Goal: Communication & Community: Answer question/provide support

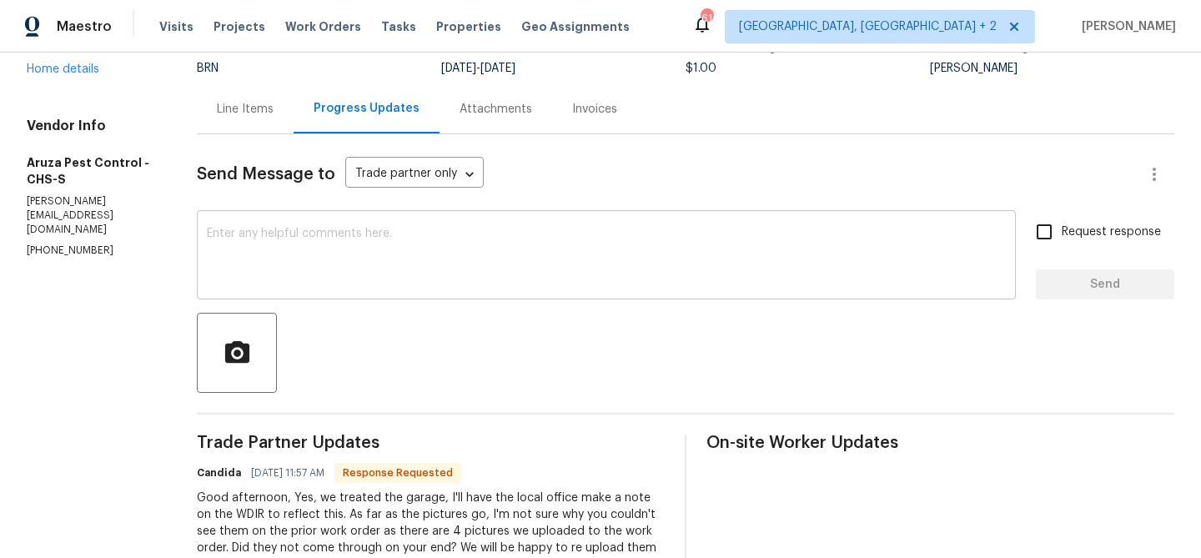
click at [305, 253] on textarea at bounding box center [606, 257] width 799 height 58
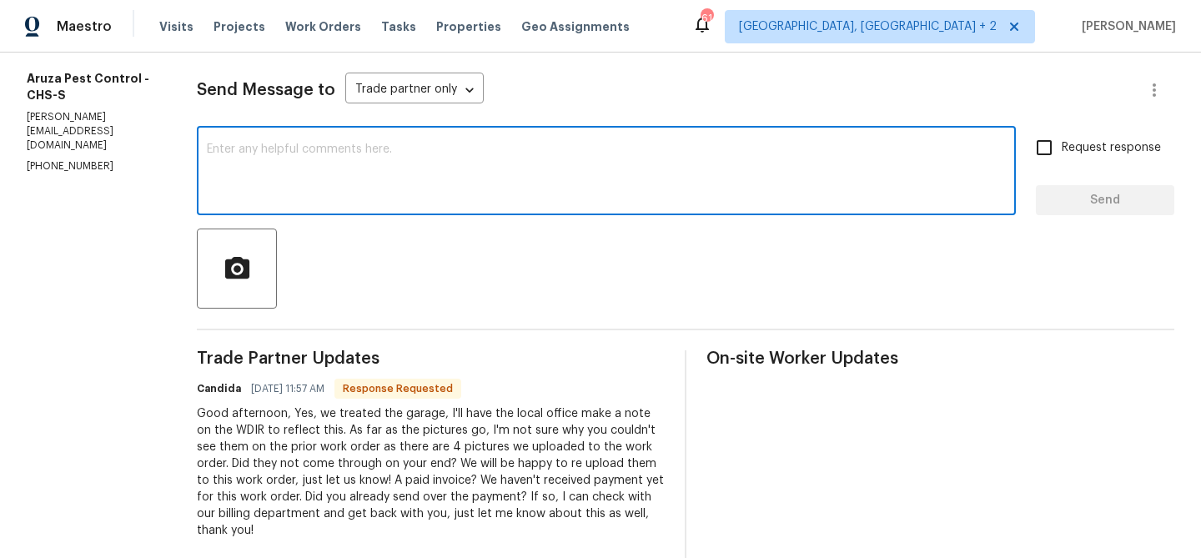
scroll to position [299, 0]
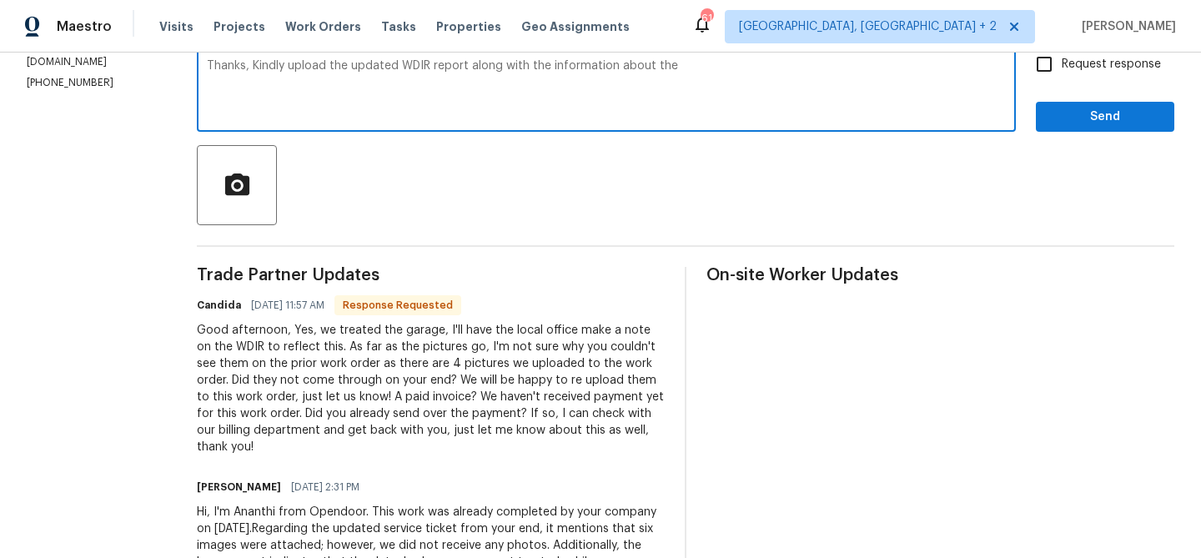
paste textarea "detached garage"
click at [679, 77] on textarea "Thanks, Kindly upload the updated WDIR report along with the information about …" at bounding box center [606, 89] width 799 height 58
click at [680, 75] on textarea "Thanks, Kindly upload the updated WDIR report along with the information about …" at bounding box center [606, 89] width 799 height 58
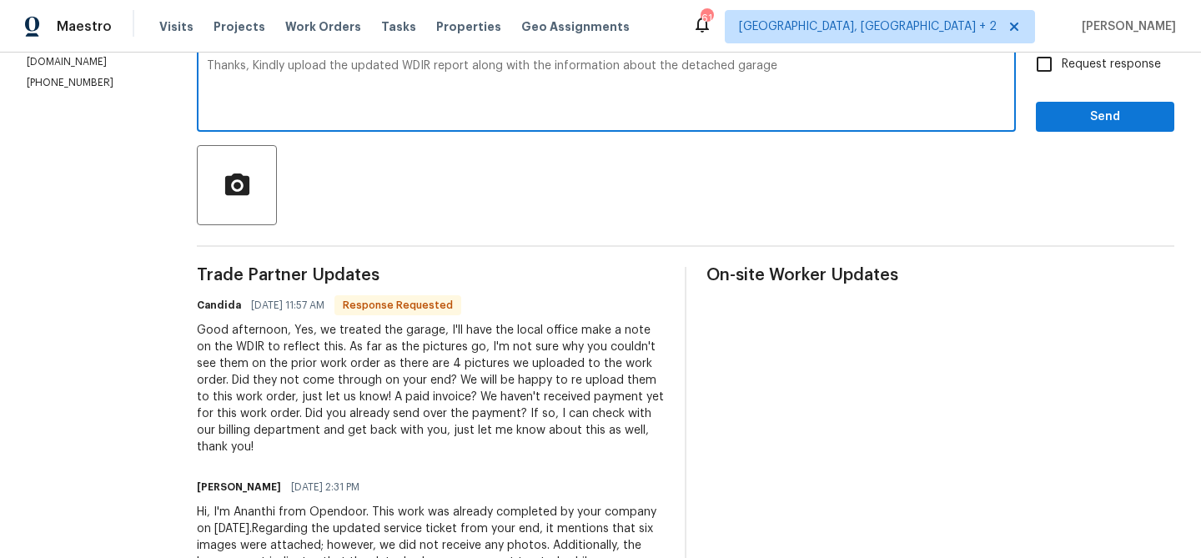
click at [686, 68] on textarea "Thanks, Kindly upload the updated WDIR report along with the information about …" at bounding box center [606, 89] width 799 height 58
click at [801, 68] on textarea "Thanks, Kindly upload the updated WDIR report along with the information about …" at bounding box center [606, 89] width 799 height 58
type textarea "Thanks, Kindly upload the updated WDIR report along with the information about …"
click at [1102, 71] on span "Request response" at bounding box center [1111, 65] width 99 height 18
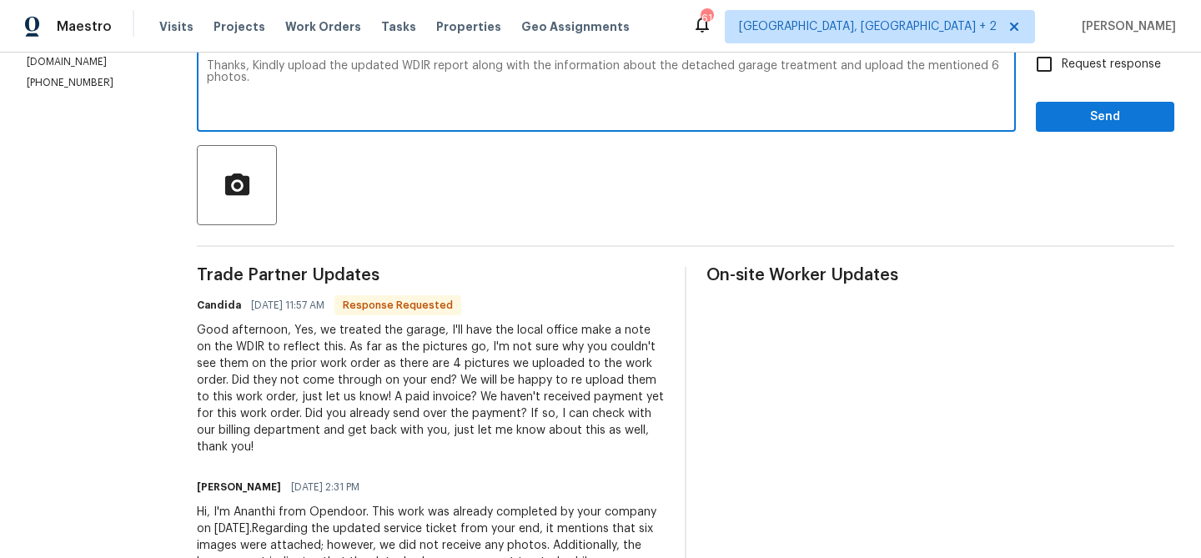
click at [1062, 71] on input "Request response" at bounding box center [1043, 64] width 35 height 35
checkbox input "true"
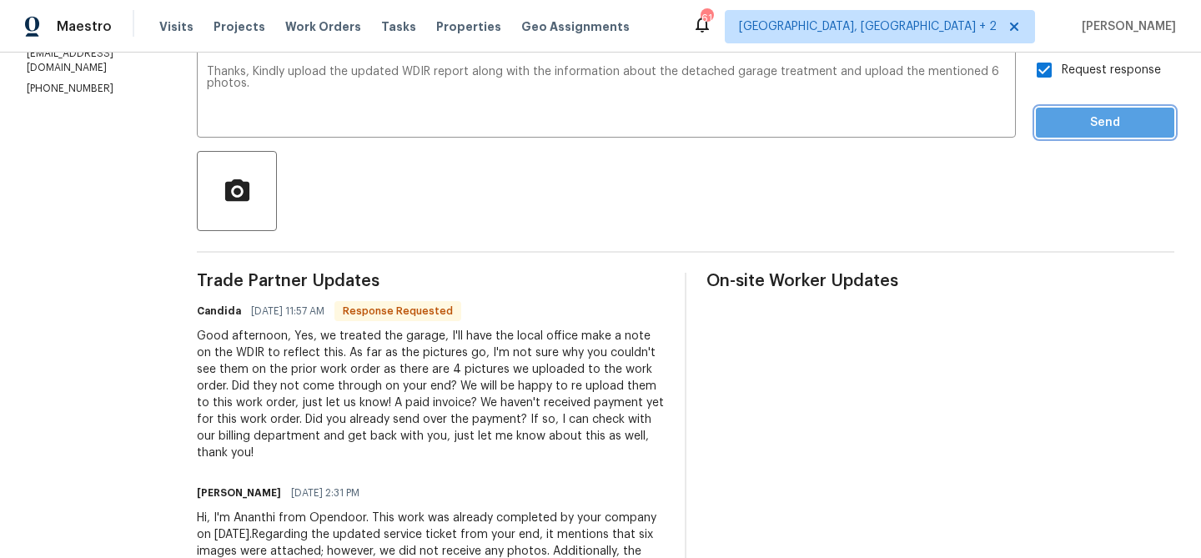
click at [1082, 116] on span "Send" at bounding box center [1105, 123] width 112 height 21
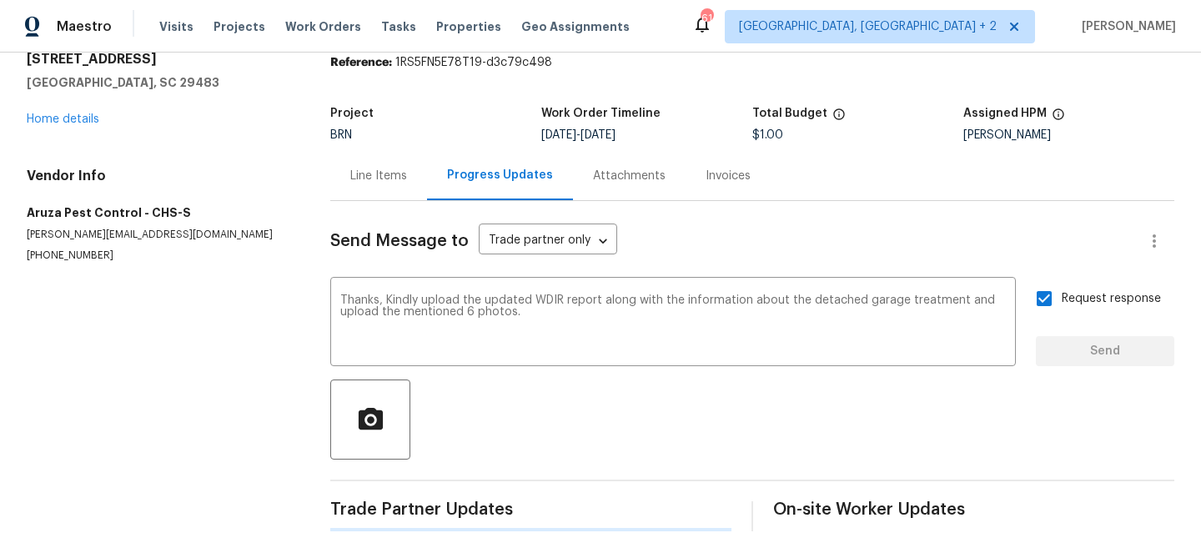
scroll to position [0, 0]
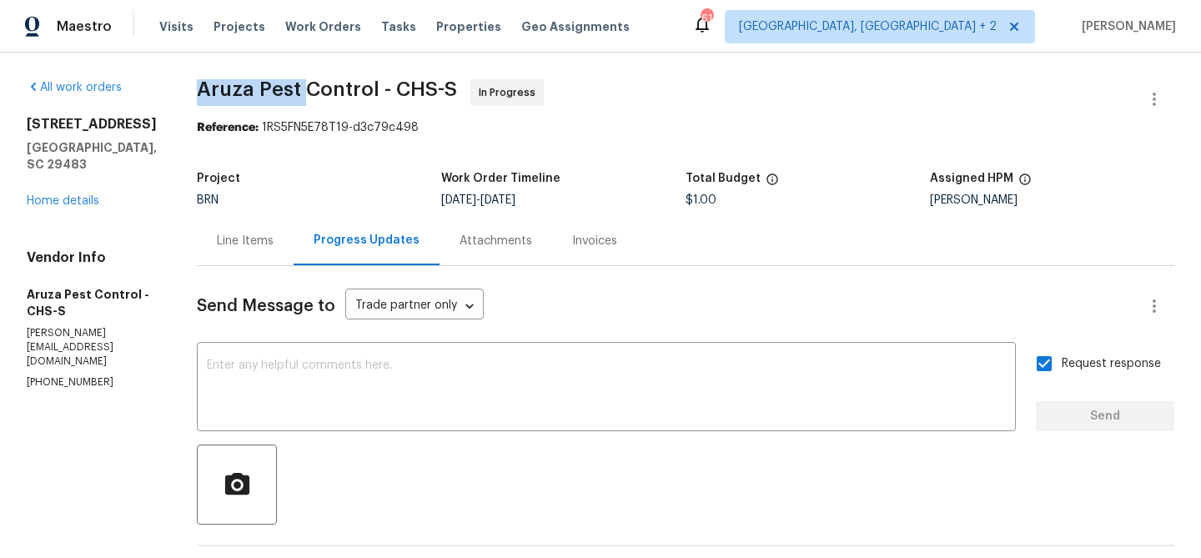
drag, startPoint x: 197, startPoint y: 89, endPoint x: 302, endPoint y: 90, distance: 105.1
click at [302, 90] on div "All work orders 529 Delafield Dr # 529 Summerville, SC 29483 Home details Vendo…" at bounding box center [600, 551] width 1201 height 996
copy span "Aruza Pest"
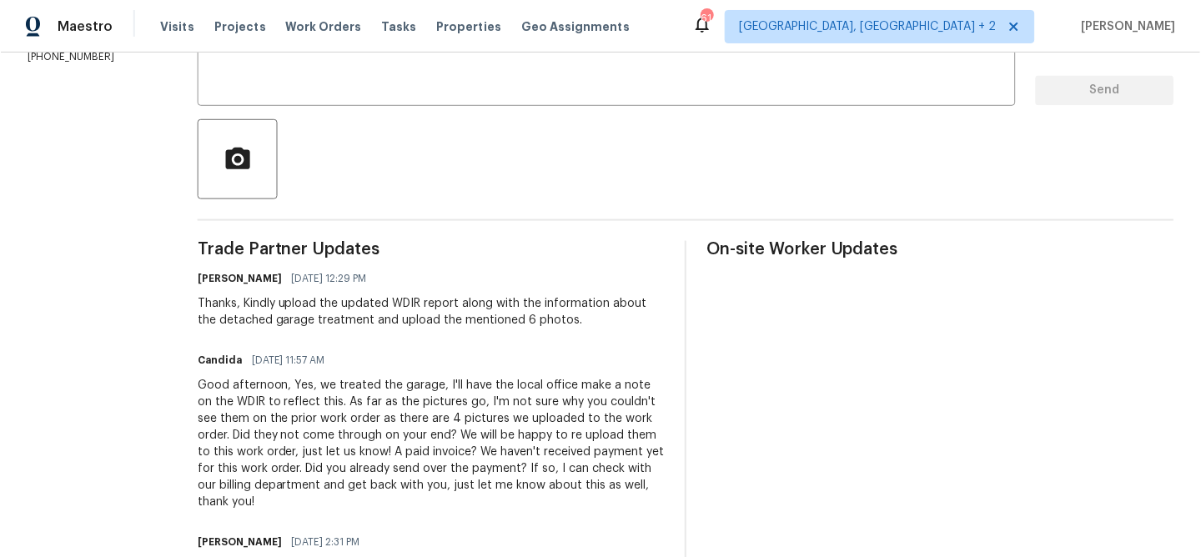
scroll to position [331, 0]
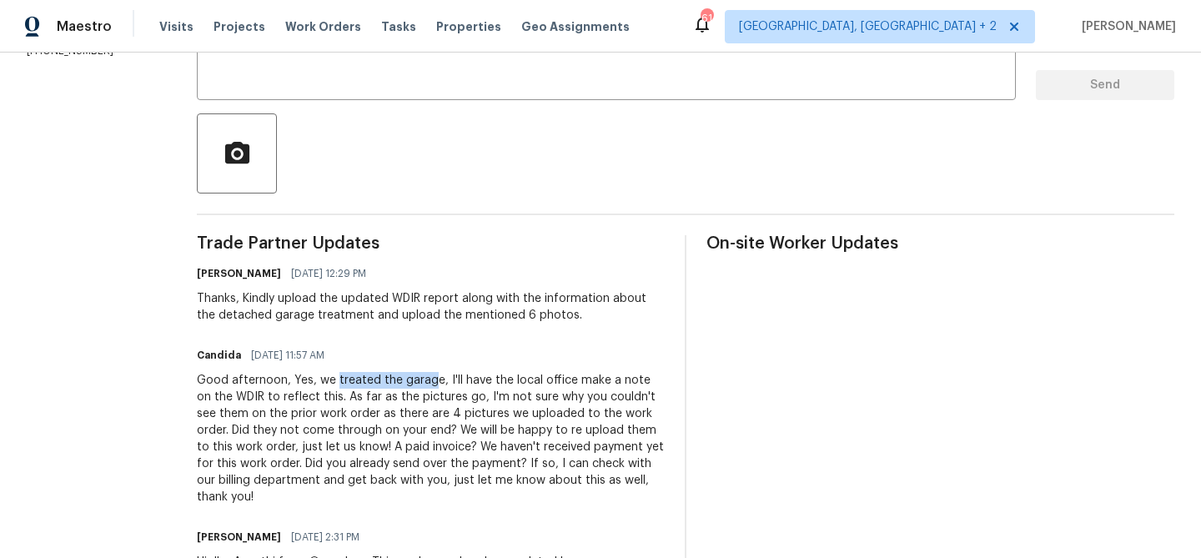
drag, startPoint x: 335, startPoint y: 382, endPoint x: 433, endPoint y: 381, distance: 97.6
click at [433, 381] on div "Good afternoon, Yes, we treated the garage, I'll have the local office make a n…" at bounding box center [431, 438] width 468 height 133
copy div "treated the garag"
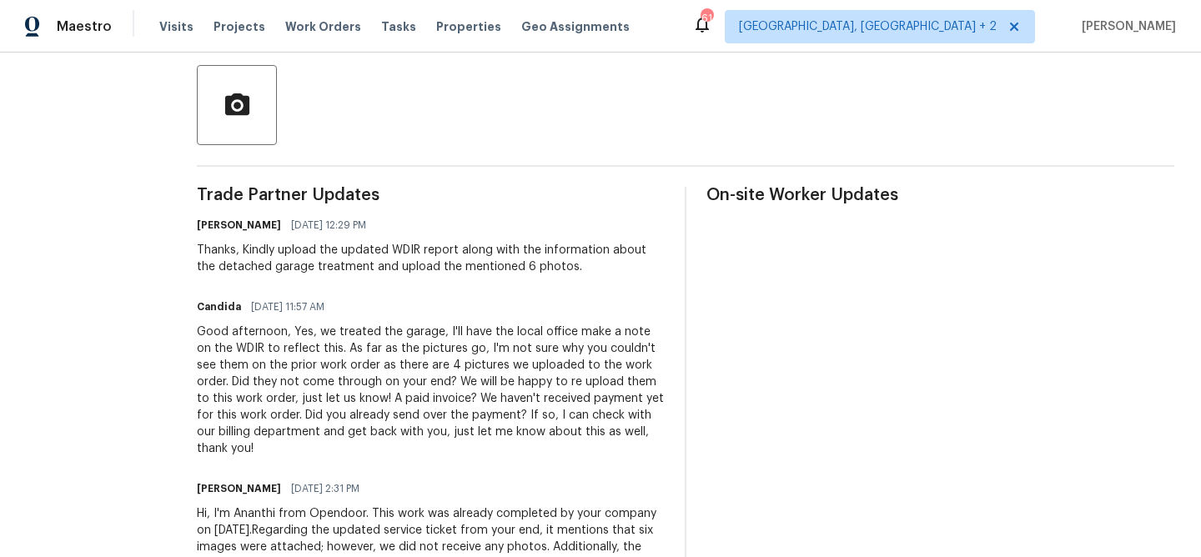
click at [504, 309] on div "Candida 09/19/2025 11:57 AM" at bounding box center [431, 306] width 468 height 23
drag, startPoint x: 509, startPoint y: 334, endPoint x: 567, endPoint y: 335, distance: 58.4
click at [567, 335] on div "Good afternoon, Yes, we treated the garage, I'll have the local office make a n…" at bounding box center [431, 390] width 468 height 133
copy div "local office"
click at [288, 257] on div "Thanks, Kindly upload the updated WDIR report along with the information about …" at bounding box center [431, 258] width 468 height 33
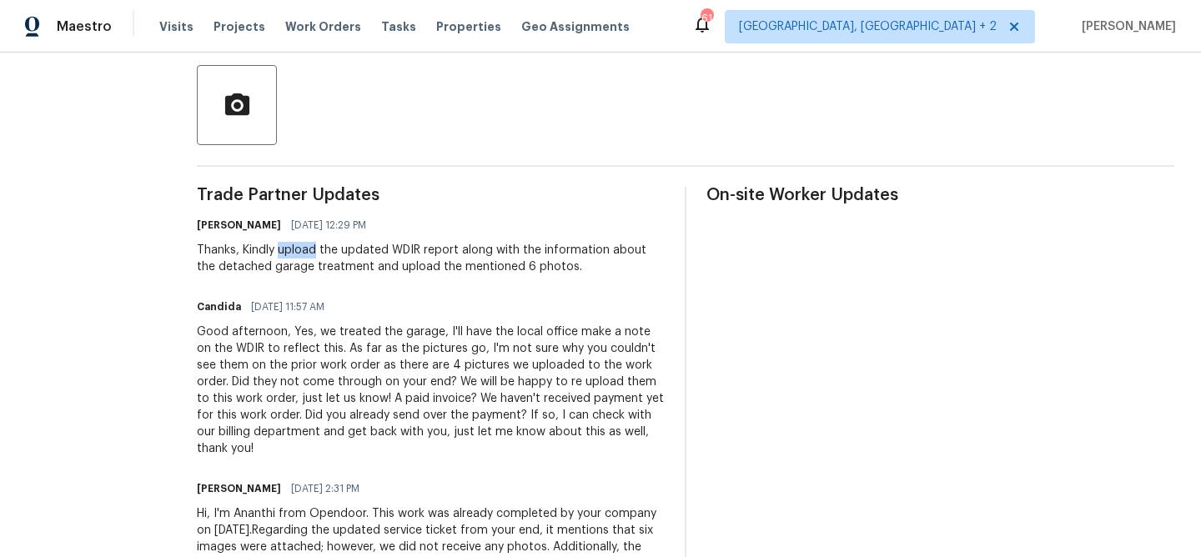
click at [288, 257] on div "Thanks, Kindly upload the updated WDIR report along with the information about …" at bounding box center [431, 258] width 468 height 33
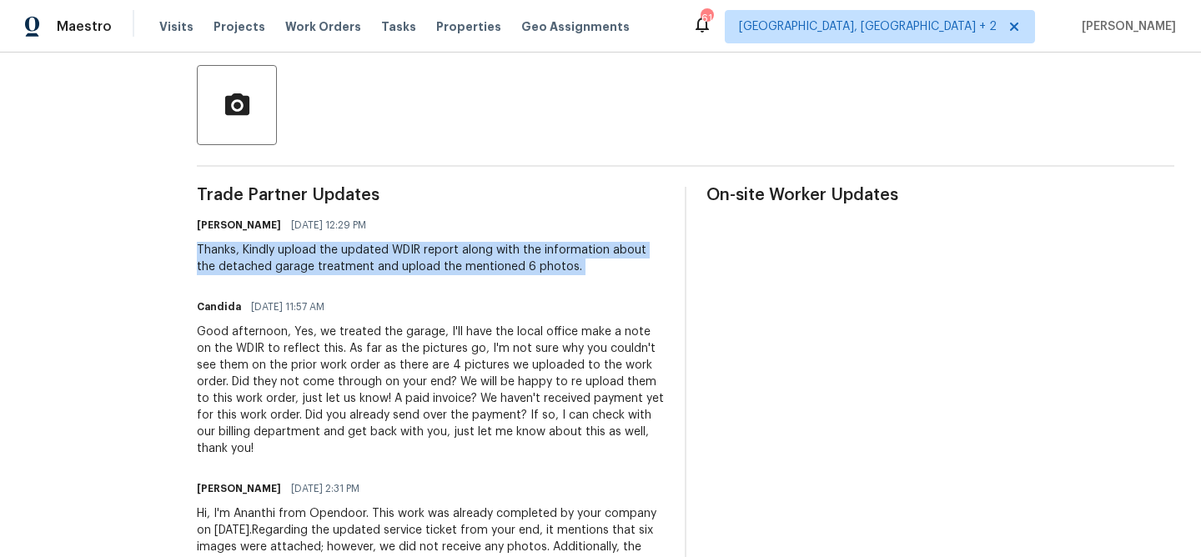
click at [288, 257] on div "Thanks, Kindly upload the updated WDIR report along with the information about …" at bounding box center [431, 258] width 468 height 33
copy div "Thanks, Kindly upload the updated WDIR report along with the information about …"
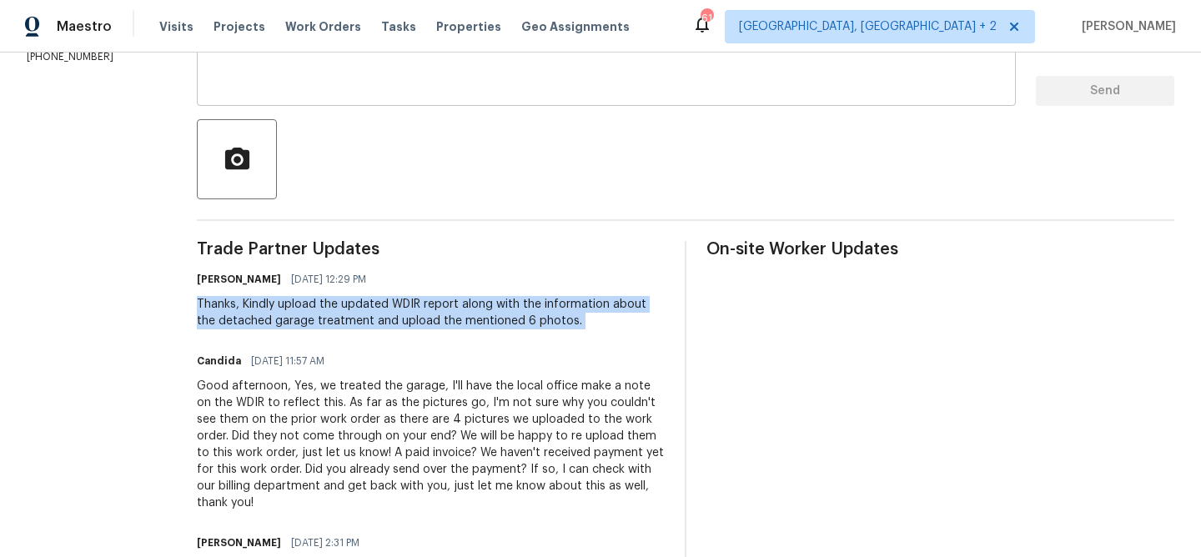
click at [300, 84] on textarea at bounding box center [606, 63] width 799 height 58
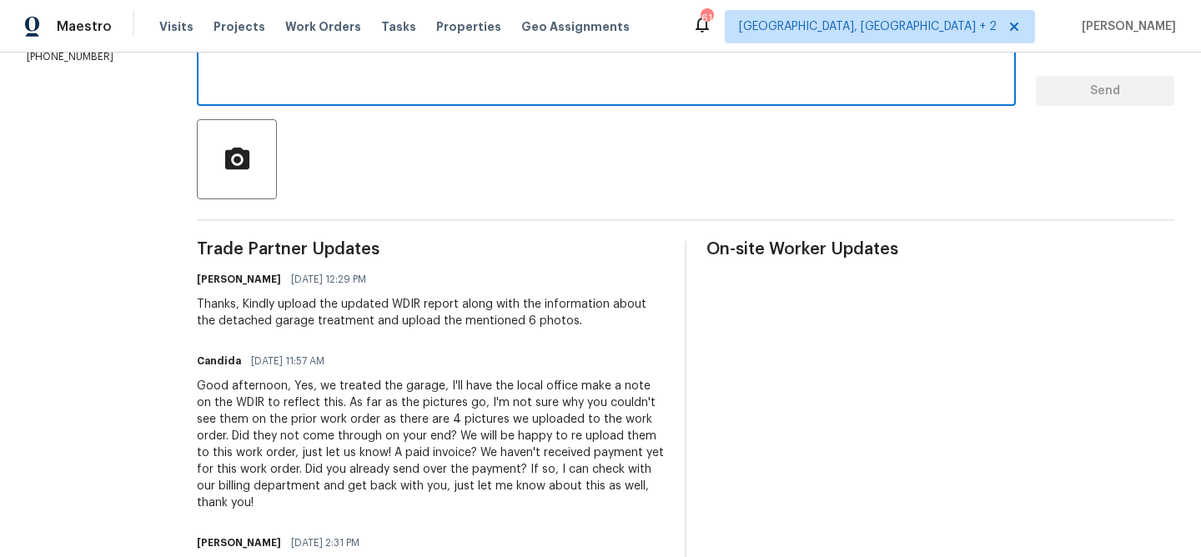
paste textarea "Thanks, Kindly upload the updated WDIR report along with the information about …"
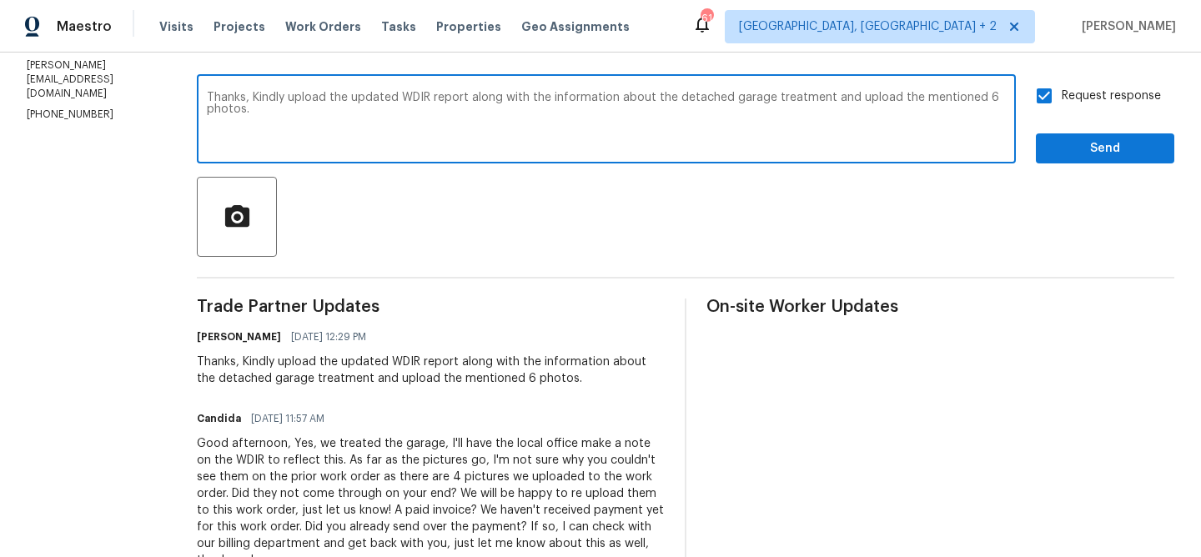
scroll to position [181, 0]
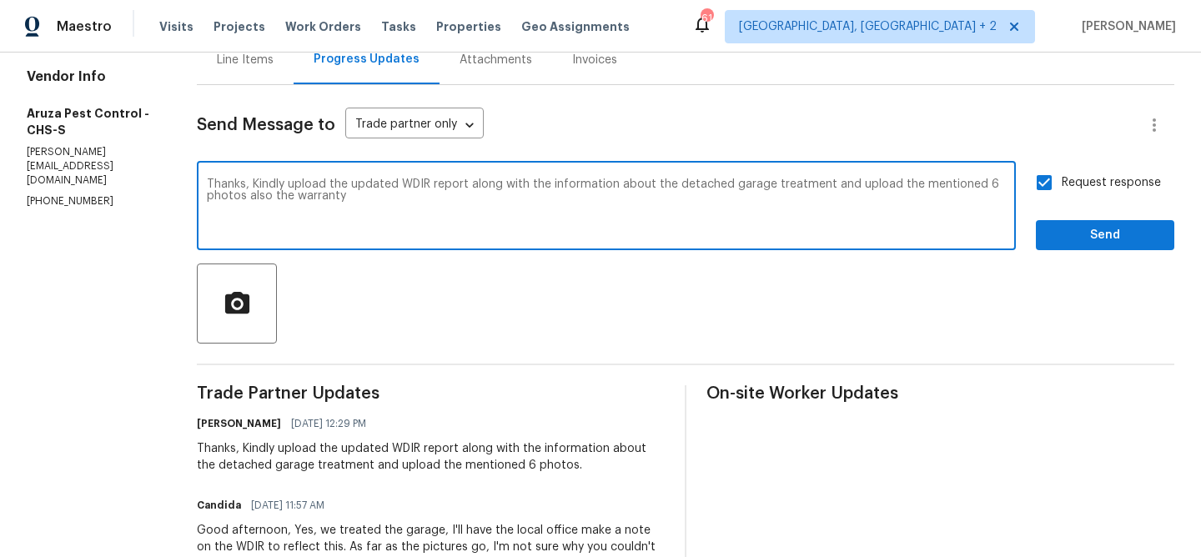
type textarea "Thanks, Kindly upload the updated WDIR report along with the information about …"
click at [1072, 254] on div "Send Message to Trade partner only Trade partner only ​ Thanks, Kindly upload t…" at bounding box center [685, 462] width 977 height 755
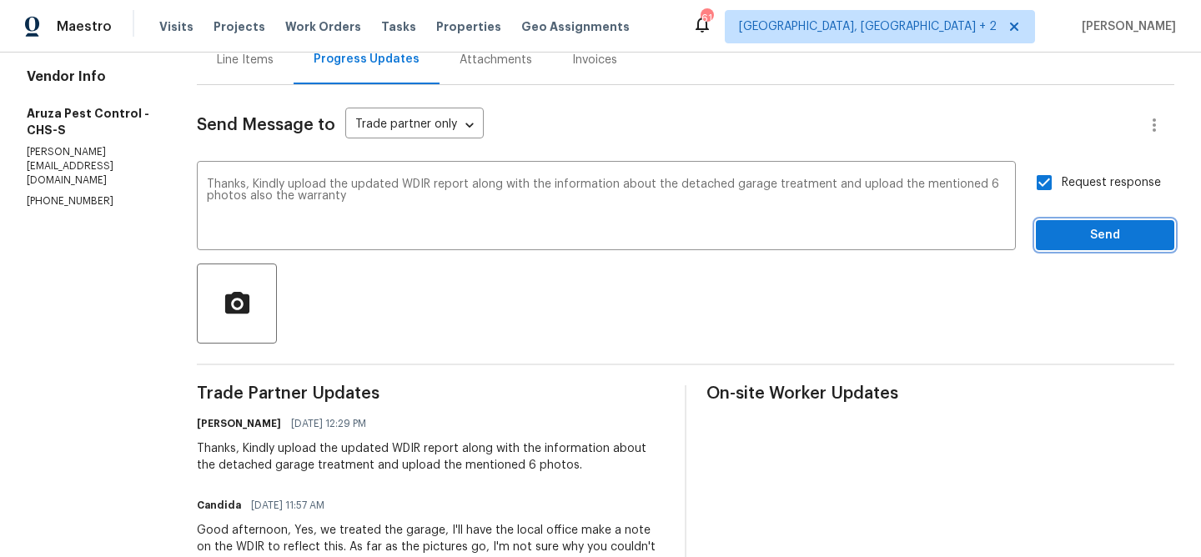
click at [1061, 232] on span "Send" at bounding box center [1105, 235] width 112 height 21
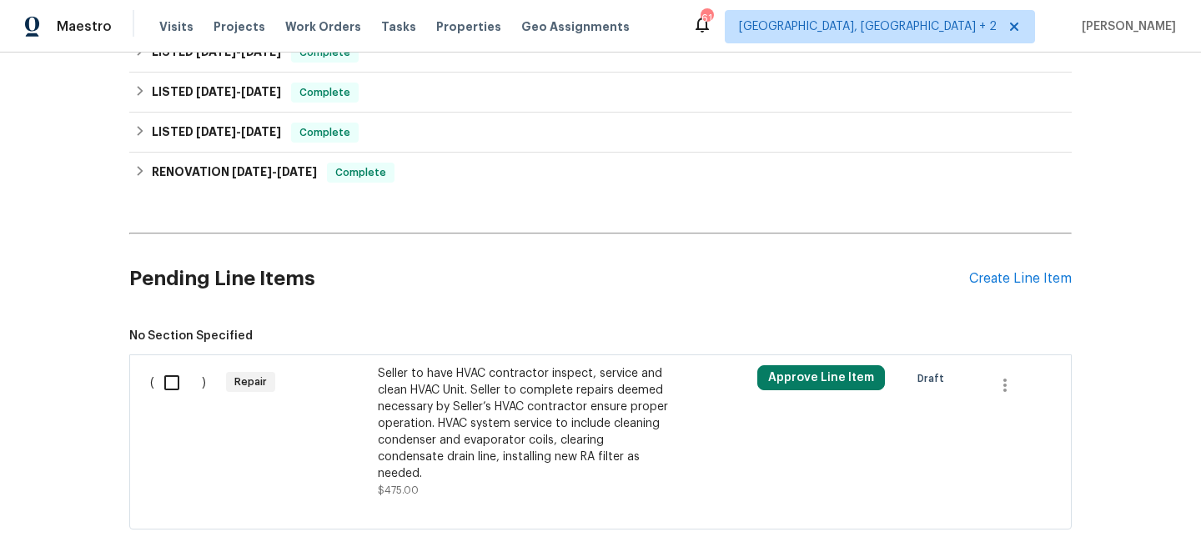
scroll to position [444, 0]
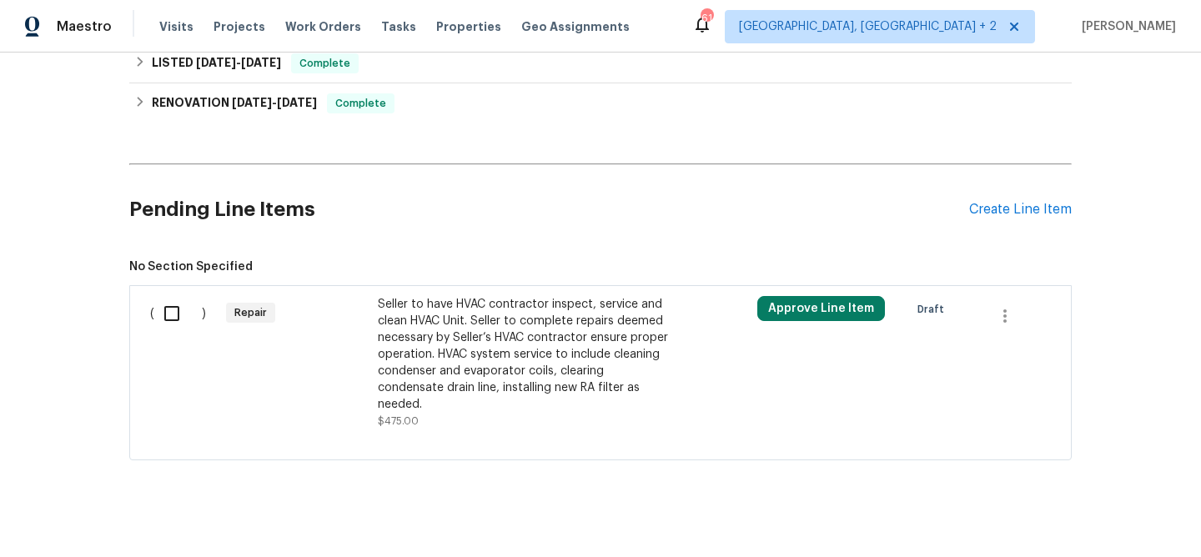
click at [475, 343] on div "Seller to have HVAC contractor inspect, service and clean HVAC Unit. Seller to …" at bounding box center [525, 354] width 294 height 117
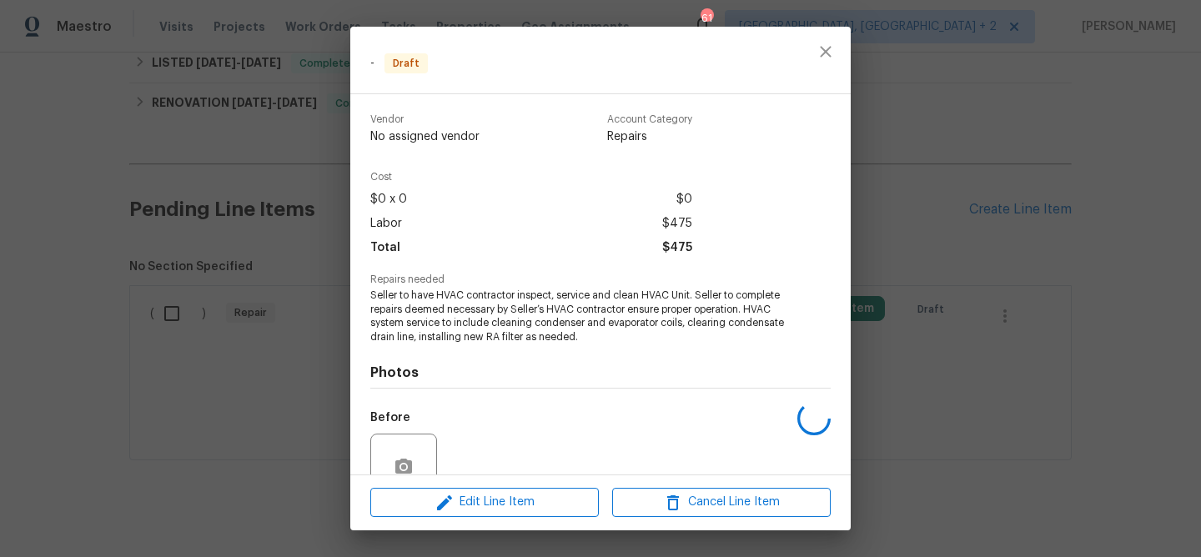
scroll to position [151, 0]
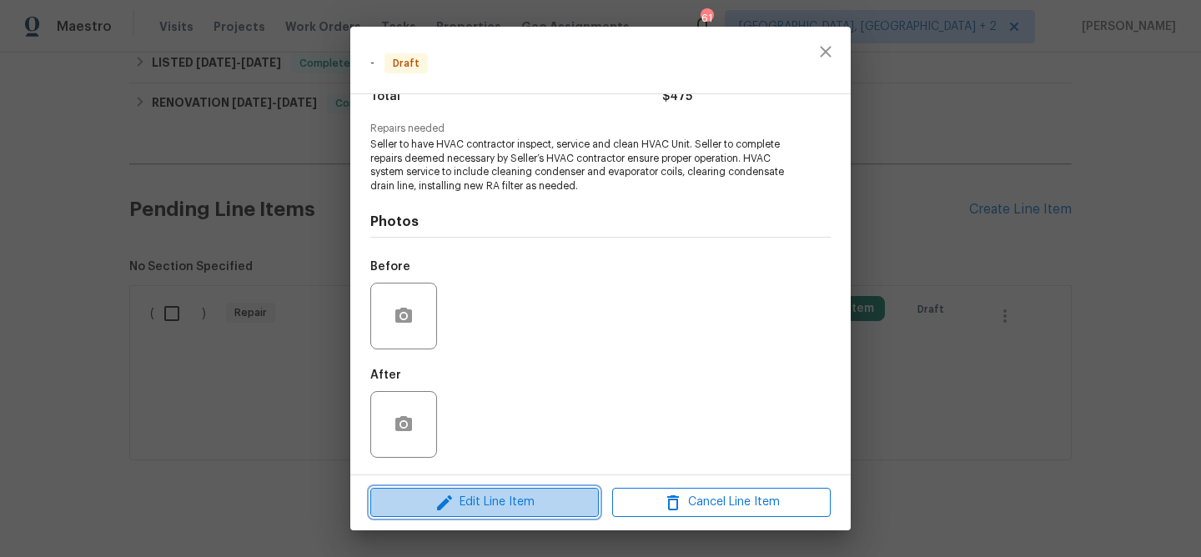
click at [457, 509] on span "Edit Line Item" at bounding box center [484, 502] width 218 height 21
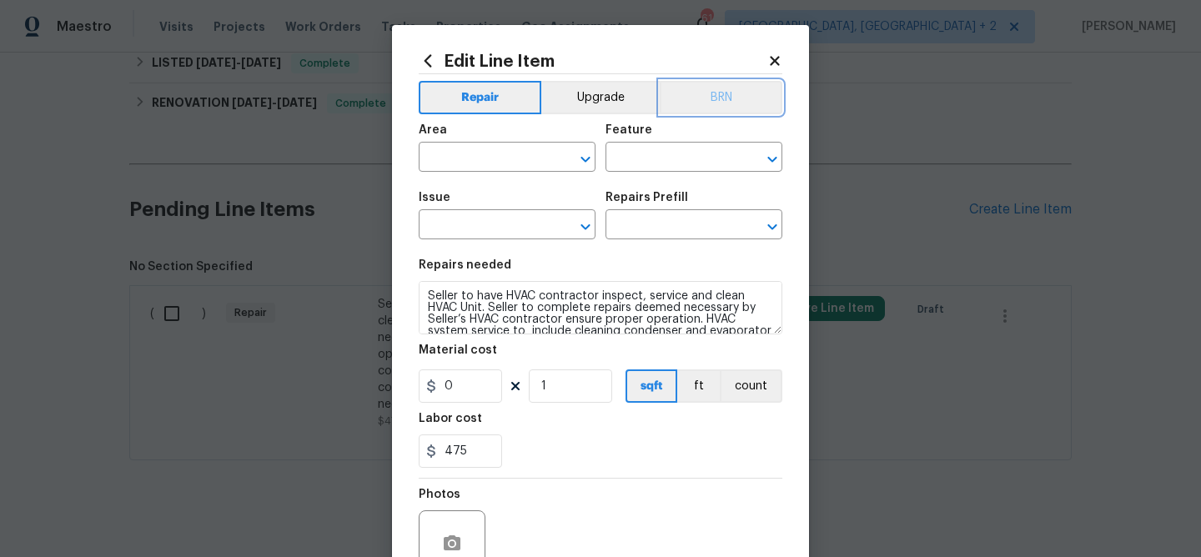
click at [737, 84] on button "BRN" at bounding box center [721, 97] width 123 height 33
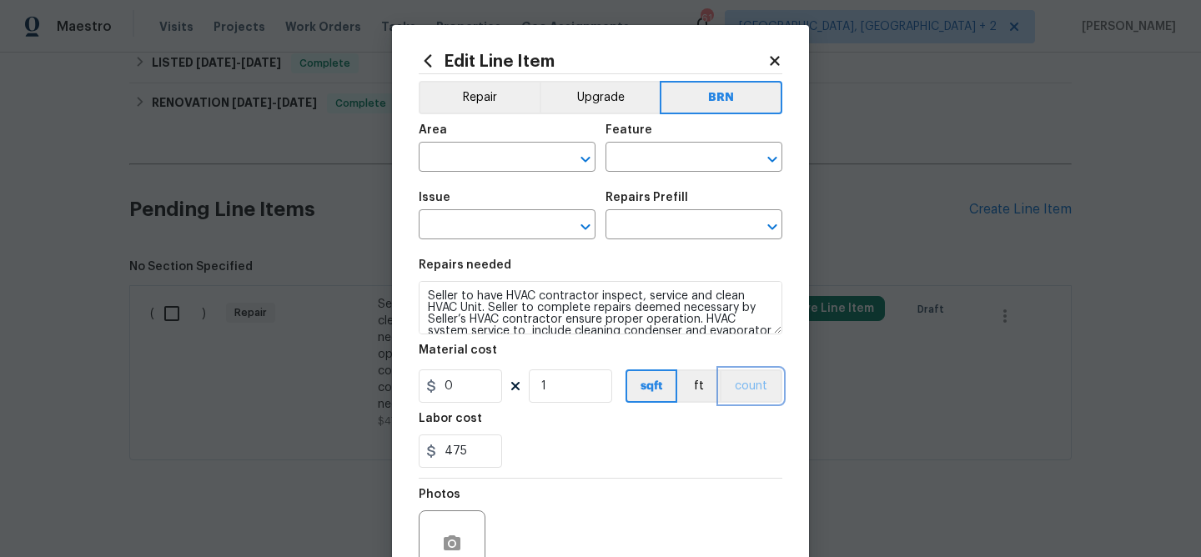
click at [765, 386] on button "count" at bounding box center [751, 385] width 63 height 33
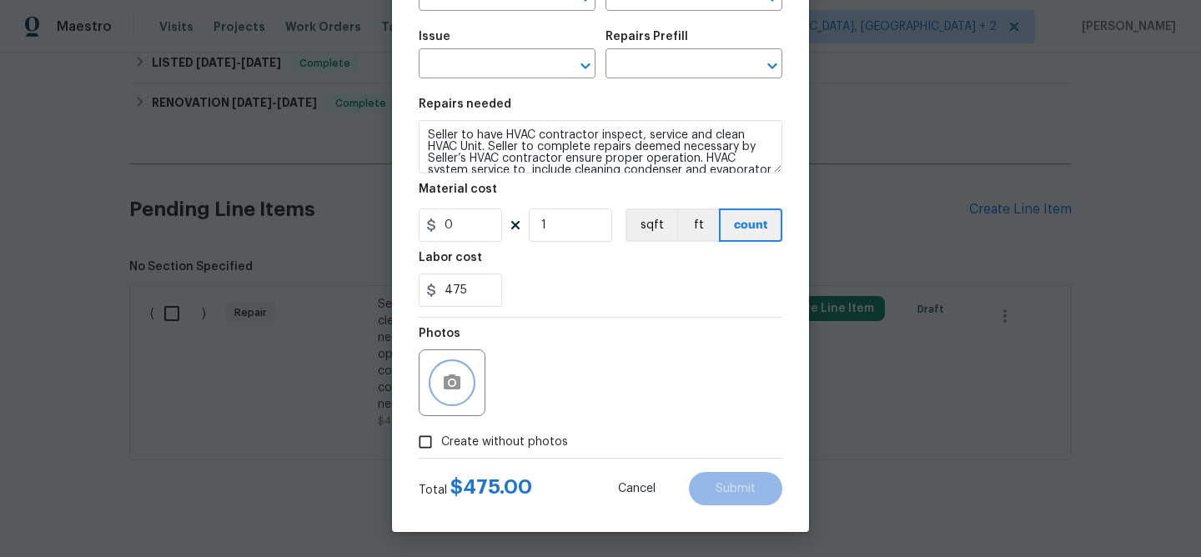
click at [454, 370] on button "button" at bounding box center [452, 383] width 40 height 40
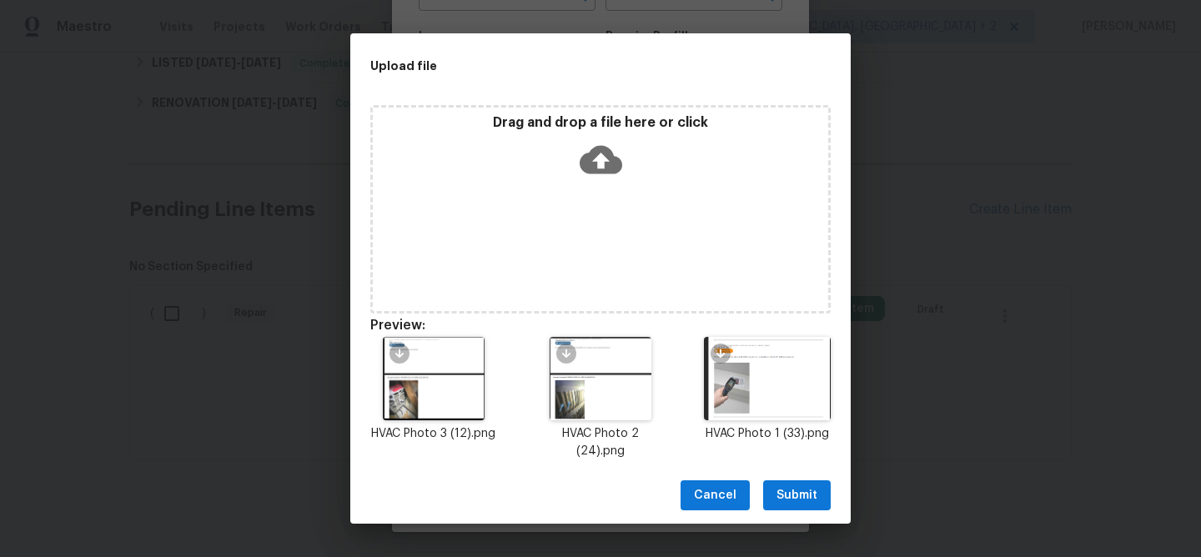
click at [776, 485] on span "Submit" at bounding box center [796, 495] width 41 height 21
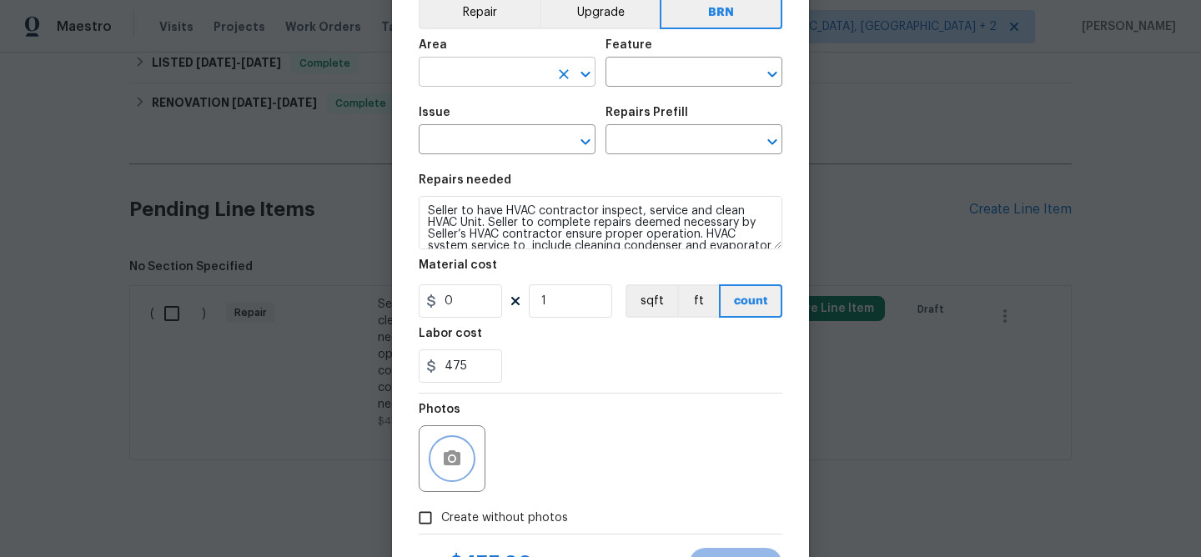
scroll to position [0, 0]
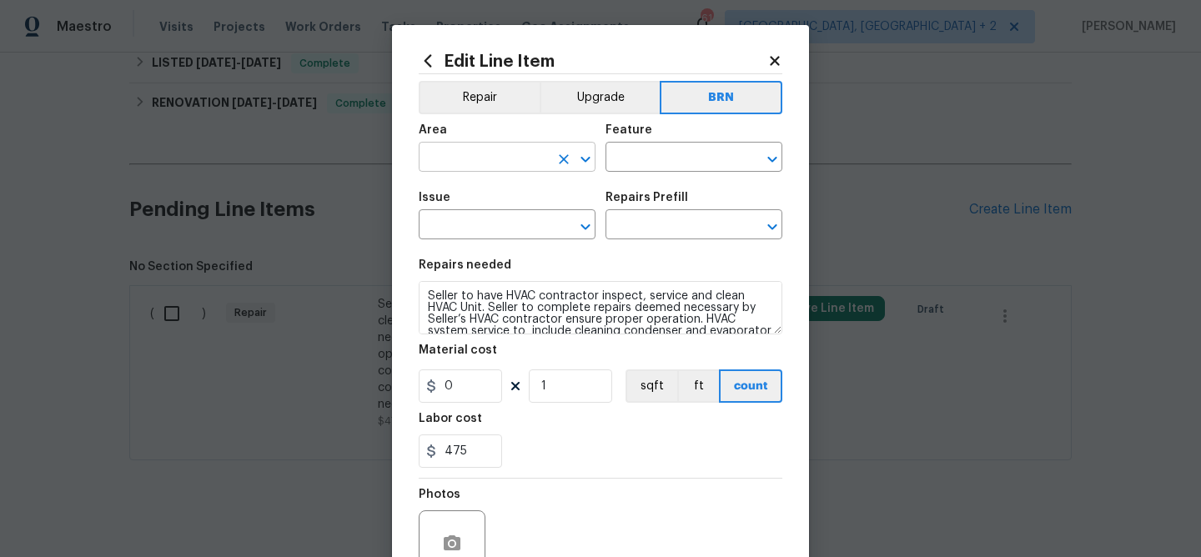
click at [459, 149] on input "text" at bounding box center [484, 159] width 130 height 26
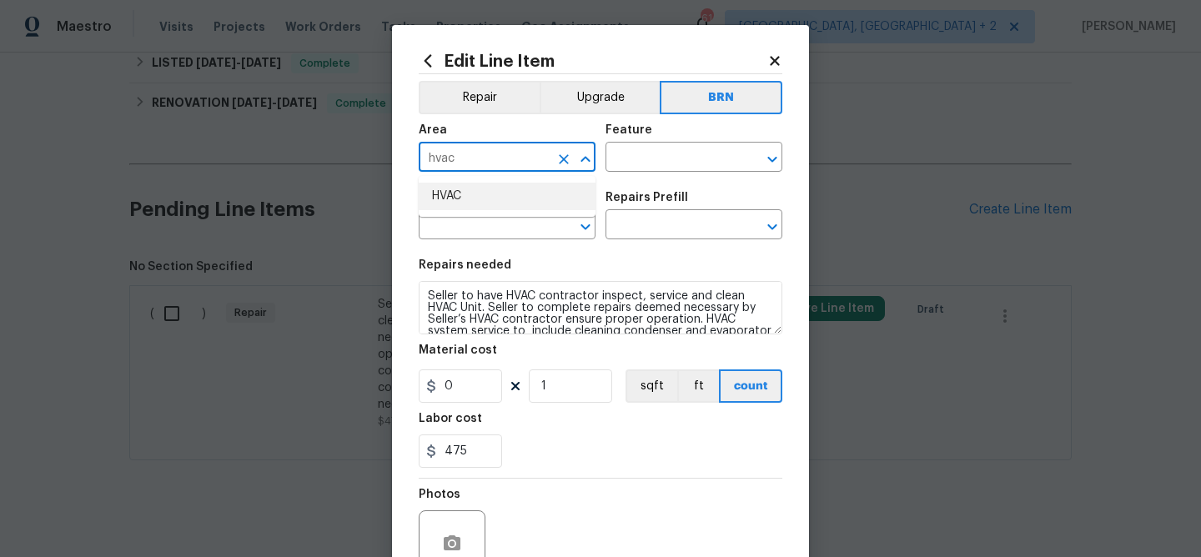
click at [454, 185] on li "HVAC" at bounding box center [507, 197] width 177 height 28
type input "HVAC"
click at [640, 158] on input "text" at bounding box center [670, 159] width 130 height 26
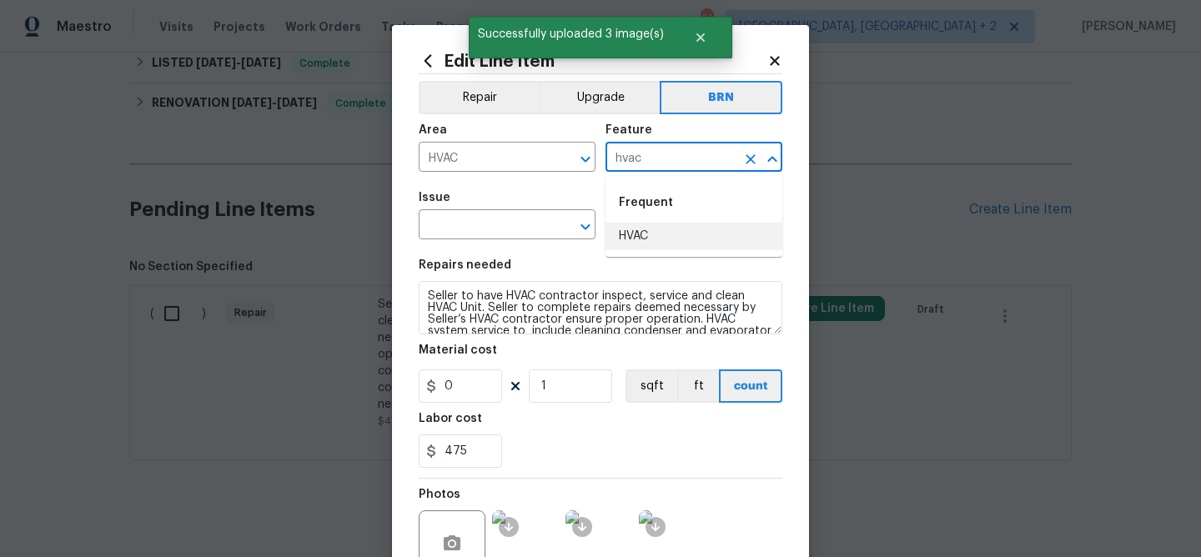
click at [639, 228] on li "HVAC" at bounding box center [693, 237] width 177 height 28
type input "HVAC"
click at [496, 228] on input "text" at bounding box center [484, 226] width 130 height 26
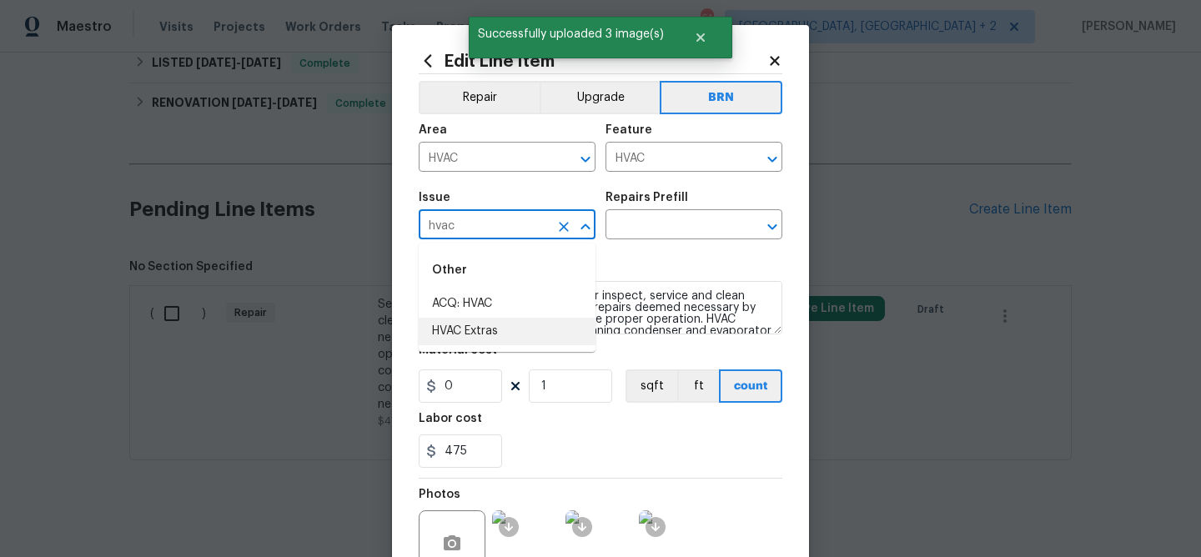
click at [499, 328] on li "HVAC Extras" at bounding box center [507, 332] width 177 height 28
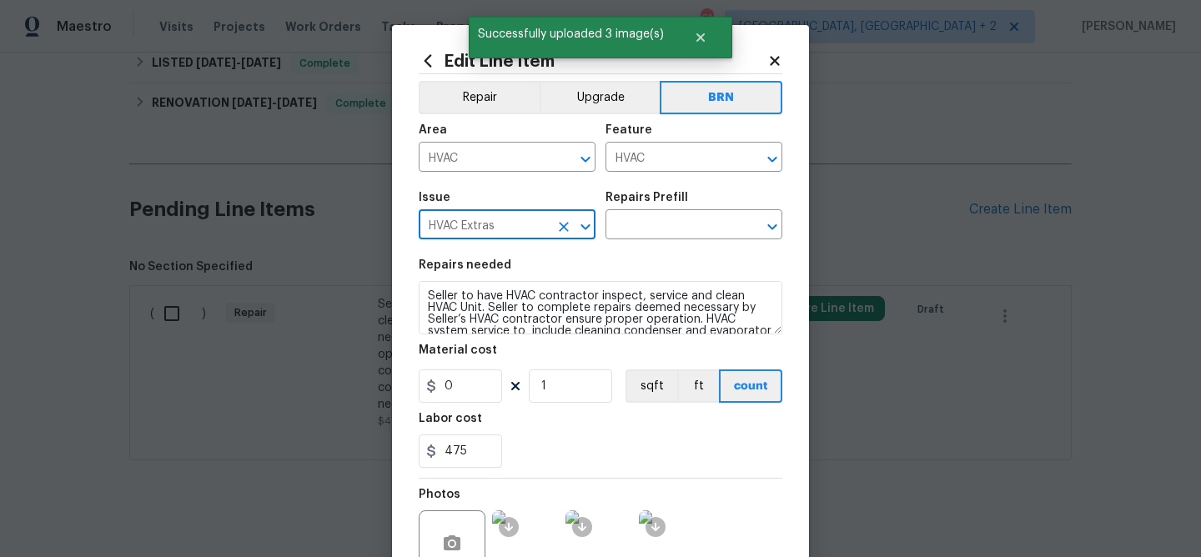
type input "HVAC Extras"
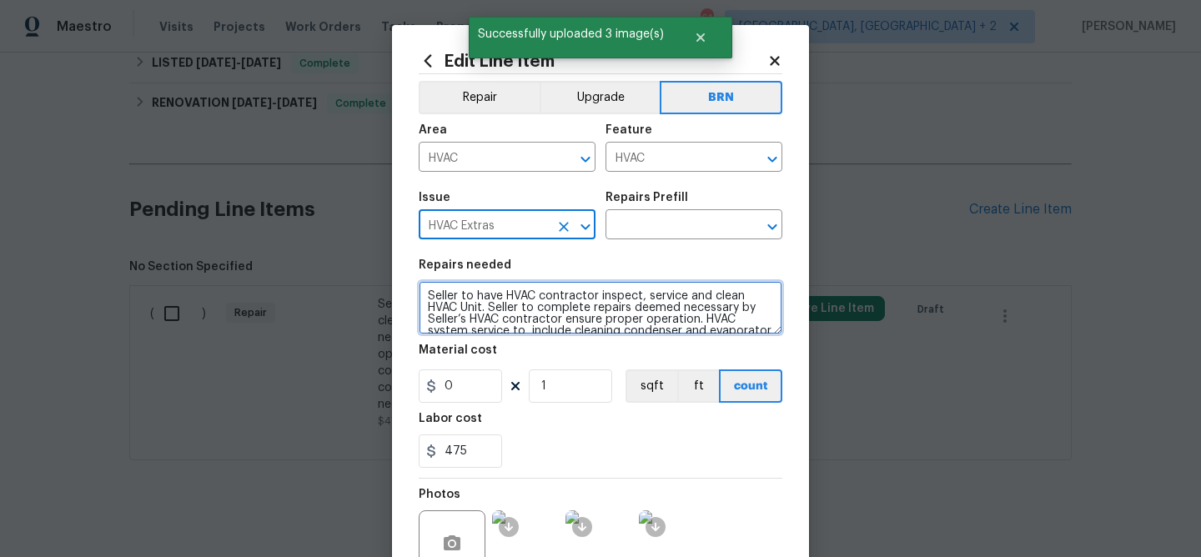
click at [499, 318] on textarea "Seller to have HVAC contractor inspect, service and clean HVAC Unit. Seller to …" at bounding box center [601, 307] width 364 height 53
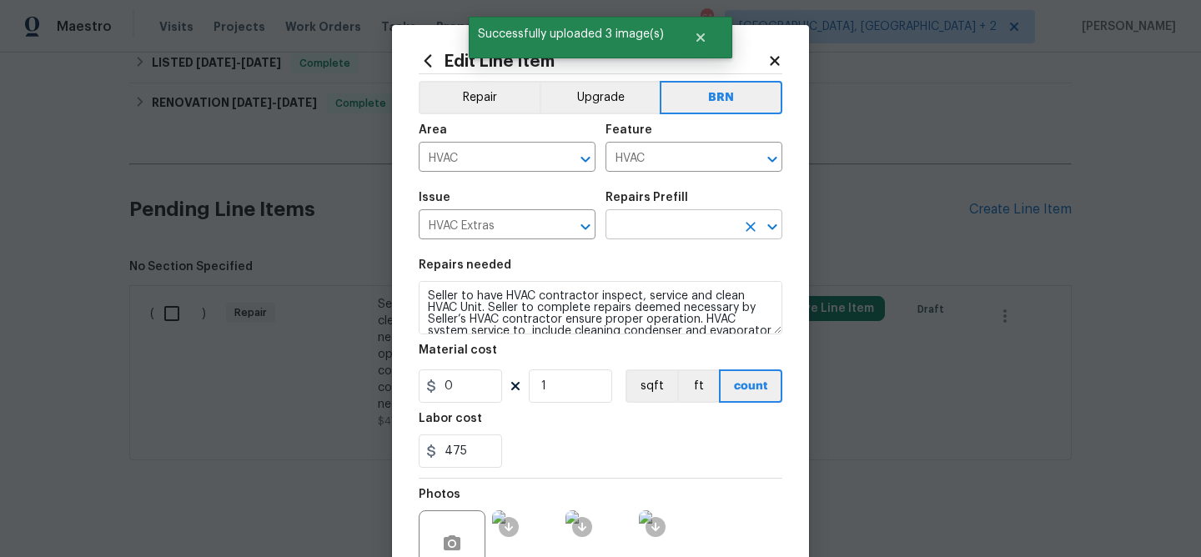
click at [621, 221] on input "text" at bounding box center [670, 226] width 130 height 26
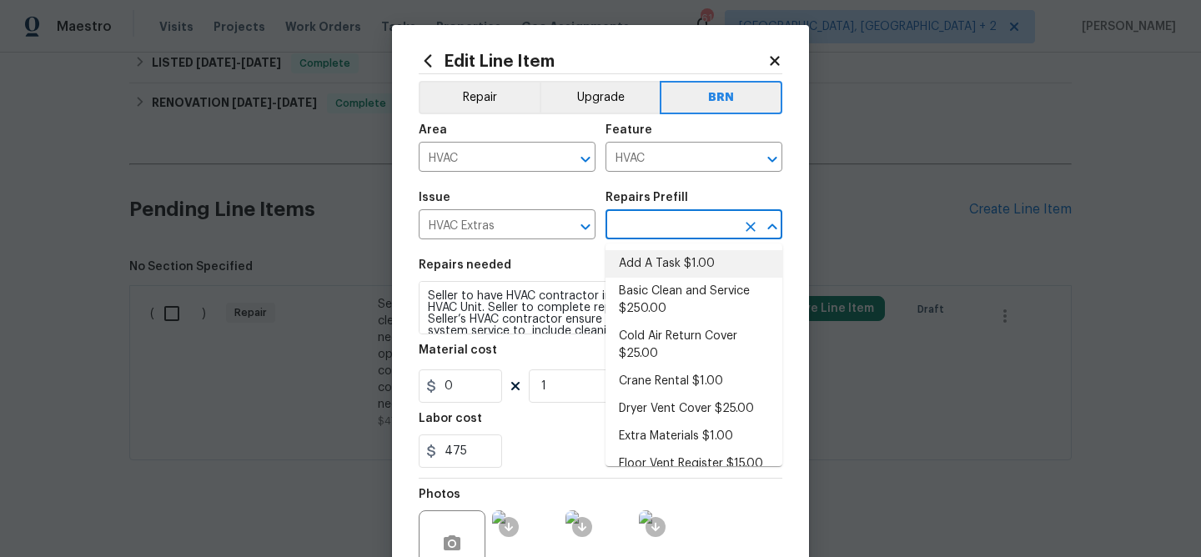
click at [644, 269] on li "Add A Task $1.00" at bounding box center [693, 264] width 177 height 28
type textarea "HPM to detail"
type input "Add A Task $1.00"
type input "1"
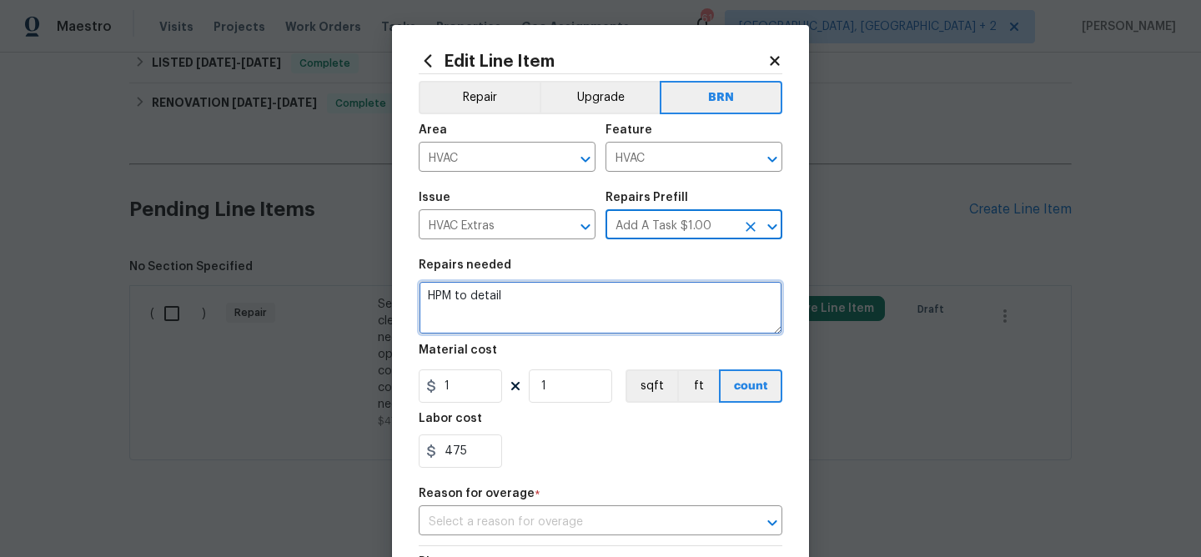
click at [551, 310] on textarea "HPM to detail" at bounding box center [601, 307] width 364 height 53
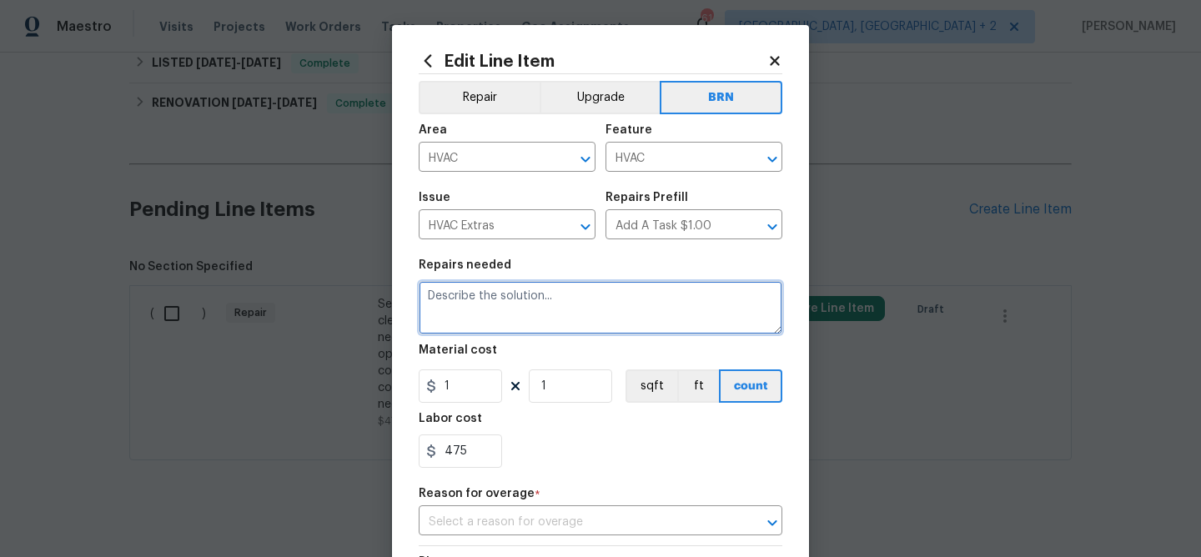
paste textarea "Seller to have HVAC contractor inspect, service and clean HVAC Unit. Seller to …"
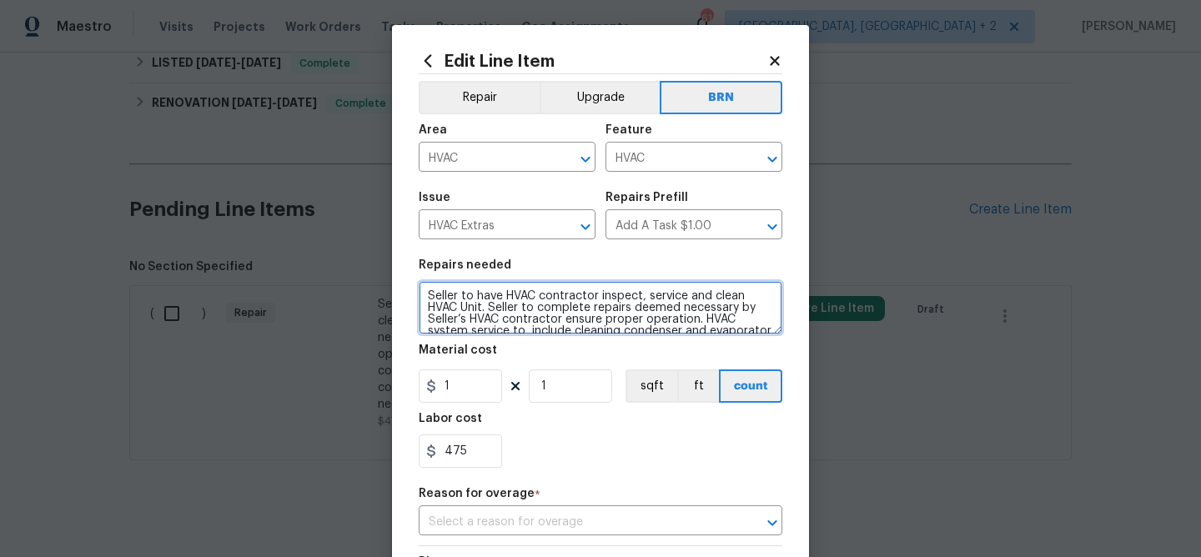
scroll to position [27, 0]
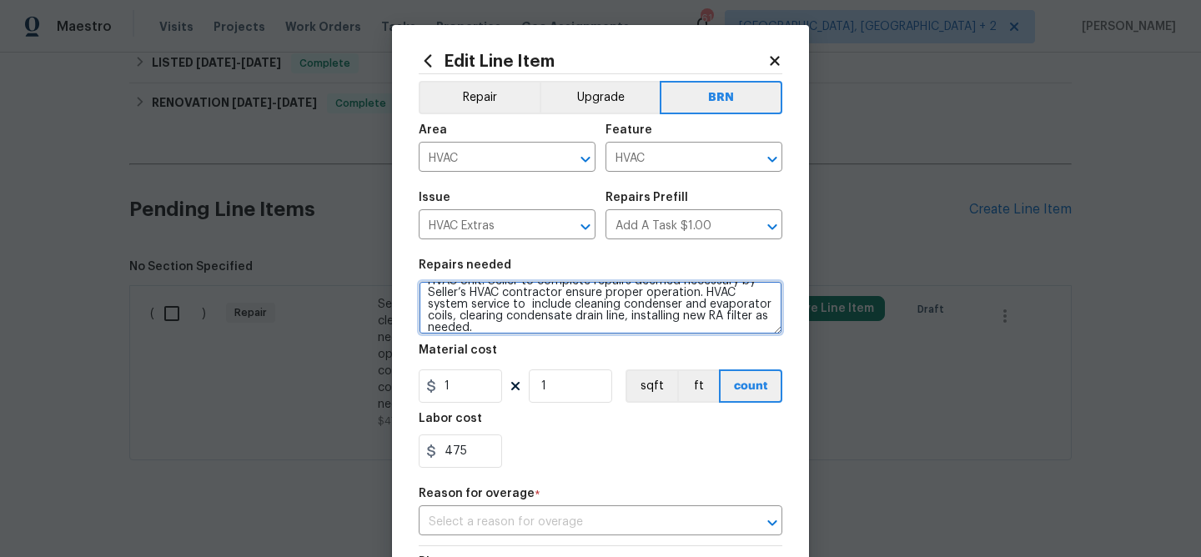
type textarea "Seller to have HVAC contractor inspect, service and clean HVAC Unit. Seller to …"
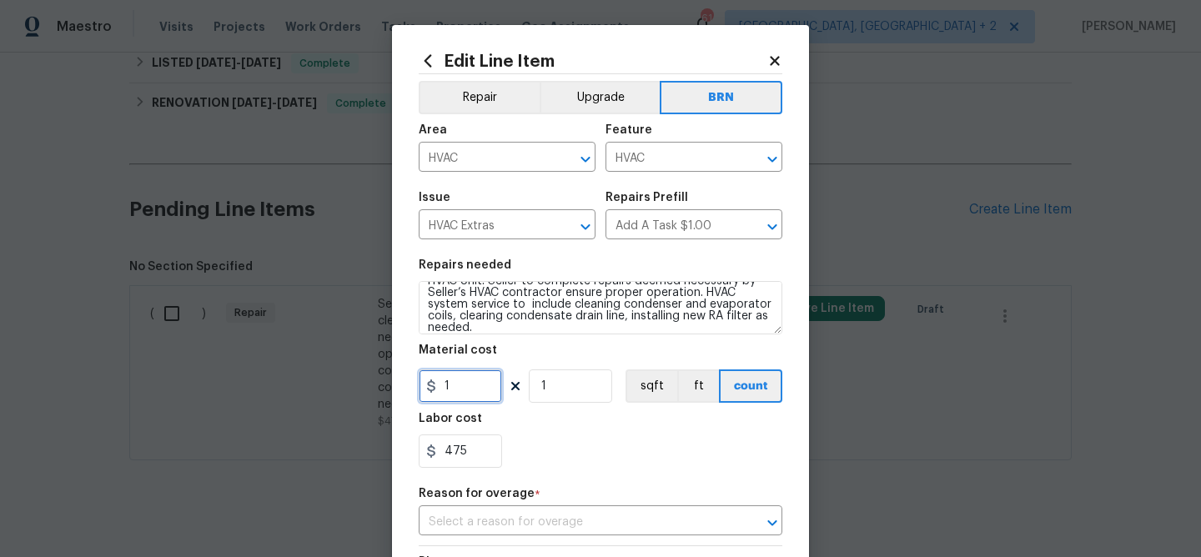
click at [496, 382] on input "1" at bounding box center [460, 385] width 83 height 33
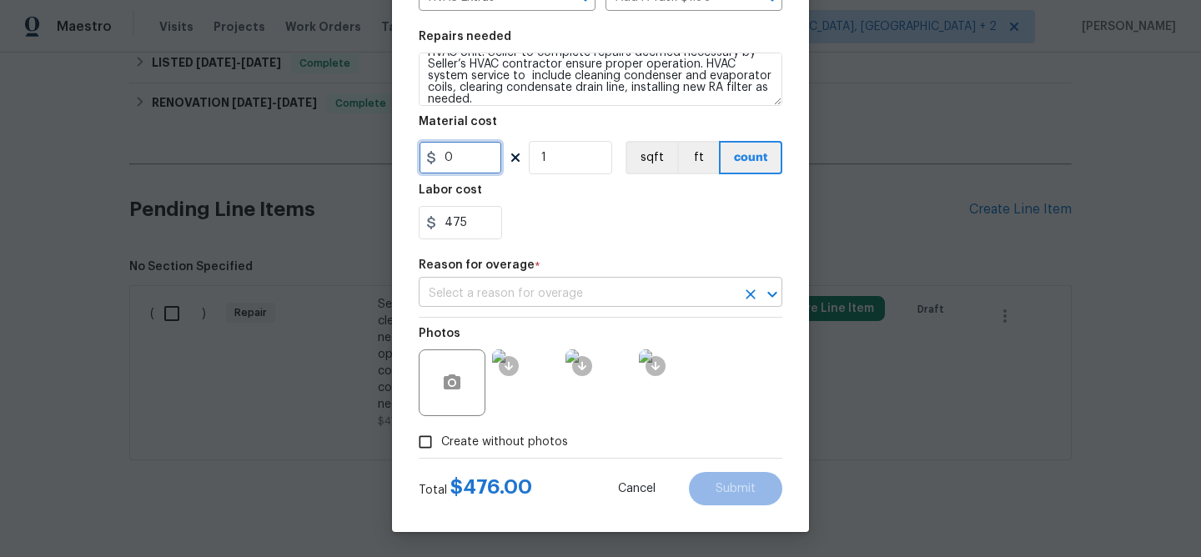
type input "0"
click at [492, 286] on input "text" at bounding box center [577, 294] width 317 height 26
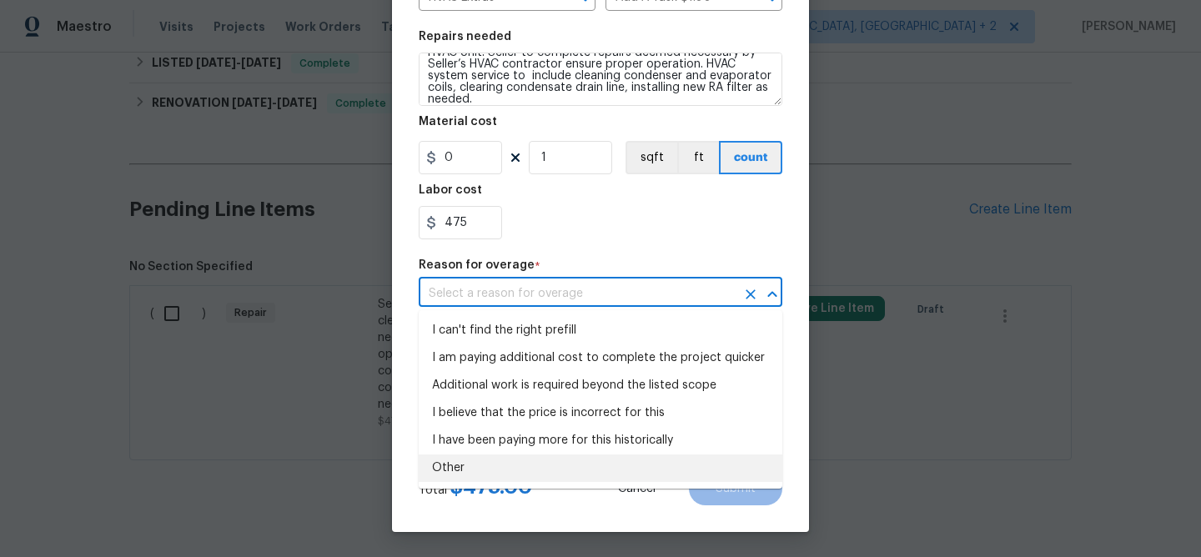
click at [470, 457] on li "Other" at bounding box center [601, 468] width 364 height 28
type input "Other"
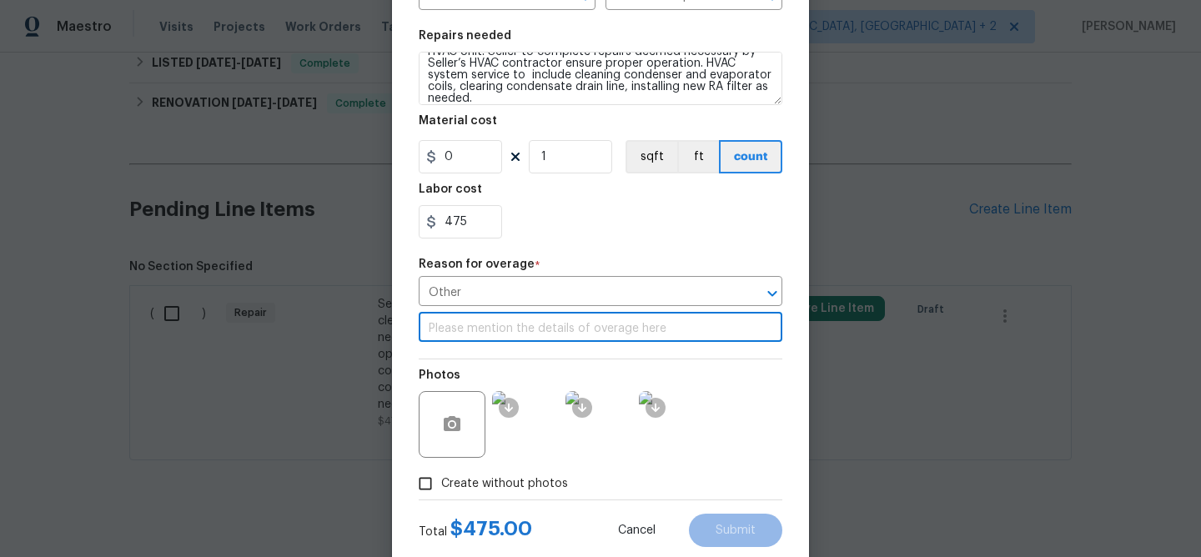
click at [483, 333] on input "text" at bounding box center [601, 329] width 364 height 26
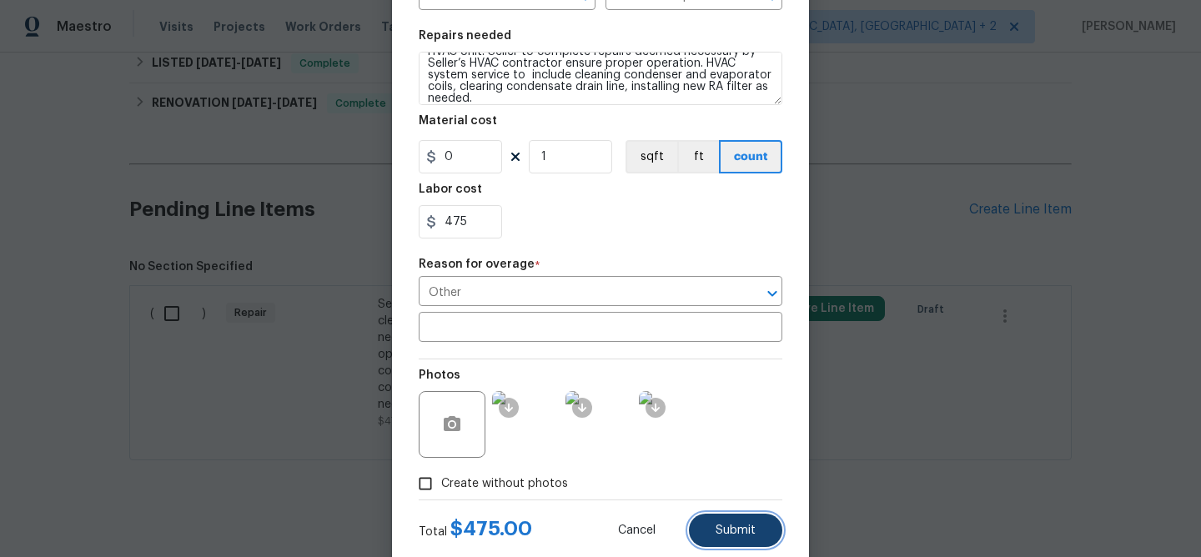
click at [726, 530] on span "Submit" at bounding box center [735, 530] width 40 height 13
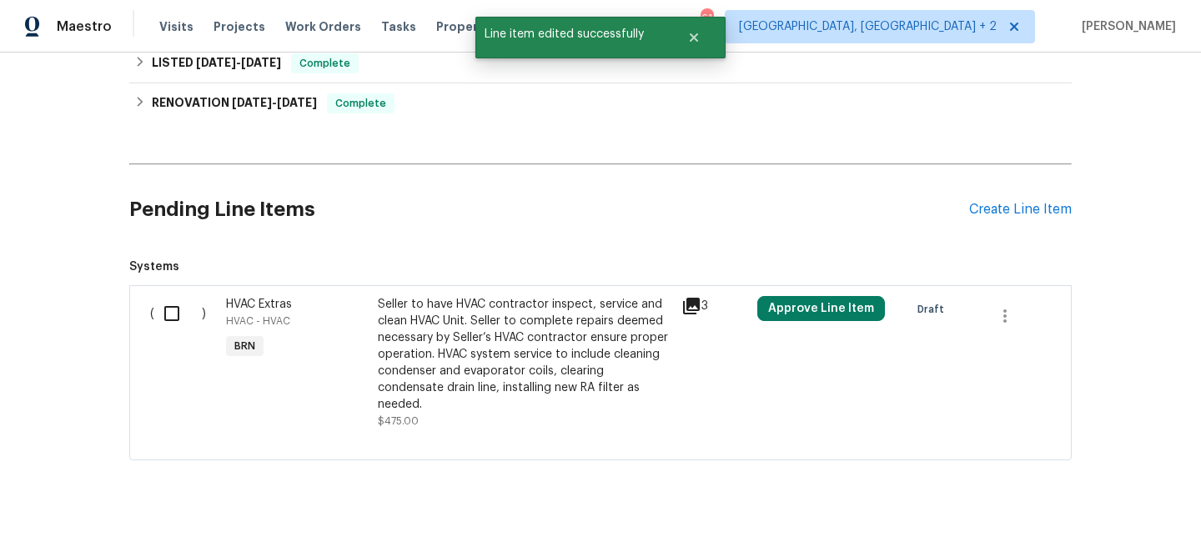
click at [154, 311] on input "checkbox" at bounding box center [178, 313] width 48 height 35
checkbox input "true"
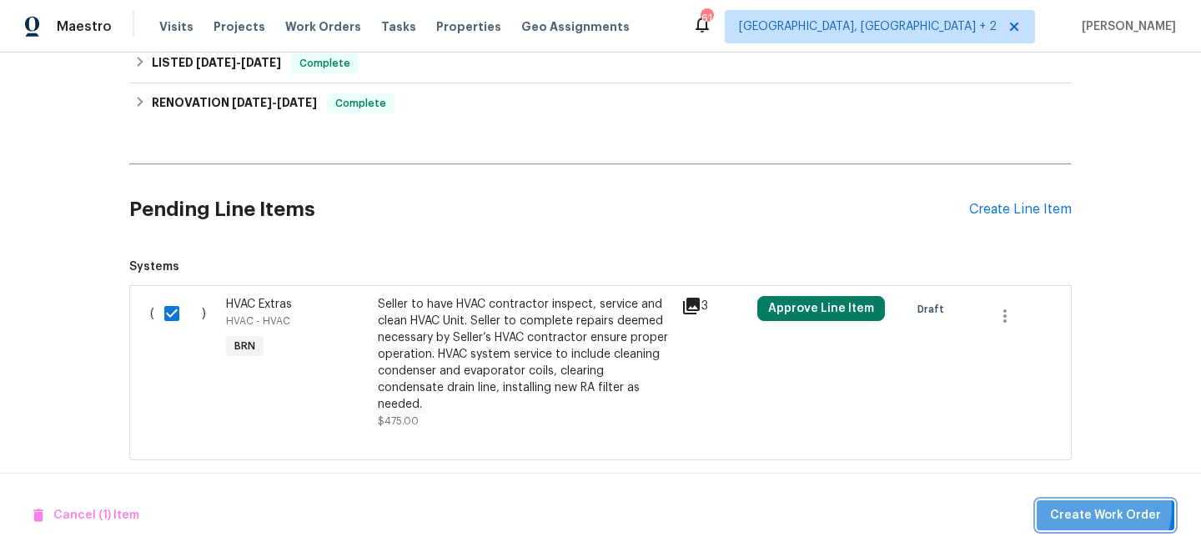
click at [1097, 508] on span "Create Work Order" at bounding box center [1105, 515] width 111 height 21
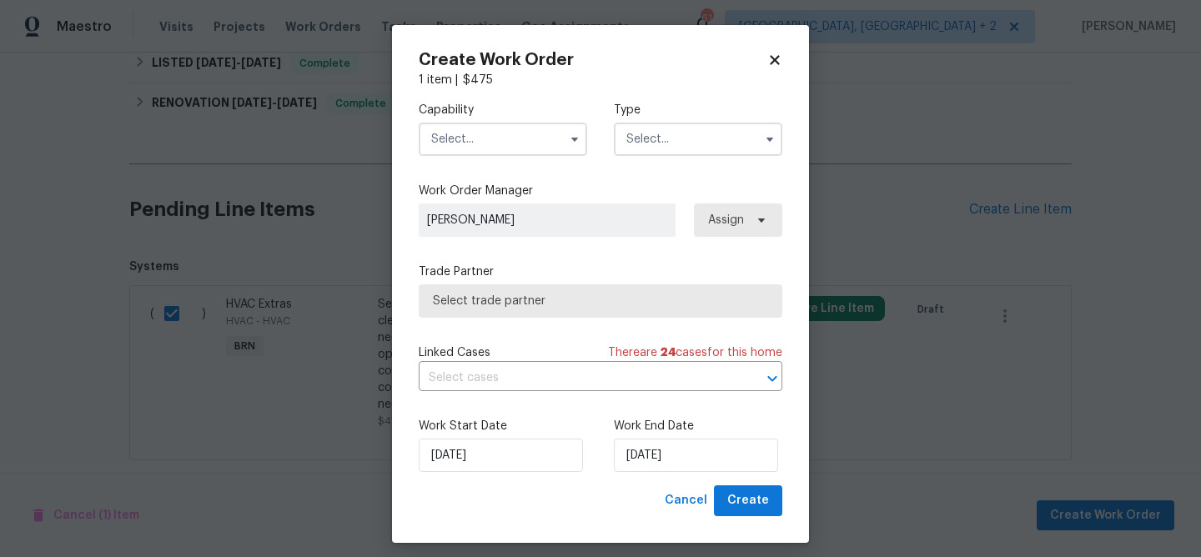
click at [499, 141] on input "text" at bounding box center [503, 139] width 168 height 33
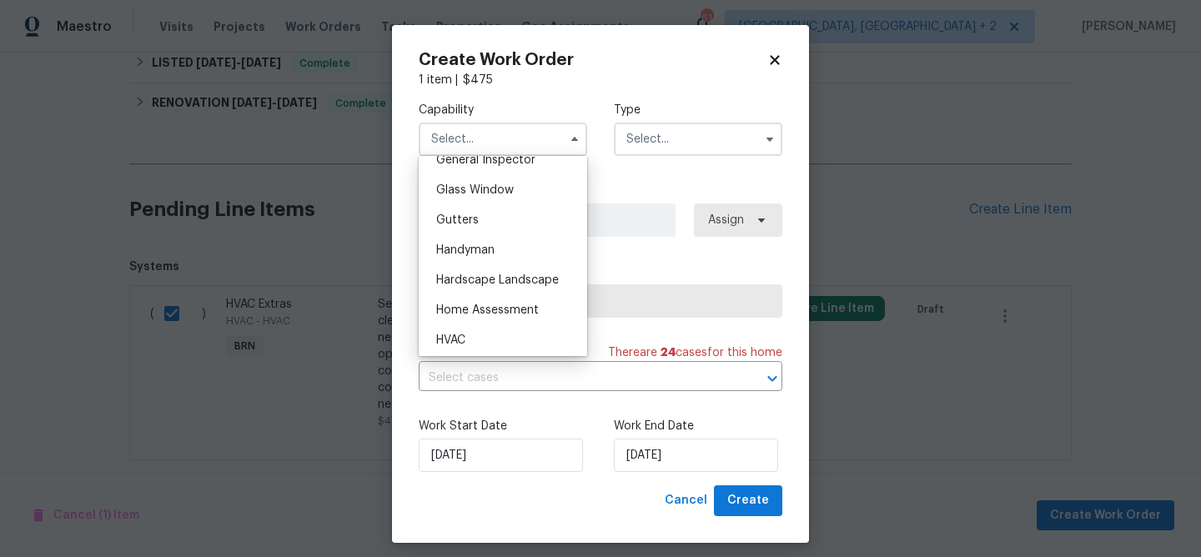
scroll to position [854, 0]
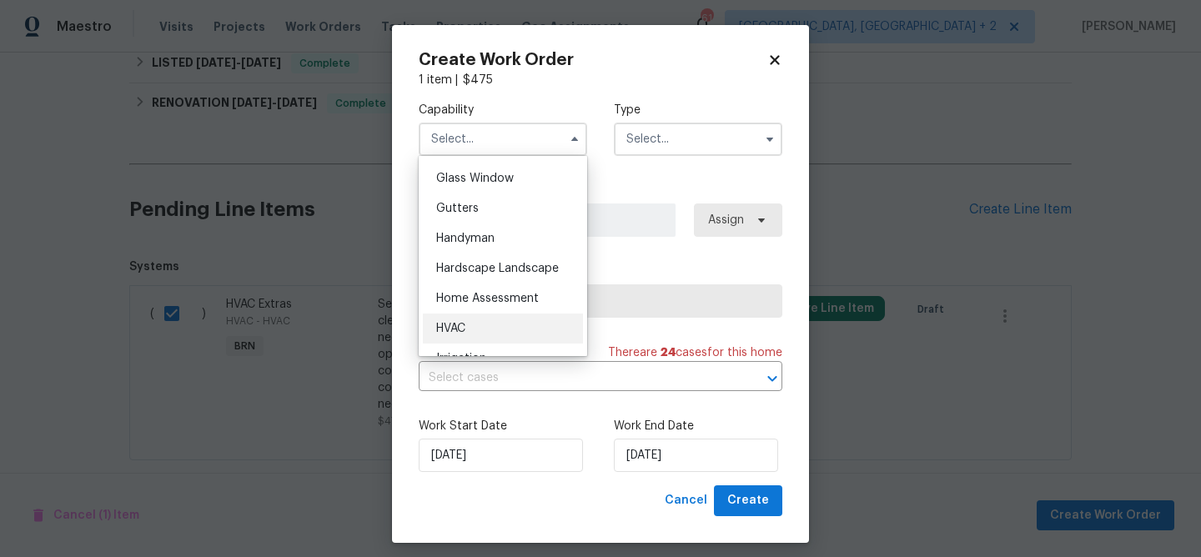
click at [464, 320] on div "HVAC" at bounding box center [503, 329] width 160 height 30
type input "HVAC"
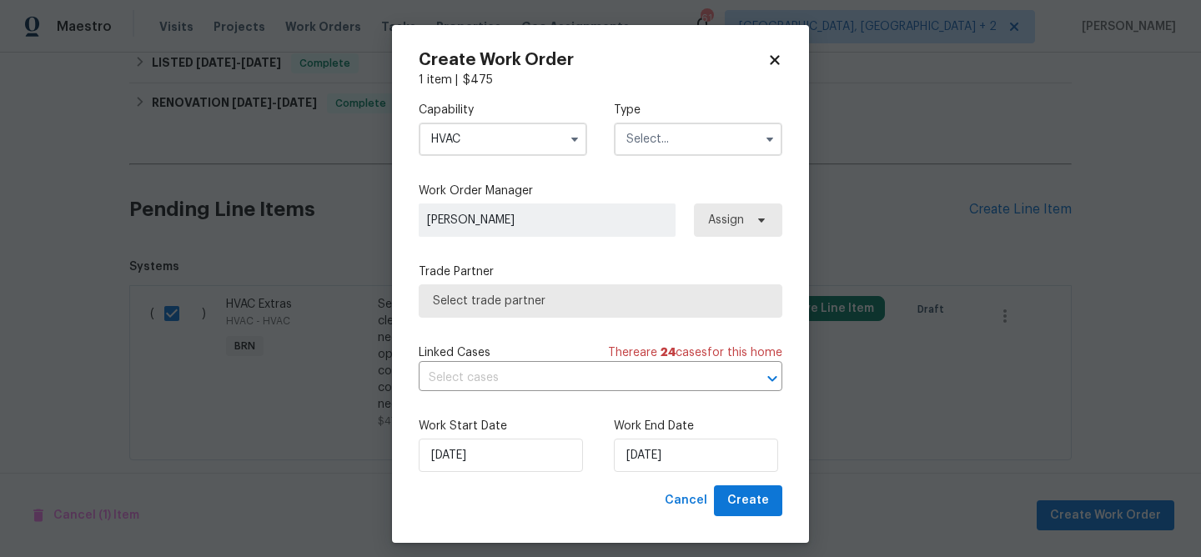
click at [654, 132] on input "text" at bounding box center [698, 139] width 168 height 33
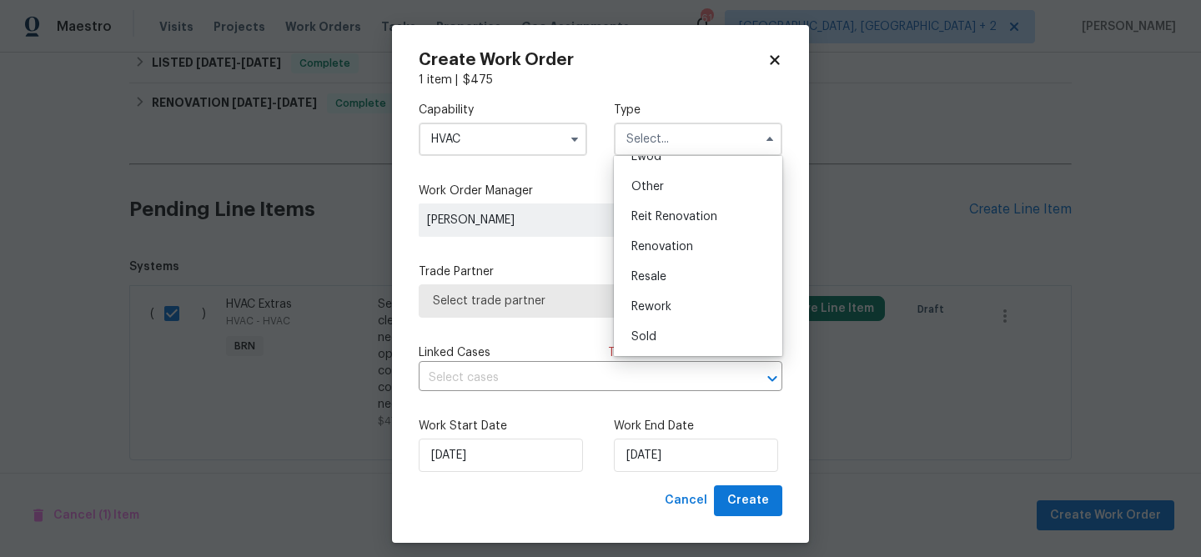
scroll to position [11, 0]
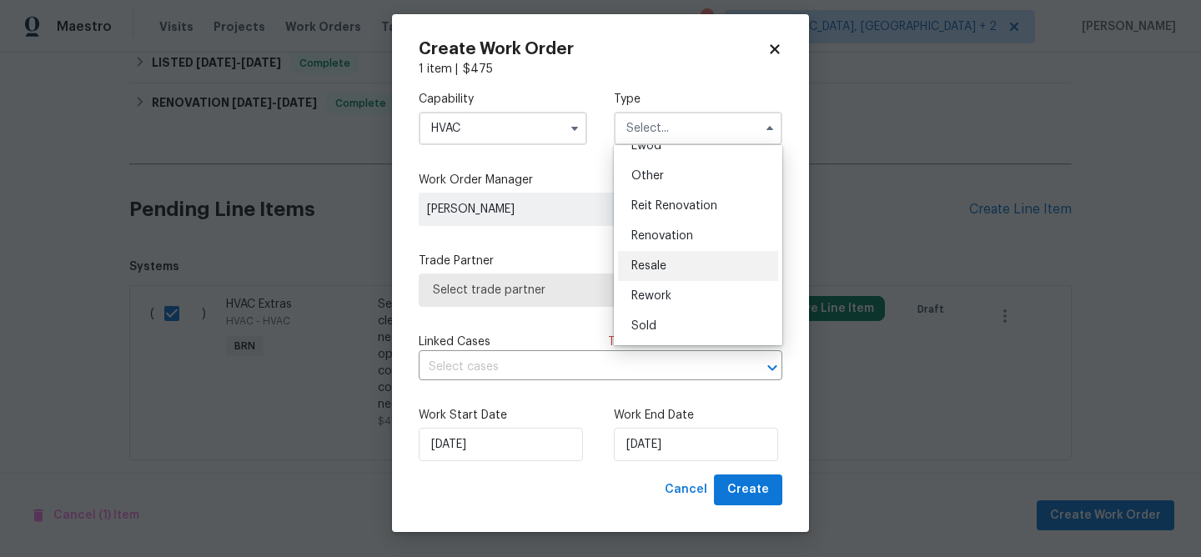
click at [670, 253] on div "Resale" at bounding box center [698, 266] width 160 height 30
type input "Resale"
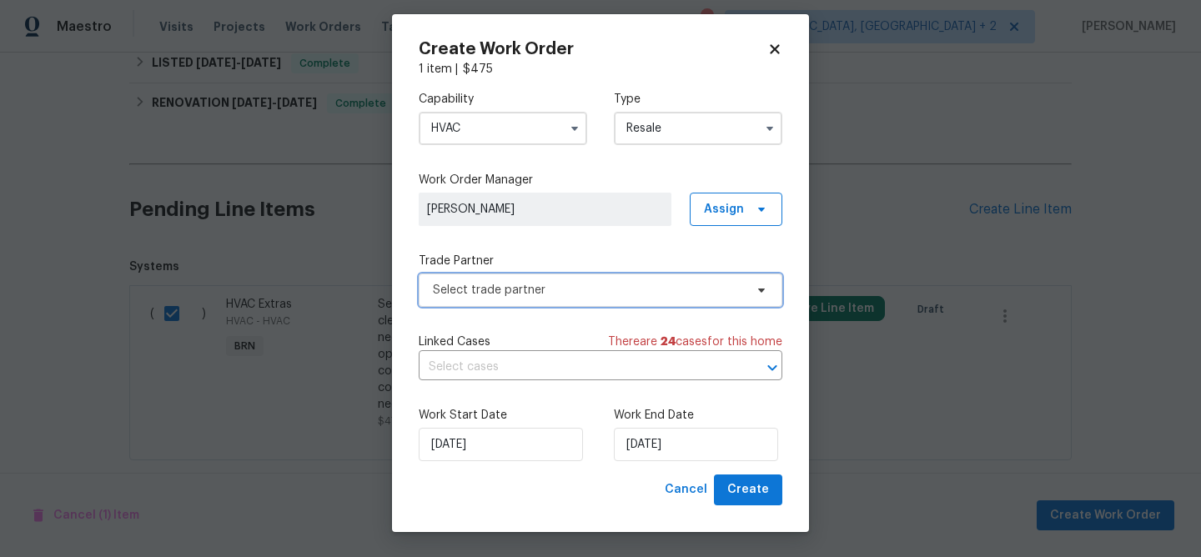
click at [539, 286] on span "Select trade partner" at bounding box center [588, 290] width 311 height 17
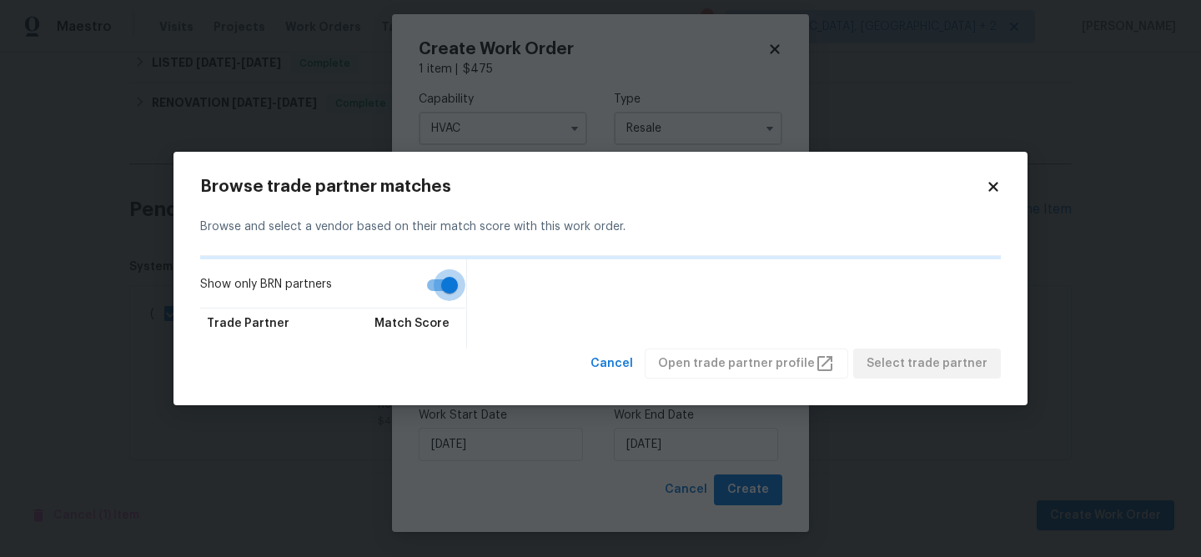
click at [429, 281] on input "Show only BRN partners" at bounding box center [449, 285] width 95 height 32
checkbox input "false"
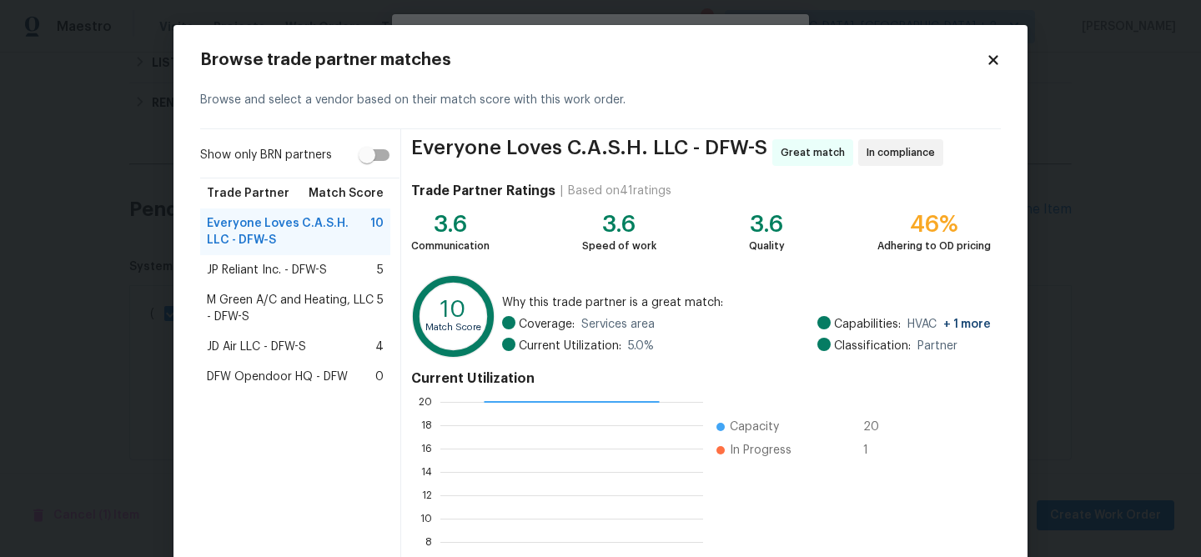
scroll to position [178, 0]
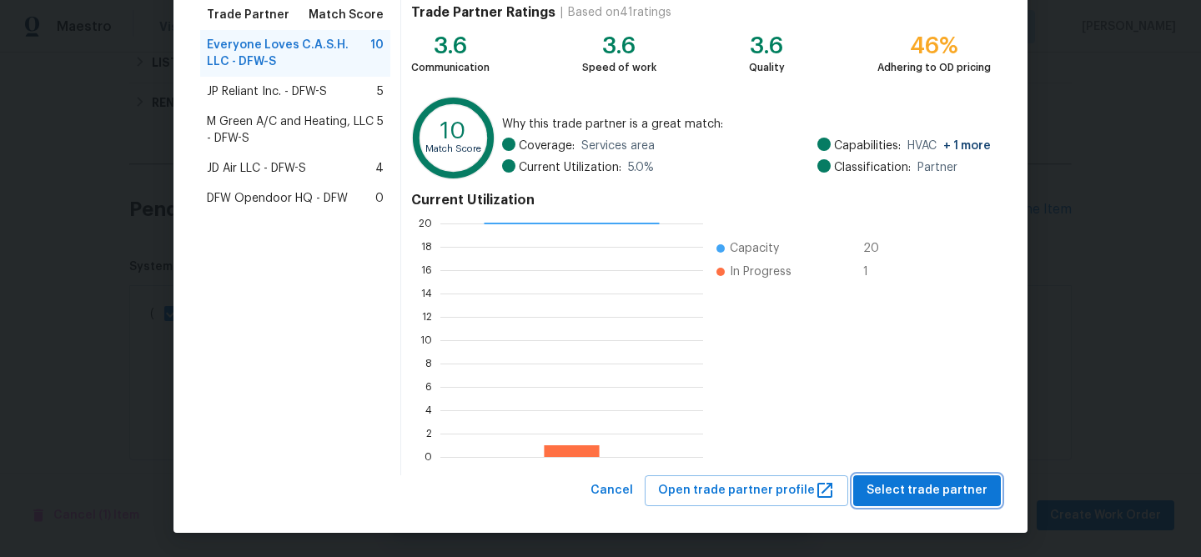
click at [907, 483] on span "Select trade partner" at bounding box center [926, 490] width 121 height 21
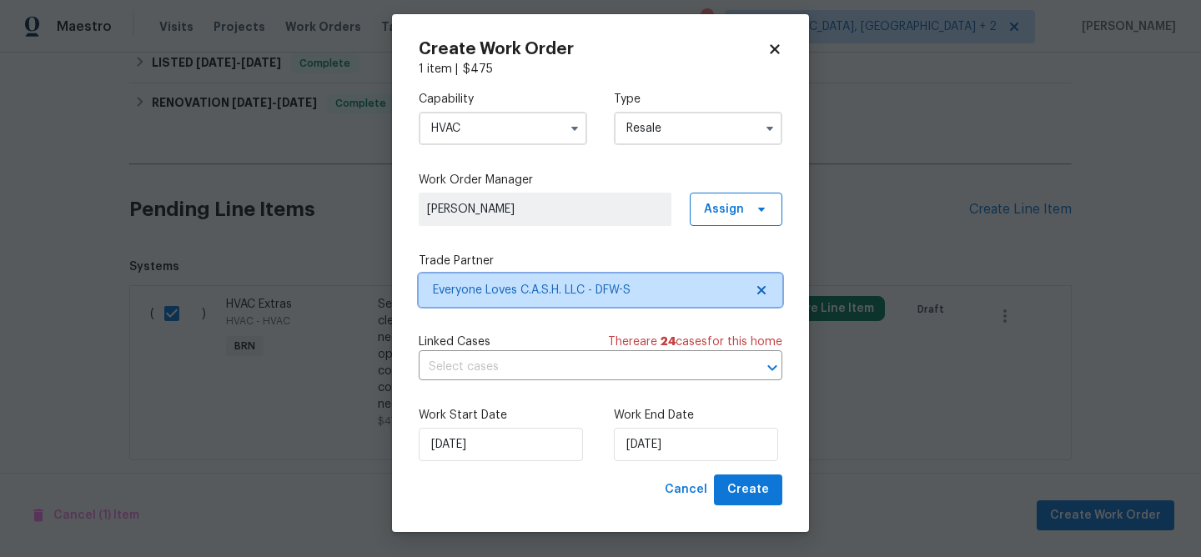
scroll to position [0, 0]
click at [534, 373] on input "text" at bounding box center [577, 367] width 317 height 26
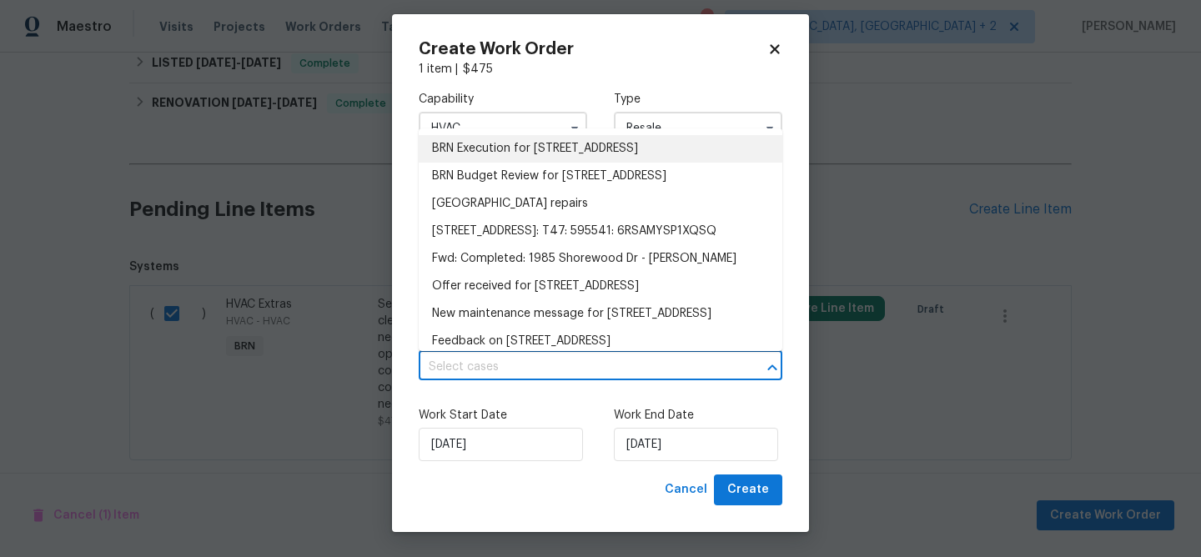
click at [490, 145] on li "BRN Execution for 1985 Shorewood Dr, Grapevine, TX 76051" at bounding box center [601, 149] width 364 height 28
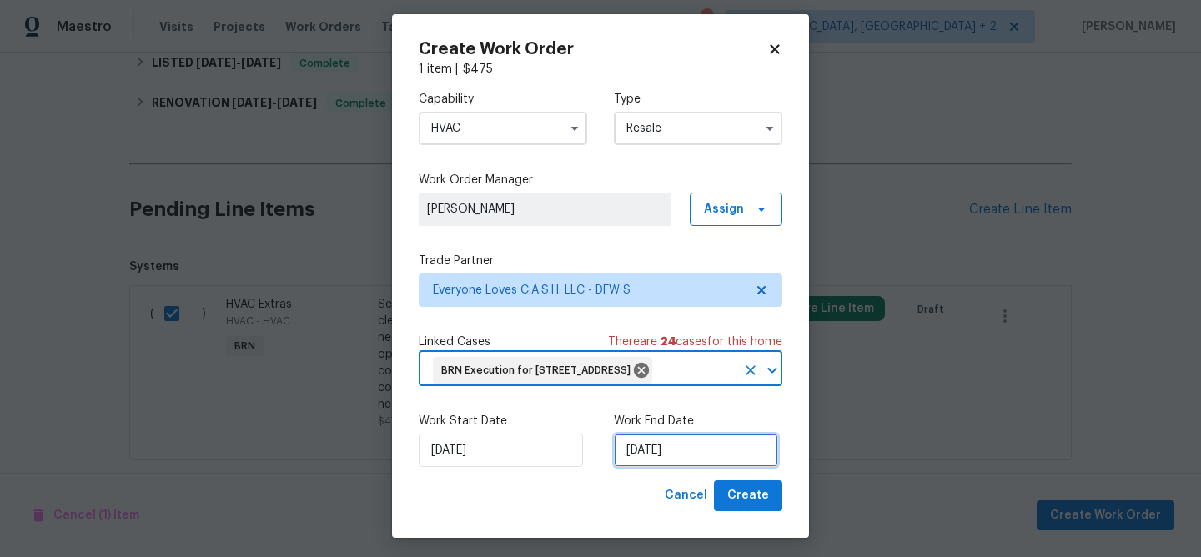
click at [687, 467] on input "19/09/2025" at bounding box center [696, 450] width 164 height 33
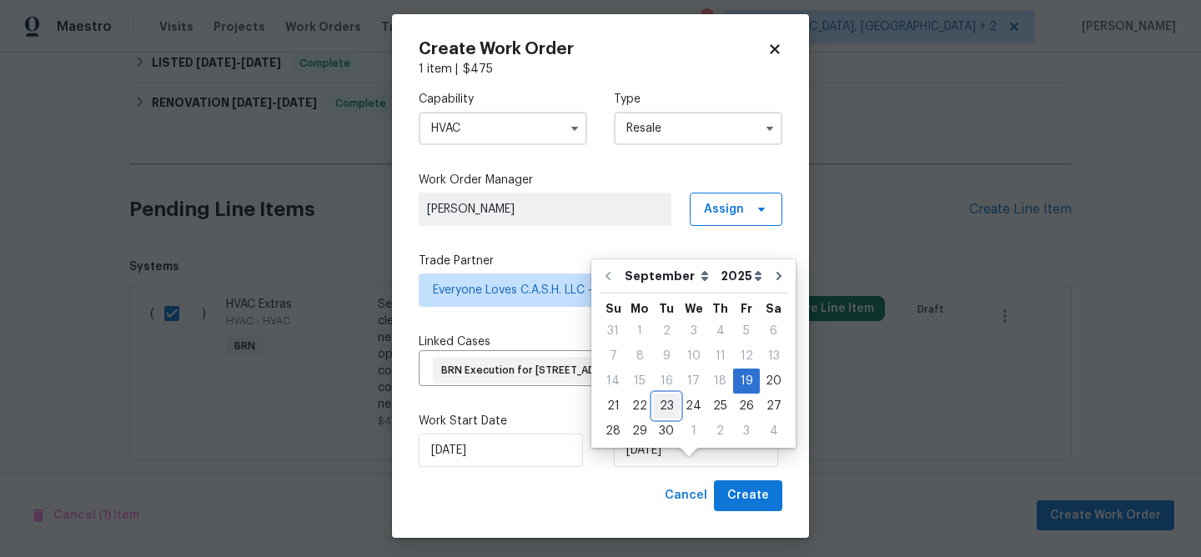
click at [660, 404] on div "23" at bounding box center [666, 405] width 27 height 23
type input "23/09/2025"
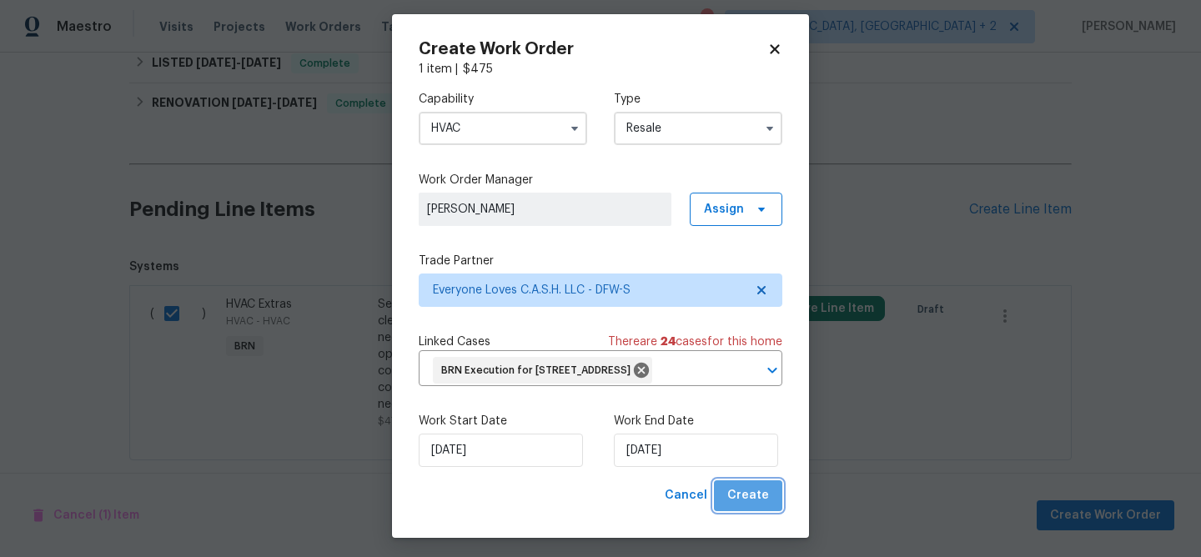
click at [752, 506] on span "Create" at bounding box center [748, 495] width 42 height 21
checkbox input "false"
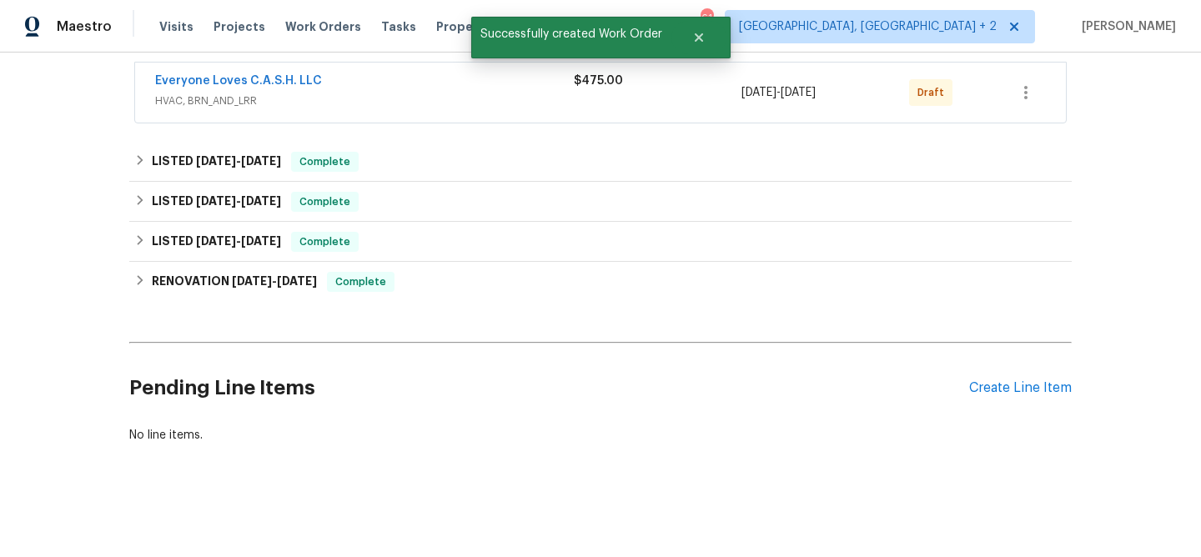
scroll to position [264, 0]
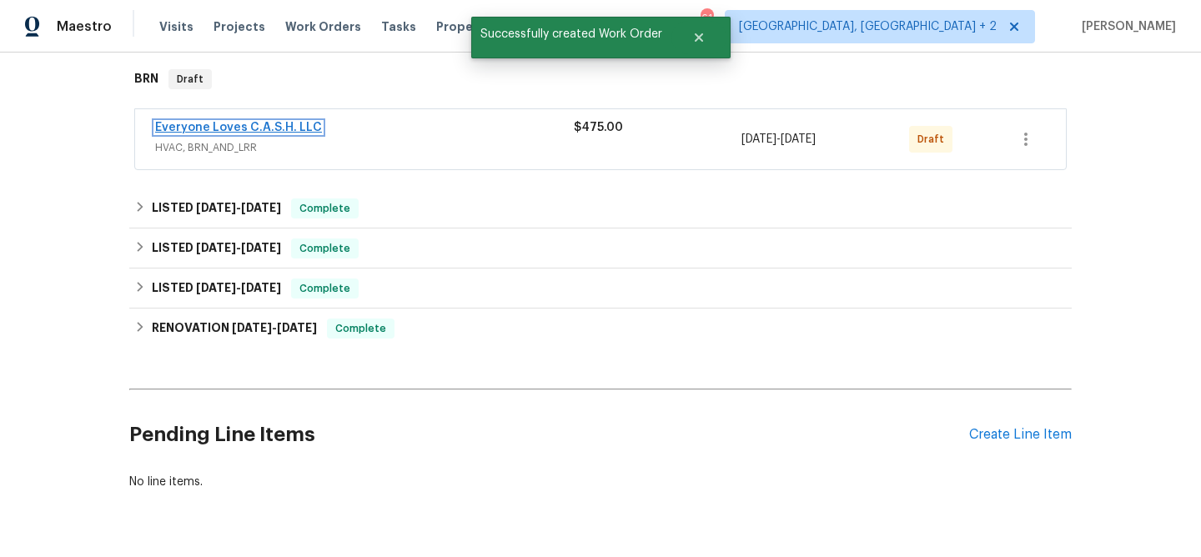
click at [261, 126] on link "Everyone Loves C.A.S.H. LLC" at bounding box center [238, 128] width 167 height 12
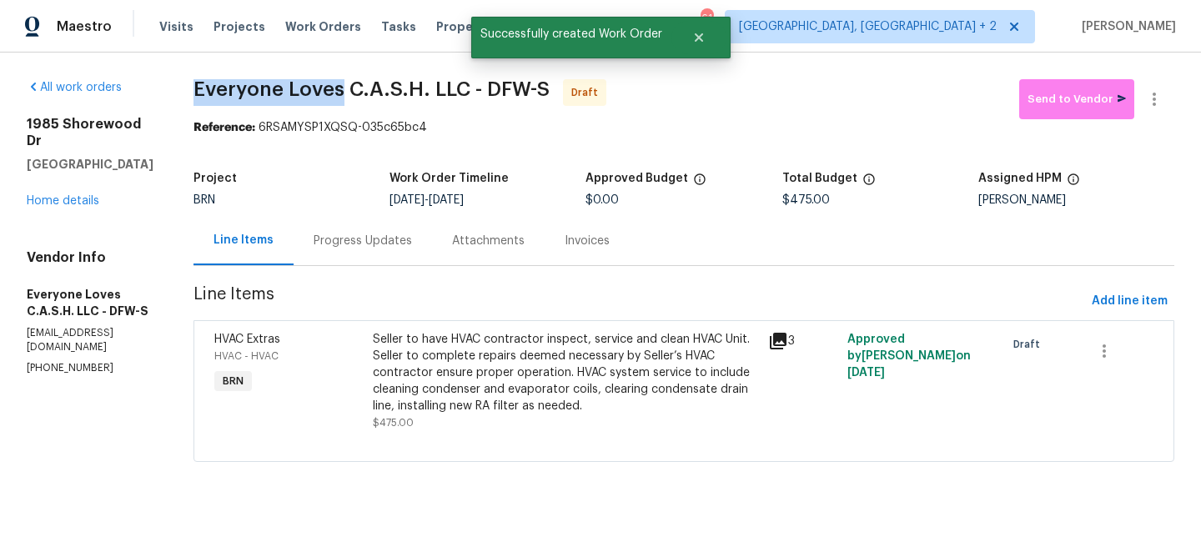
drag, startPoint x: 223, startPoint y: 97, endPoint x: 374, endPoint y: 94, distance: 150.9
click at [374, 93] on div "All work orders 1985 Shorewood Dr Grapevine, TX 76051 Home details Vendor Info …" at bounding box center [600, 281] width 1201 height 456
copy span "Everyone Loves"
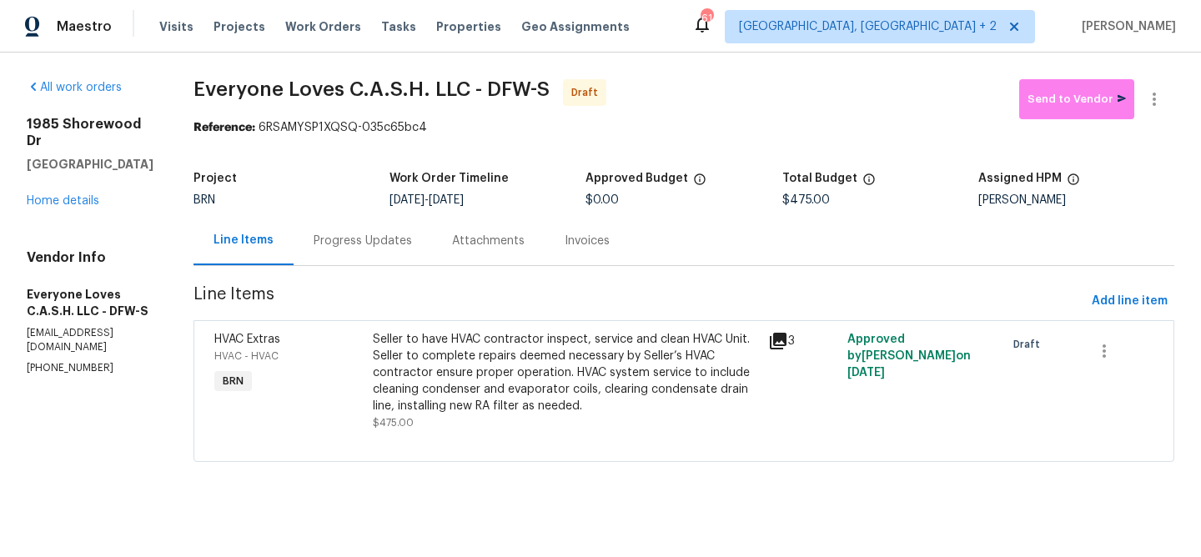
click at [280, 116] on span "Everyone Loves C.A.S.H. LLC - DFW-S Draft" at bounding box center [606, 99] width 826 height 40
click at [388, 238] on div "Progress Updates" at bounding box center [363, 241] width 98 height 17
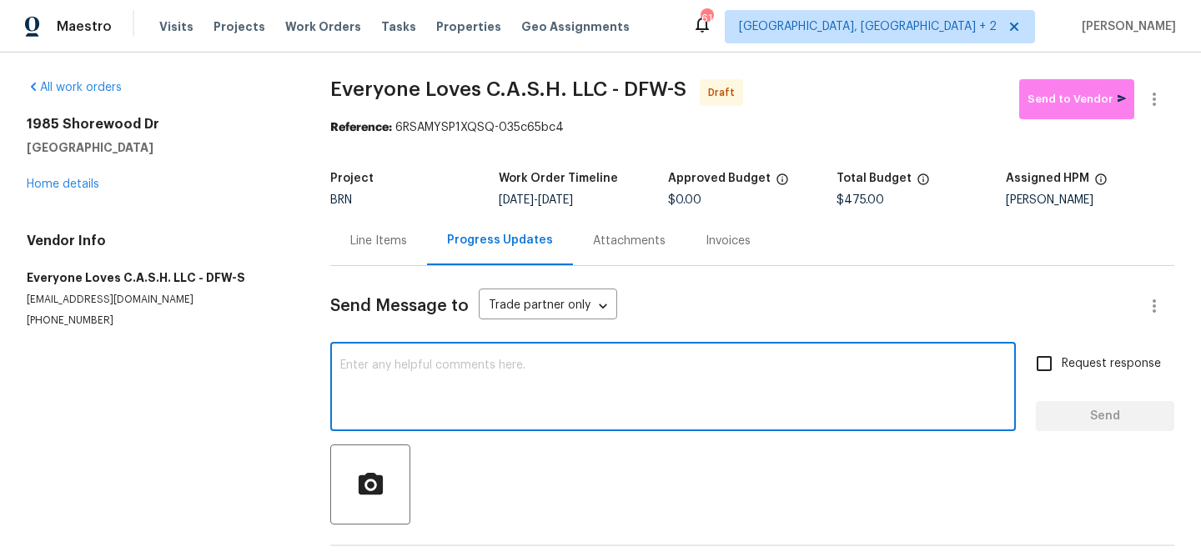
click at [451, 394] on textarea at bounding box center [672, 388] width 665 height 58
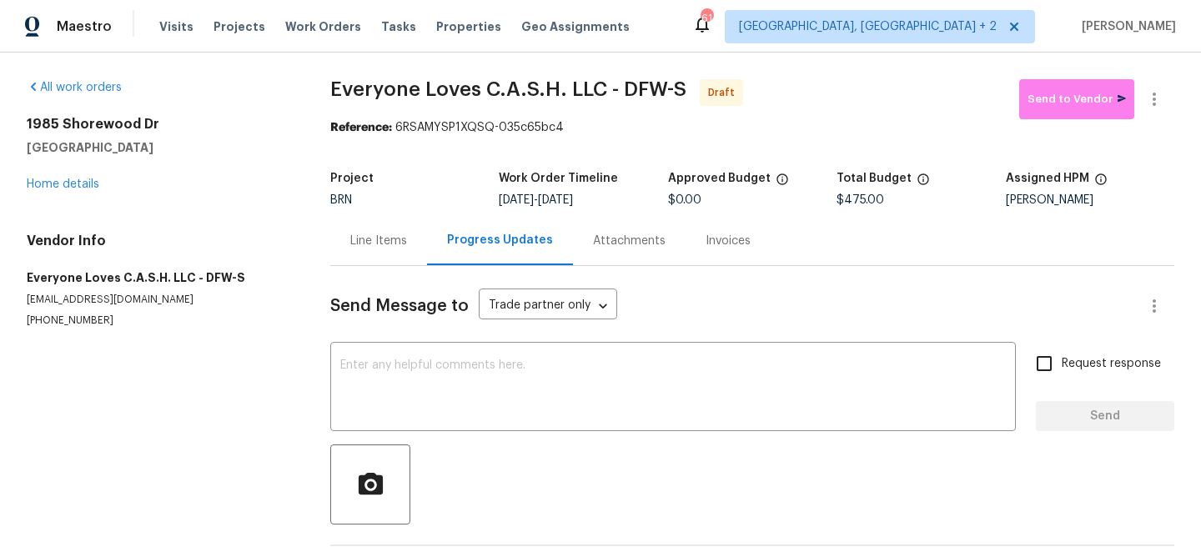
paste textarea "Hi, I'm Ananthi from Opendoor. Just wanted to check if you received the WO for …"
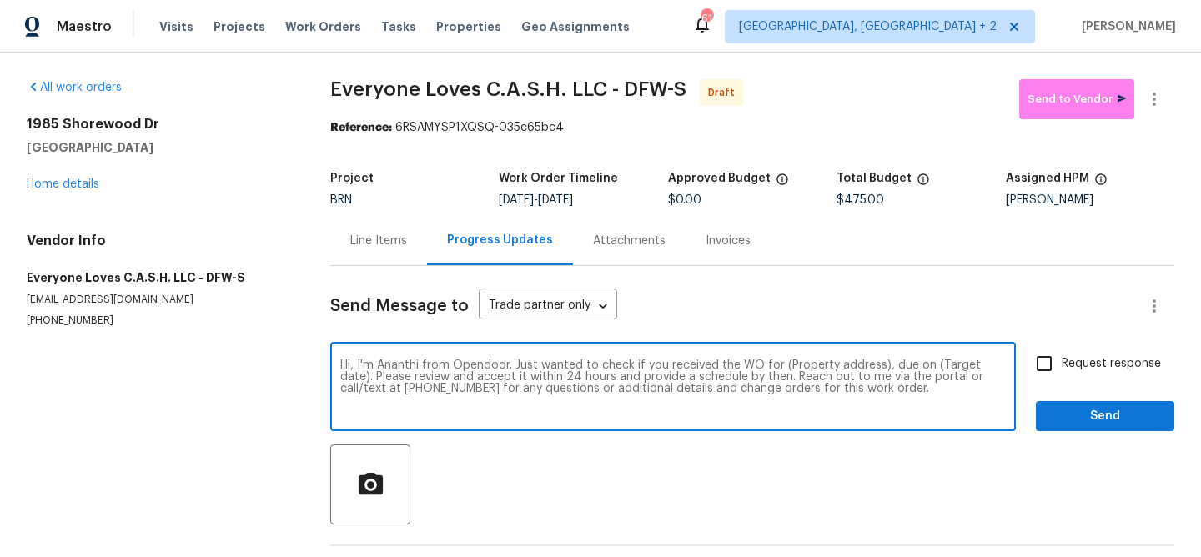
drag, startPoint x: 878, startPoint y: 368, endPoint x: 781, endPoint y: 369, distance: 96.7
click at [781, 369] on textarea "Hi, I'm Ananthi from Opendoor. Just wanted to check if you received the WO for …" at bounding box center [672, 388] width 665 height 58
paste textarea "1985 Shorewood Dr, Grapevine, TX 76051"
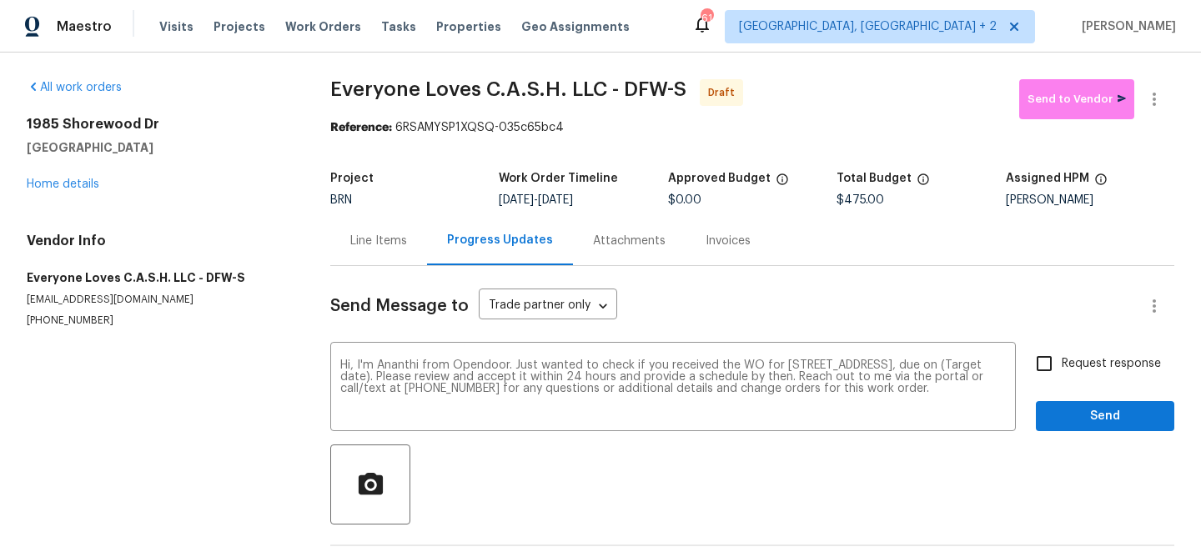
drag, startPoint x: 563, startPoint y: 204, endPoint x: 625, endPoint y: 204, distance: 62.5
click at [625, 204] on div "9/19/2025 - 9/23/2025" at bounding box center [583, 200] width 168 height 12
copy span "9/23/2025"
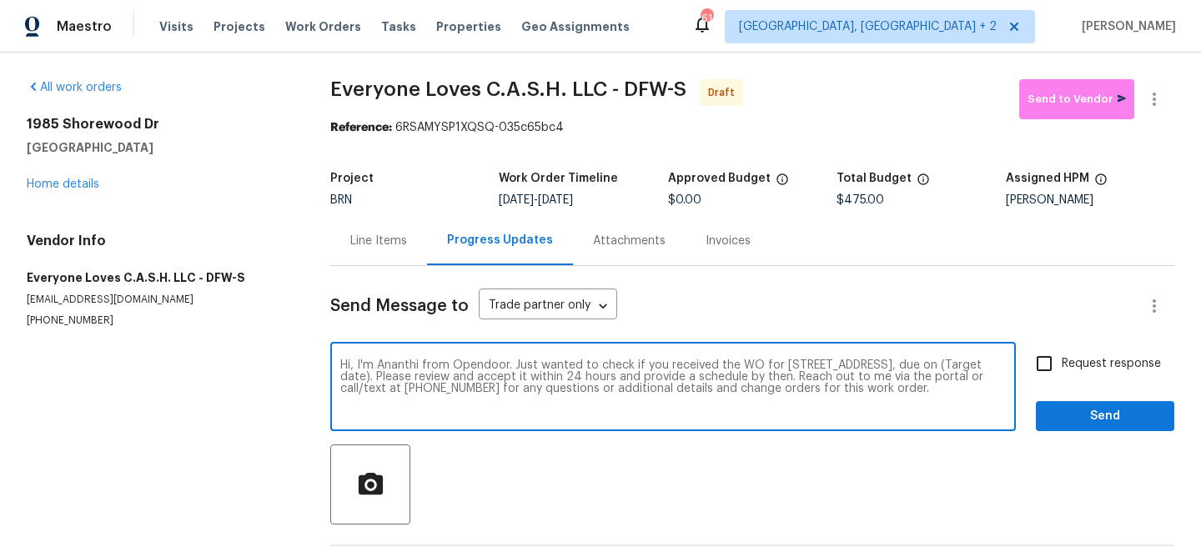
drag, startPoint x: 452, startPoint y: 379, endPoint x: 389, endPoint y: 378, distance: 62.5
click at [389, 378] on textarea "Hi, I'm Ananthi from Opendoor. Just wanted to check if you received the WO for …" at bounding box center [672, 388] width 665 height 58
paste textarea "9/23/2025"
type textarea "Hi, I'm Ananthi from Opendoor. Just wanted to check if you received the WO for …"
click at [1058, 364] on input "Request response" at bounding box center [1043, 363] width 35 height 35
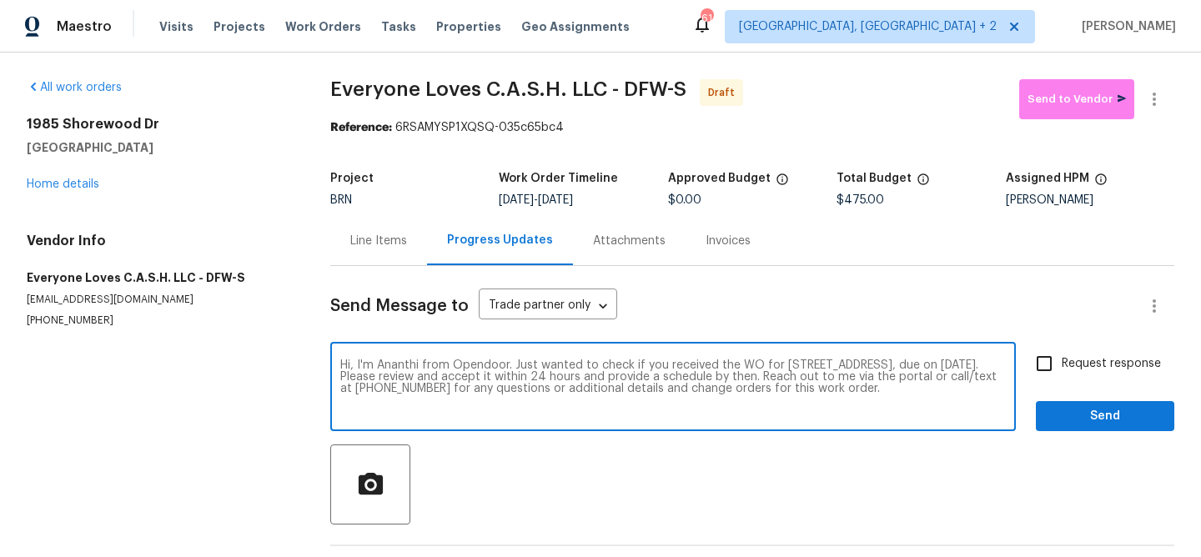
checkbox input "true"
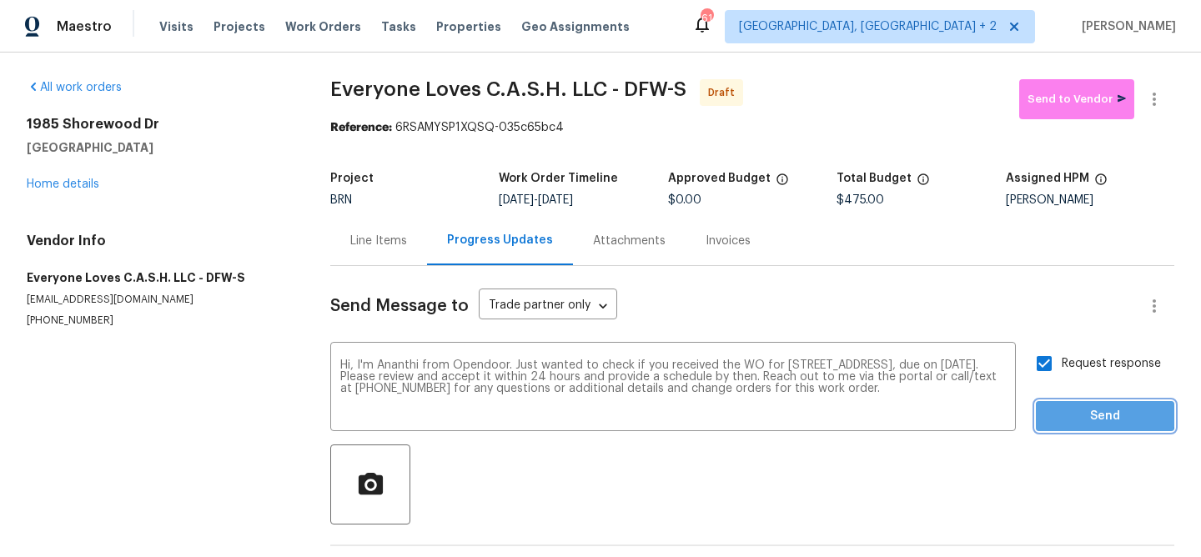
click at [1051, 412] on span "Send" at bounding box center [1105, 416] width 112 height 21
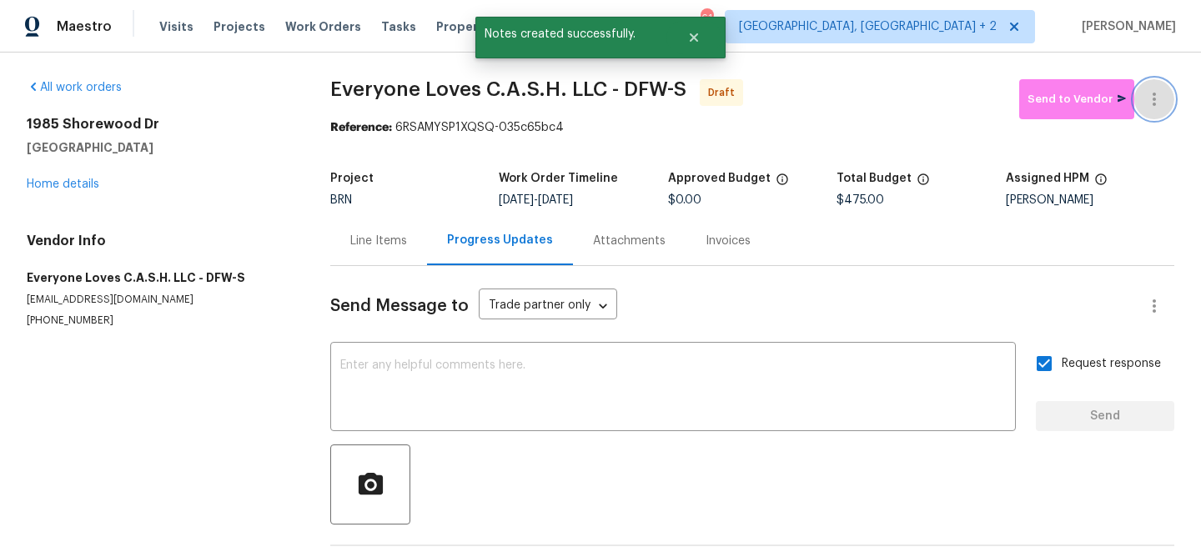
click at [1157, 97] on icon "button" at bounding box center [1154, 99] width 20 height 20
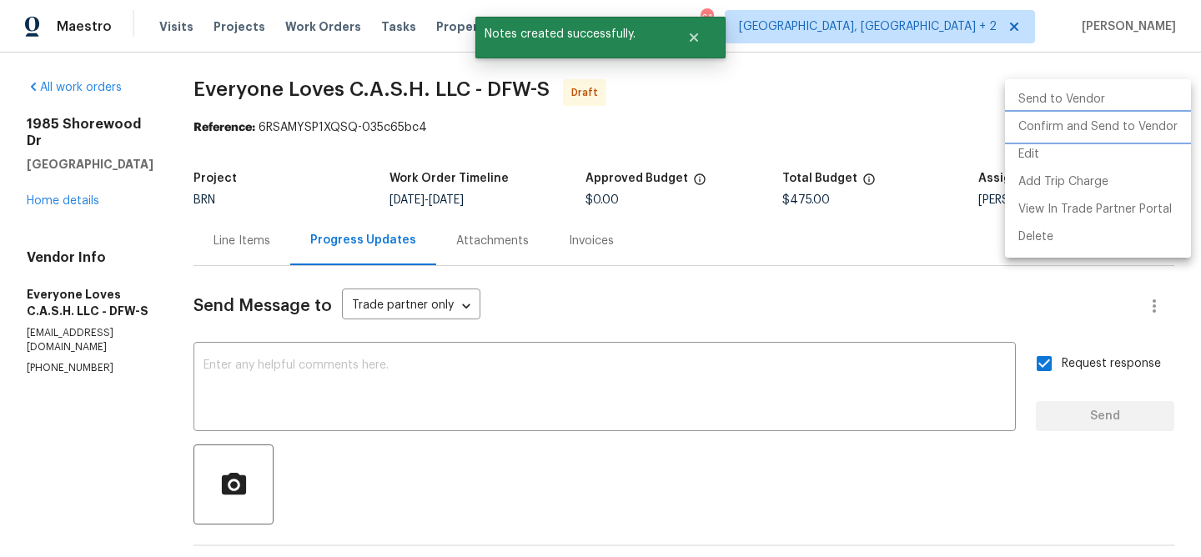
click at [1072, 123] on li "Confirm and Send to Vendor" at bounding box center [1098, 127] width 186 height 28
click at [363, 129] on div at bounding box center [600, 278] width 1201 height 557
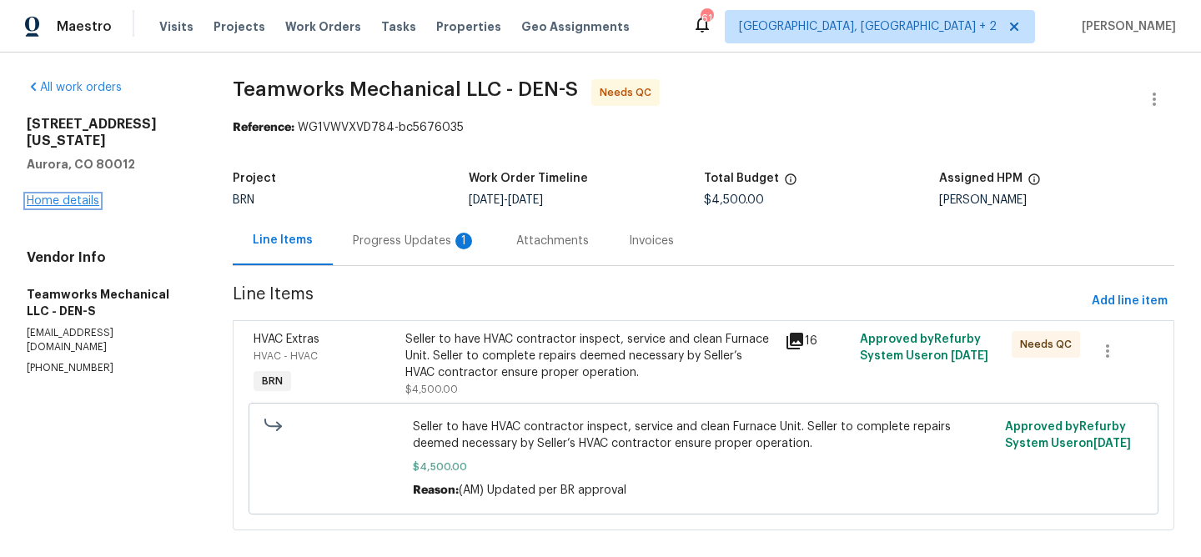
click at [48, 203] on link "Home details" at bounding box center [63, 201] width 73 height 12
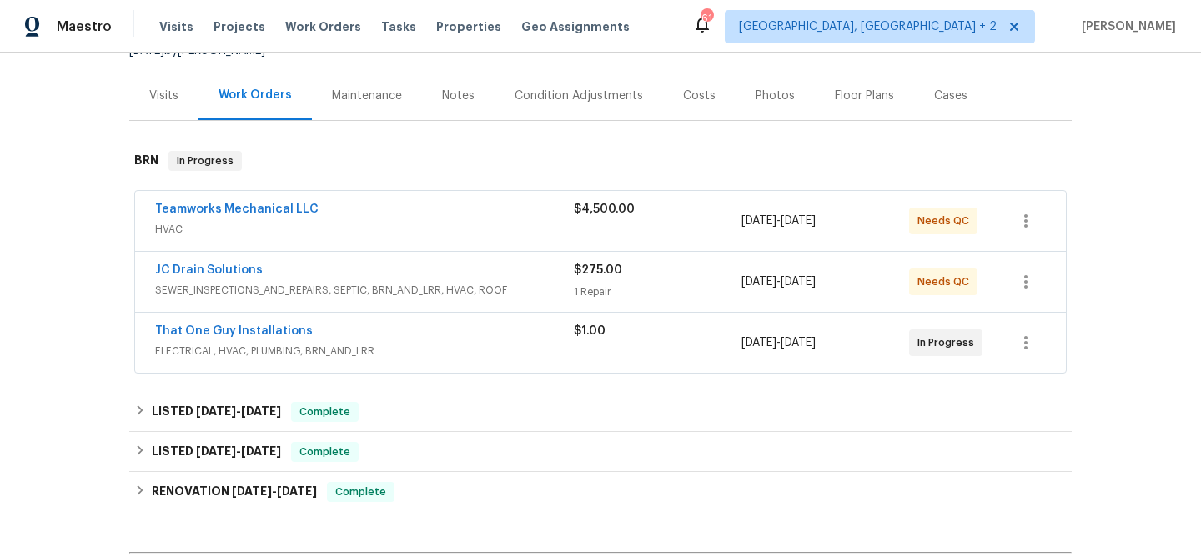
scroll to position [194, 0]
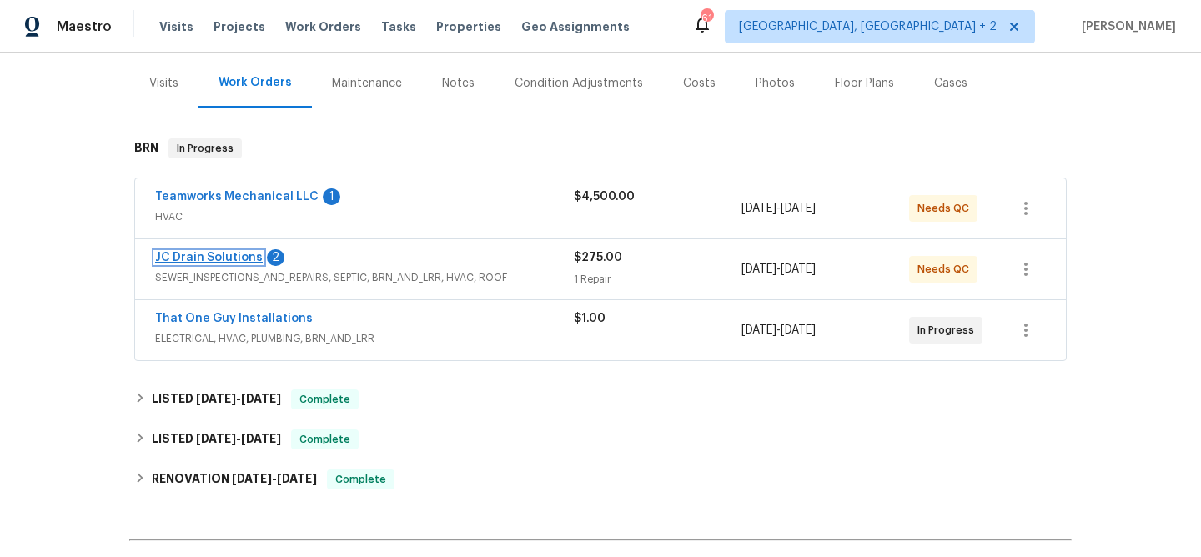
click at [202, 253] on link "JC Drain Solutions" at bounding box center [209, 258] width 108 height 12
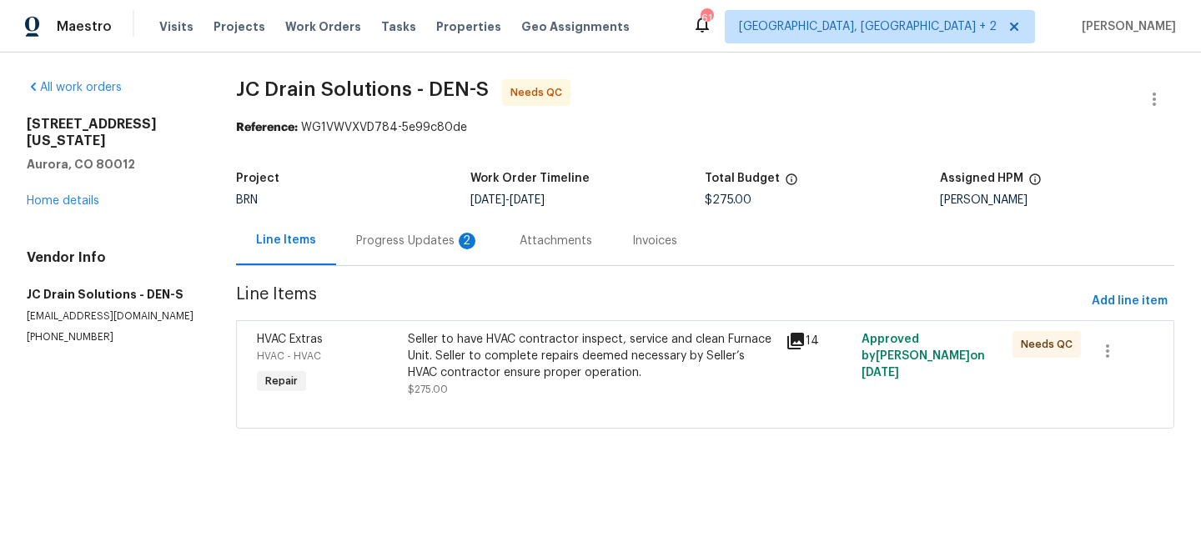
click at [406, 244] on div "Progress Updates 2" at bounding box center [417, 241] width 123 height 17
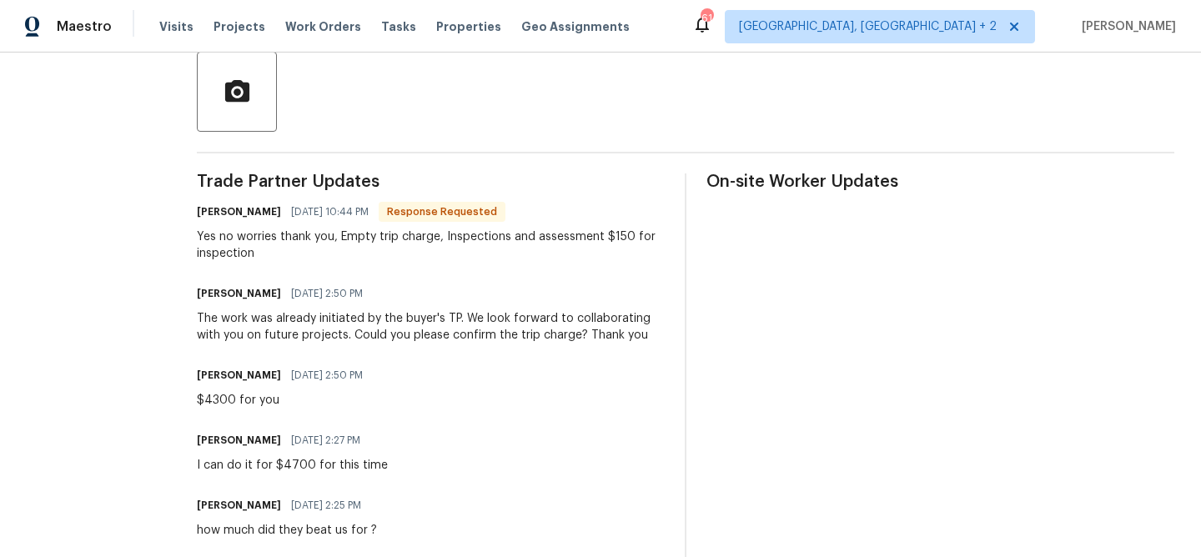
scroll to position [396, 0]
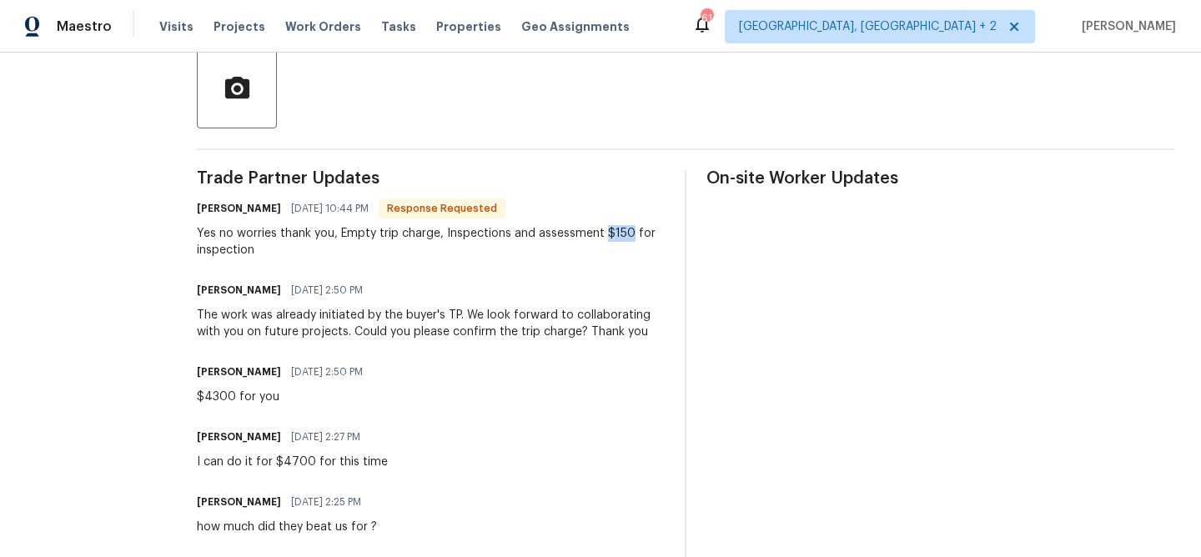
drag, startPoint x: 642, startPoint y: 232, endPoint x: 620, endPoint y: 232, distance: 22.5
click at [620, 232] on div "Yes no worries thank you, Empty trip charge, Inspections and assessment $150 fo…" at bounding box center [431, 241] width 468 height 33
copy div "$150"
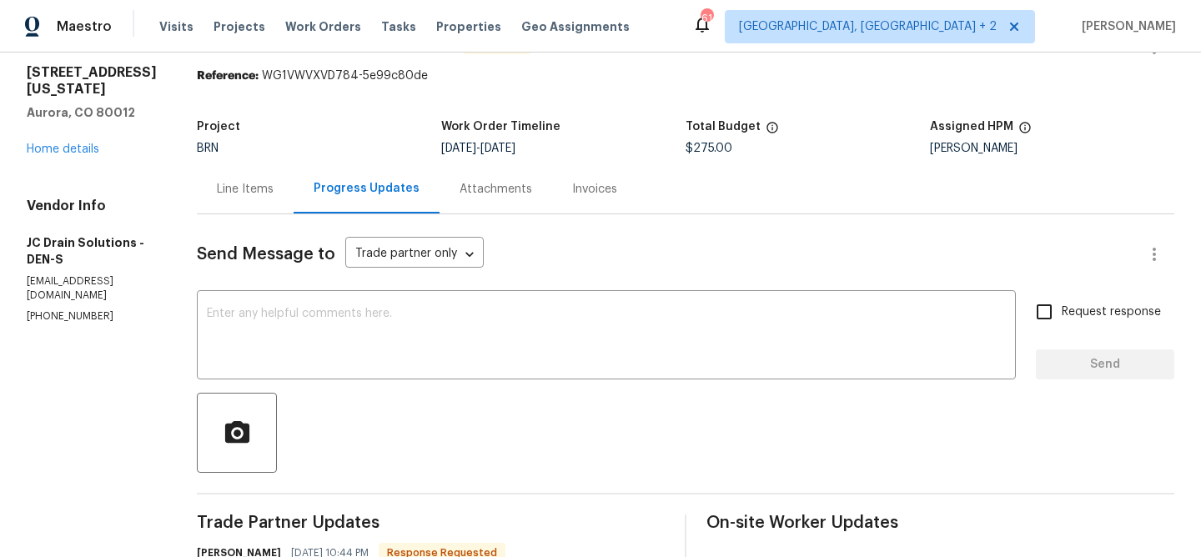
click at [274, 187] on div "Line Items" at bounding box center [245, 189] width 57 height 17
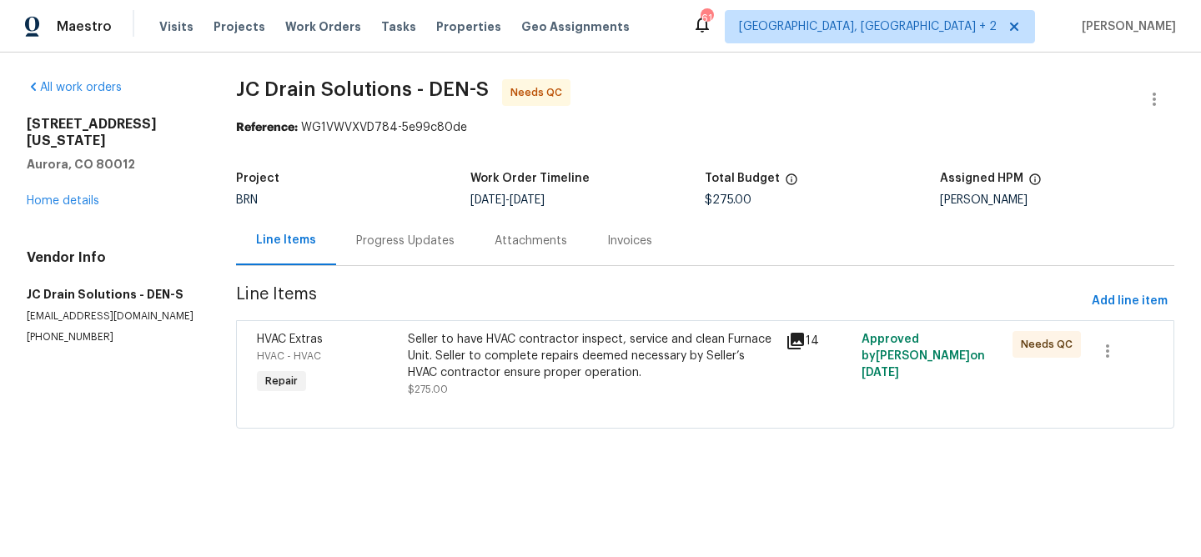
click at [514, 304] on span "Line Items" at bounding box center [660, 301] width 849 height 31
click at [474, 359] on div "Seller to have HVAC contractor inspect, service and clean Furnace Unit. Seller …" at bounding box center [592, 356] width 368 height 50
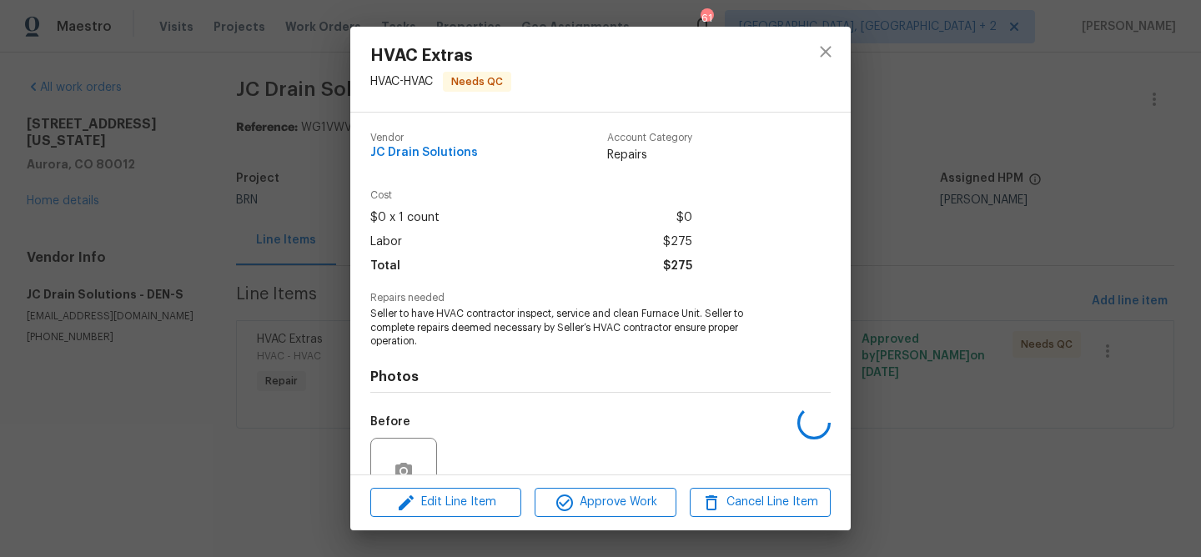
scroll to position [155, 0]
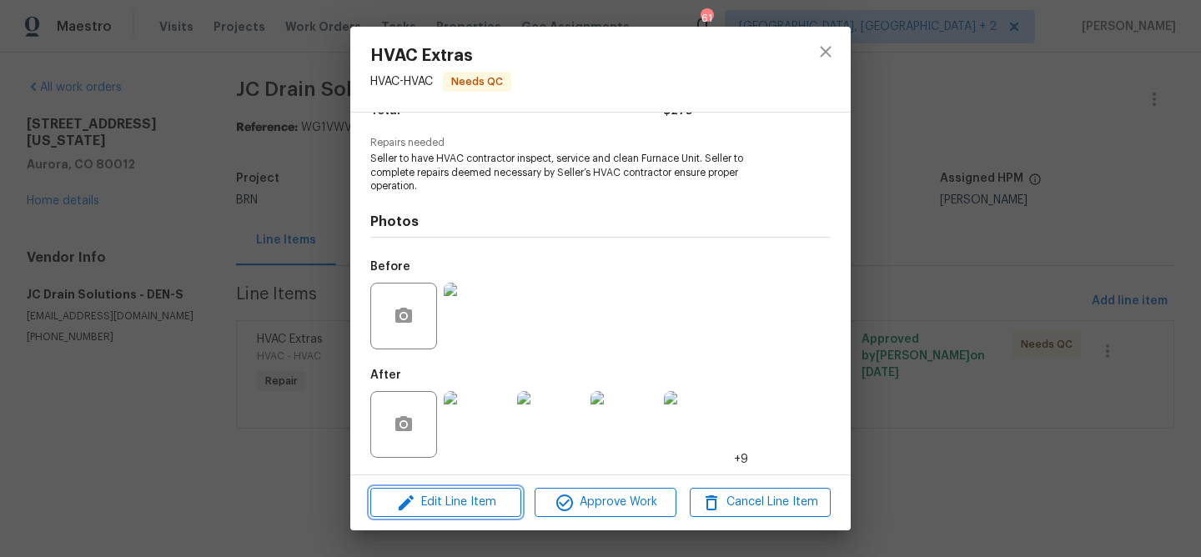
click at [460, 509] on span "Edit Line Item" at bounding box center [445, 502] width 141 height 21
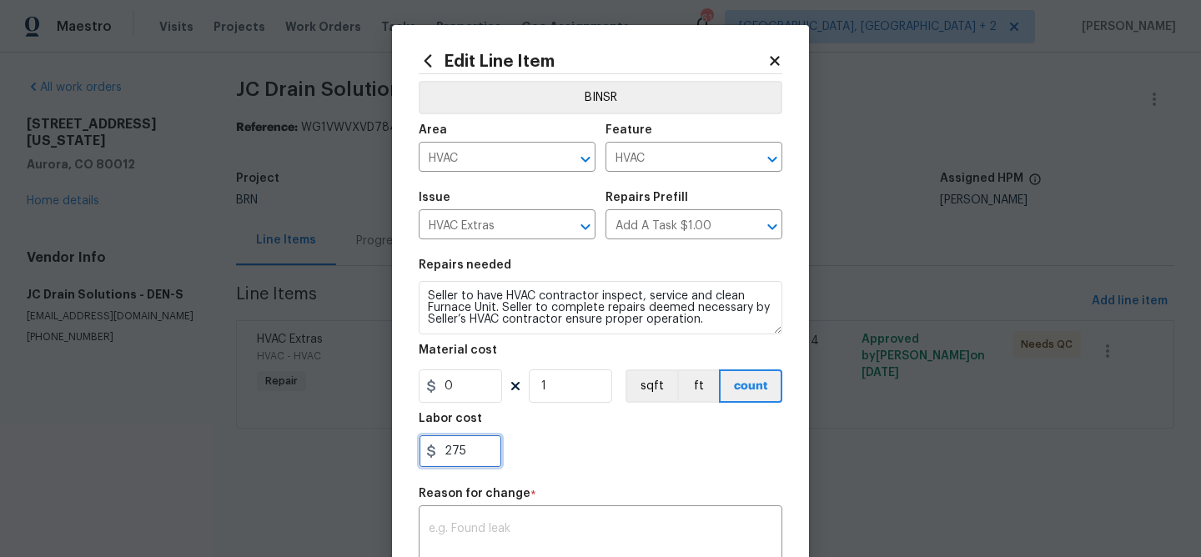
click at [474, 463] on input "275" at bounding box center [460, 450] width 83 height 33
type input "2"
paste input "150"
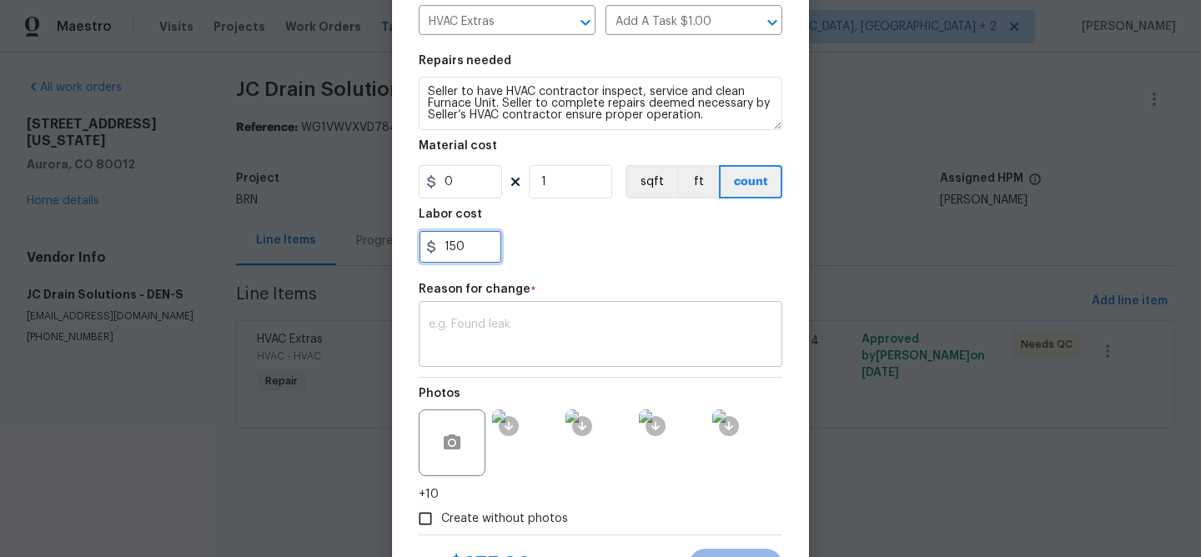
type input "150"
click at [525, 330] on textarea at bounding box center [601, 336] width 344 height 35
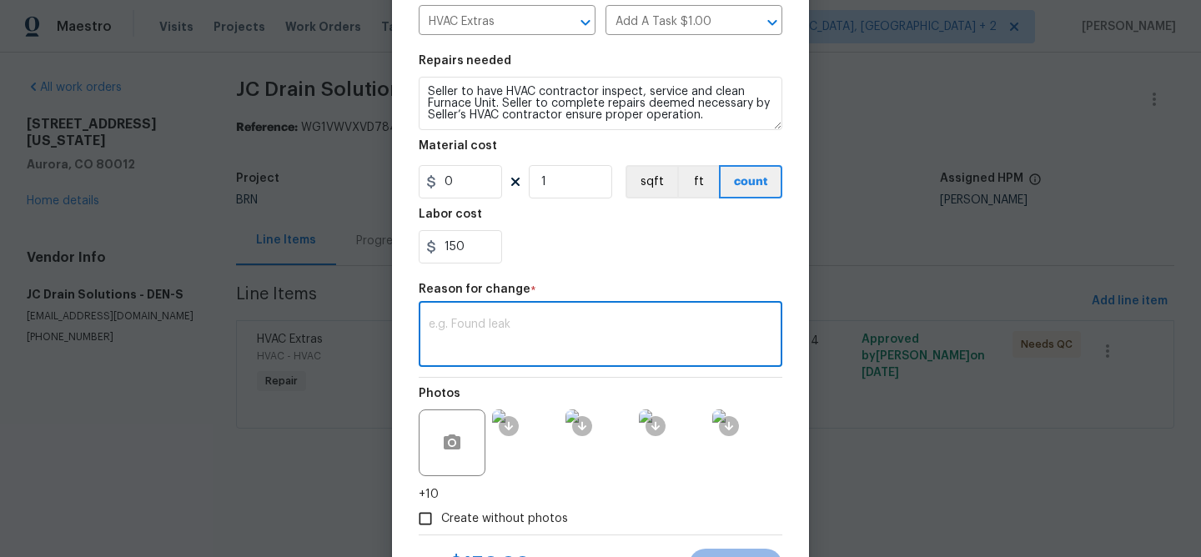
paste textarea "(AM) Updated per vendors final cost."
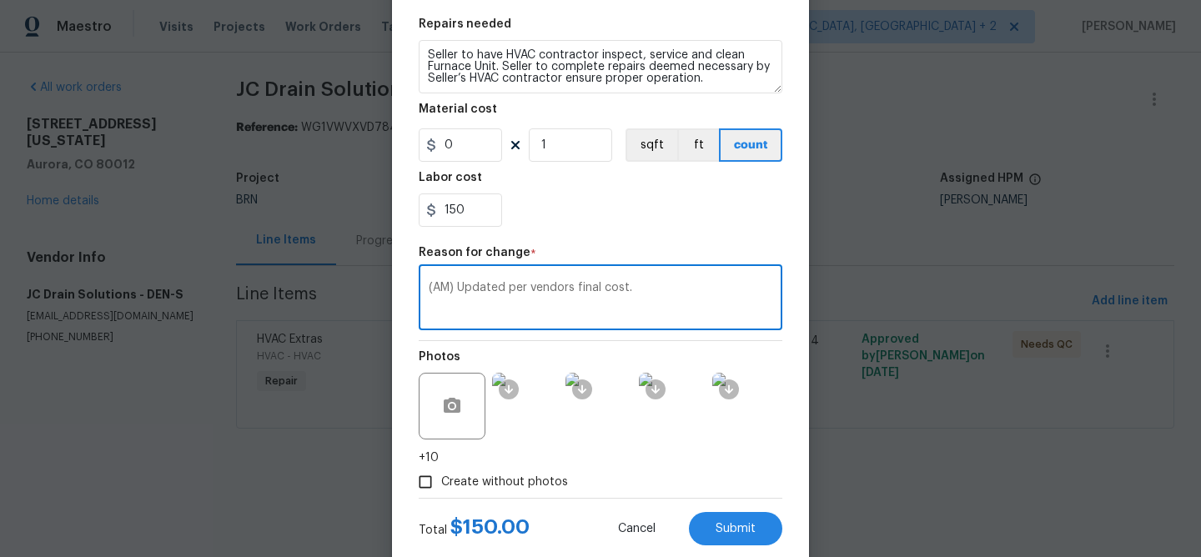
scroll to position [262, 0]
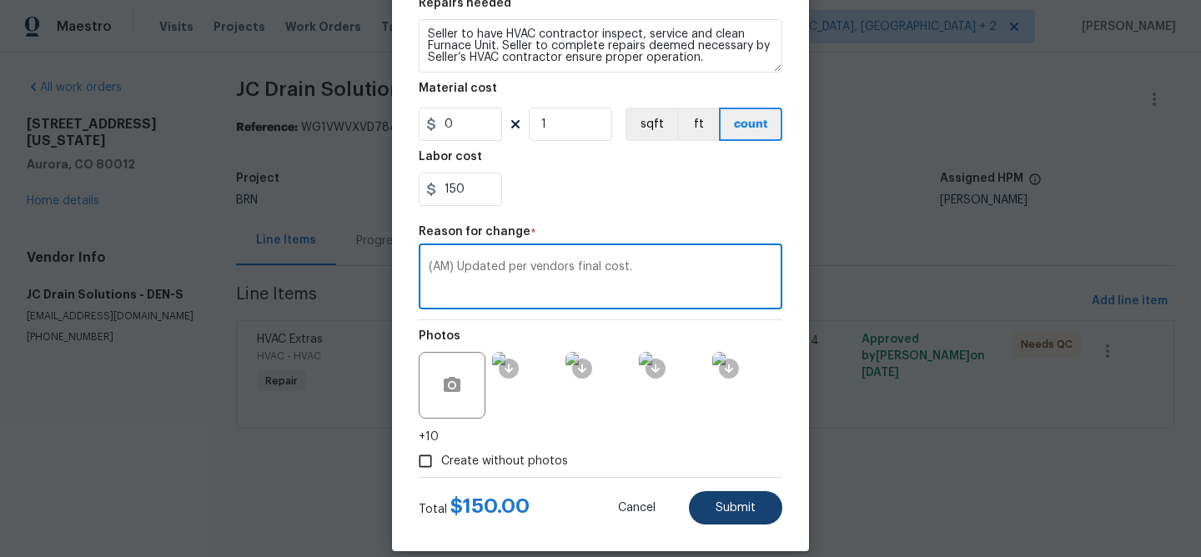
type textarea "(AM) Updated per vendors final cost."
click at [715, 501] on button "Submit" at bounding box center [735, 507] width 93 height 33
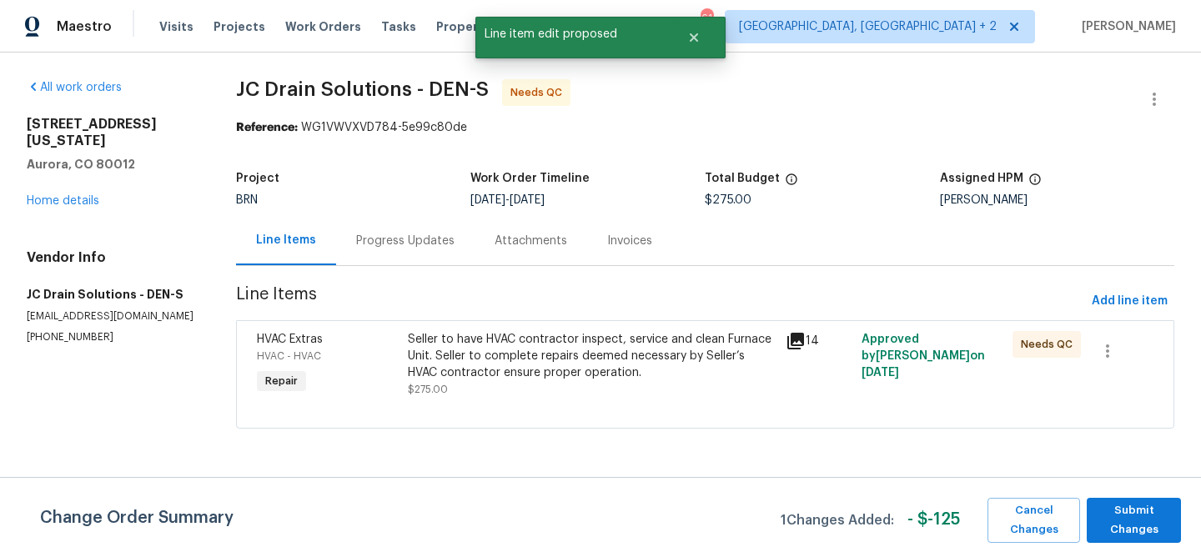
scroll to position [0, 0]
click at [1138, 524] on span "Submit Changes" at bounding box center [1134, 520] width 78 height 38
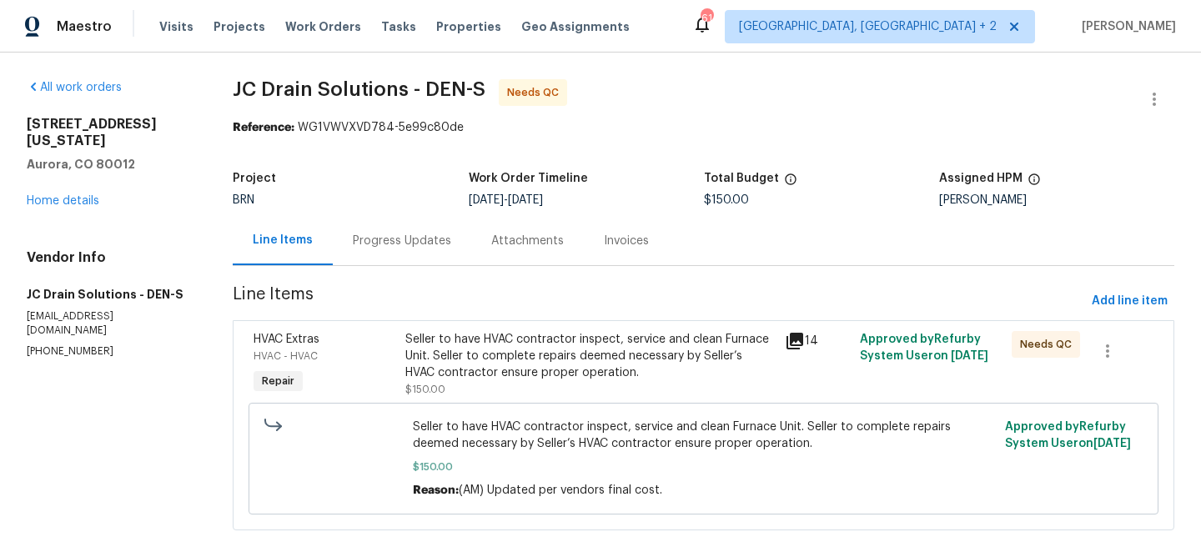
click at [468, 379] on div "Seller to have HVAC contractor inspect, service and clean Furnace Unit. Seller …" at bounding box center [589, 356] width 369 height 50
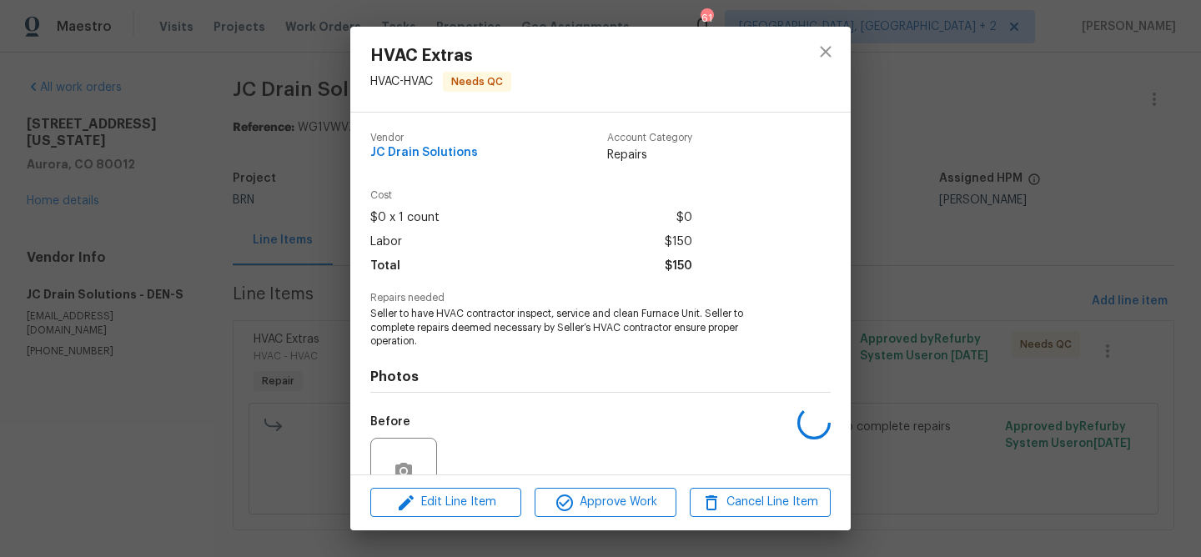
scroll to position [155, 0]
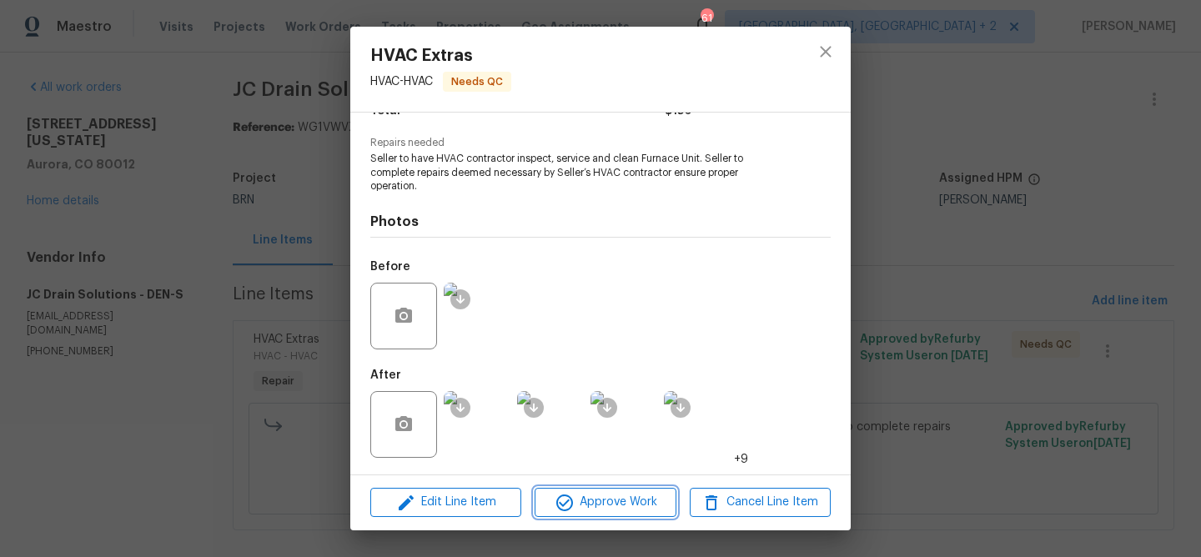
click at [561, 502] on icon "button" at bounding box center [565, 503] width 20 height 20
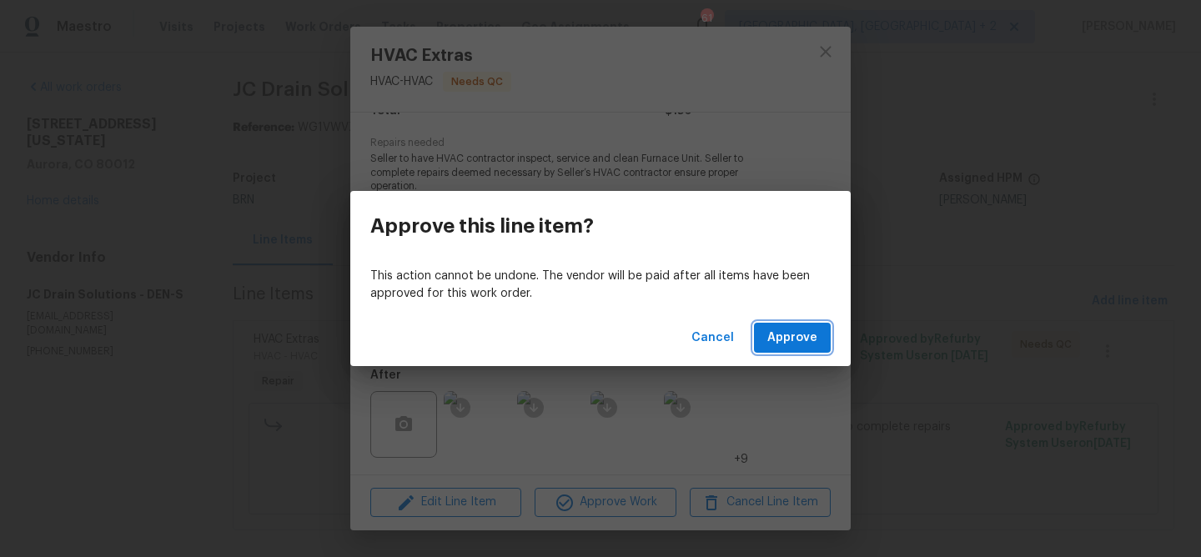
click at [803, 337] on span "Approve" at bounding box center [792, 338] width 50 height 21
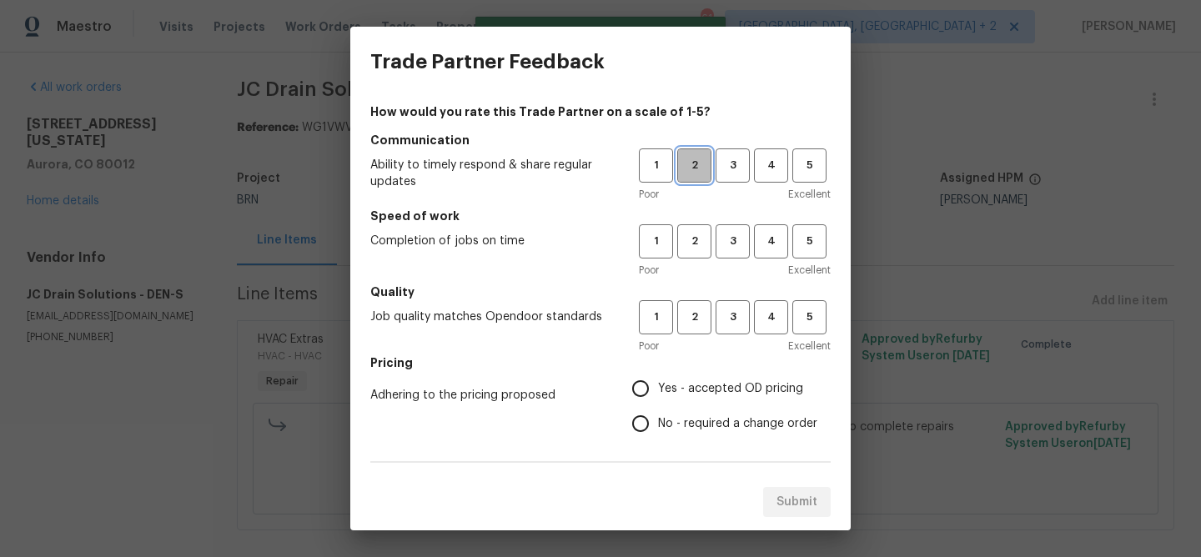
click at [695, 169] on span "2" at bounding box center [694, 165] width 31 height 19
click at [696, 216] on h5 "Speed of work" at bounding box center [600, 216] width 460 height 17
click at [695, 258] on div "1 2 3 4 5 Poor Excellent" at bounding box center [735, 251] width 192 height 54
click at [695, 300] on button "2" at bounding box center [694, 317] width 34 height 34
click at [689, 243] on span "2" at bounding box center [694, 241] width 31 height 19
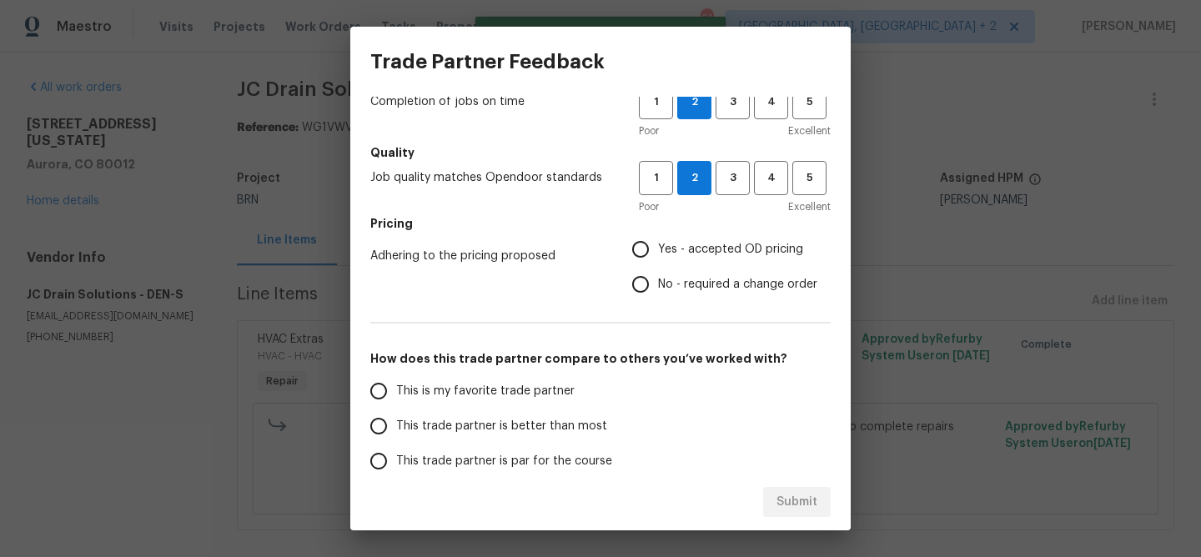
click at [655, 290] on input "No - required a change order" at bounding box center [640, 284] width 35 height 35
radio input "true"
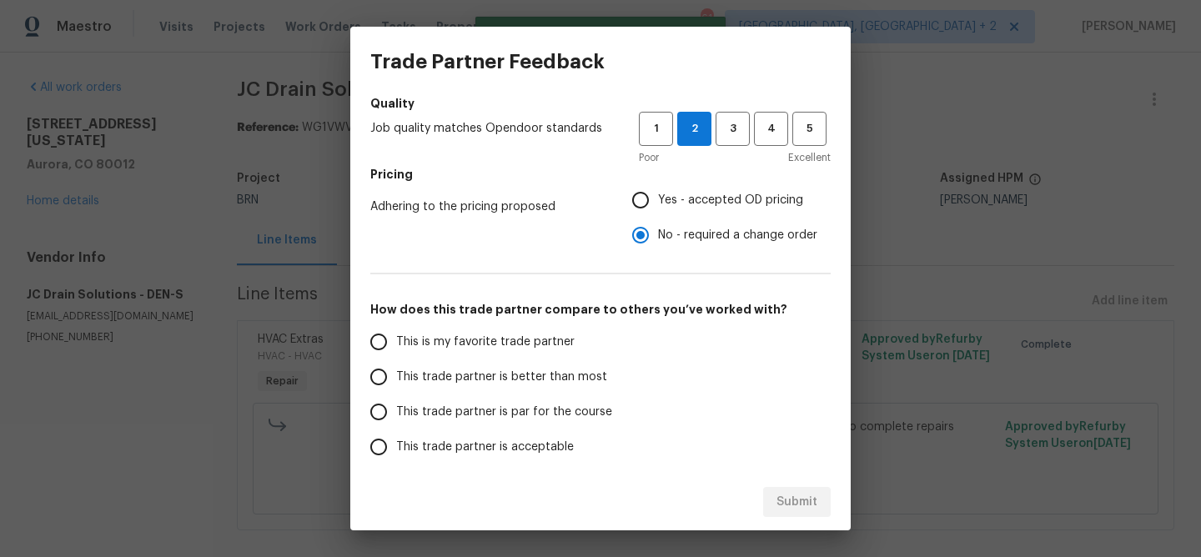
scroll to position [238, 0]
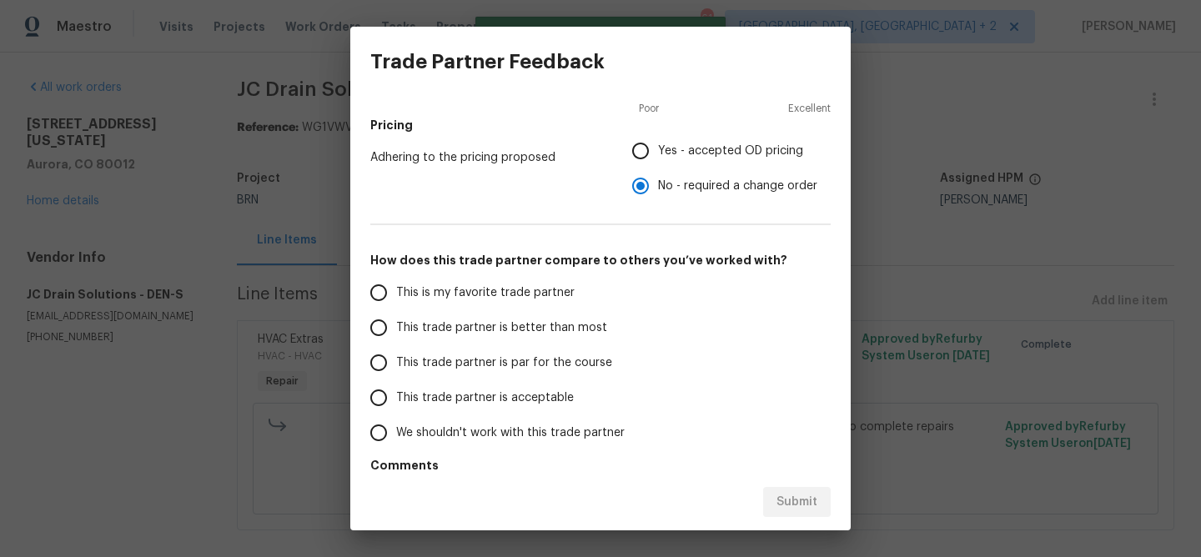
click at [470, 330] on span "This trade partner is better than most" at bounding box center [501, 328] width 211 height 18
click at [396, 330] on input "This trade partner is better than most" at bounding box center [378, 327] width 35 height 35
radio input "false"
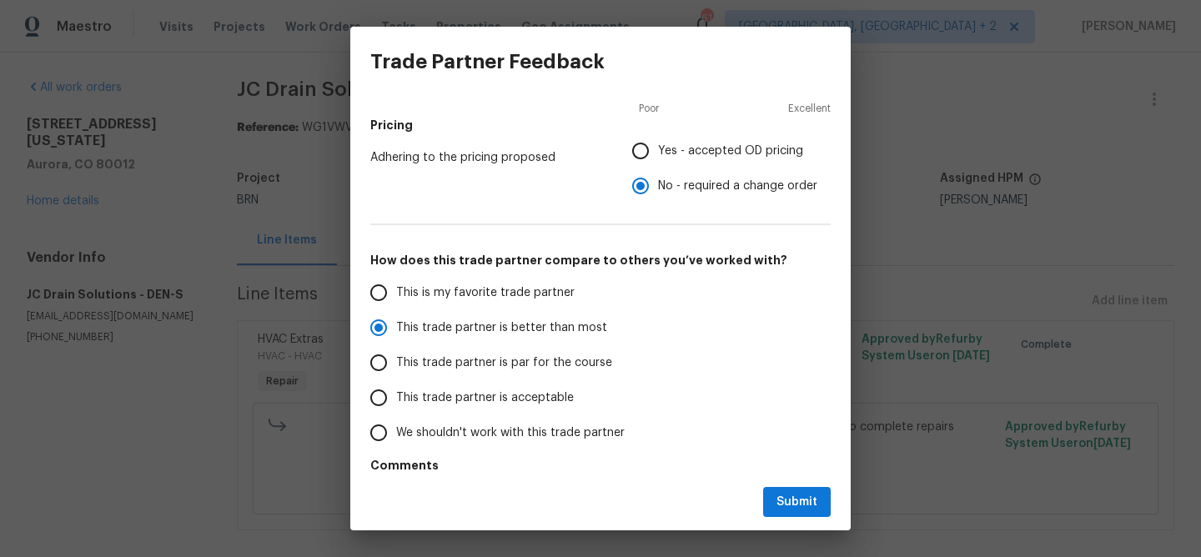
click at [521, 369] on span "This trade partner is par for the course" at bounding box center [504, 363] width 216 height 18
click at [396, 369] on input "This trade partner is par for the course" at bounding box center [378, 362] width 35 height 35
click at [793, 499] on span "Submit" at bounding box center [796, 502] width 41 height 21
radio input "true"
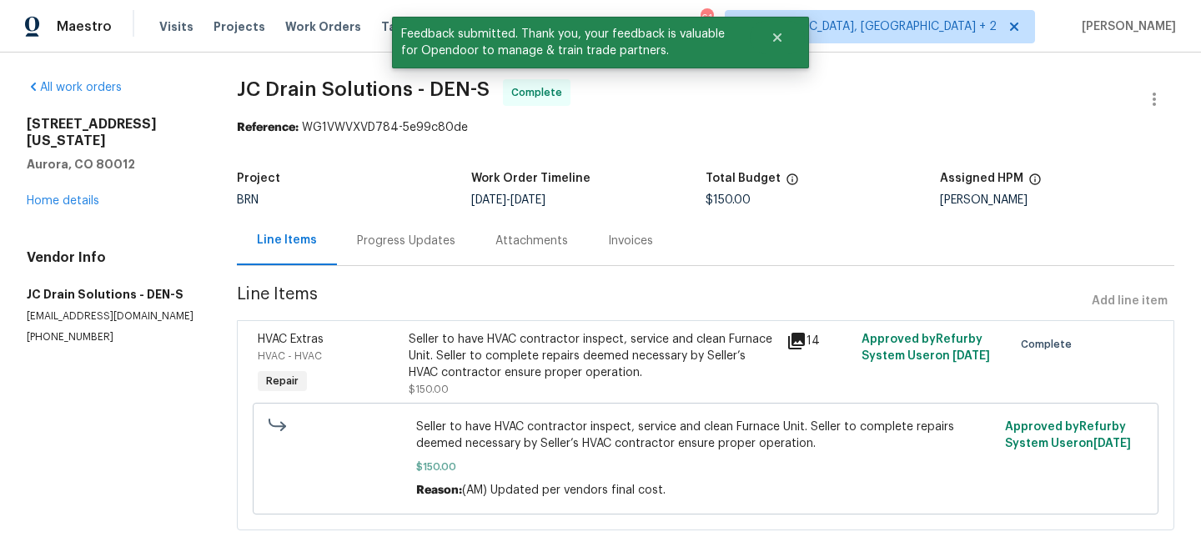
click at [432, 228] on div "Progress Updates" at bounding box center [406, 240] width 138 height 49
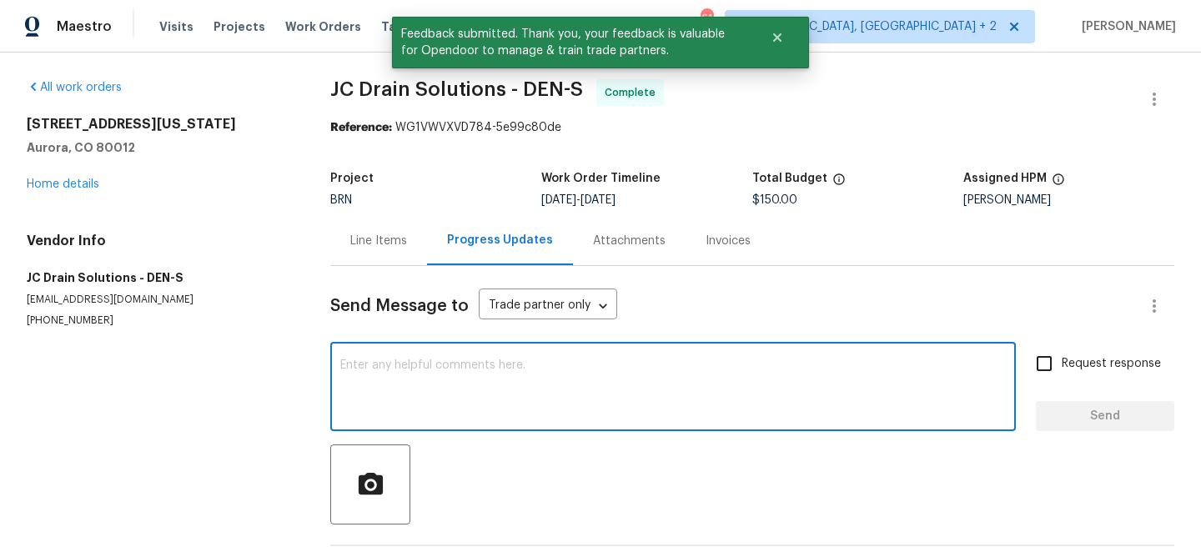
click at [427, 381] on textarea at bounding box center [672, 388] width 665 height 58
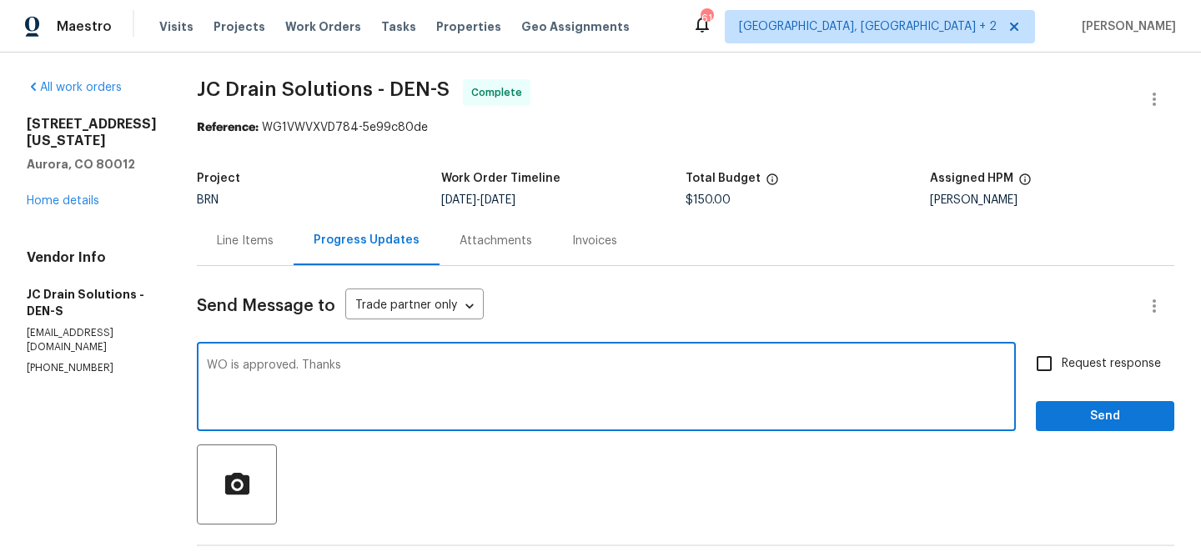
type textarea "WO is approved. Thanks"
click at [1067, 374] on label "Request response" at bounding box center [1093, 363] width 134 height 35
click at [1062, 374] on input "Request response" at bounding box center [1043, 363] width 35 height 35
checkbox input "true"
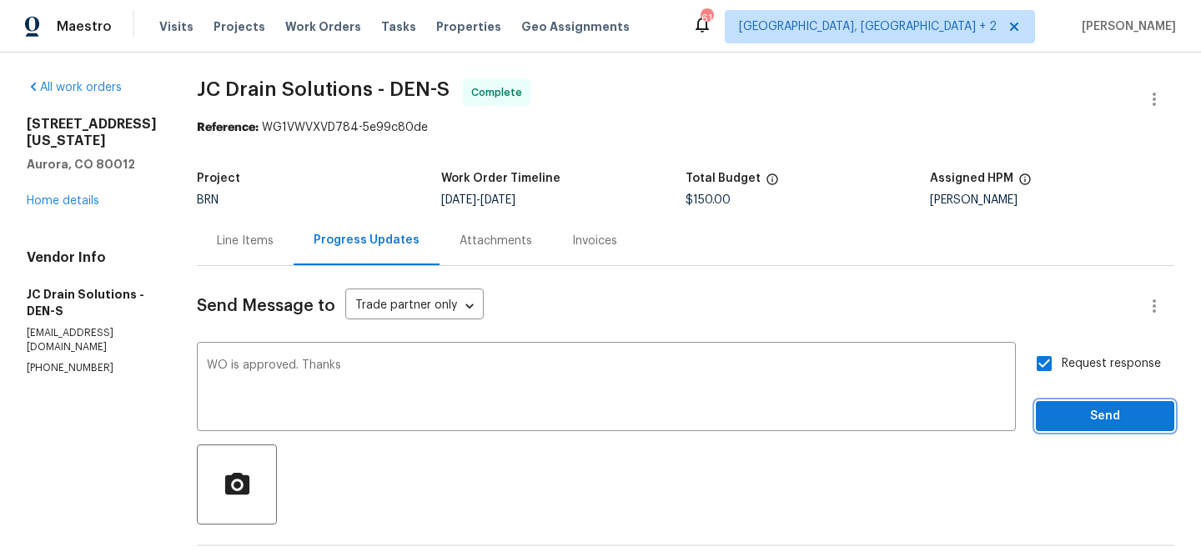
click at [1066, 408] on span "Send" at bounding box center [1105, 416] width 112 height 21
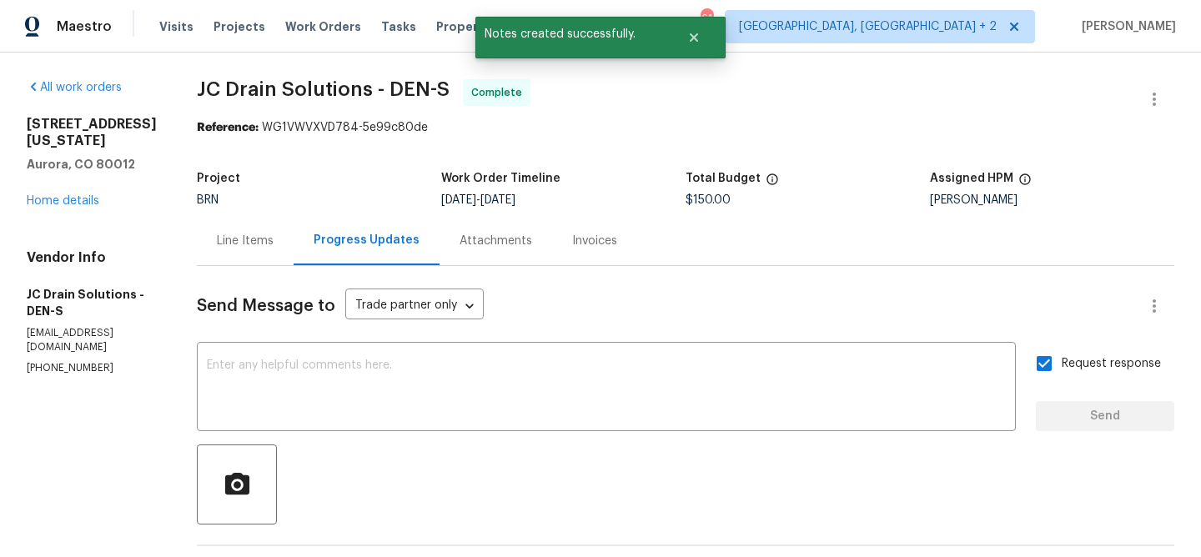
click at [77, 184] on div "12444 E Tennessee Cir Apt A Aurora, CO 80012 Home details" at bounding box center [92, 162] width 130 height 93
click at [63, 204] on link "Home details" at bounding box center [63, 201] width 73 height 12
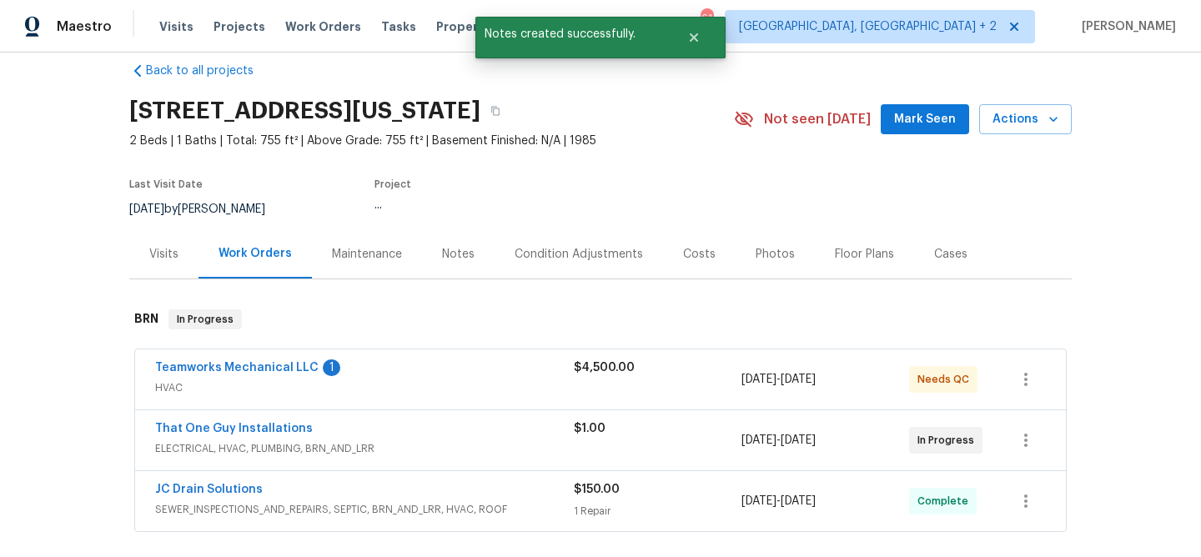
scroll to position [43, 0]
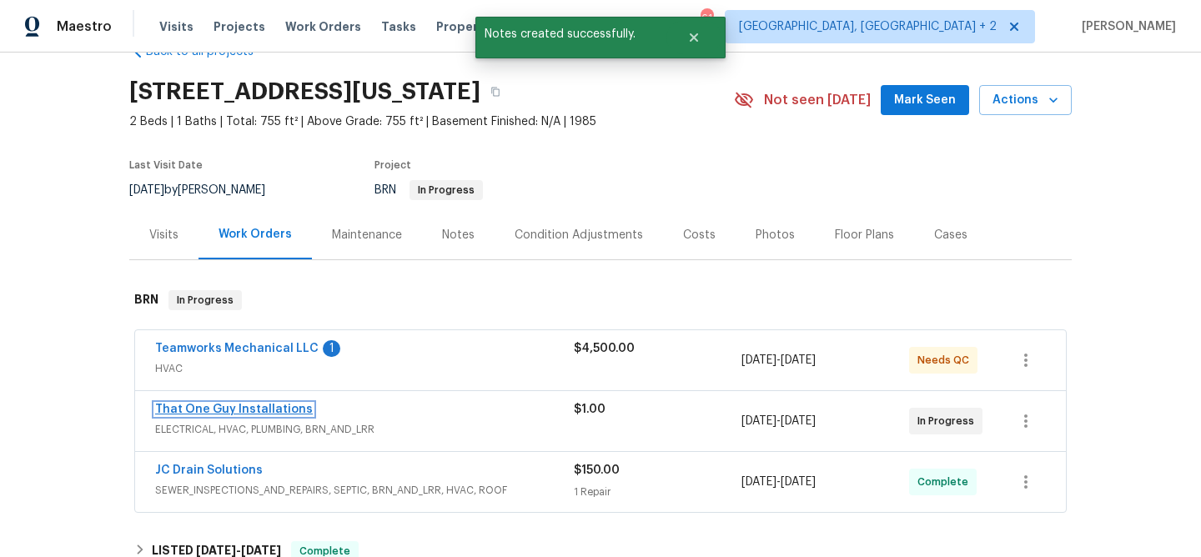
click at [216, 409] on link "That One Guy Installations" at bounding box center [234, 410] width 158 height 12
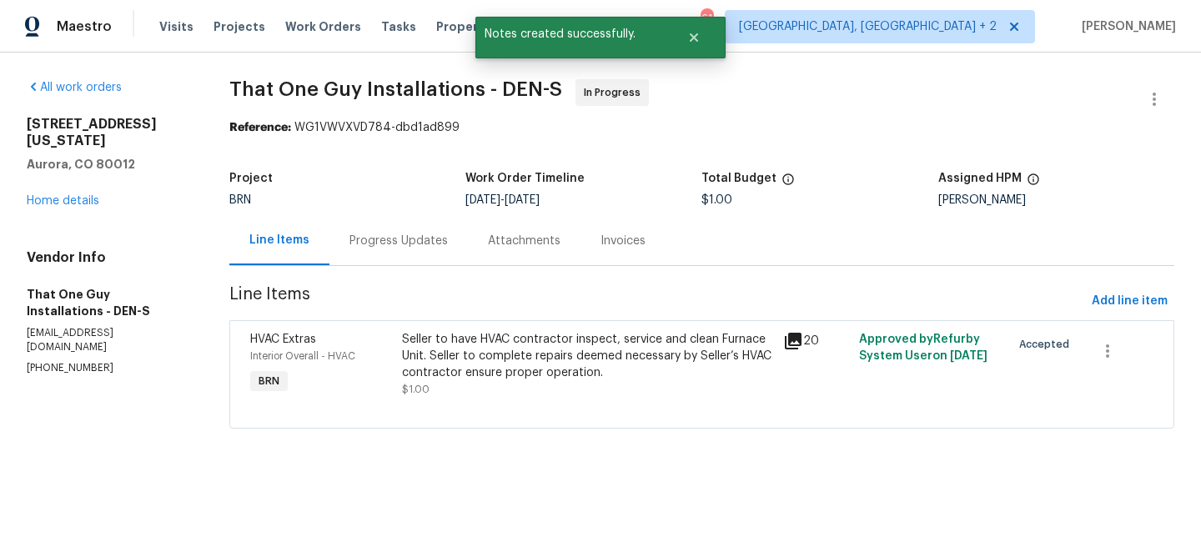
click at [409, 238] on div "Progress Updates" at bounding box center [398, 241] width 98 height 17
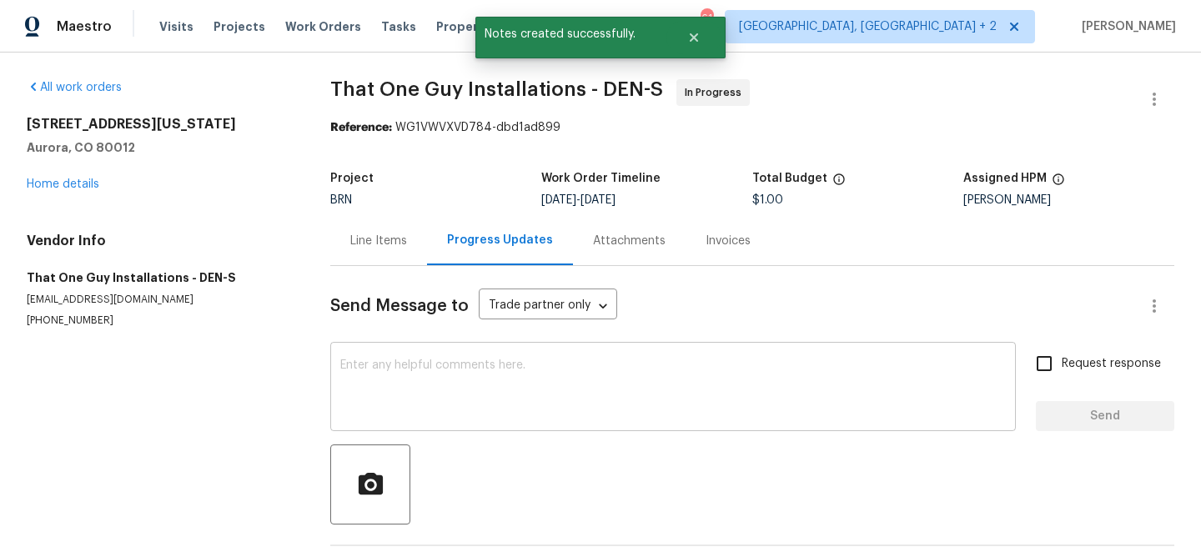
scroll to position [118, 0]
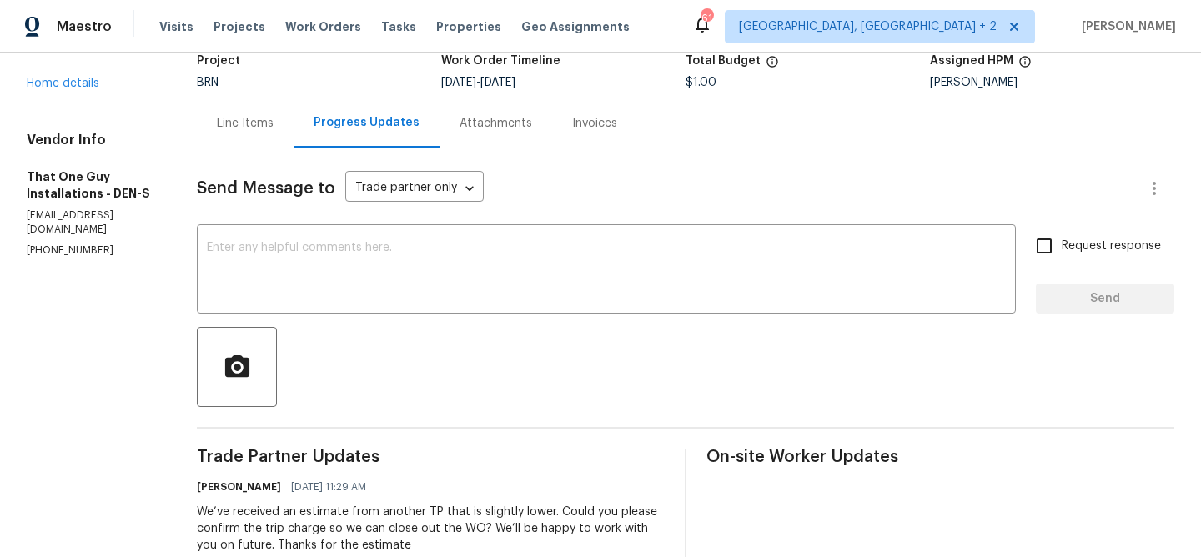
click at [57, 258] on p "(720) 242-7334" at bounding box center [92, 250] width 130 height 14
copy p "(720) 242-7334"
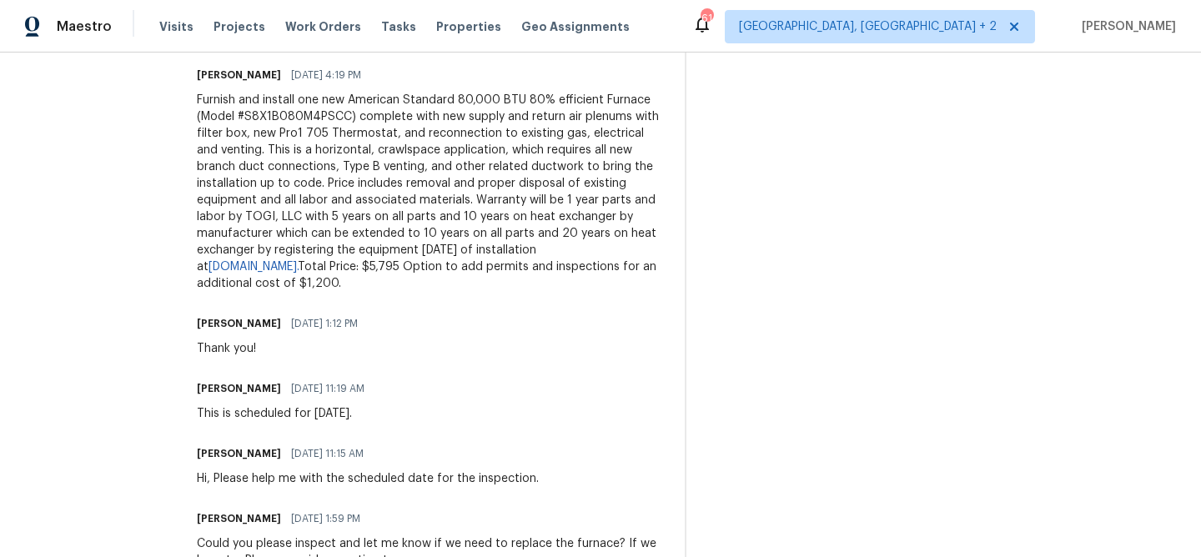
scroll to position [891, 0]
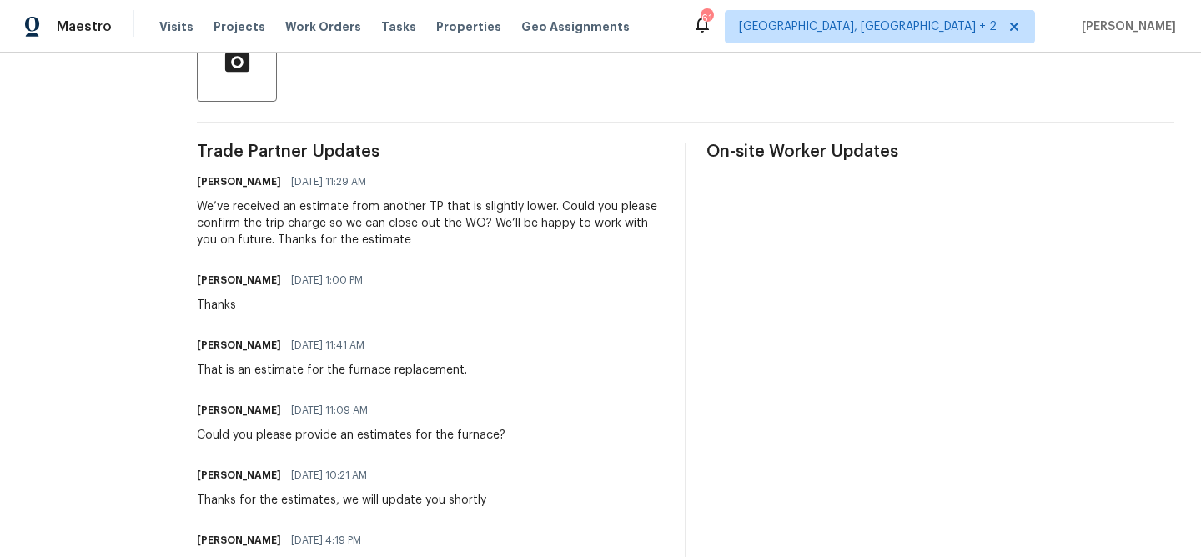
copy p "(720) 242-7334"
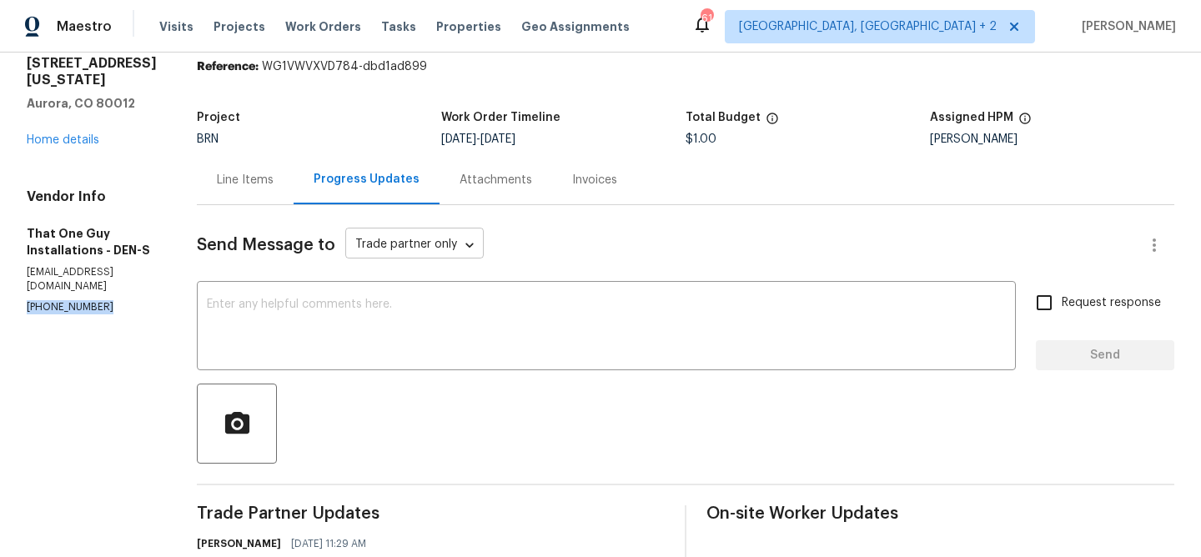
scroll to position [0, 0]
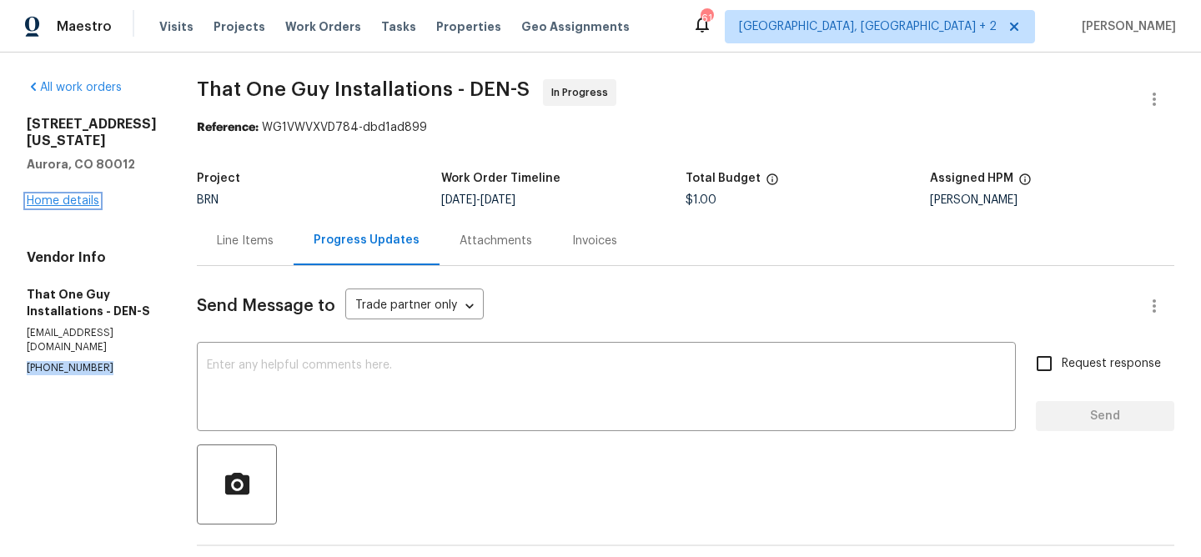
click at [53, 207] on link "Home details" at bounding box center [63, 201] width 73 height 12
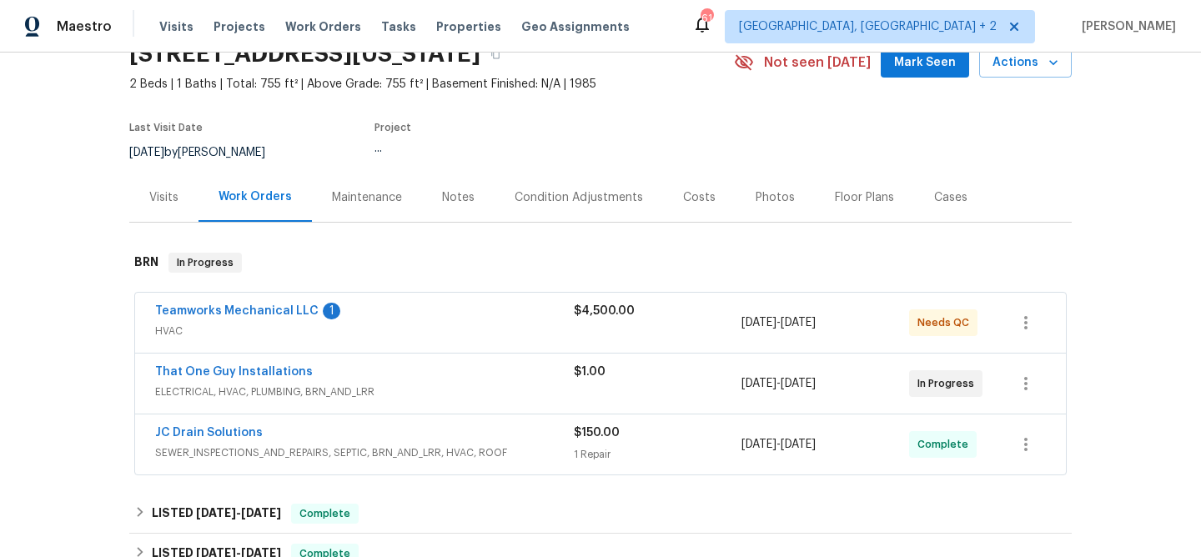
scroll to position [108, 0]
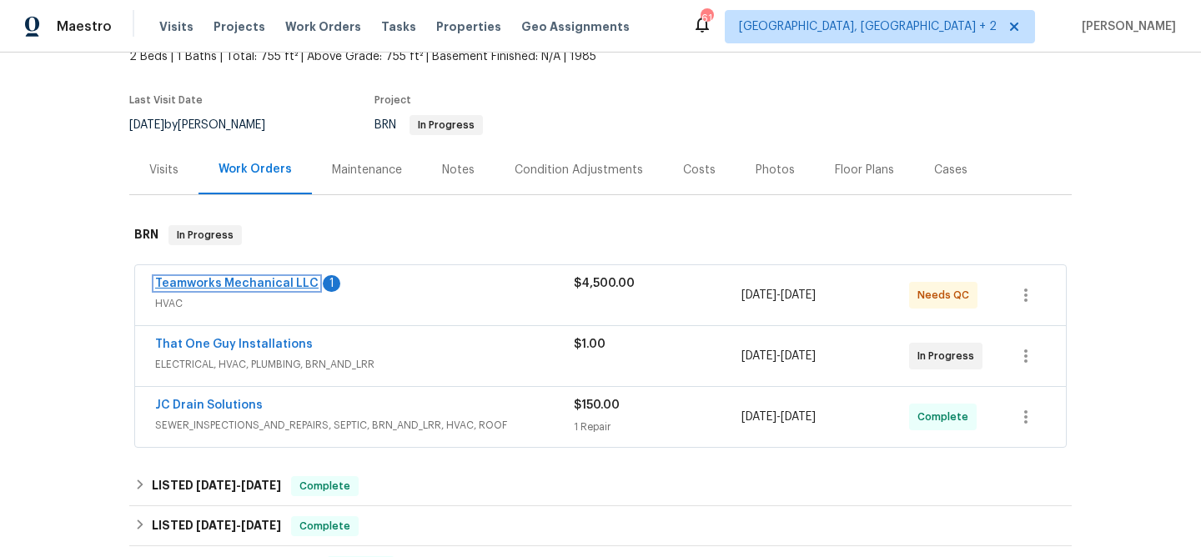
click at [243, 281] on link "Teamworks Mechanical LLC" at bounding box center [236, 284] width 163 height 12
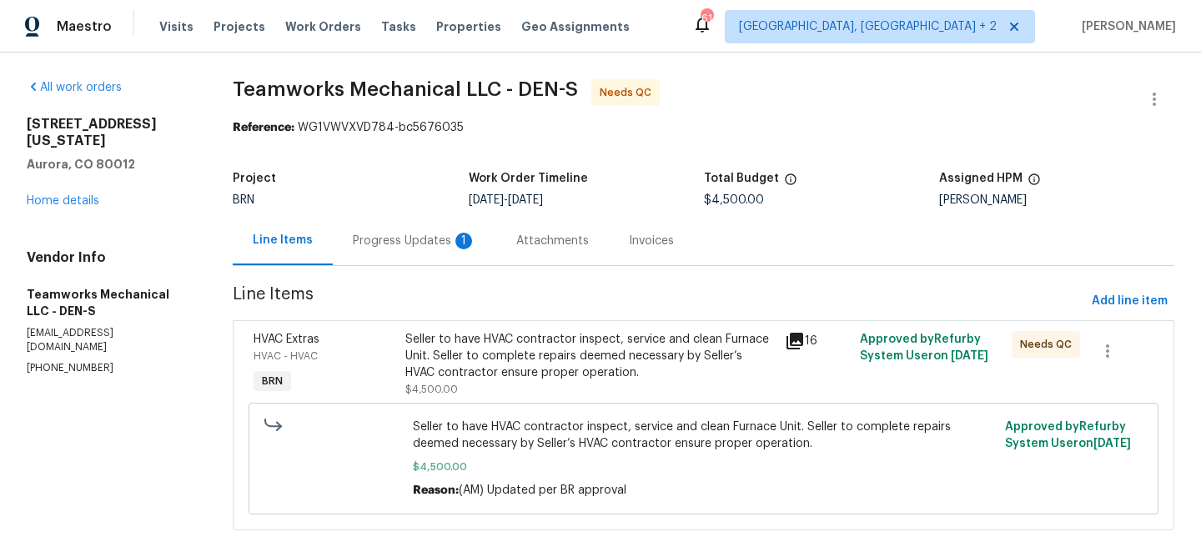
click at [457, 233] on div "1" at bounding box center [463, 241] width 17 height 17
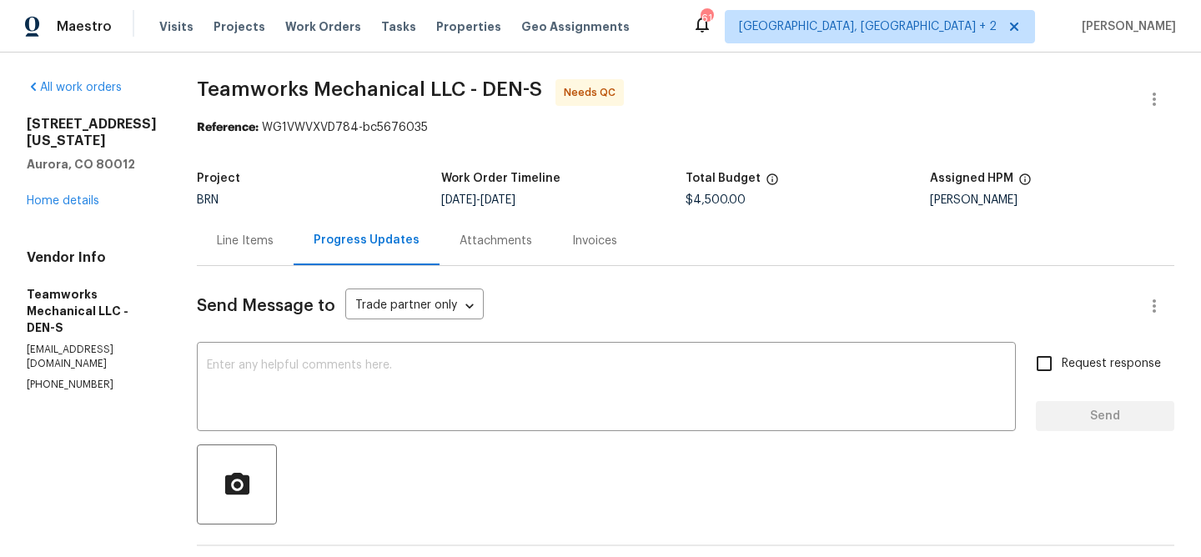
click at [228, 241] on div "Line Items" at bounding box center [245, 241] width 57 height 17
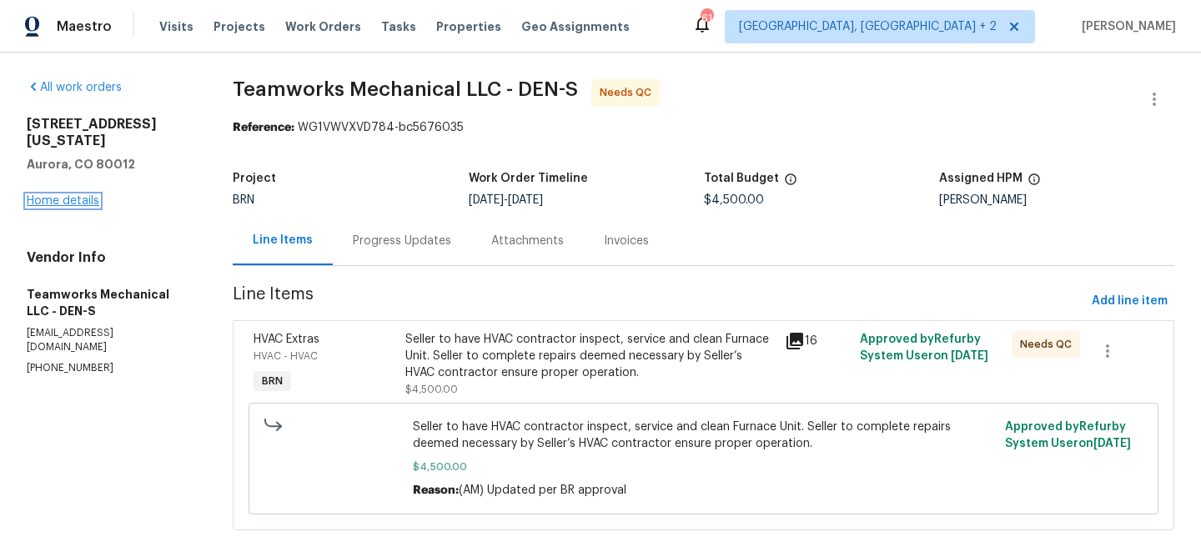
click at [49, 198] on link "Home details" at bounding box center [63, 201] width 73 height 12
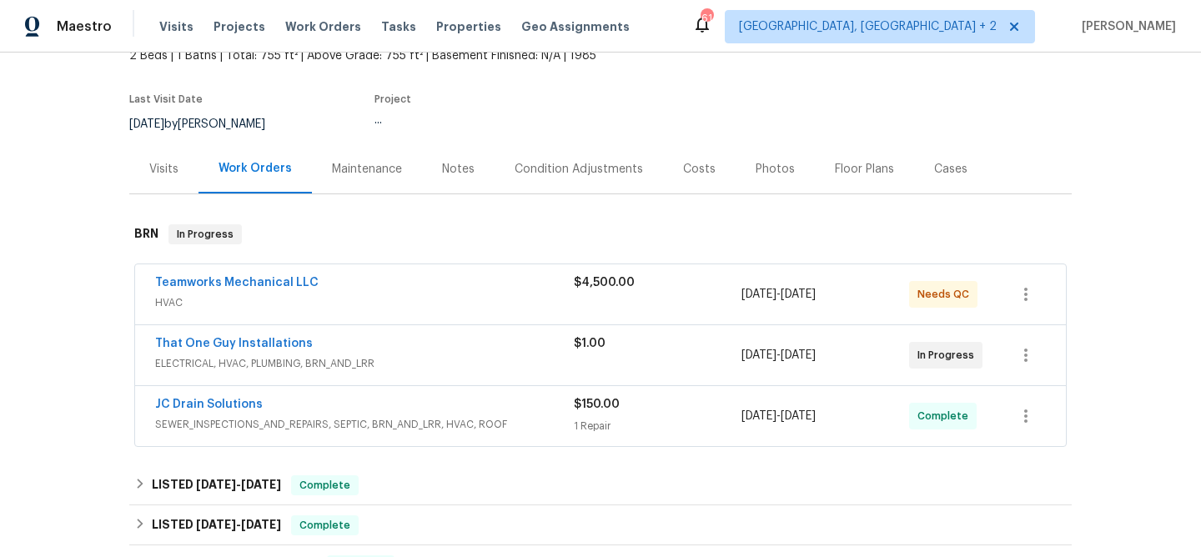
scroll to position [213, 0]
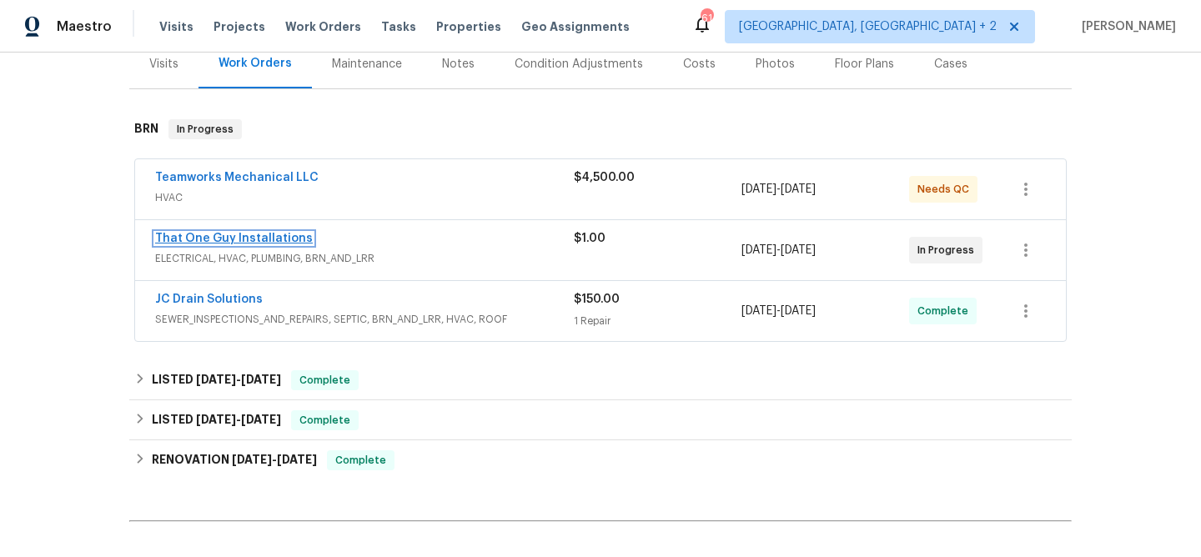
click at [190, 240] on link "That One Guy Installations" at bounding box center [234, 239] width 158 height 12
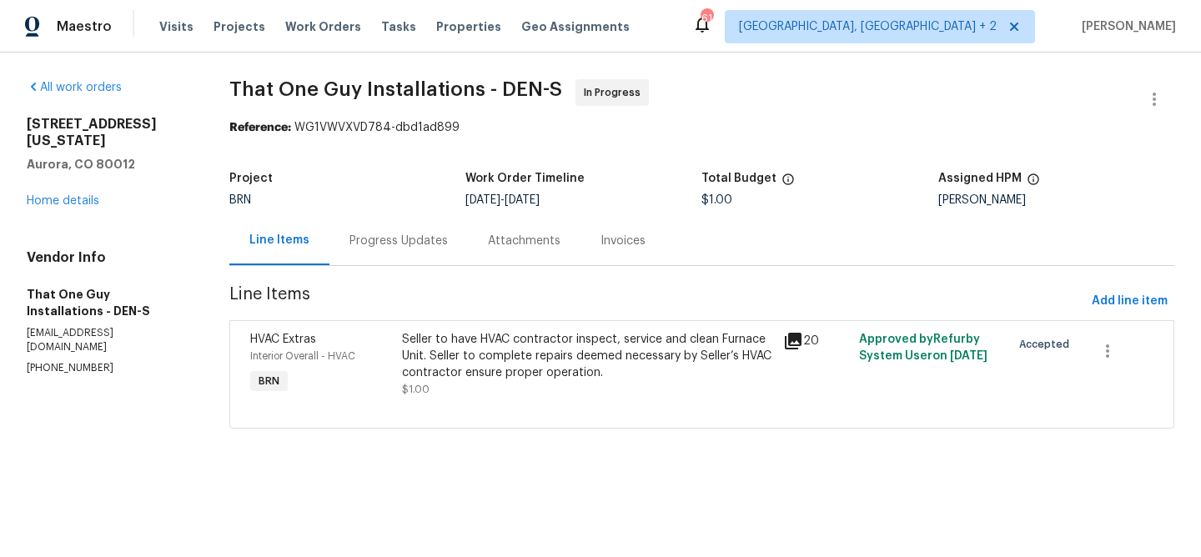
click at [434, 253] on div "Progress Updates" at bounding box center [398, 240] width 138 height 49
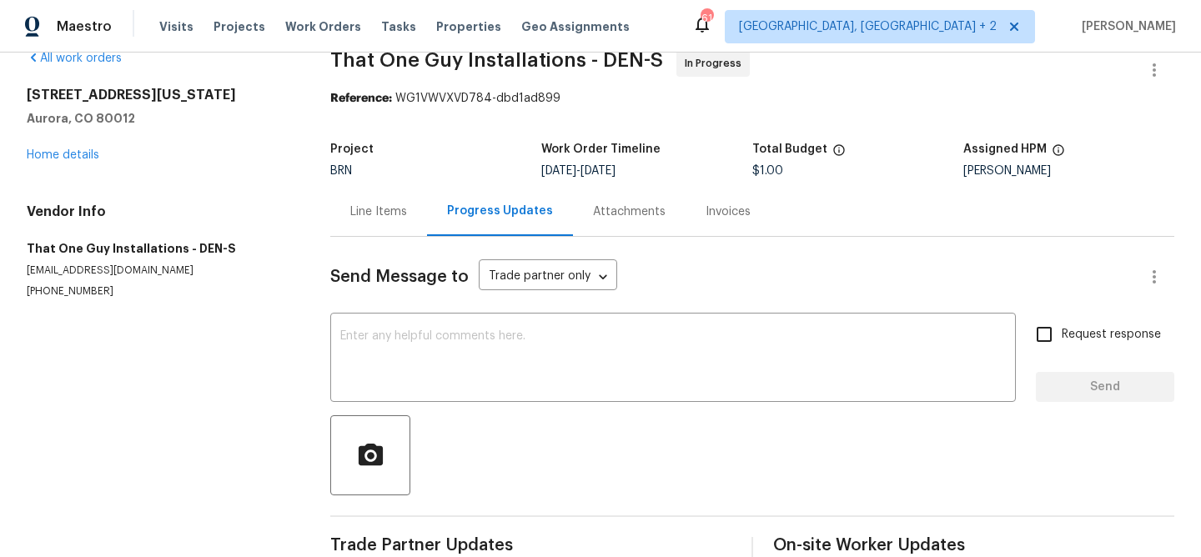
scroll to position [54, 0]
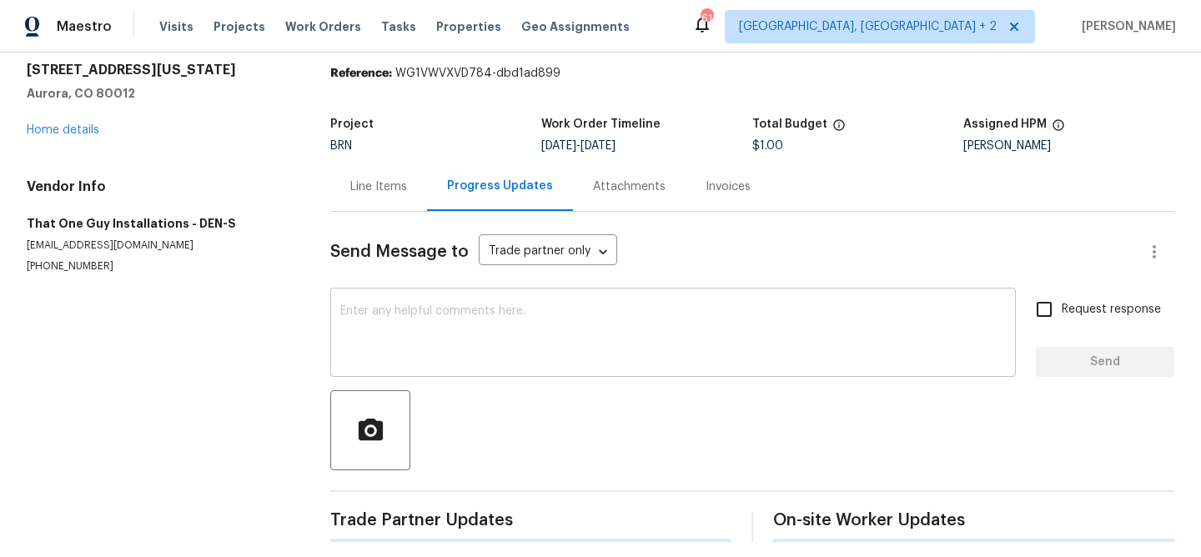
click at [344, 312] on textarea at bounding box center [672, 334] width 665 height 58
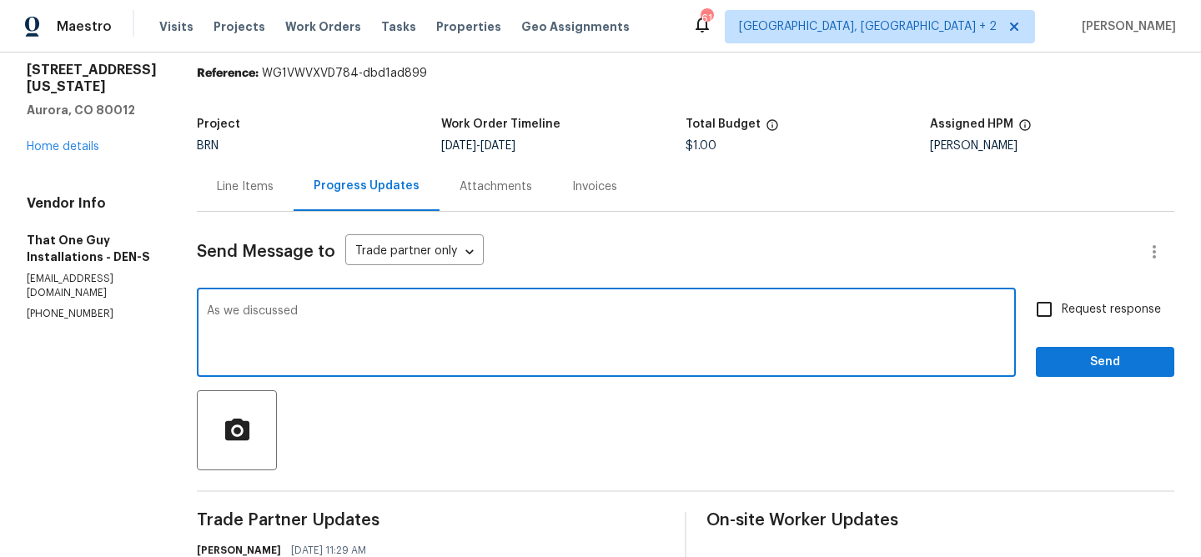
click at [58, 321] on p "(720) 242-7334" at bounding box center [92, 314] width 130 height 14
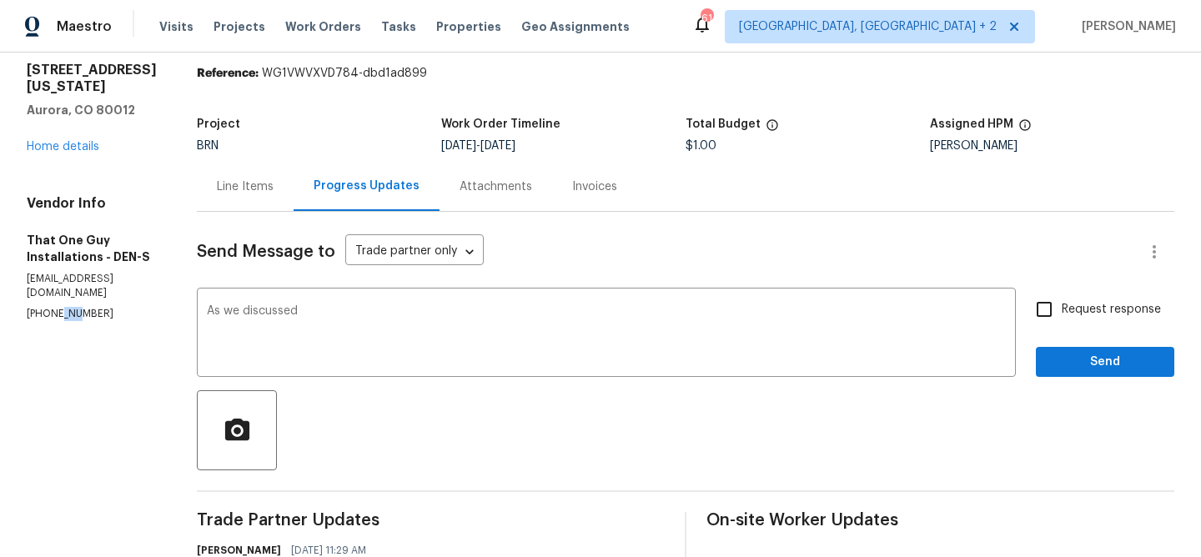
click at [58, 321] on p "(720) 242-7334" at bounding box center [92, 314] width 130 height 14
copy p "(720) 242-7334"
click at [312, 314] on textarea "As we discussed" at bounding box center [606, 334] width 799 height 58
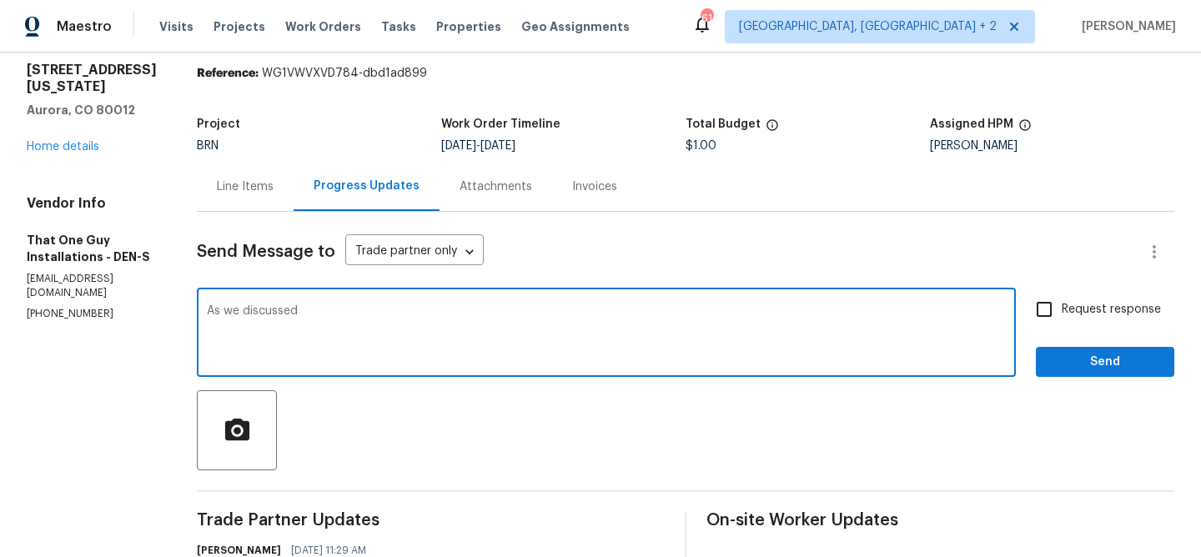
paste textarea "(720) 242-7334"
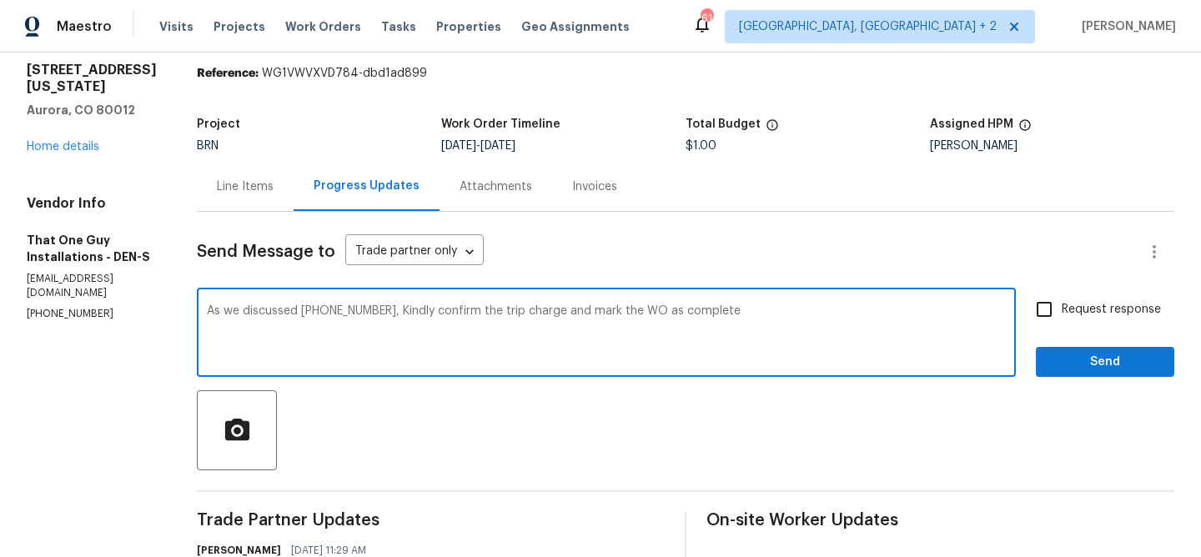
type textarea "As we discussed (720) 242-7334, Kindly confirm the trip charge and mark the WO …"
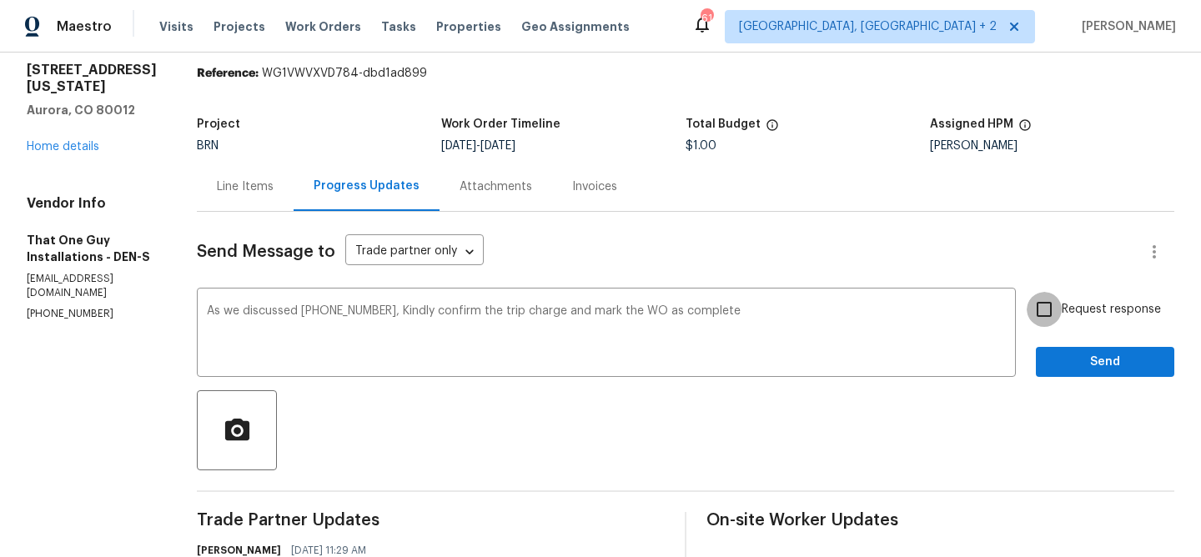
click at [1062, 308] on input "Request response" at bounding box center [1043, 309] width 35 height 35
checkbox input "true"
click at [1066, 362] on span "Send" at bounding box center [1105, 362] width 112 height 21
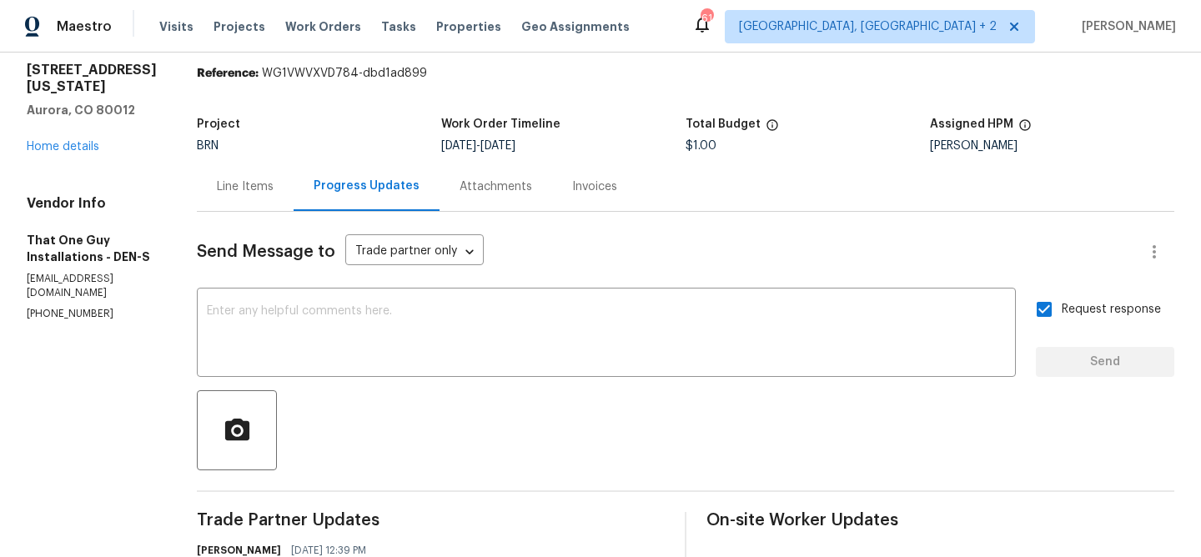
scroll to position [0, 0]
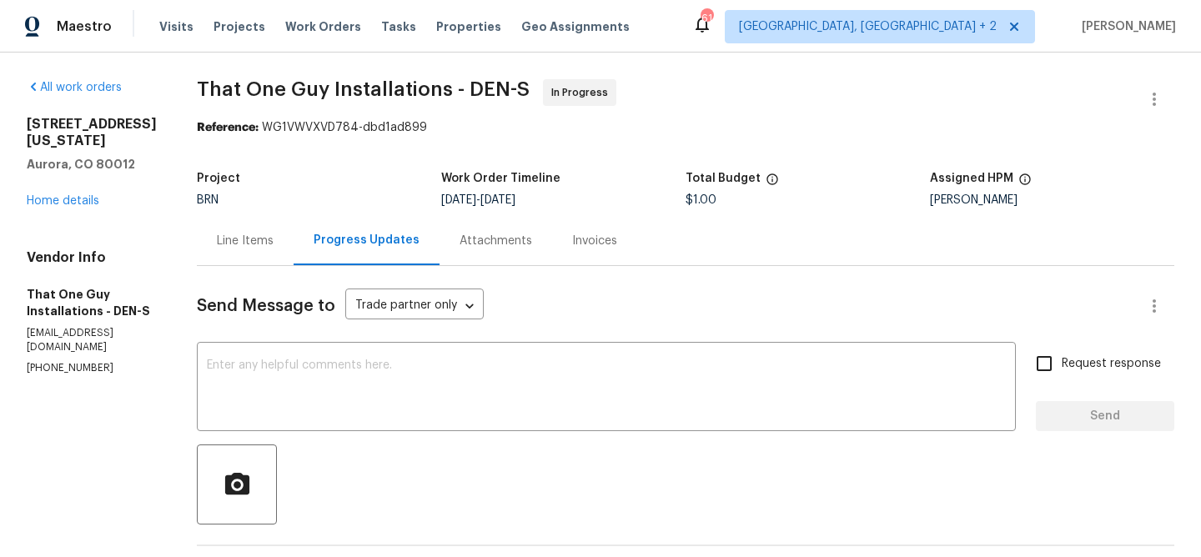
click at [73, 209] on div "[STREET_ADDRESS][US_STATE] Home details" at bounding box center [92, 162] width 130 height 93
click at [60, 244] on div "All work orders [STREET_ADDRESS][US_STATE] Home details Vendor Info That One Gu…" at bounding box center [92, 227] width 130 height 296
click at [76, 207] on link "Home details" at bounding box center [63, 201] width 73 height 12
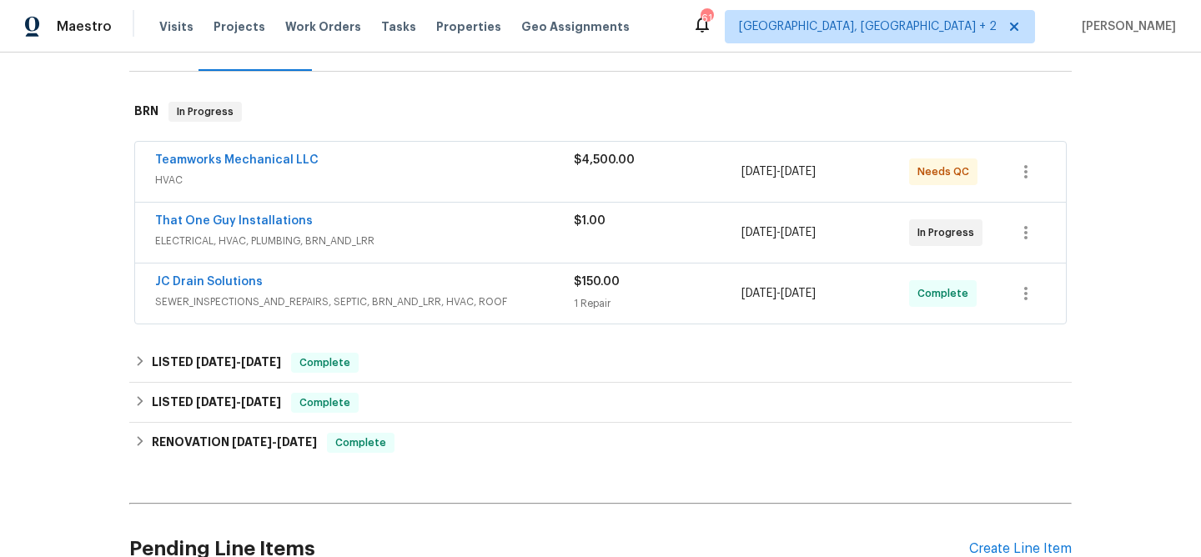
scroll to position [245, 0]
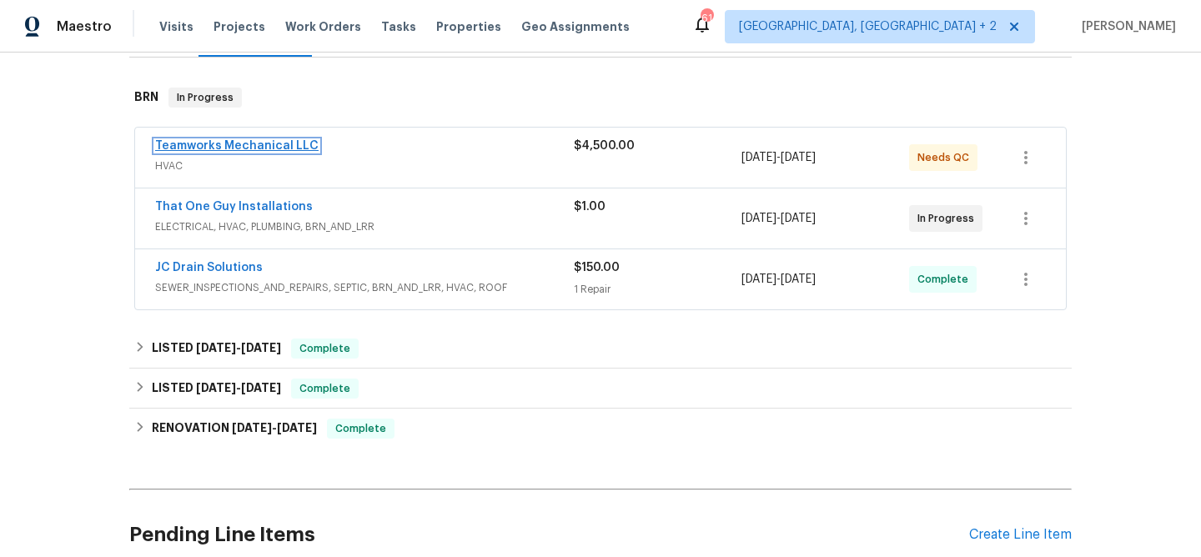
click at [201, 141] on link "Teamworks Mechanical LLC" at bounding box center [236, 146] width 163 height 12
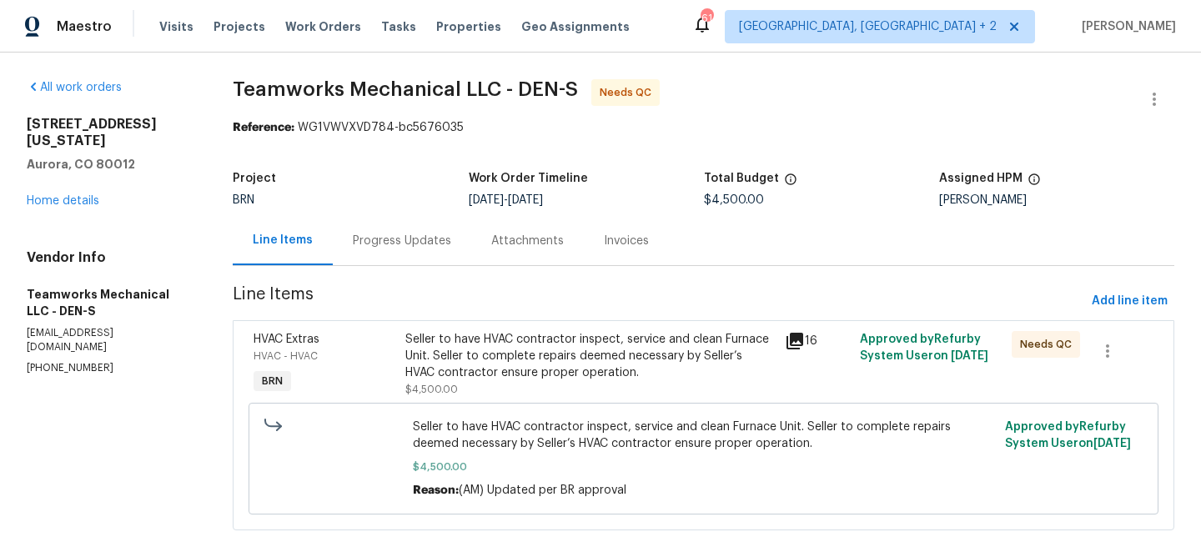
click at [467, 354] on div "Seller to have HVAC contractor inspect, service and clean Furnace Unit. Seller …" at bounding box center [589, 356] width 369 height 50
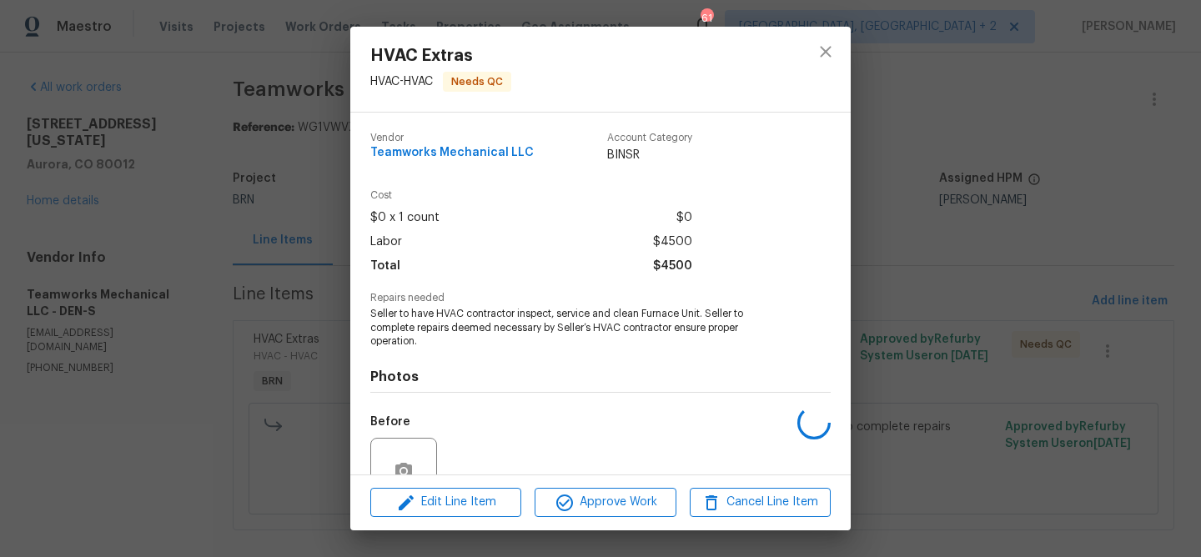
scroll to position [155, 0]
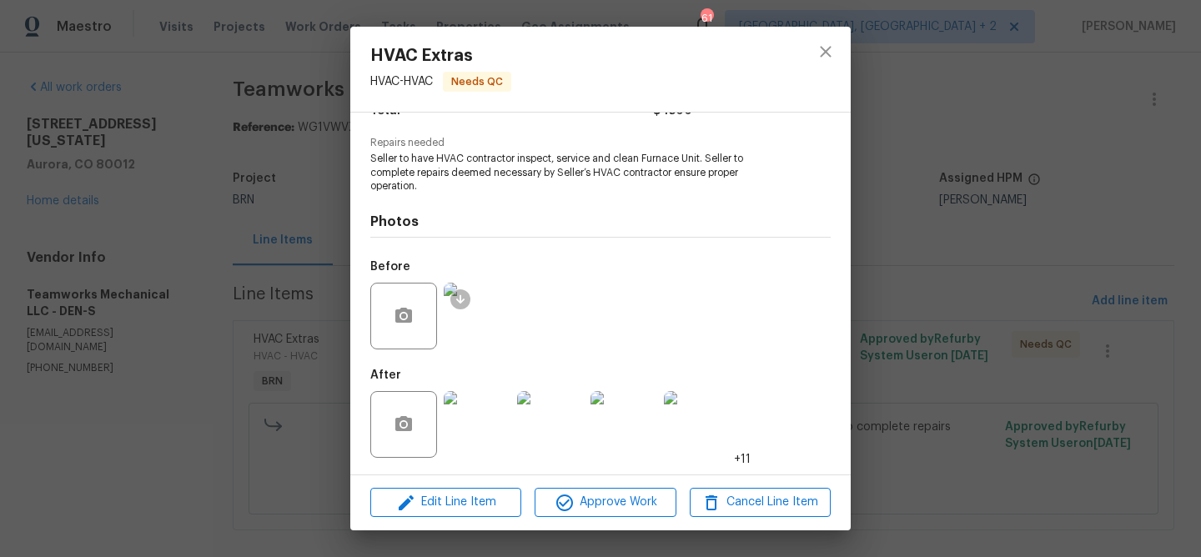
click at [472, 322] on img at bounding box center [477, 316] width 67 height 67
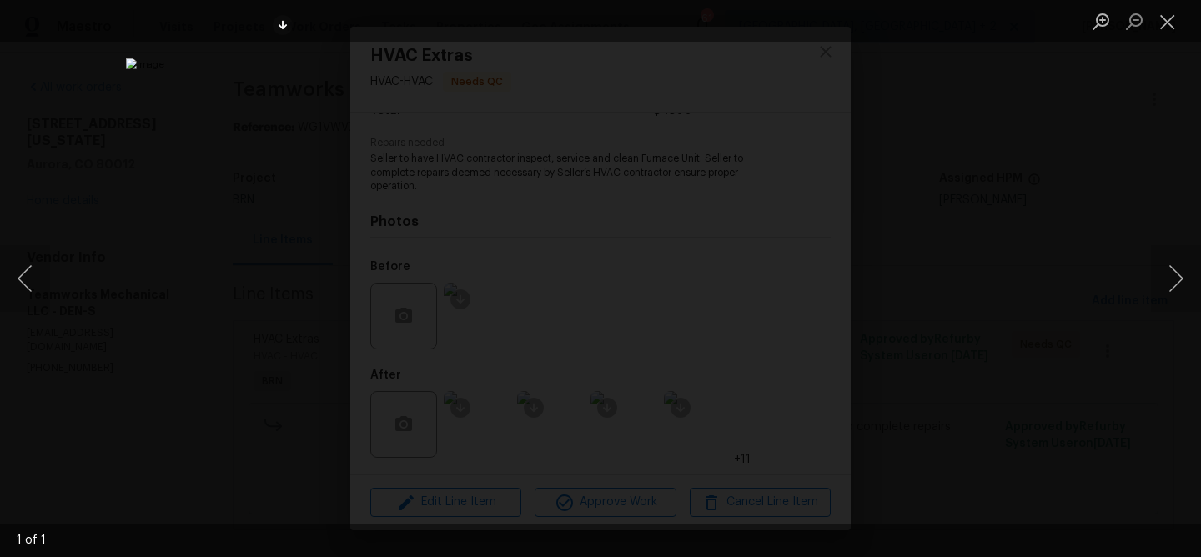
click at [200, 337] on div "Lightbox" at bounding box center [600, 278] width 1201 height 557
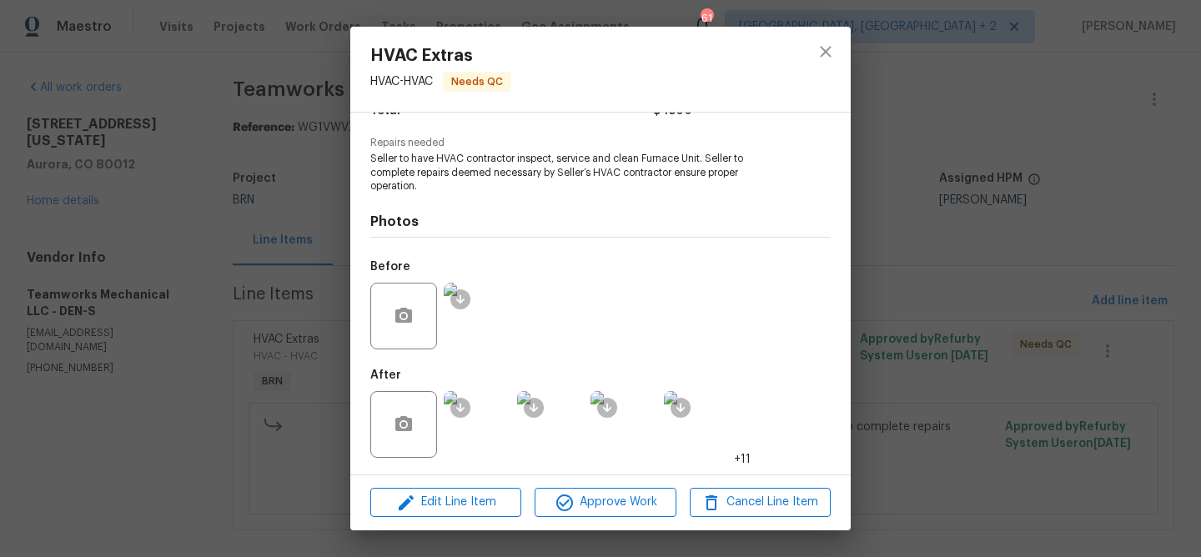
click at [489, 417] on img at bounding box center [477, 424] width 67 height 67
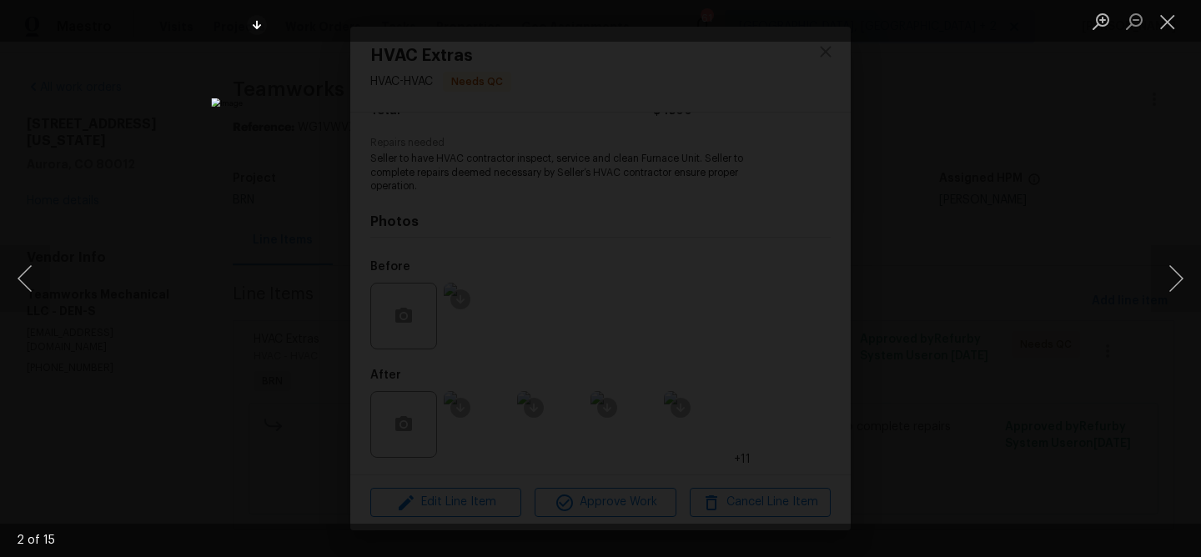
click at [543, 301] on img "Lightbox" at bounding box center [600, 278] width 778 height 361
click at [543, 301] on img "Lightbox" at bounding box center [658, 255] width 1563 height 725
click at [487, 216] on img "Lightbox" at bounding box center [600, 278] width 778 height 361
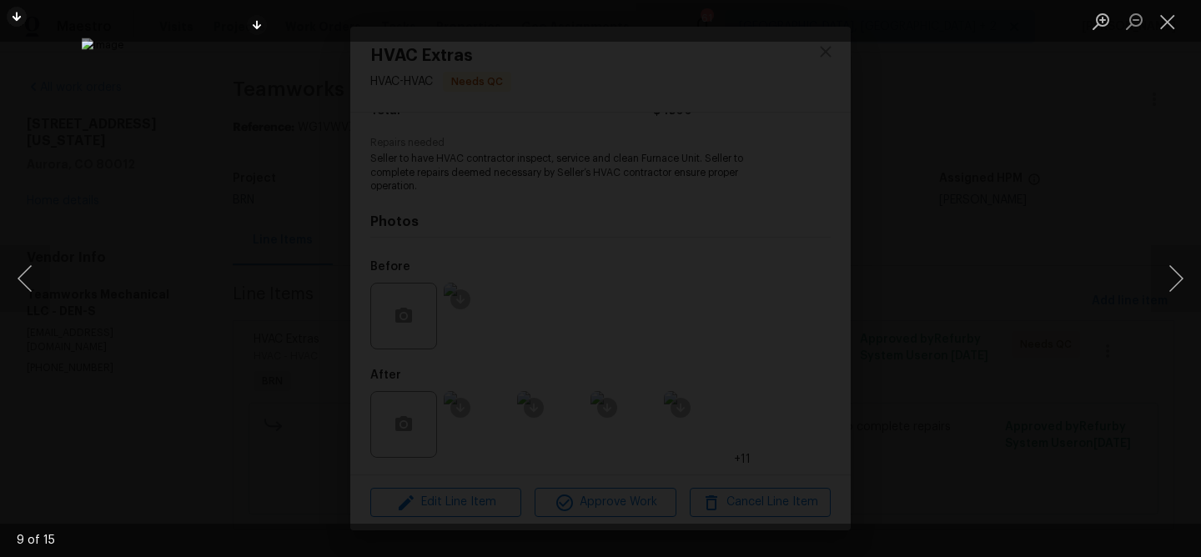
click at [173, 252] on div "Lightbox" at bounding box center [600, 278] width 1201 height 557
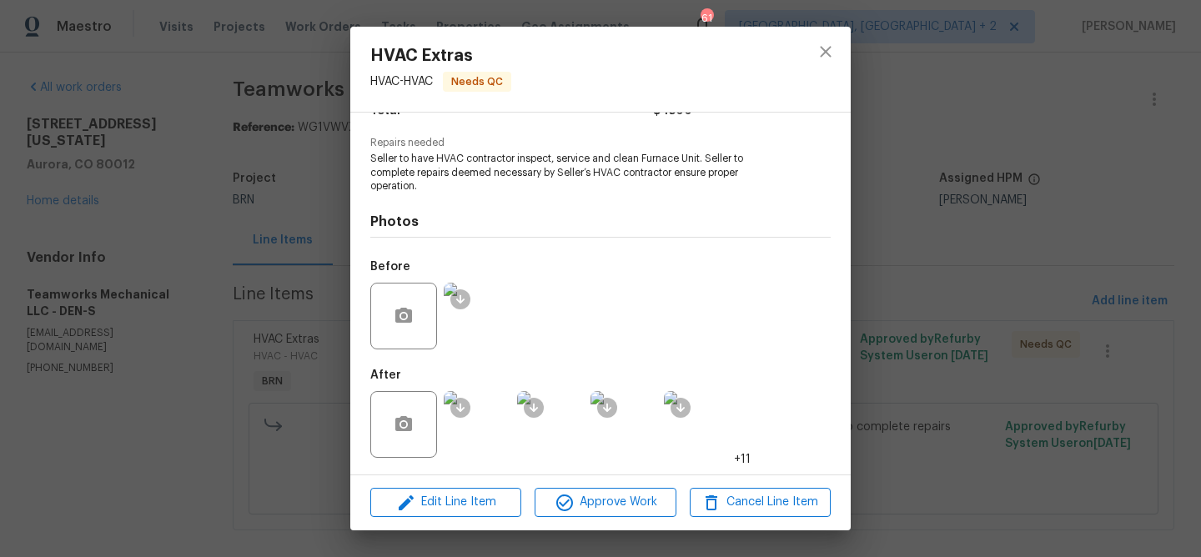
click at [655, 425] on img at bounding box center [623, 424] width 67 height 67
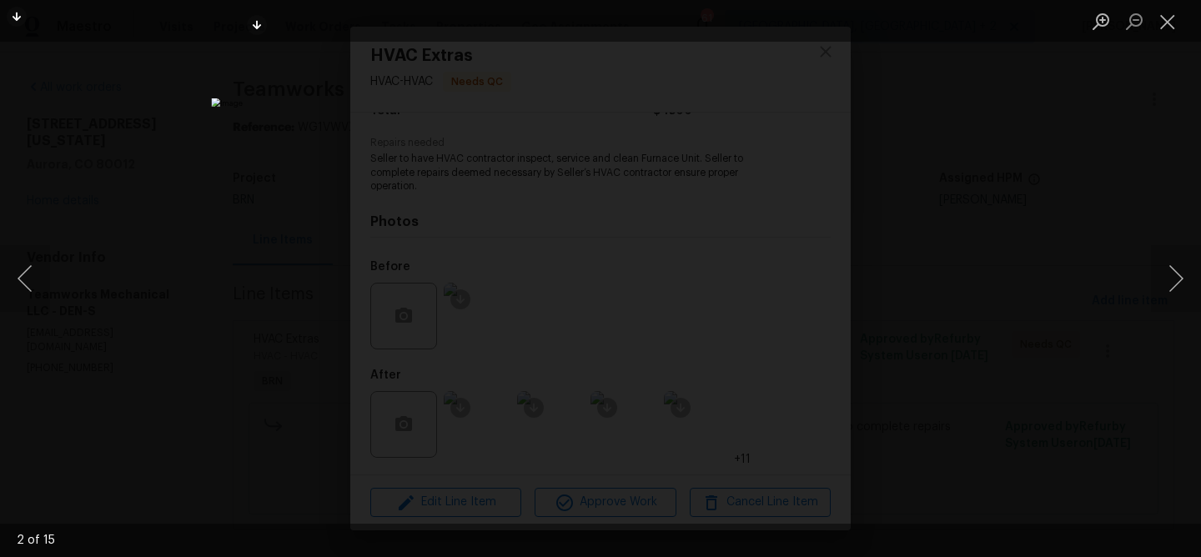
click at [321, 247] on div "Lightbox" at bounding box center [600, 278] width 1201 height 557
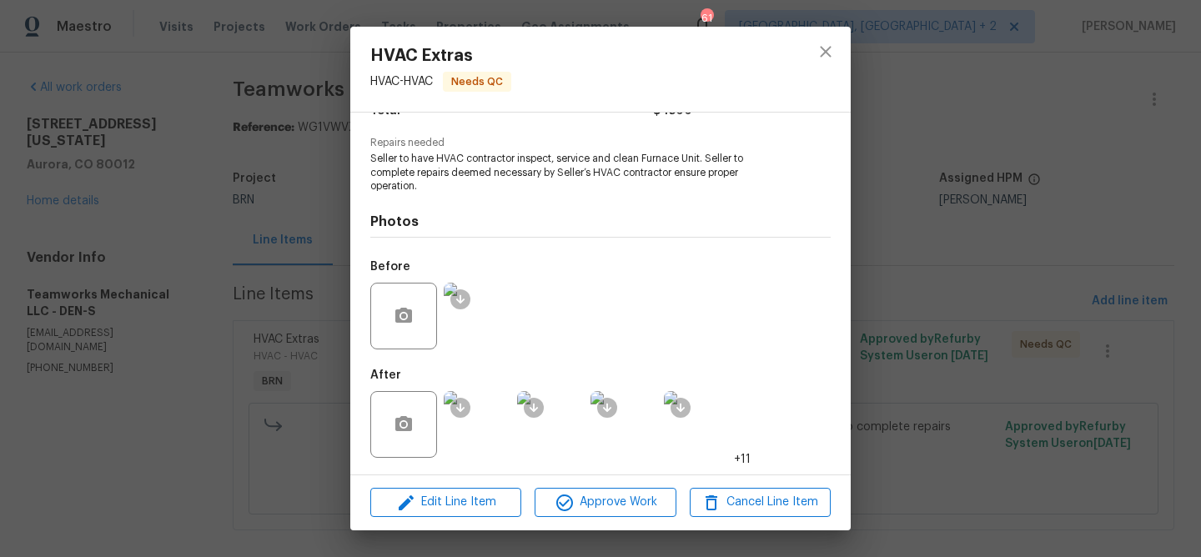
click at [343, 258] on div "HVAC Extras HVAC - HVAC Needs QC Vendor Teamworks Mechanical LLC Account Catego…" at bounding box center [600, 278] width 1201 height 557
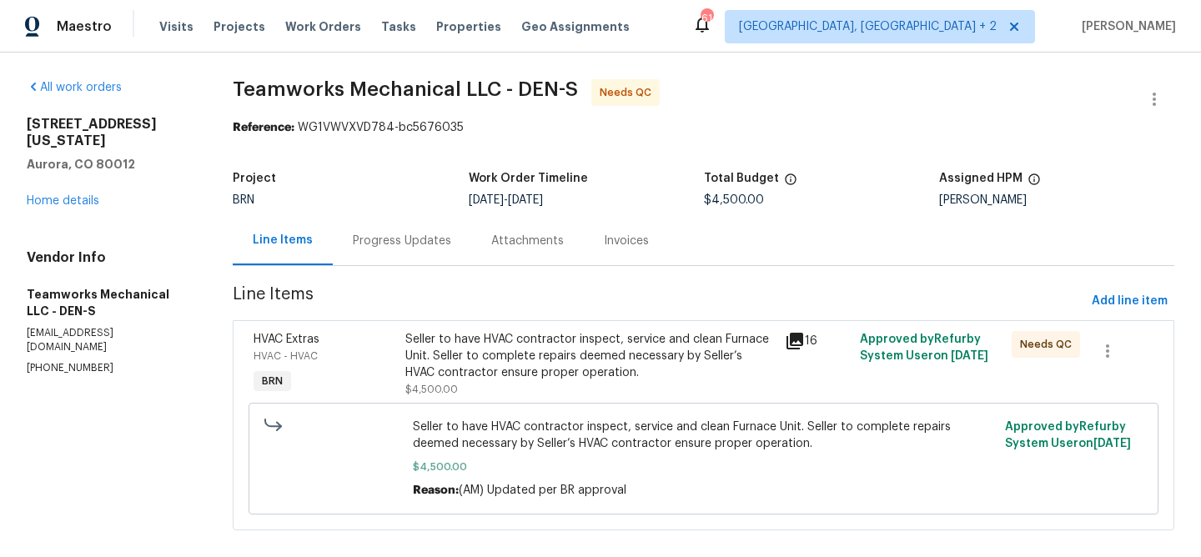
click at [379, 247] on div "Progress Updates" at bounding box center [402, 241] width 98 height 17
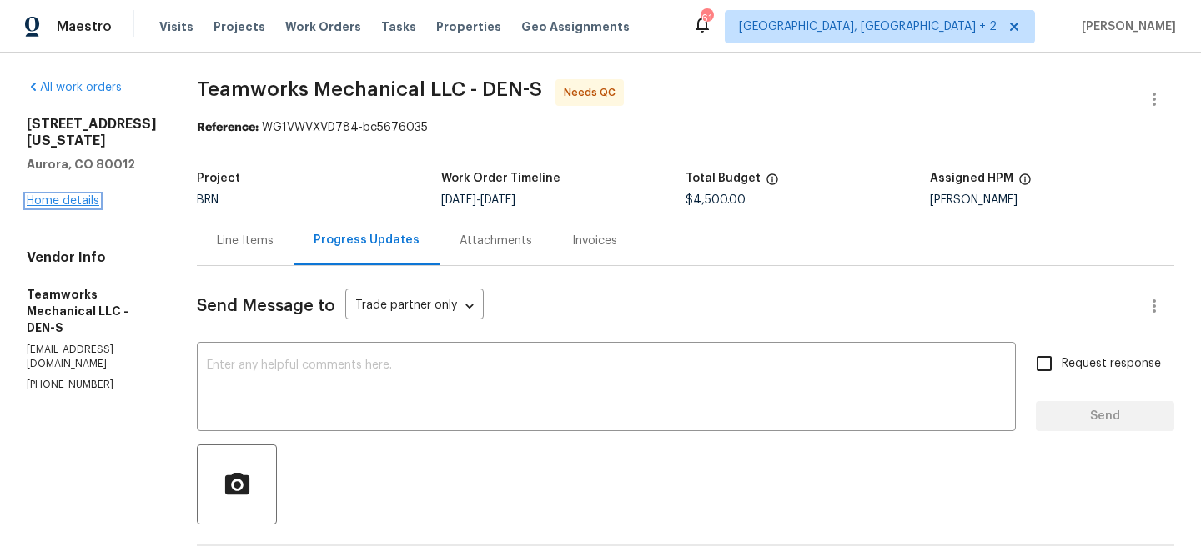
click at [56, 207] on link "Home details" at bounding box center [63, 201] width 73 height 12
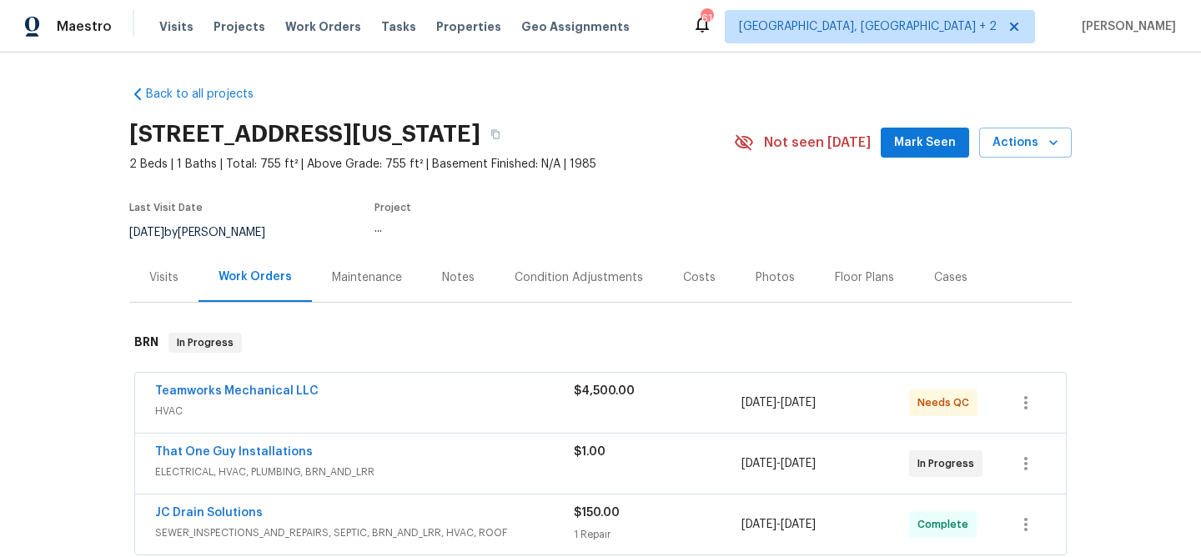
scroll to position [163, 0]
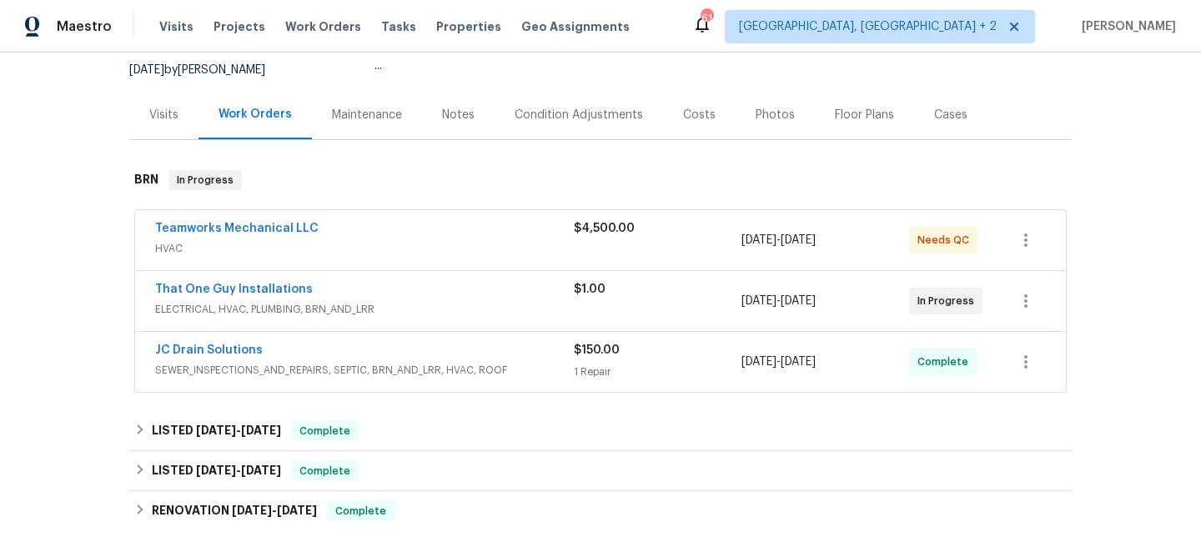
click at [205, 295] on span "That One Guy Installations" at bounding box center [234, 289] width 158 height 17
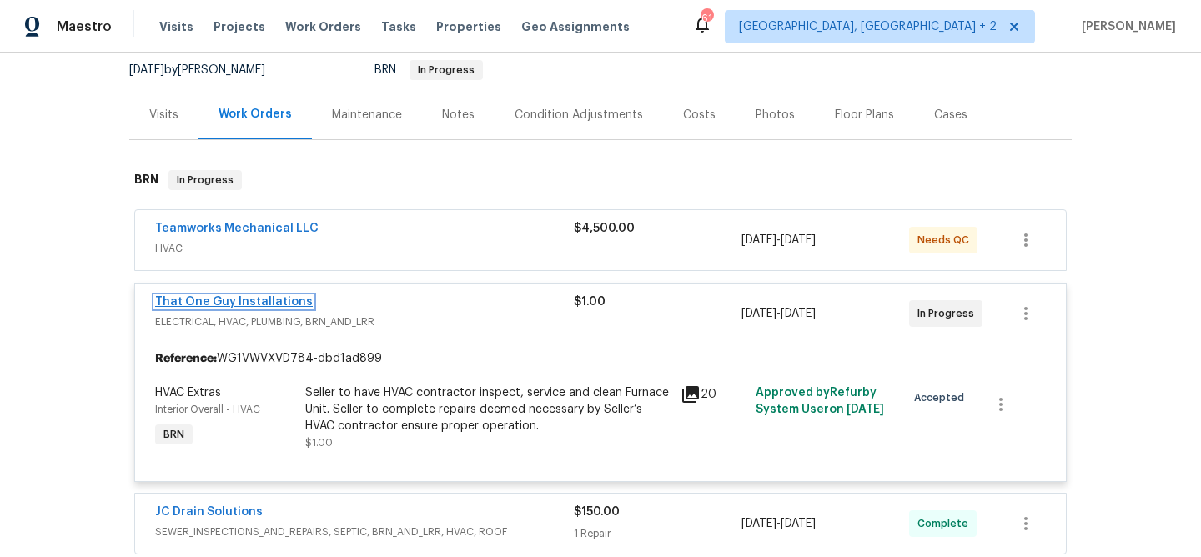
click at [213, 299] on link "That One Guy Installations" at bounding box center [234, 302] width 158 height 12
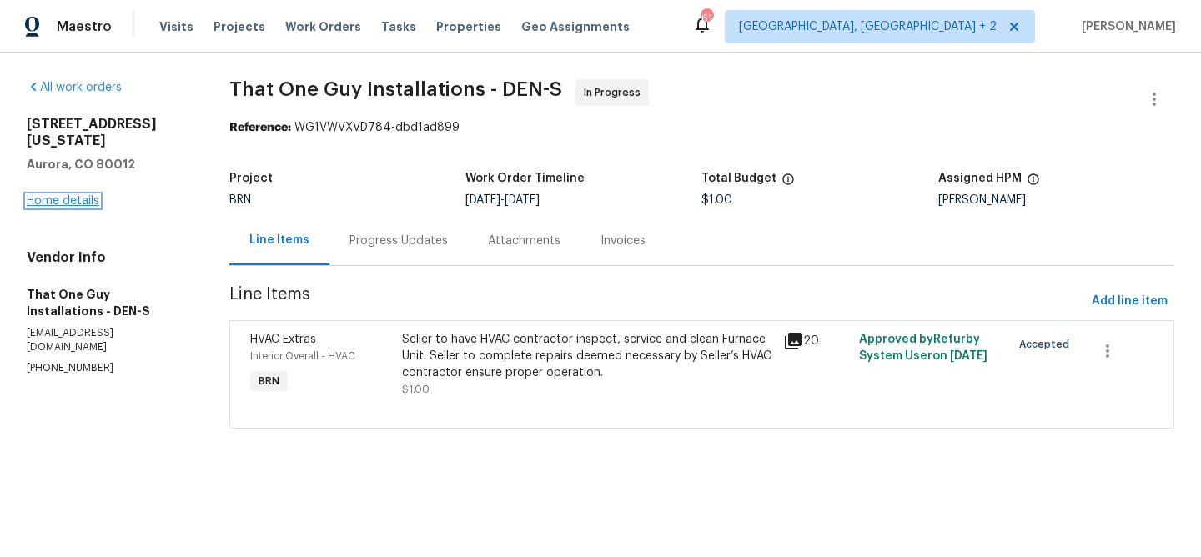
click at [83, 206] on link "Home details" at bounding box center [63, 201] width 73 height 12
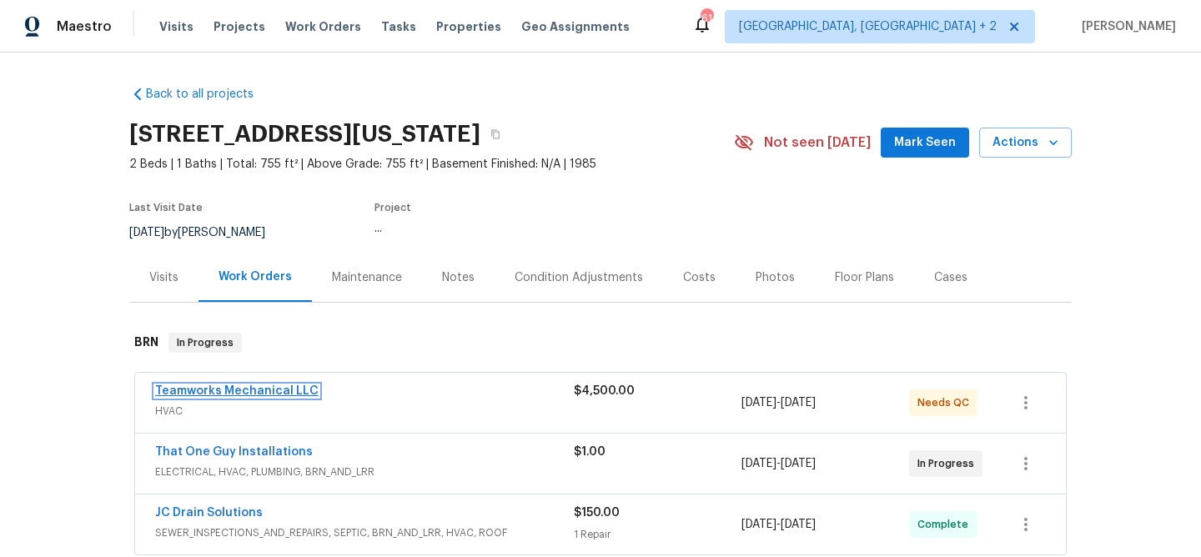
click at [199, 392] on link "Teamworks Mechanical LLC" at bounding box center [236, 391] width 163 height 12
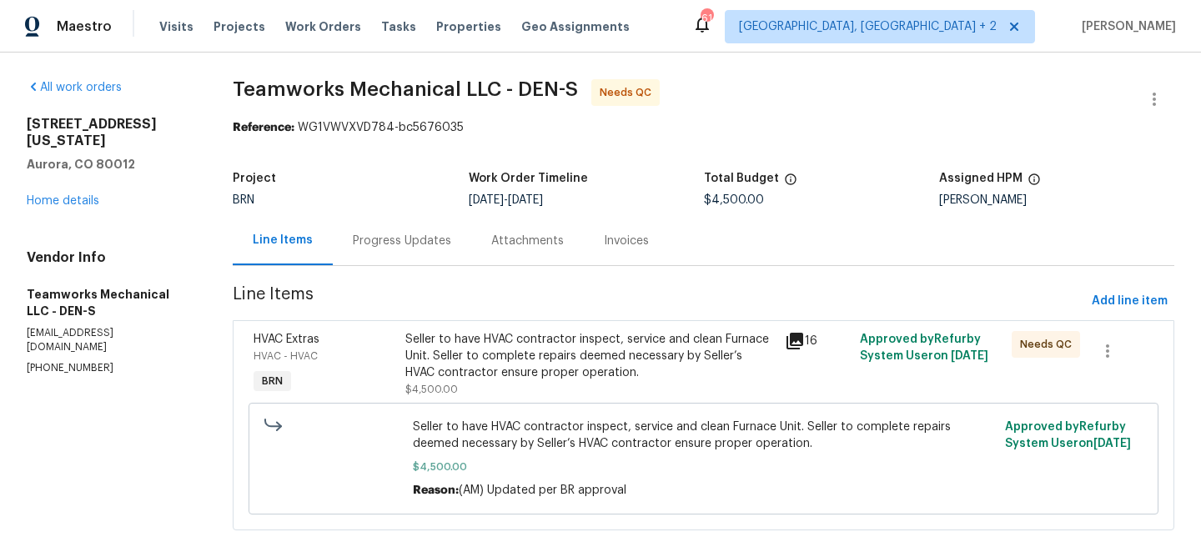
click at [409, 230] on div "Progress Updates" at bounding box center [402, 240] width 138 height 49
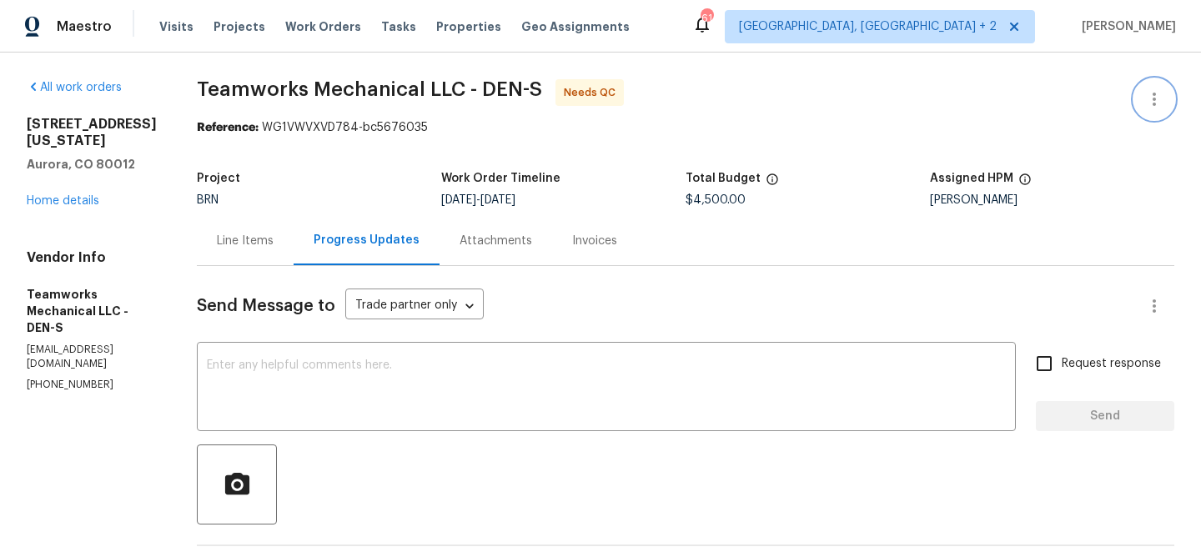
click at [1151, 87] on button "button" at bounding box center [1154, 99] width 40 height 40
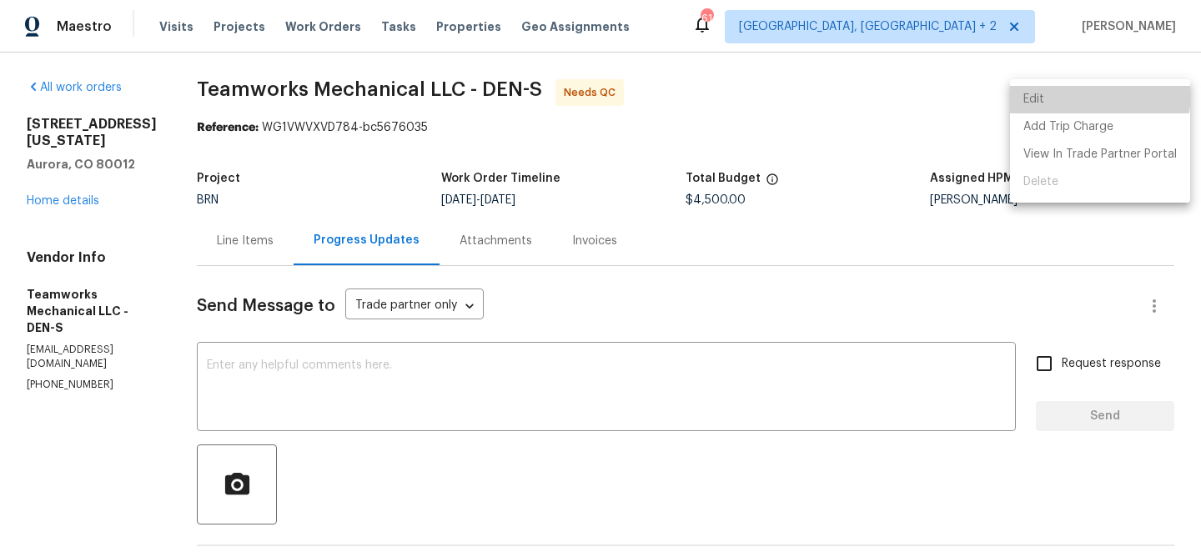
click at [1082, 93] on li "Edit" at bounding box center [1100, 100] width 180 height 28
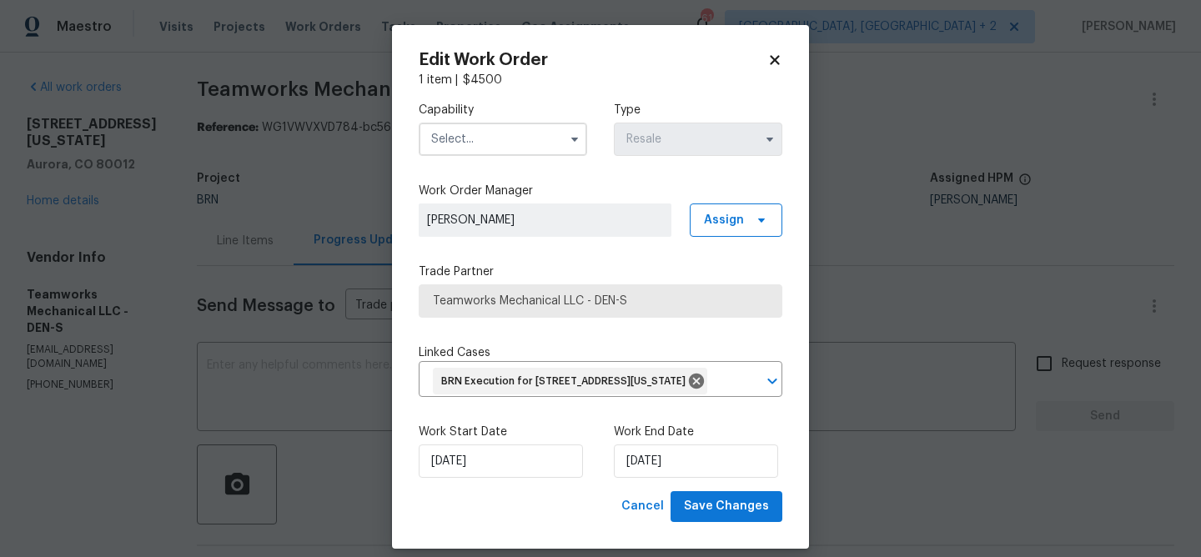
click at [542, 134] on input "text" at bounding box center [503, 139] width 168 height 33
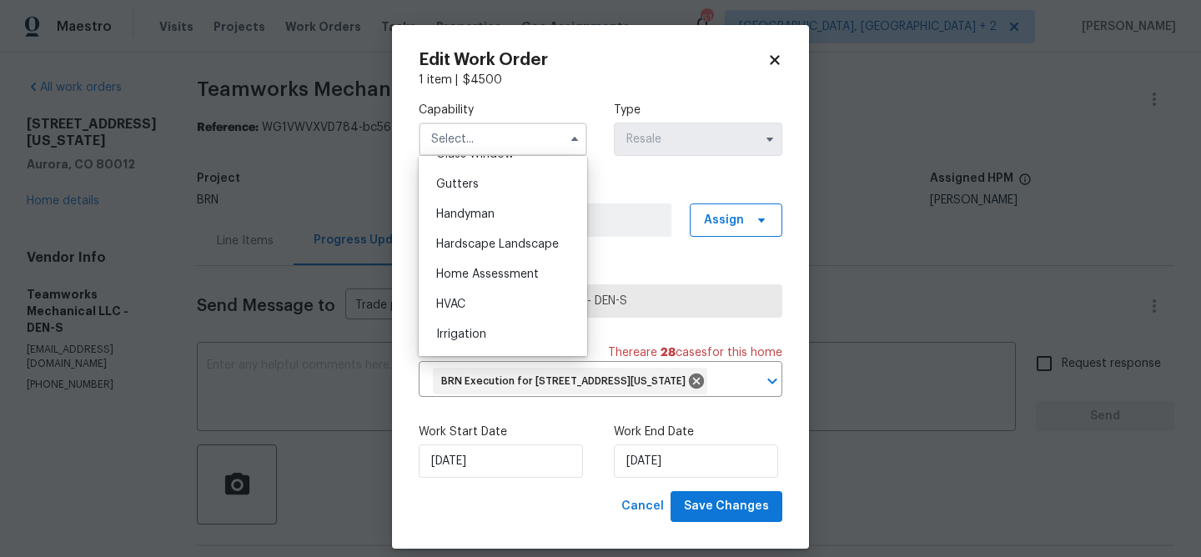
scroll to position [922, 0]
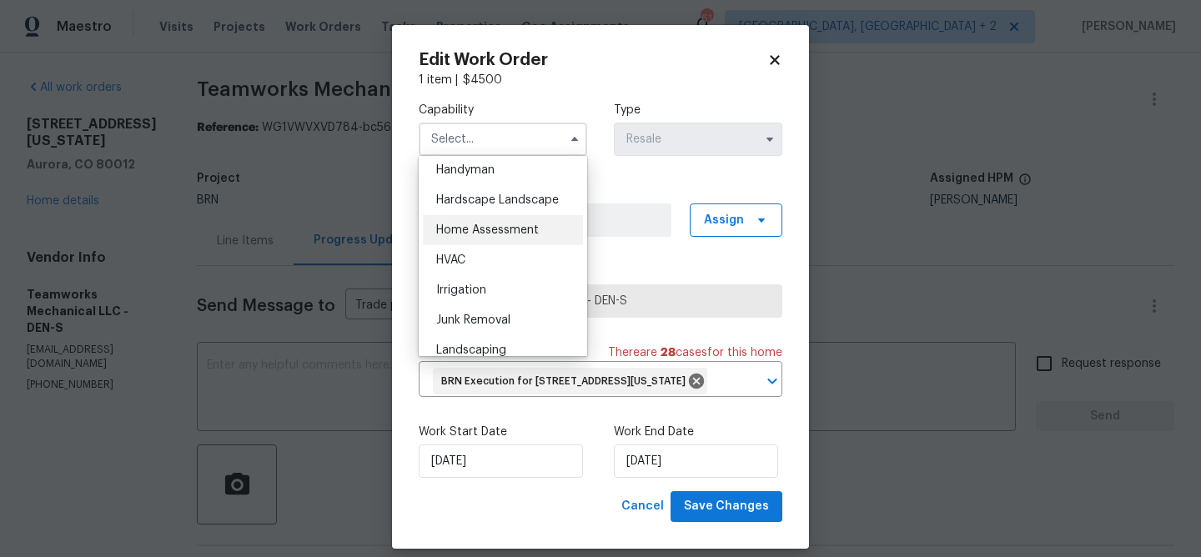
click at [444, 236] on div "Home Assessment" at bounding box center [503, 230] width 160 height 30
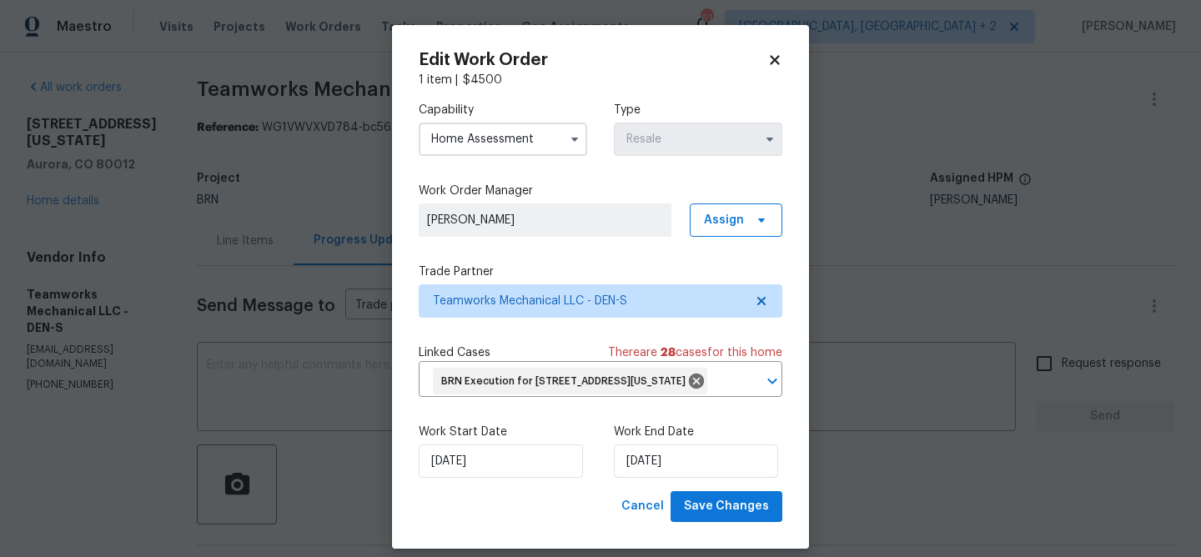
click at [473, 145] on input "Home Assessment" at bounding box center [503, 139] width 168 height 33
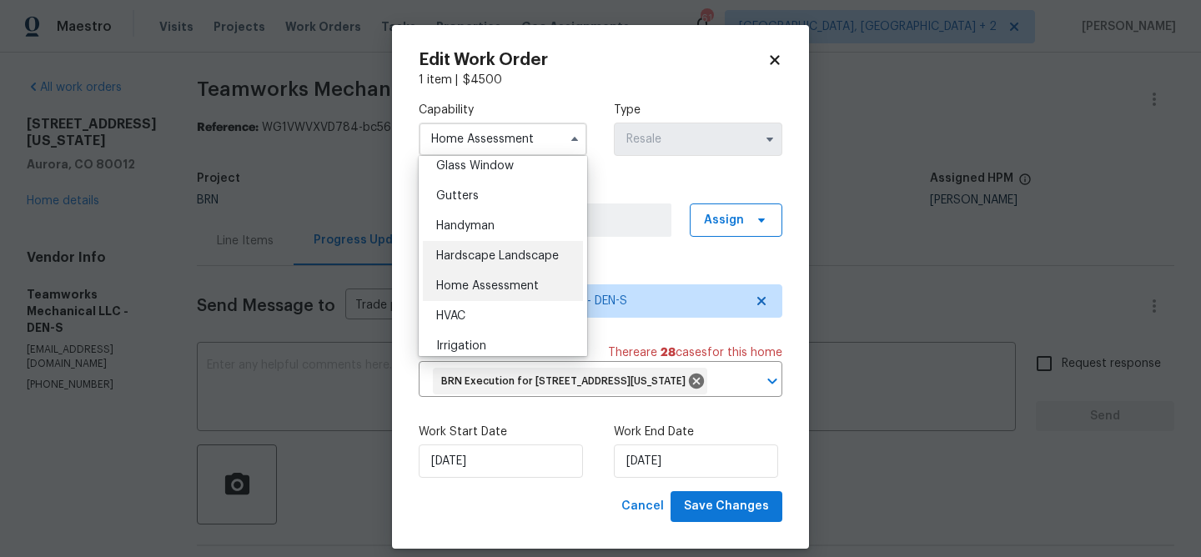
scroll to position [873, 0]
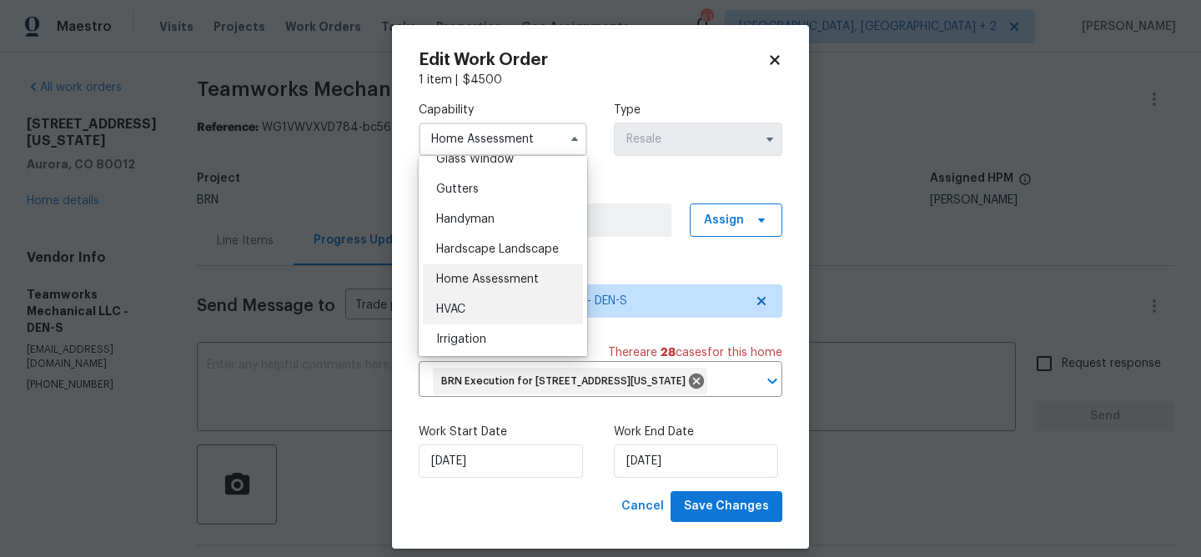
click at [469, 310] on div "HVAC" at bounding box center [503, 309] width 160 height 30
type input "HVAC"
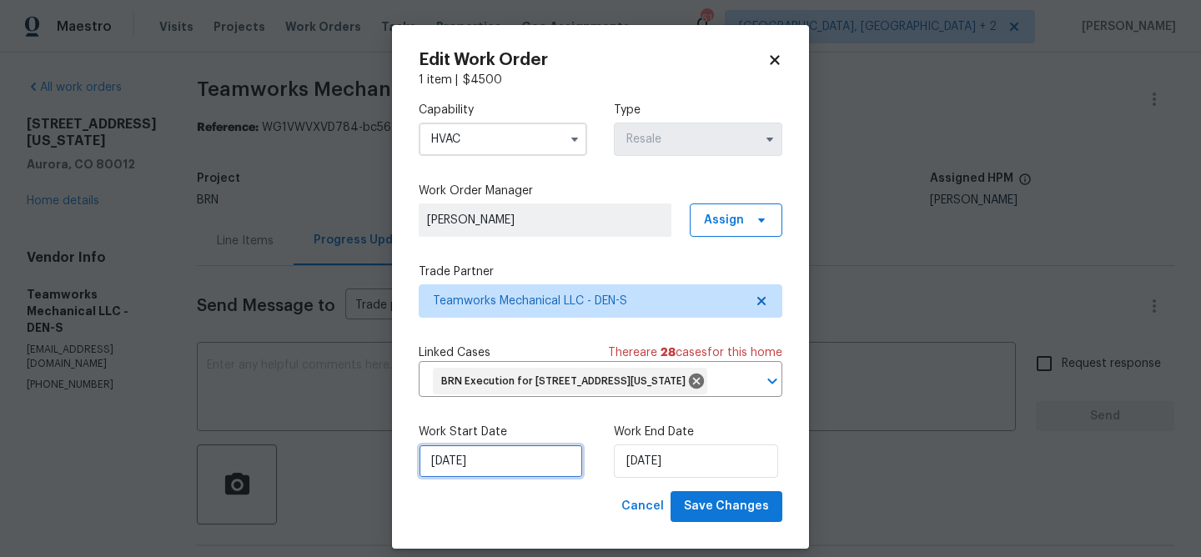
click at [454, 478] on input "[DATE]" at bounding box center [501, 460] width 164 height 33
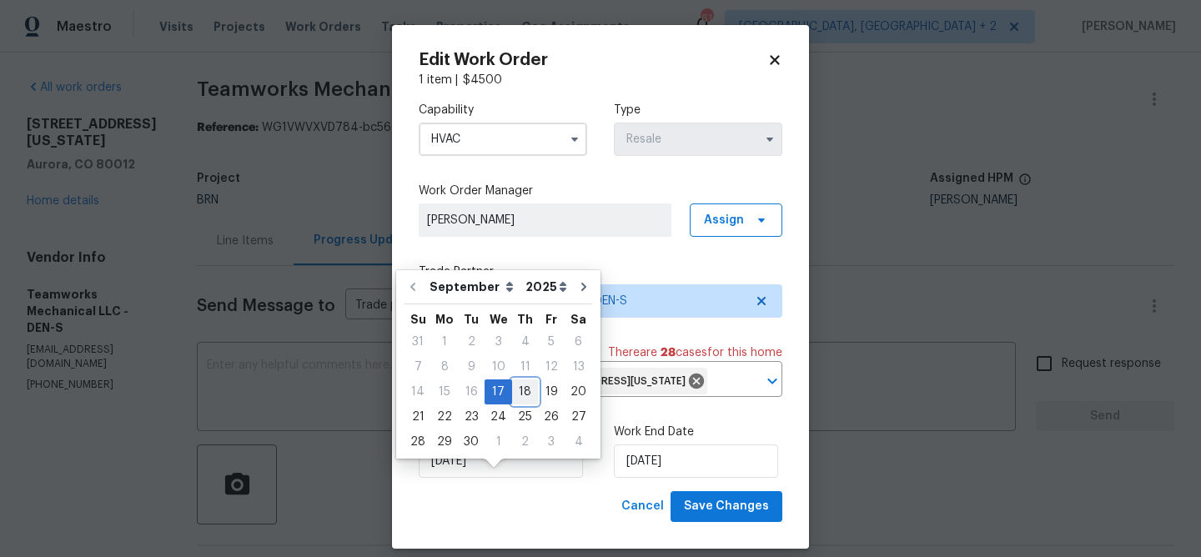
click at [516, 394] on div "18" at bounding box center [525, 391] width 26 height 23
type input "[DATE]"
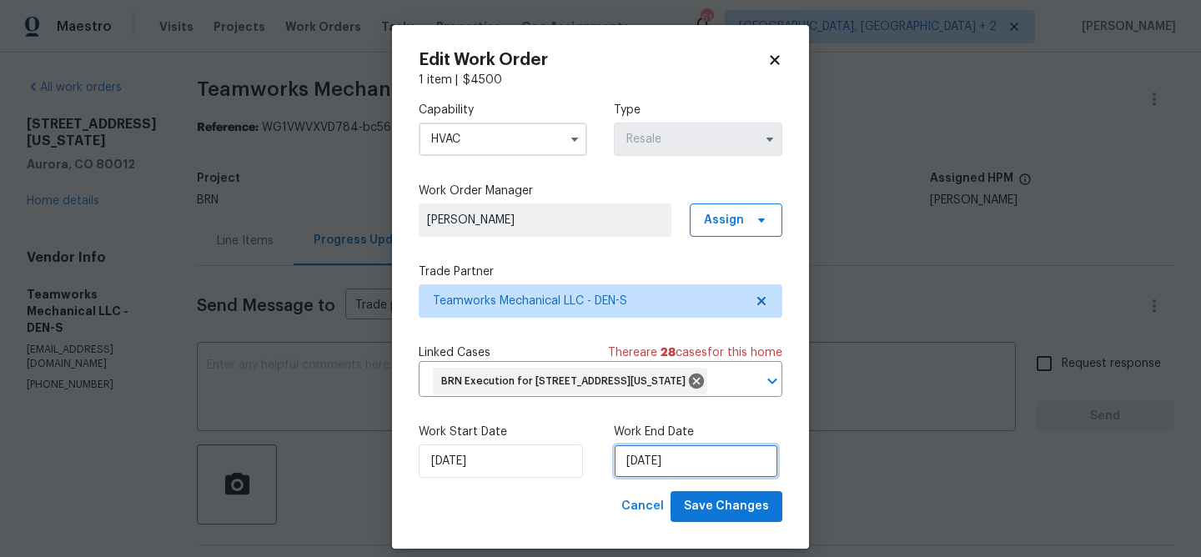
click at [646, 478] on input "[DATE]" at bounding box center [696, 460] width 164 height 33
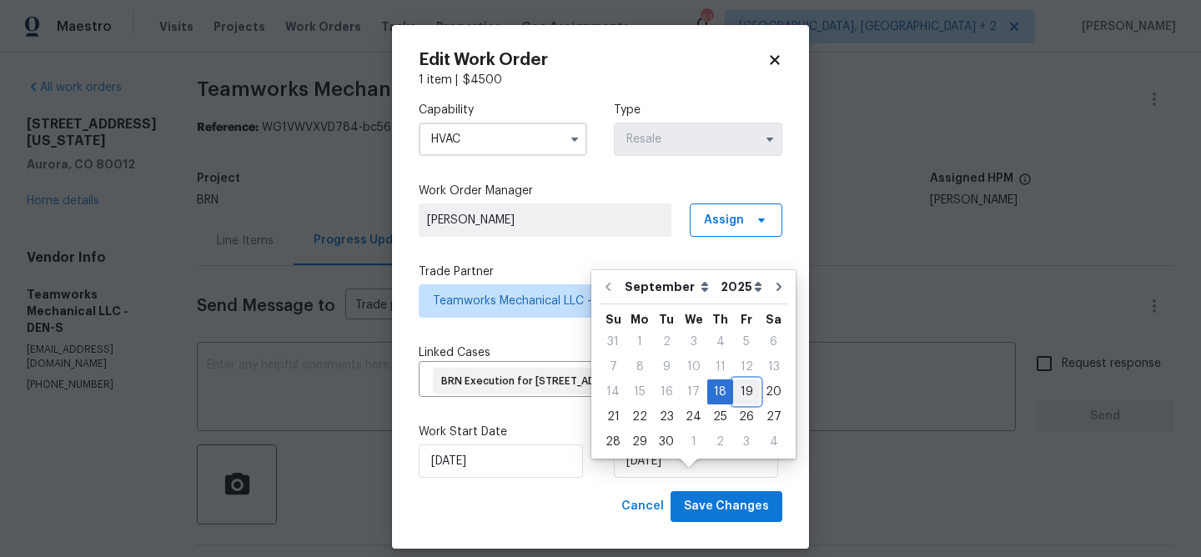
click at [736, 396] on div "19" at bounding box center [746, 391] width 27 height 23
type input "[DATE]"
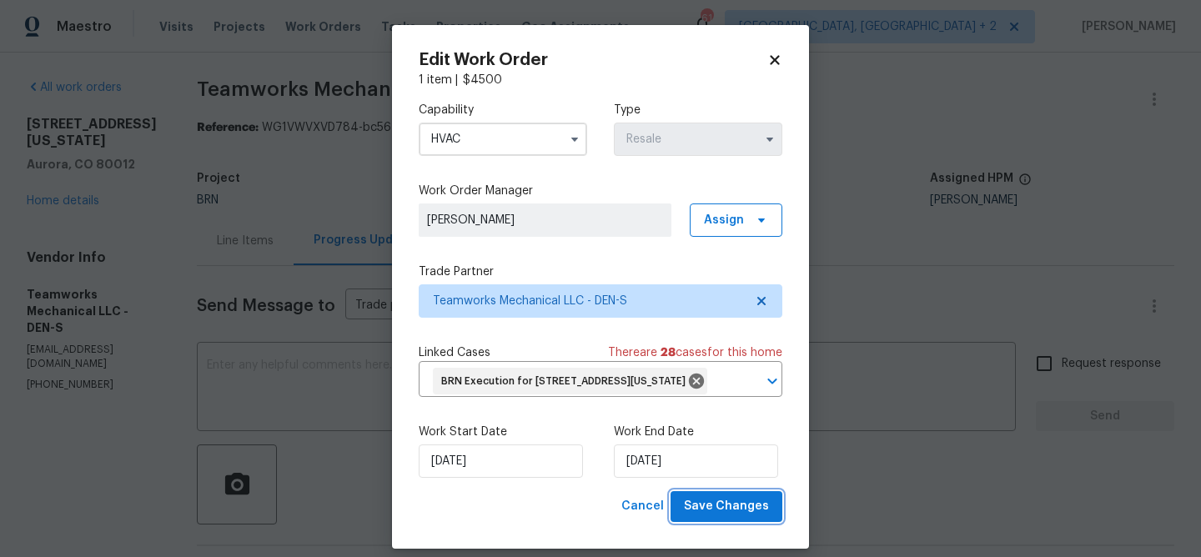
click at [719, 517] on span "Save Changes" at bounding box center [726, 506] width 85 height 21
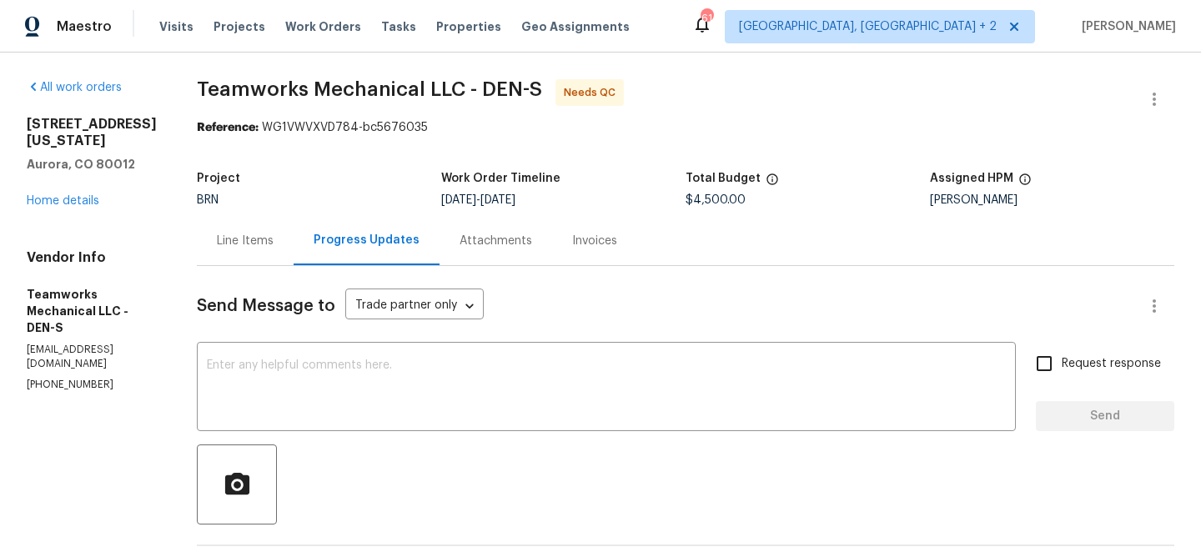
click at [209, 228] on div "Line Items" at bounding box center [245, 240] width 97 height 49
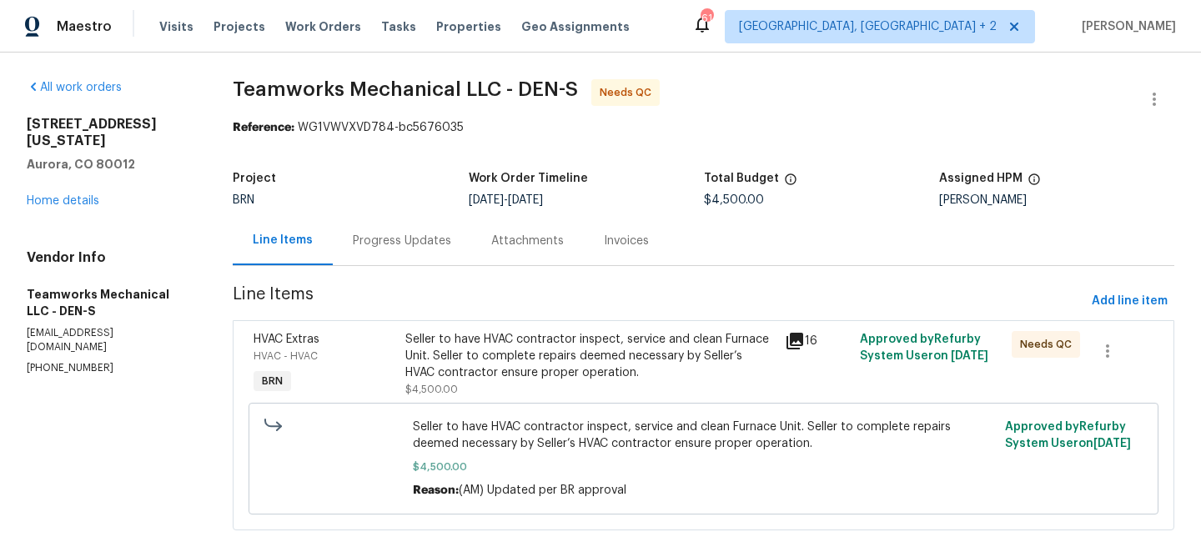
click at [547, 335] on div "Seller to have HVAC contractor inspect, service and clean Furnace Unit. Seller …" at bounding box center [589, 356] width 369 height 50
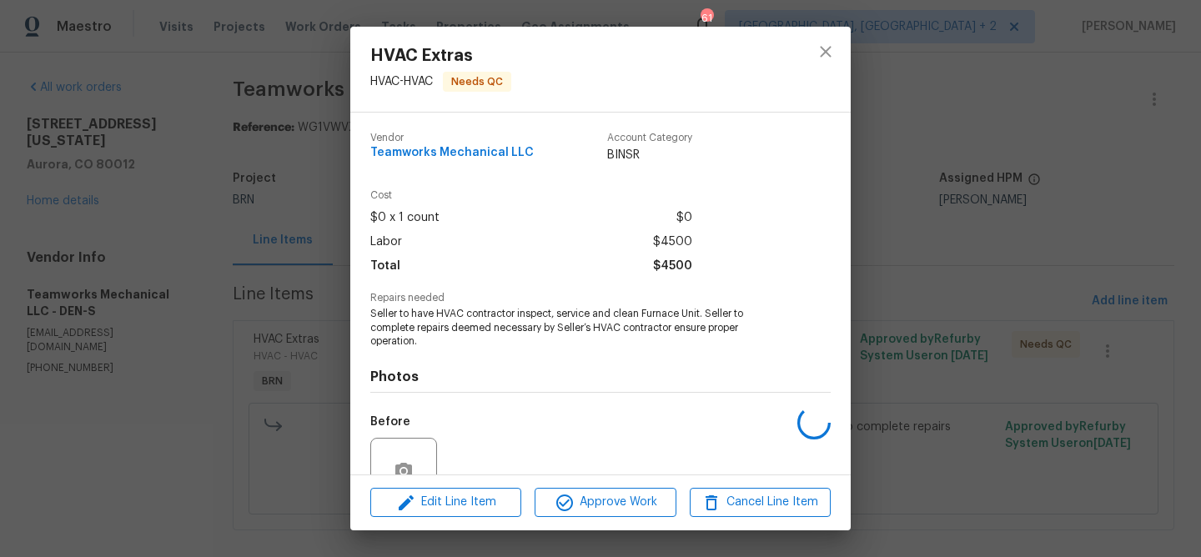
scroll to position [155, 0]
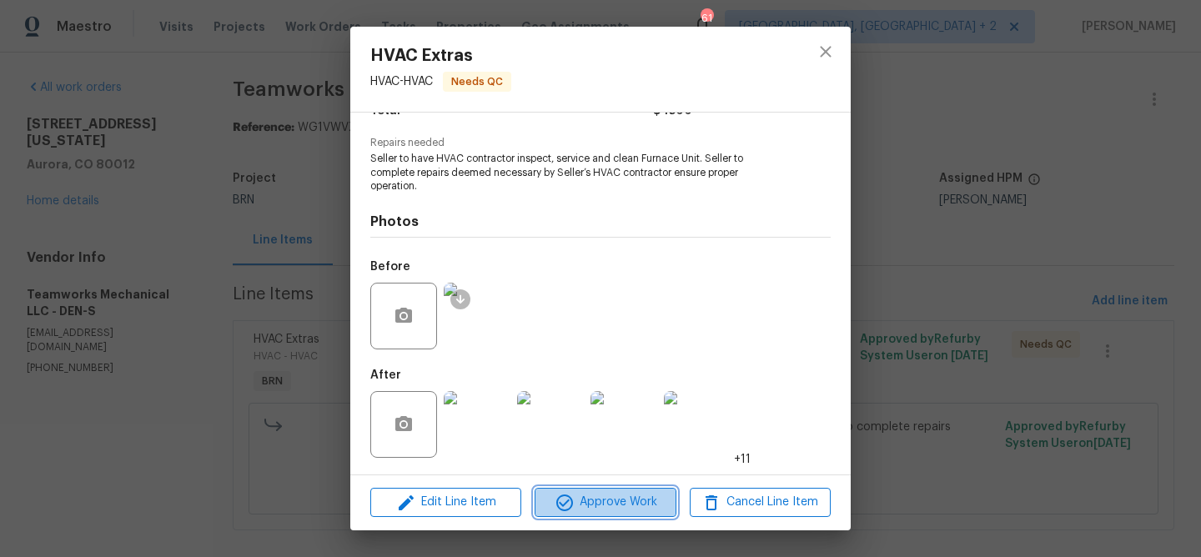
click at [580, 492] on span "Approve Work" at bounding box center [605, 502] width 131 height 21
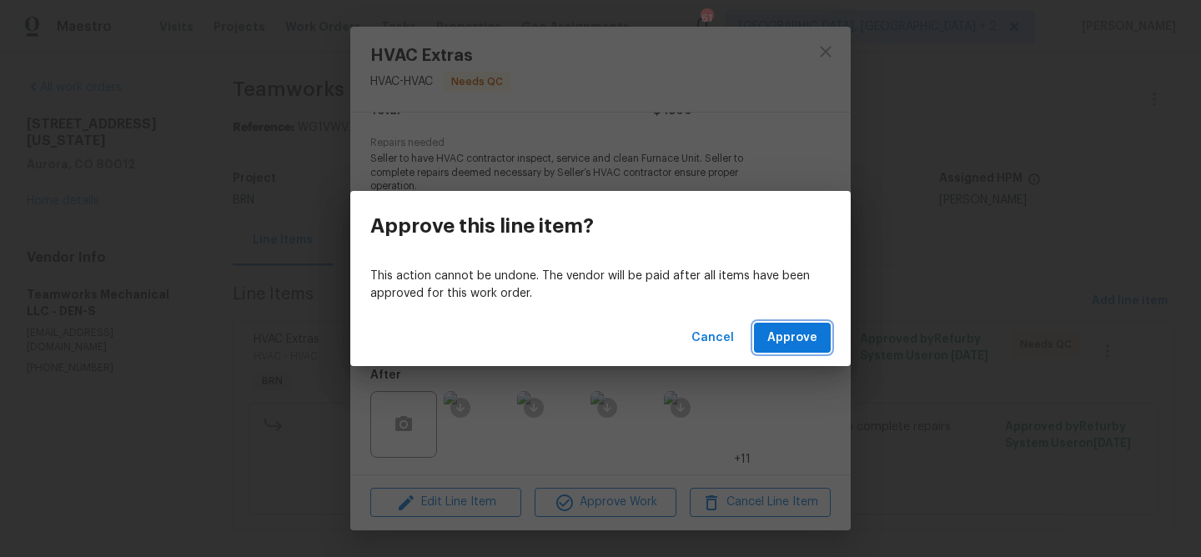
click at [760, 348] on button "Approve" at bounding box center [792, 338] width 77 height 31
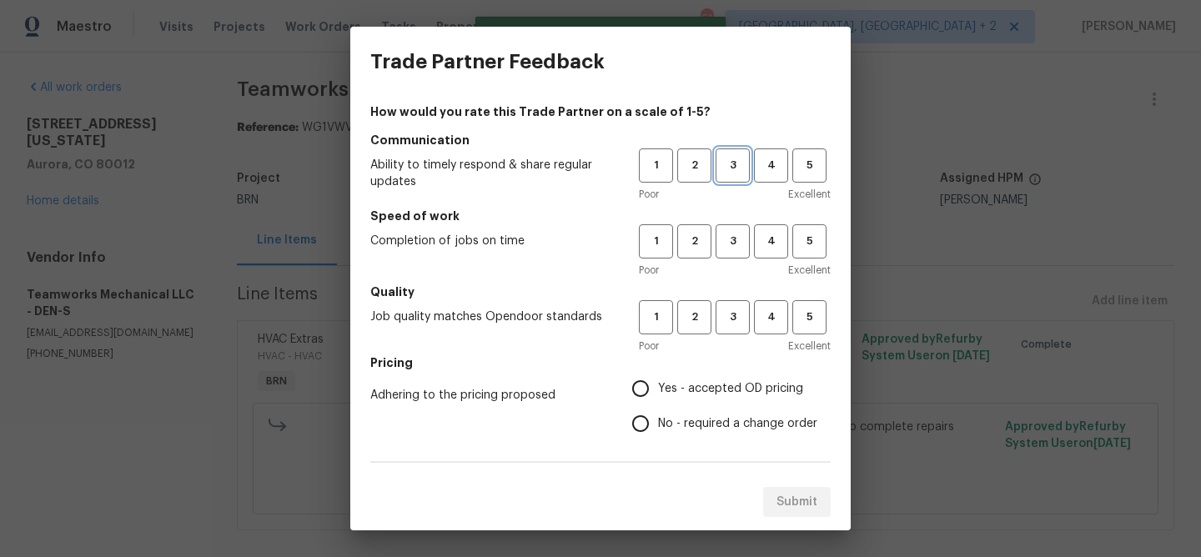
click at [739, 166] on span "3" at bounding box center [732, 165] width 31 height 19
click at [739, 257] on button "3" at bounding box center [732, 241] width 34 height 34
click at [737, 300] on button "3" at bounding box center [732, 317] width 34 height 34
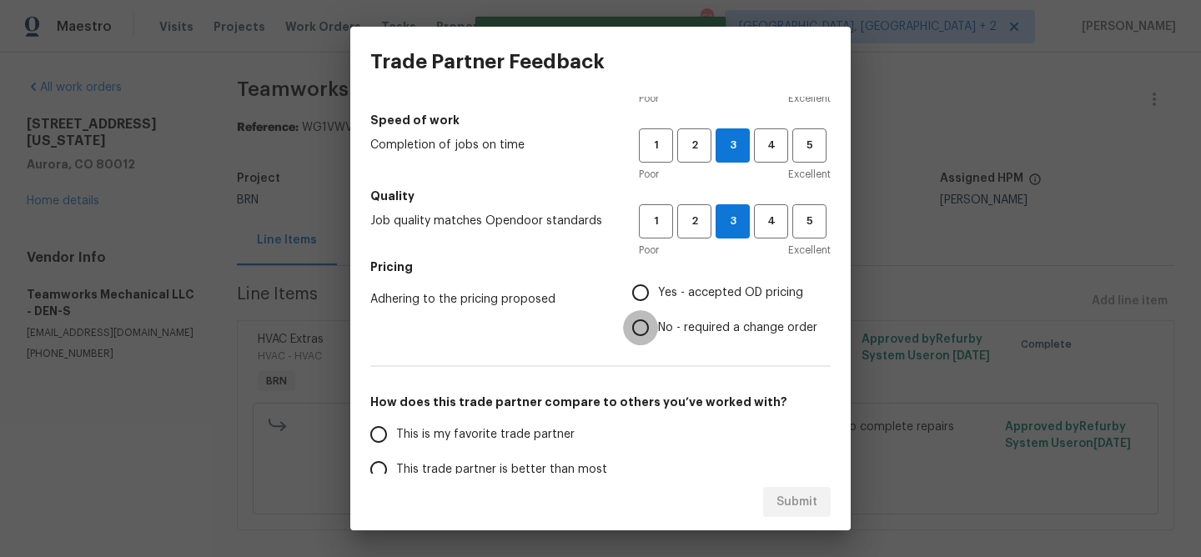
click at [647, 312] on input "No - required a change order" at bounding box center [640, 327] width 35 height 35
radio input "true"
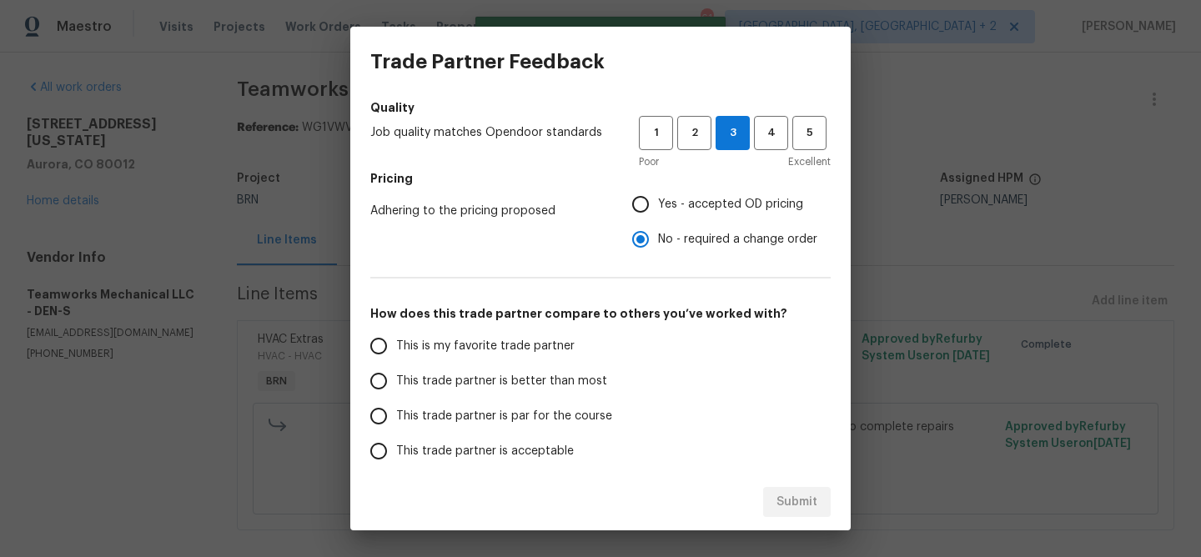
click at [430, 374] on span "This trade partner is better than most" at bounding box center [501, 382] width 211 height 18
click at [396, 374] on input "This trade partner is better than most" at bounding box center [378, 381] width 35 height 35
click at [779, 504] on span "Submit" at bounding box center [796, 502] width 41 height 21
radio input "true"
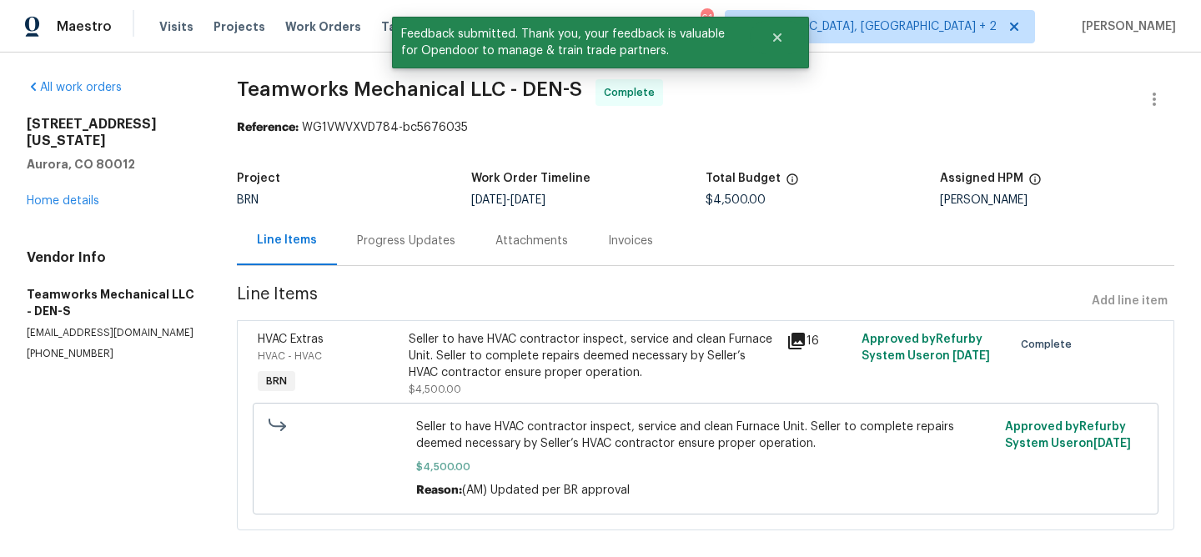
click at [407, 240] on div "Progress Updates" at bounding box center [406, 241] width 98 height 17
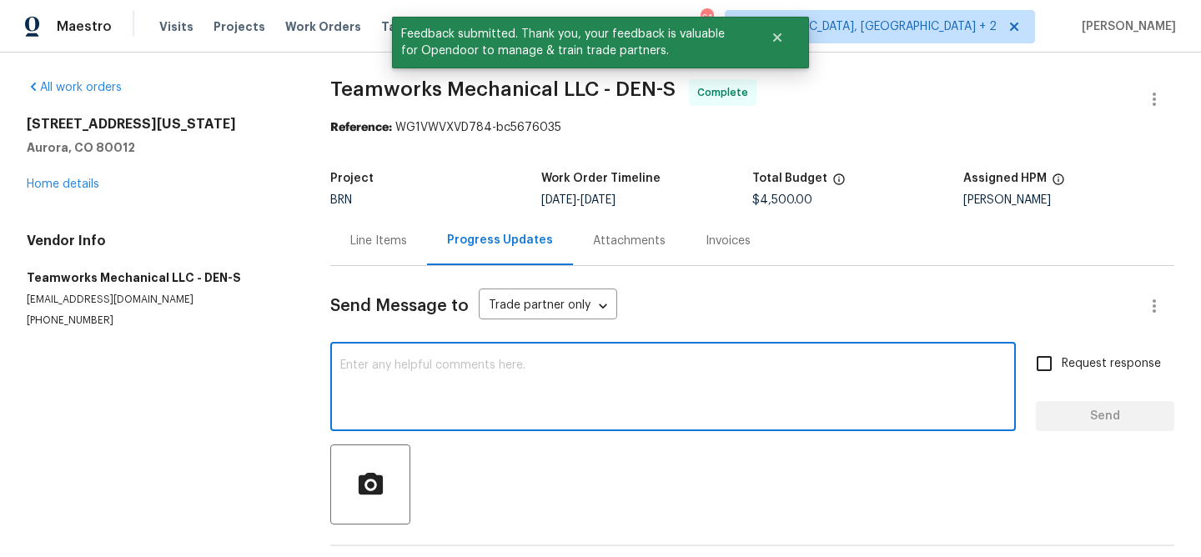
click at [430, 395] on textarea at bounding box center [672, 388] width 665 height 58
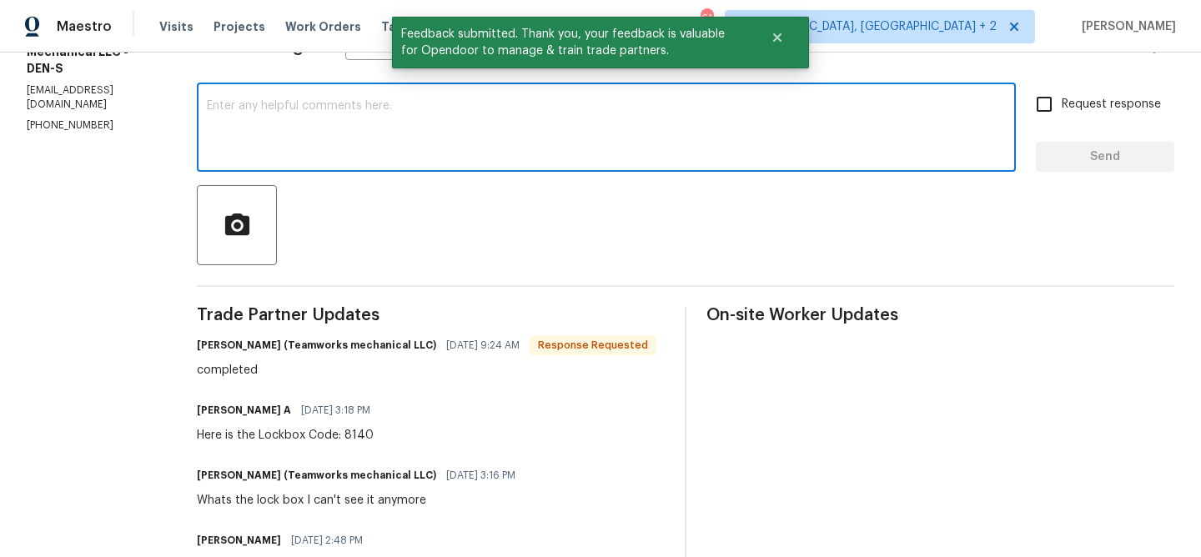
scroll to position [276, 0]
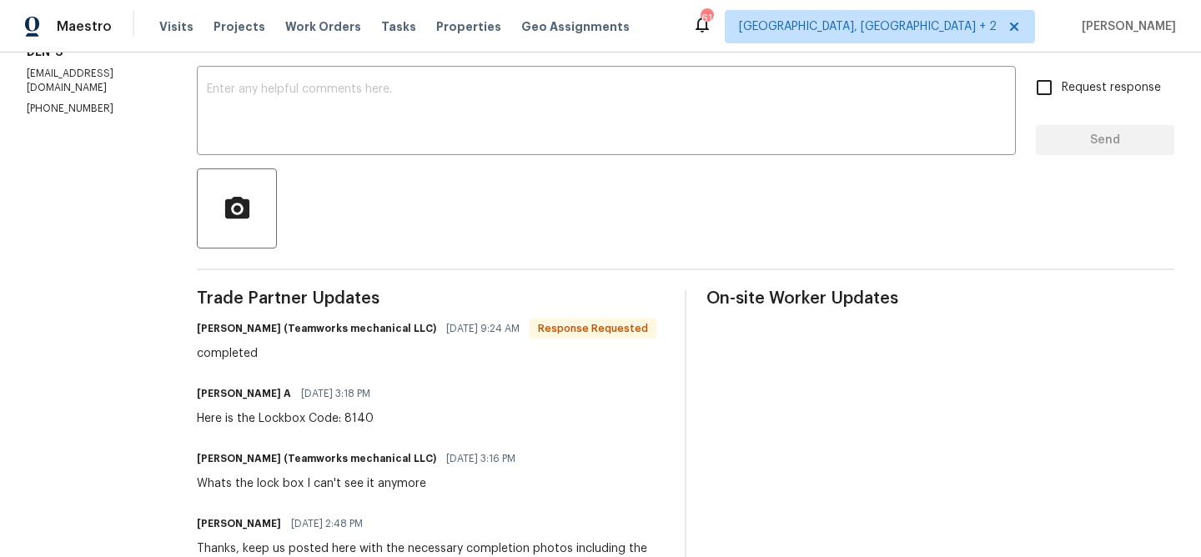
paste textarea "WO is approved, Please upload the invoice under the invoice section.Thanks"
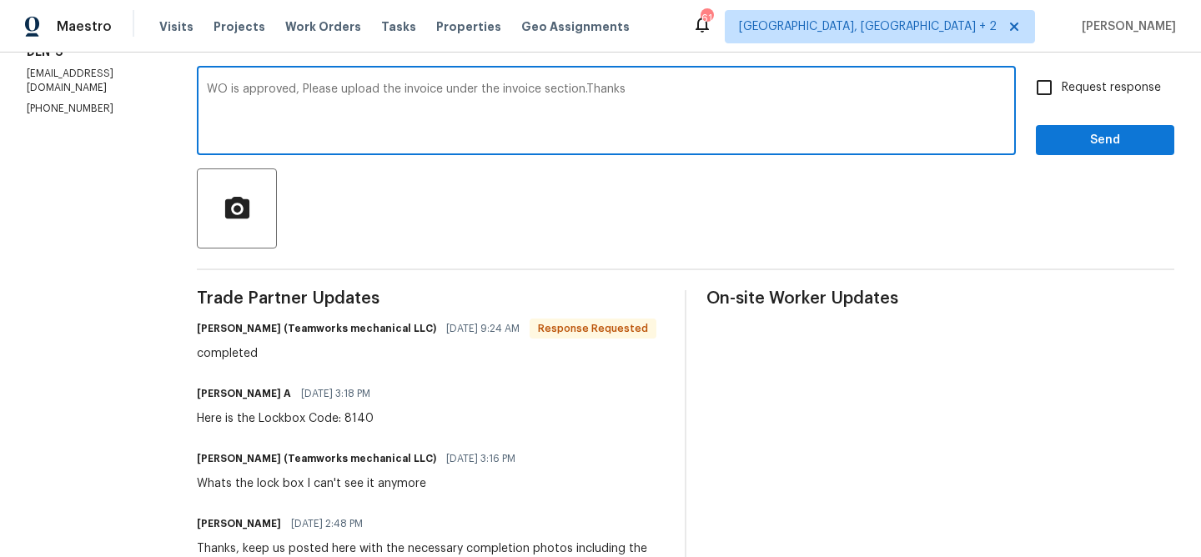
type textarea "WO is approved, Please upload the invoice under the invoice section.Thanks"
click at [1064, 73] on label "Request response" at bounding box center [1093, 87] width 134 height 35
click at [1062, 73] on input "Request response" at bounding box center [1043, 87] width 35 height 35
checkbox input "true"
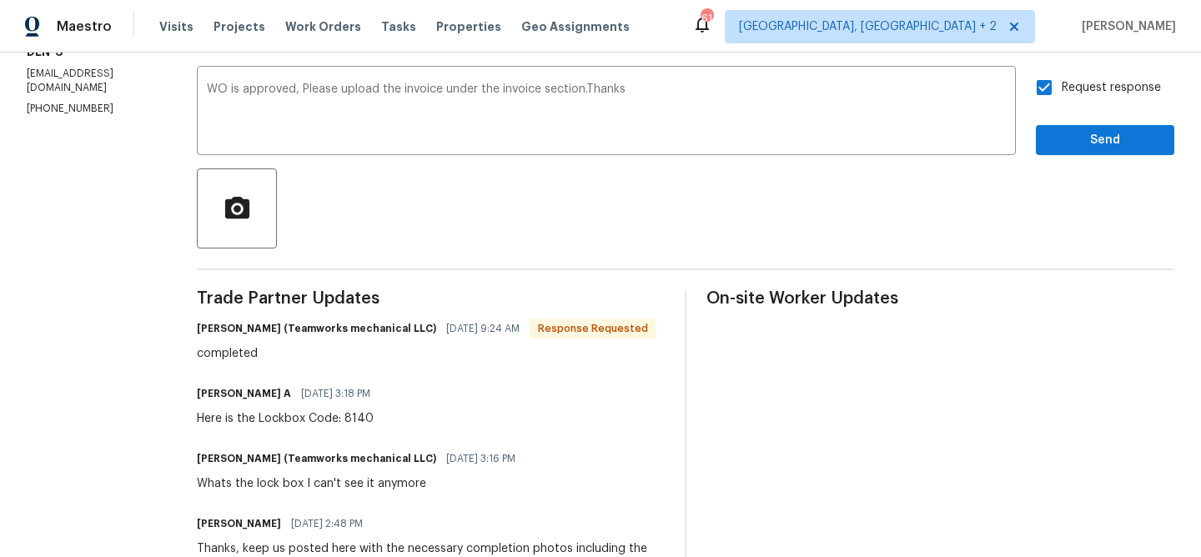
click at [1062, 124] on div "Request response Send" at bounding box center [1105, 112] width 138 height 85
click at [1062, 127] on button "Send" at bounding box center [1105, 140] width 138 height 31
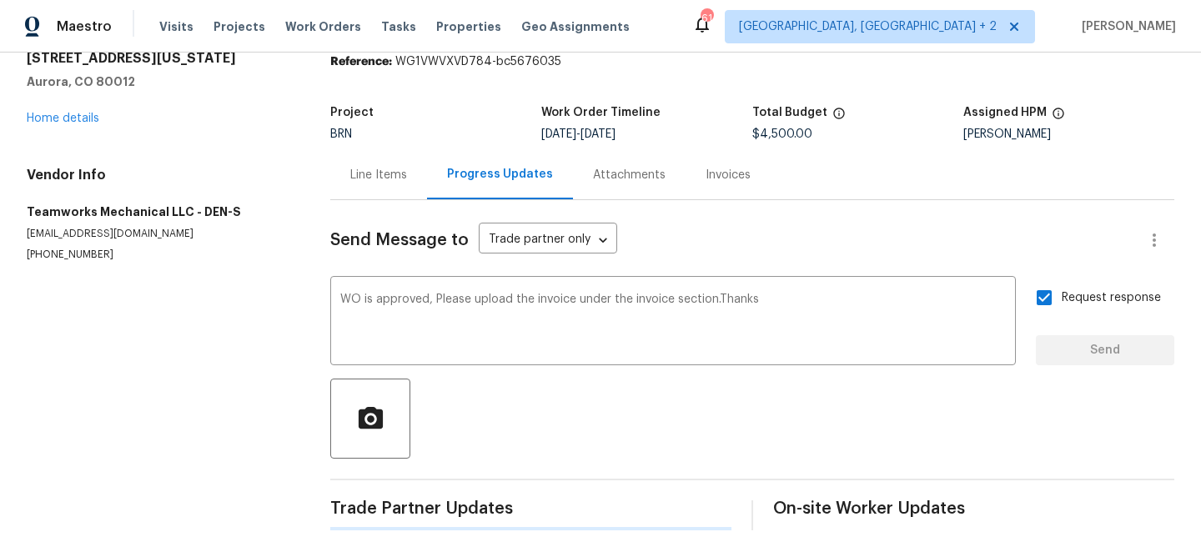
scroll to position [66, 0]
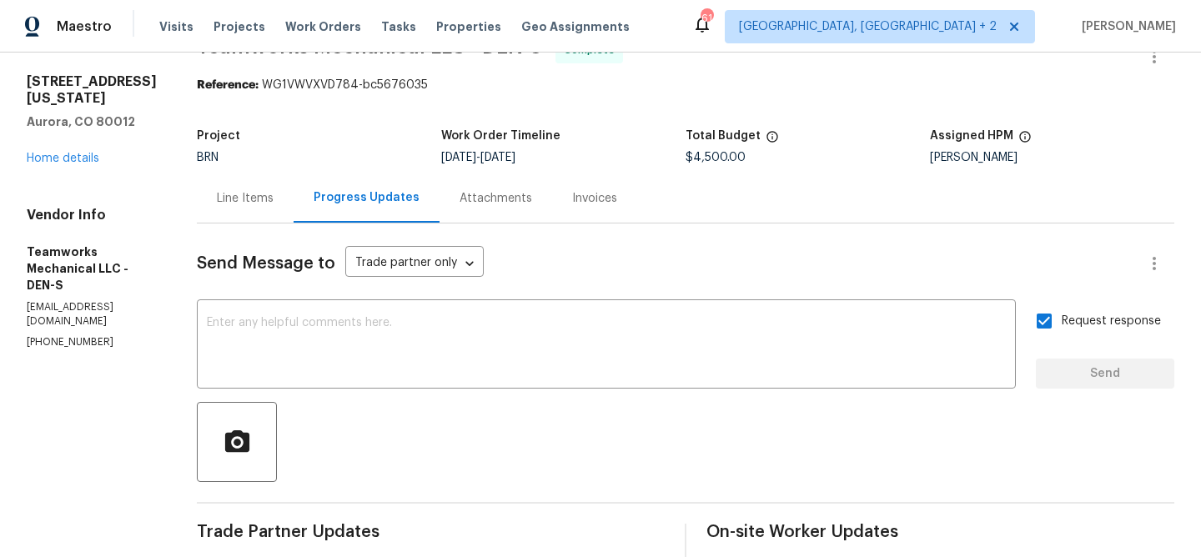
click at [216, 188] on div "Line Items" at bounding box center [245, 197] width 97 height 49
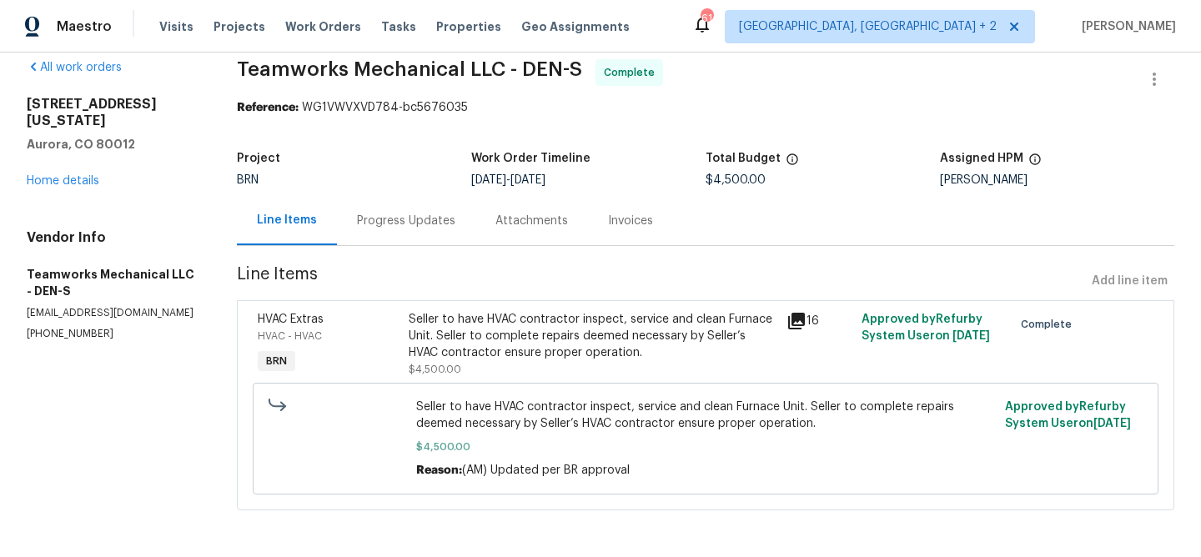
click at [460, 302] on div "HVAC Extras HVAC - HVAC BRN Seller to have HVAC contractor inspect, service and…" at bounding box center [705, 405] width 937 height 210
click at [431, 333] on div "Seller to have HVAC contractor inspect, service and clean Furnace Unit. Seller …" at bounding box center [592, 336] width 367 height 50
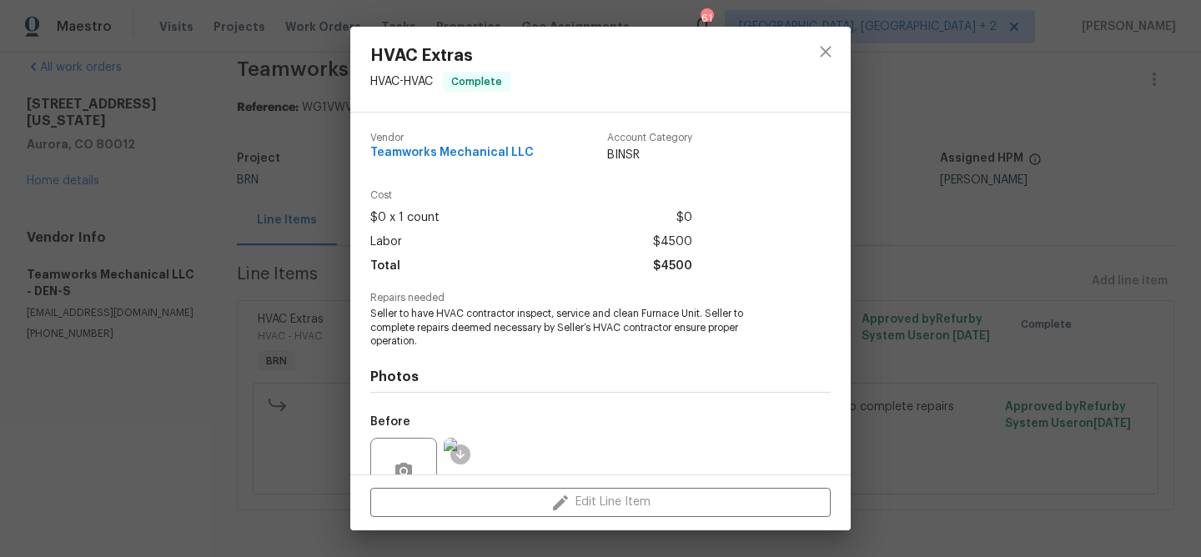
click at [409, 317] on span "Seller to have HVAC contractor inspect, service and clean Furnace Unit. Seller …" at bounding box center [577, 328] width 414 height 42
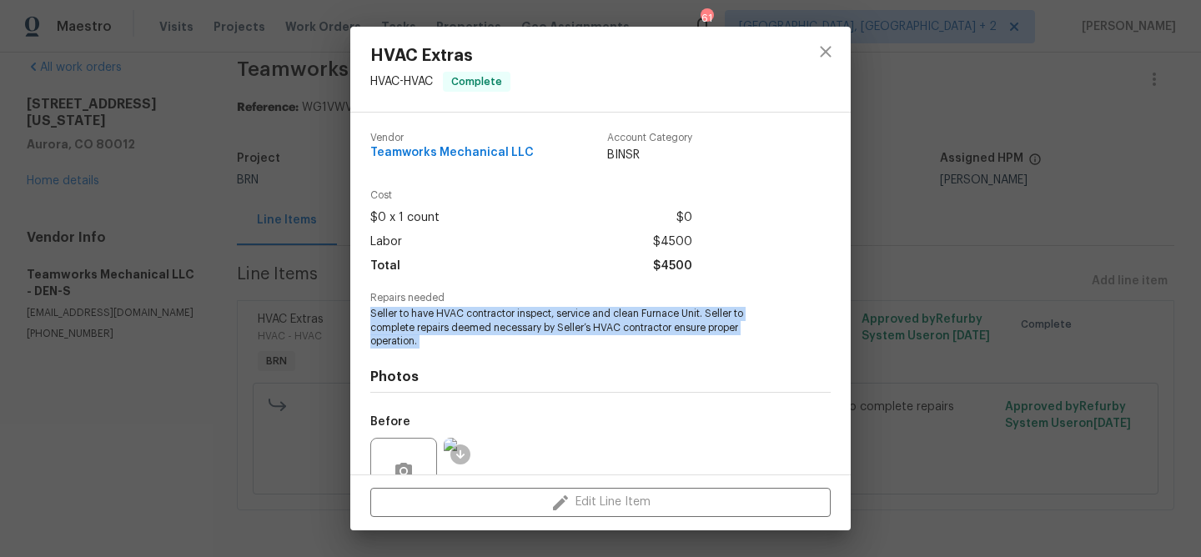
click at [409, 317] on span "Seller to have HVAC contractor inspect, service and clean Furnace Unit. Seller …" at bounding box center [577, 328] width 414 height 42
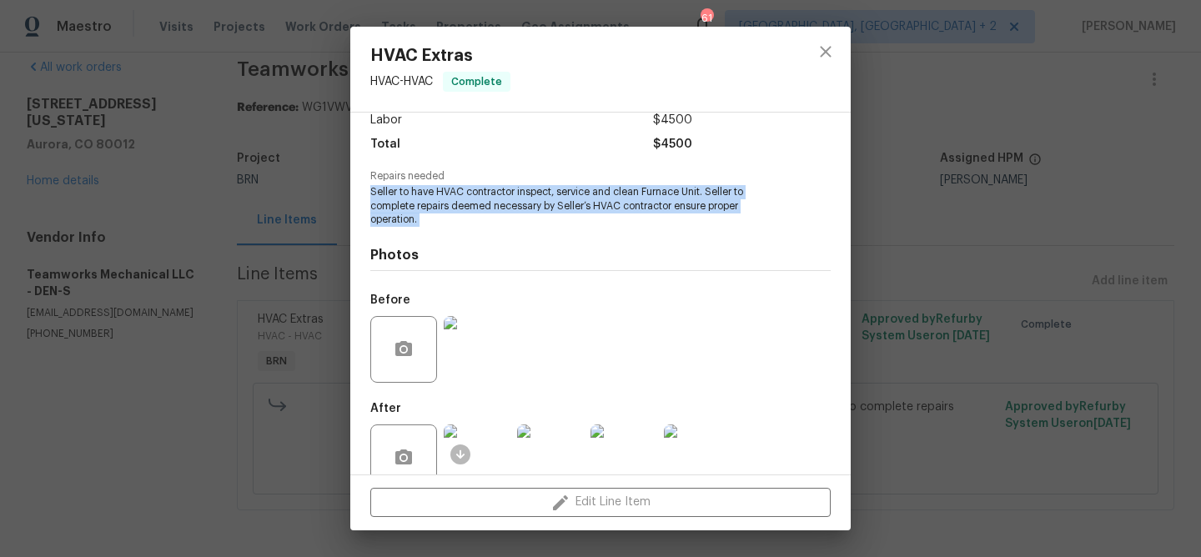
scroll to position [143, 0]
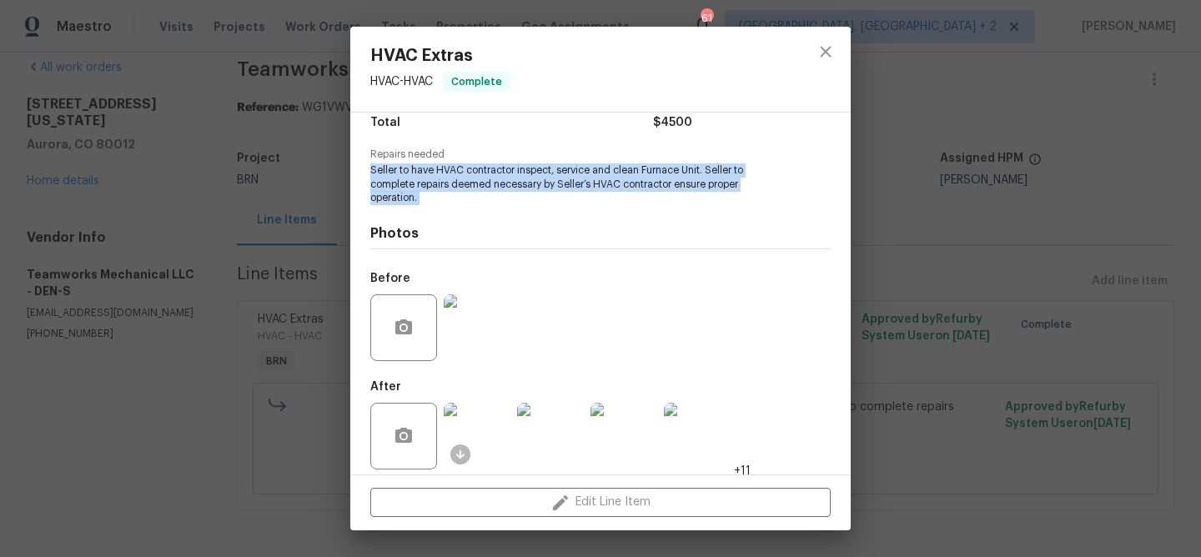
click at [484, 324] on img at bounding box center [477, 327] width 67 height 67
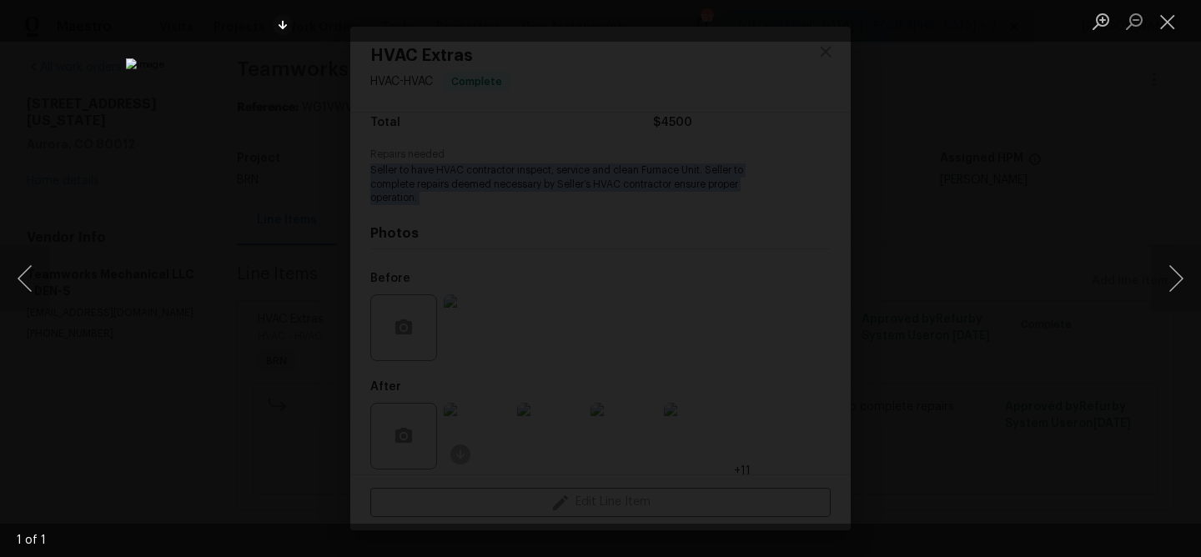
click at [118, 231] on div "Lightbox" at bounding box center [600, 278] width 1201 height 557
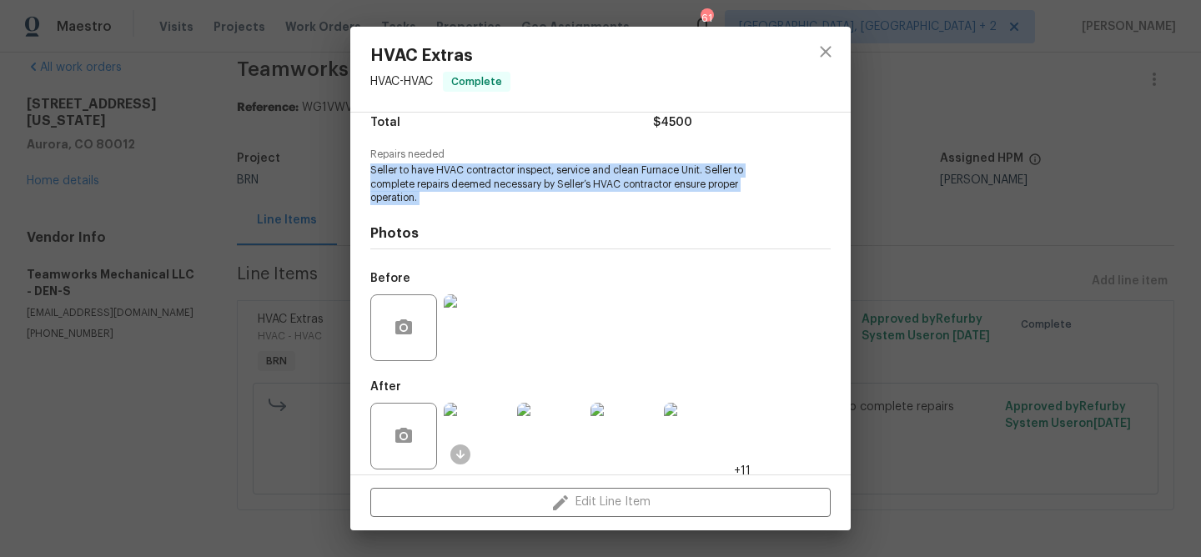
click at [481, 439] on img at bounding box center [477, 436] width 67 height 67
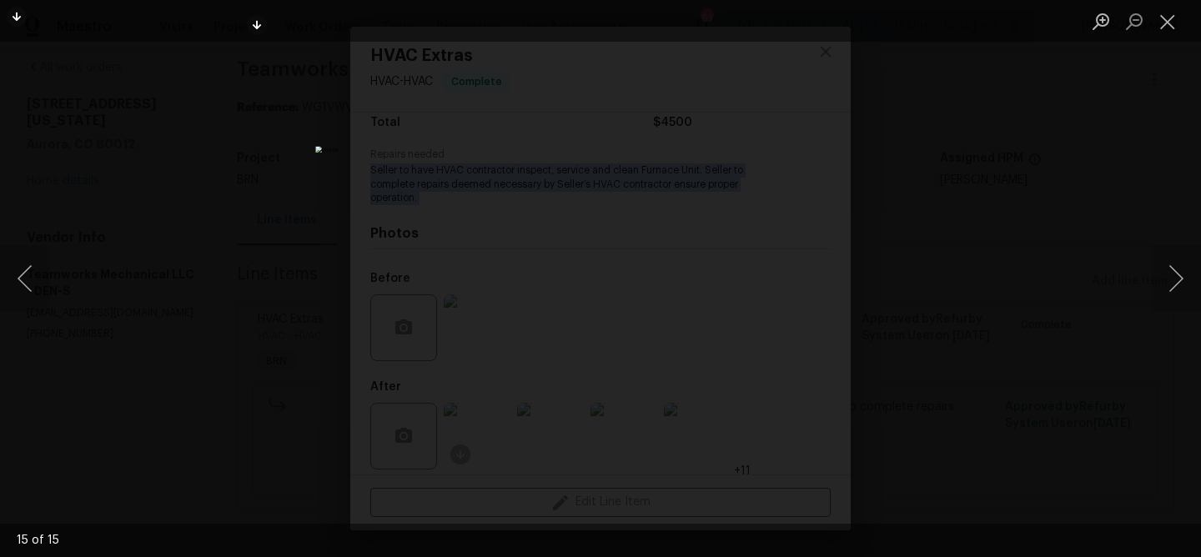
click at [206, 40] on div "Lightbox" at bounding box center [600, 21] width 1201 height 42
click at [231, 73] on div "Lightbox" at bounding box center [600, 278] width 1201 height 557
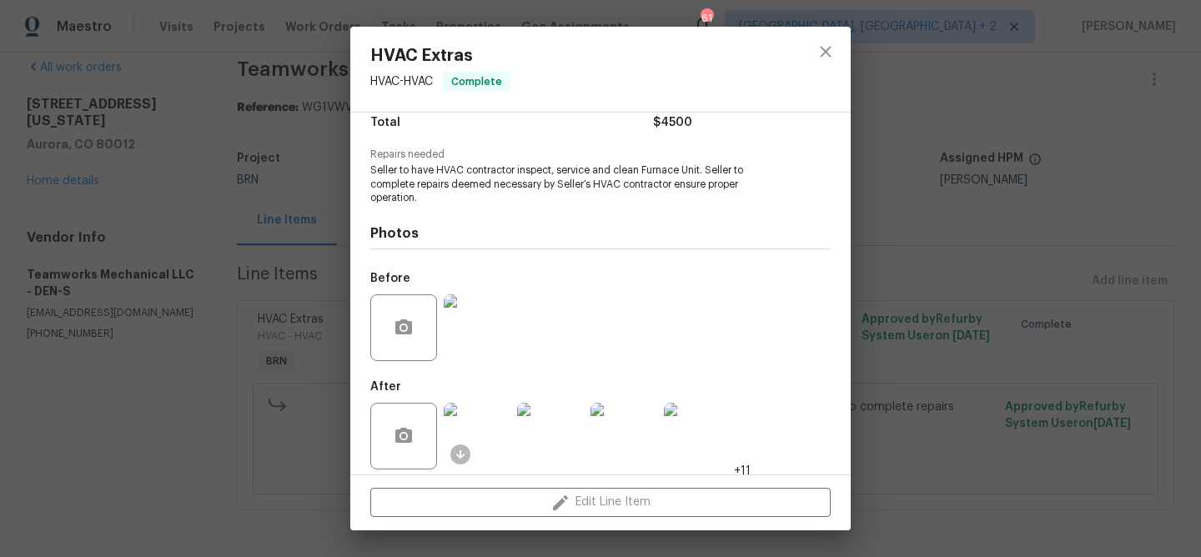
click at [231, 65] on div "HVAC Extras HVAC - HVAC Complete Vendor Teamworks Mechanical LLC Account Catego…" at bounding box center [600, 278] width 1201 height 557
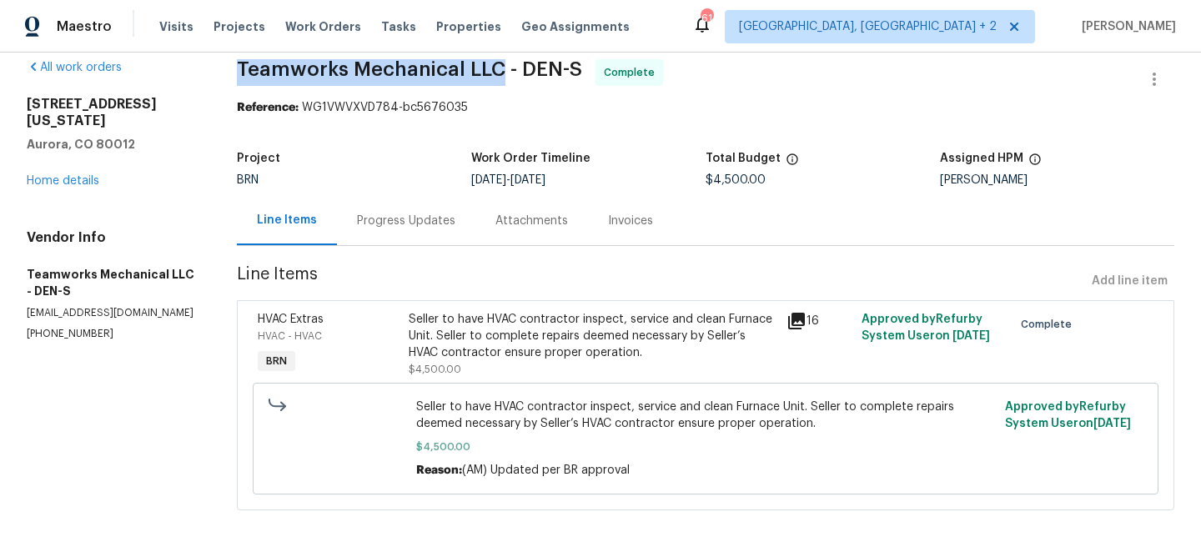
drag, startPoint x: 228, startPoint y: 65, endPoint x: 497, endPoint y: 66, distance: 269.3
click at [497, 66] on div "All work orders [STREET_ADDRESS][US_STATE] Home details Vendor Info Teamworks M…" at bounding box center [600, 295] width 1201 height 524
copy span "Teamworks Mechanical LLC"
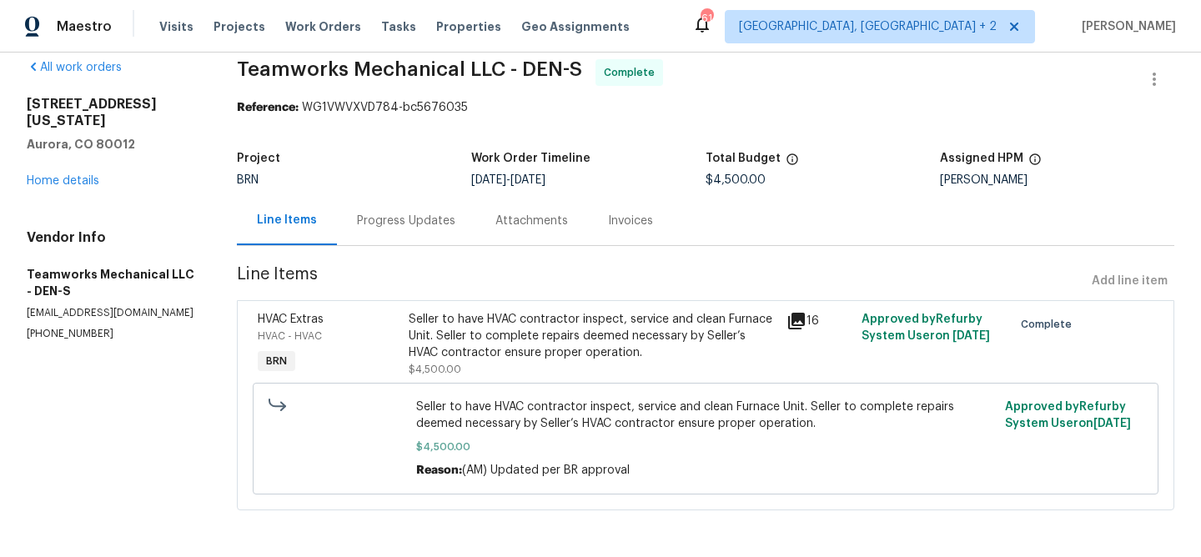
click at [608, 218] on div "Invoices" at bounding box center [630, 221] width 45 height 17
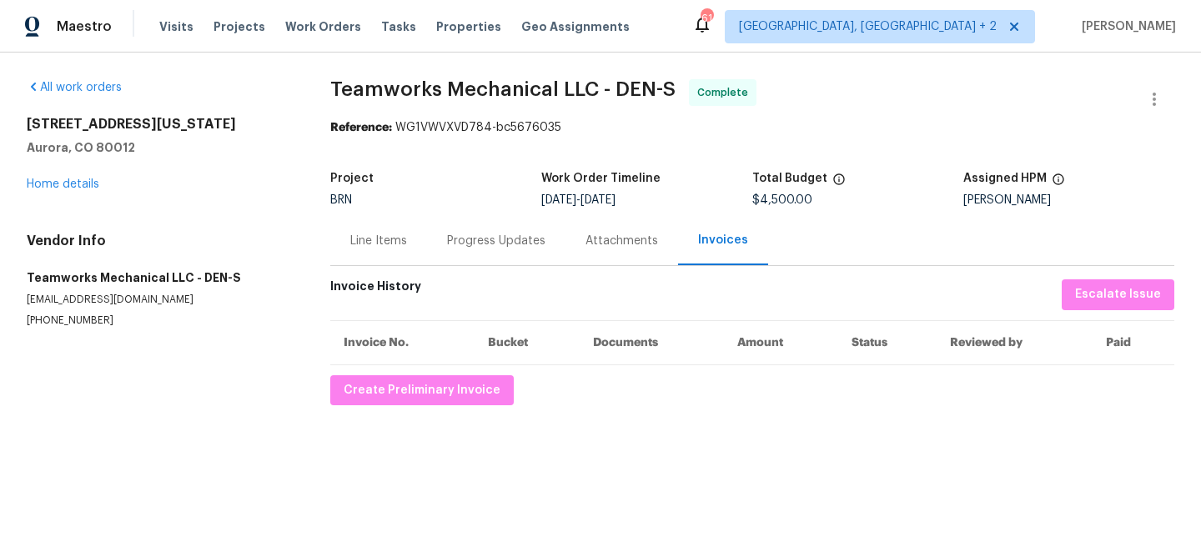
click at [393, 409] on div "All work orders [STREET_ADDRESS][US_STATE] Home details Vendor Info Teamworks M…" at bounding box center [600, 242] width 1201 height 379
click at [384, 380] on span "Create Preliminary Invoice" at bounding box center [422, 390] width 157 height 21
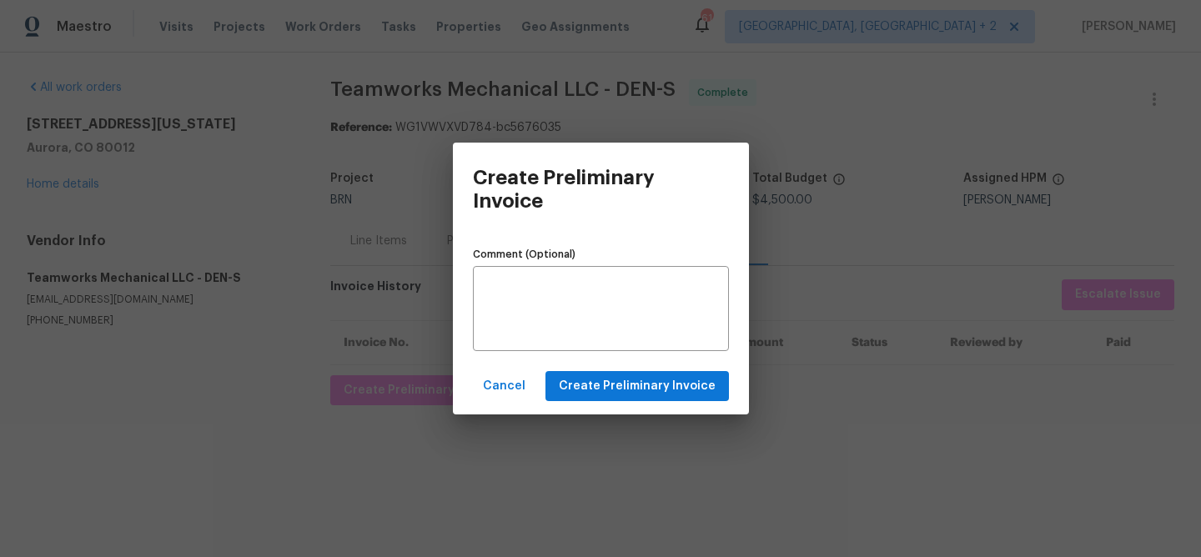
click at [600, 403] on div "Cancel Create Preliminary Invoice" at bounding box center [601, 387] width 296 height 58
click at [595, 389] on span "Create Preliminary Invoice" at bounding box center [637, 386] width 157 height 21
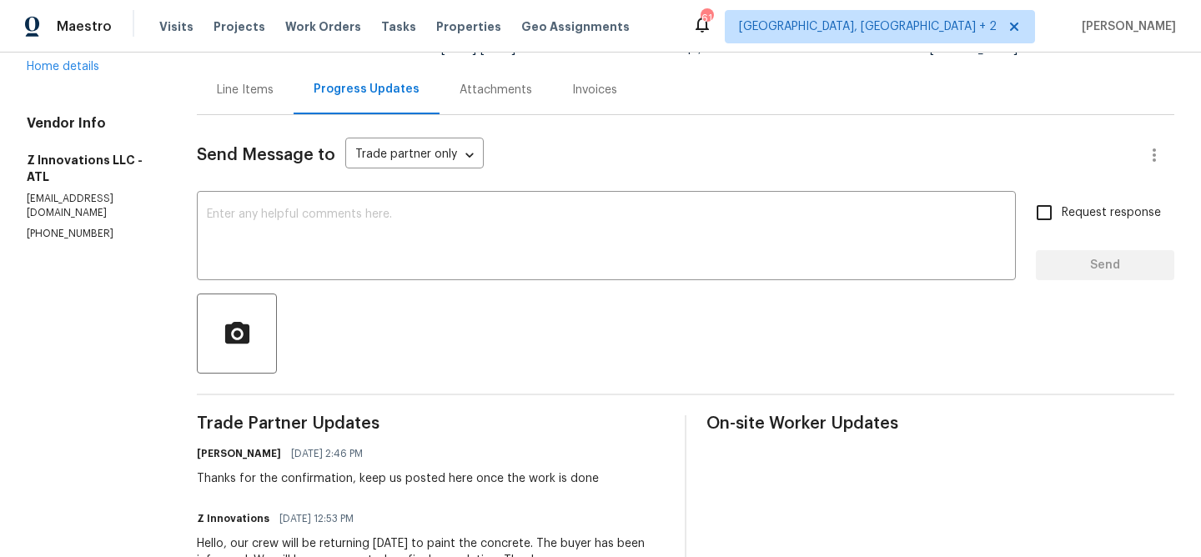
scroll to position [161, 0]
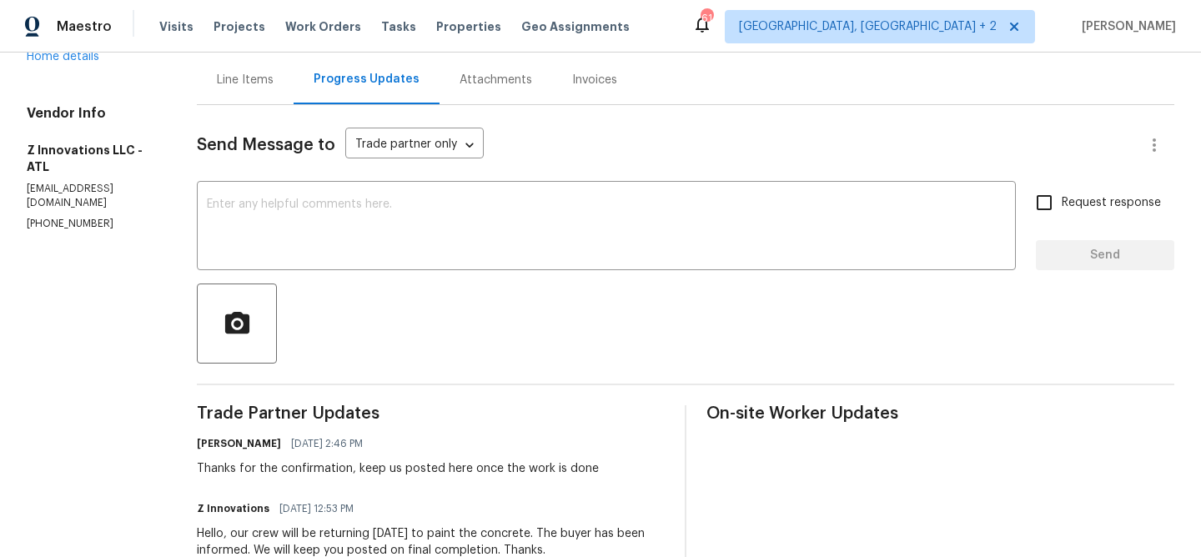
click at [86, 217] on p "[PHONE_NUMBER]" at bounding box center [92, 224] width 130 height 14
copy p "[PHONE_NUMBER]"
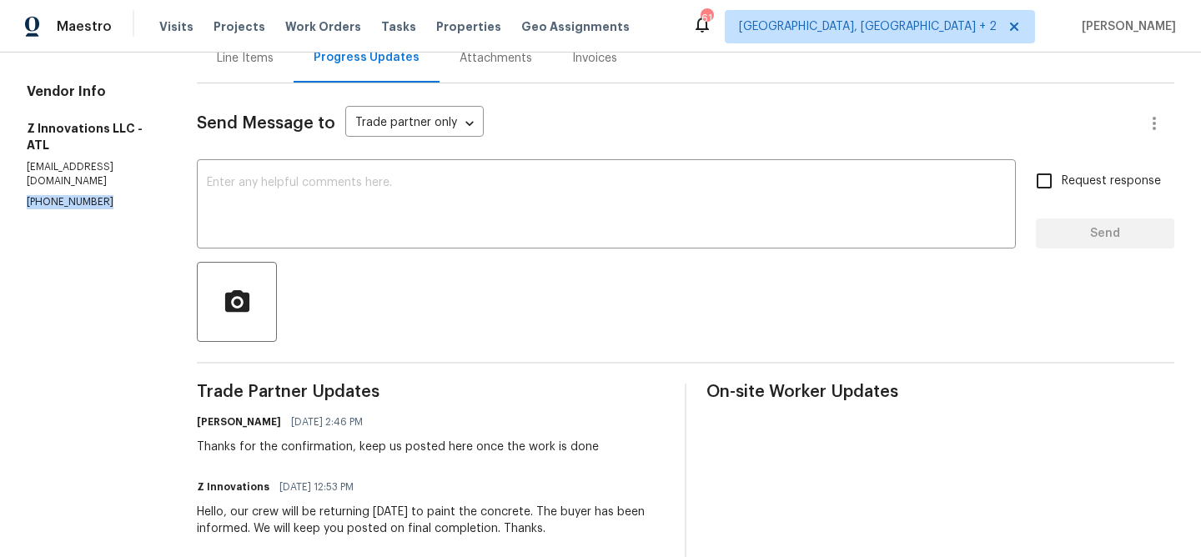
scroll to position [193, 0]
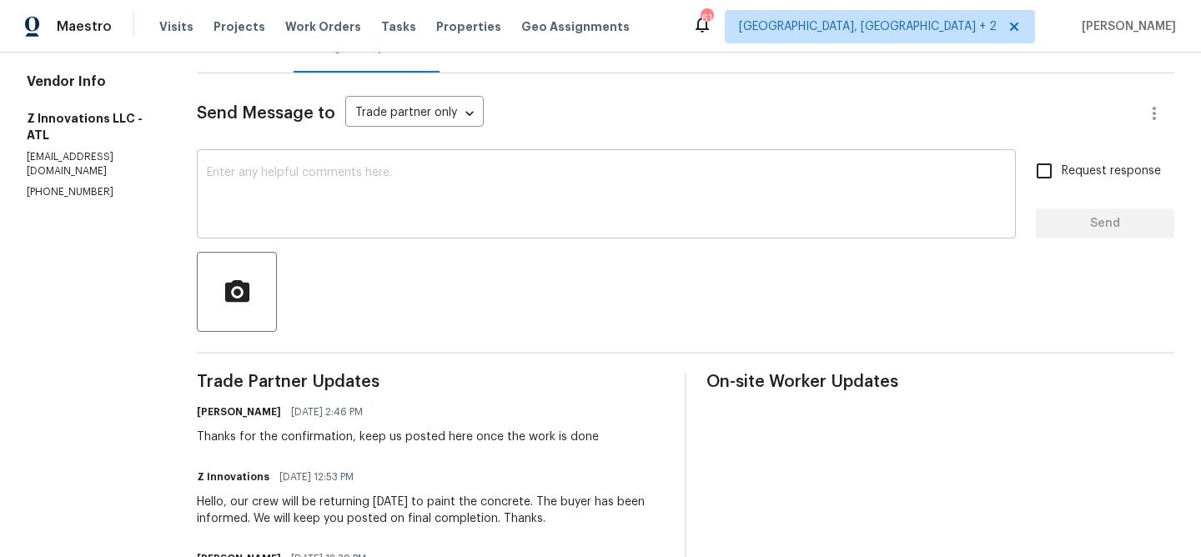
click at [354, 202] on textarea at bounding box center [606, 196] width 799 height 58
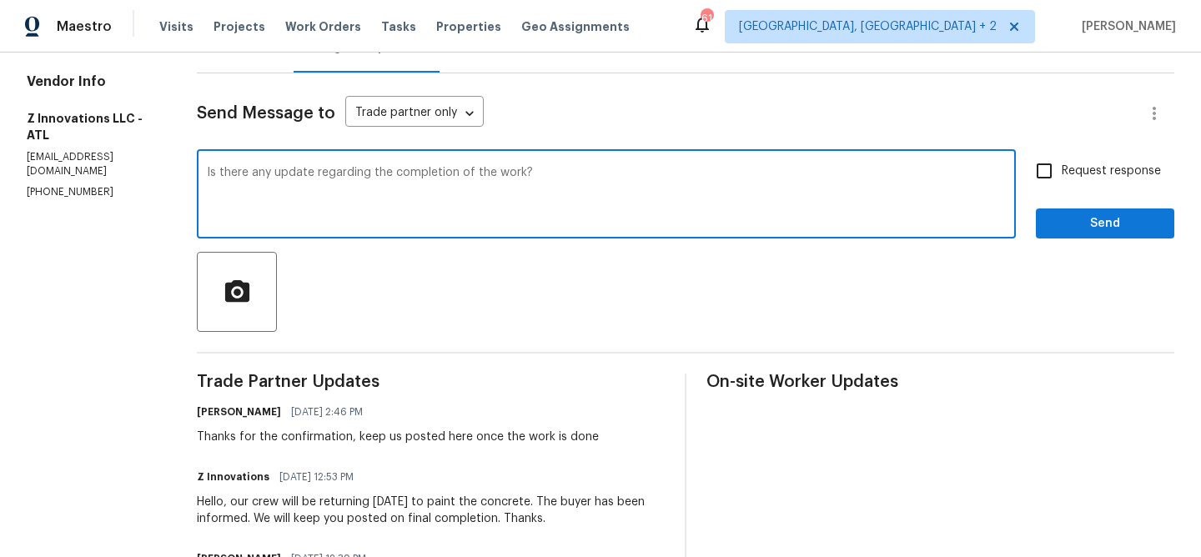
type textarea "Is there any update regarding the completion of the work?"
click at [1073, 179] on span "Request response" at bounding box center [1111, 172] width 99 height 18
click at [1062, 179] on input "Request response" at bounding box center [1043, 170] width 35 height 35
checkbox input "true"
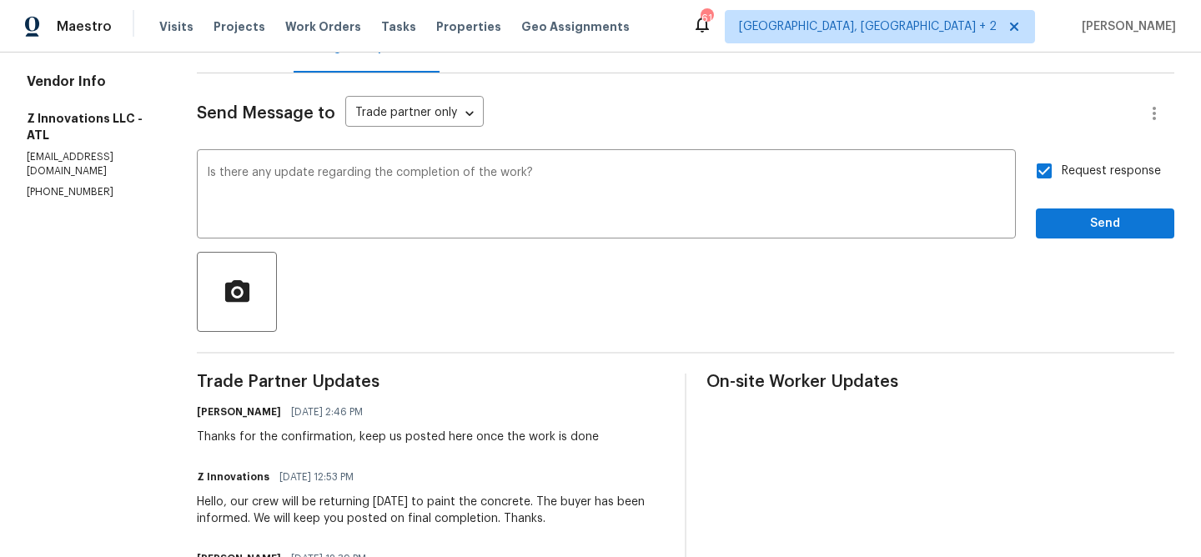
click at [1075, 227] on span "Send" at bounding box center [1105, 223] width 112 height 21
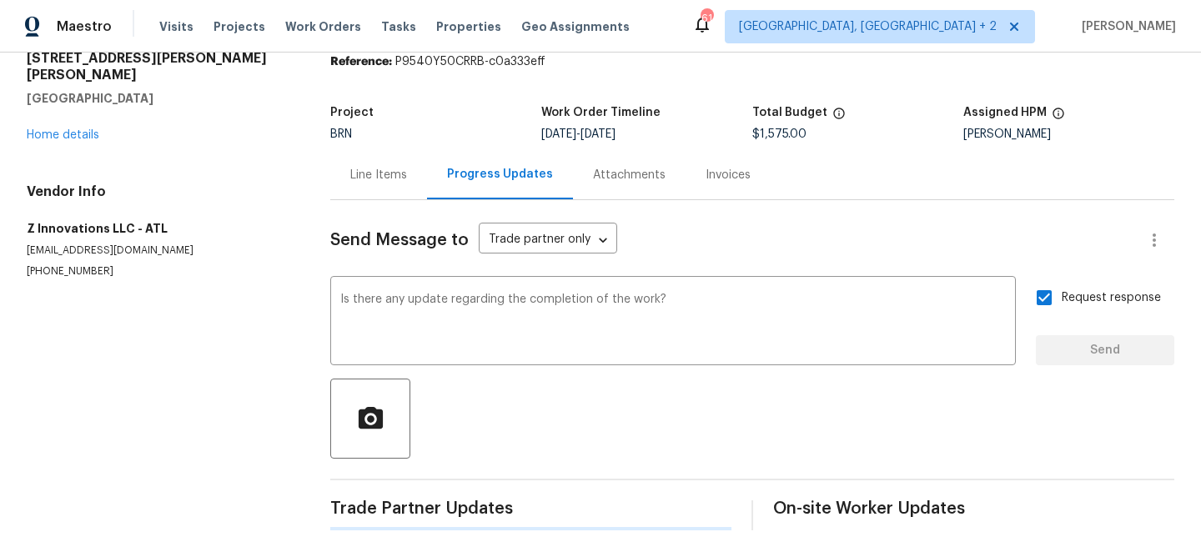
scroll to position [0, 0]
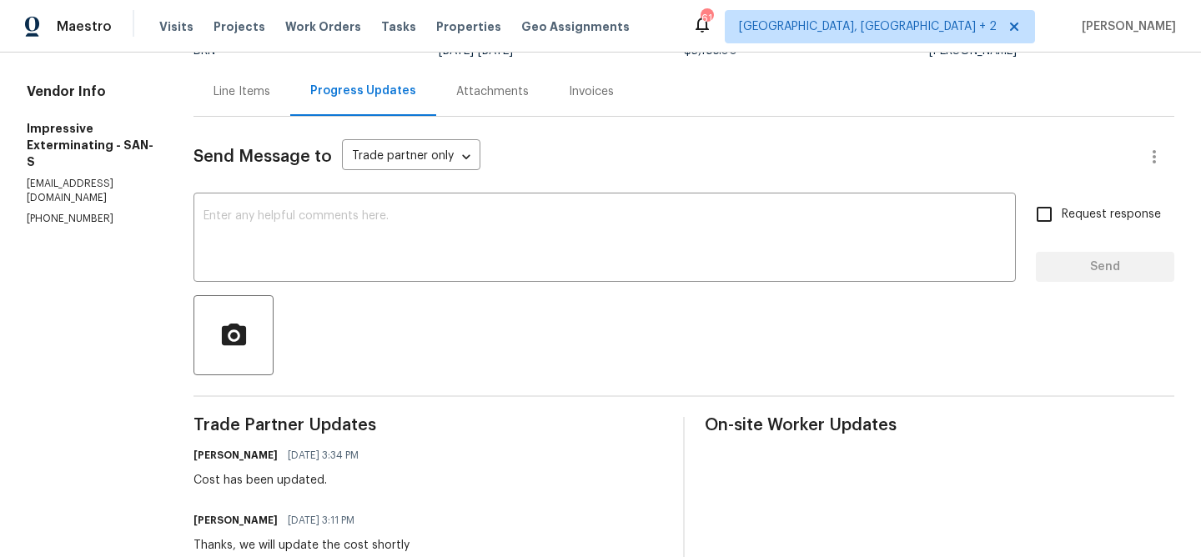
scroll to position [154, 0]
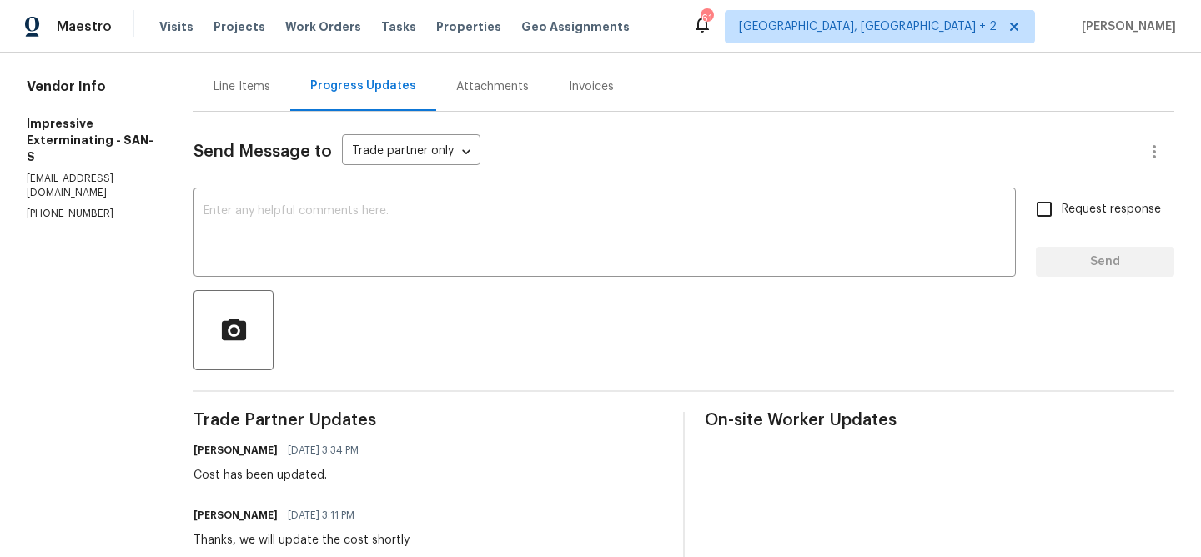
click at [63, 207] on p "[PHONE_NUMBER]" at bounding box center [90, 214] width 127 height 14
copy p "[PHONE_NUMBER]"
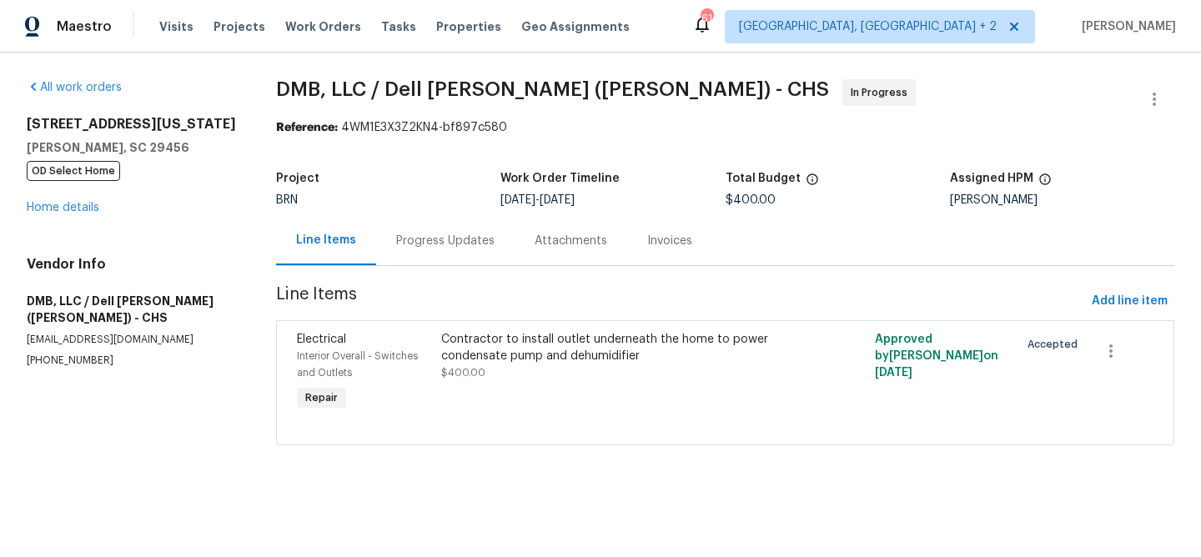
click at [398, 231] on div "Progress Updates" at bounding box center [445, 240] width 138 height 49
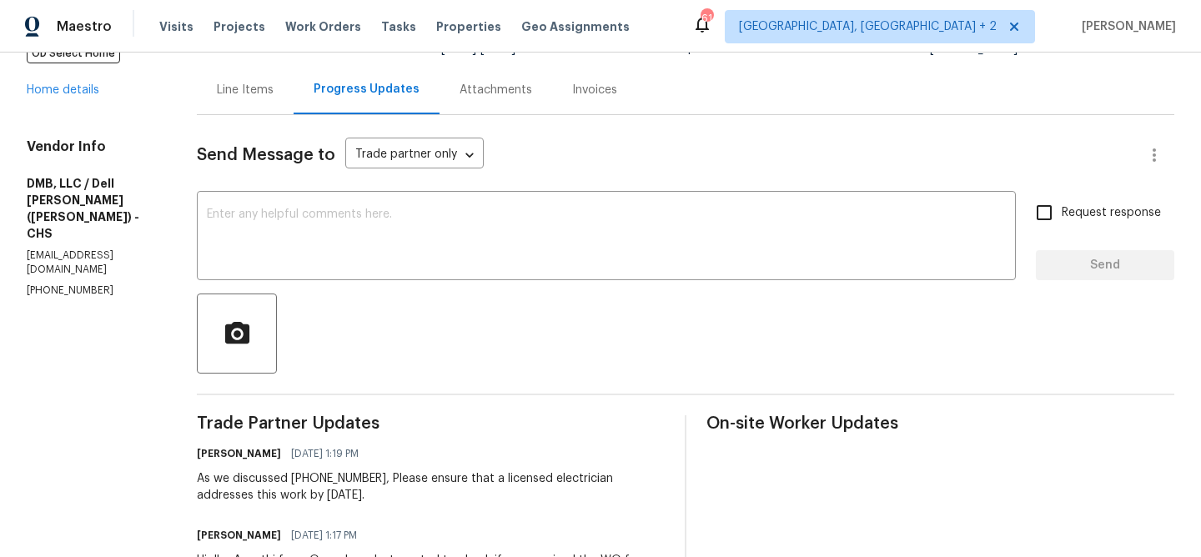
scroll to position [235, 0]
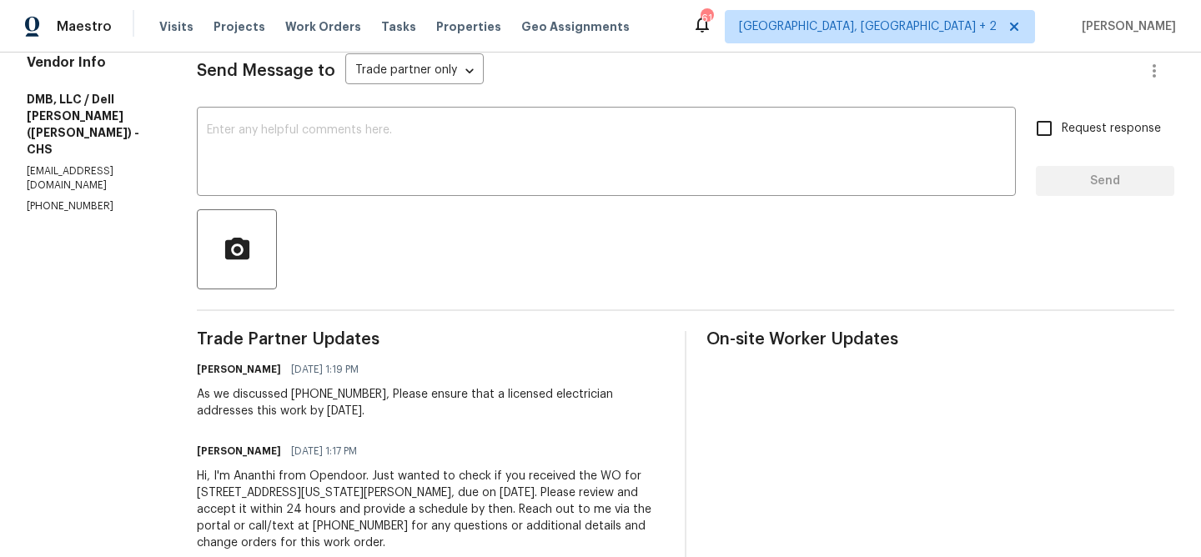
click at [76, 151] on section "All work orders [STREET_ADDRESS][US_STATE][PERSON_NAME] OD Select Home Home det…" at bounding box center [92, 207] width 130 height 727
copy p "[PHONE_NUMBER]"
click at [48, 199] on p "[PHONE_NUMBER]" at bounding box center [92, 206] width 130 height 14
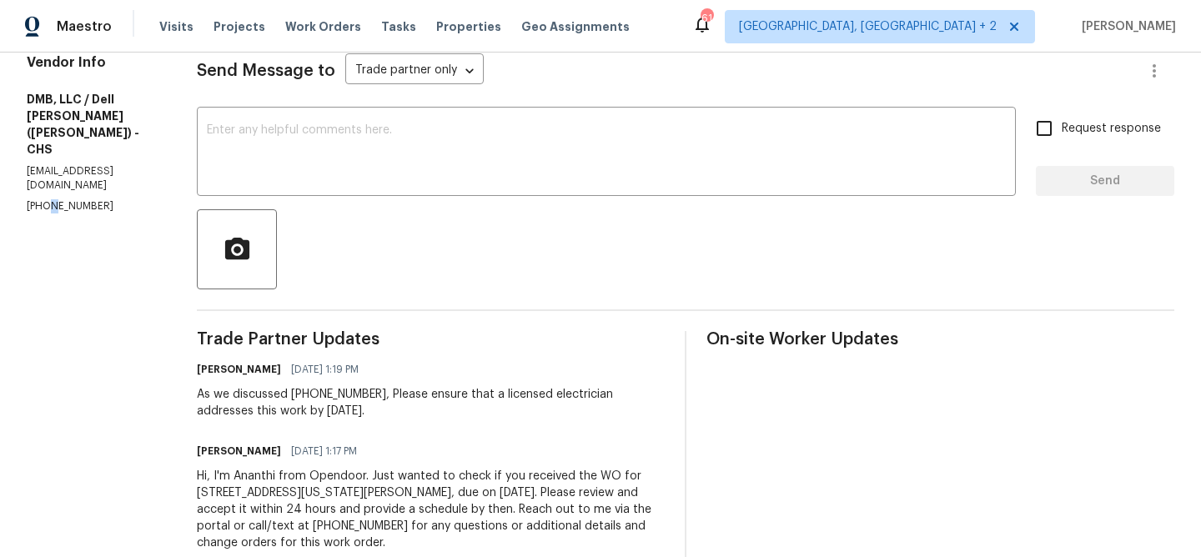
click at [48, 199] on p "[PHONE_NUMBER]" at bounding box center [92, 206] width 130 height 14
copy p "[PHONE_NUMBER]"
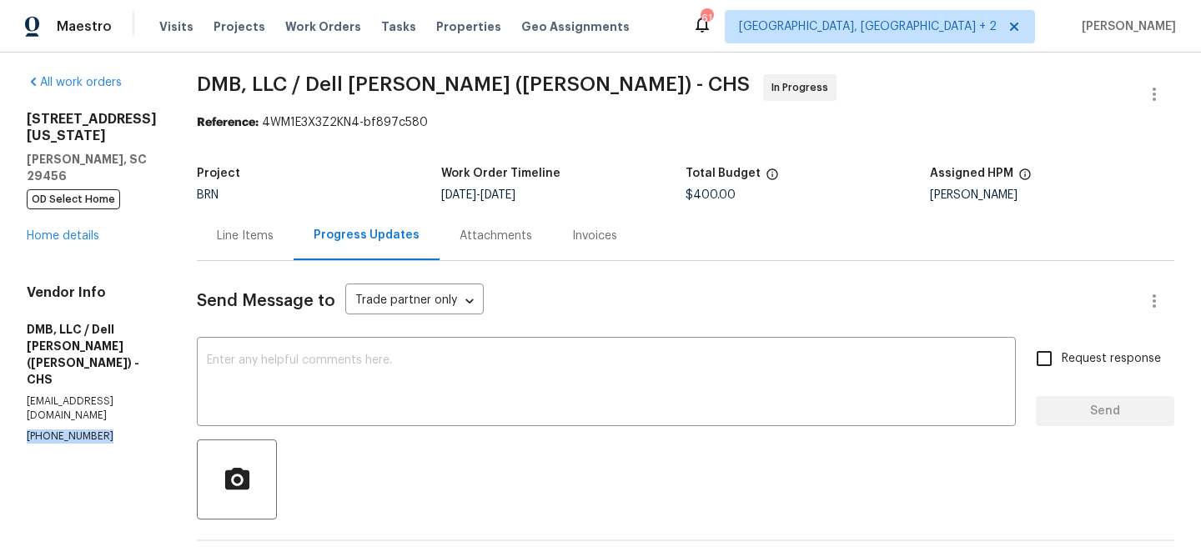
scroll to position [0, 0]
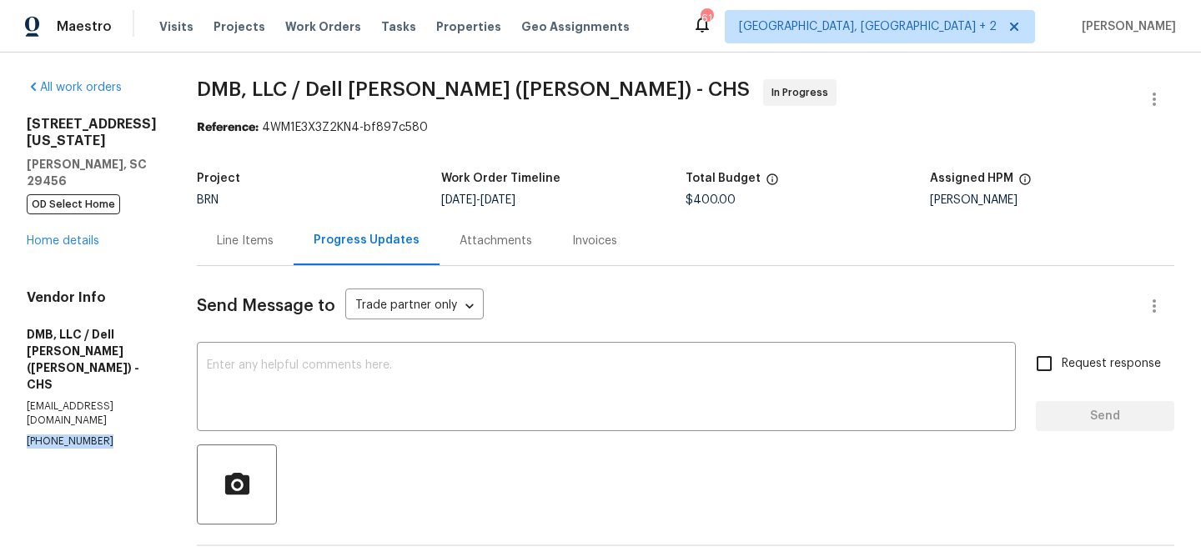
copy p "[PHONE_NUMBER]"
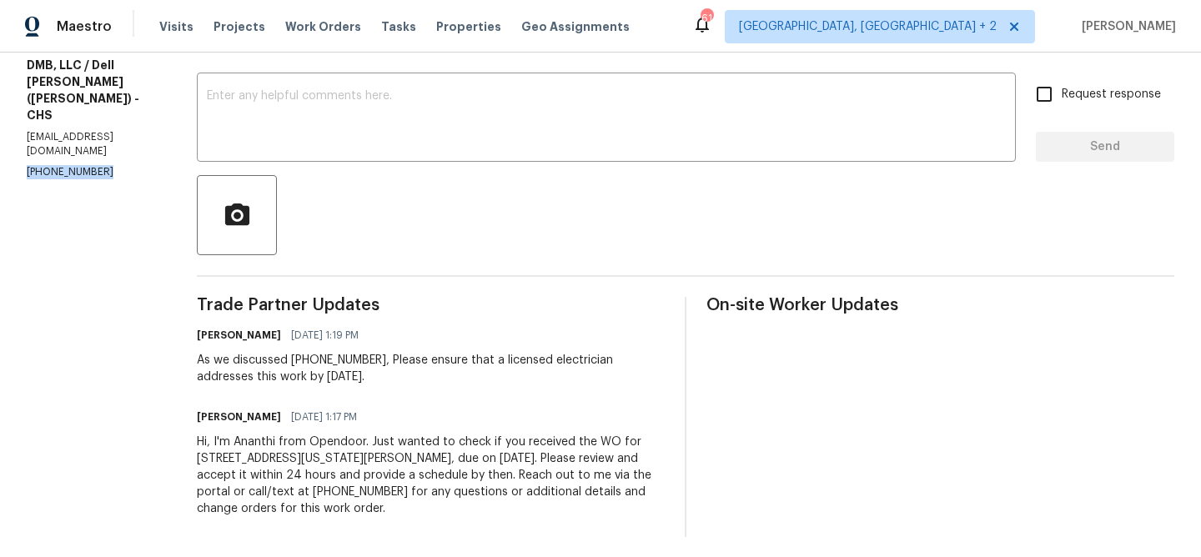
scroll to position [62, 0]
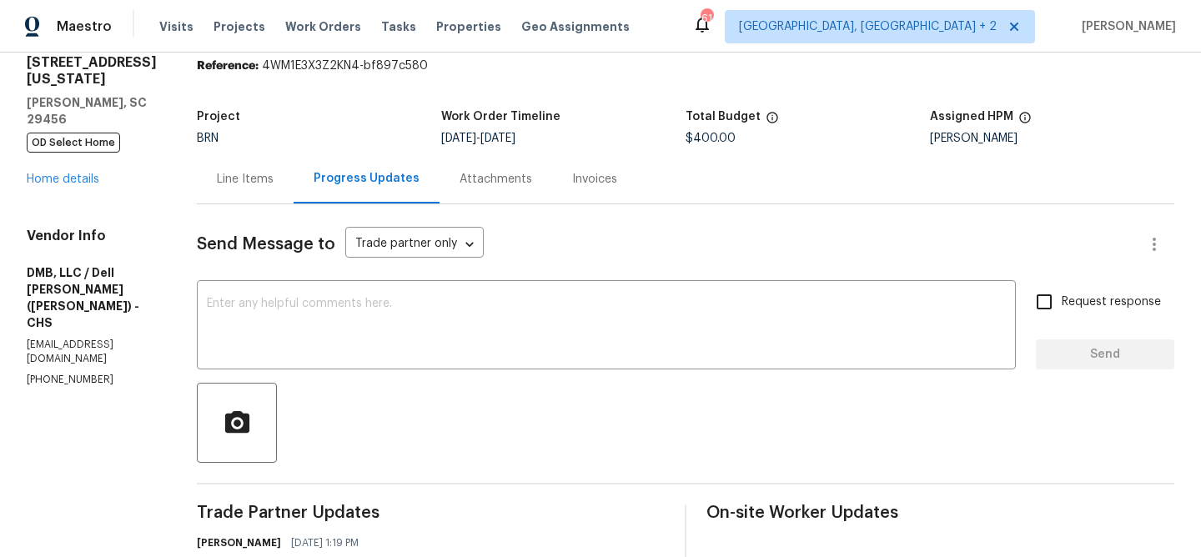
click at [228, 163] on div "Line Items" at bounding box center [245, 178] width 97 height 49
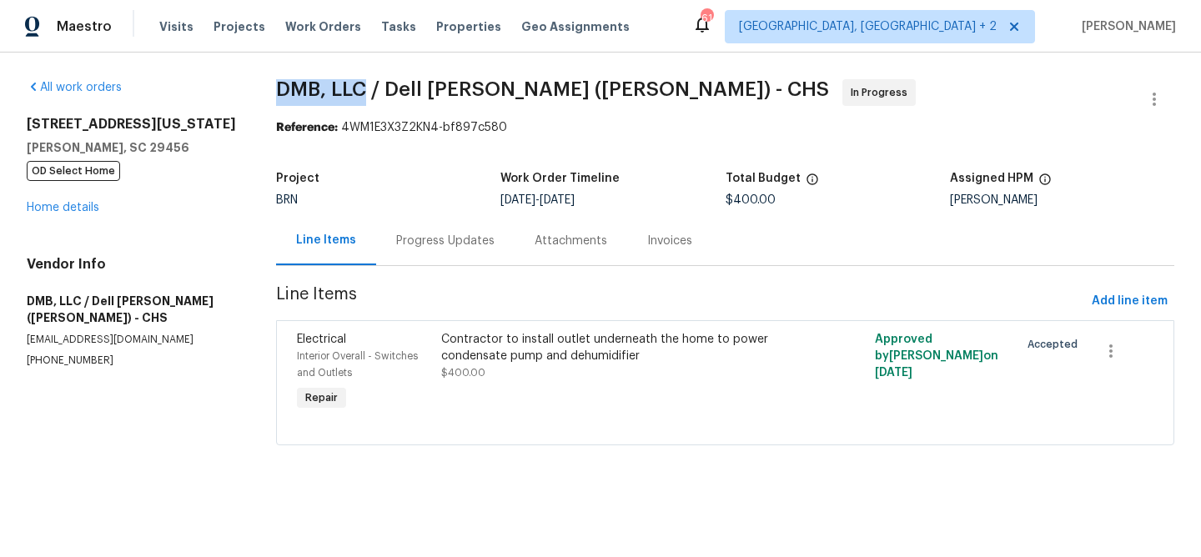
drag, startPoint x: 264, startPoint y: 90, endPoint x: 364, endPoint y: 91, distance: 100.1
click at [364, 91] on div "All work orders [STREET_ADDRESS][US_STATE][PERSON_NAME] OD Select Home Home det…" at bounding box center [600, 272] width 1201 height 439
copy span "DMB, LLC"
click at [72, 216] on div "All work orders [STREET_ADDRESS][US_STATE][PERSON_NAME] OD Select Home Home det…" at bounding box center [131, 223] width 209 height 289
click at [77, 218] on div "All work orders [STREET_ADDRESS][US_STATE][PERSON_NAME] OD Select Home Home det…" at bounding box center [131, 223] width 209 height 289
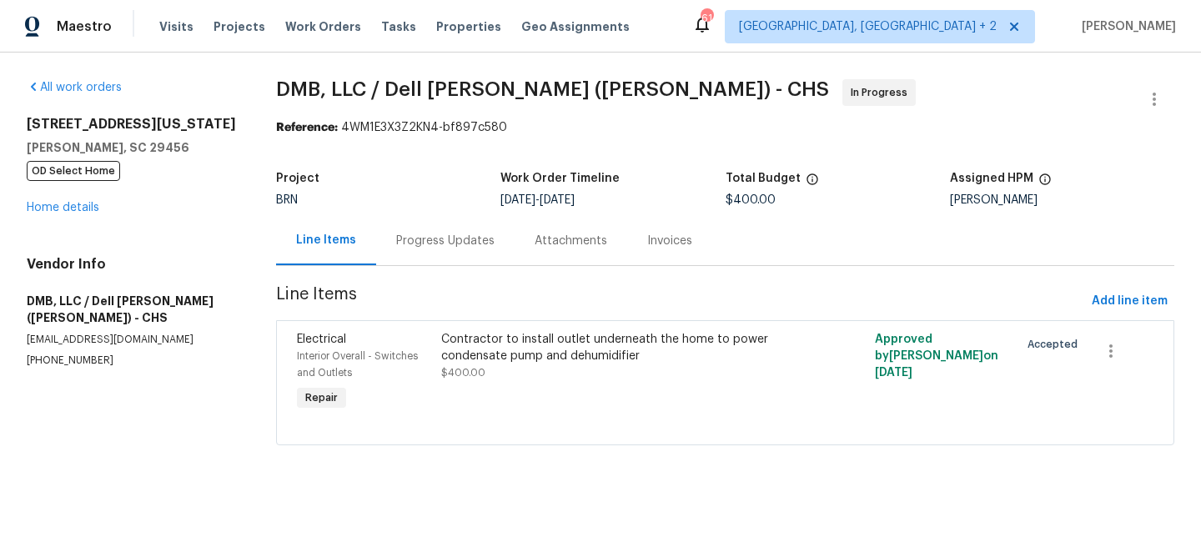
click at [76, 215] on div "[STREET_ADDRESS][US_STATE][PERSON_NAME] OD Select Home Home details" at bounding box center [131, 166] width 209 height 100
click at [70, 206] on link "Home details" at bounding box center [63, 208] width 73 height 12
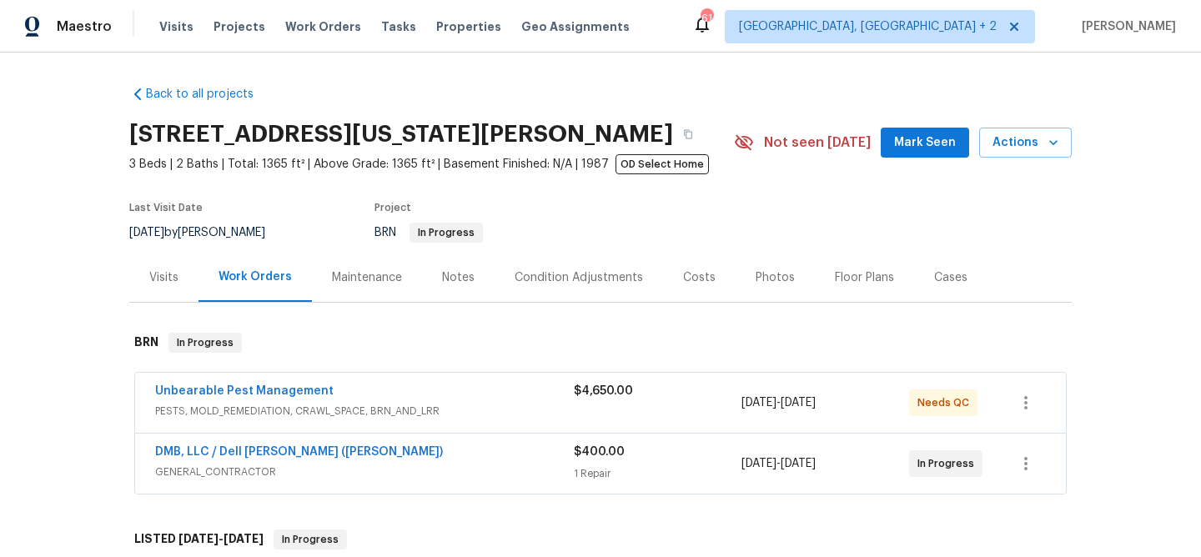
click at [182, 398] on span "Unbearable Pest Management" at bounding box center [244, 391] width 178 height 17
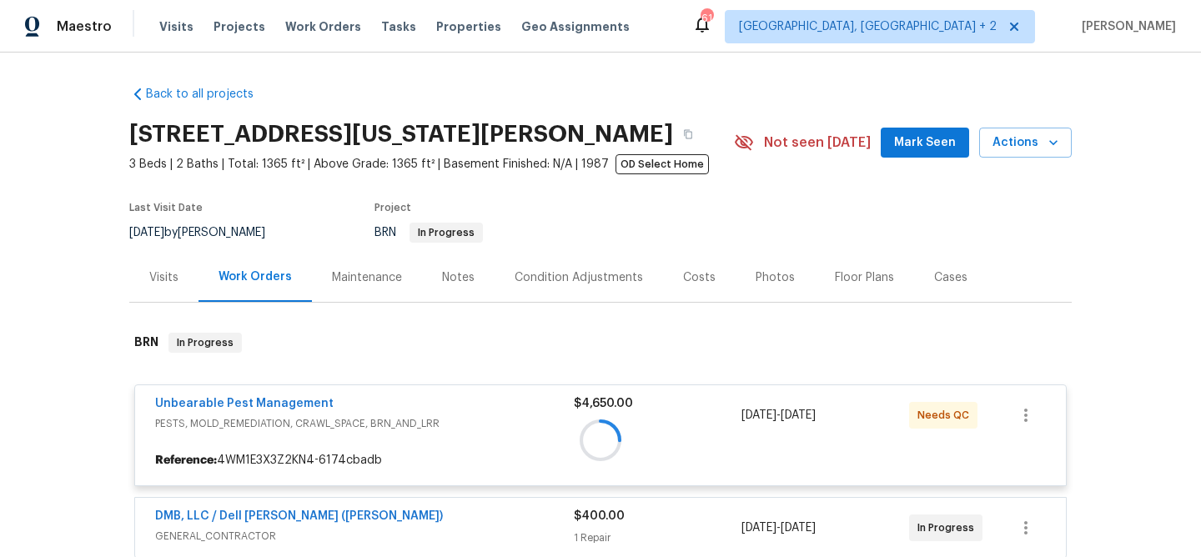
click at [180, 399] on div at bounding box center [600, 440] width 942 height 248
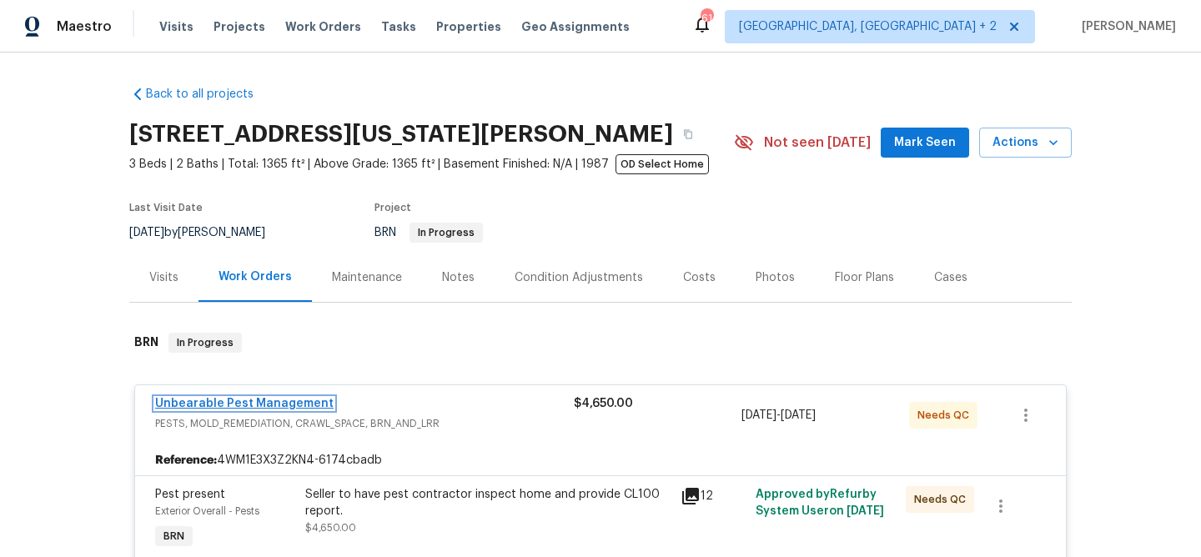
click at [174, 400] on link "Unbearable Pest Management" at bounding box center [244, 404] width 178 height 12
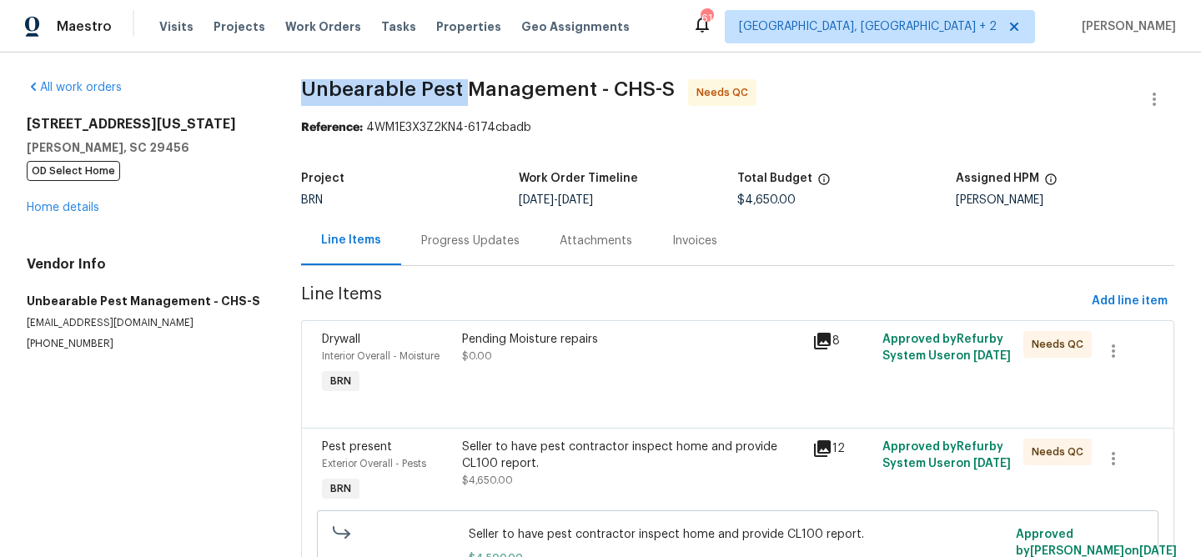
drag, startPoint x: 283, startPoint y: 94, endPoint x: 462, endPoint y: 91, distance: 179.3
click at [462, 91] on div "All work orders [STREET_ADDRESS][US_STATE][PERSON_NAME] OD Select Home Home det…" at bounding box center [600, 405] width 1201 height 705
copy span "Unbearable Pest"
click at [458, 253] on div "Progress Updates" at bounding box center [470, 240] width 138 height 49
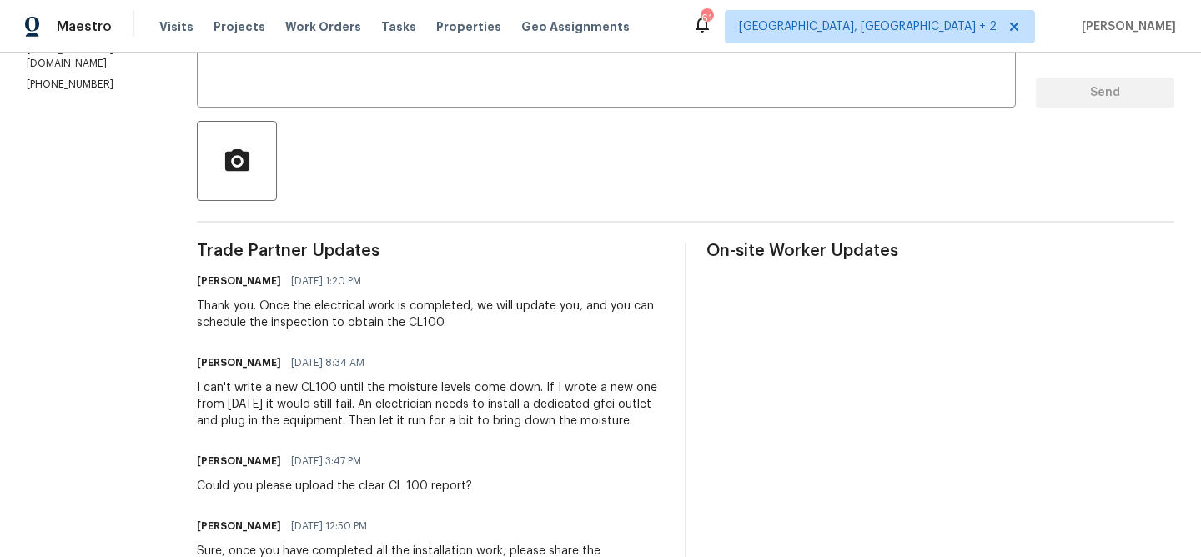
scroll to position [351, 0]
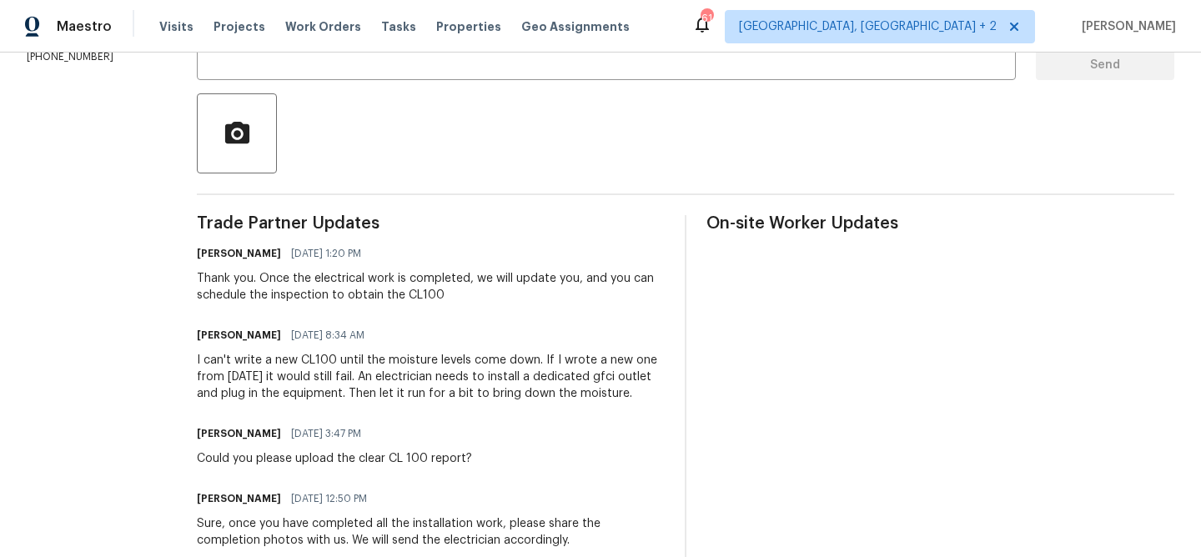
drag, startPoint x: 401, startPoint y: 394, endPoint x: 650, endPoint y: 394, distance: 249.3
click at [650, 394] on div "I can't write a new CL100 until the moisture levels come down. If I wrote a new…" at bounding box center [431, 377] width 468 height 50
copy div "t run for a bit to bring down the moisture."
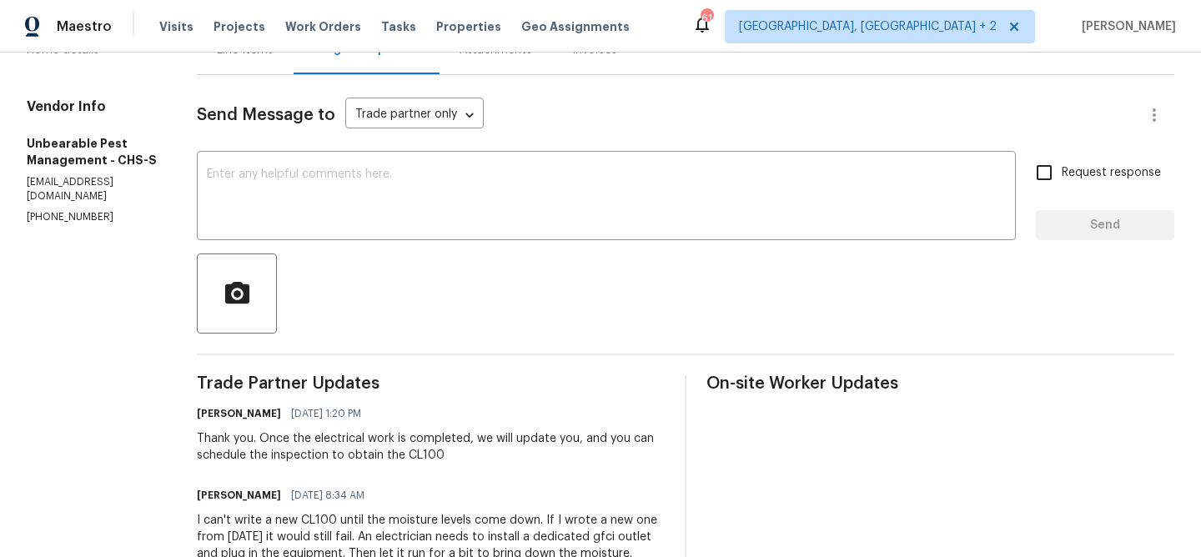
scroll to position [0, 0]
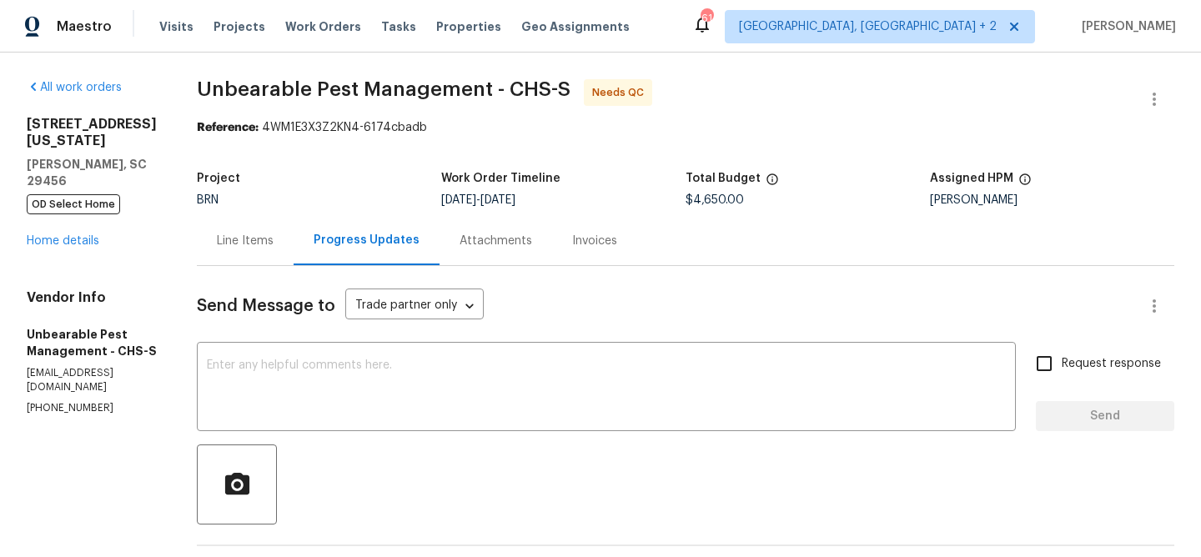
click at [61, 224] on div "All work orders [STREET_ADDRESS][US_STATE][PERSON_NAME] OD Select Home Home det…" at bounding box center [92, 247] width 130 height 336
click at [61, 223] on div "All work orders [STREET_ADDRESS][US_STATE][PERSON_NAME] OD Select Home Home det…" at bounding box center [92, 247] width 130 height 336
click at [42, 201] on div "[STREET_ADDRESS][US_STATE][PERSON_NAME] OD Select Home Home details" at bounding box center [92, 182] width 130 height 133
click at [65, 235] on link "Home details" at bounding box center [63, 241] width 73 height 12
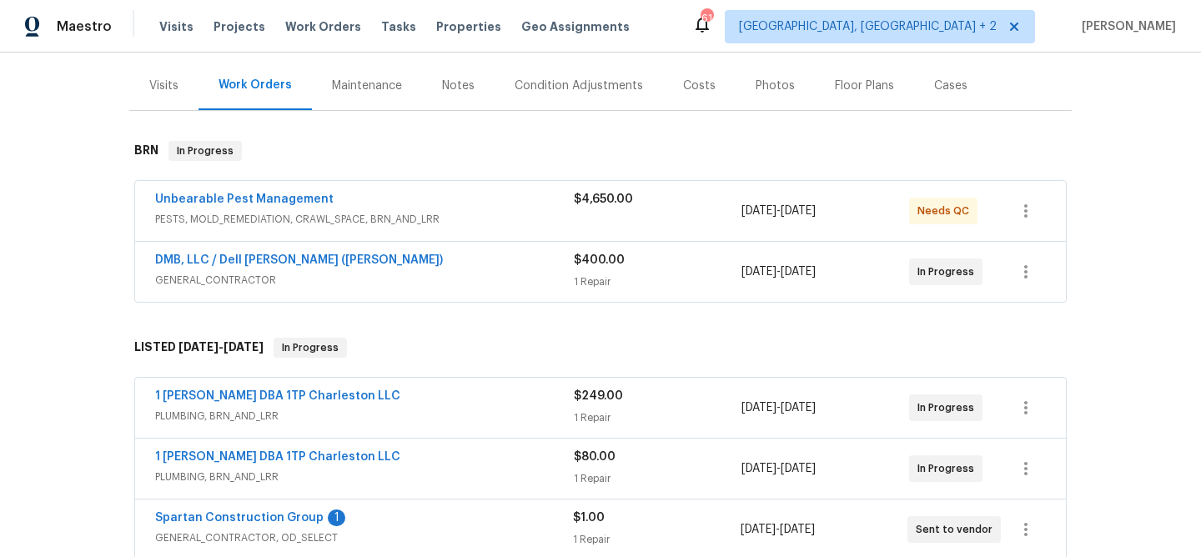
scroll to position [193, 0]
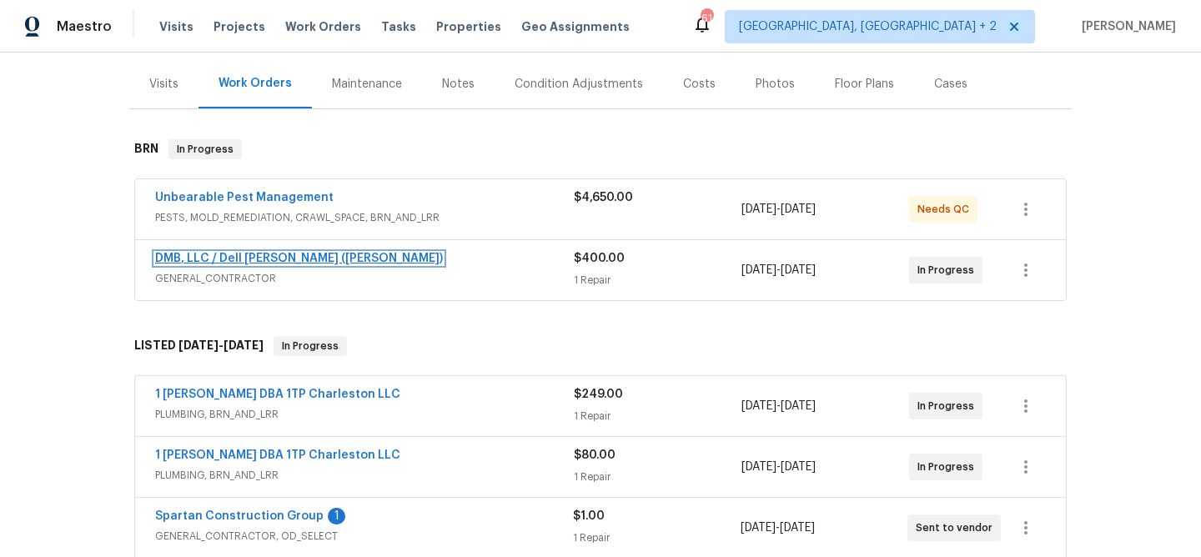
click at [177, 258] on link "DMB, LLC / Dell [PERSON_NAME] ([PERSON_NAME])" at bounding box center [299, 259] width 288 height 12
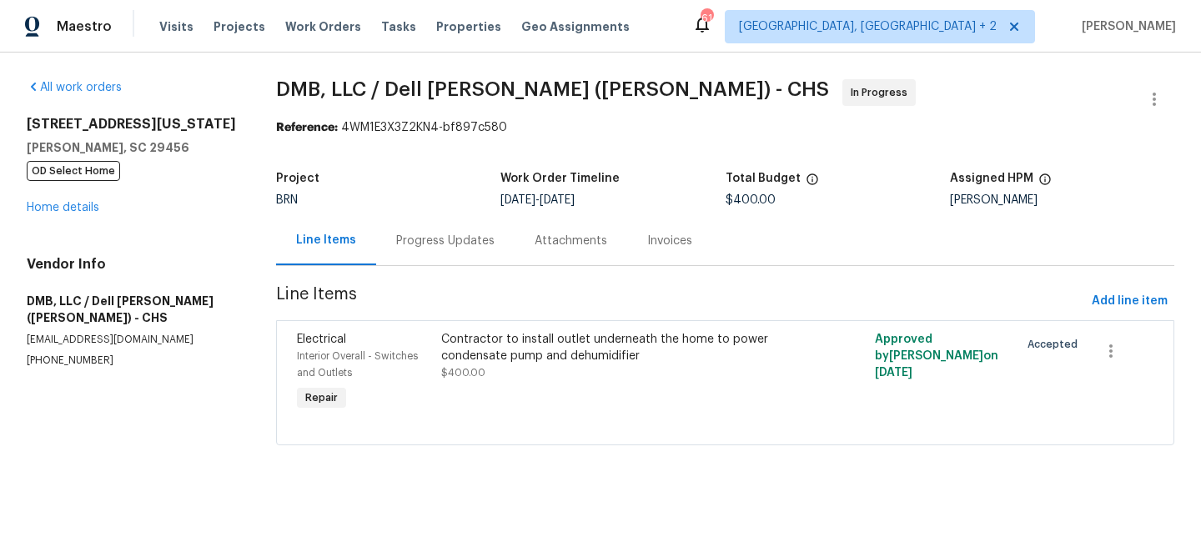
click at [414, 251] on div "Progress Updates" at bounding box center [445, 240] width 138 height 49
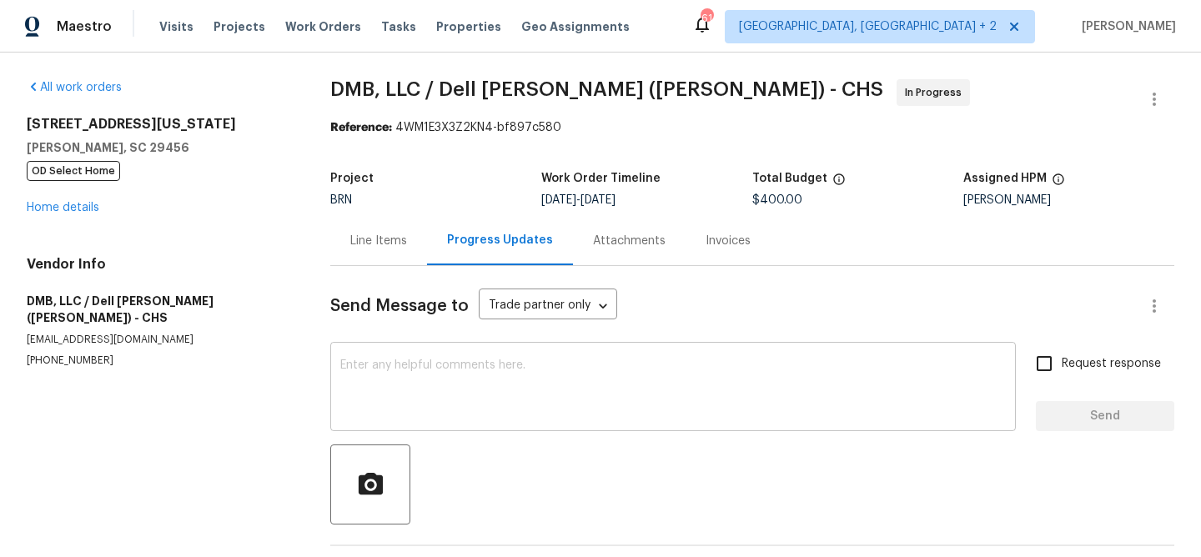
click at [449, 384] on textarea at bounding box center [672, 388] width 665 height 58
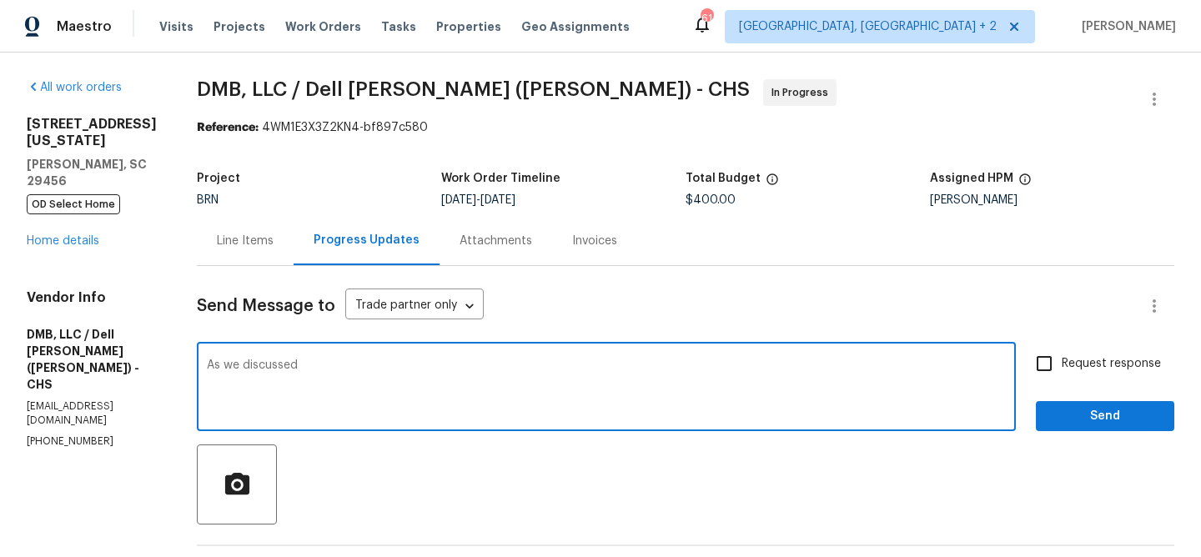
click at [88, 389] on section "All work orders 109 Washington Dr Ladson, SC 29456 OD Select Home Home details …" at bounding box center [92, 442] width 130 height 727
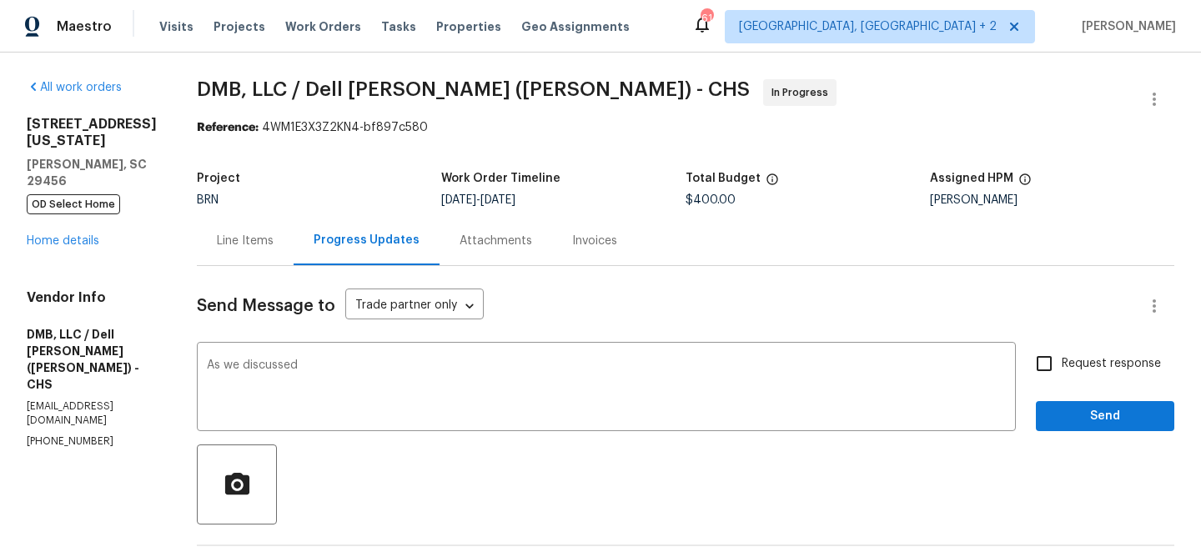
click at [88, 389] on section "All work orders 109 Washington Dr Ladson, SC 29456 OD Select Home Home details …" at bounding box center [92, 442] width 130 height 727
copy p "(843) 991-8081"
click at [345, 379] on textarea "As we discussed" at bounding box center [606, 388] width 799 height 58
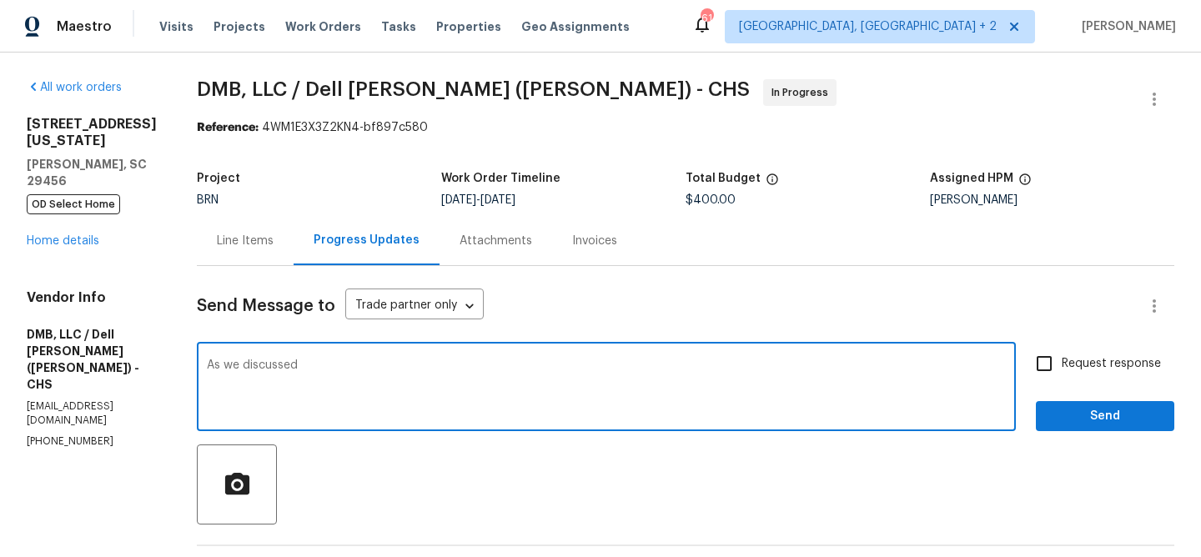
paste textarea "(843) 991-8081"
type textarea "As we discussed (843) 991-8081, Kindly ensure to complete the work by Today and…"
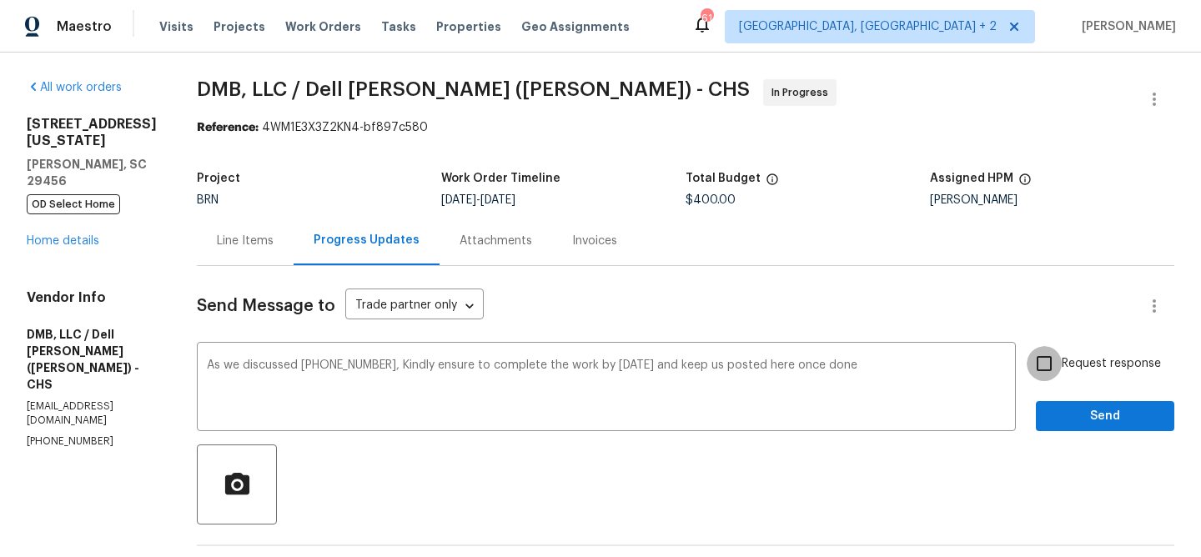
click at [1053, 351] on input "Request response" at bounding box center [1043, 363] width 35 height 35
checkbox input "true"
click at [1063, 414] on span "Send" at bounding box center [1105, 416] width 112 height 21
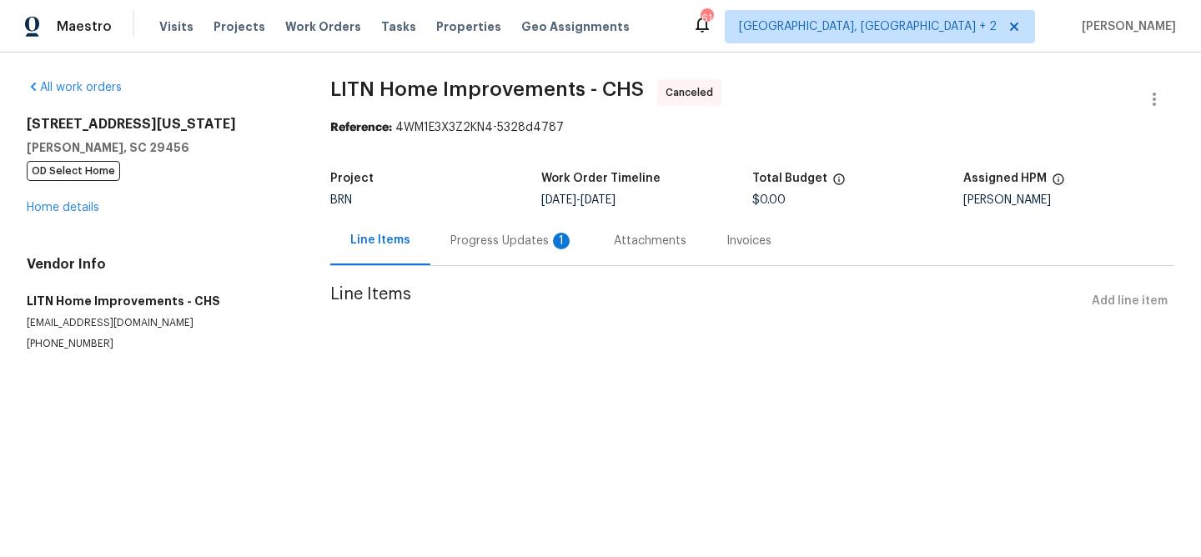
click at [472, 238] on div "Progress Updates 1" at bounding box center [511, 241] width 123 height 17
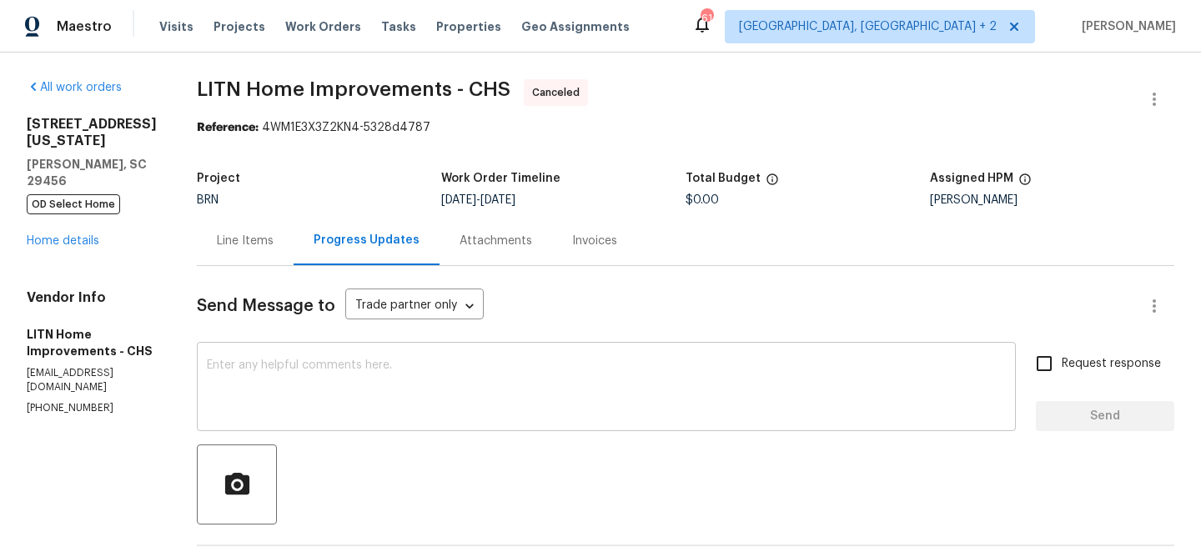
click at [294, 410] on textarea at bounding box center [606, 388] width 799 height 58
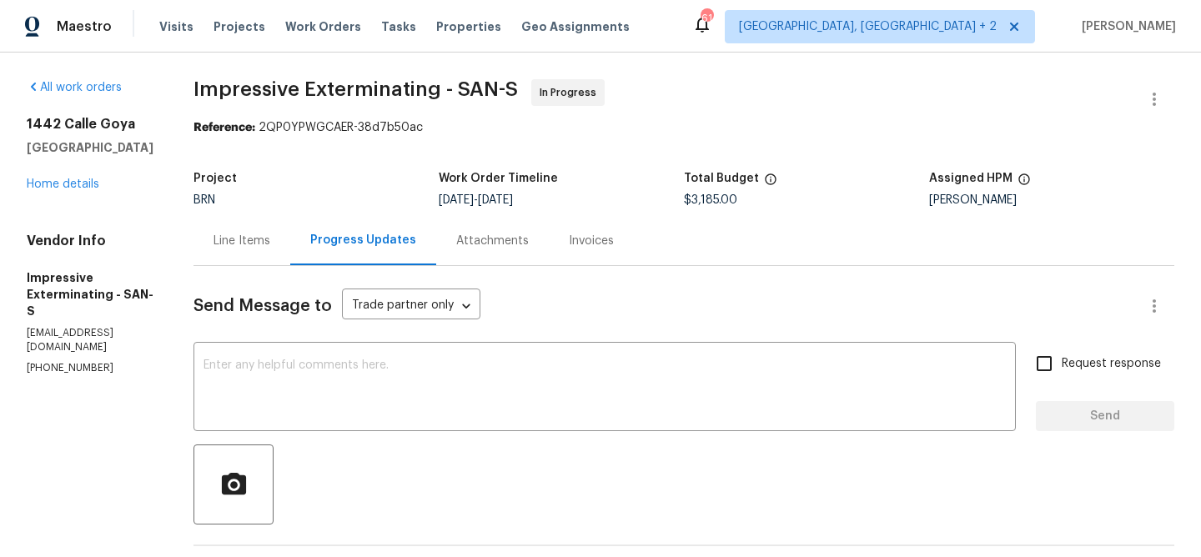
click at [223, 245] on div "Line Items" at bounding box center [241, 240] width 97 height 49
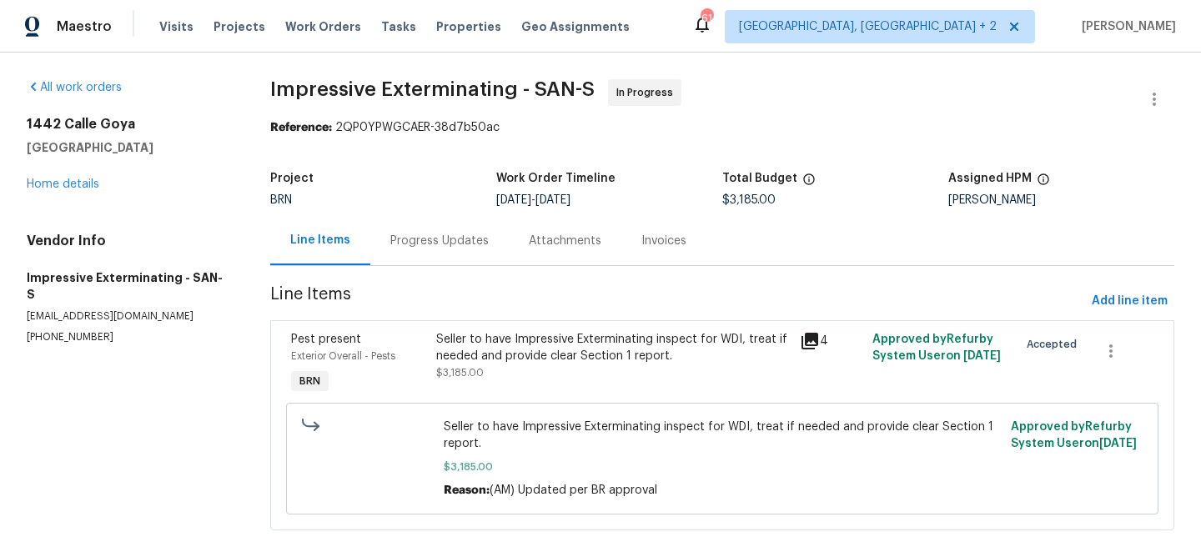
scroll to position [21, 0]
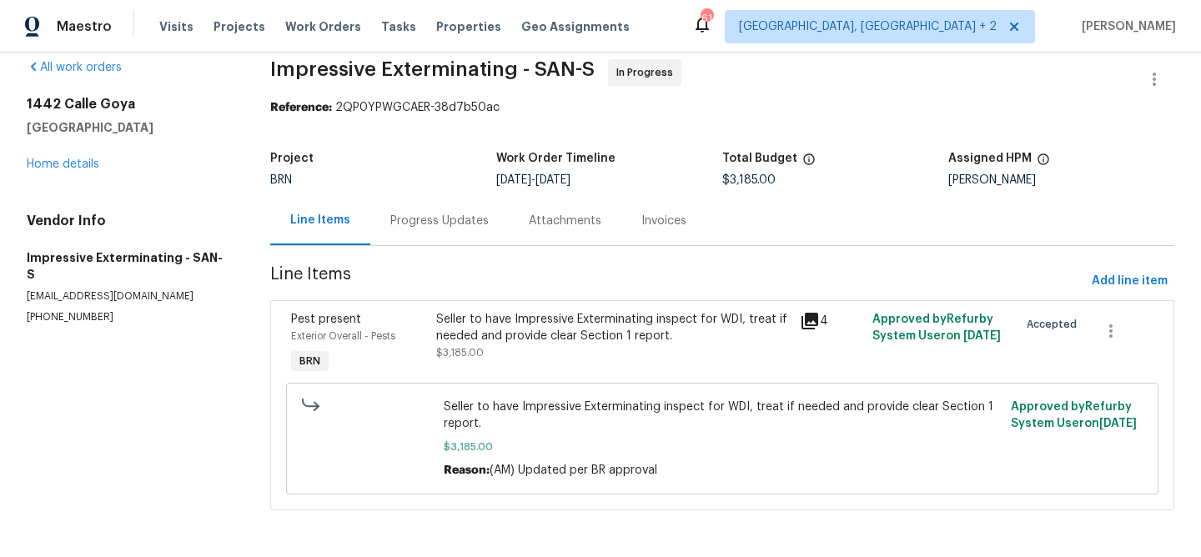
click at [437, 229] on div "Progress Updates" at bounding box center [439, 220] width 138 height 49
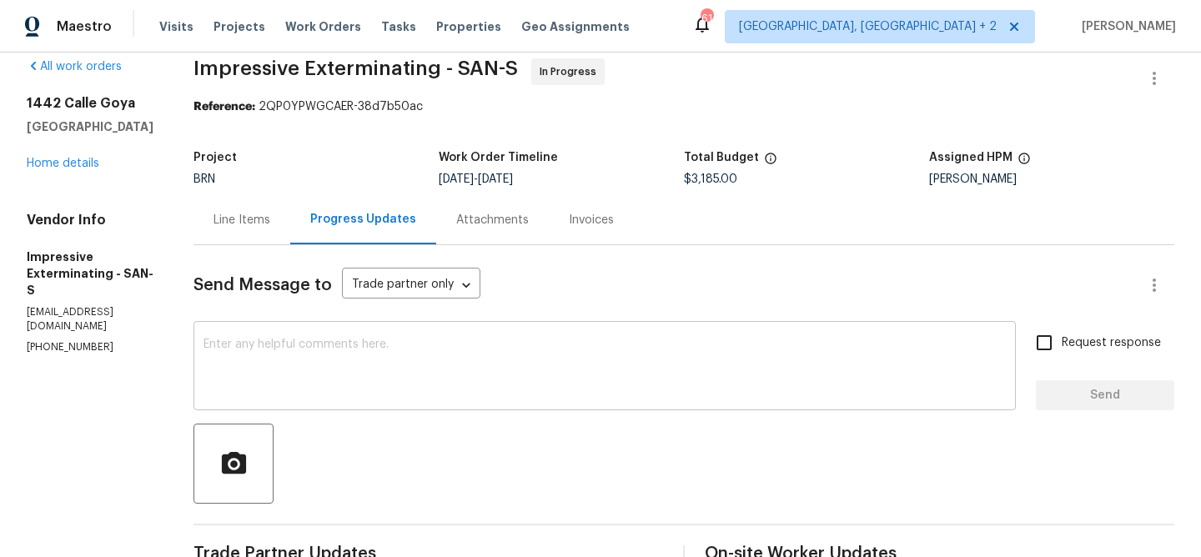
scroll to position [120, 0]
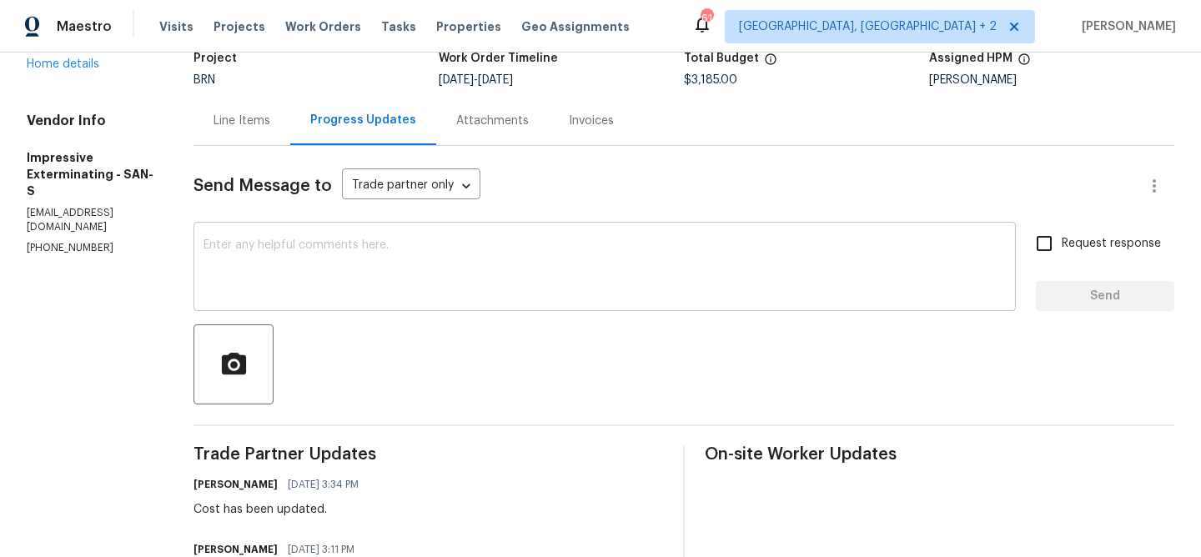
click at [350, 293] on textarea at bounding box center [604, 268] width 802 height 58
click at [74, 208] on div "Vendor Info Impressive Exterminating - SAN-S impressivealonso@gmail.com (909) 5…" at bounding box center [90, 184] width 127 height 143
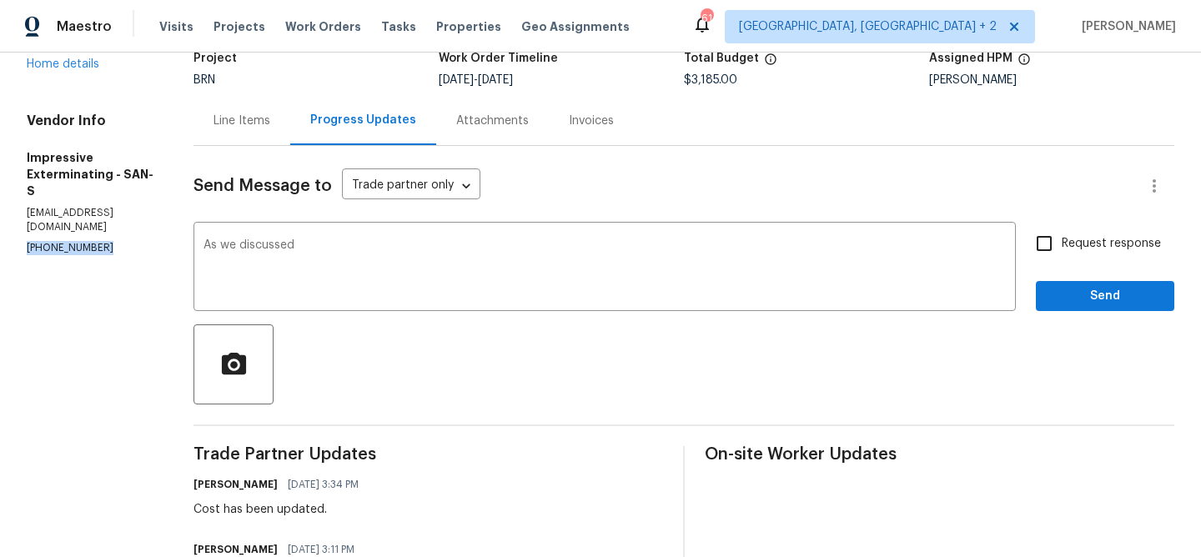
click at [74, 208] on div "Vendor Info Impressive Exterminating - SAN-S impressivealonso@gmail.com (909) 5…" at bounding box center [90, 184] width 127 height 143
copy p "(909) 568-4314"
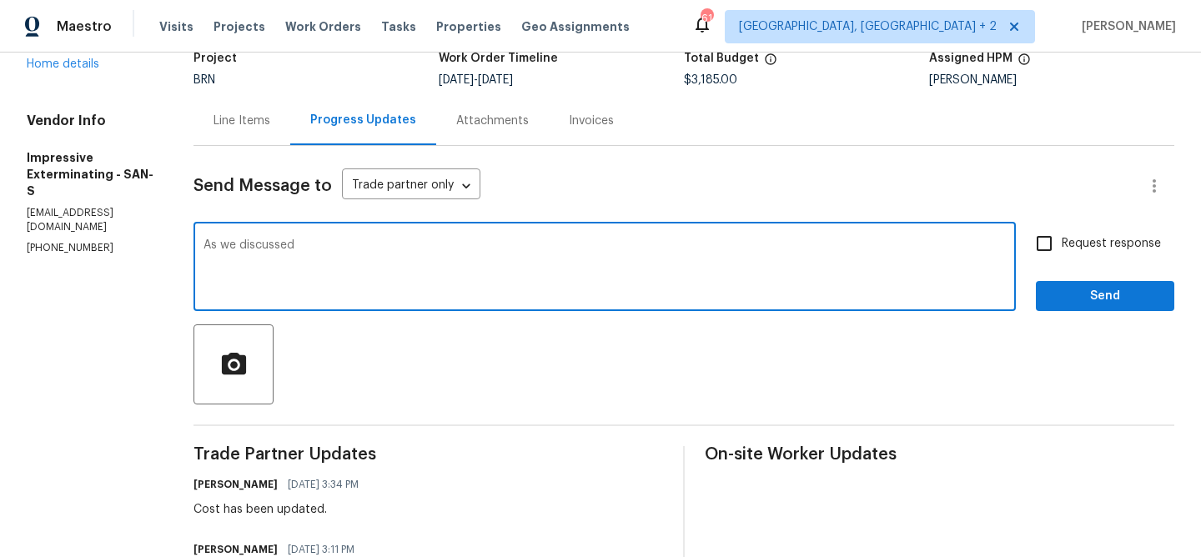
click at [384, 262] on textarea "As we discussed" at bounding box center [604, 268] width 802 height 58
paste textarea "(909) 568-4314"
type textarea "As we discussed (909) 568-4314, Kindly upload all the necessary reports once th…"
click at [1073, 244] on span "Request response" at bounding box center [1111, 244] width 99 height 18
click at [1062, 244] on input "Request response" at bounding box center [1043, 243] width 35 height 35
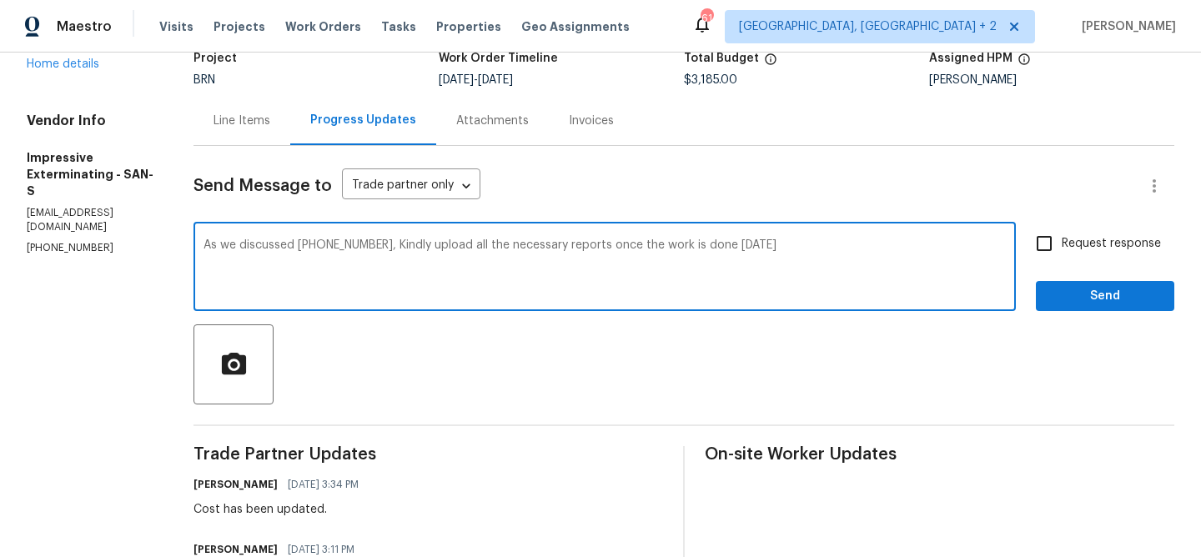
checkbox input "true"
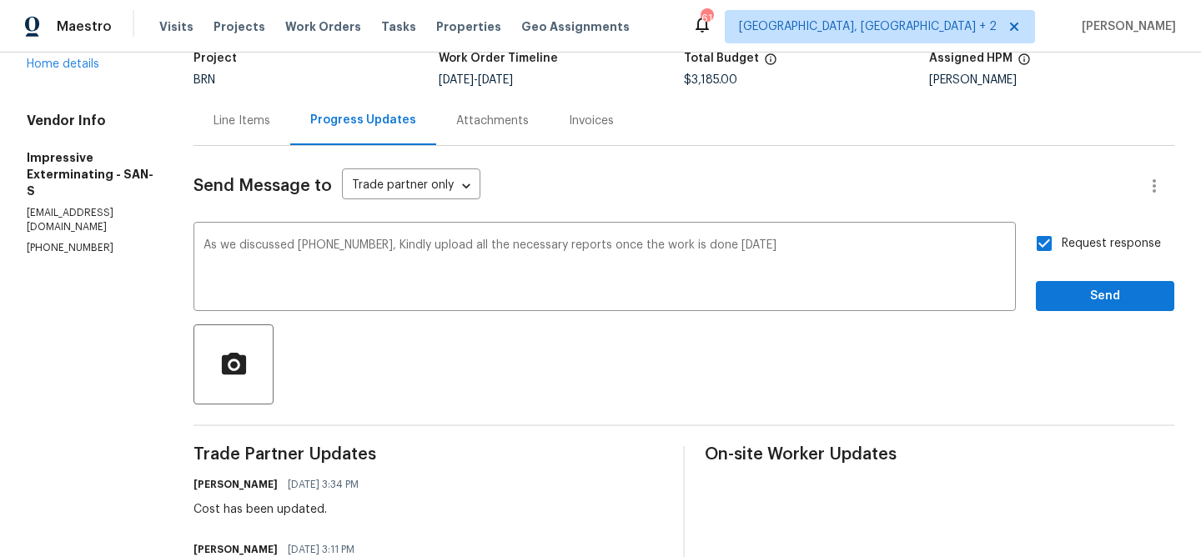
click at [1057, 320] on div "Send Message to Trade partner only Trade partner only ​ As we discussed (909) 5…" at bounding box center [683, 505] width 981 height 719
click at [1067, 290] on span "Send" at bounding box center [1105, 296] width 112 height 21
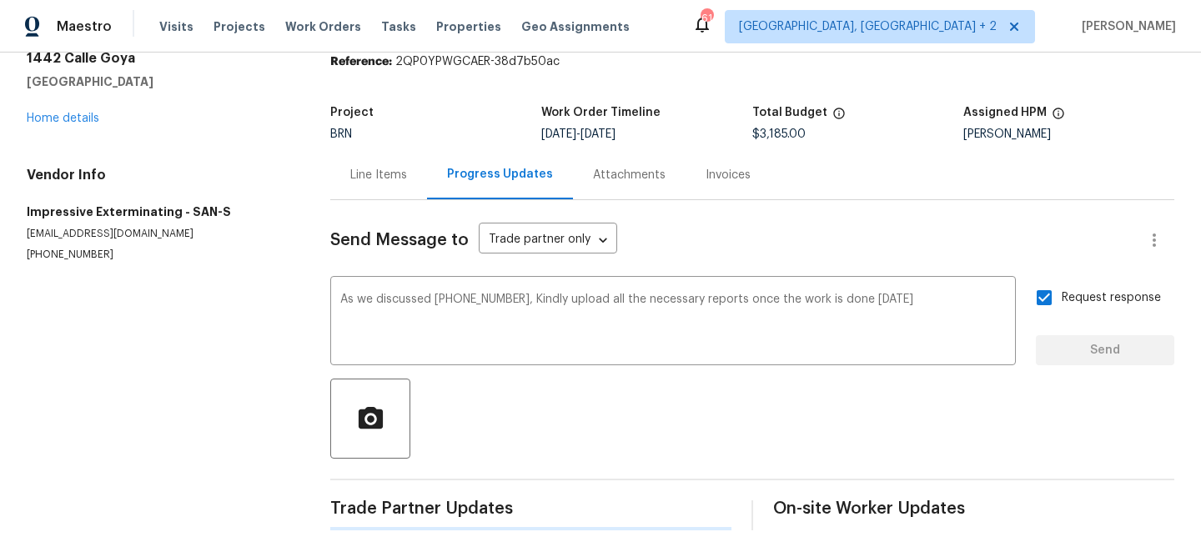
scroll to position [0, 0]
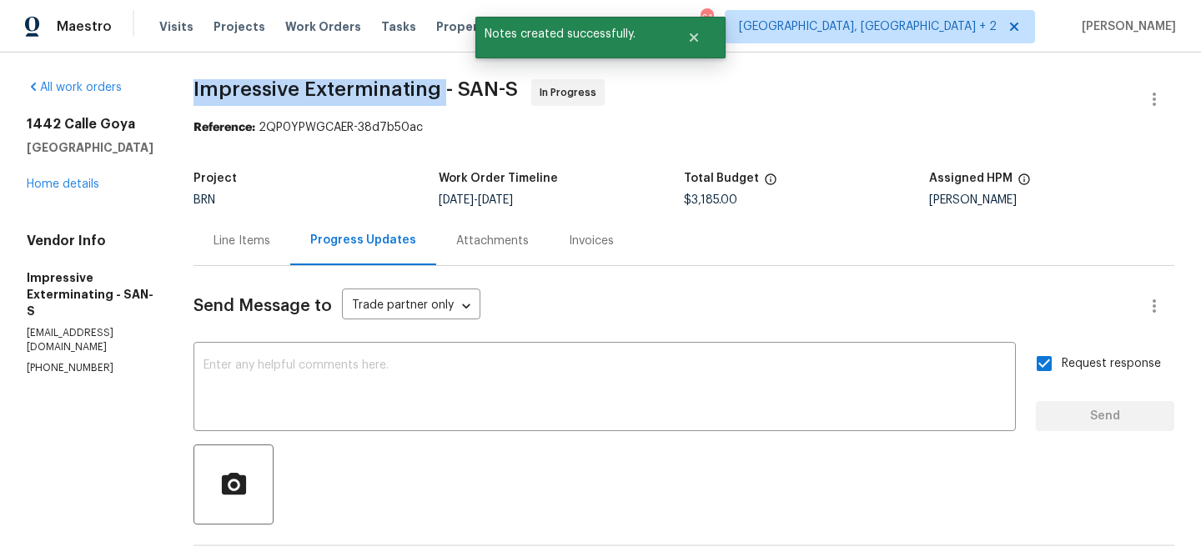
drag, startPoint x: 193, startPoint y: 90, endPoint x: 452, endPoint y: 84, distance: 259.4
copy span "Impressive Exterminating"
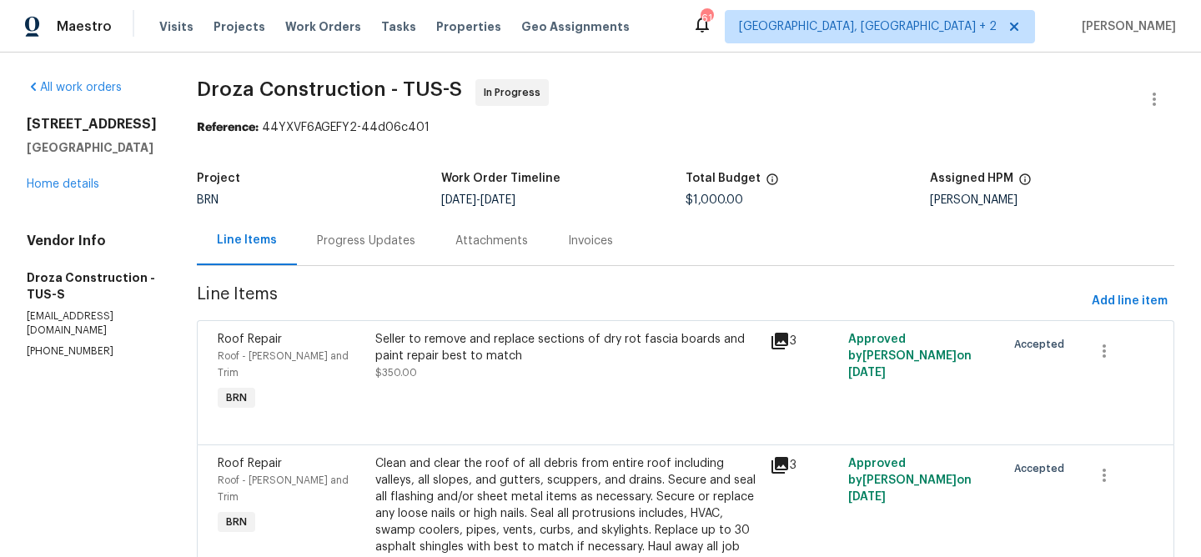
click at [435, 240] on div "Progress Updates" at bounding box center [366, 240] width 138 height 49
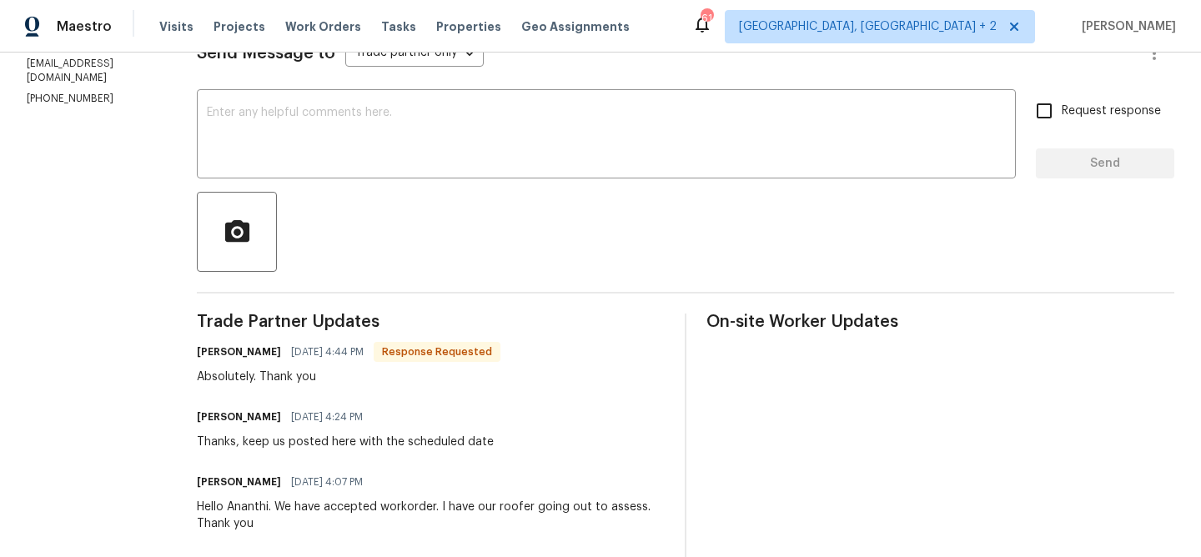
scroll to position [253, 0]
click at [332, 145] on textarea at bounding box center [606, 135] width 799 height 58
paste textarea "Could you please provide us with the scheduled date?"
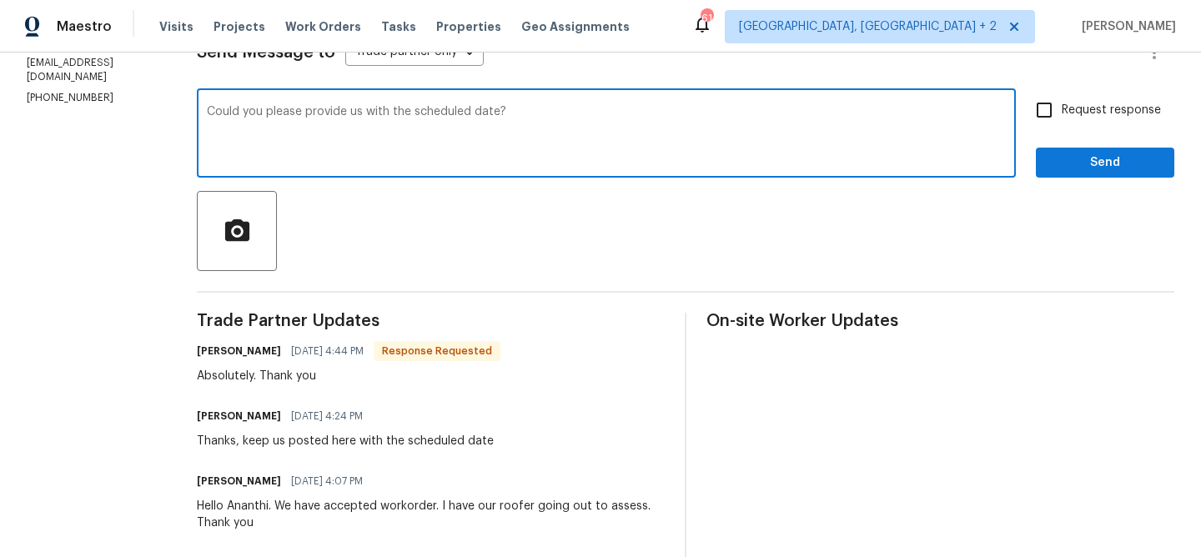
type textarea "Could you please provide us with the scheduled date?"
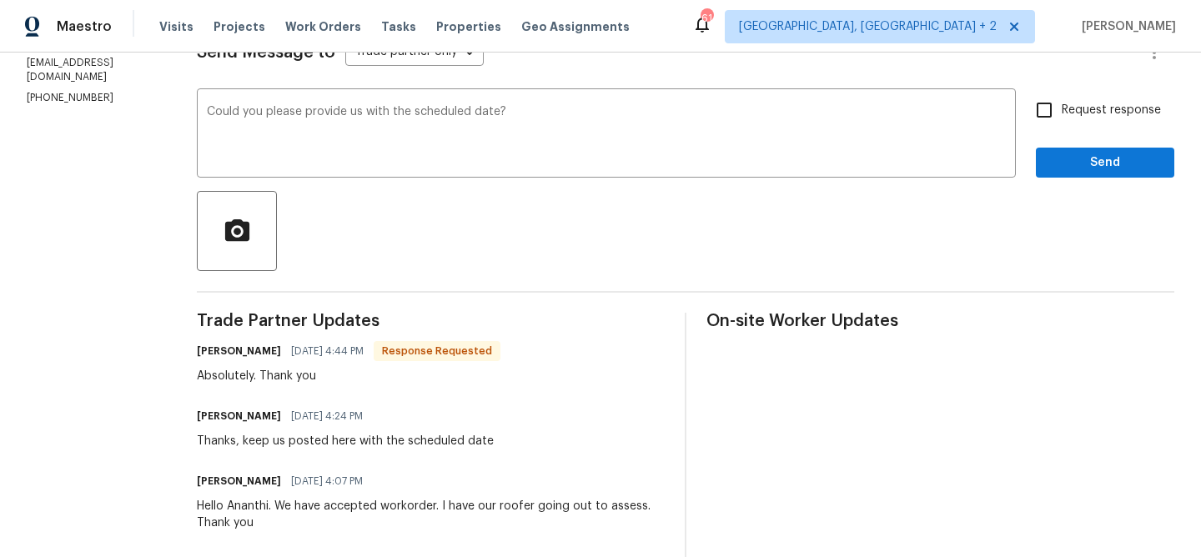
click at [1012, 88] on div "Send Message to Trade partner only Trade partner only ​ Could you please provid…" at bounding box center [685, 348] width 977 height 670
click at [1049, 104] on input "Request response" at bounding box center [1043, 110] width 35 height 35
checkbox input "true"
click at [1057, 164] on span "Send" at bounding box center [1105, 163] width 112 height 21
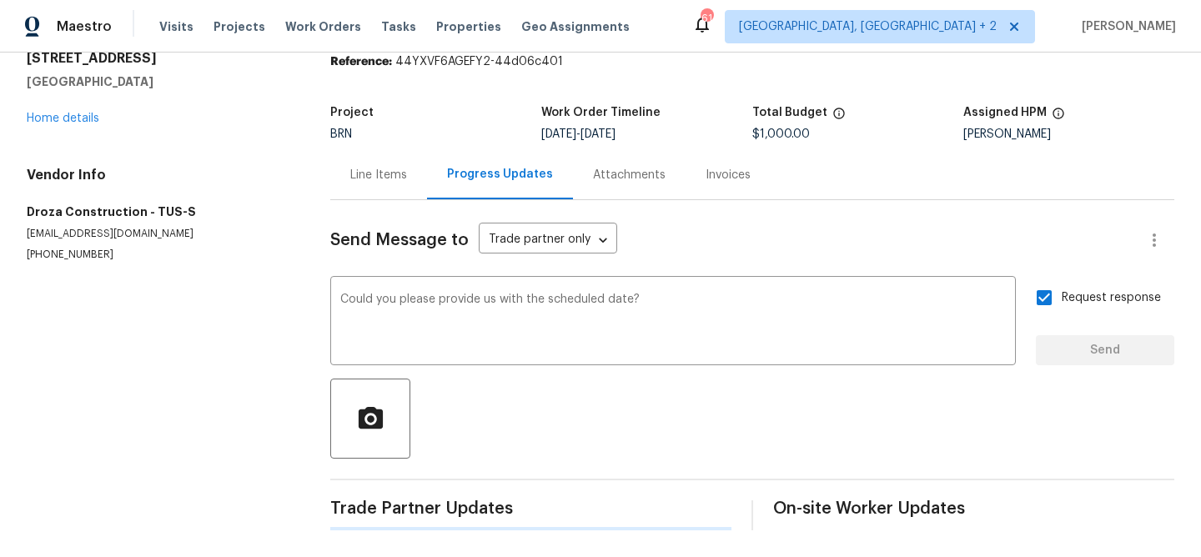
scroll to position [0, 0]
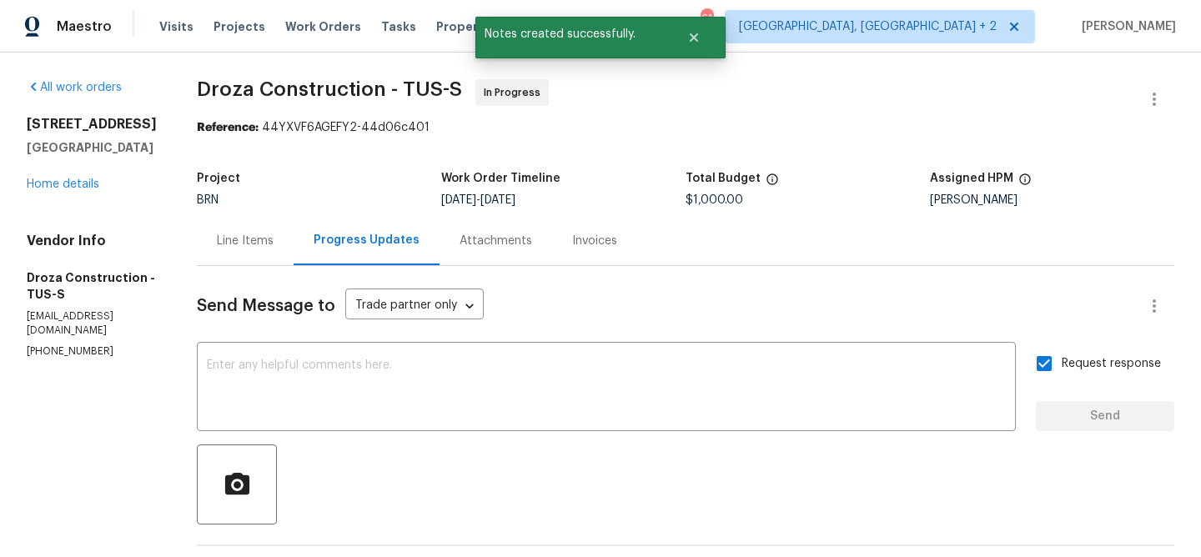
click at [48, 329] on div "Vendor Info Droza Construction - TUS-S [EMAIL_ADDRESS][DOMAIN_NAME] [PHONE_NUMB…" at bounding box center [92, 296] width 130 height 126
click at [48, 344] on p "[PHONE_NUMBER]" at bounding box center [92, 351] width 130 height 14
copy p "[PHONE_NUMBER]"
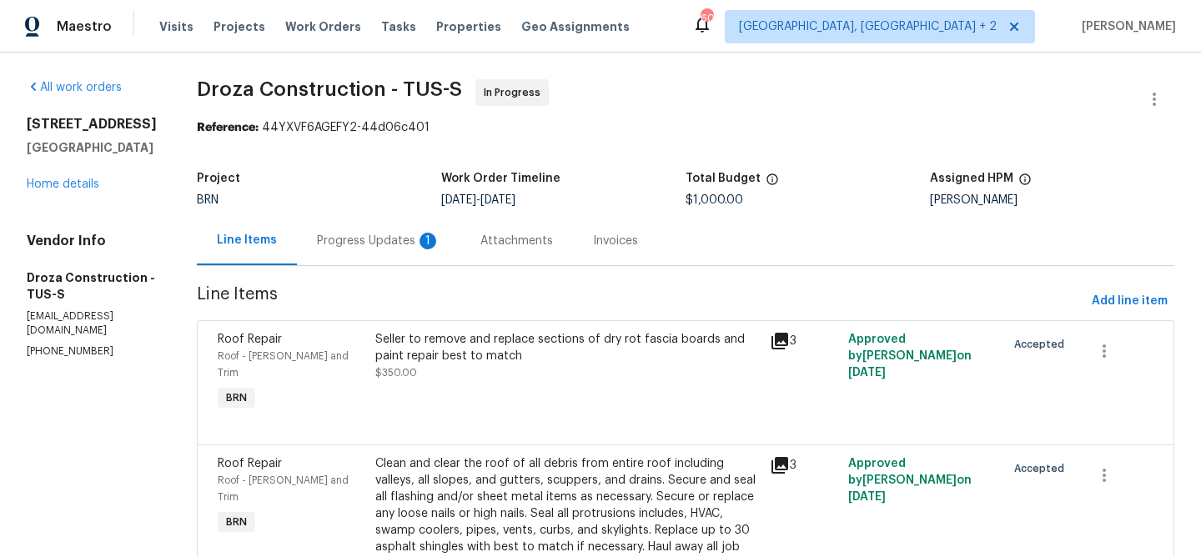
click at [404, 237] on div "Progress Updates 1" at bounding box center [378, 241] width 123 height 17
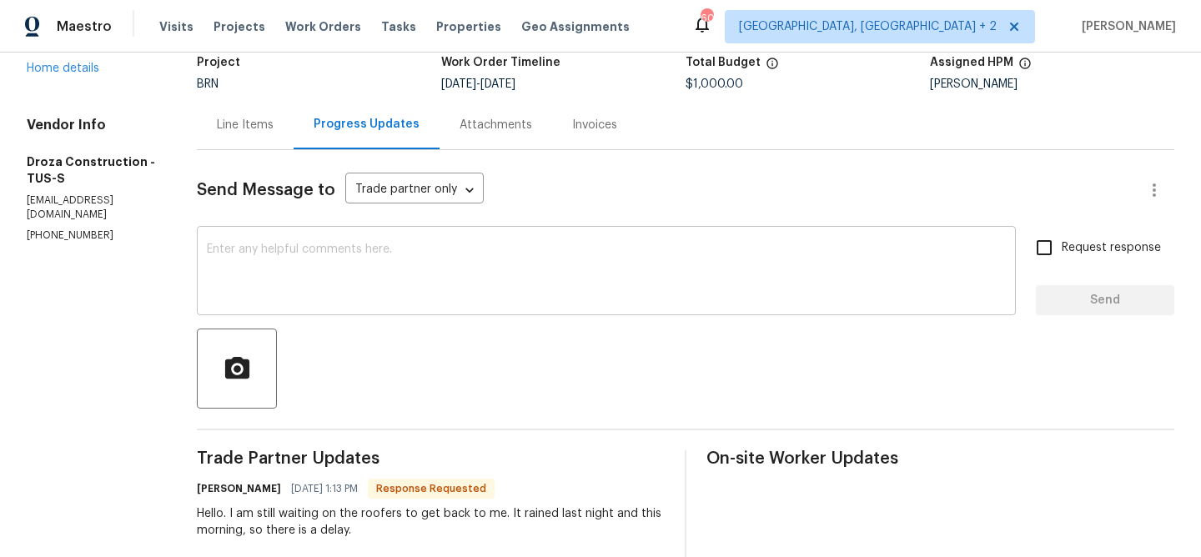
scroll to position [123, 0]
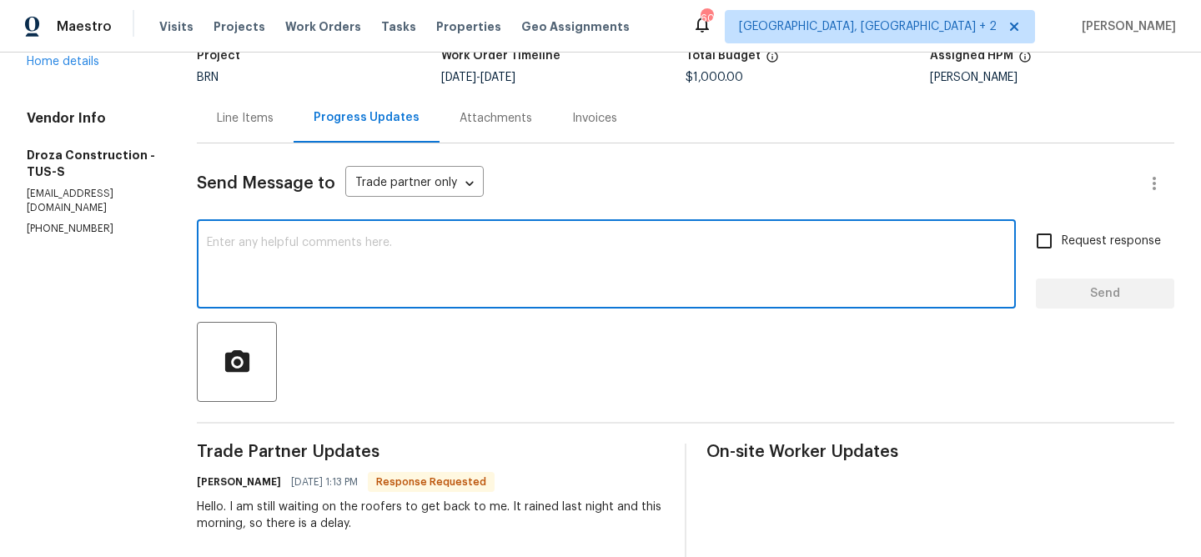
click at [339, 272] on textarea at bounding box center [606, 266] width 799 height 58
drag, startPoint x: 260, startPoint y: 240, endPoint x: 448, endPoint y: 243, distance: 187.6
click at [448, 244] on textarea "Thanks for the" at bounding box center [606, 266] width 799 height 58
drag, startPoint x: 264, startPoint y: 241, endPoint x: 511, endPoint y: 243, distance: 247.7
click at [506, 244] on textarea "Thanks for the" at bounding box center [606, 266] width 799 height 58
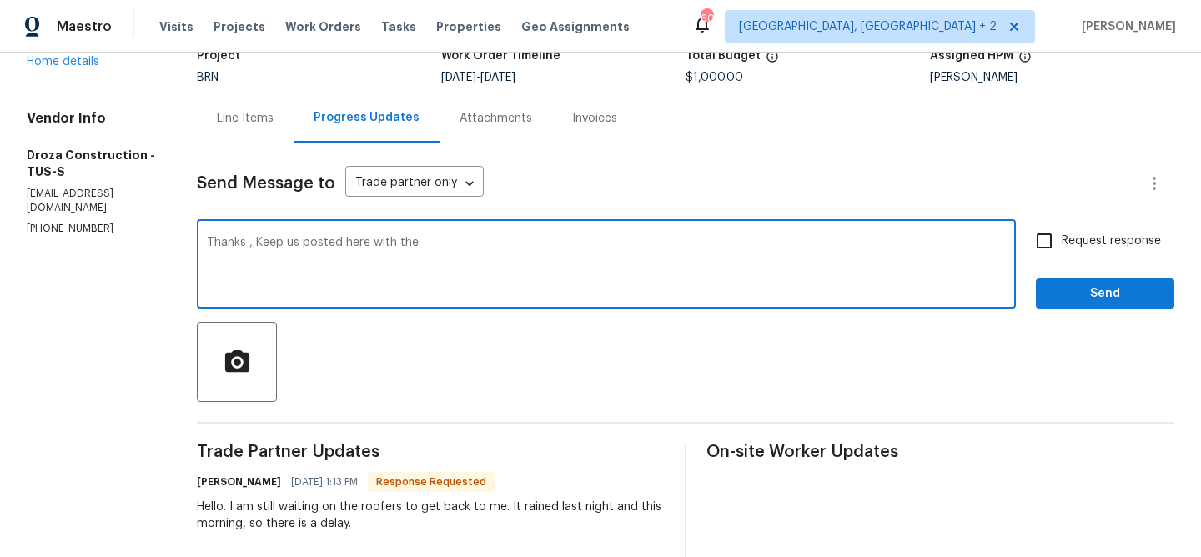
click at [511, 243] on textarea "Thanks , Keep us posted here with the" at bounding box center [606, 266] width 799 height 58
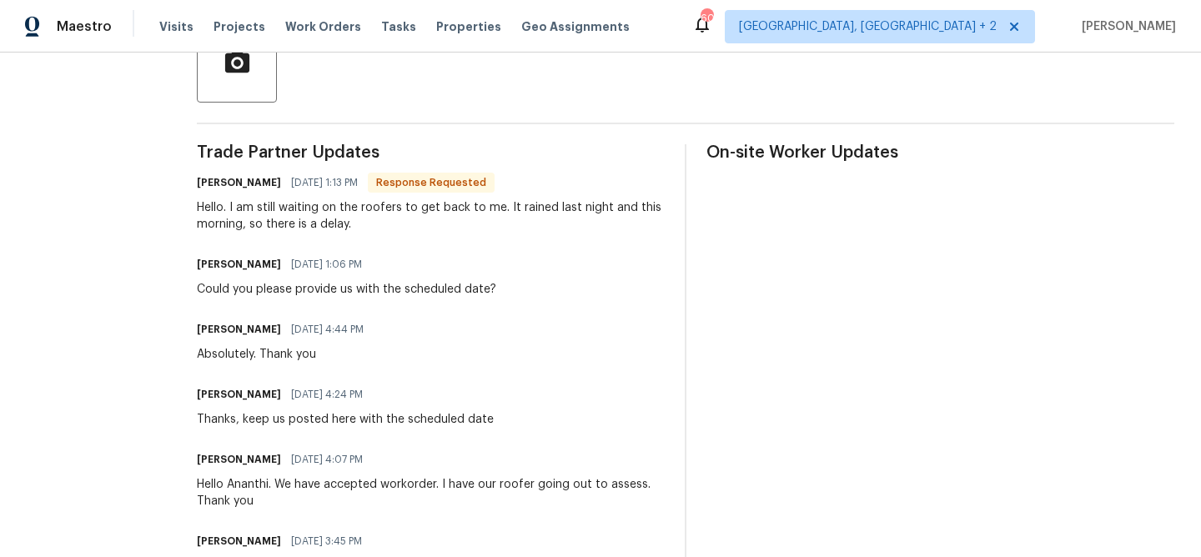
scroll to position [423, 0]
drag, startPoint x: 419, startPoint y: 419, endPoint x: 590, endPoint y: 417, distance: 171.8
click at [591, 417] on div "[PERSON_NAME] [DATE] 4:24 PM Thanks, keep us posted here with the scheduled date" at bounding box center [431, 404] width 468 height 45
copy div "scheduled date"
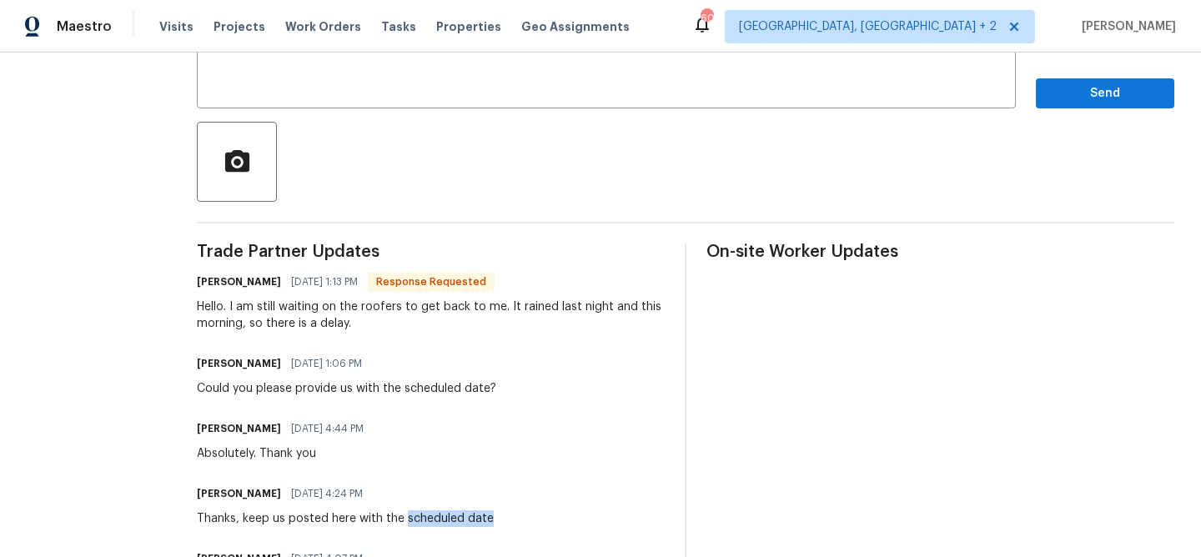
scroll to position [180, 0]
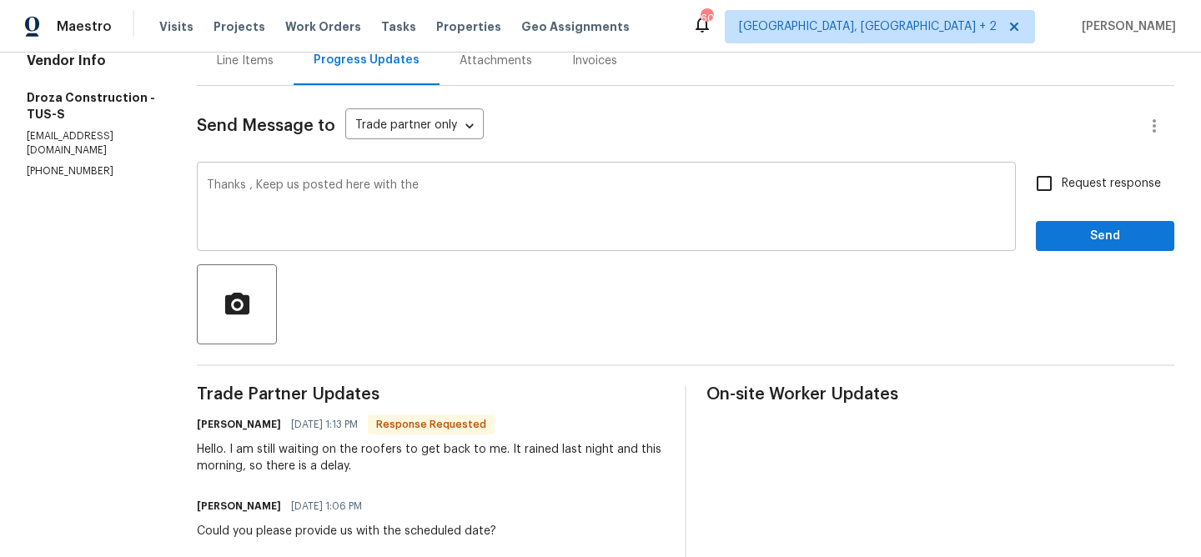
click at [486, 228] on textarea "Thanks , Keep us posted here with the" at bounding box center [606, 208] width 799 height 58
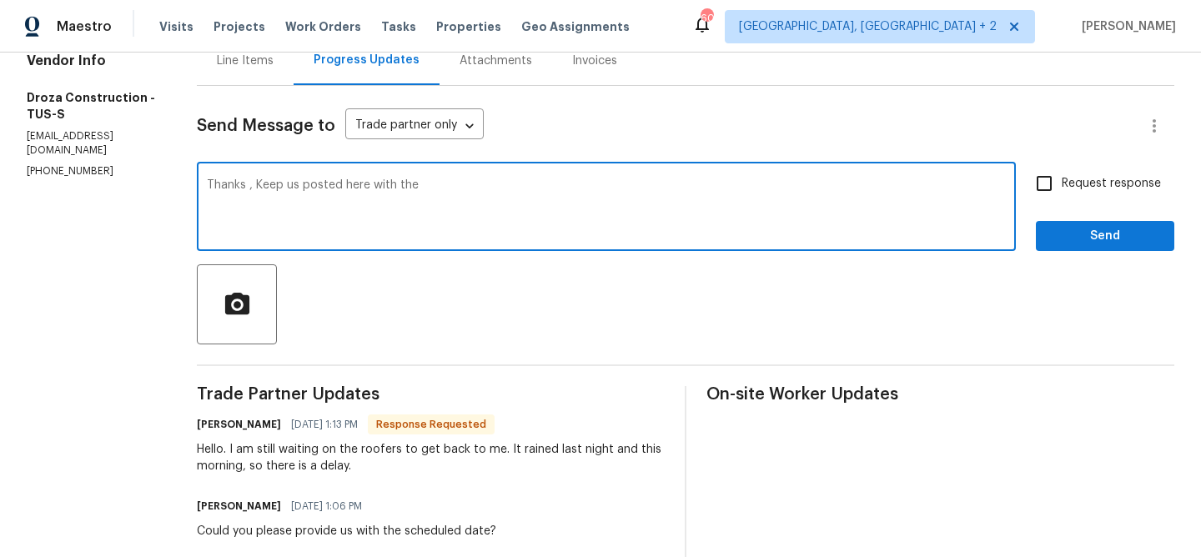
paste textarea "scheduled date"
type textarea "Thanks , Keep us posted here with the scheduled date once it has confirmed"
click at [1096, 181] on span "Request response" at bounding box center [1111, 184] width 99 height 18
click at [1062, 181] on input "Request response" at bounding box center [1043, 183] width 35 height 35
checkbox input "true"
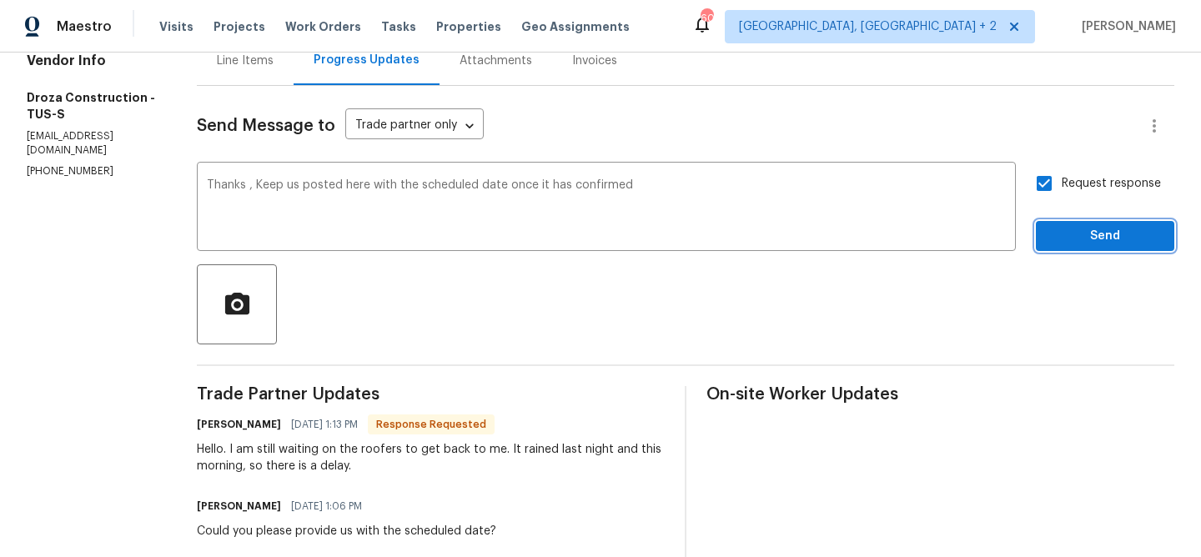
click at [1075, 232] on span "Send" at bounding box center [1105, 236] width 112 height 21
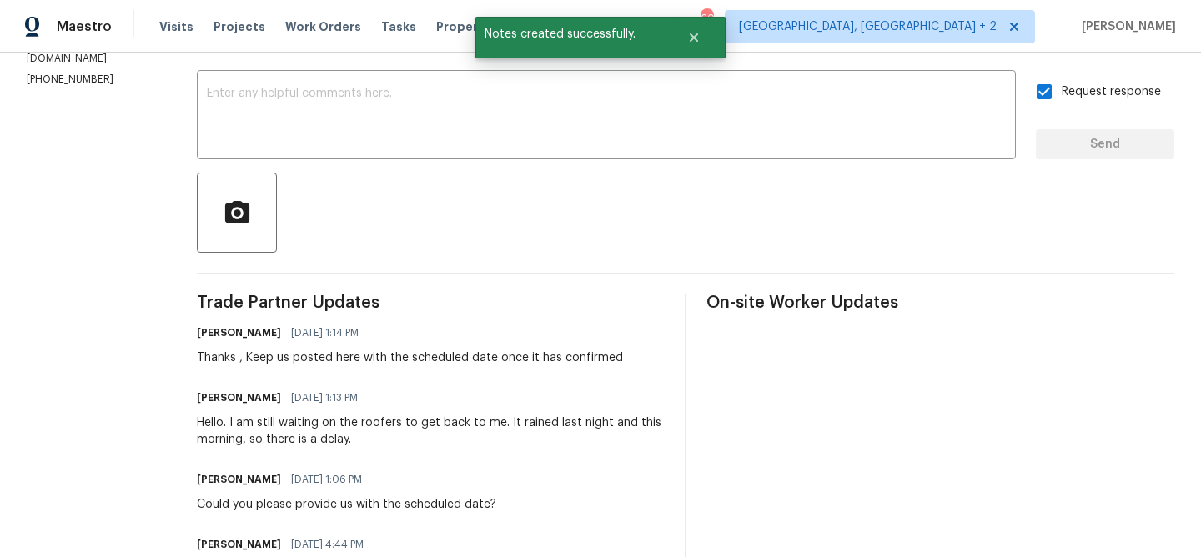
scroll to position [280, 0]
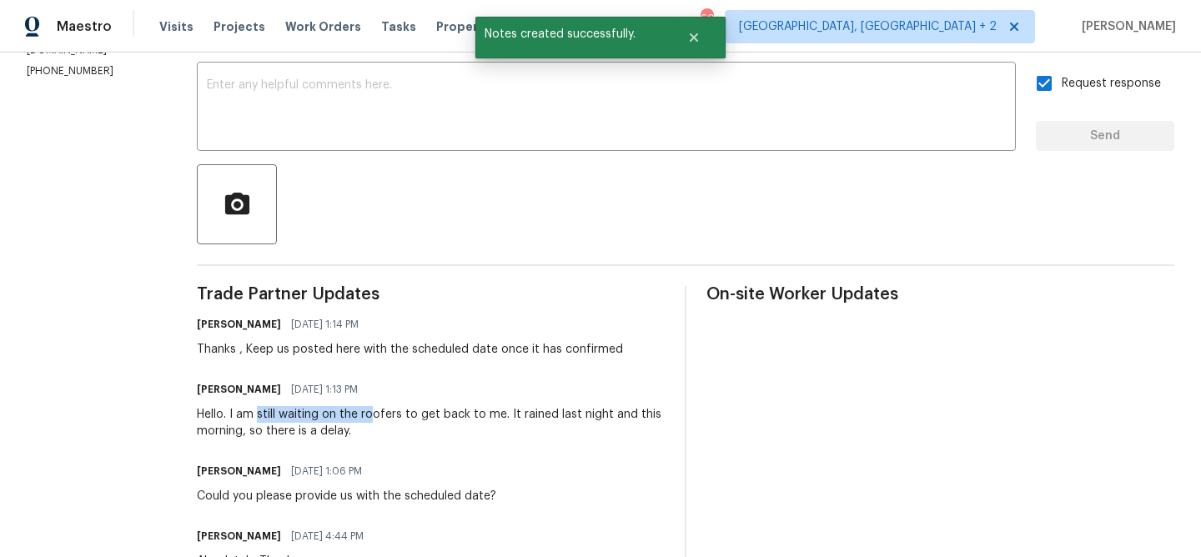
drag, startPoint x: 271, startPoint y: 414, endPoint x: 380, endPoint y: 421, distance: 109.5
click at [382, 421] on div "Hello. I am still waiting on the roofers to get back to me. It rained last nigh…" at bounding box center [431, 422] width 468 height 33
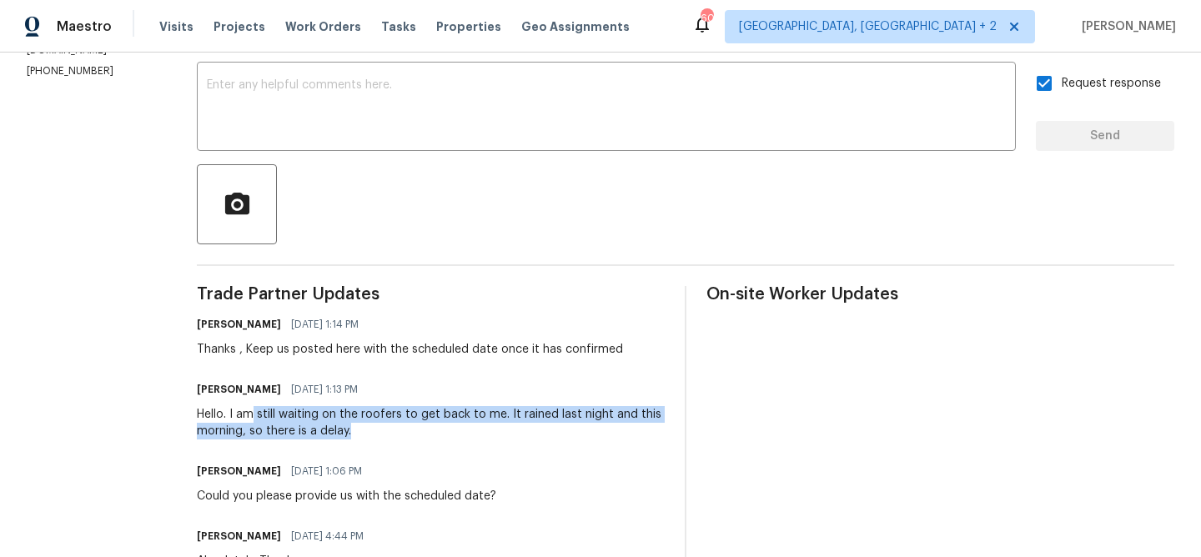
drag, startPoint x: 370, startPoint y: 429, endPoint x: 269, endPoint y: 414, distance: 102.1
click at [269, 414] on div "Hello. I am still waiting on the roofers to get back to me. It rained last nigh…" at bounding box center [431, 422] width 468 height 33
copy div "still waiting on the roofers to get back to me. It rained last night and this m…"
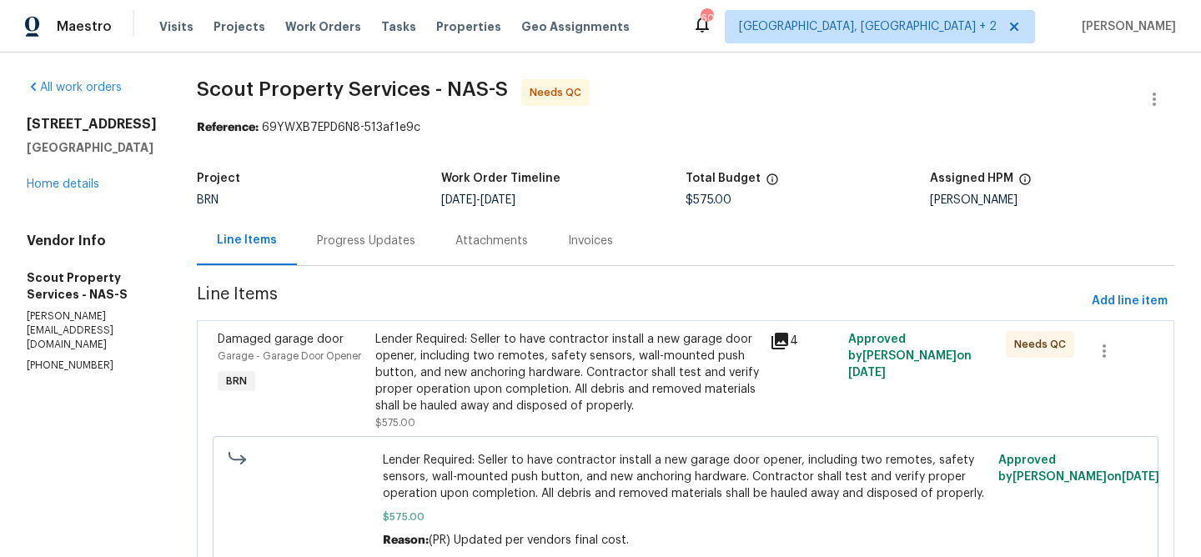
scroll to position [71, 0]
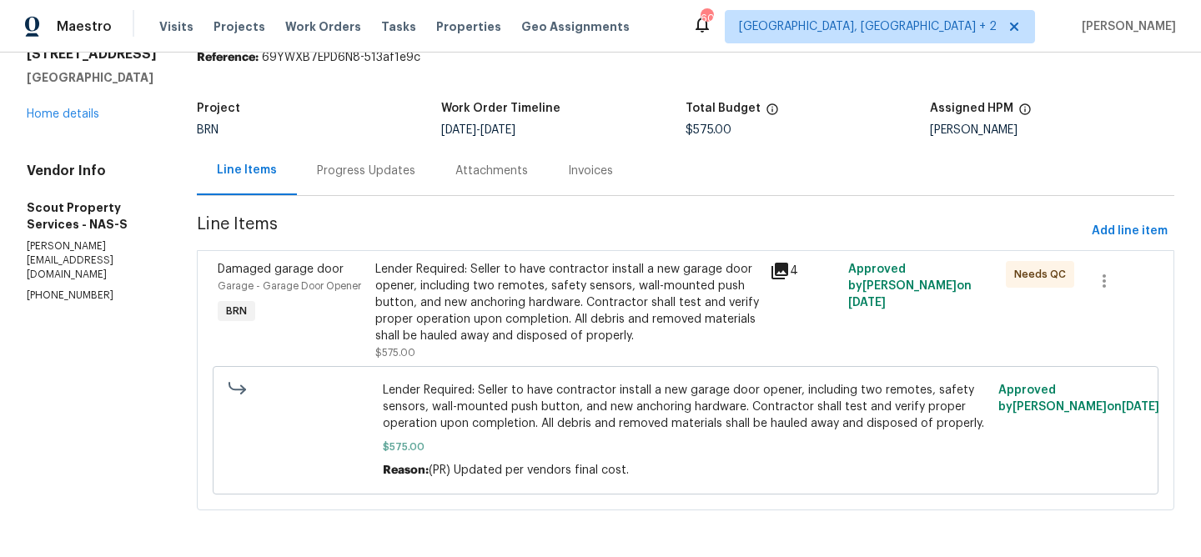
click at [469, 302] on div "Lender Required: Seller to have contractor install a new garage door opener, in…" at bounding box center [567, 302] width 384 height 83
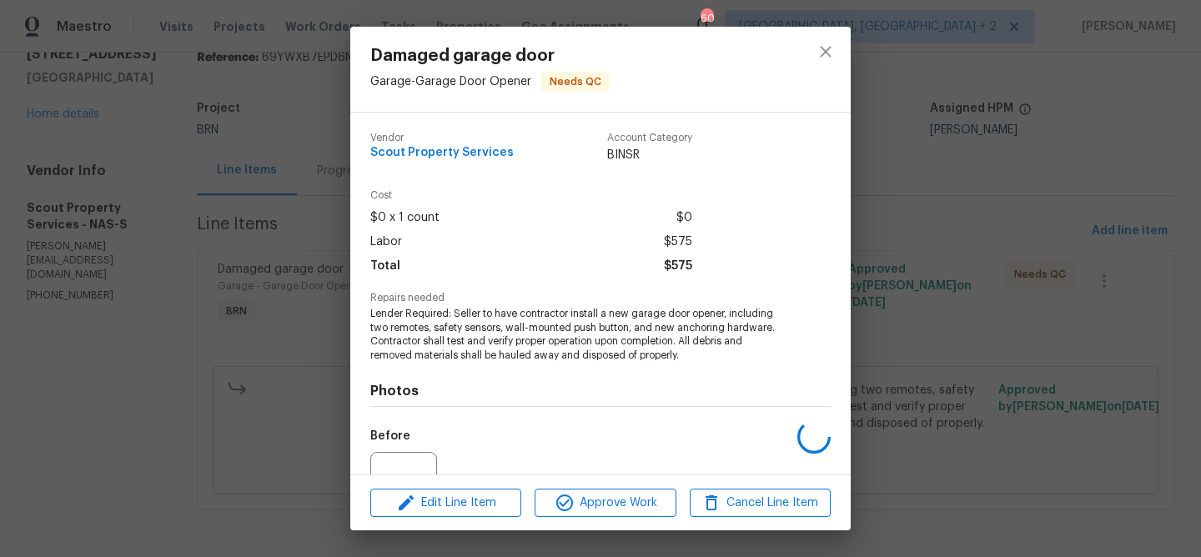
scroll to position [169, 0]
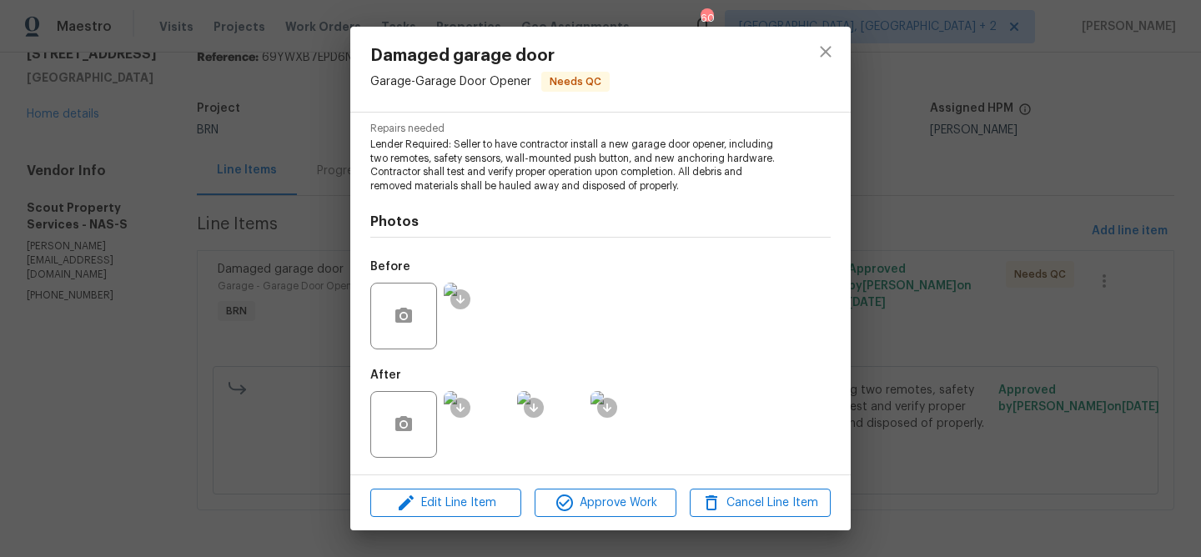
click at [487, 321] on img at bounding box center [477, 316] width 67 height 67
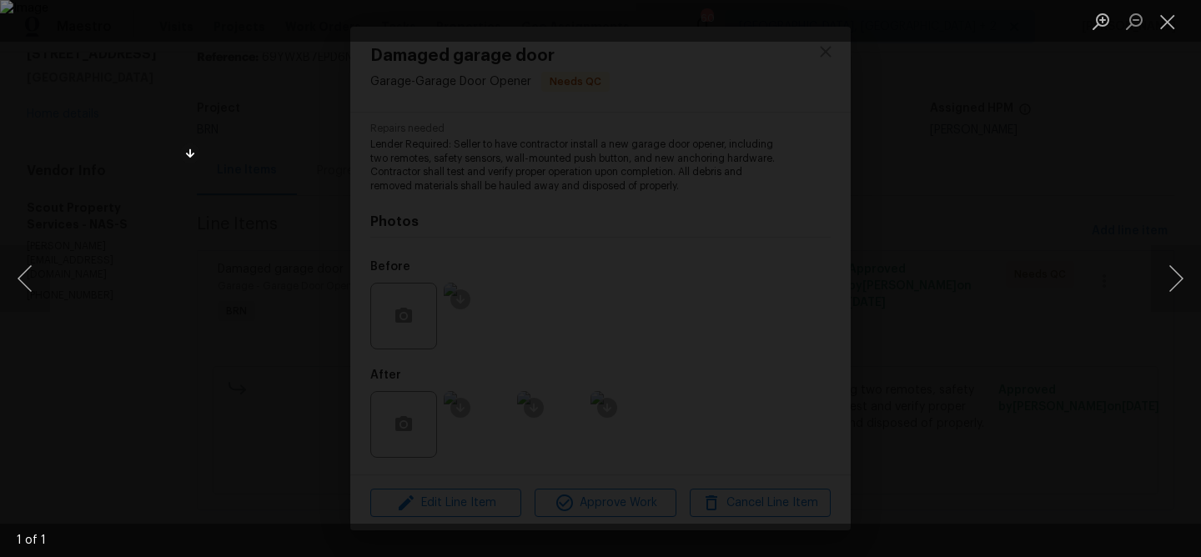
click at [178, 321] on img "Lightbox" at bounding box center [600, 278] width 1201 height 557
click at [535, 97] on div "Lightbox" at bounding box center [600, 278] width 1201 height 557
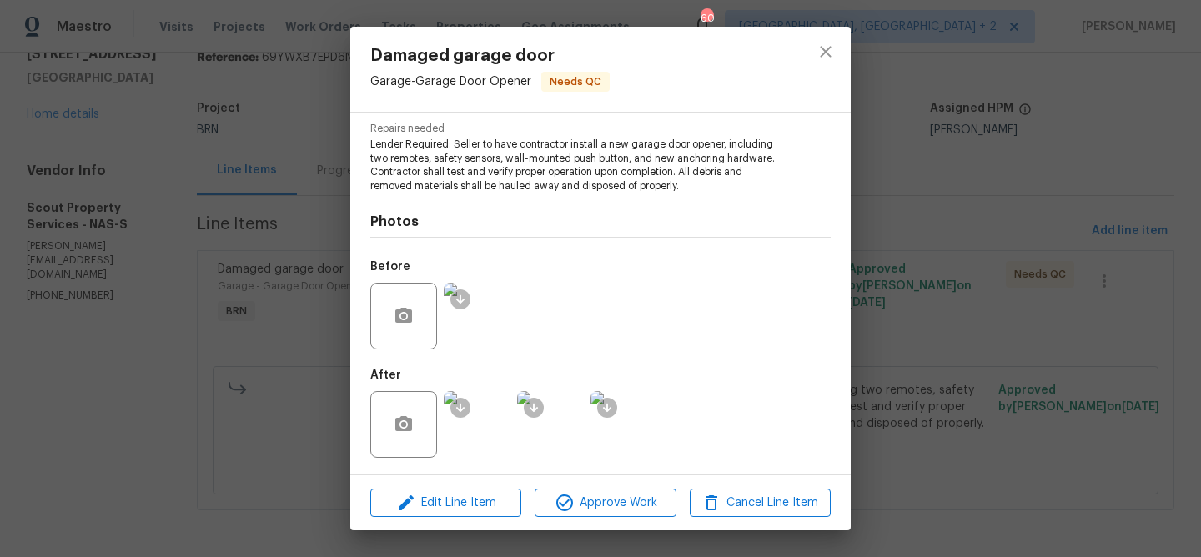
drag, startPoint x: 505, startPoint y: 158, endPoint x: 601, endPoint y: 159, distance: 95.9
click at [601, 159] on span "Lender Required: Seller to have contractor install a new garage door opener, in…" at bounding box center [577, 166] width 414 height 56
drag, startPoint x: 629, startPoint y: 158, endPoint x: 507, endPoint y: 155, distance: 121.8
click at [507, 155] on span "Lender Required: Seller to have contractor install a new garage door opener, in…" at bounding box center [577, 166] width 414 height 56
copy span "wall-mounted push button"
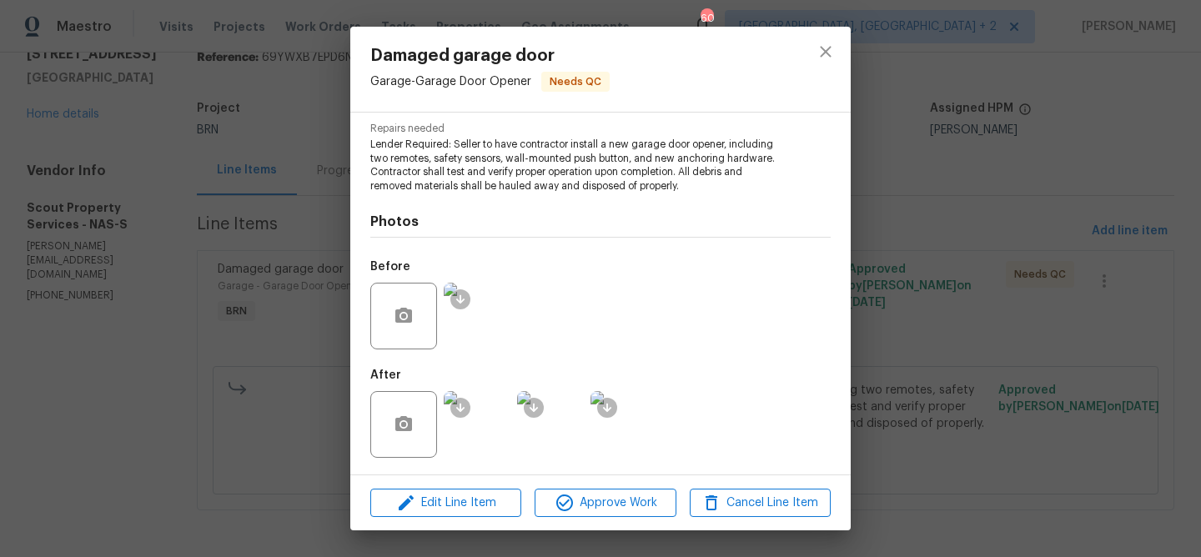
click at [682, 172] on span "Lender Required: Seller to have contractor install a new garage door opener, in…" at bounding box center [577, 166] width 414 height 56
drag, startPoint x: 656, startPoint y: 158, endPoint x: 791, endPoint y: 158, distance: 134.3
click at [791, 158] on div "Repairs needed Lender Required: Seller to have contractor install a new garage …" at bounding box center [600, 158] width 460 height 70
copy span "new anchoring hardware."
click at [344, 168] on div "Damaged garage door Garage - Garage Door Opener Needs QC Vendor Scout Property …" at bounding box center [600, 278] width 1201 height 557
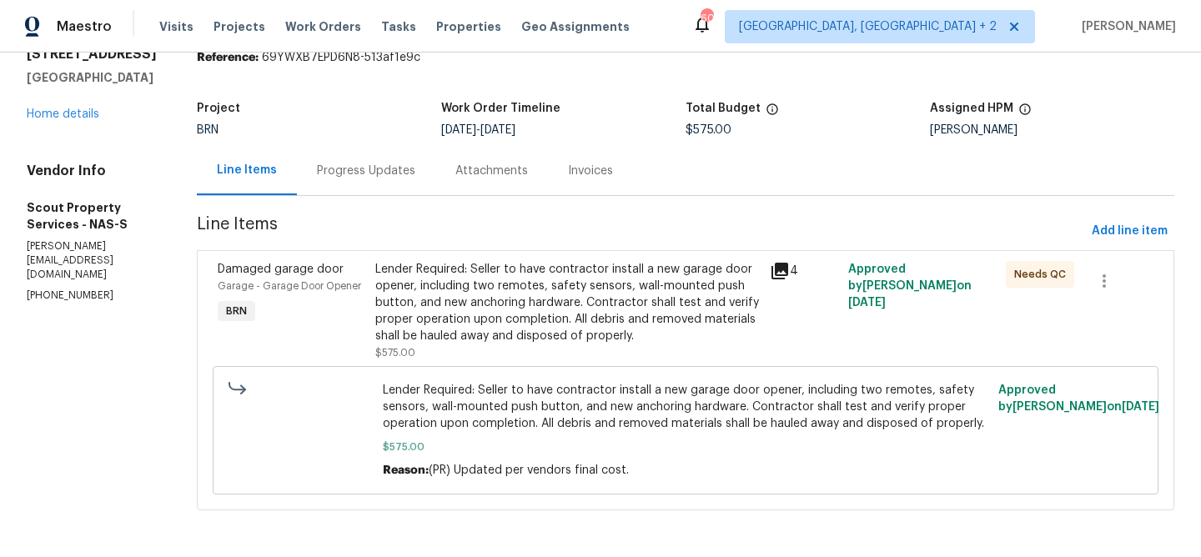
click at [326, 170] on div "Progress Updates" at bounding box center [366, 171] width 98 height 17
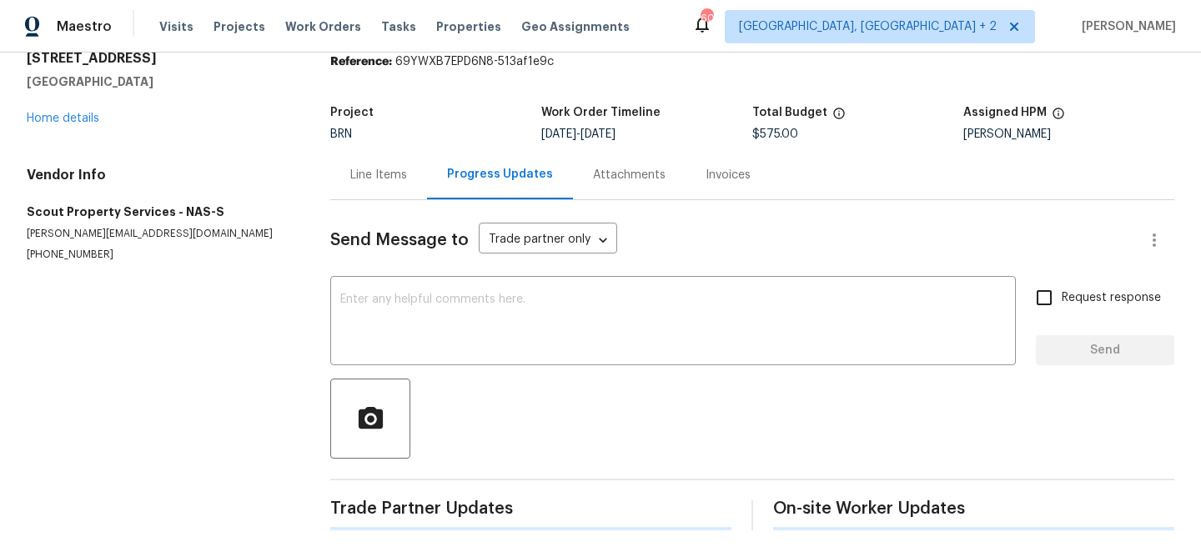
scroll to position [71, 0]
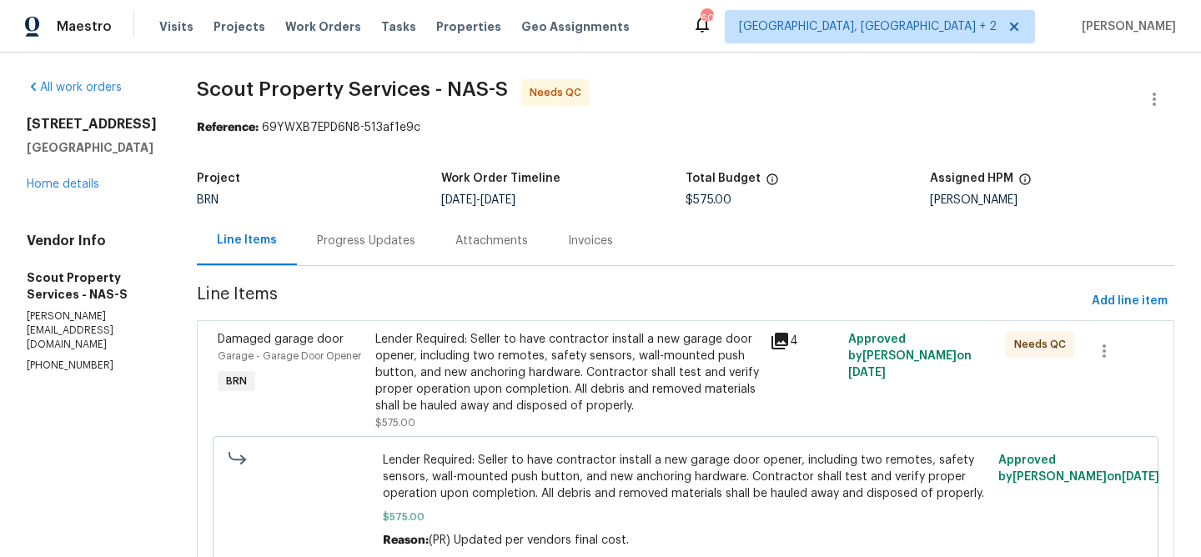
click at [444, 349] on div "Lender Required: Seller to have contractor install a new garage door opener, in…" at bounding box center [567, 372] width 384 height 83
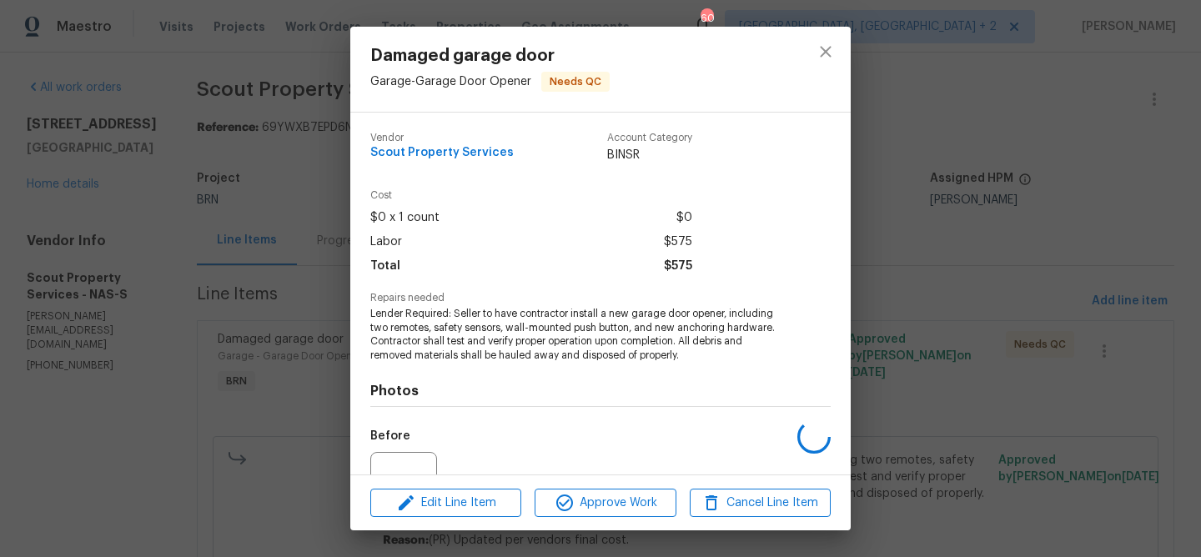
scroll to position [169, 0]
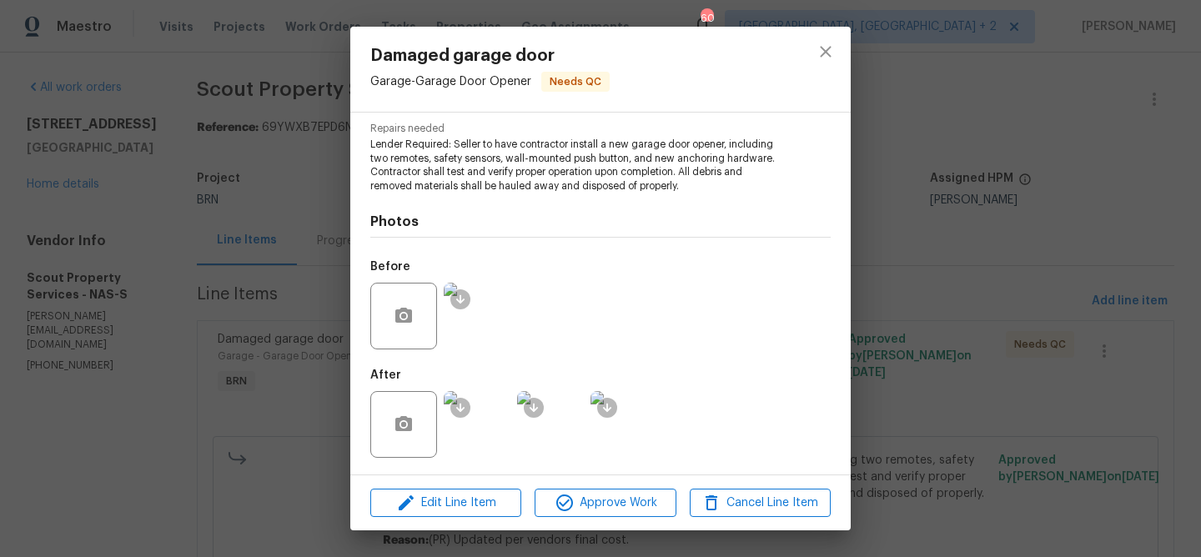
click at [492, 437] on img at bounding box center [477, 424] width 67 height 67
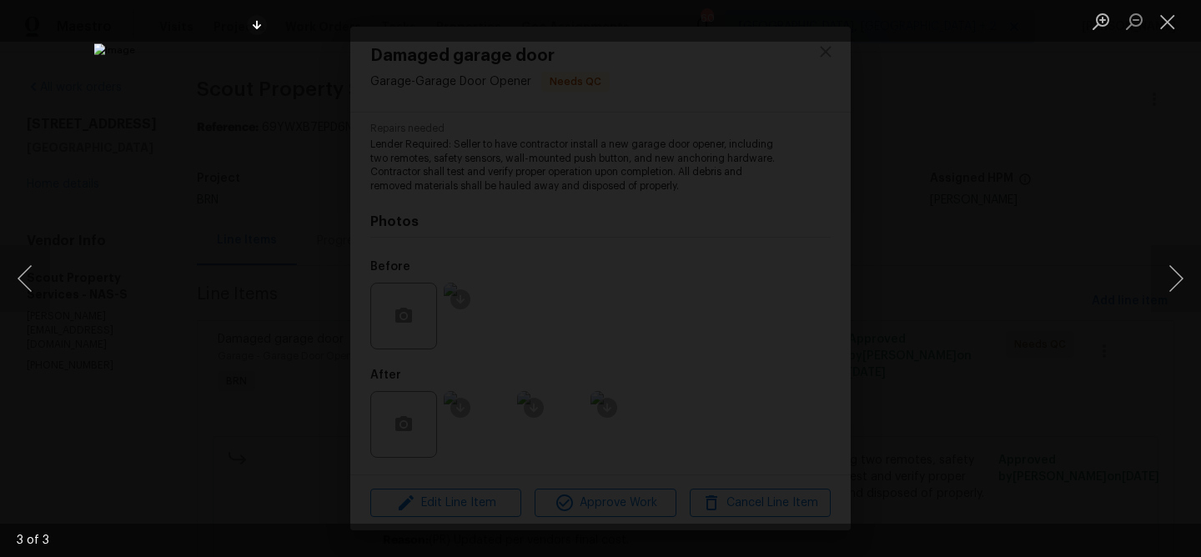
click at [164, 169] on div "Lightbox" at bounding box center [600, 278] width 1201 height 557
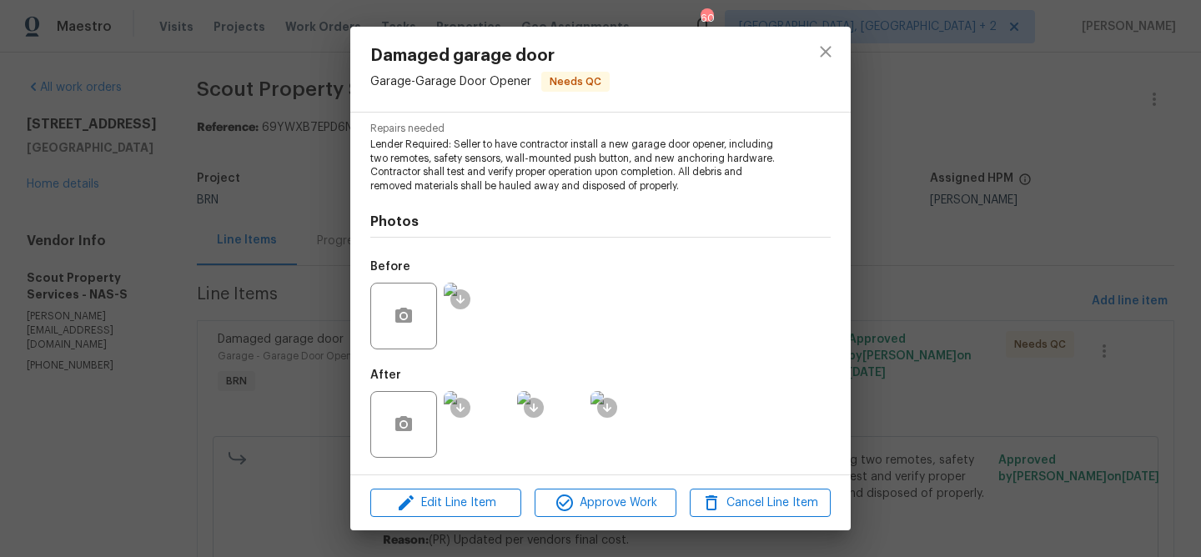
click at [193, 198] on div "Damaged garage door Garage - Garage Door Opener Needs QC Vendor Scout Property …" at bounding box center [600, 278] width 1201 height 557
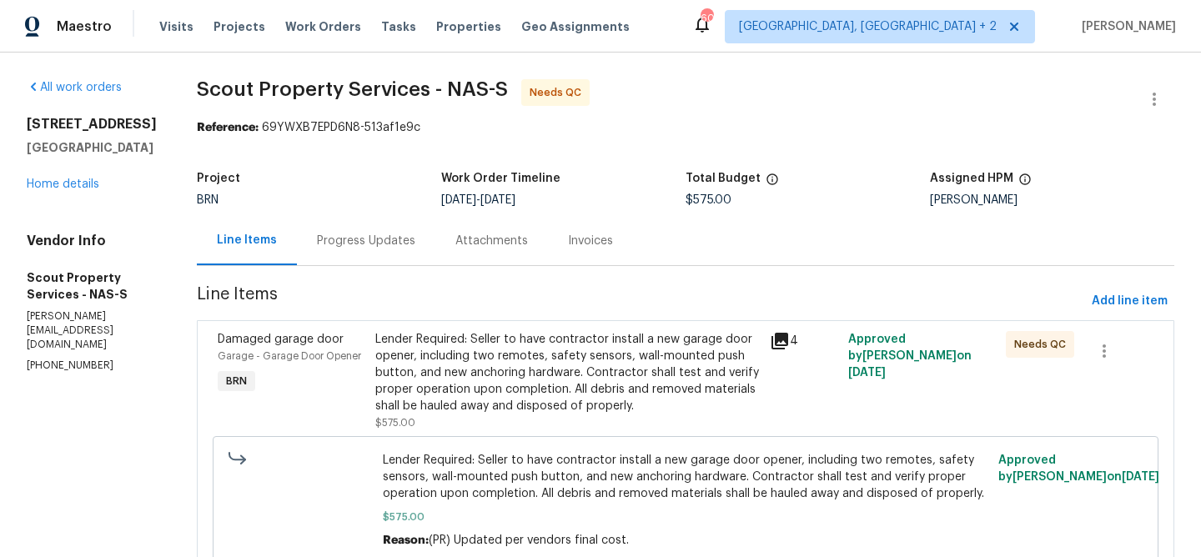
click at [329, 219] on div "Progress Updates" at bounding box center [366, 240] width 138 height 49
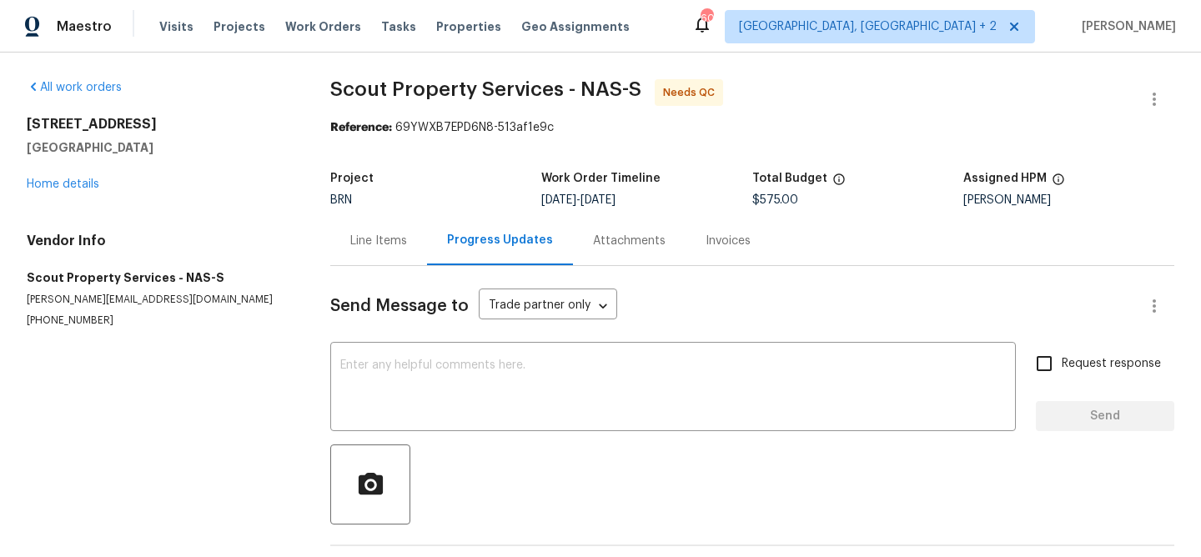
scroll to position [66, 0]
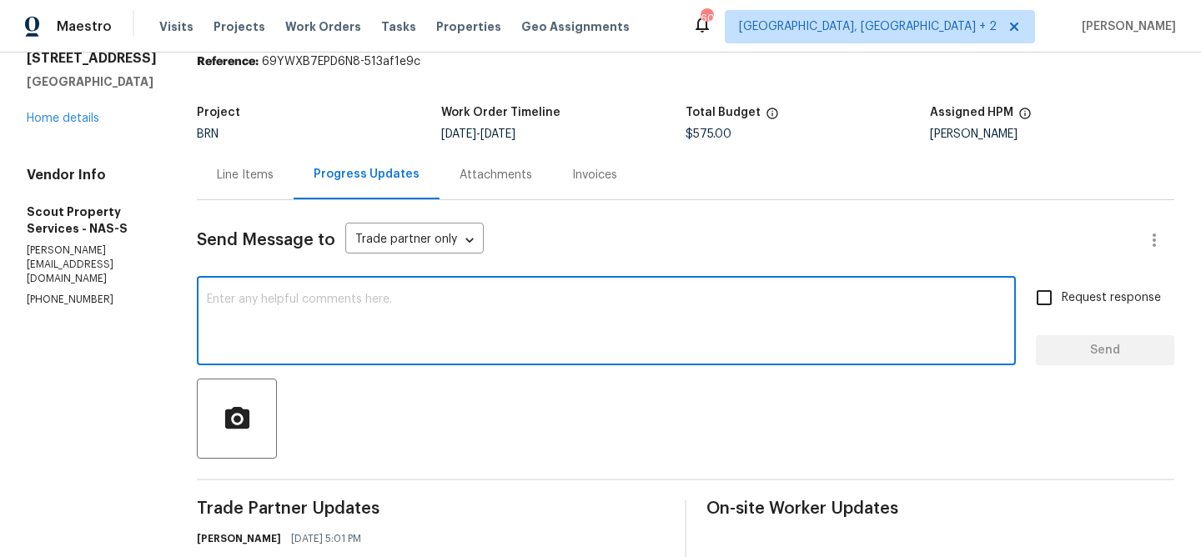
click at [283, 319] on textarea at bounding box center [606, 323] width 799 height 58
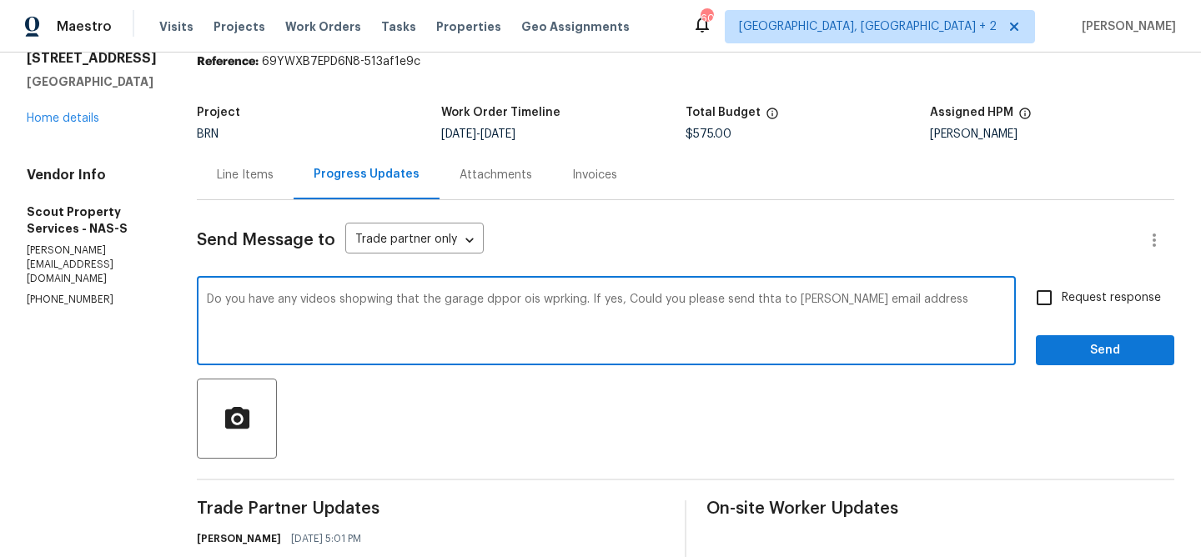
paste textarea "[EMAIL_ADDRESS][PERSON_NAME][DOMAIN_NAME]"
click at [439, 304] on textarea "Do you have any videos shopwing that the garage dppor ois wprking. If yes, Coul…" at bounding box center [606, 323] width 799 height 58
paste textarea "ananthi.mahendran@opendoor.com"
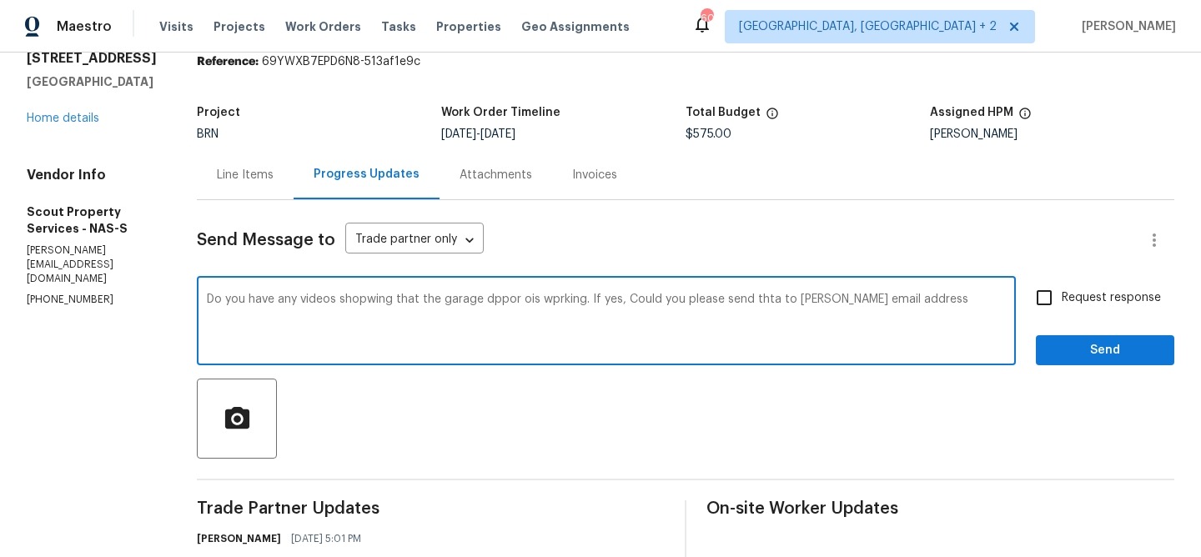
type textarea "Do you have any videos shopwing that the garage dppor ois wprking. If yes, Coul…"
click at [381, 312] on textarea "Do you have any videos shopwing that the garage dppor ois wprking. If yes, Coul…" at bounding box center [606, 323] width 799 height 58
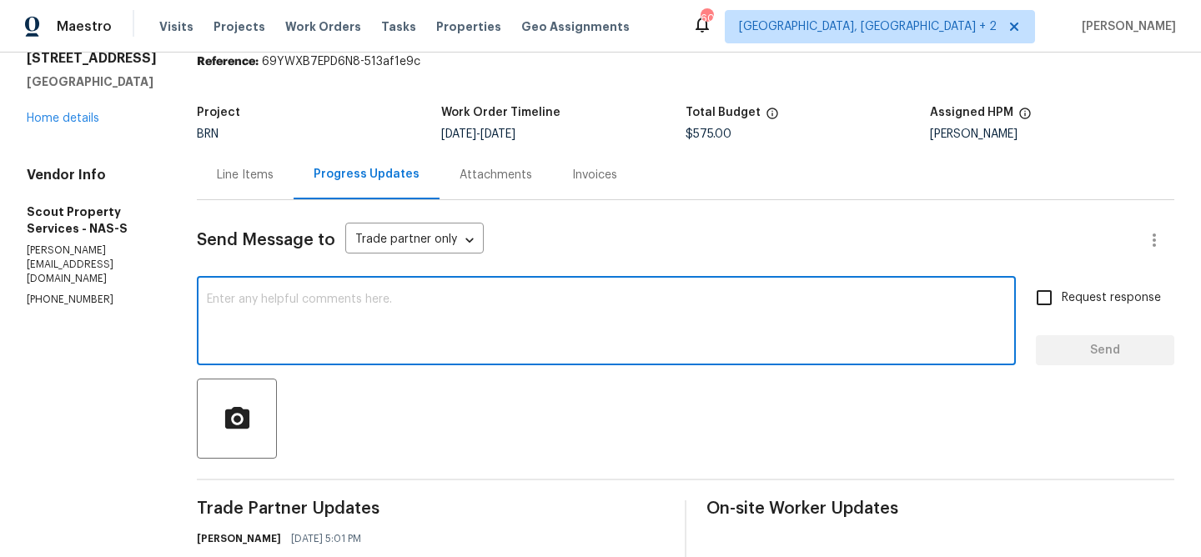
paste textarea "Do you have any videos showing that the garage door is working? If so, could yo…"
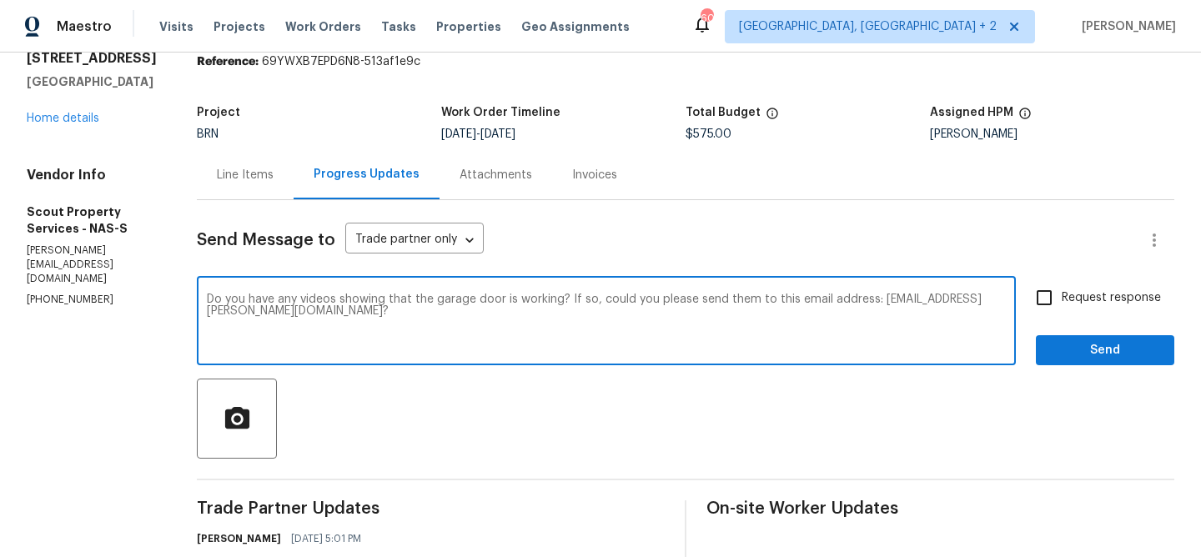
type textarea "Do you have any videos showing that the garage door is working? If so, could yo…"
click at [1064, 288] on label "Request response" at bounding box center [1093, 297] width 134 height 35
click at [1062, 288] on input "Request response" at bounding box center [1043, 297] width 35 height 35
checkbox input "true"
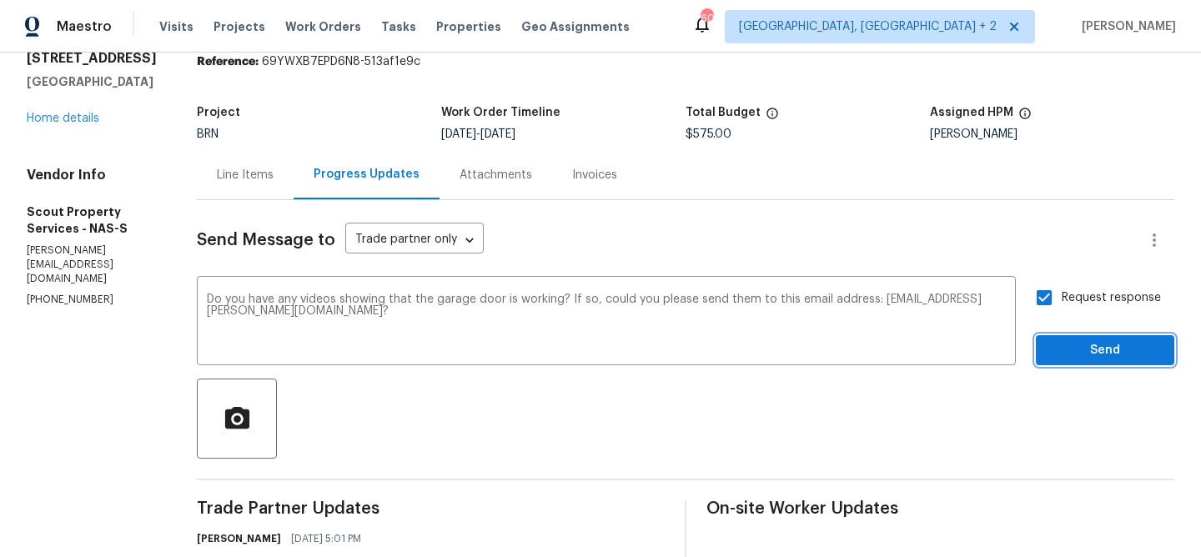
click at [1057, 347] on span "Send" at bounding box center [1105, 350] width 112 height 21
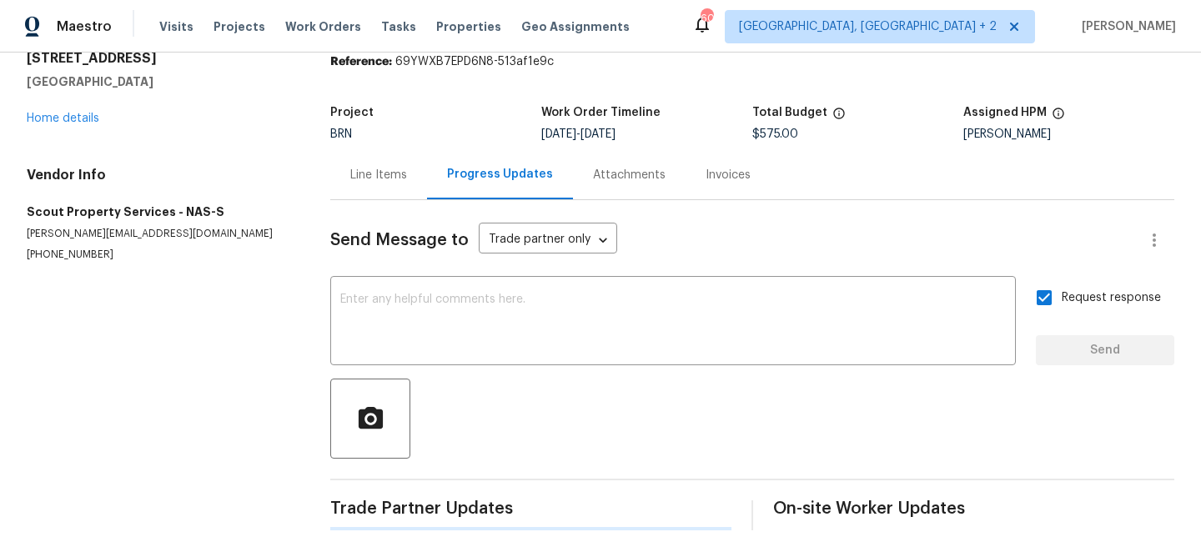
scroll to position [0, 0]
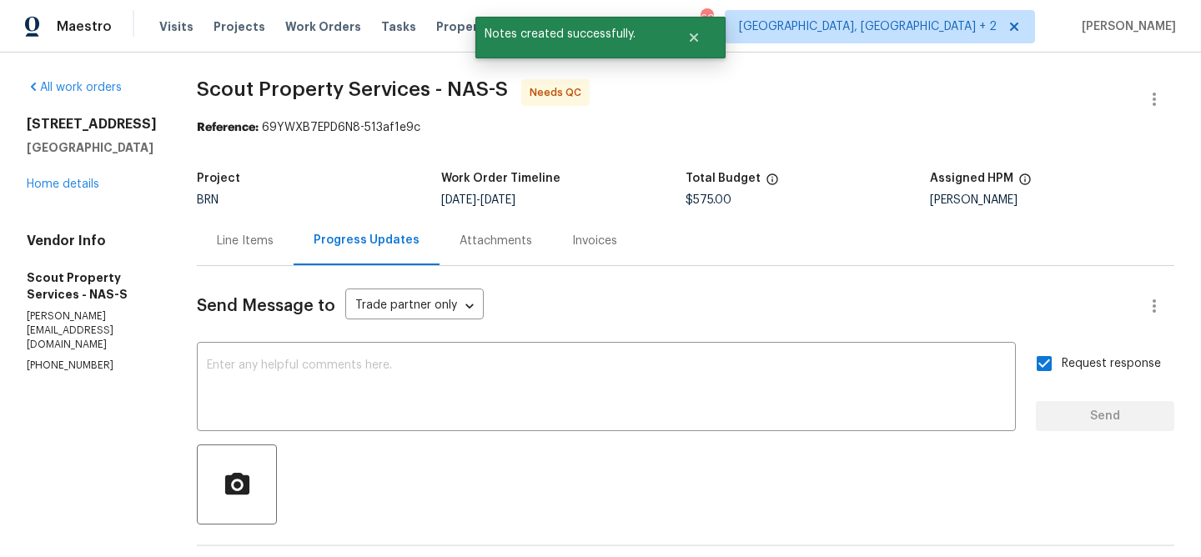
click at [60, 368] on p "[PHONE_NUMBER]" at bounding box center [92, 366] width 130 height 14
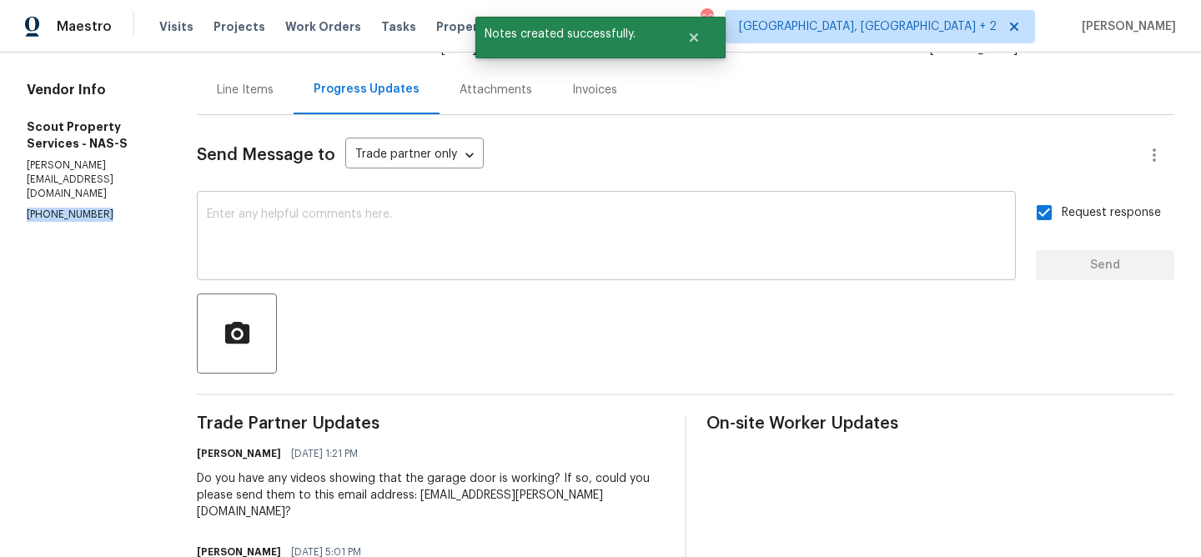
scroll to position [153, 0]
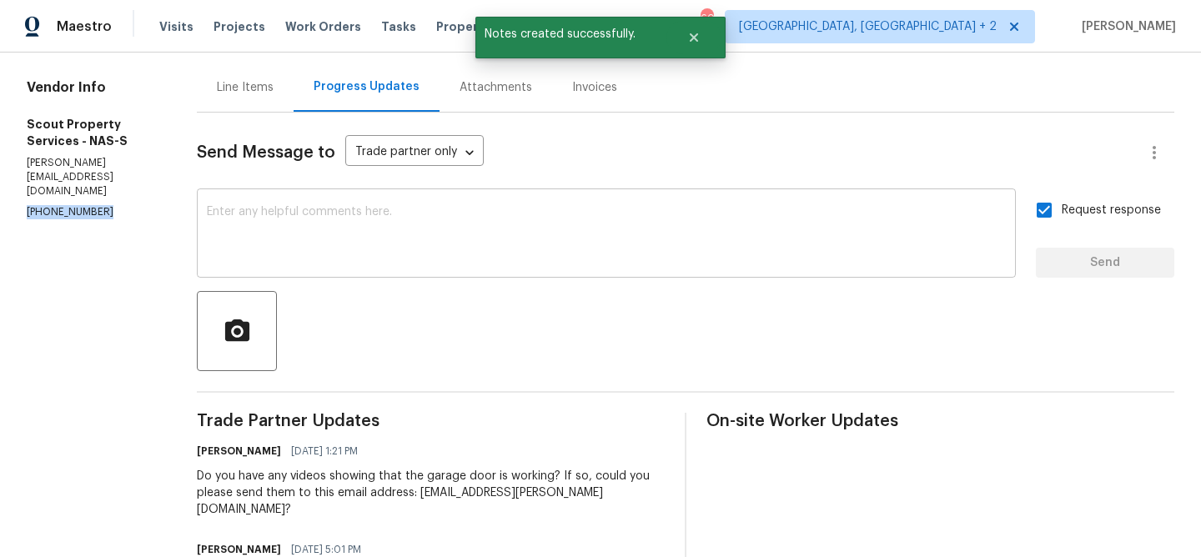
copy p "[PHONE_NUMBER]"
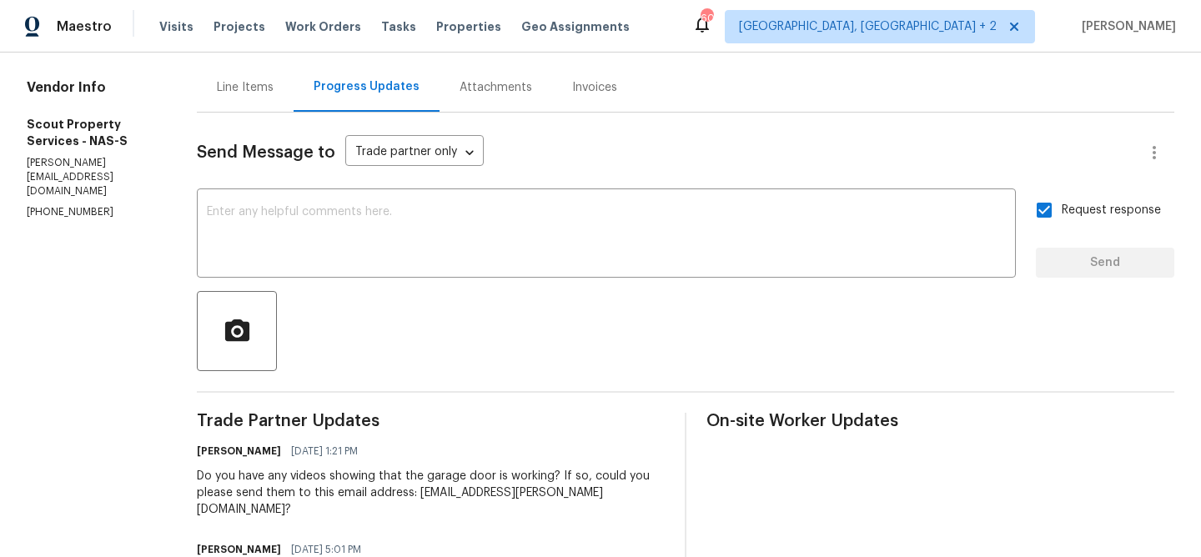
click at [238, 496] on div "Do you have any videos showing that the garage door is working? If so, could yo…" at bounding box center [431, 493] width 468 height 50
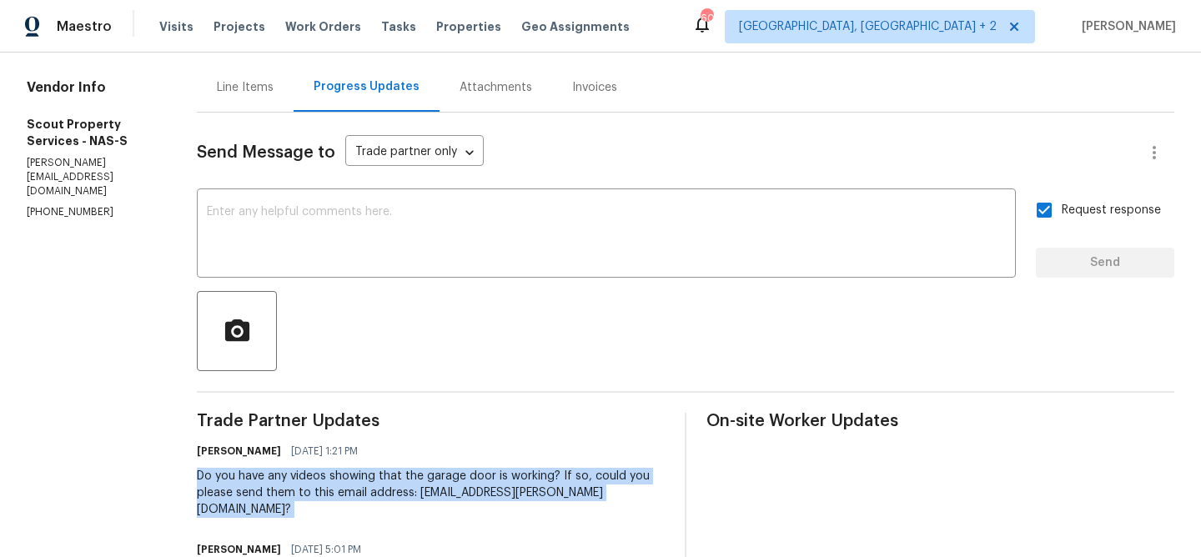
click at [238, 496] on div "Do you have any videos showing that the garage door is working? If so, could yo…" at bounding box center [431, 493] width 468 height 50
copy div "Do you have any videos showing that the garage door is working? If so, could yo…"
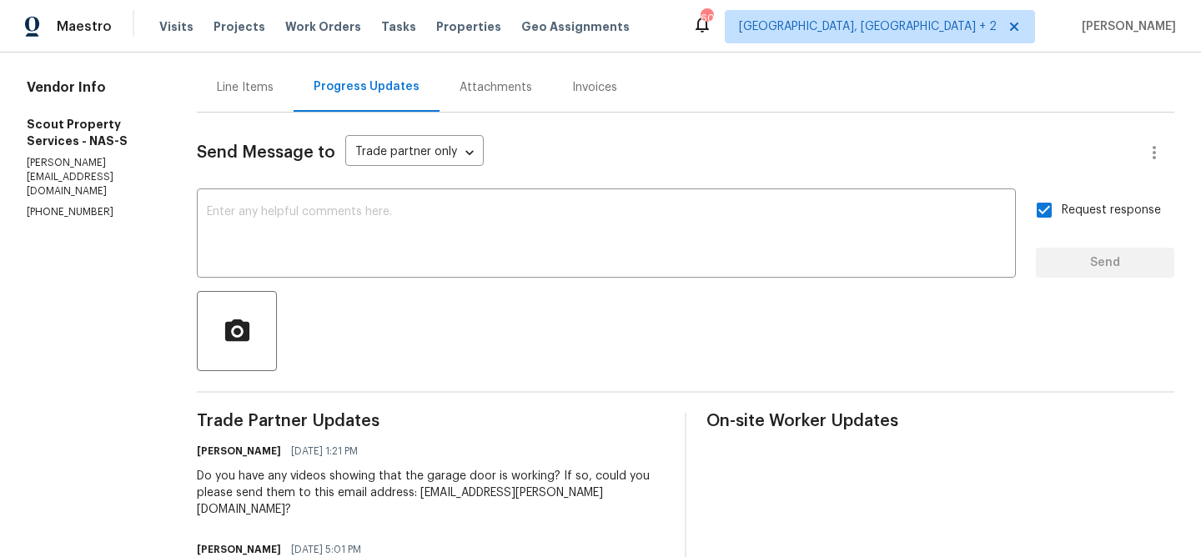
click at [214, 108] on div "Line Items" at bounding box center [245, 87] width 97 height 49
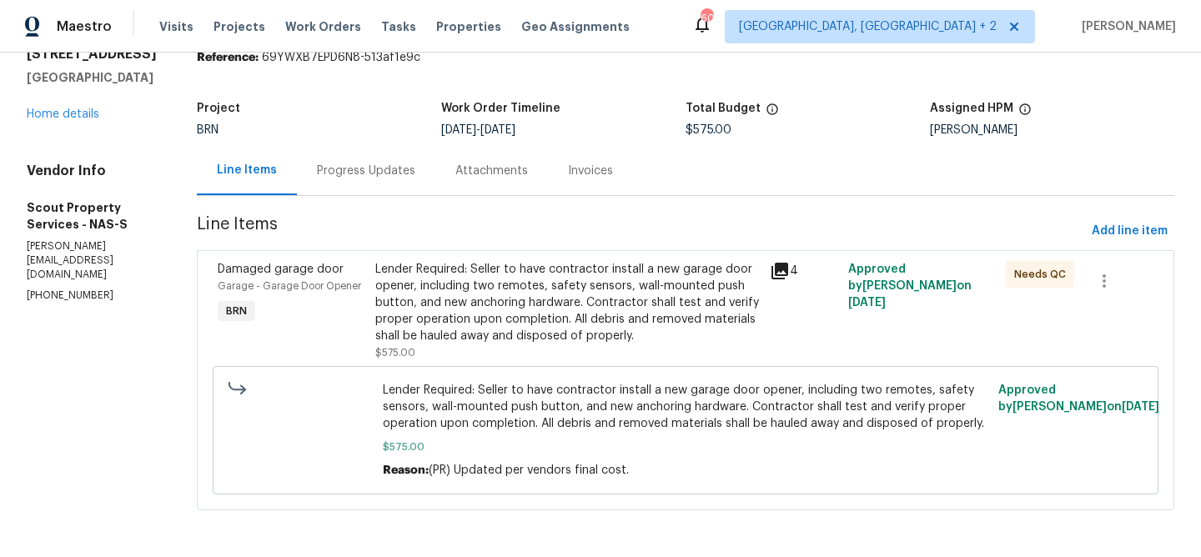
scroll to position [71, 0]
click at [520, 301] on div "Lender Required: Seller to have contractor install a new garage door opener, in…" at bounding box center [567, 302] width 384 height 83
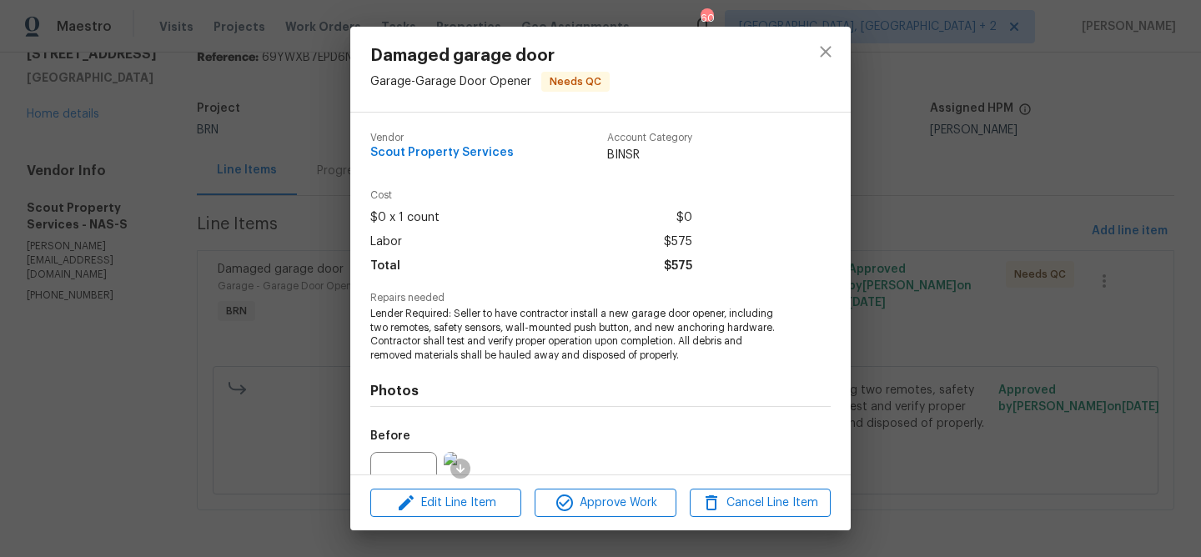
scroll to position [169, 0]
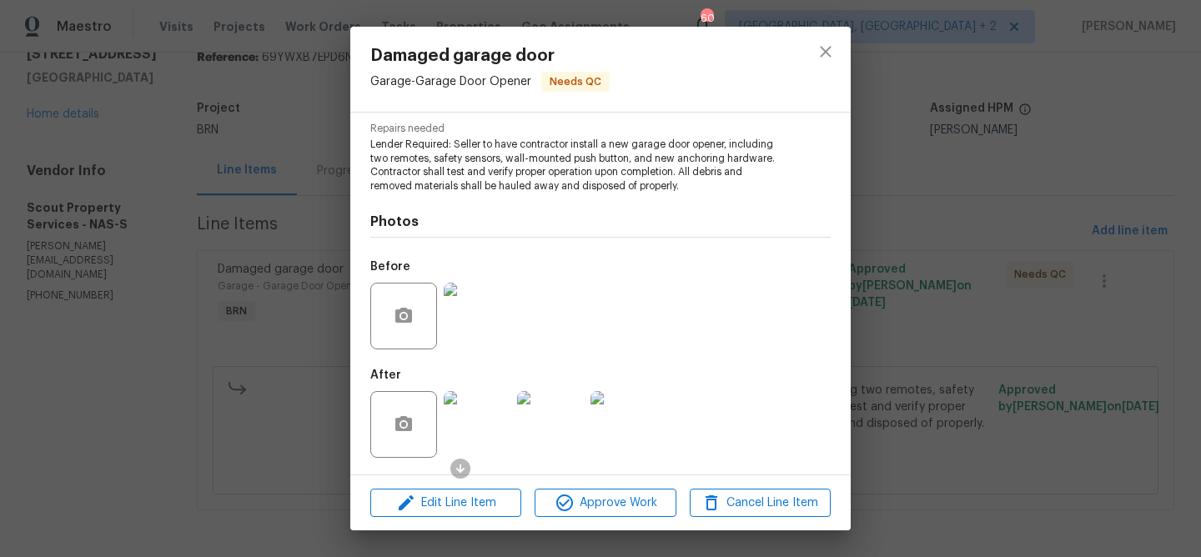
click at [467, 417] on img at bounding box center [477, 424] width 67 height 67
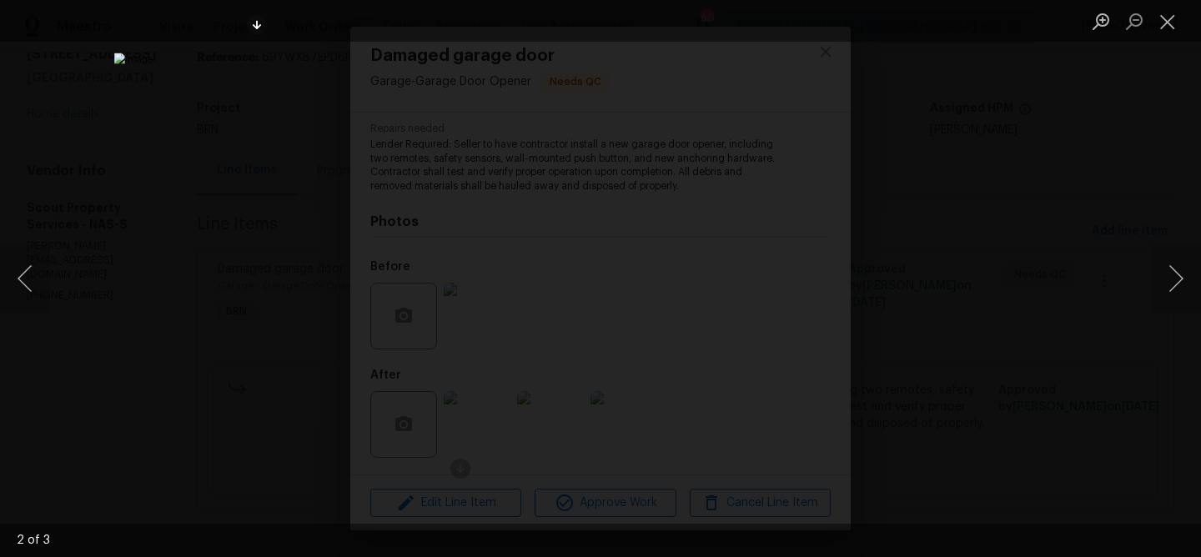
click at [599, 271] on img "Lightbox" at bounding box center [600, 278] width 972 height 451
click at [599, 271] on img "Lightbox" at bounding box center [602, 286] width 1954 height 906
click at [185, 164] on div "Lightbox" at bounding box center [600, 278] width 1201 height 557
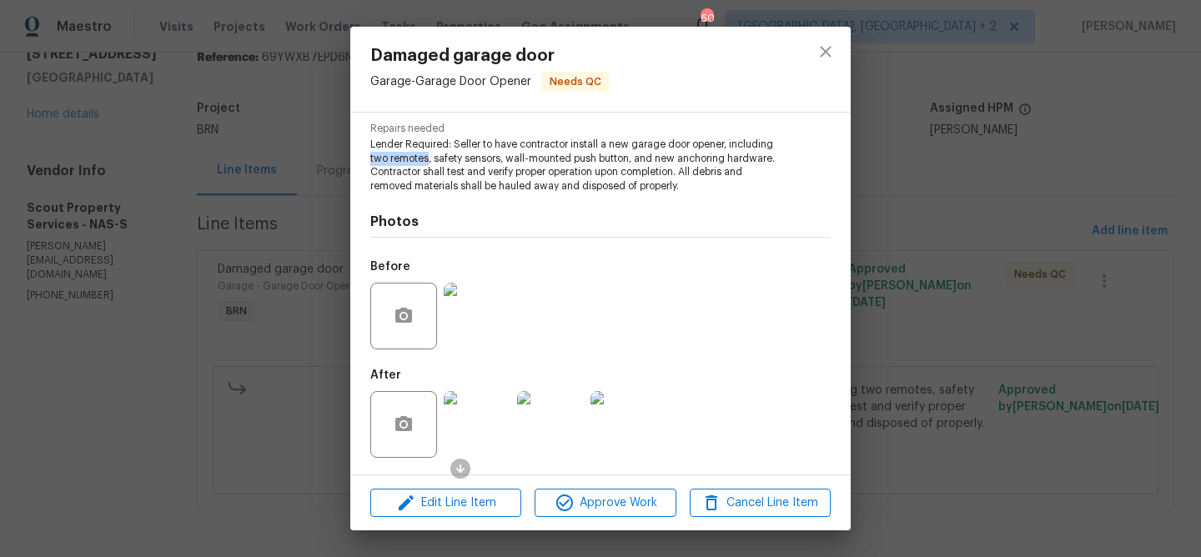
drag, startPoint x: 369, startPoint y: 161, endPoint x: 427, endPoint y: 161, distance: 57.5
click at [427, 161] on div "Vendor Scout Property Services Account Category BINSR Cost $0 x 1 count $0 Labo…" at bounding box center [600, 294] width 500 height 362
copy span "two remotes"
click at [483, 419] on img at bounding box center [477, 424] width 67 height 67
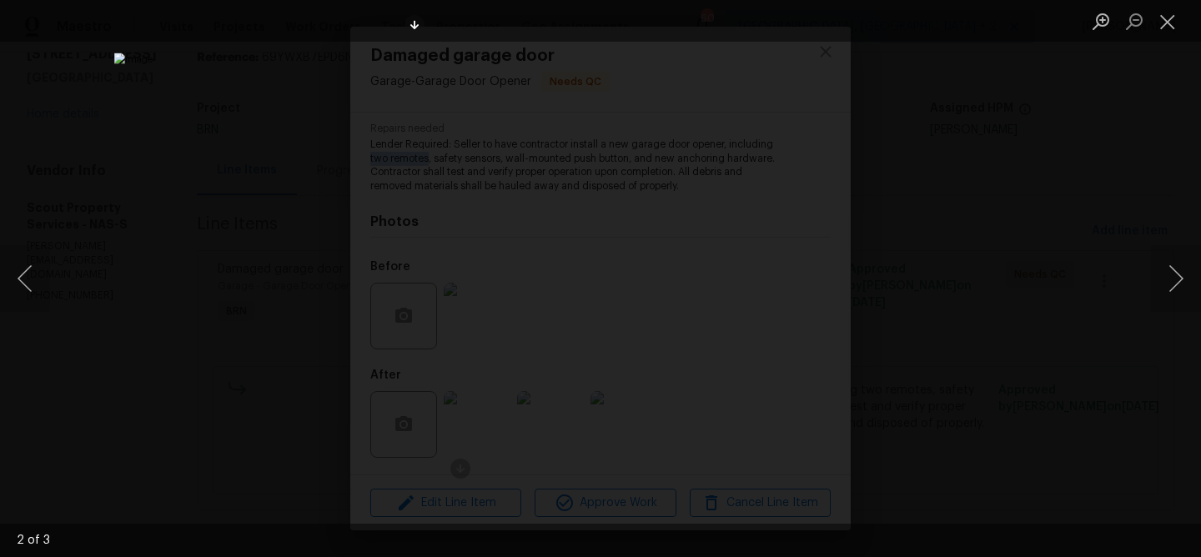
click at [196, 121] on div "Lightbox" at bounding box center [600, 278] width 1201 height 557
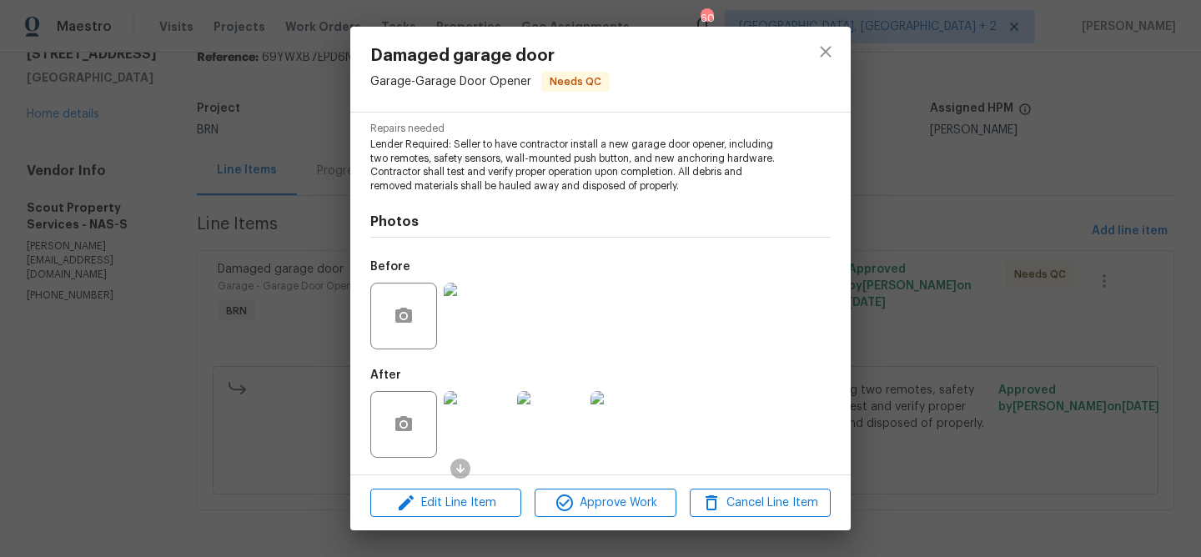
click at [237, 239] on div "Damaged garage door Garage - Garage Door Opener Needs QC Vendor Scout Property …" at bounding box center [600, 278] width 1201 height 557
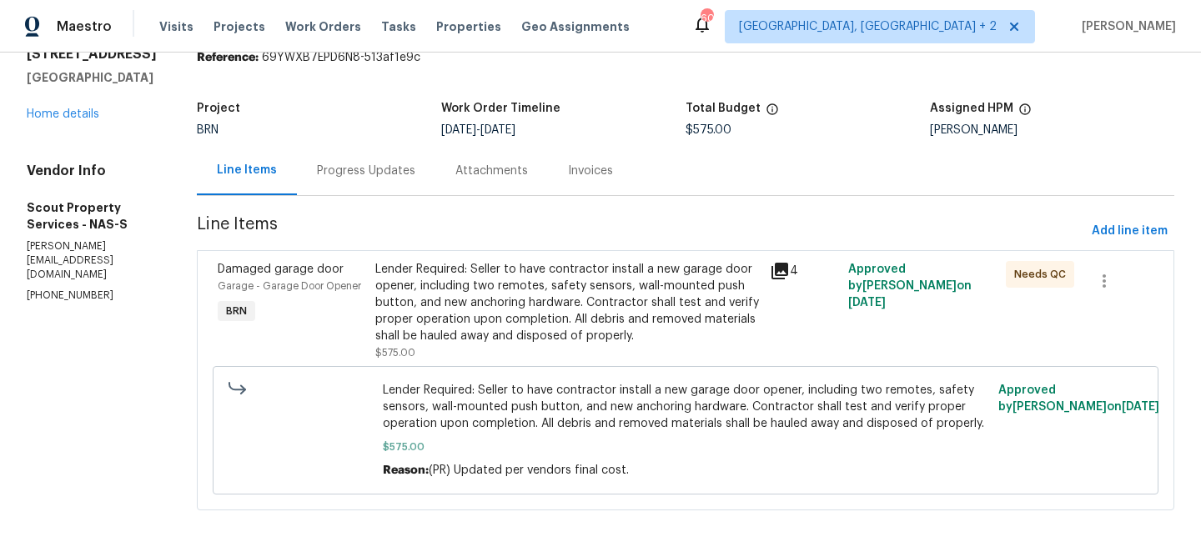
click at [324, 182] on div "Progress Updates" at bounding box center [366, 170] width 138 height 49
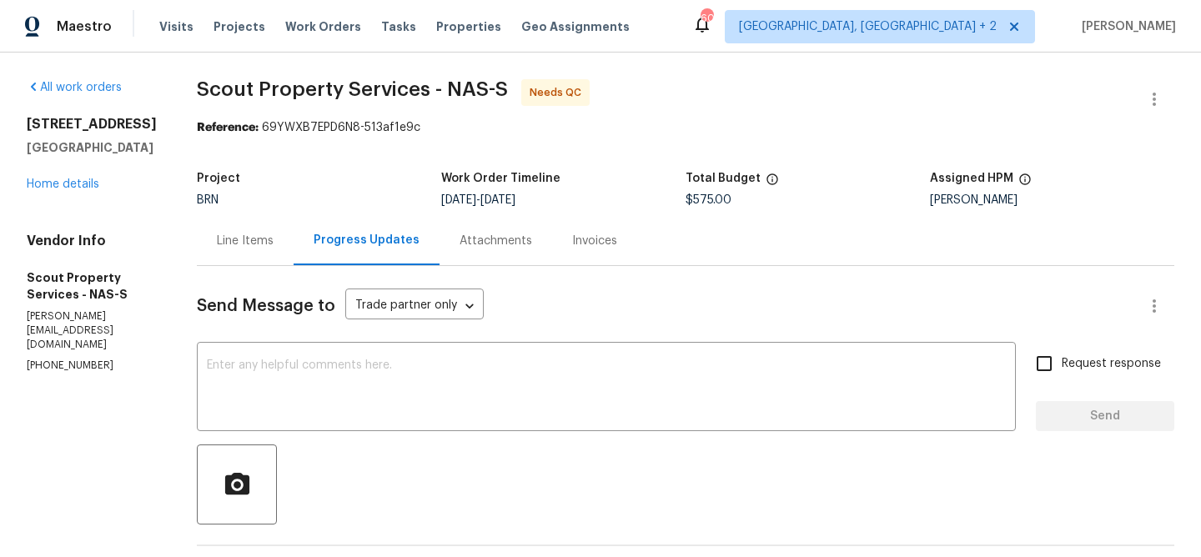
click at [238, 256] on div "Line Items" at bounding box center [245, 240] width 97 height 49
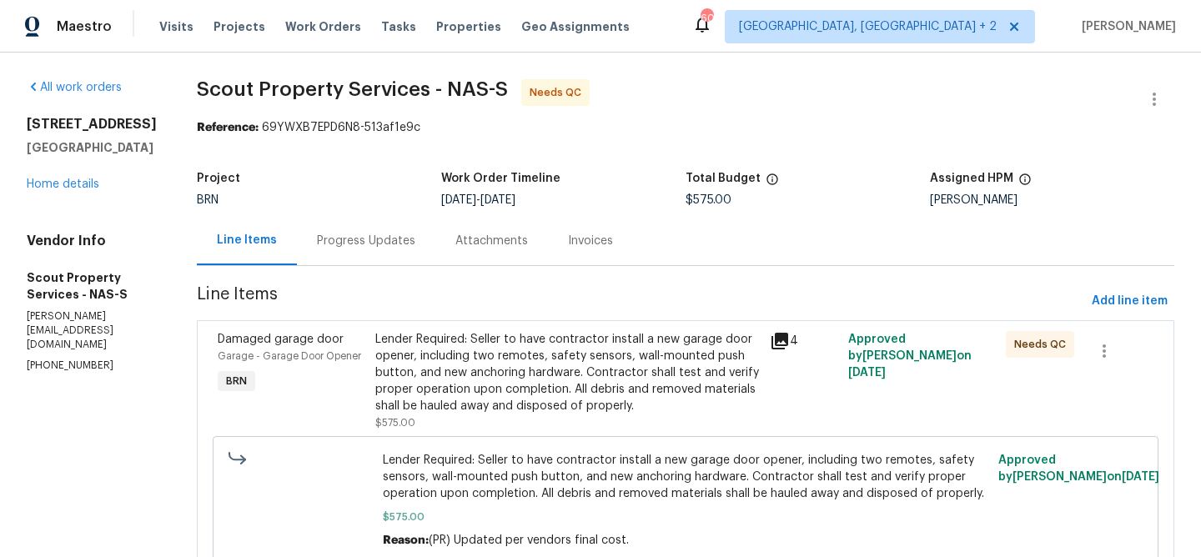
click at [367, 264] on div "Progress Updates" at bounding box center [366, 240] width 138 height 49
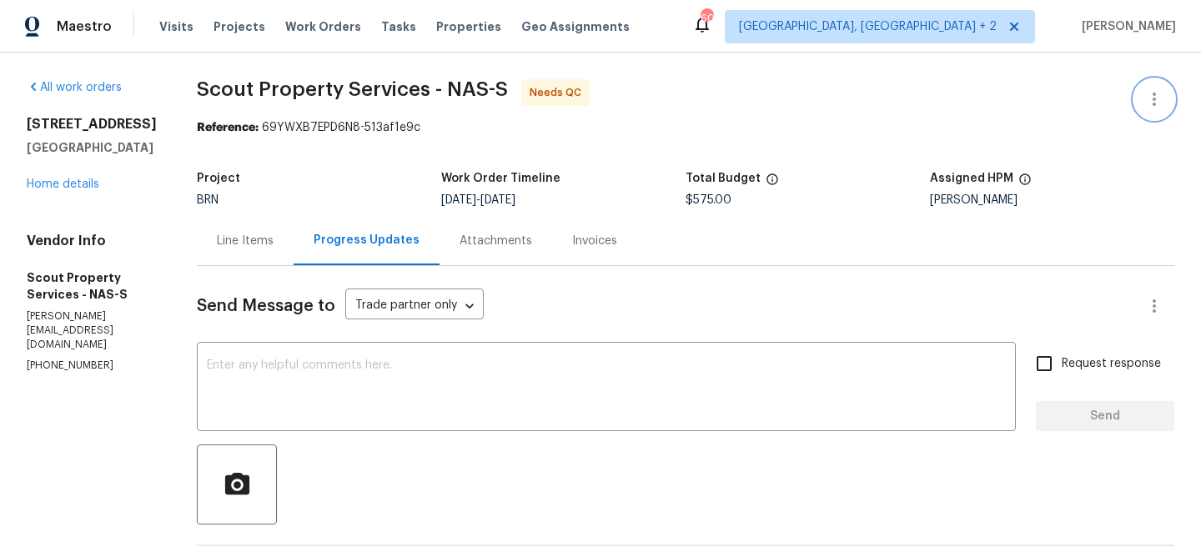
click at [1152, 89] on icon "button" at bounding box center [1154, 99] width 20 height 20
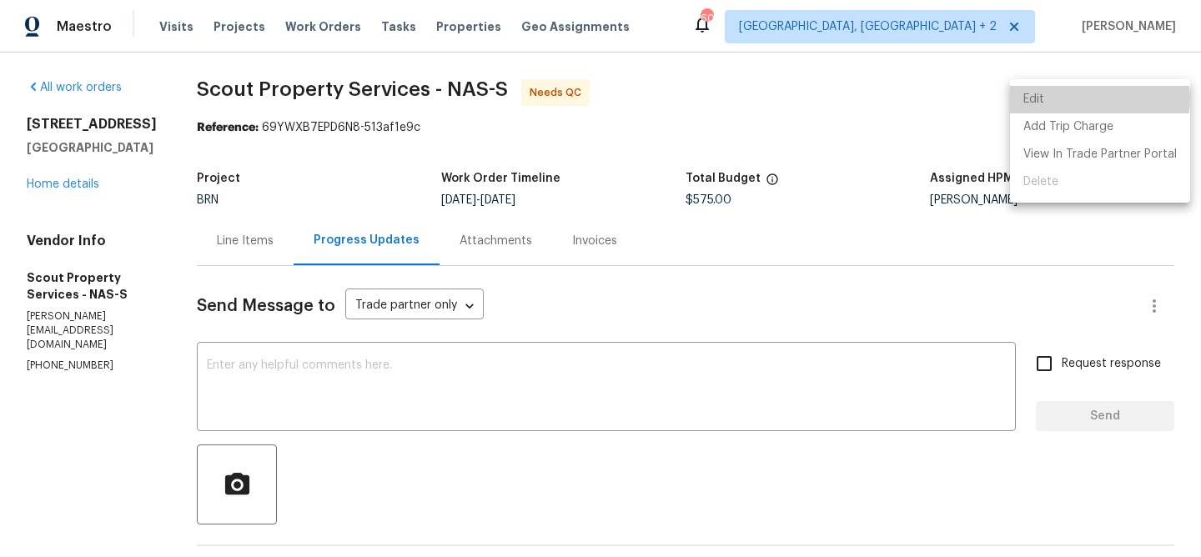
click at [1096, 98] on li "Edit" at bounding box center [1100, 100] width 180 height 28
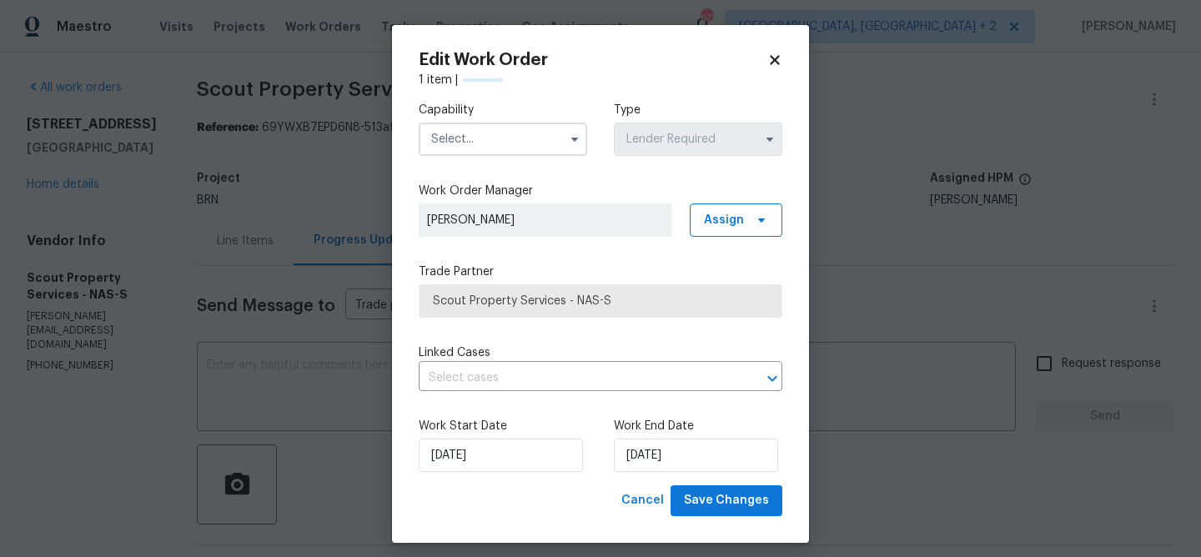
click at [485, 121] on div "Capability" at bounding box center [503, 129] width 168 height 54
click at [474, 135] on input "text" at bounding box center [503, 139] width 168 height 33
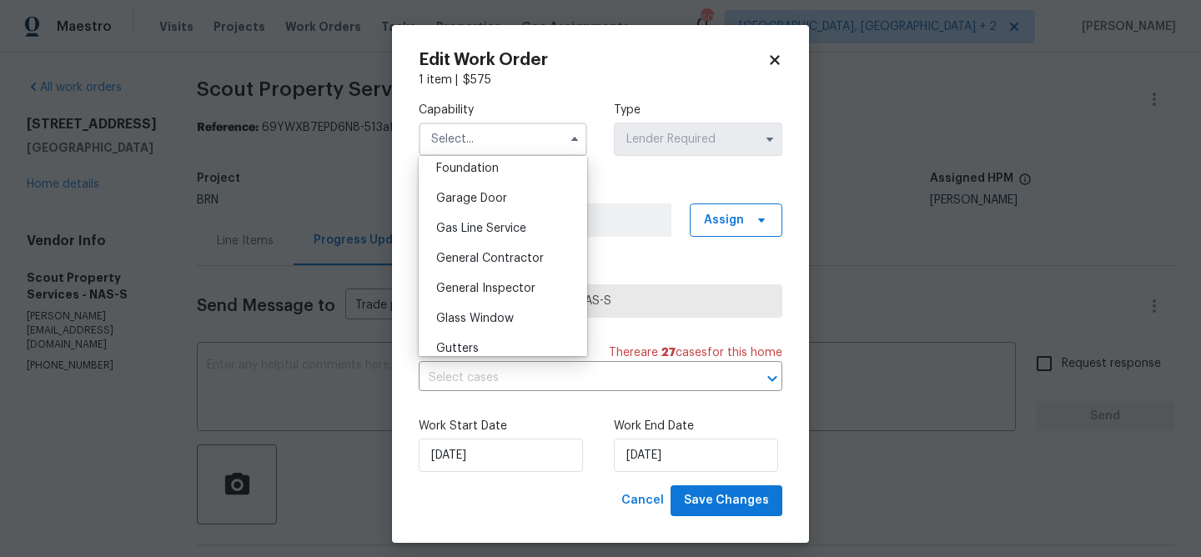
scroll to position [735, 0]
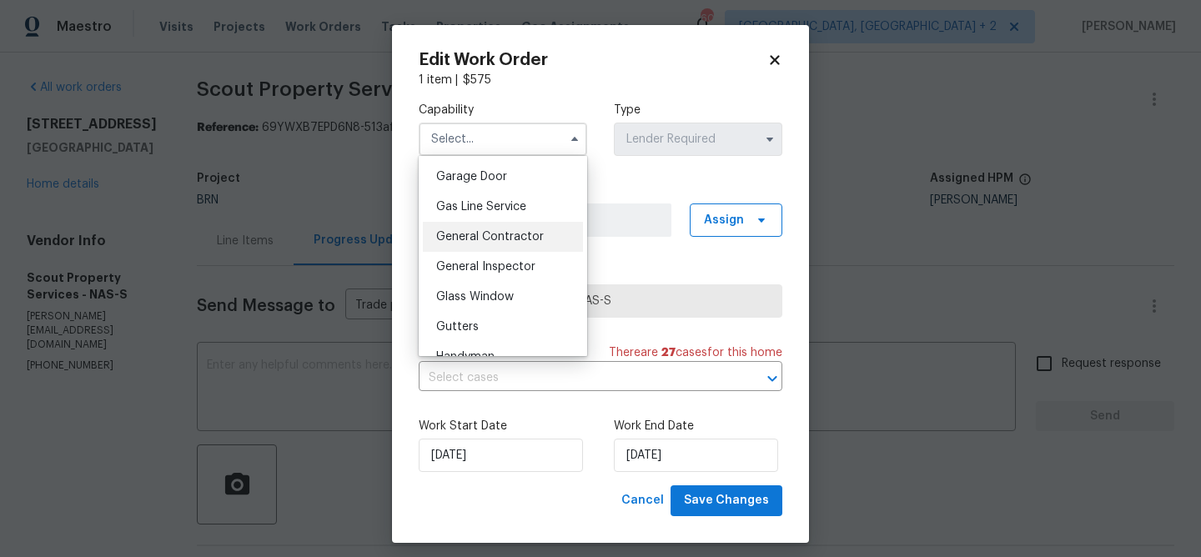
click at [492, 230] on div "General Contractor" at bounding box center [503, 237] width 160 height 30
type input "General Contractor"
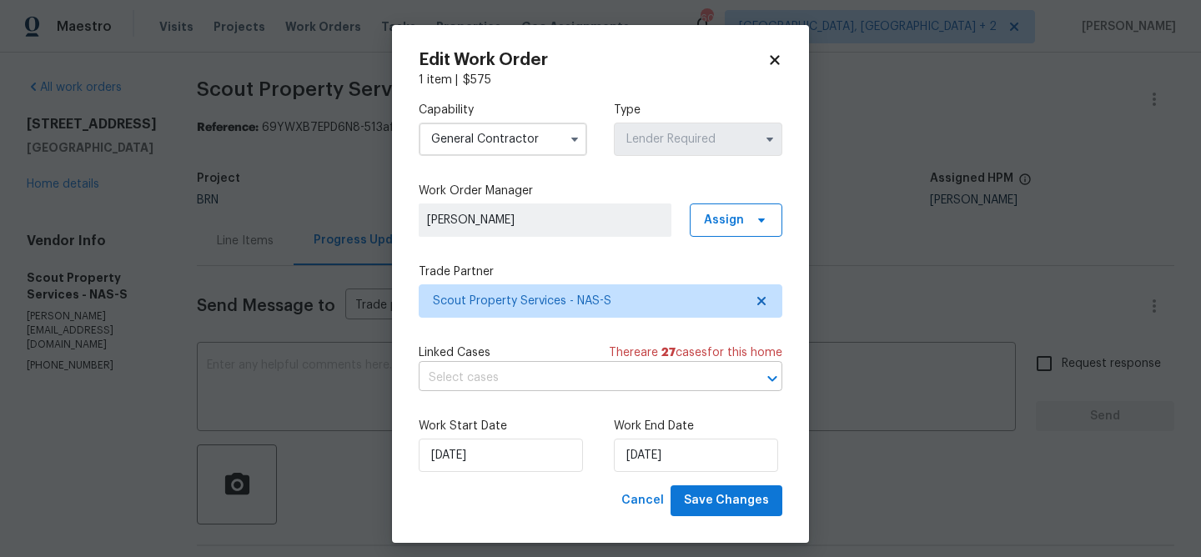
click at [464, 370] on input "text" at bounding box center [577, 378] width 317 height 26
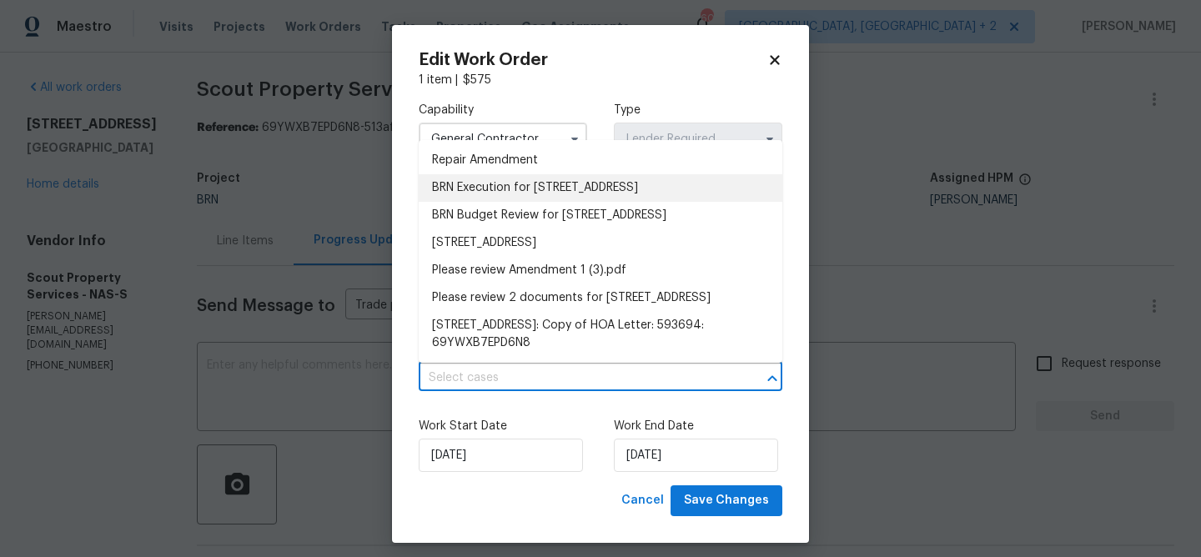
click at [474, 202] on li "BRN Execution for 209 Autumn Terrace Ln, Clarksville, TN 37040" at bounding box center [601, 188] width 364 height 28
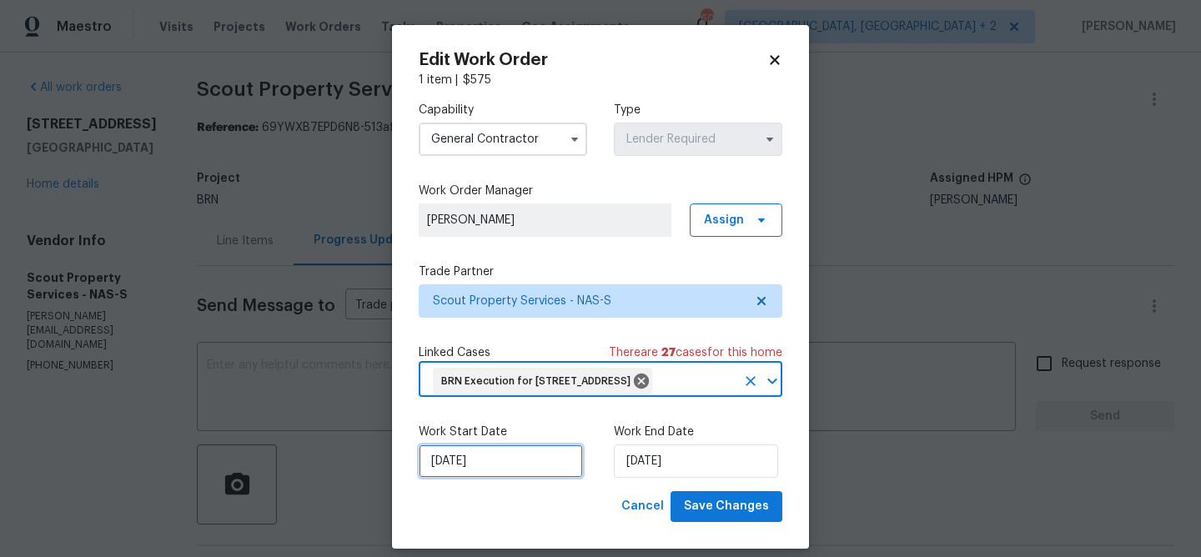
click at [446, 478] on input "15/09/2025" at bounding box center [501, 460] width 164 height 33
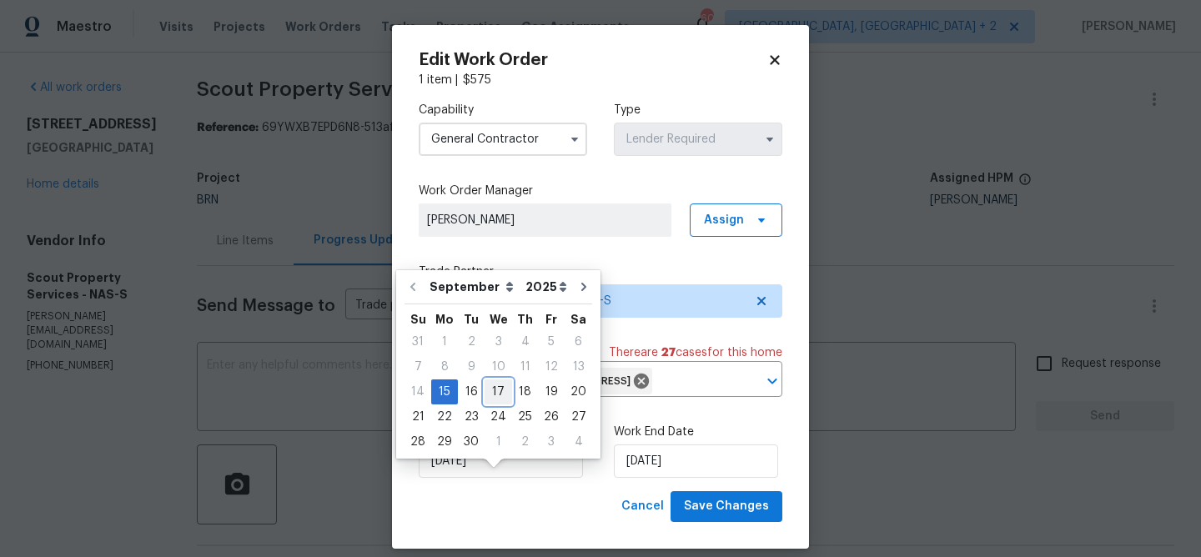
click at [490, 397] on div "17" at bounding box center [498, 391] width 28 height 23
type input "17/09/2025"
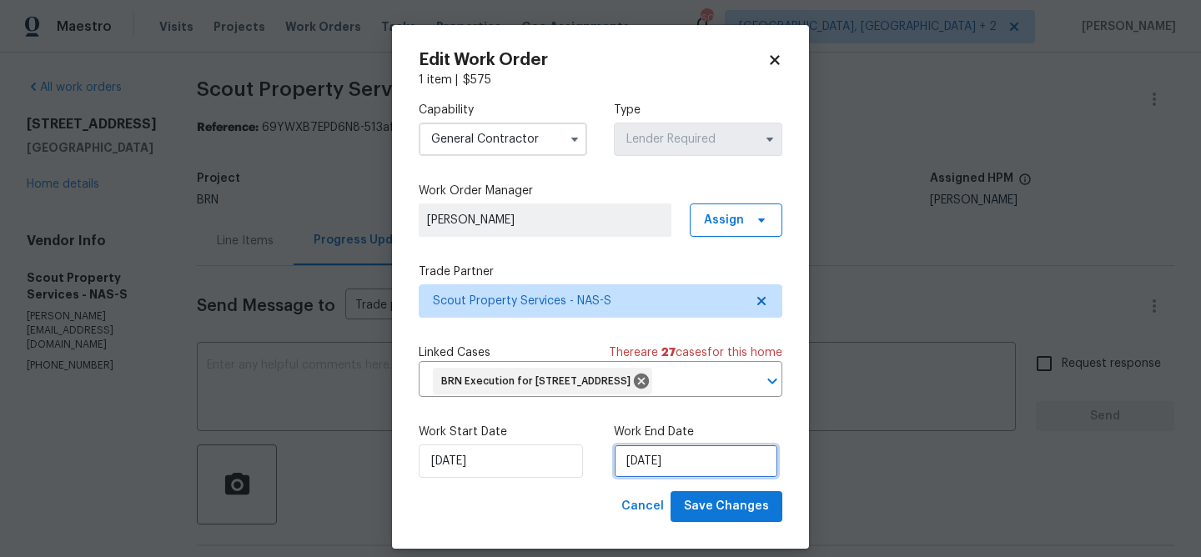
click at [642, 478] on input "17/09/2025" at bounding box center [696, 460] width 164 height 33
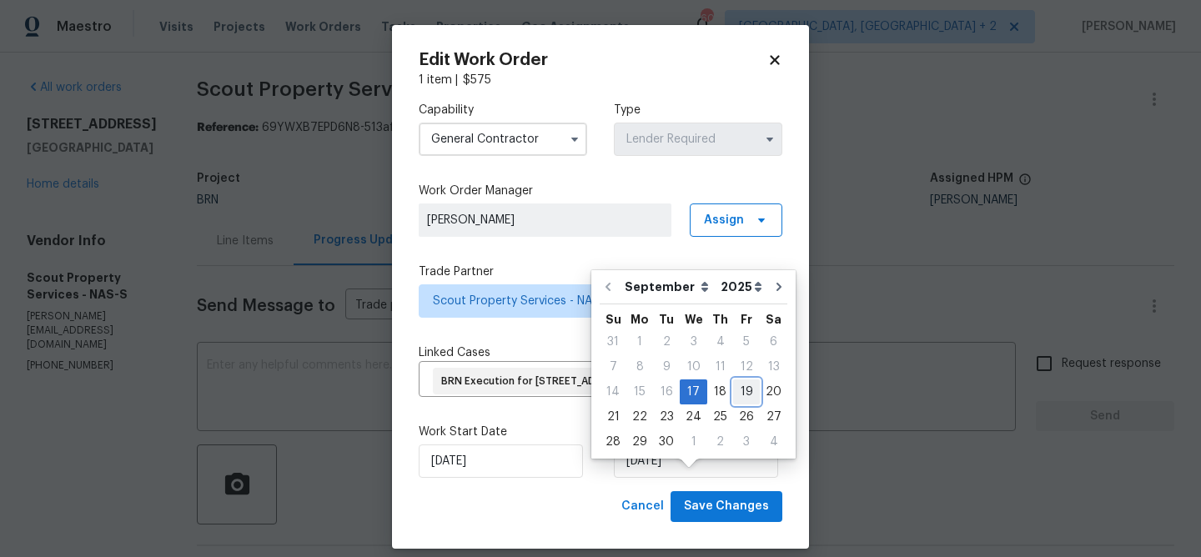
click at [740, 391] on div "19" at bounding box center [746, 391] width 27 height 23
type input "19/09/2025"
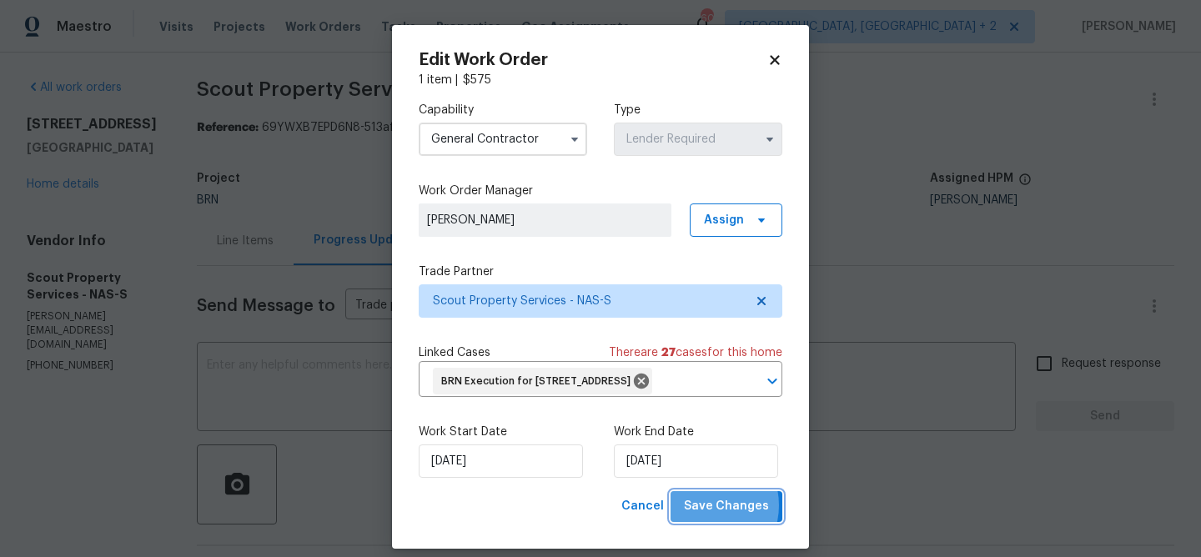
click at [706, 517] on span "Save Changes" at bounding box center [726, 506] width 85 height 21
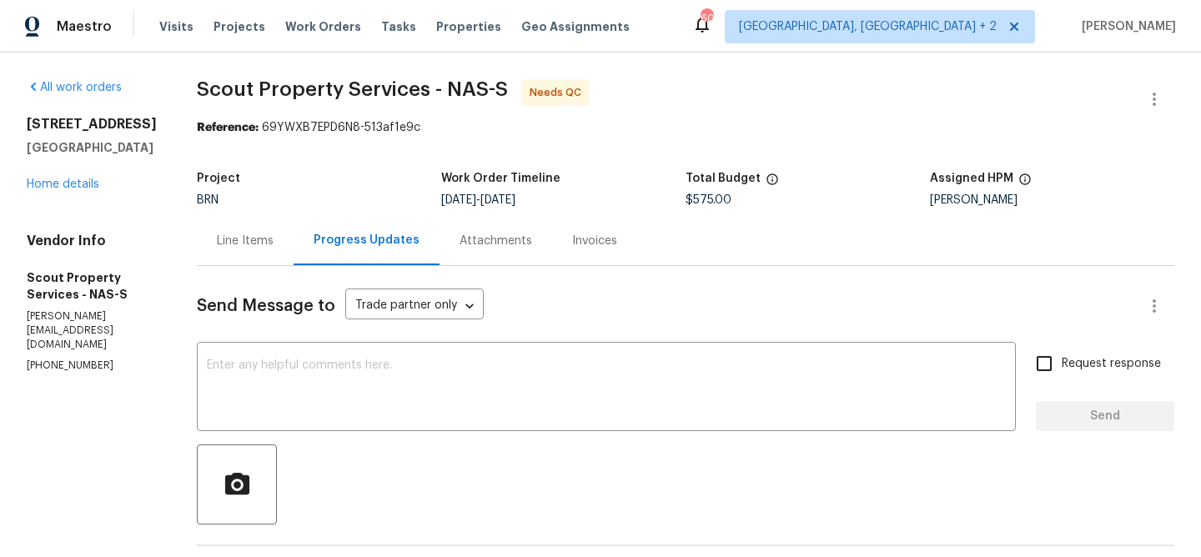
click at [257, 252] on div "Line Items" at bounding box center [245, 240] width 97 height 49
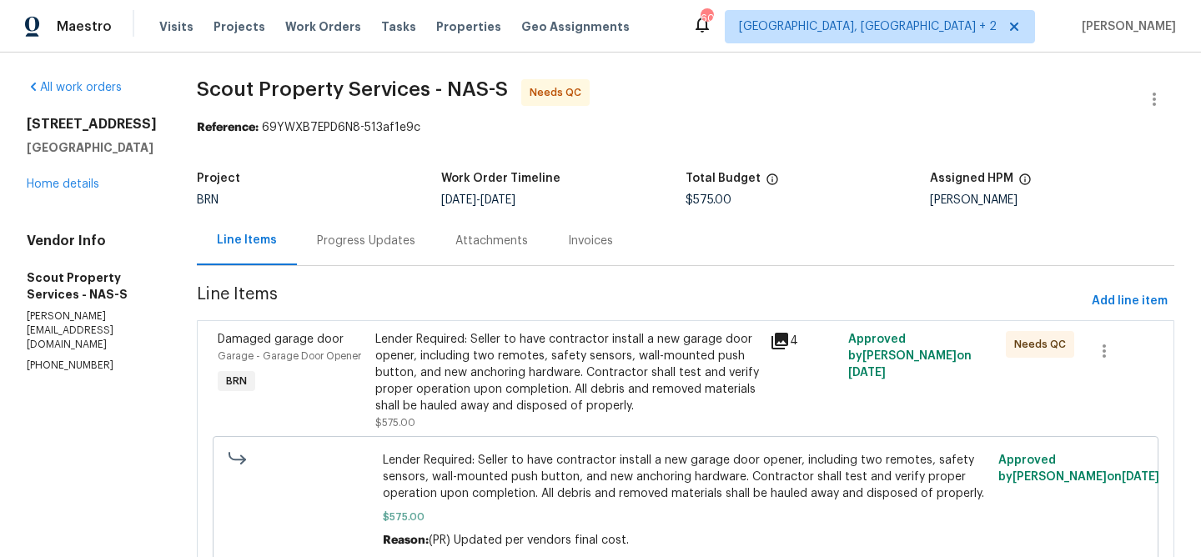
click at [469, 357] on div "Lender Required: Seller to have contractor install a new garage door opener, in…" at bounding box center [567, 372] width 384 height 83
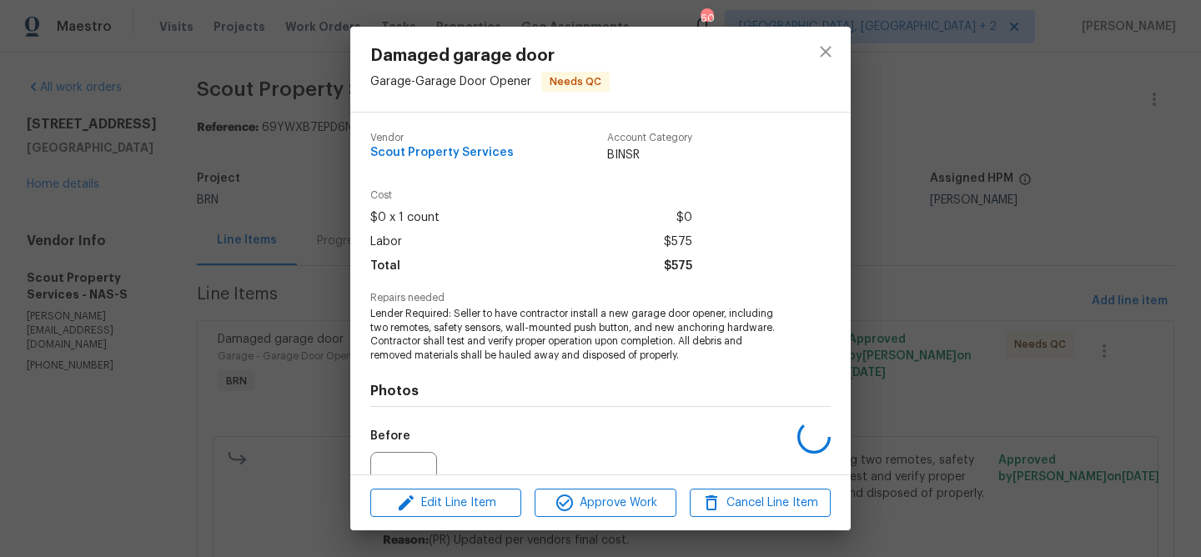
click at [419, 329] on span "Lender Required: Seller to have contractor install a new garage door opener, in…" at bounding box center [577, 335] width 414 height 56
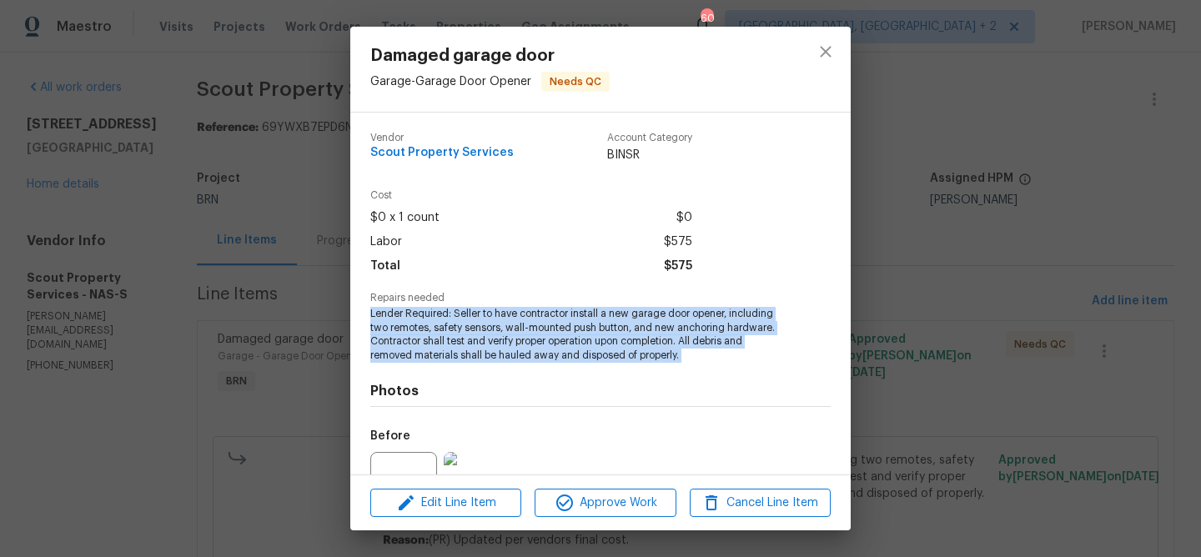
click at [419, 329] on span "Lender Required: Seller to have contractor install a new garage door opener, in…" at bounding box center [577, 335] width 414 height 56
copy span "Lender Required: Seller to have contractor install a new garage door opener, in…"
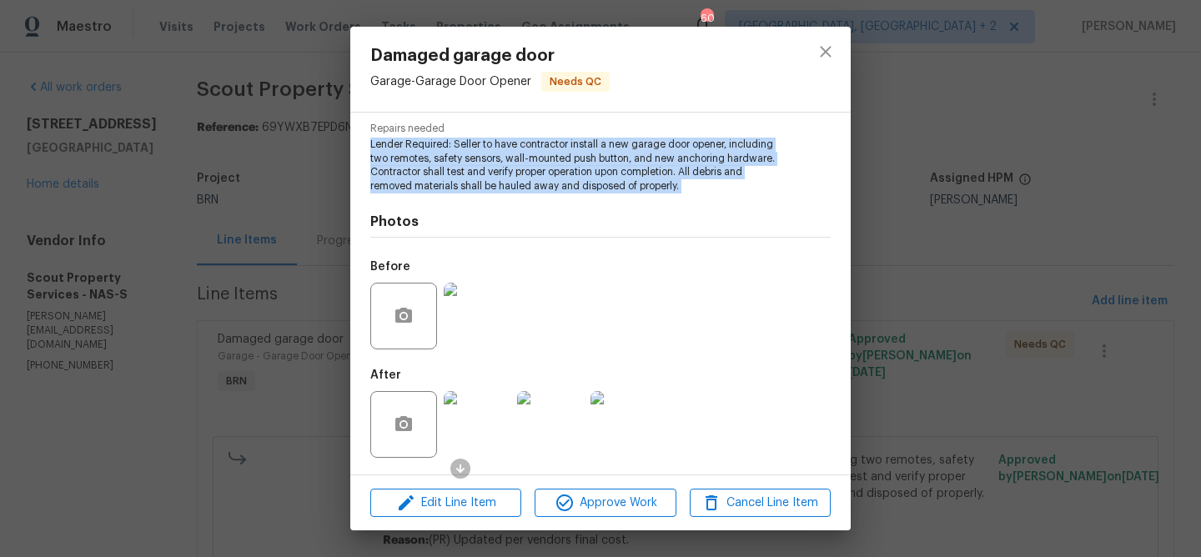
click at [482, 301] on img at bounding box center [477, 316] width 67 height 67
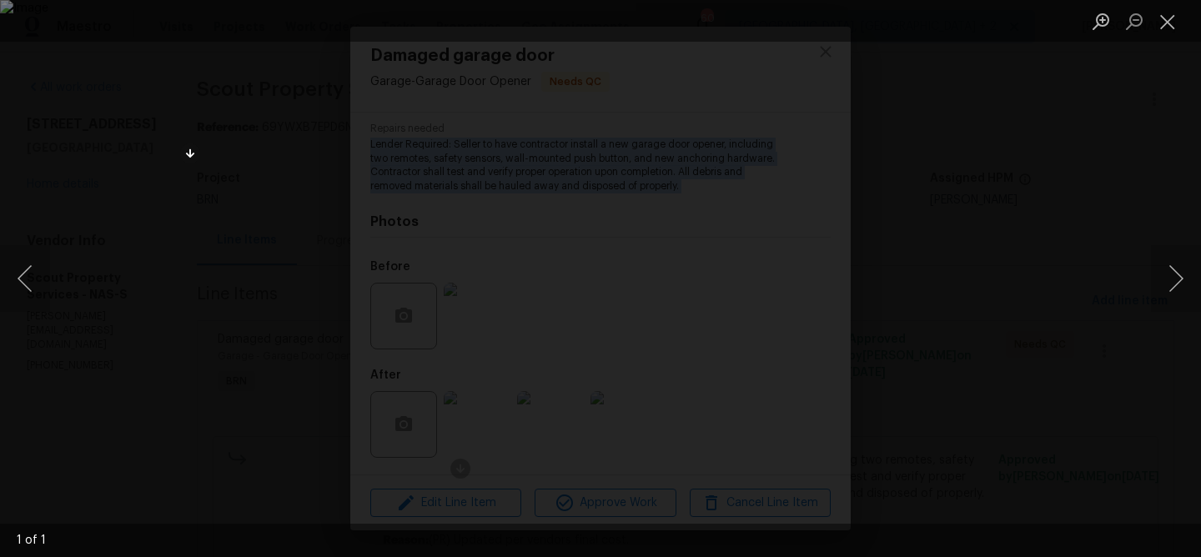
click at [138, 165] on div "Lightbox" at bounding box center [600, 278] width 1201 height 557
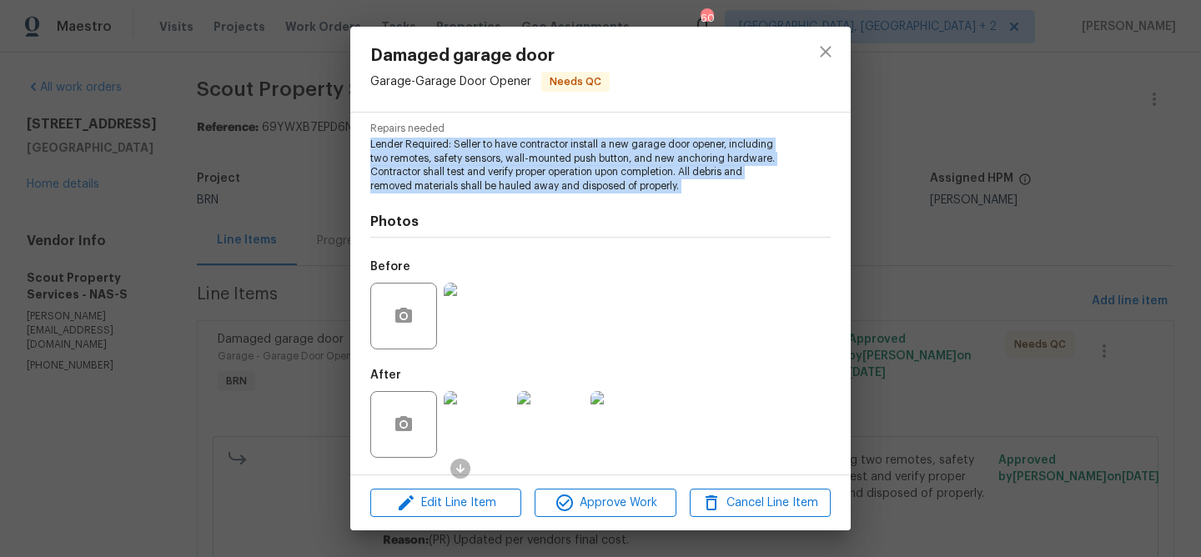
click at [476, 421] on img at bounding box center [477, 424] width 67 height 67
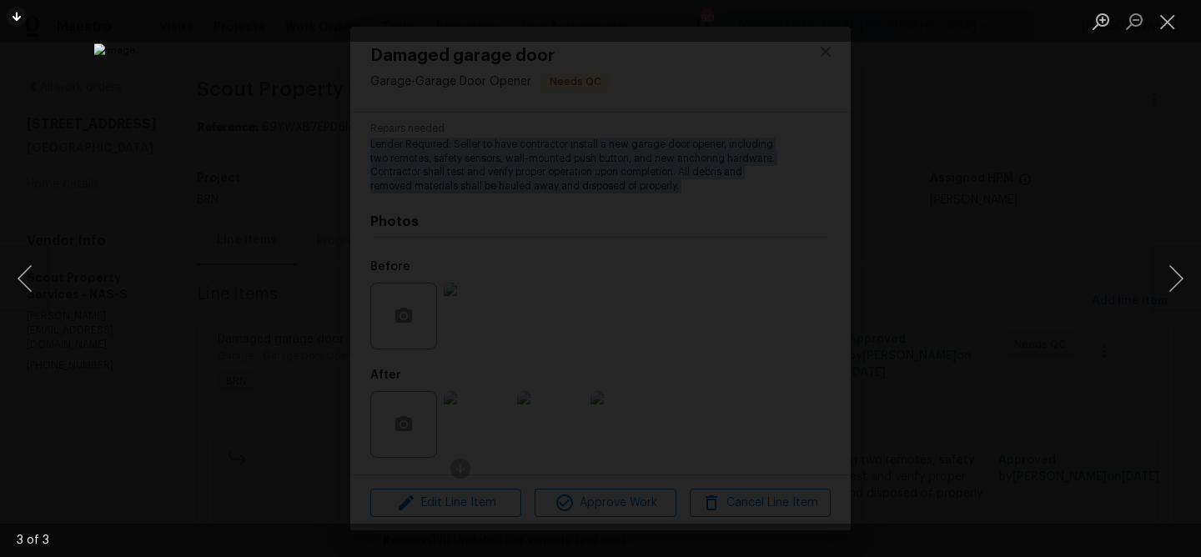
click at [177, 143] on div "Lightbox" at bounding box center [600, 278] width 1201 height 557
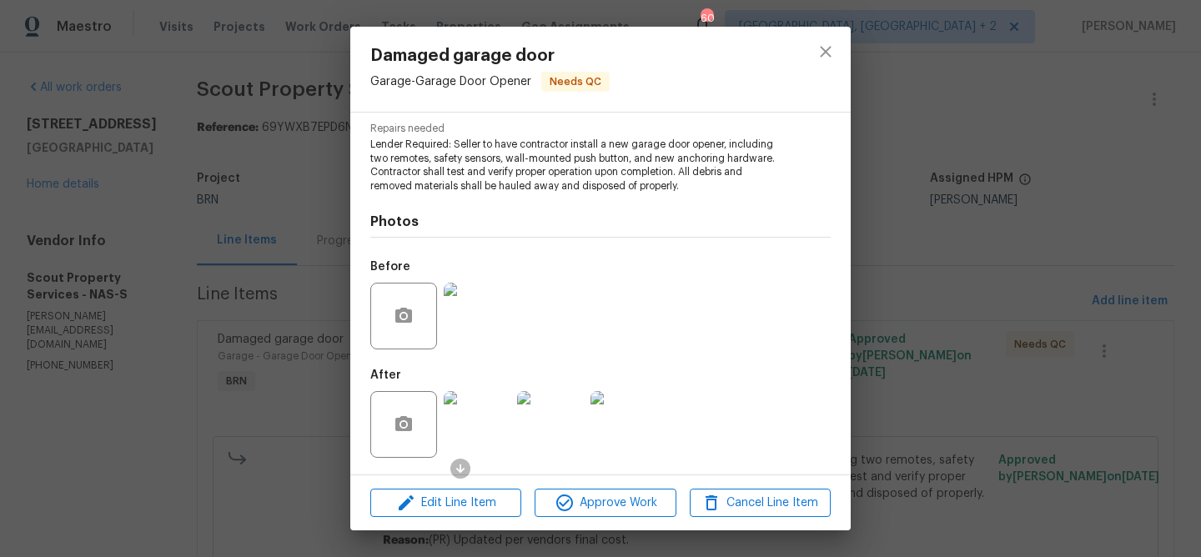
click at [190, 116] on div "Damaged garage door Garage - Garage Door Opener Needs QC Vendor Scout Property …" at bounding box center [600, 278] width 1201 height 557
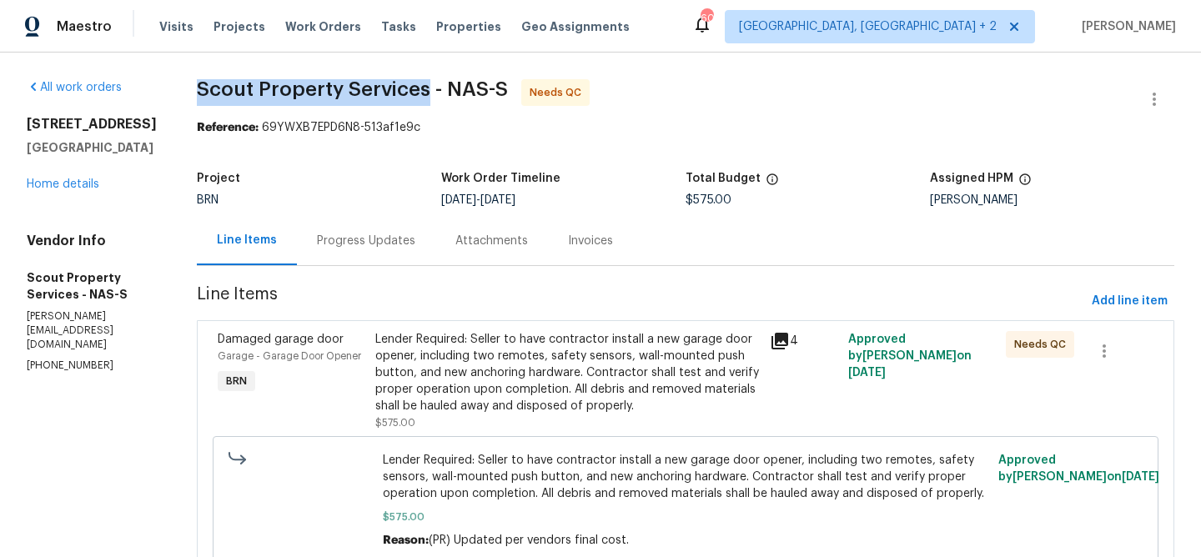
drag, startPoint x: 173, startPoint y: 95, endPoint x: 405, endPoint y: 89, distance: 231.9
click at [405, 89] on div "All work orders [STREET_ADDRESS] Home details Vendor Info Scout Property Servic…" at bounding box center [600, 340] width 1201 height 575
copy span "Scout Property Services"
click at [304, 249] on div "Progress Updates" at bounding box center [366, 240] width 138 height 49
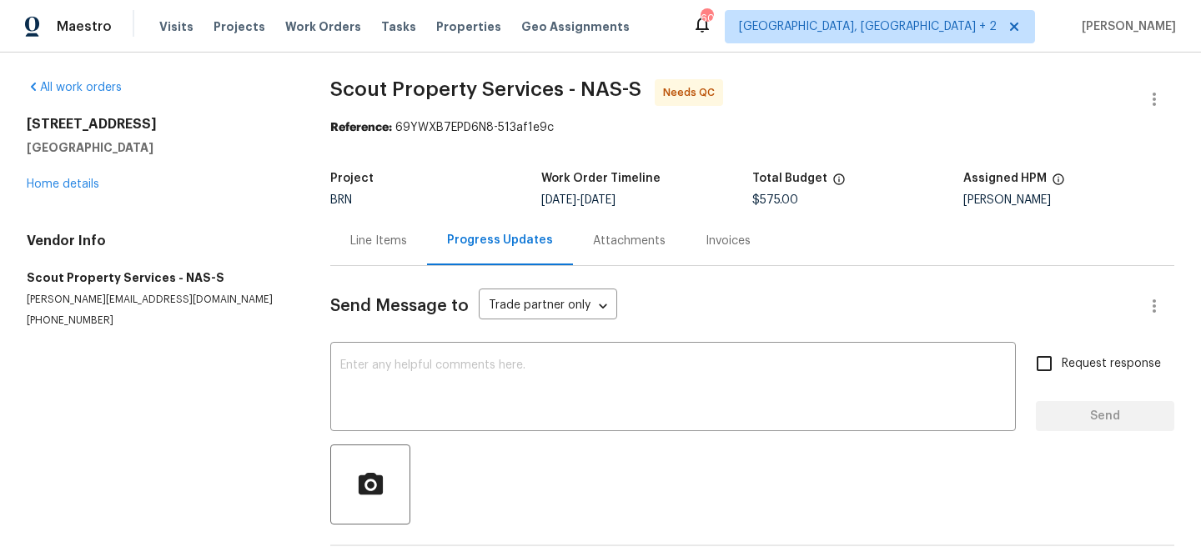
scroll to position [66, 0]
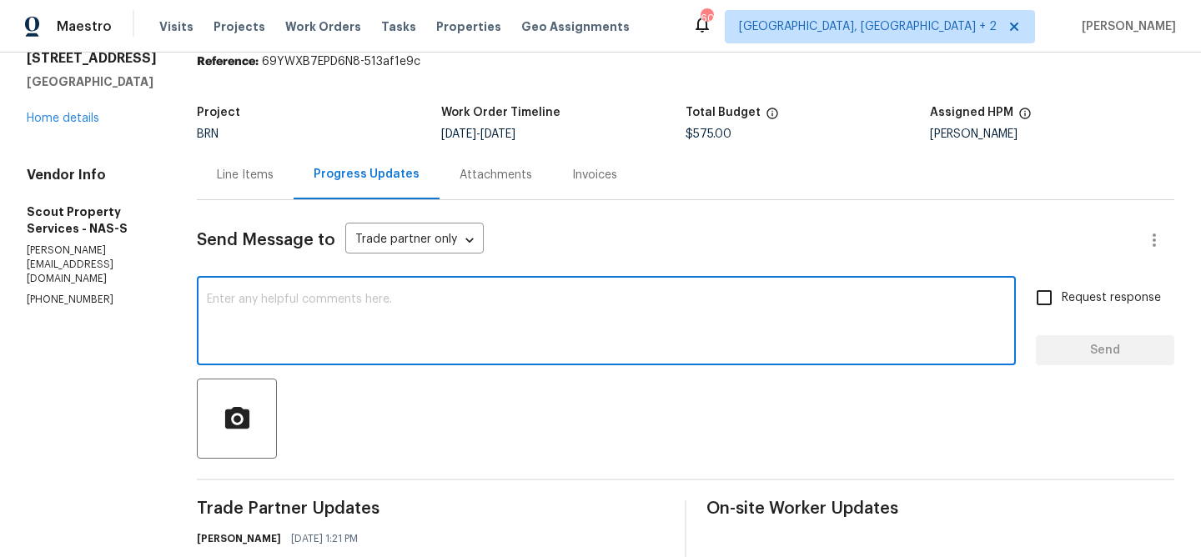
click at [334, 303] on textarea at bounding box center [606, 323] width 799 height 58
click at [78, 298] on p "[PHONE_NUMBER]" at bounding box center [92, 300] width 130 height 14
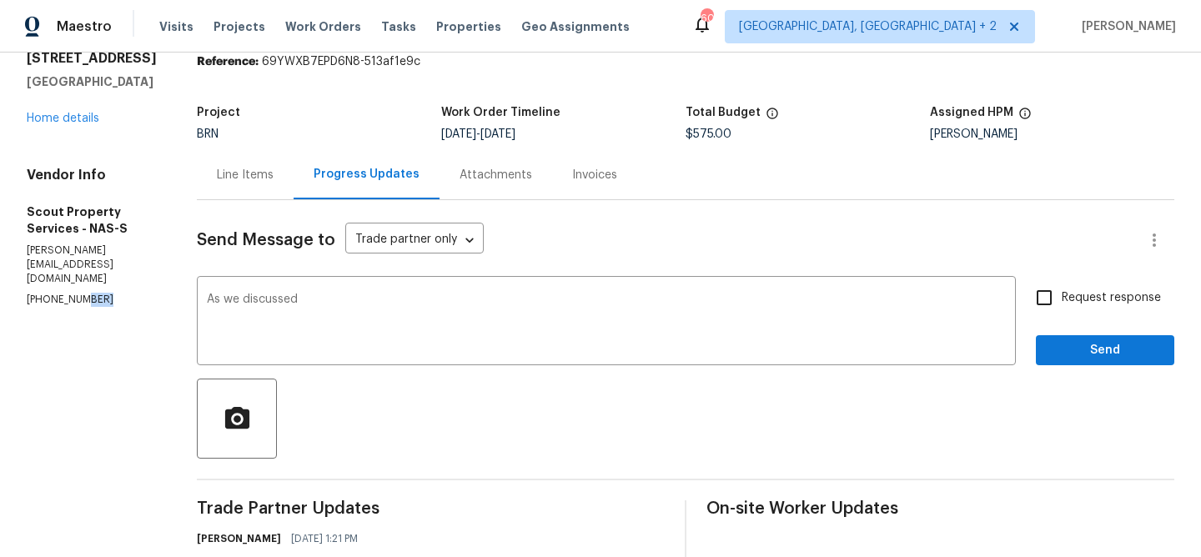
click at [78, 298] on p "[PHONE_NUMBER]" at bounding box center [92, 300] width 130 height 14
copy p "[PHONE_NUMBER]"
click at [328, 317] on textarea "As we discussed" at bounding box center [606, 323] width 799 height 58
paste textarea "[PHONE_NUMBER]"
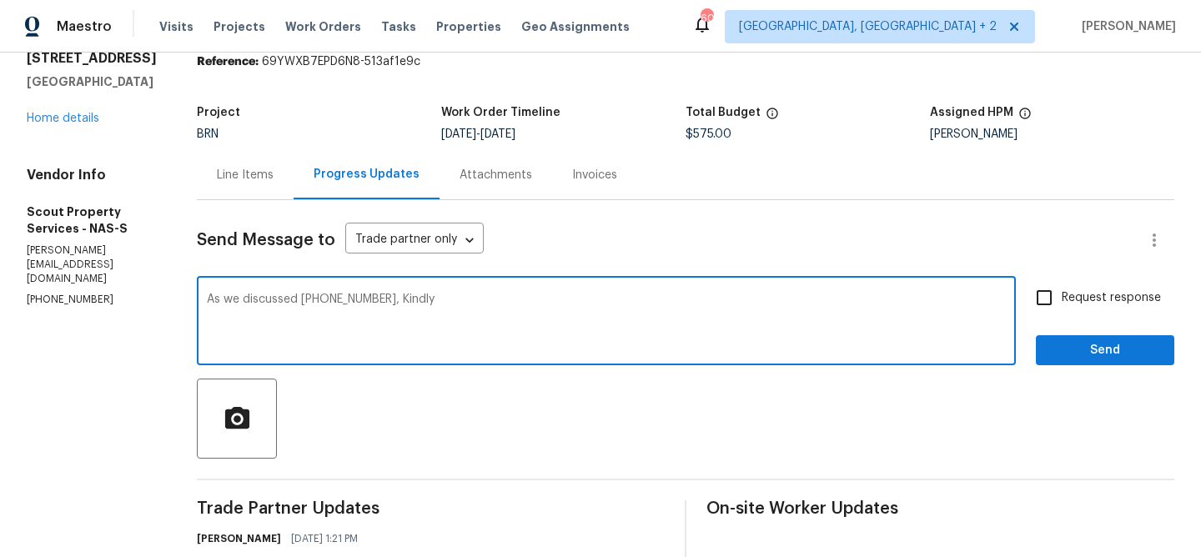
drag, startPoint x: 371, startPoint y: 302, endPoint x: 533, endPoint y: 322, distance: 163.0
click at [533, 322] on textarea "As we discussed [PHONE_NUMBER], Kindly" at bounding box center [606, 323] width 799 height 58
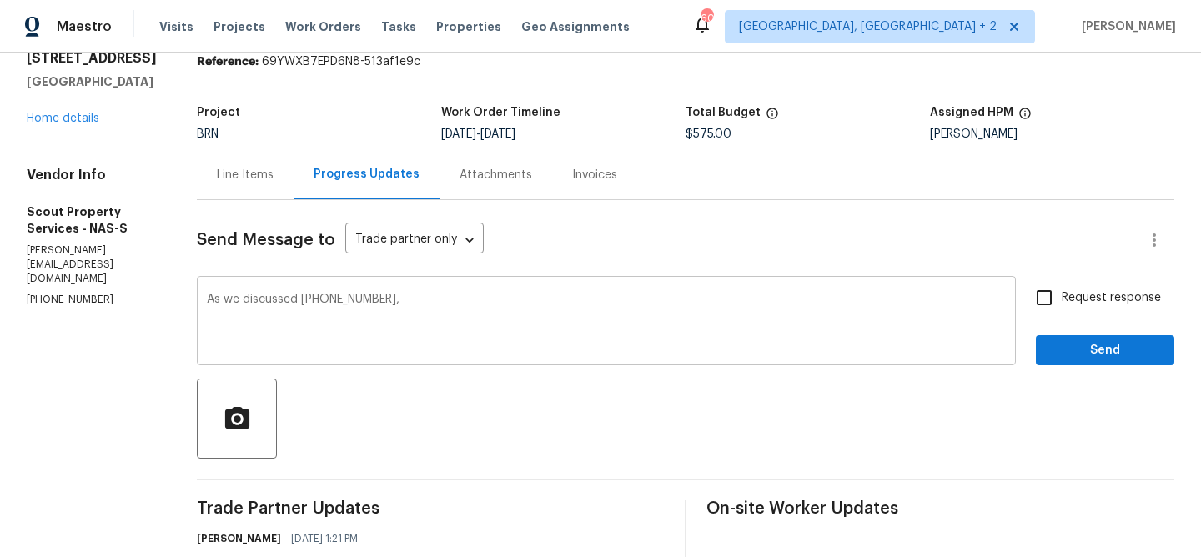
paste textarea "WO is approved, Please upload the invoice under the invoice section.Thanks"
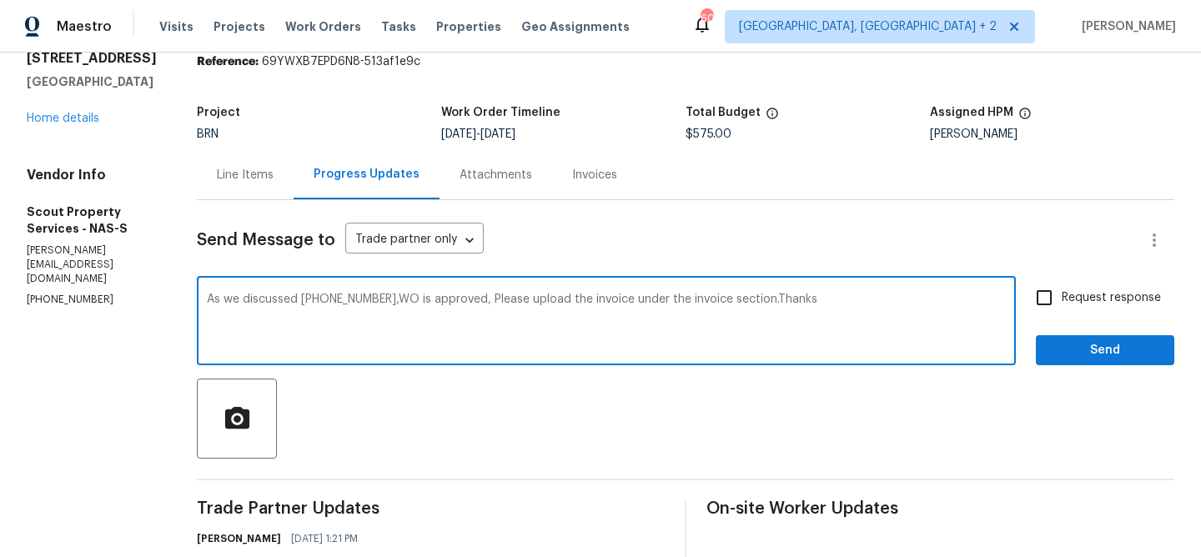
click at [556, 300] on textarea "As we discussed [PHONE_NUMBER],WO is approved, Please upload the invoice under …" at bounding box center [606, 323] width 799 height 58
click at [790, 302] on textarea "As we discussed [PHONE_NUMBER],WO is approved, Please upload the detailed invoi…" at bounding box center [606, 323] width 799 height 58
type textarea "As we discussed [PHONE_NUMBER],WO is approved, Please upload the detailed invoi…"
click at [1113, 303] on span "Request response" at bounding box center [1111, 298] width 99 height 18
click at [1062, 303] on input "Request response" at bounding box center [1043, 297] width 35 height 35
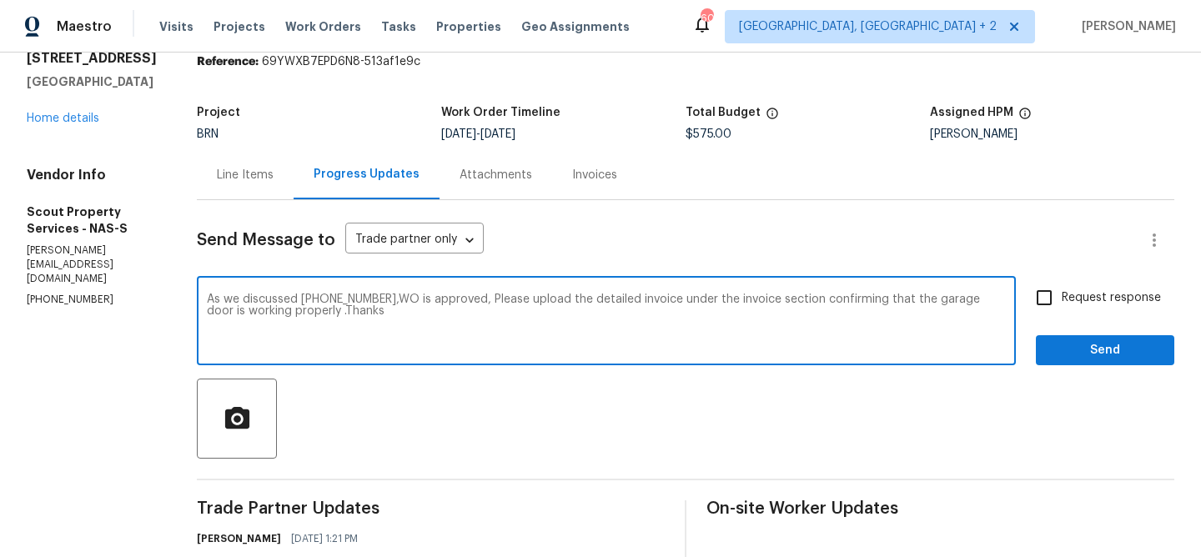
checkbox input "true"
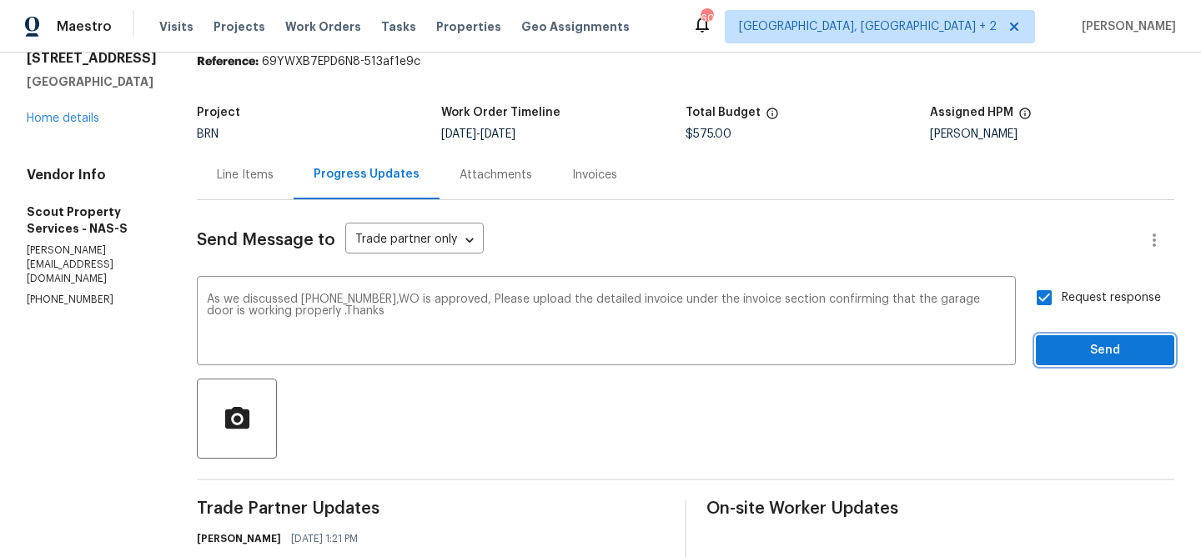
click at [1082, 340] on span "Send" at bounding box center [1105, 350] width 112 height 21
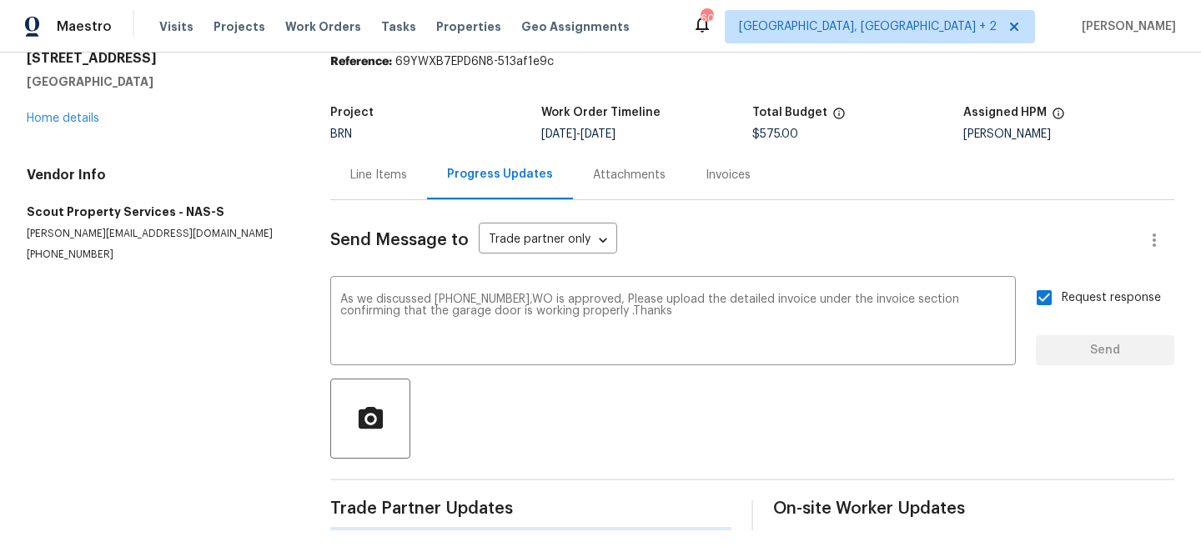
scroll to position [0, 0]
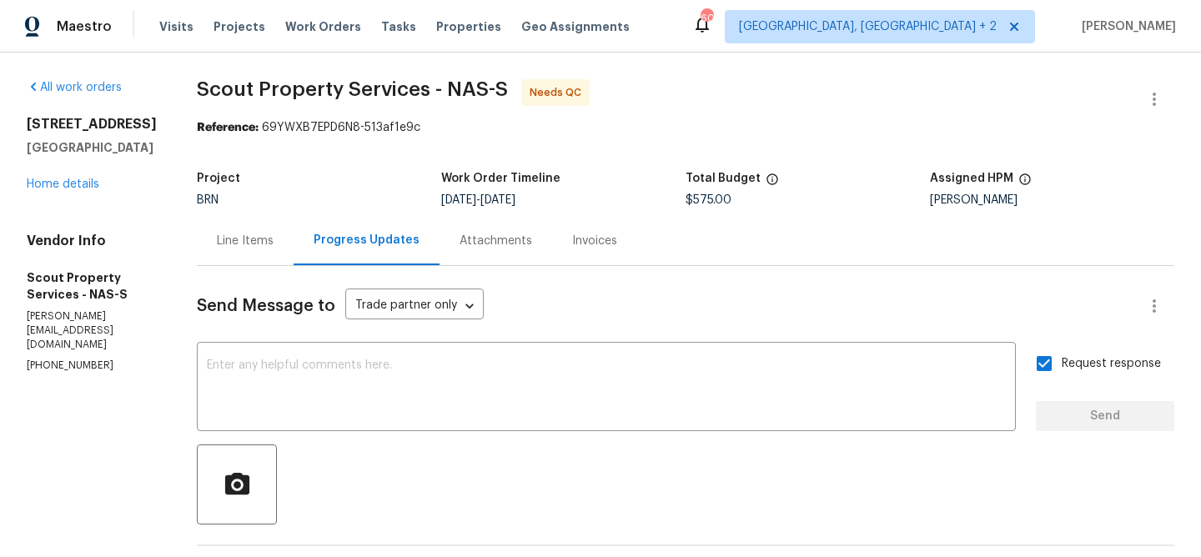
click at [572, 238] on div "Invoices" at bounding box center [594, 241] width 45 height 17
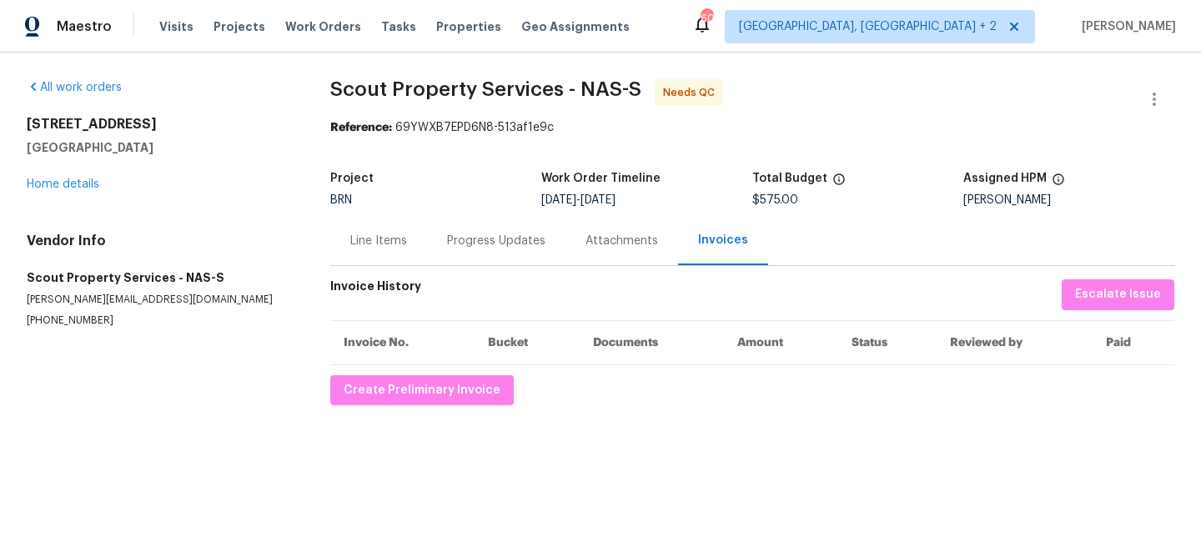
click at [353, 218] on div "Line Items" at bounding box center [378, 240] width 97 height 49
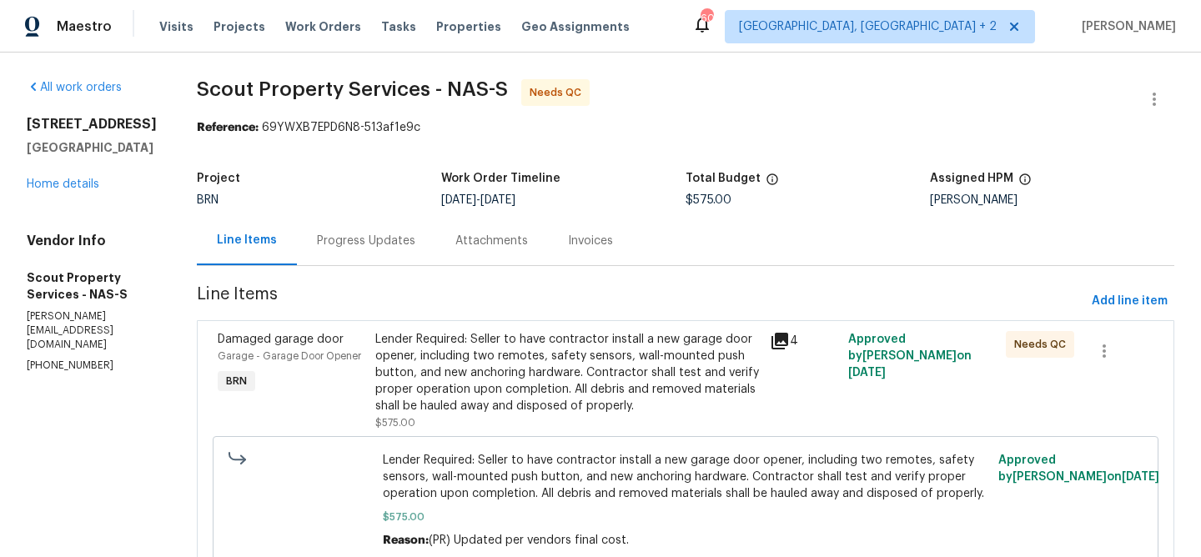
scroll to position [71, 0]
click at [495, 387] on div "Lender Required: Seller to have contractor install a new garage door opener, in…" at bounding box center [567, 372] width 384 height 83
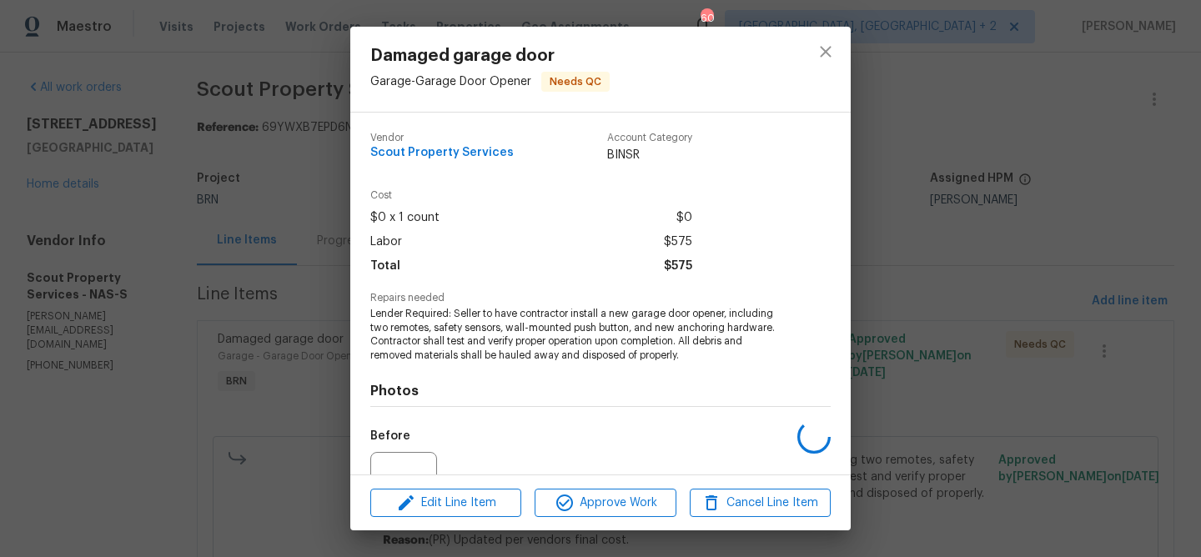
scroll to position [169, 0]
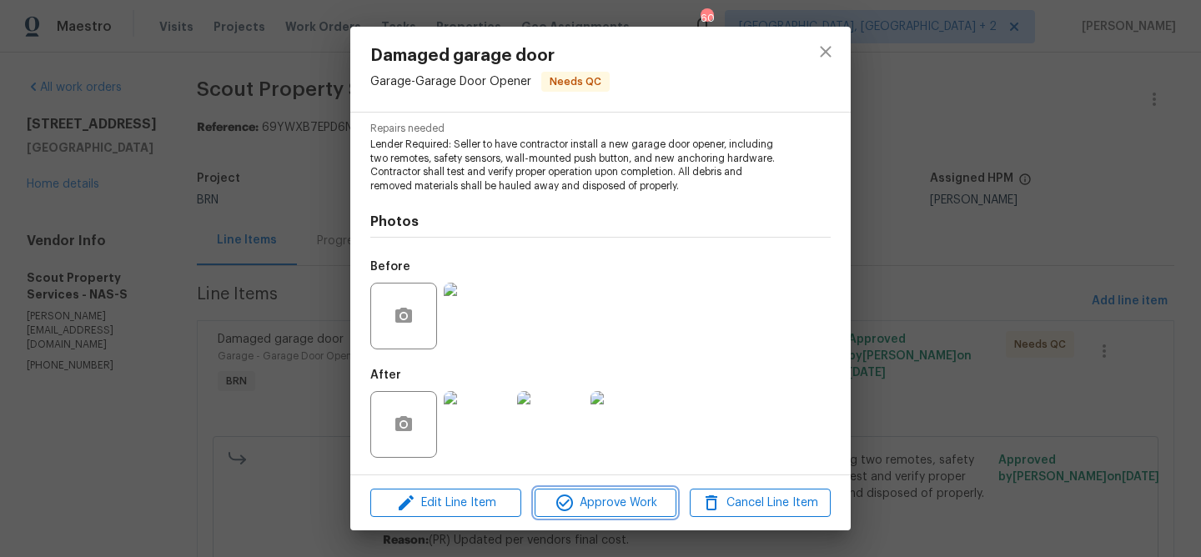
click at [570, 514] on button "Approve Work" at bounding box center [605, 503] width 141 height 29
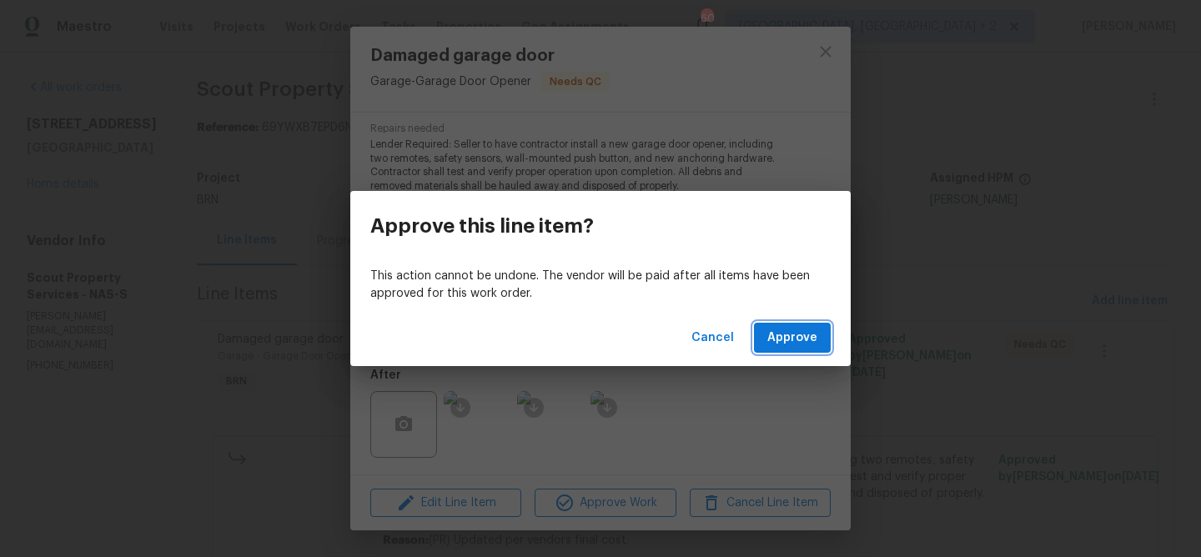
click at [766, 350] on button "Approve" at bounding box center [792, 338] width 77 height 31
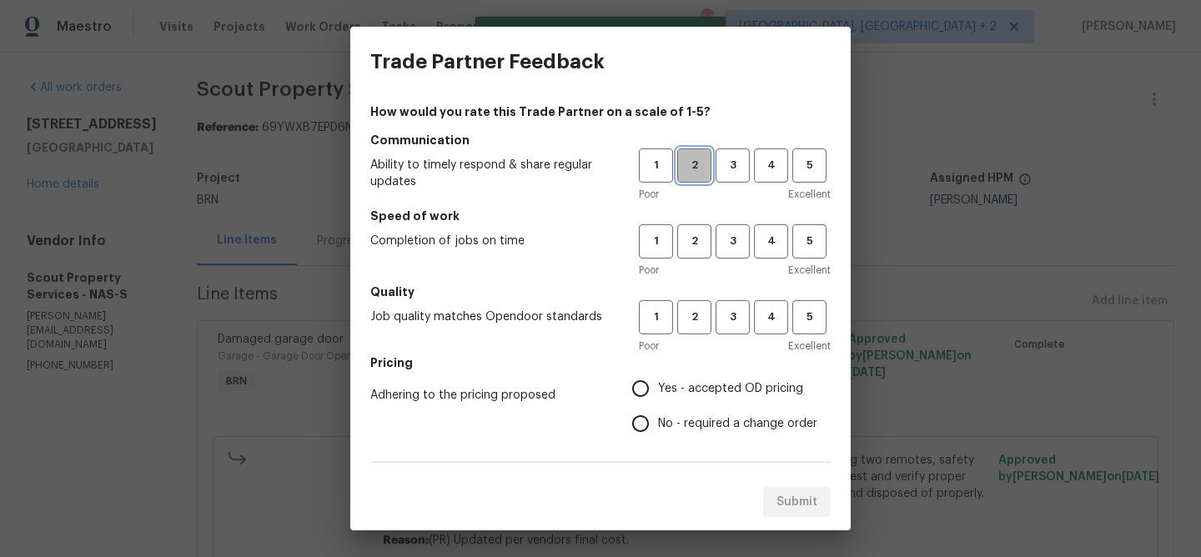
click at [689, 160] on span "2" at bounding box center [694, 165] width 31 height 19
click at [690, 227] on button "2" at bounding box center [694, 241] width 34 height 34
click at [691, 290] on h5 "Quality" at bounding box center [600, 292] width 460 height 17
click at [709, 334] on div "1 2 3 4 5" at bounding box center [735, 317] width 192 height 34
click at [697, 318] on span "2" at bounding box center [694, 317] width 31 height 19
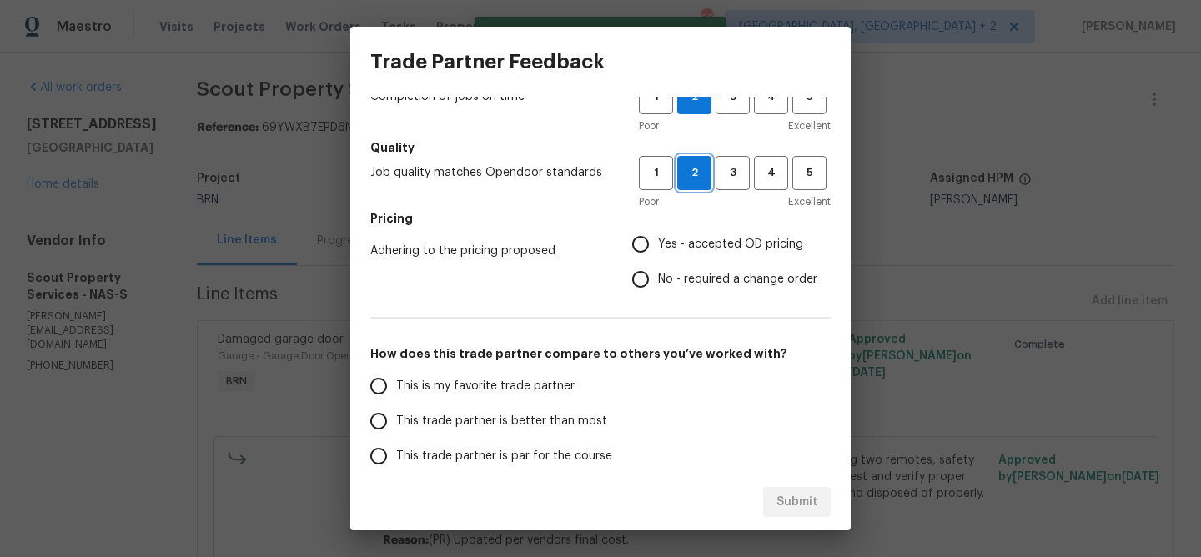
scroll to position [234, 0]
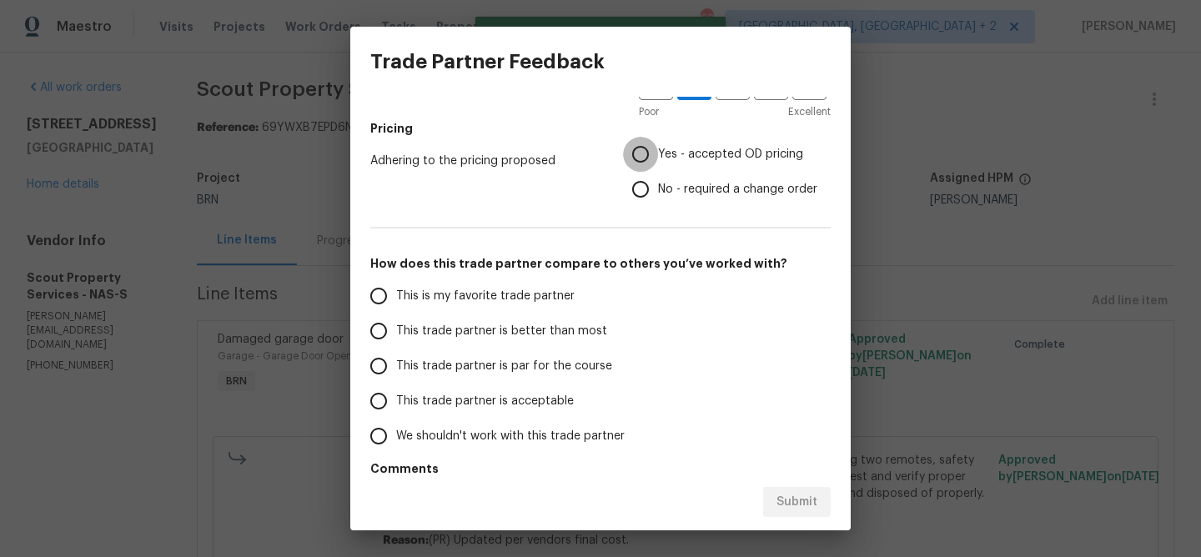
click at [646, 166] on input "Yes - accepted OD pricing" at bounding box center [640, 154] width 35 height 35
radio input "true"
click at [640, 200] on input "No - required a change order" at bounding box center [640, 189] width 35 height 35
radio input "true"
click at [453, 324] on span "This trade partner is better than most" at bounding box center [501, 332] width 211 height 18
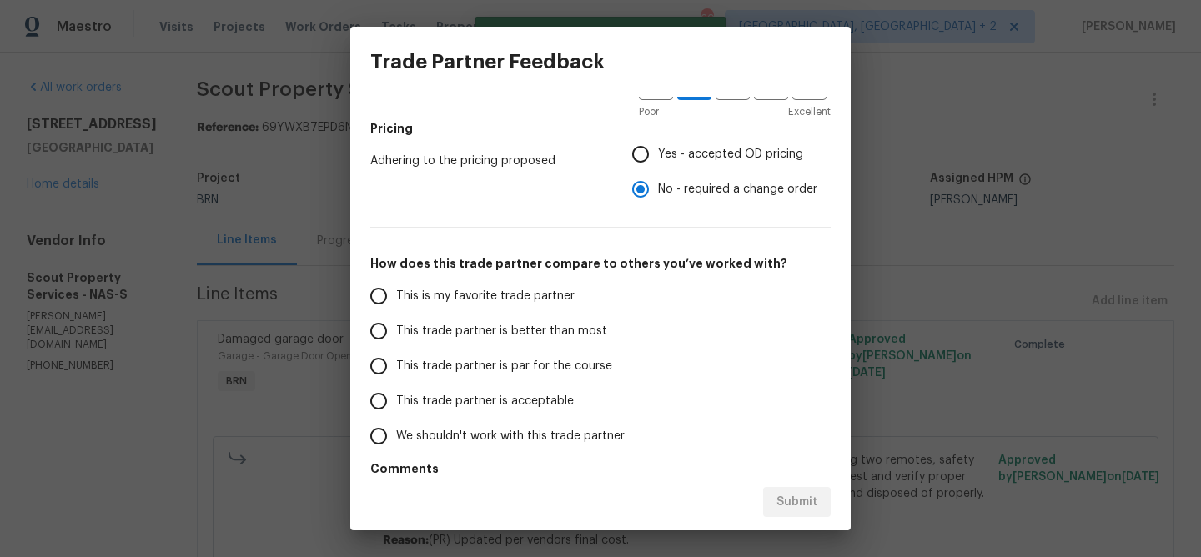
click at [396, 324] on input "This trade partner is better than most" at bounding box center [378, 331] width 35 height 35
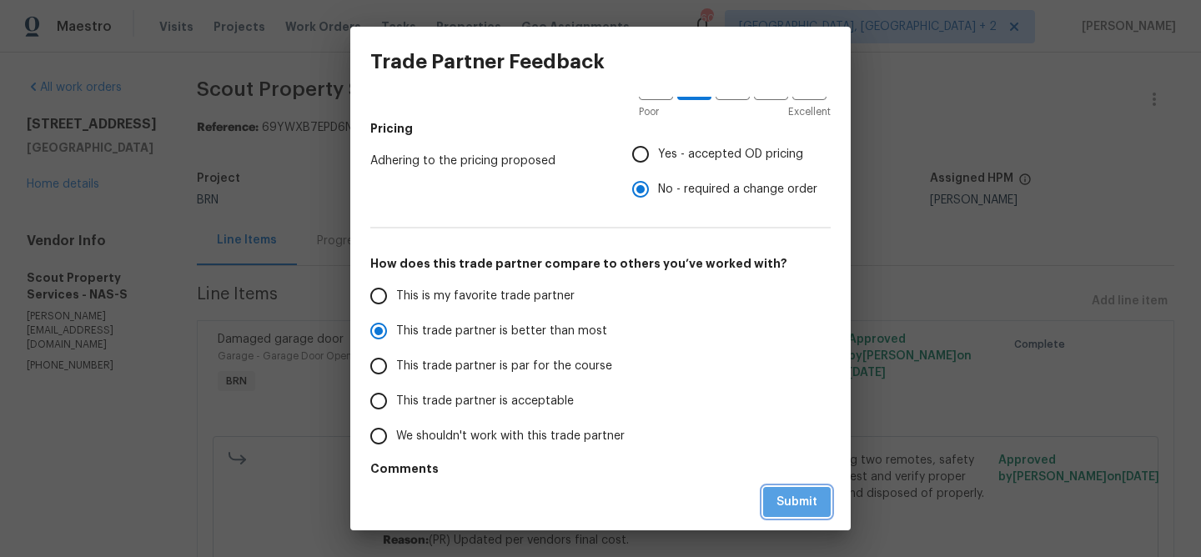
click at [782, 502] on span "Submit" at bounding box center [796, 502] width 41 height 21
radio input "true"
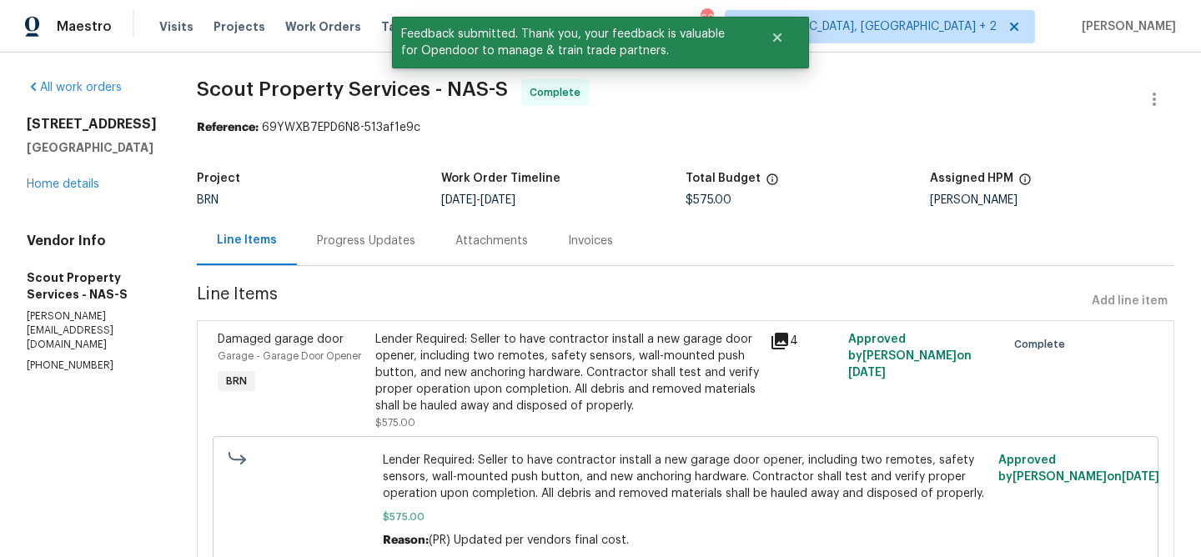
click at [397, 252] on div "Progress Updates" at bounding box center [366, 240] width 138 height 49
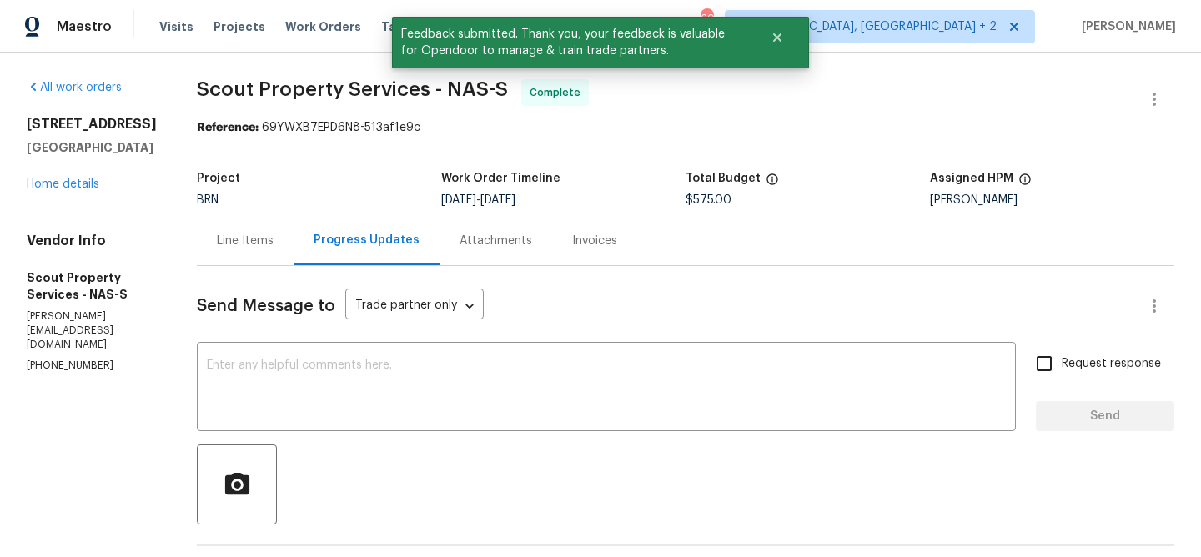
scroll to position [164, 0]
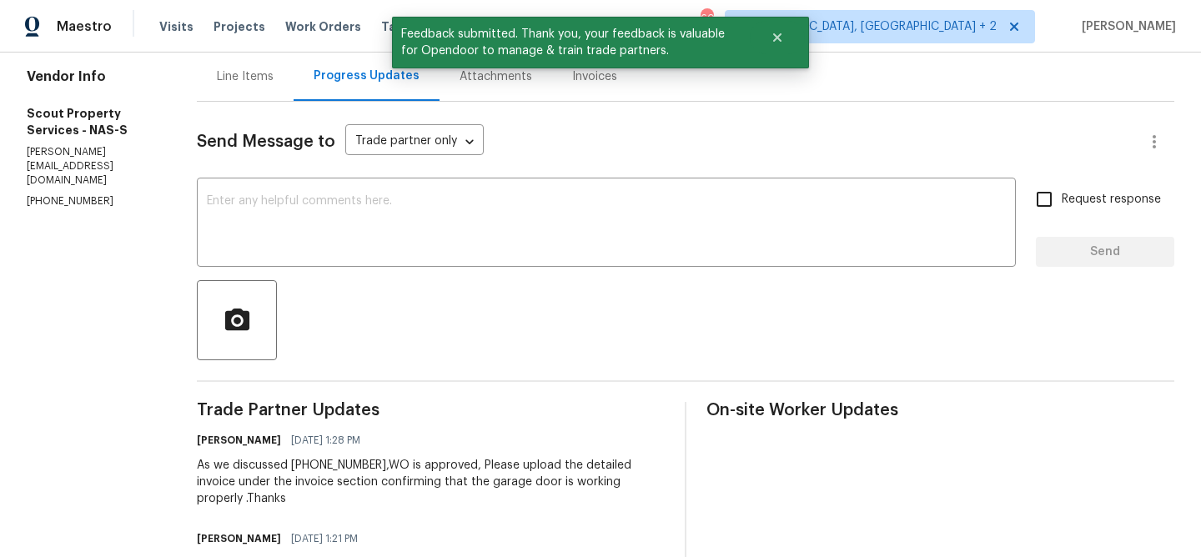
click at [572, 89] on div "Invoices" at bounding box center [594, 76] width 85 height 49
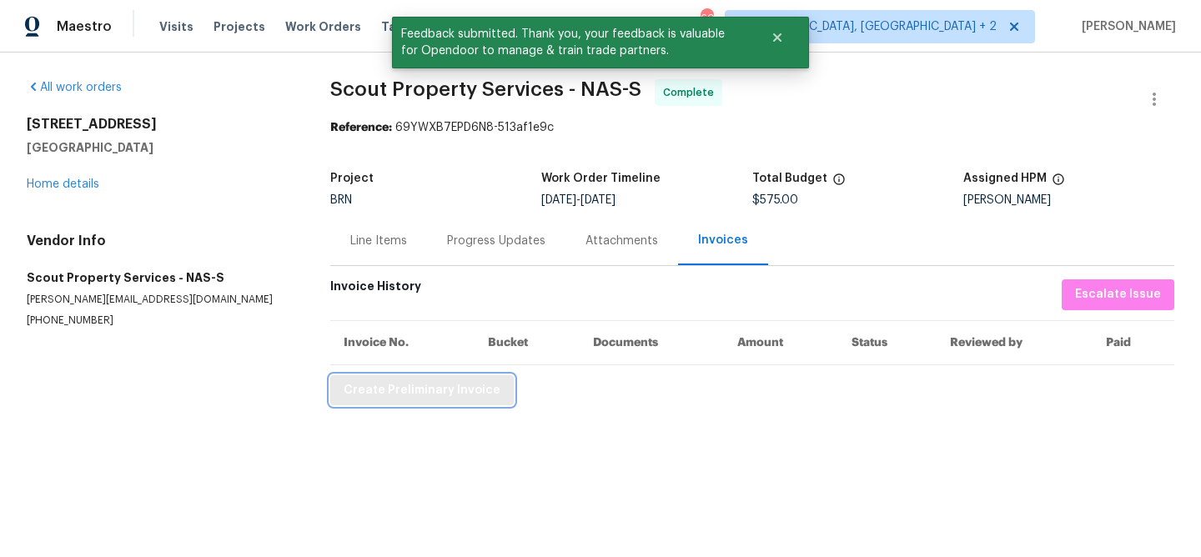
click at [397, 389] on span "Create Preliminary Invoice" at bounding box center [422, 390] width 157 height 21
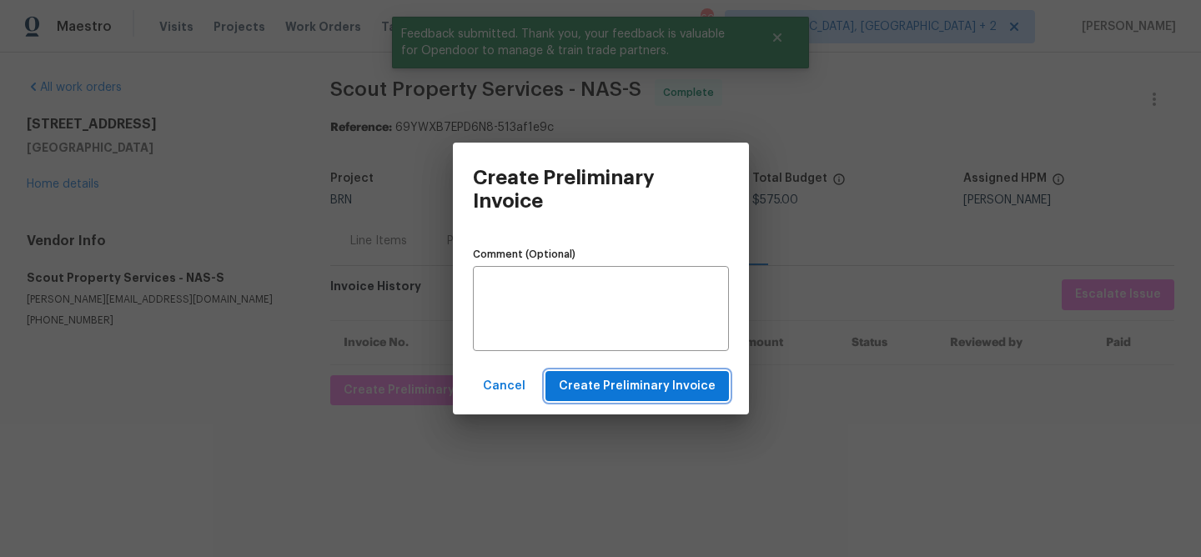
click at [571, 381] on span "Create Preliminary Invoice" at bounding box center [637, 386] width 157 height 21
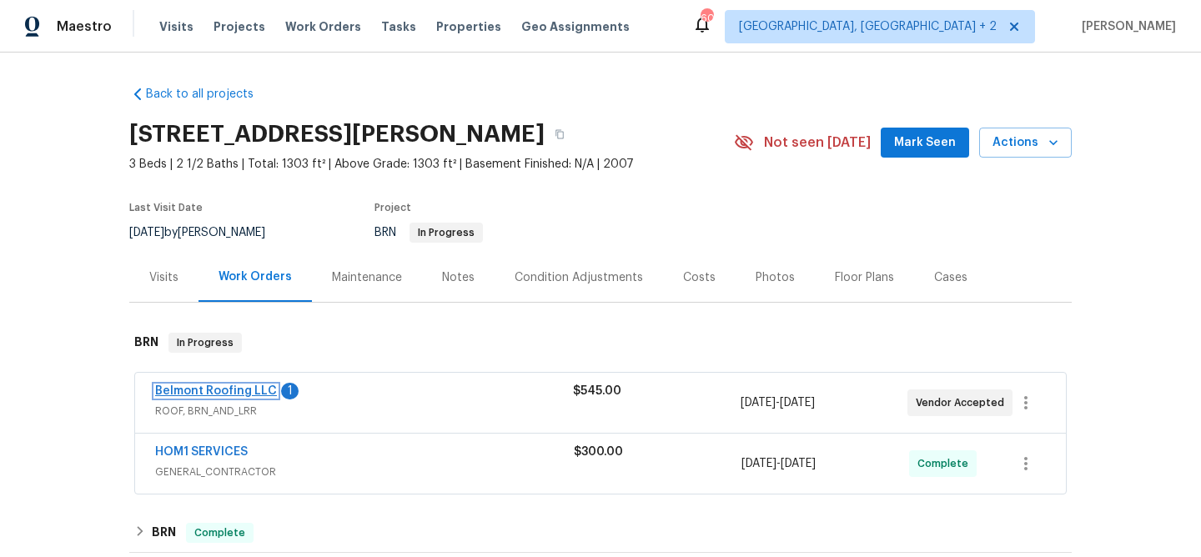
click at [198, 389] on link "Belmont Roofing LLC" at bounding box center [216, 391] width 122 height 12
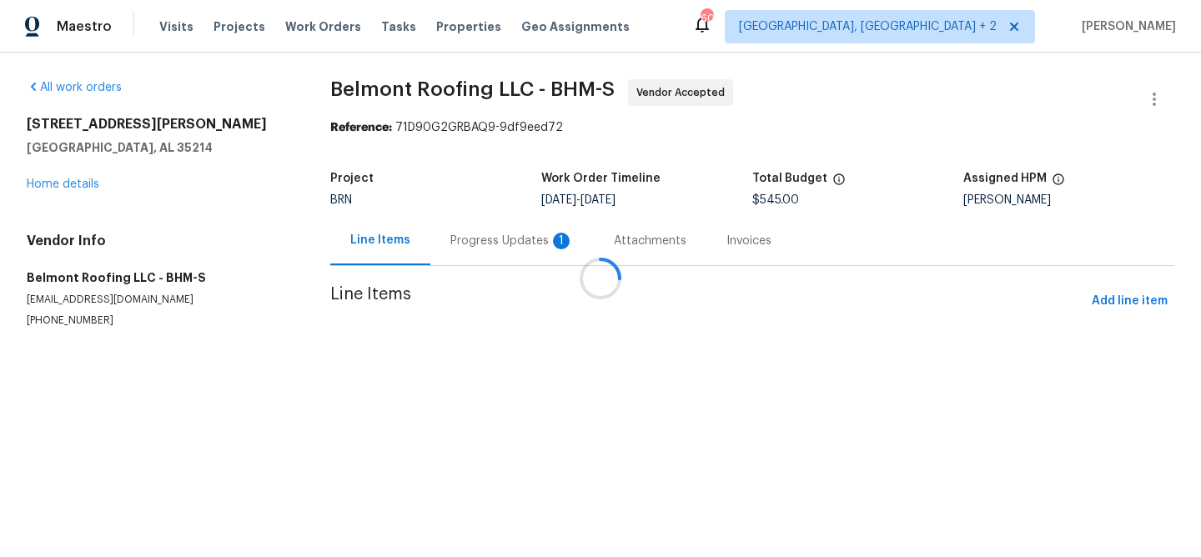
click at [440, 243] on div at bounding box center [600, 278] width 1201 height 557
click at [463, 244] on div at bounding box center [600, 278] width 1201 height 557
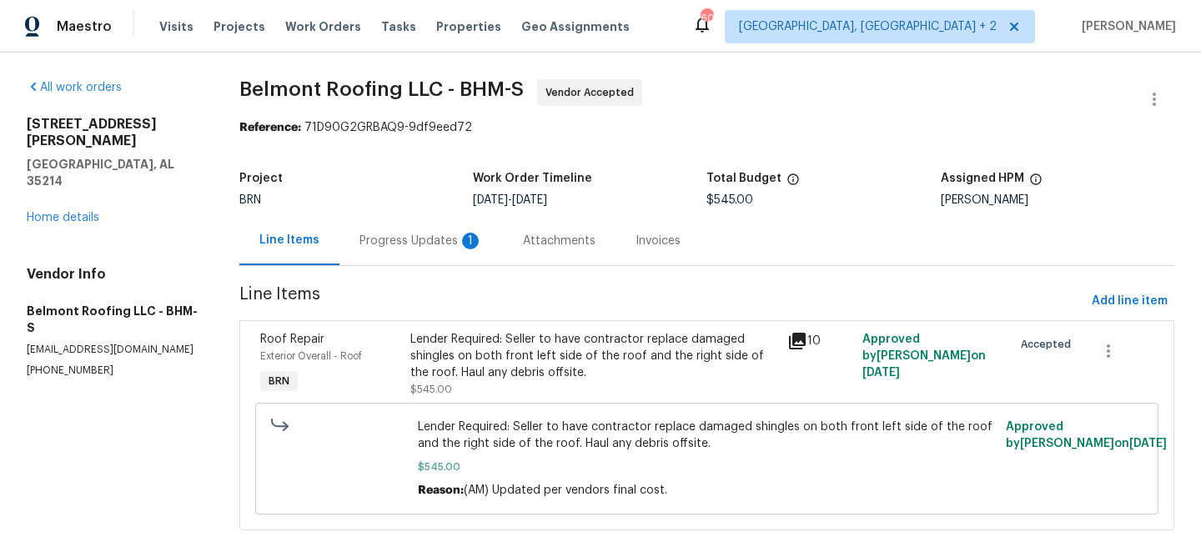
click at [452, 237] on div "Progress Updates 1" at bounding box center [420, 241] width 123 height 17
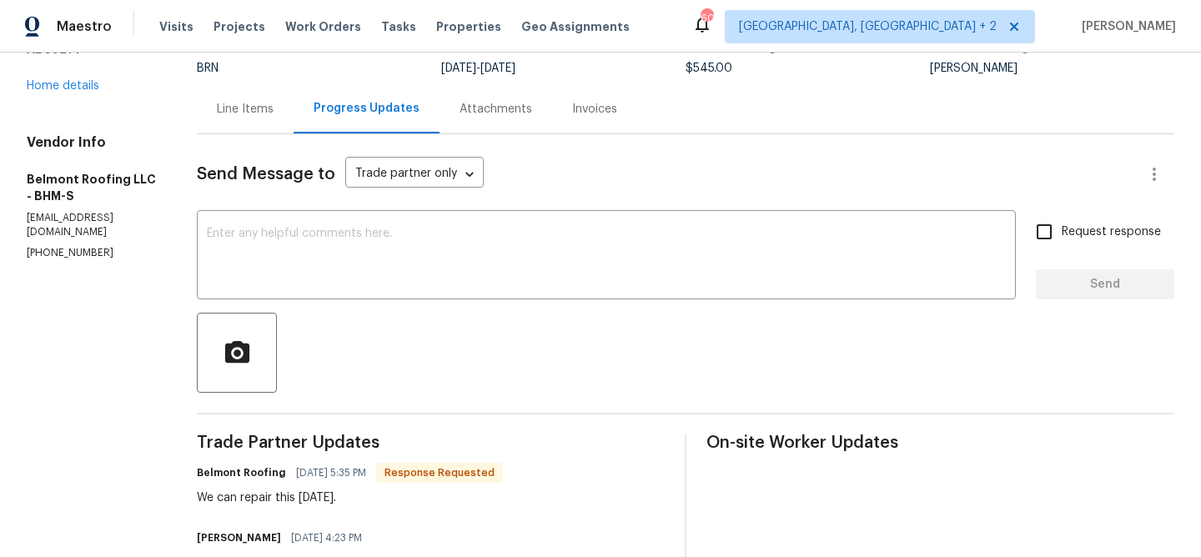
scroll to position [207, 0]
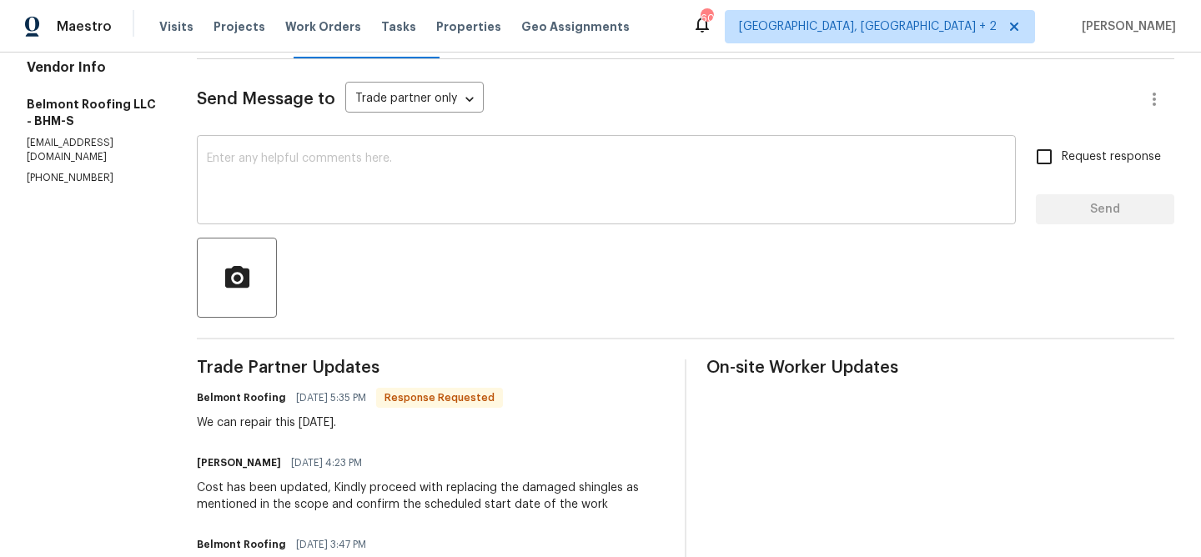
click at [394, 183] on textarea at bounding box center [606, 182] width 799 height 58
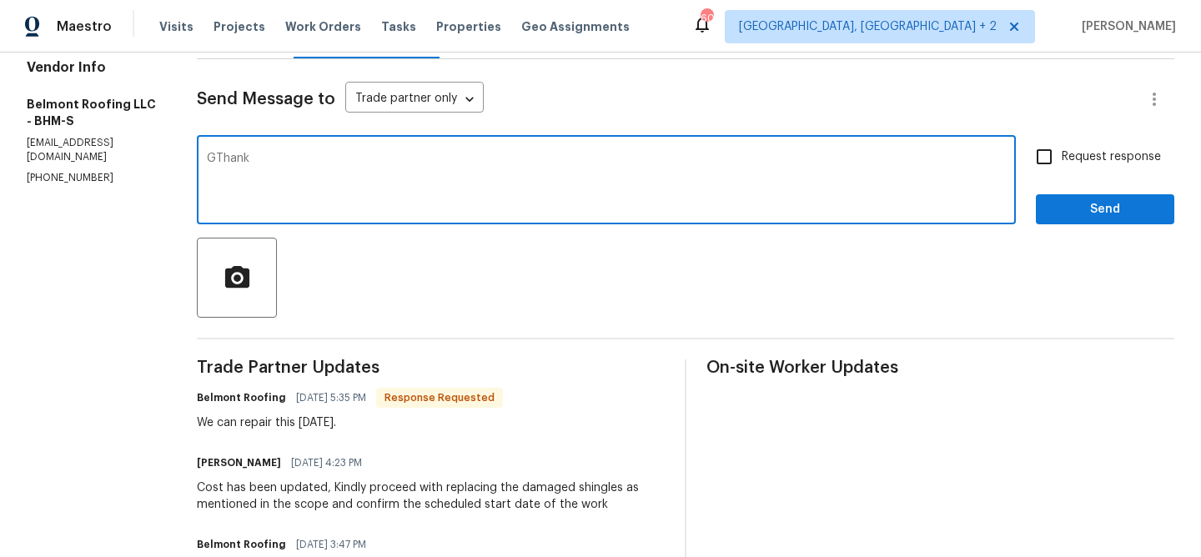
click at [243, 153] on textarea "GThank" at bounding box center [606, 182] width 799 height 58
type textarea "Could you please confirm whether the work has started will that completed by [D…"
click at [253, 173] on textarea "Could you please confirm whether the work has started will that completed by [D…" at bounding box center [606, 182] width 799 height 58
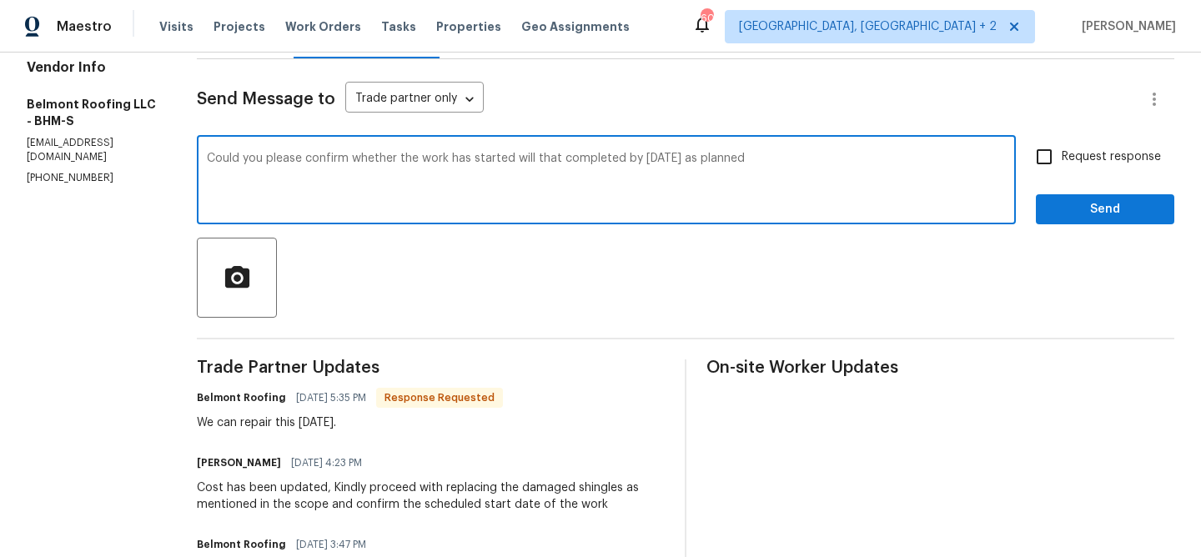
click at [253, 173] on textarea "Could you please confirm whether the work has started will that completed by [D…" at bounding box center [606, 182] width 799 height 58
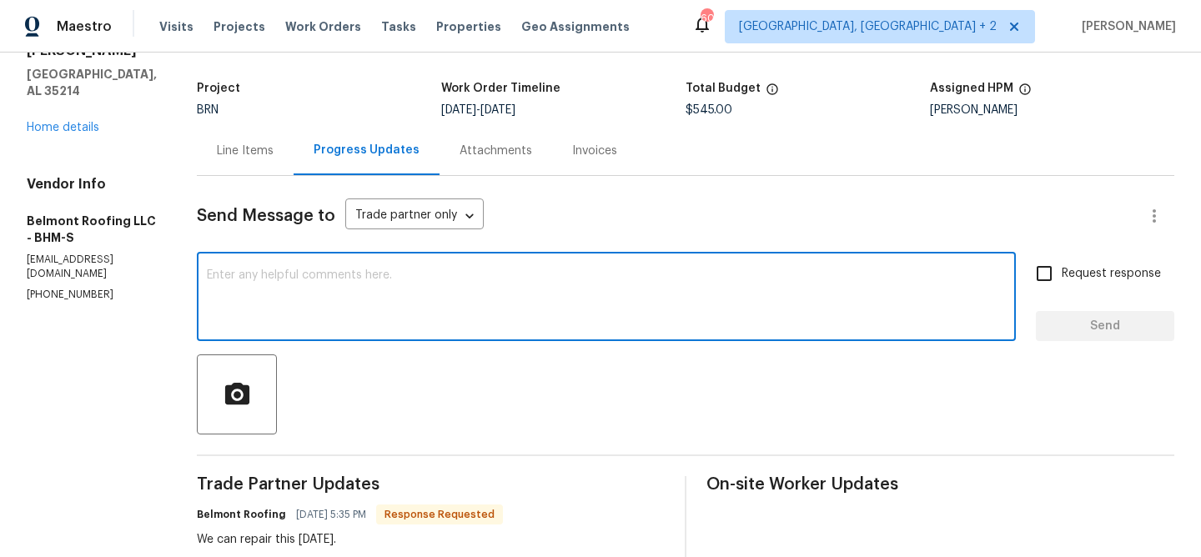
click at [270, 112] on div "BRN" at bounding box center [319, 110] width 244 height 12
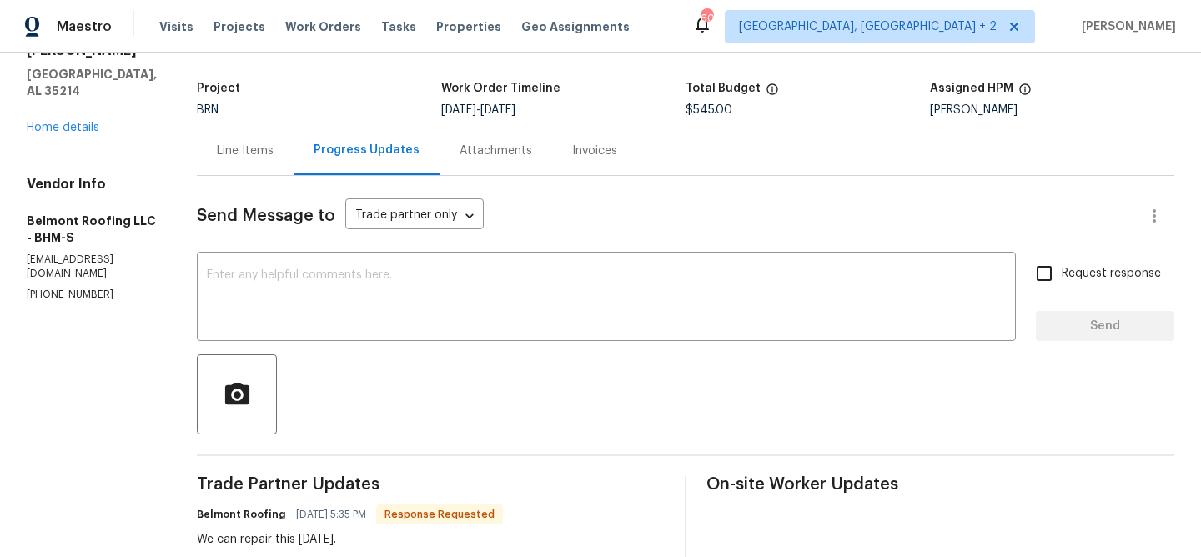
click at [260, 151] on div "Line Items" at bounding box center [245, 151] width 57 height 17
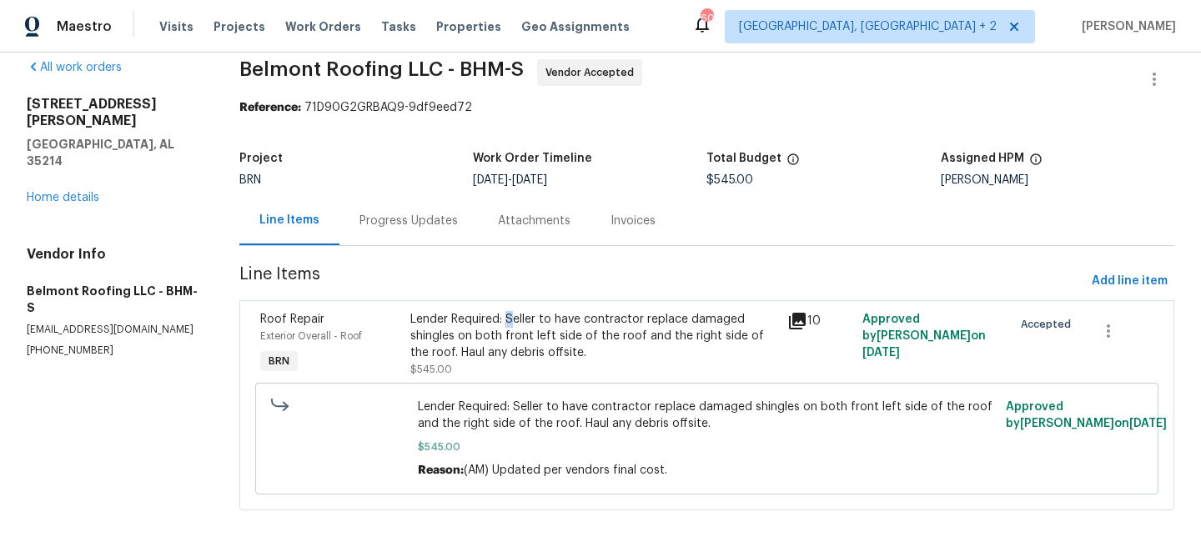
click at [511, 314] on div "Lender Required: Seller to have contractor replace damaged shingles on both fro…" at bounding box center [593, 336] width 366 height 50
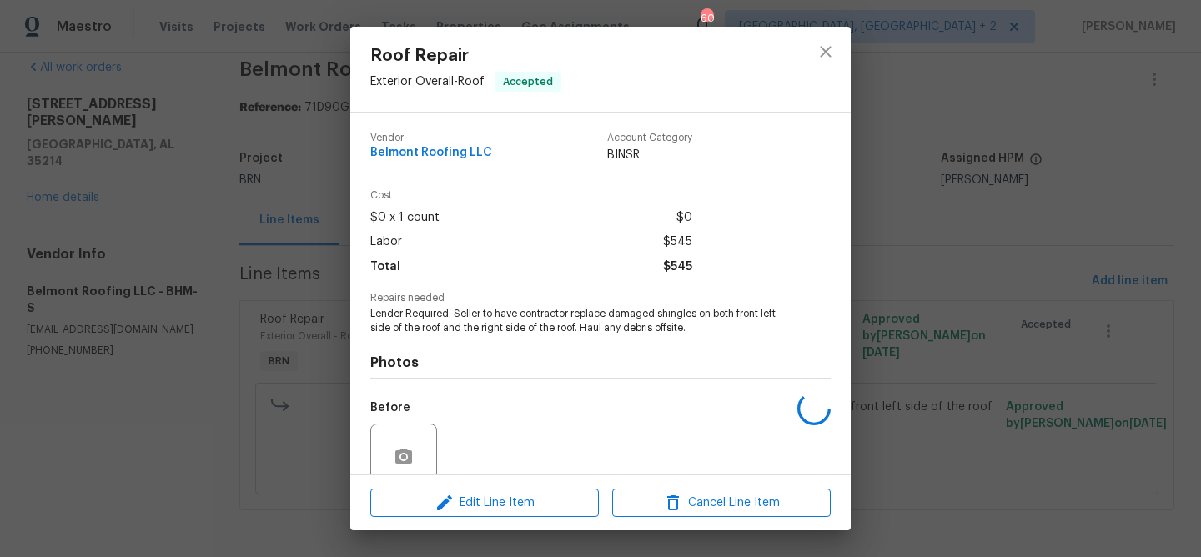
scroll to position [141, 0]
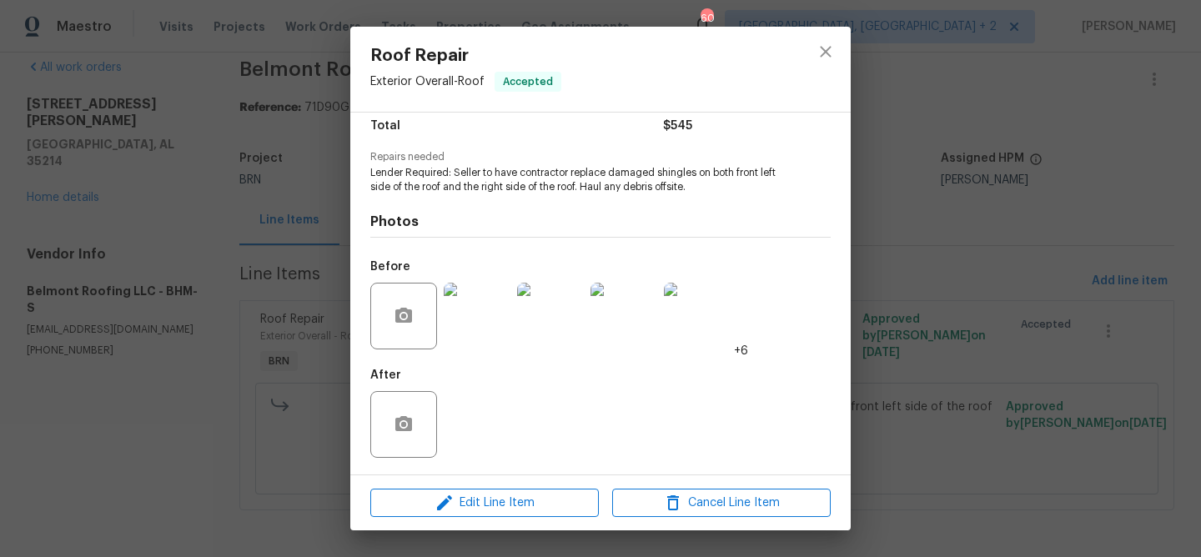
click at [481, 324] on img at bounding box center [477, 316] width 67 height 67
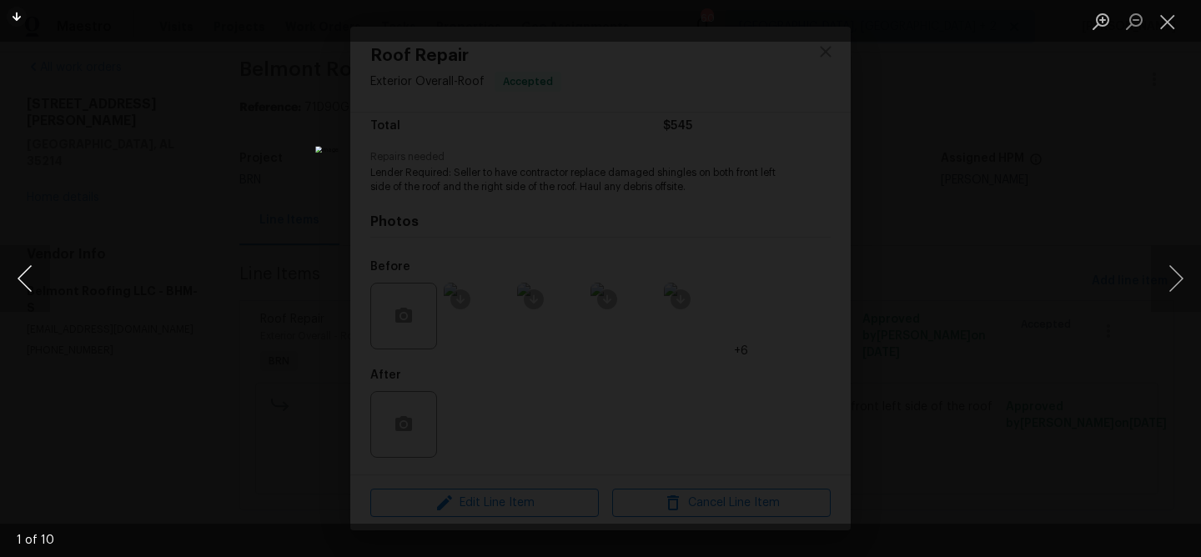
click at [37, 284] on button "Previous image" at bounding box center [25, 278] width 50 height 67
click at [108, 253] on div "Lightbox" at bounding box center [600, 278] width 1201 height 557
click at [168, 238] on div "Lightbox" at bounding box center [600, 278] width 1201 height 557
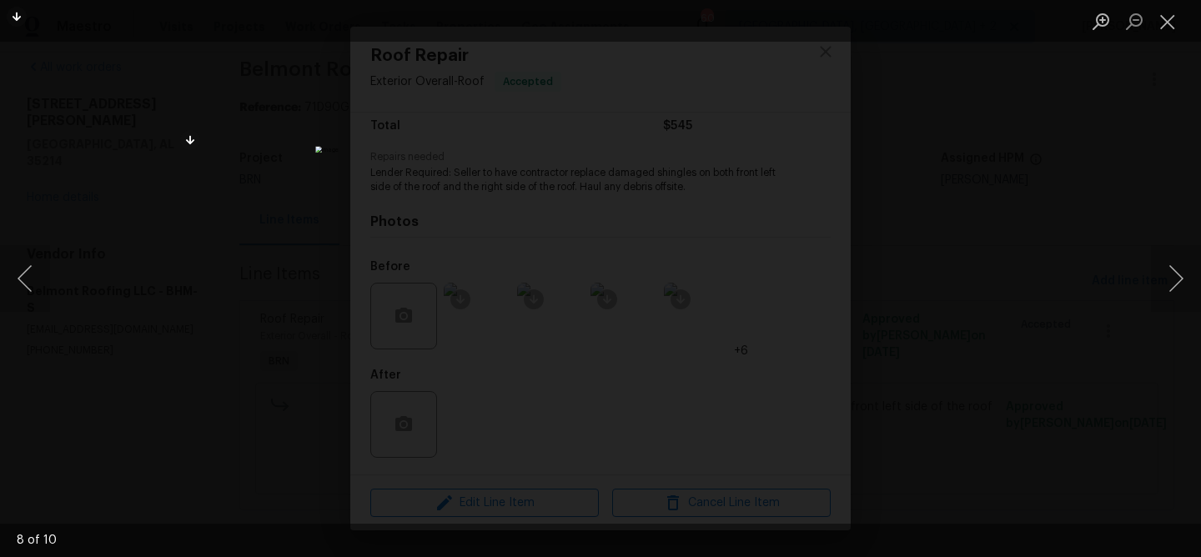
click at [208, 244] on div "Lightbox" at bounding box center [600, 278] width 1201 height 557
click at [254, 214] on div "Lightbox" at bounding box center [600, 278] width 1201 height 557
click at [1177, 16] on button "Close lightbox" at bounding box center [1167, 21] width 33 height 29
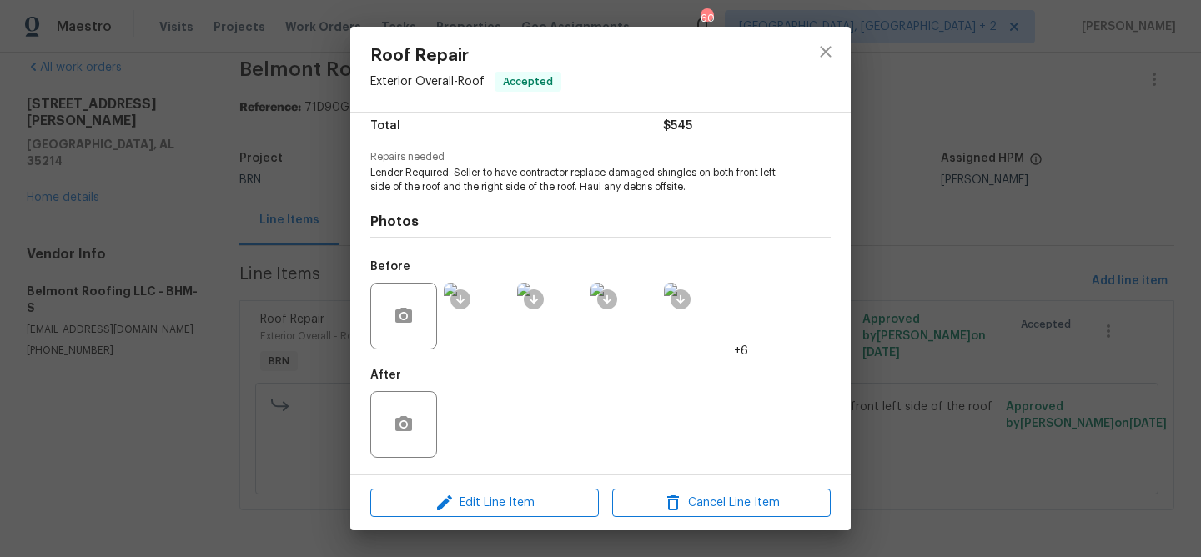
click at [304, 233] on div "Roof Repair Exterior Overall - Roof Accepted Vendor Belmont Roofing LLC Account…" at bounding box center [600, 278] width 1201 height 557
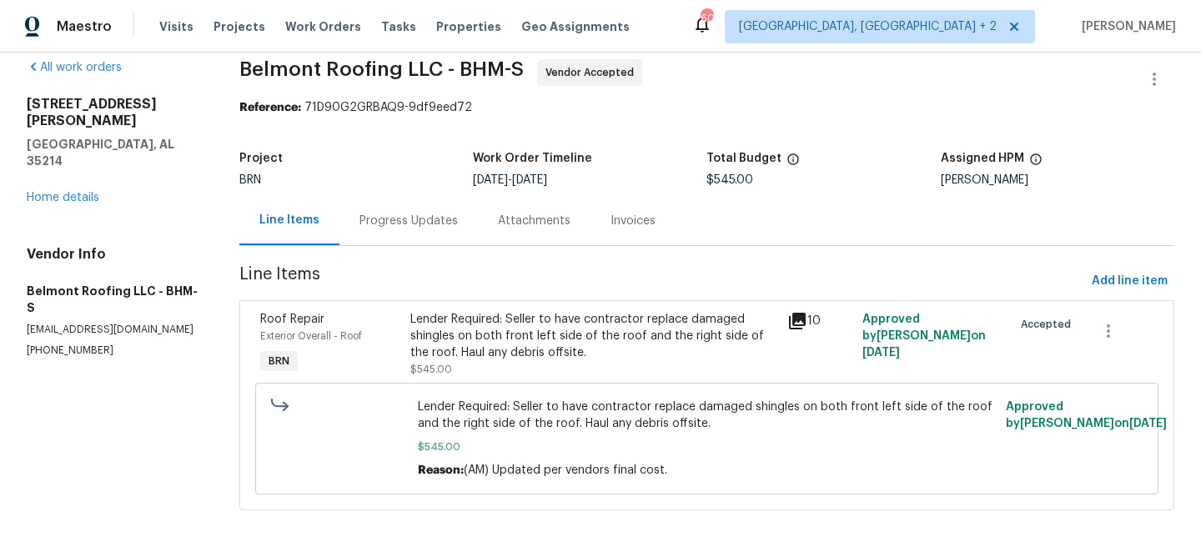
click at [398, 208] on div "Progress Updates" at bounding box center [408, 220] width 138 height 49
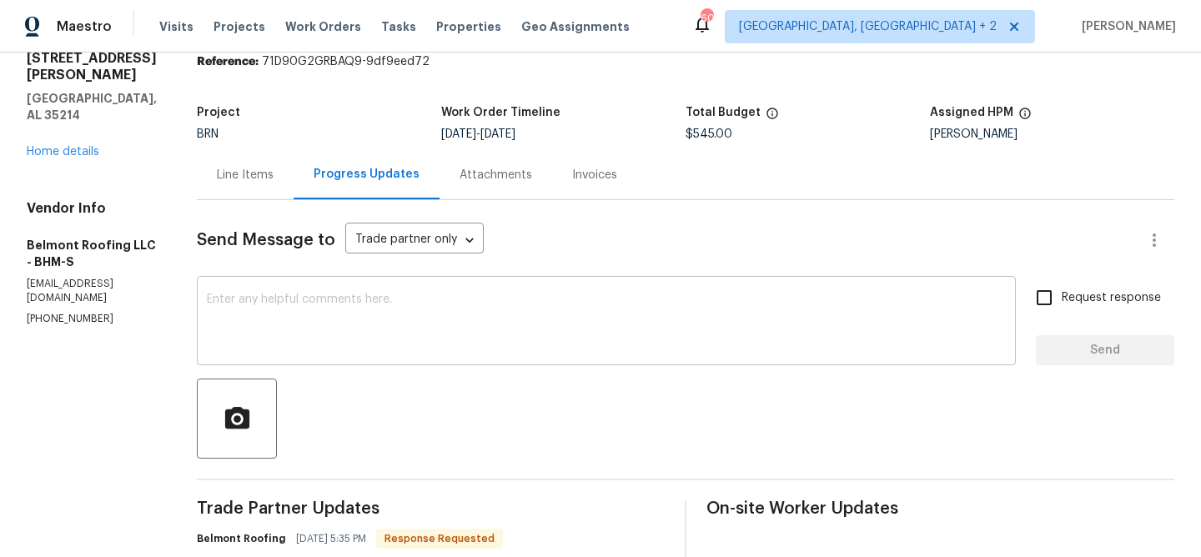
scroll to position [90, 0]
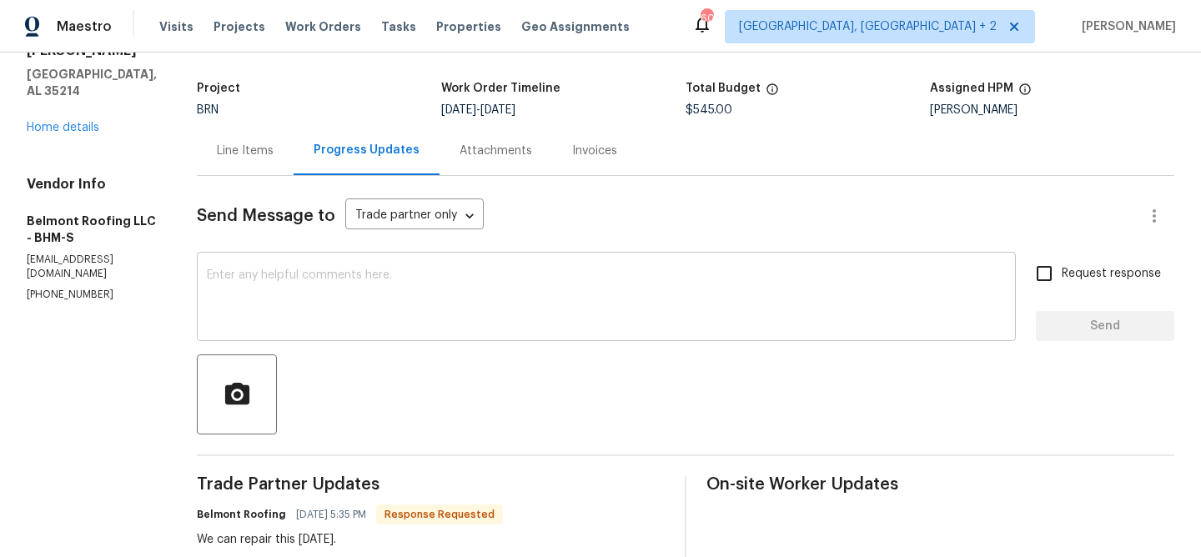
click at [362, 300] on textarea at bounding box center [606, 298] width 799 height 58
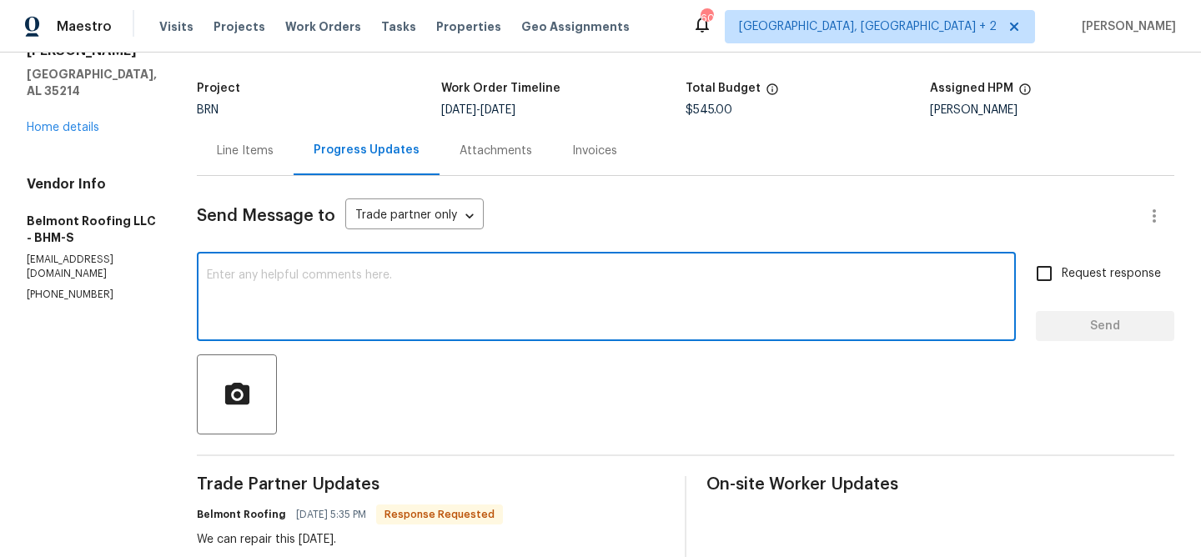
paste textarea "Could you please confirm if the work has started and if it will be completed to…"
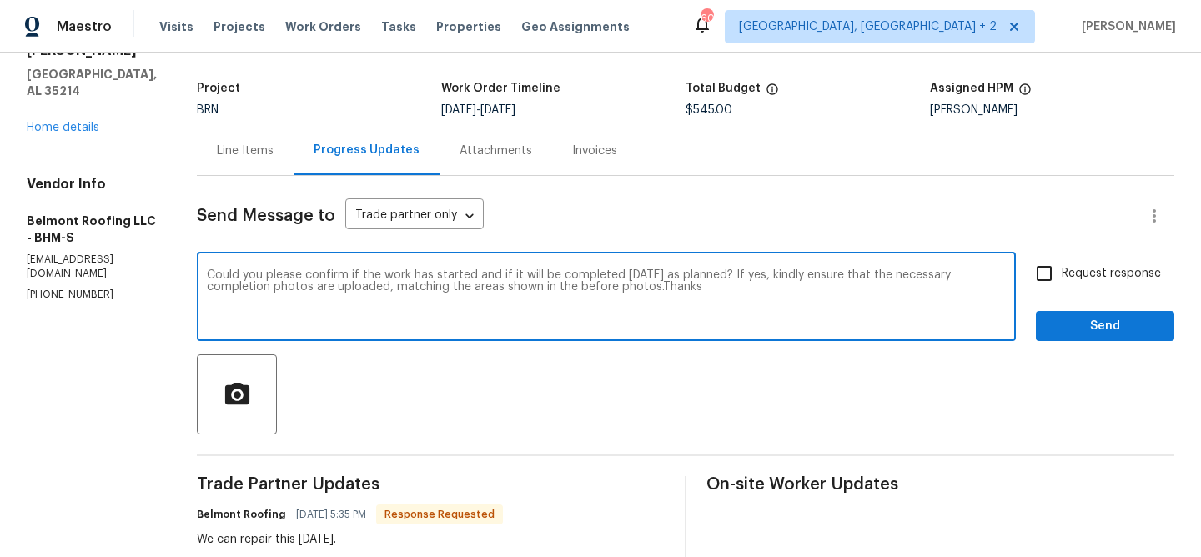
type textarea "Could you please confirm if the work has started and if it will be completed to…"
click at [1070, 271] on span "Request response" at bounding box center [1111, 274] width 99 height 18
click at [1062, 271] on input "Request response" at bounding box center [1043, 273] width 35 height 35
checkbox input "true"
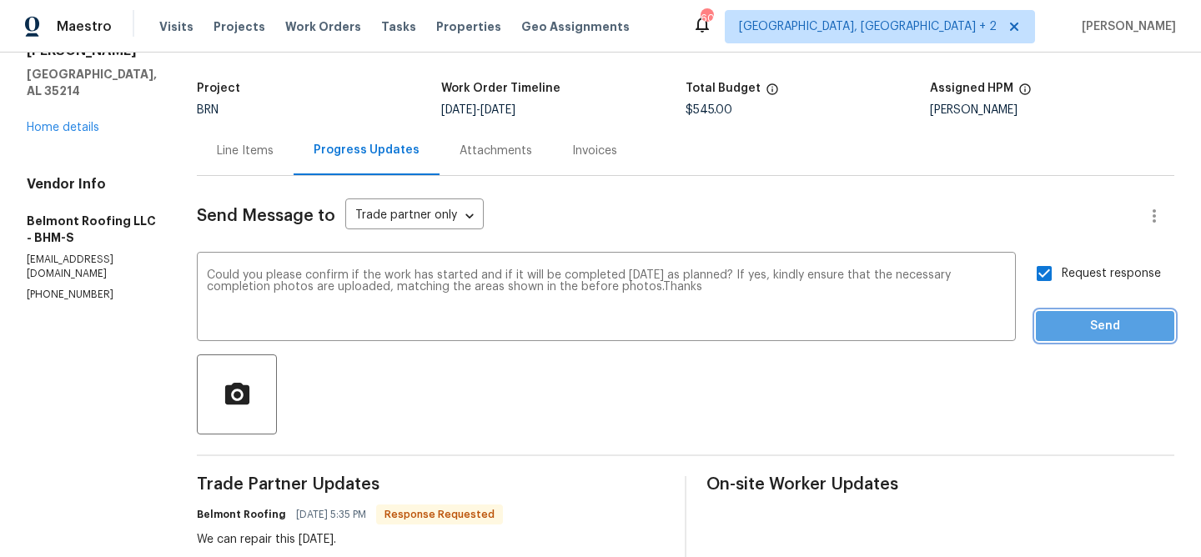
click at [1057, 320] on span "Send" at bounding box center [1105, 326] width 112 height 21
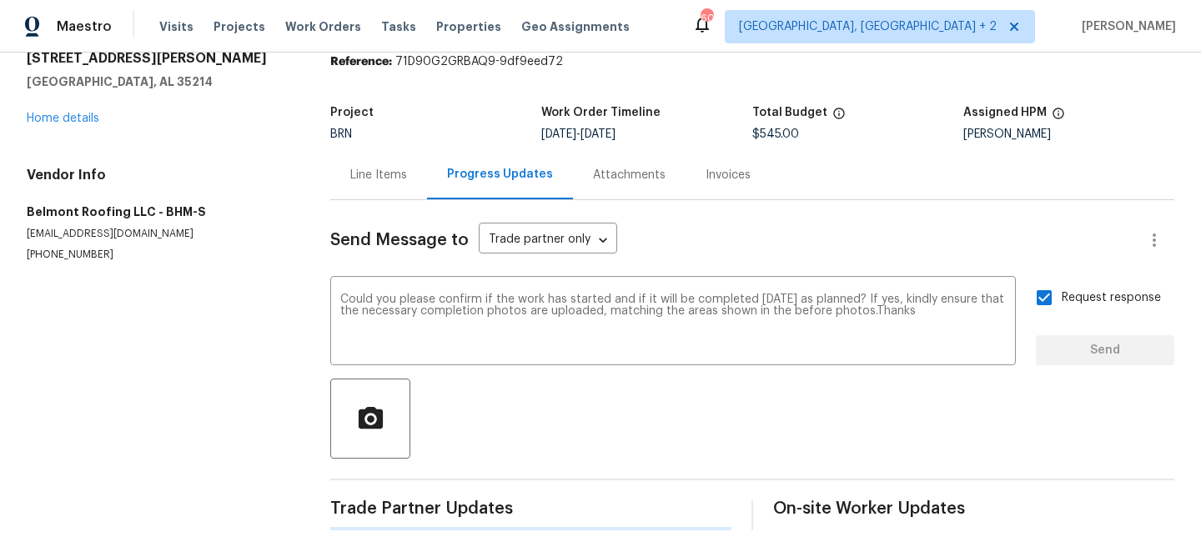
scroll to position [0, 0]
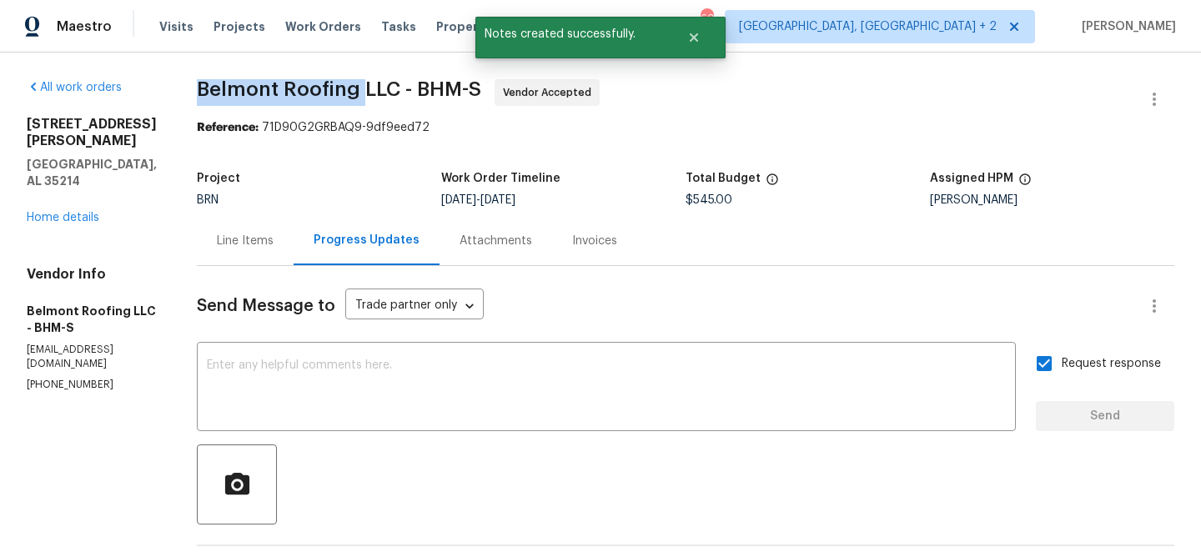
drag, startPoint x: 227, startPoint y: 81, endPoint x: 392, endPoint y: 90, distance: 165.4
copy span "Belmont Roofing"
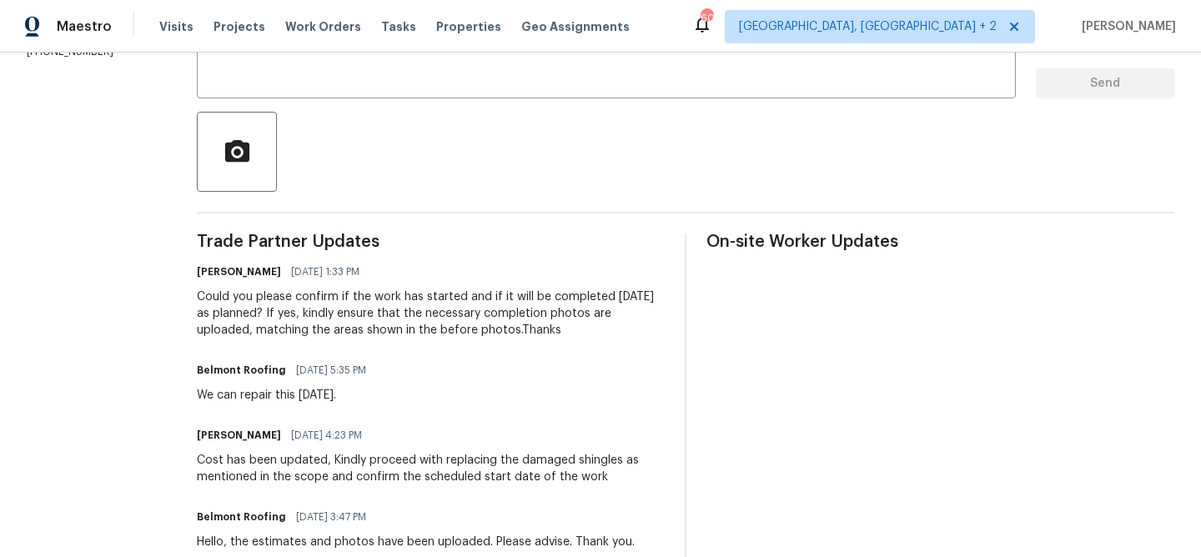
scroll to position [338, 0]
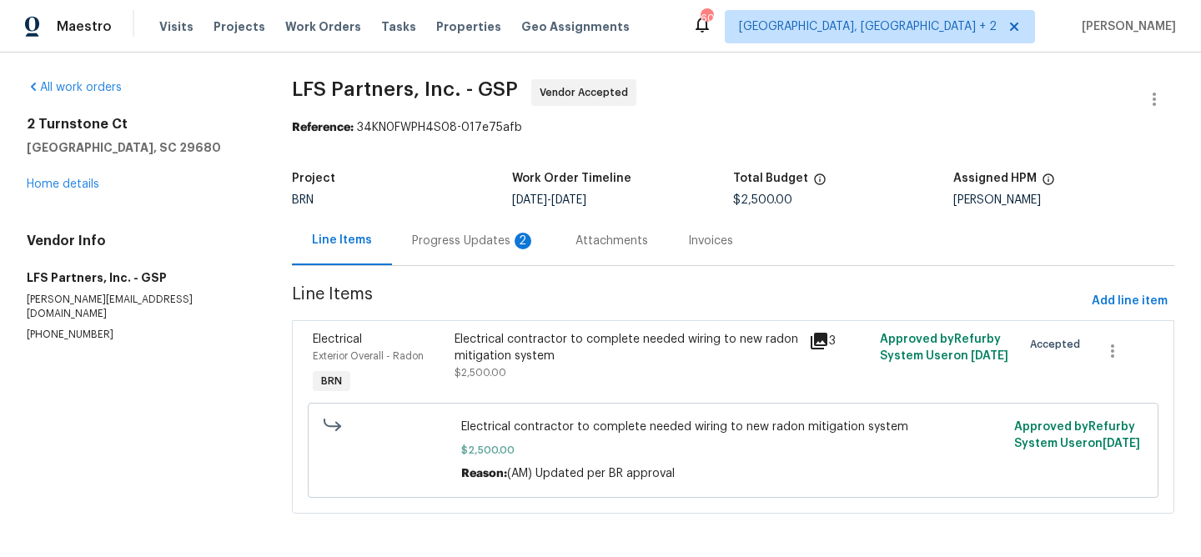
click at [401, 218] on div "Progress Updates 2" at bounding box center [473, 240] width 163 height 49
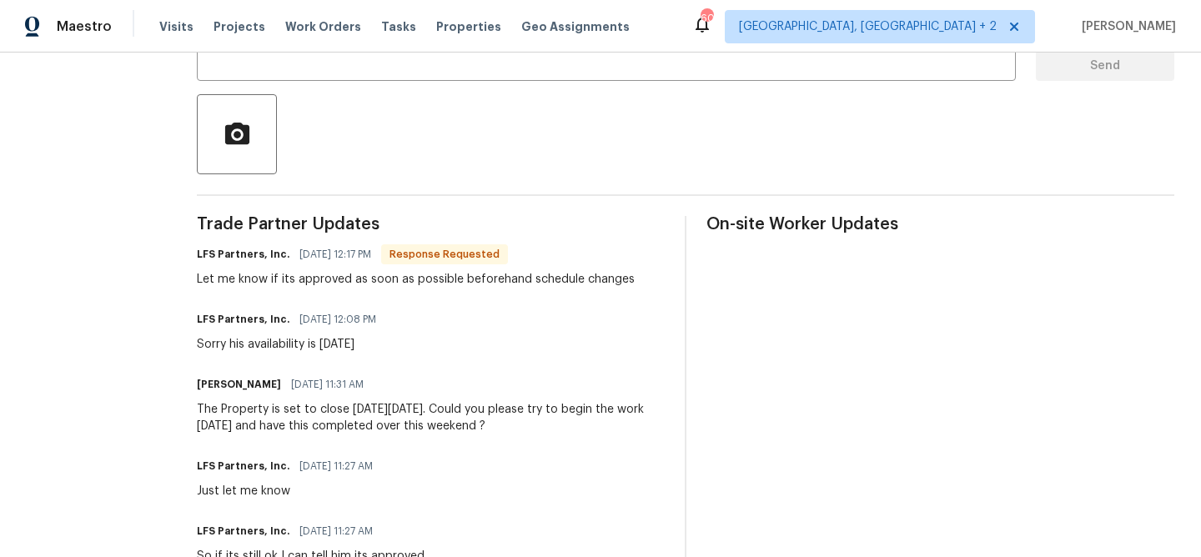
scroll to position [300, 0]
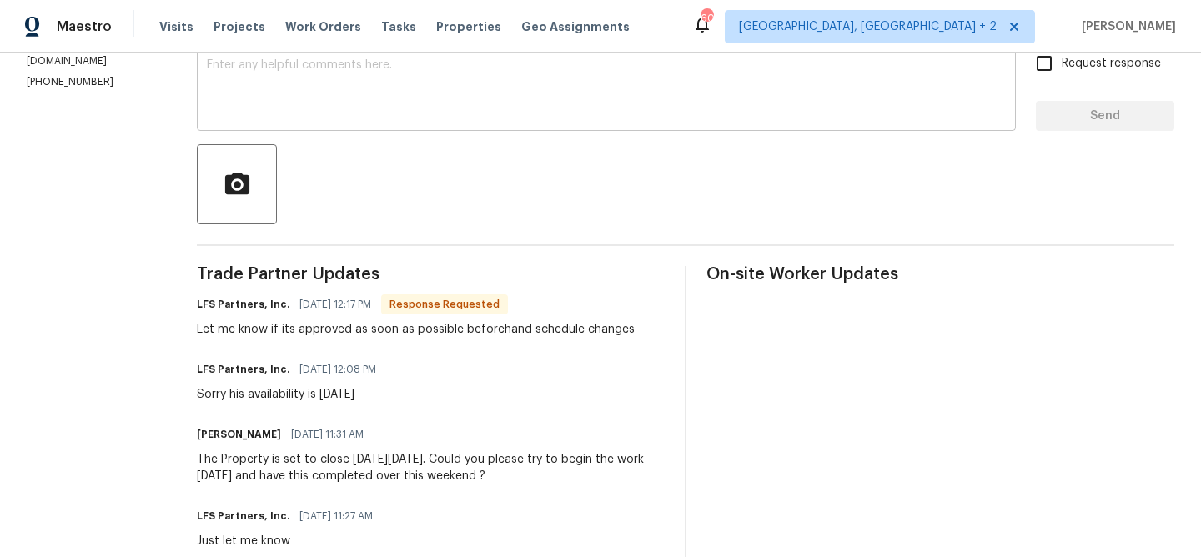
click at [306, 117] on textarea at bounding box center [606, 88] width 799 height 58
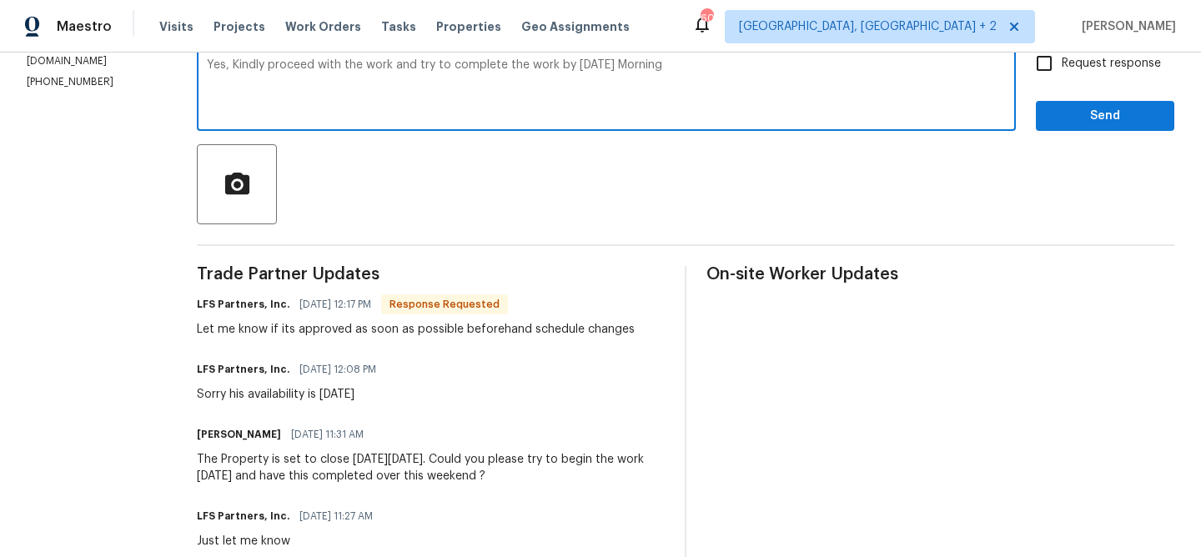
click at [599, 70] on textarea "Yes, Kindly proceed with the work and try to complete the work by [DATE] Morning" at bounding box center [606, 88] width 799 height 58
type textarea "Yes, Kindly proceed with the work and try to complete the work by [DATE] Morning"
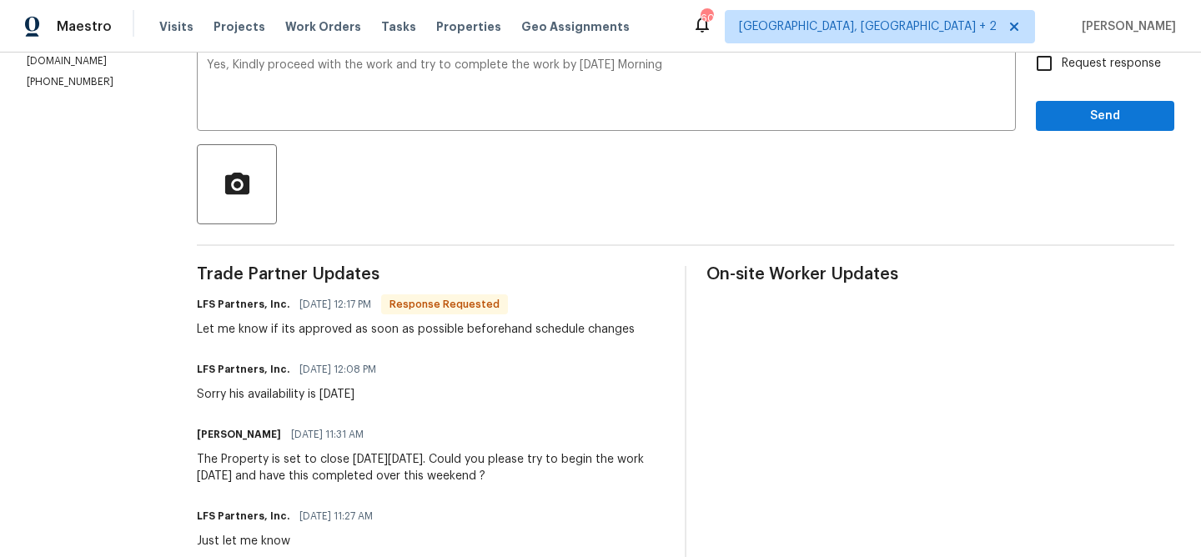
click at [1097, 58] on span "Request response" at bounding box center [1111, 64] width 99 height 18
click at [1062, 58] on input "Request response" at bounding box center [1043, 63] width 35 height 35
checkbox input "true"
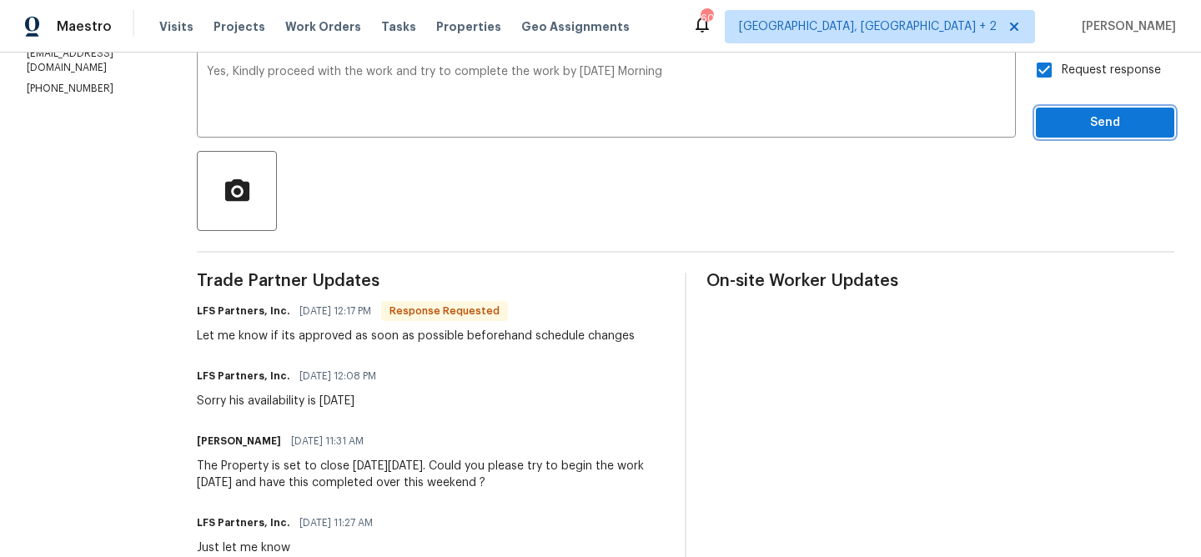
click at [1072, 125] on span "Send" at bounding box center [1105, 123] width 112 height 21
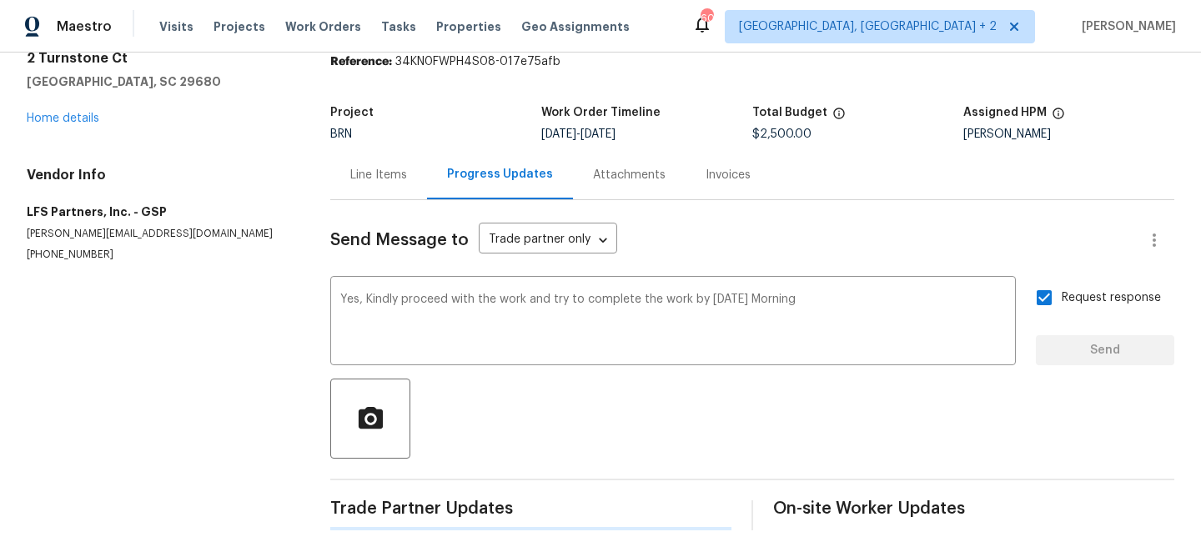
scroll to position [0, 0]
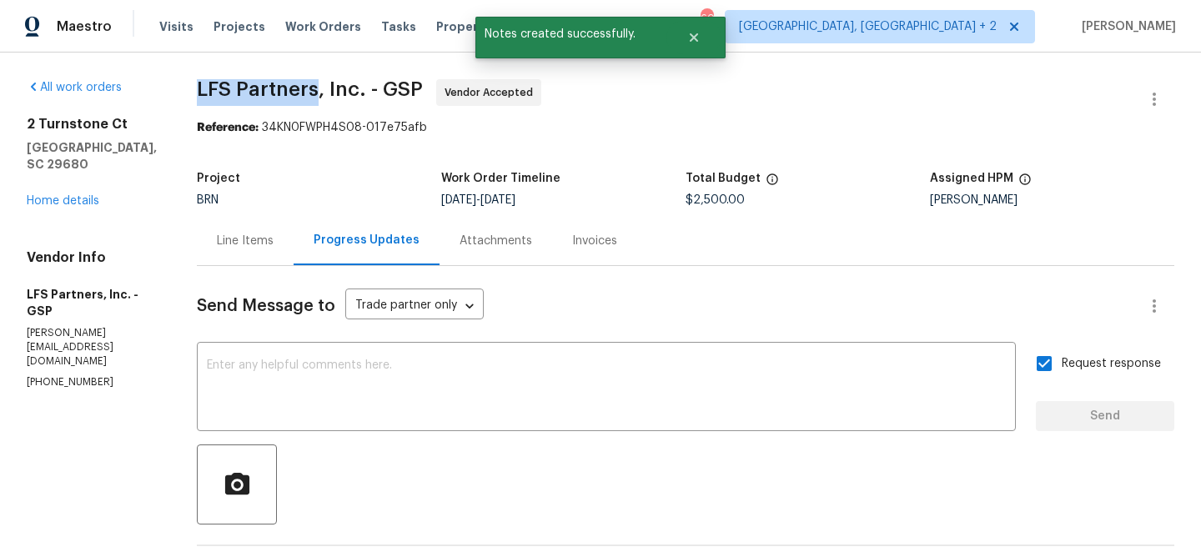
drag, startPoint x: 171, startPoint y: 93, endPoint x: 302, endPoint y: 88, distance: 131.0
copy span "LFS Partners"
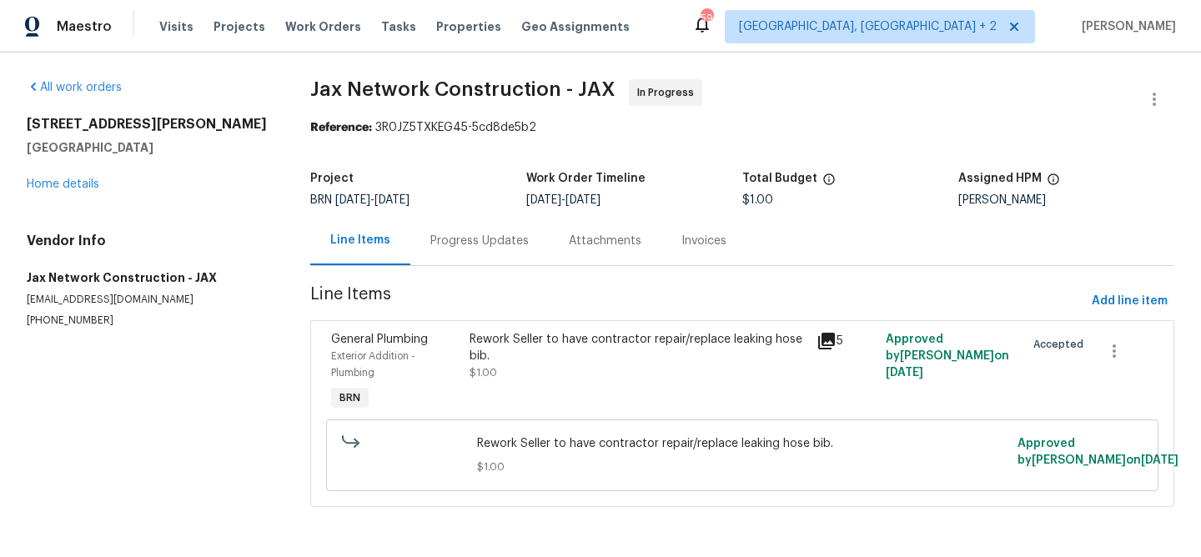
click at [446, 264] on div "Progress Updates" at bounding box center [479, 240] width 138 height 49
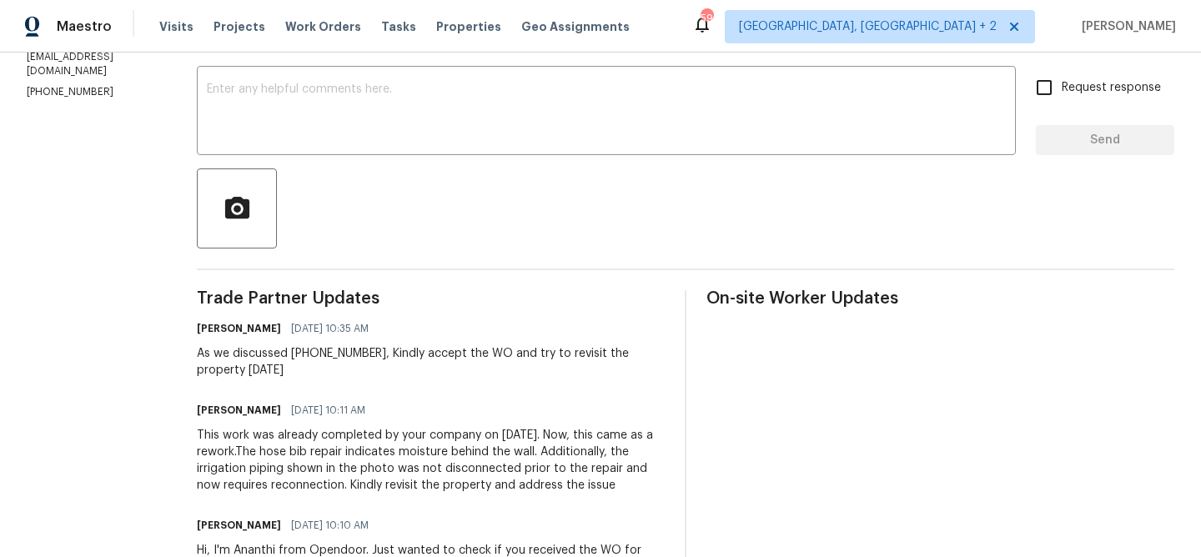
scroll to position [285, 0]
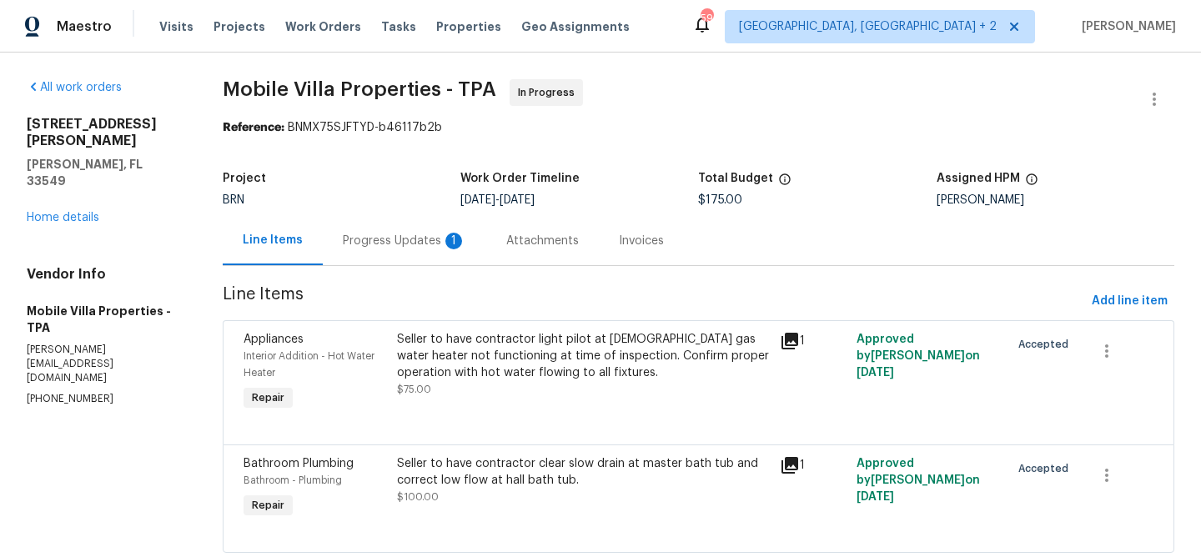
click at [364, 236] on div "Progress Updates 1" at bounding box center [404, 241] width 123 height 17
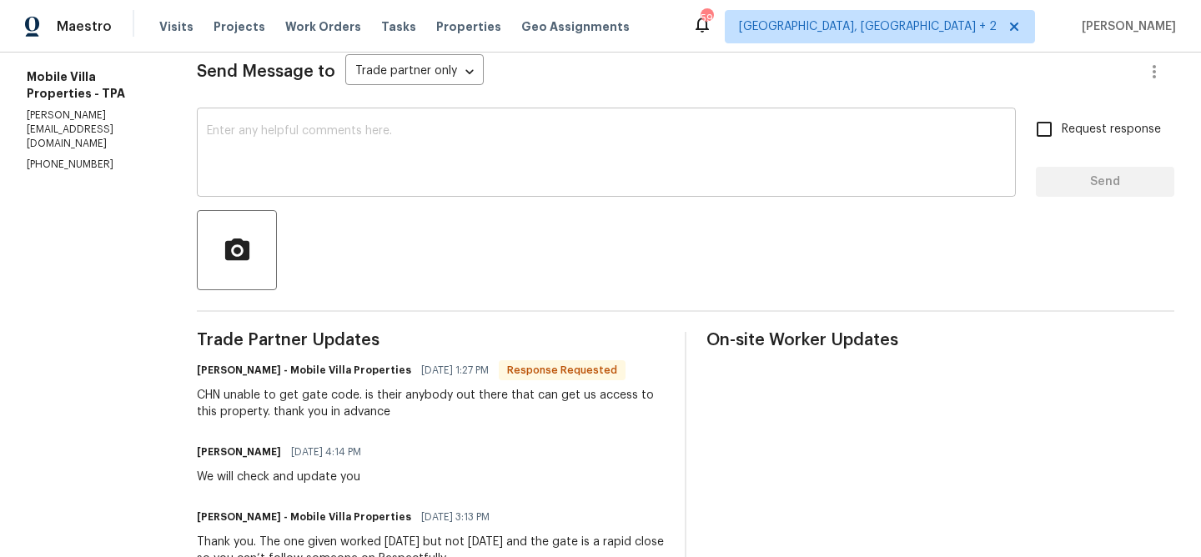
scroll to position [245, 0]
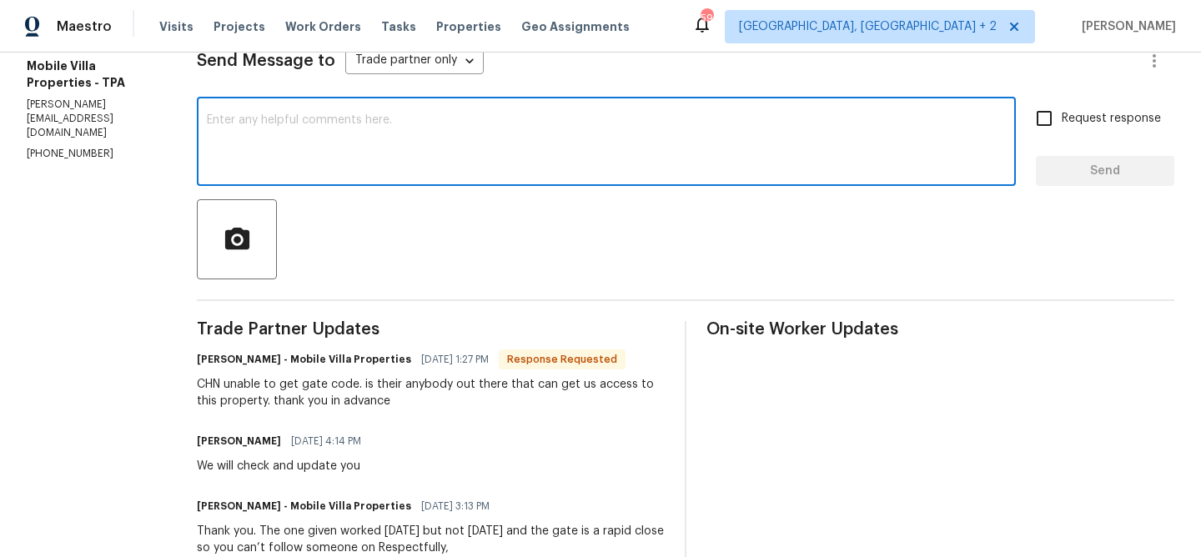
click at [274, 160] on textarea at bounding box center [606, 143] width 799 height 58
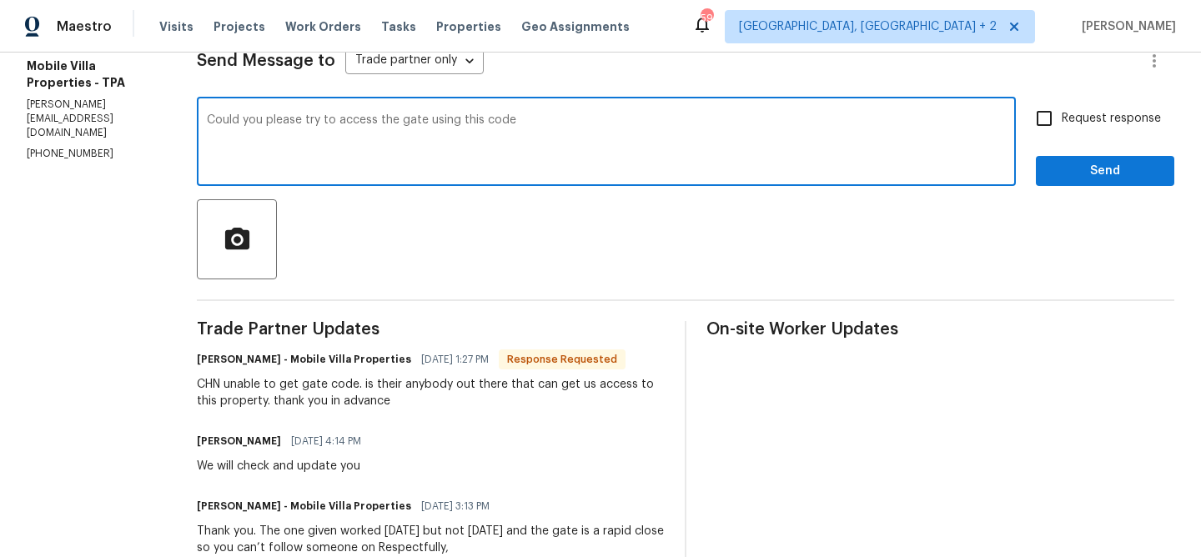
paste textarea "#1234"
type textarea "Could you please try to access the gate using this code #1234? Thanks"
click at [1049, 120] on input "Request response" at bounding box center [1043, 118] width 35 height 35
checkbox input "true"
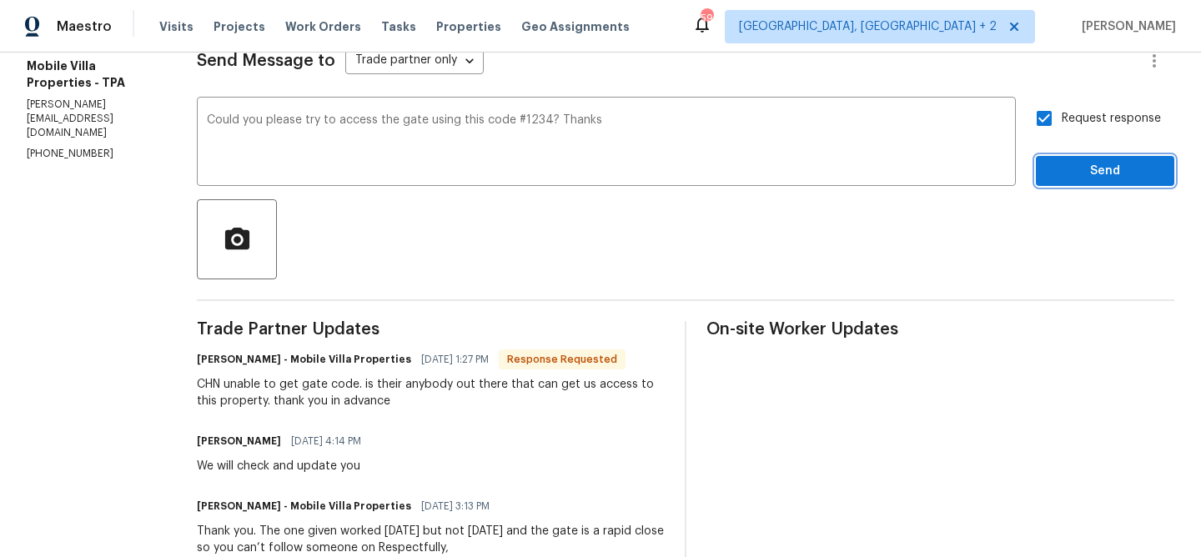
click at [1056, 168] on span "Send" at bounding box center [1105, 171] width 112 height 21
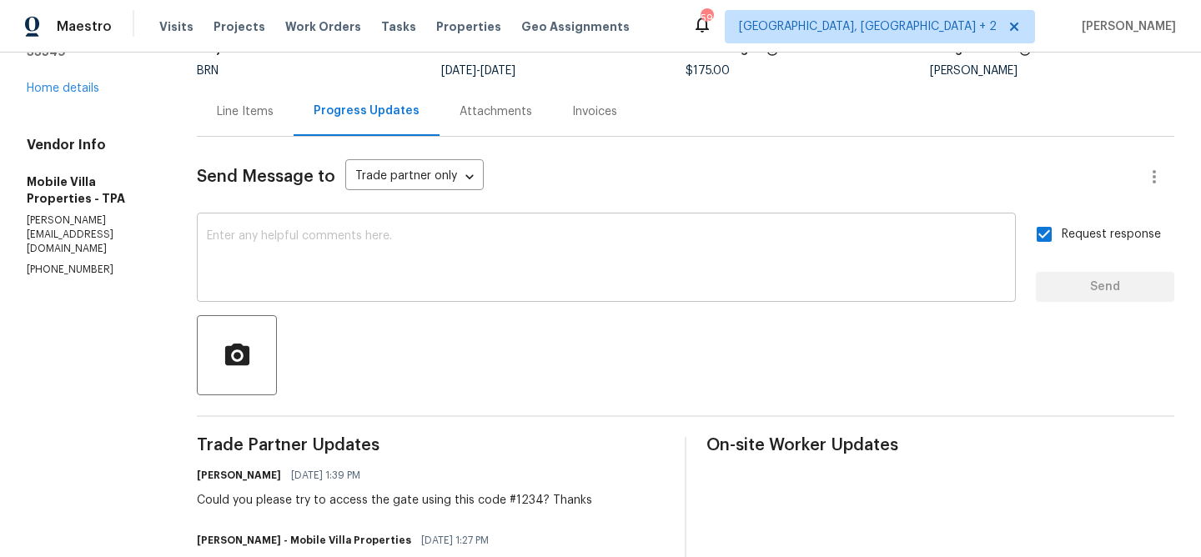
scroll to position [0, 0]
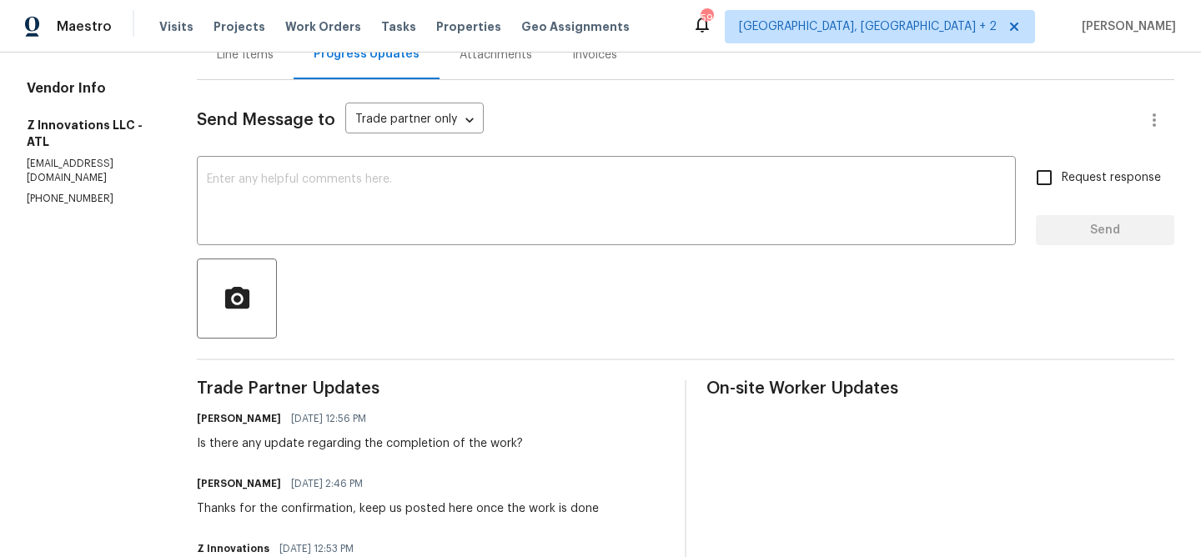
scroll to position [197, 0]
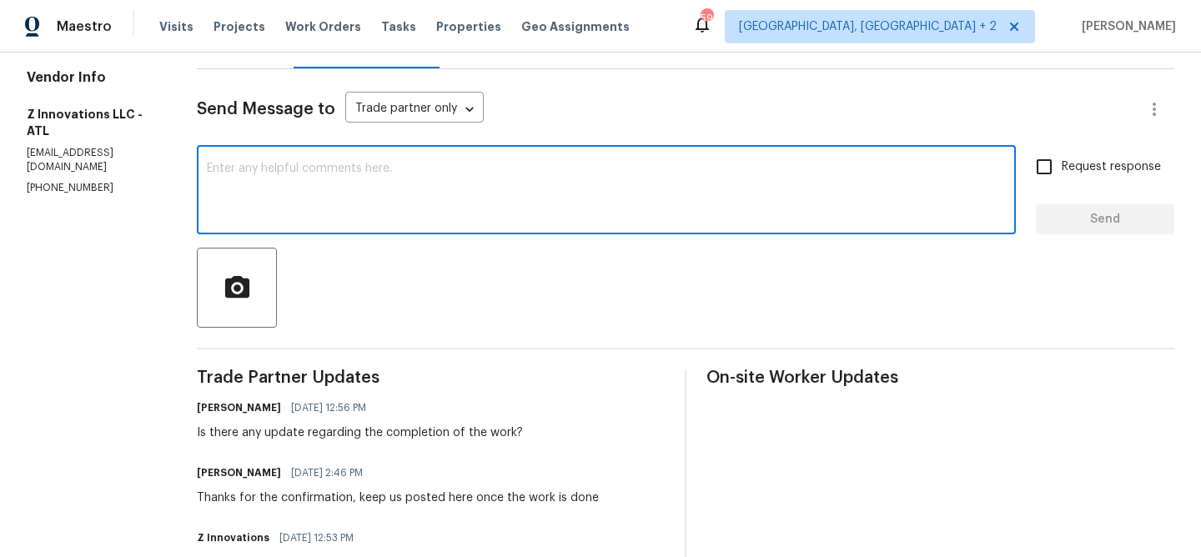
click at [294, 167] on textarea at bounding box center [606, 192] width 799 height 58
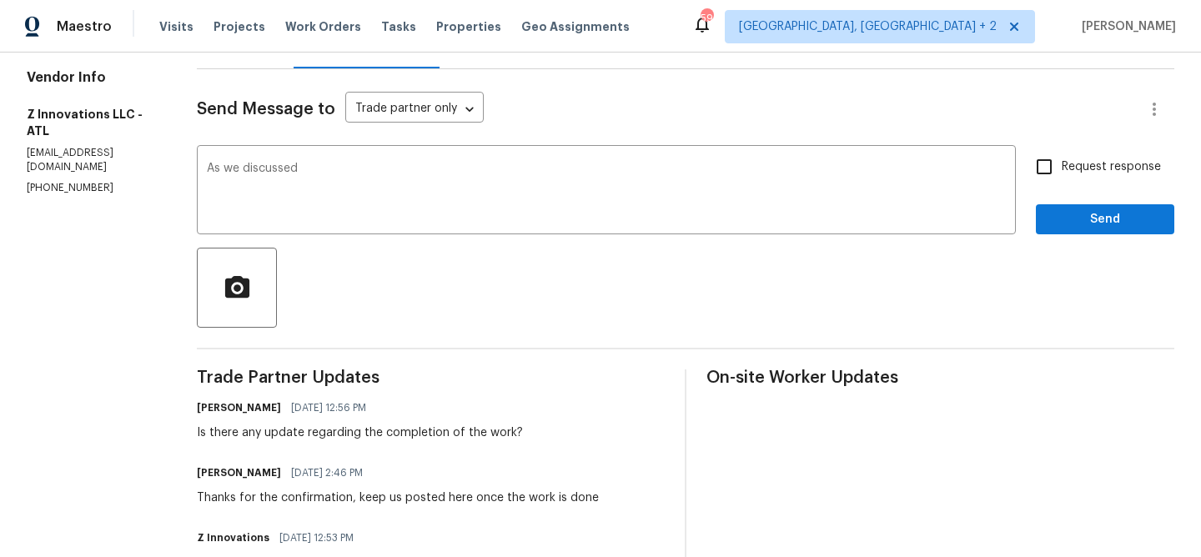
copy p "(470) 210-1536"
click at [335, 174] on textarea "As we discussed" at bounding box center [606, 192] width 799 height 58
paste textarea "(470) 210-1536"
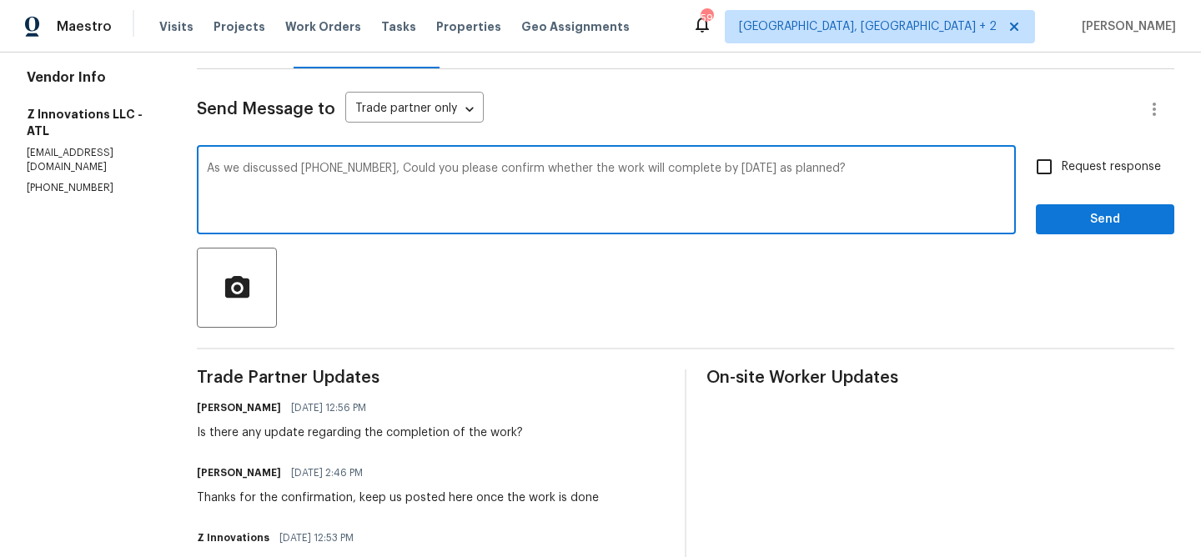
type textarea "As we discussed (470) 210-1536, Could you please confirm whether the work will …"
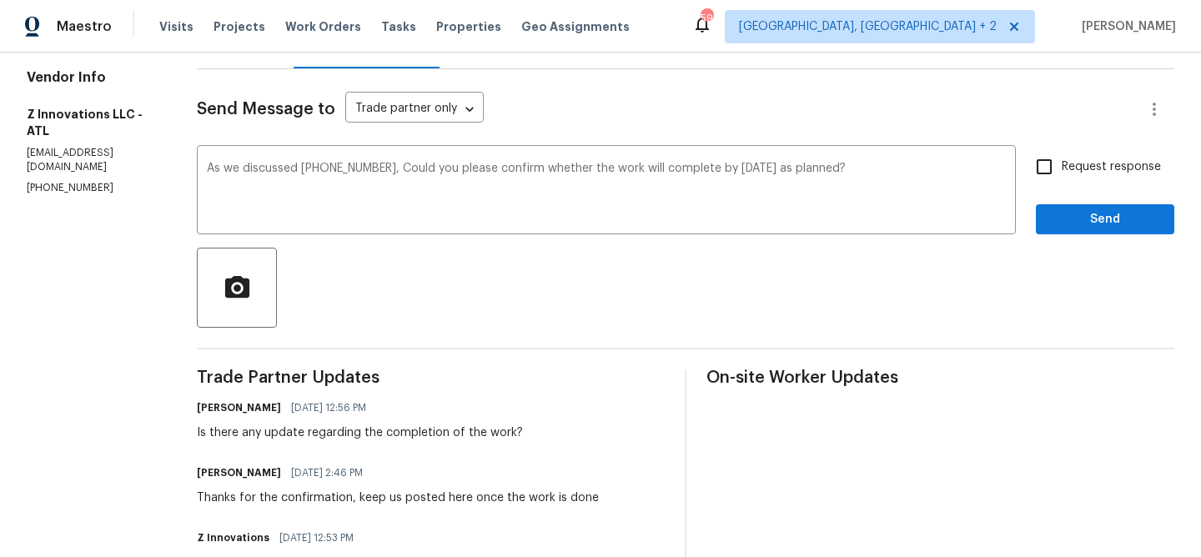
click at [1079, 188] on div "Request response Send" at bounding box center [1105, 191] width 138 height 85
click at [1066, 166] on span "Request response" at bounding box center [1111, 167] width 99 height 18
click at [1062, 166] on input "Request response" at bounding box center [1043, 166] width 35 height 35
checkbox input "true"
click at [1064, 217] on span "Send" at bounding box center [1105, 219] width 112 height 21
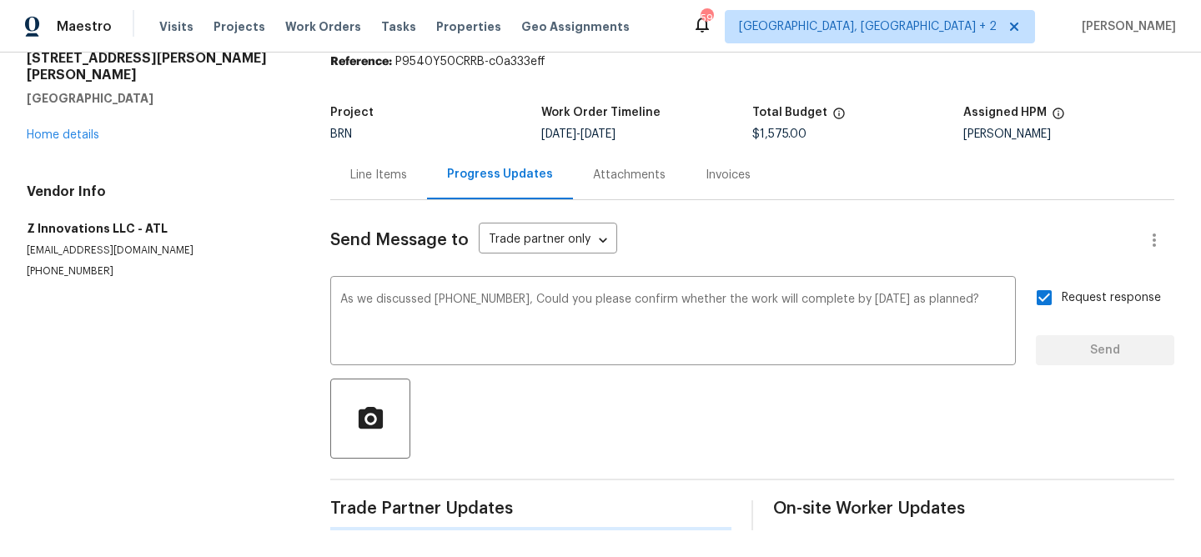
scroll to position [0, 0]
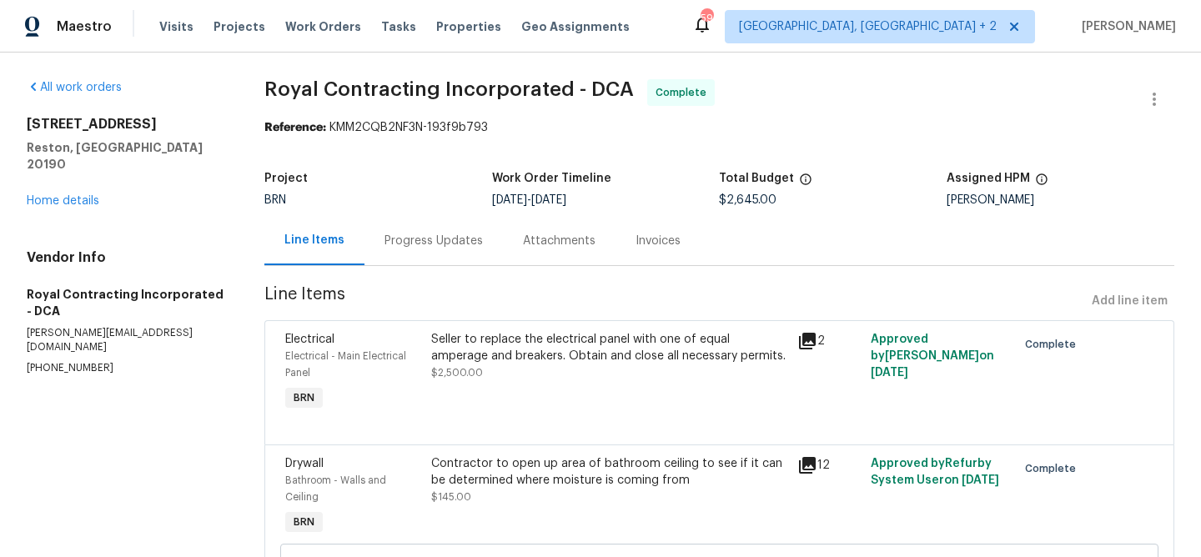
click at [574, 247] on div "Attachments" at bounding box center [559, 241] width 73 height 17
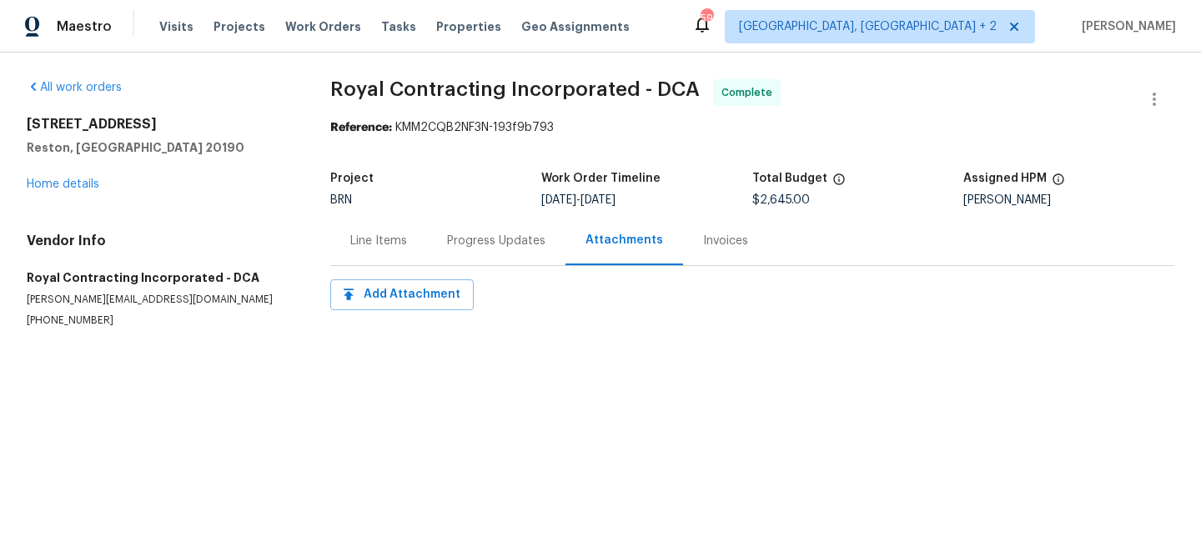
click at [719, 238] on div "Invoices" at bounding box center [725, 241] width 45 height 17
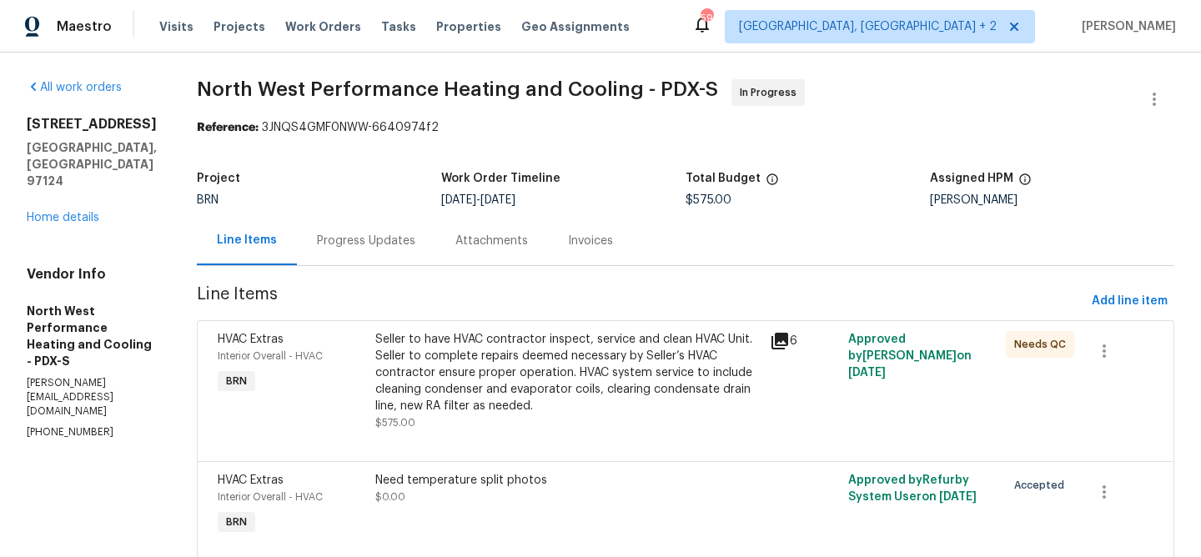
click at [415, 248] on div "Progress Updates" at bounding box center [366, 241] width 98 height 17
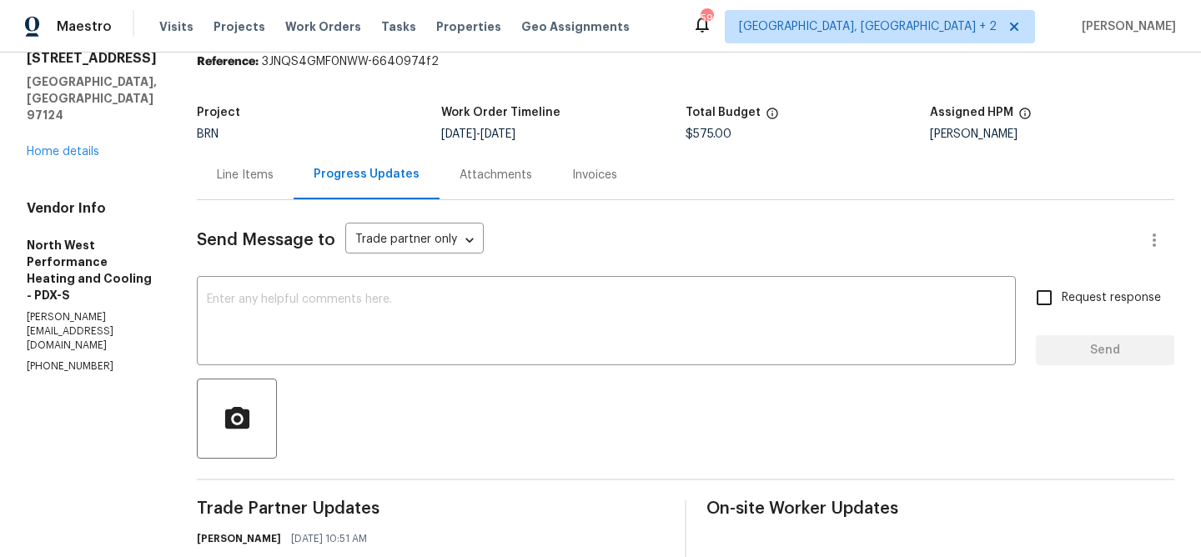
click at [274, 173] on div "Line Items" at bounding box center [245, 175] width 57 height 17
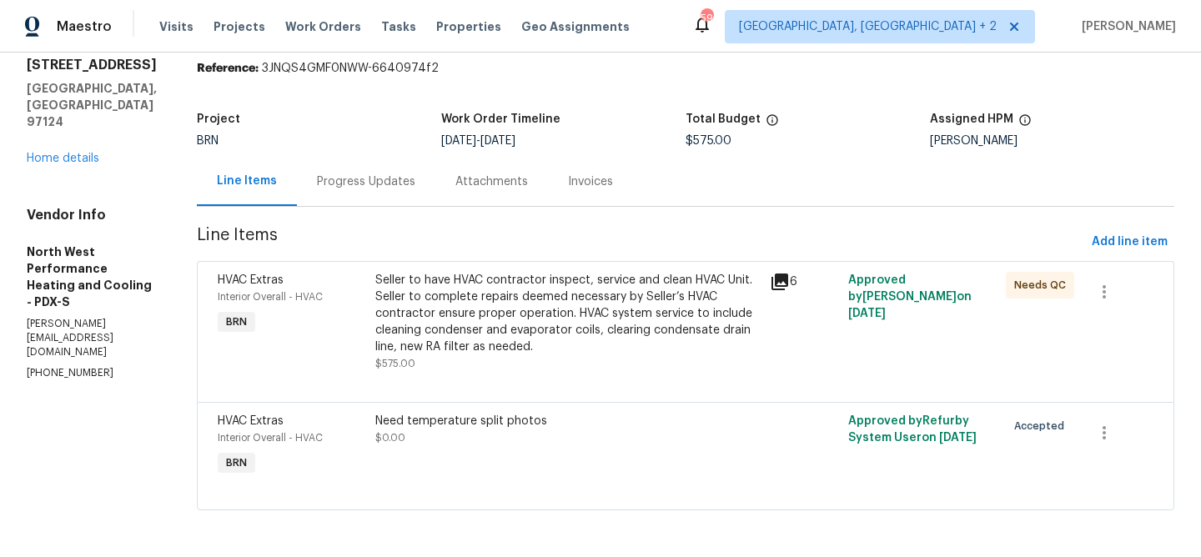
click at [544, 314] on div "Seller to have HVAC contractor inspect, service and clean HVAC Unit. Seller to …" at bounding box center [567, 313] width 384 height 83
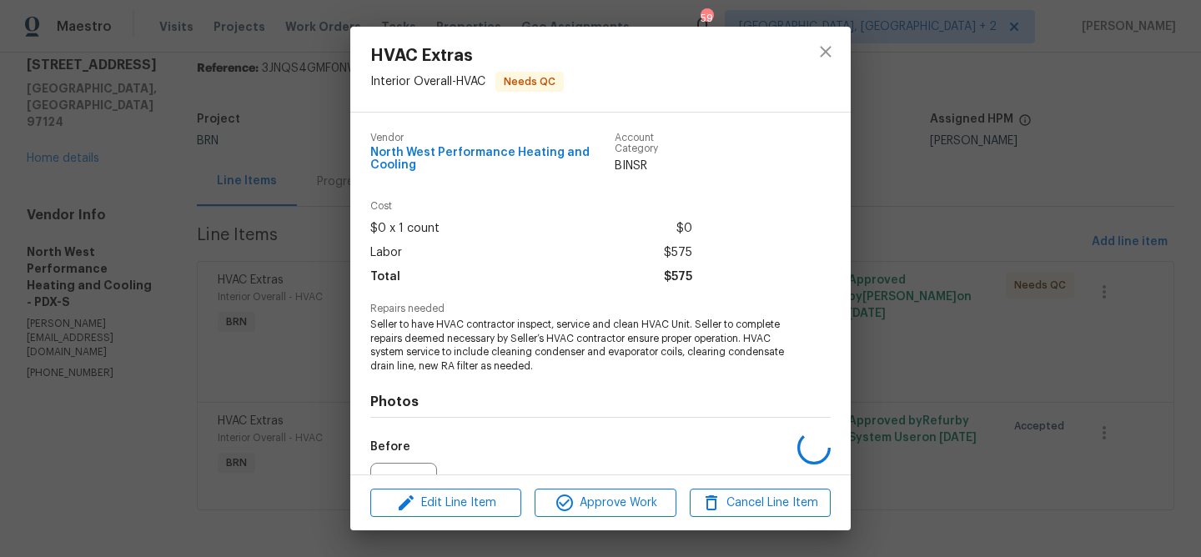
scroll to position [180, 0]
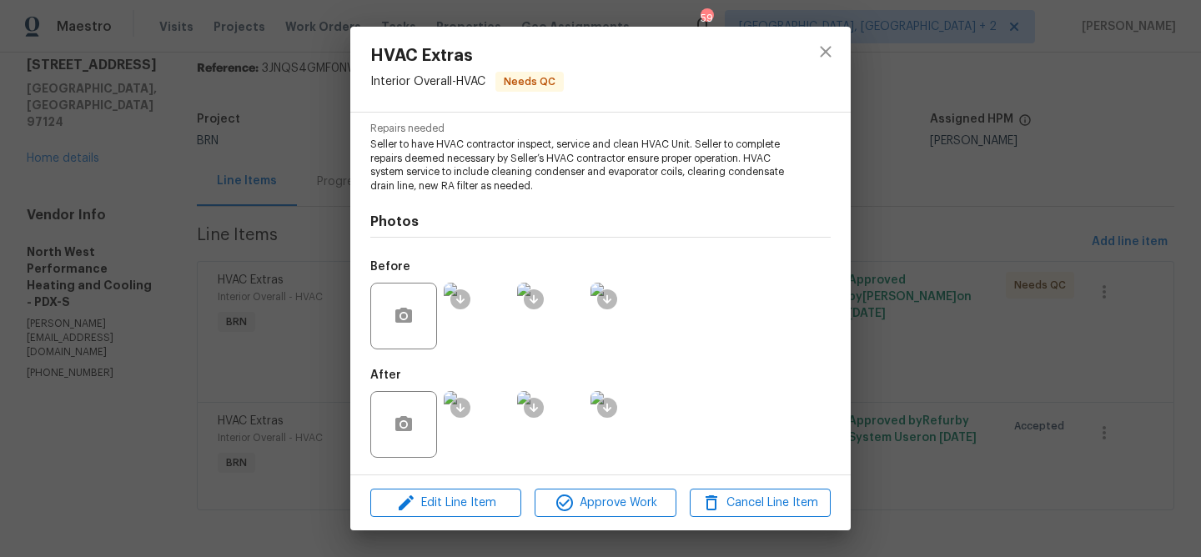
click at [490, 339] on img at bounding box center [477, 316] width 67 height 67
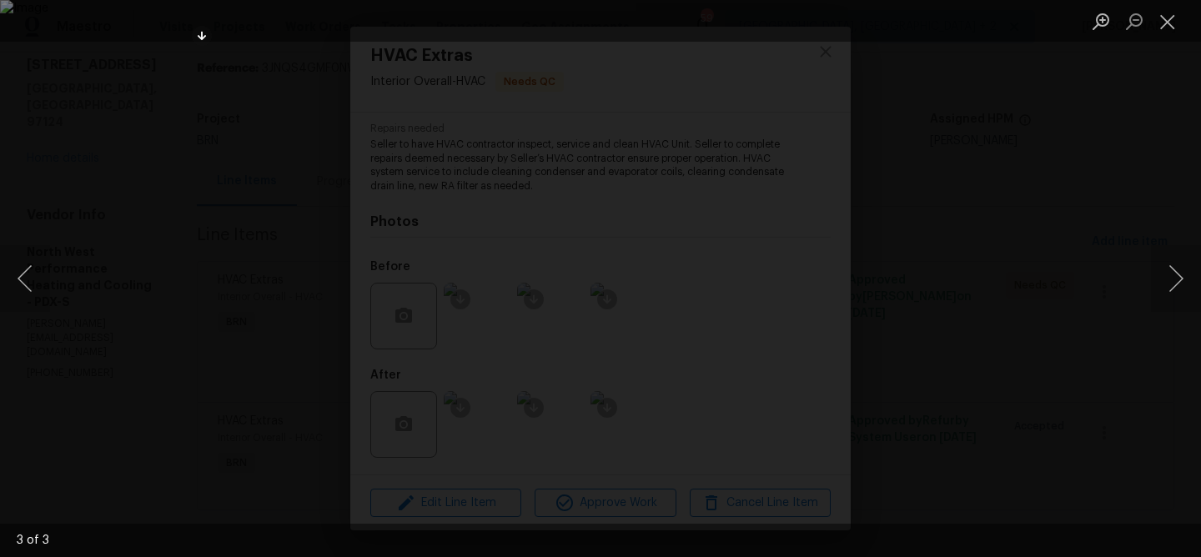
click at [100, 289] on div "Lightbox" at bounding box center [600, 278] width 1201 height 557
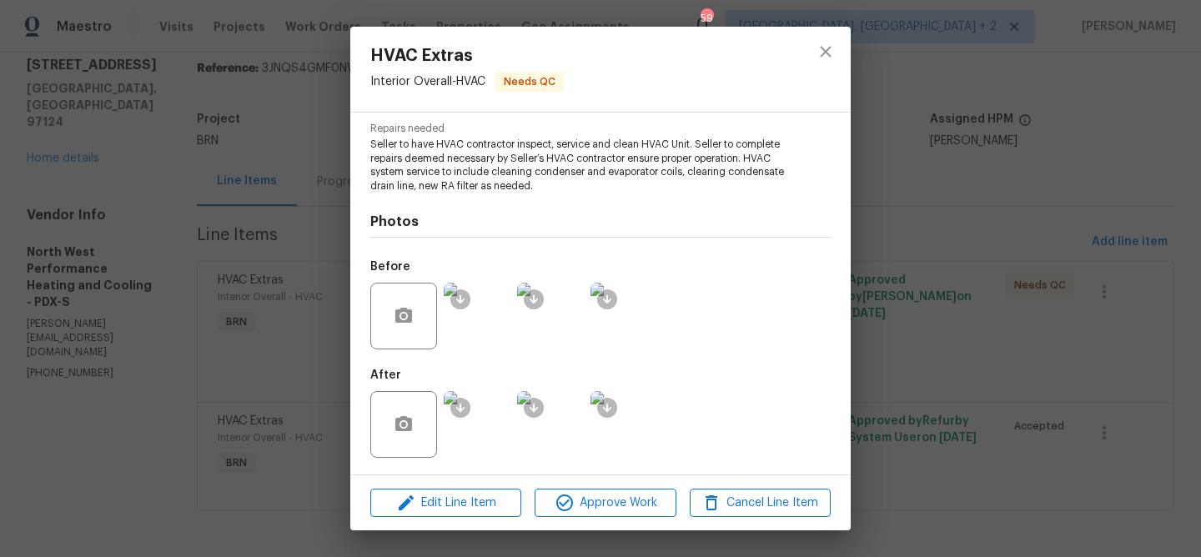
click at [488, 407] on img at bounding box center [477, 424] width 67 height 67
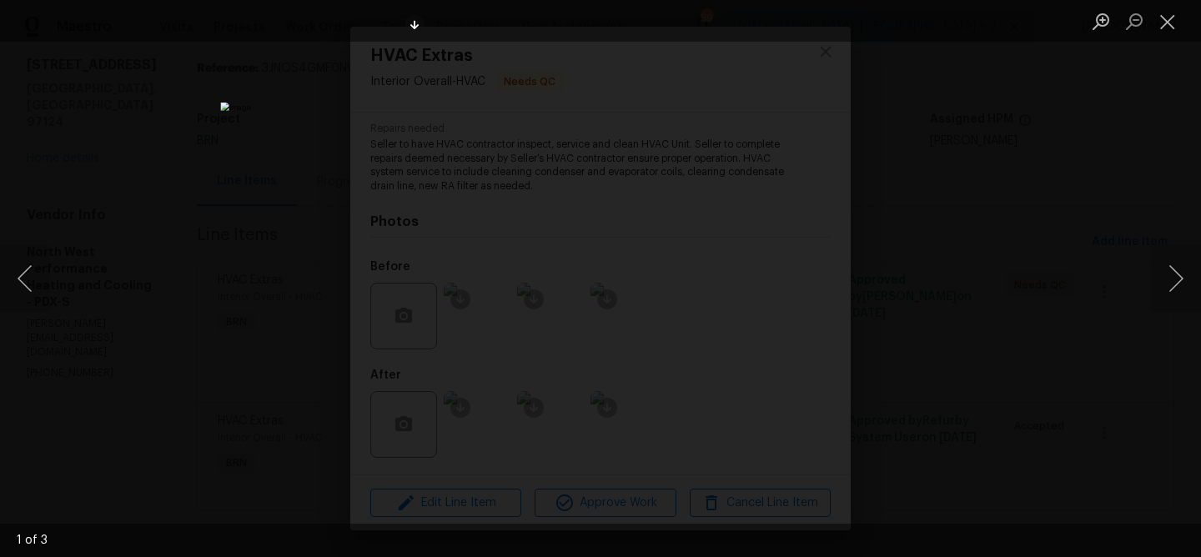
click at [596, 296] on img "Lightbox" at bounding box center [600, 279] width 760 height 353
click at [519, 264] on img "Lightbox" at bounding box center [605, 261] width 1527 height 708
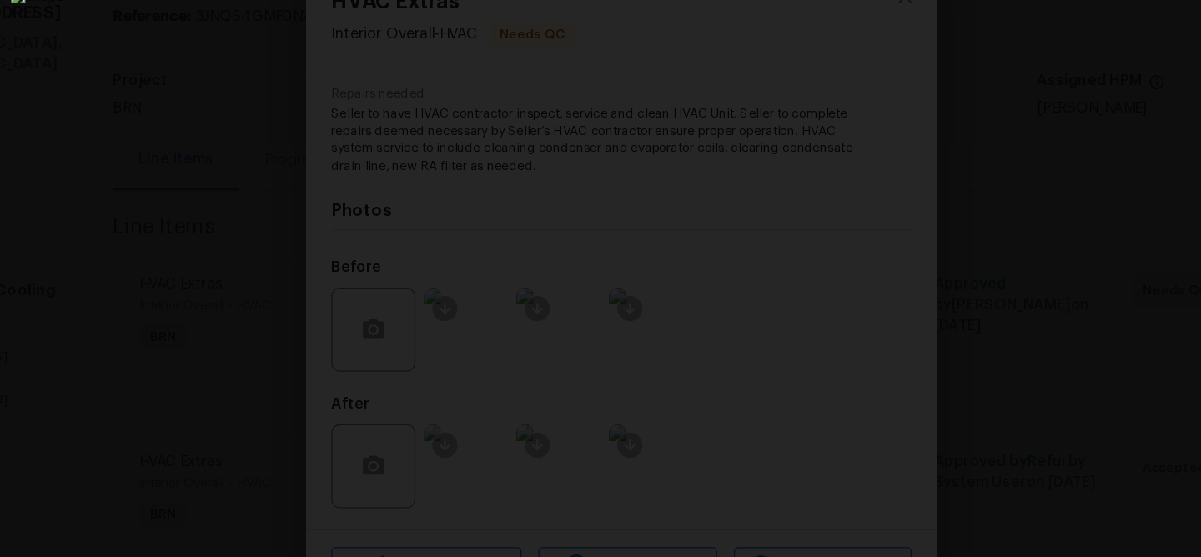
click at [551, 228] on img "Lightbox" at bounding box center [629, 283] width 1026 height 476
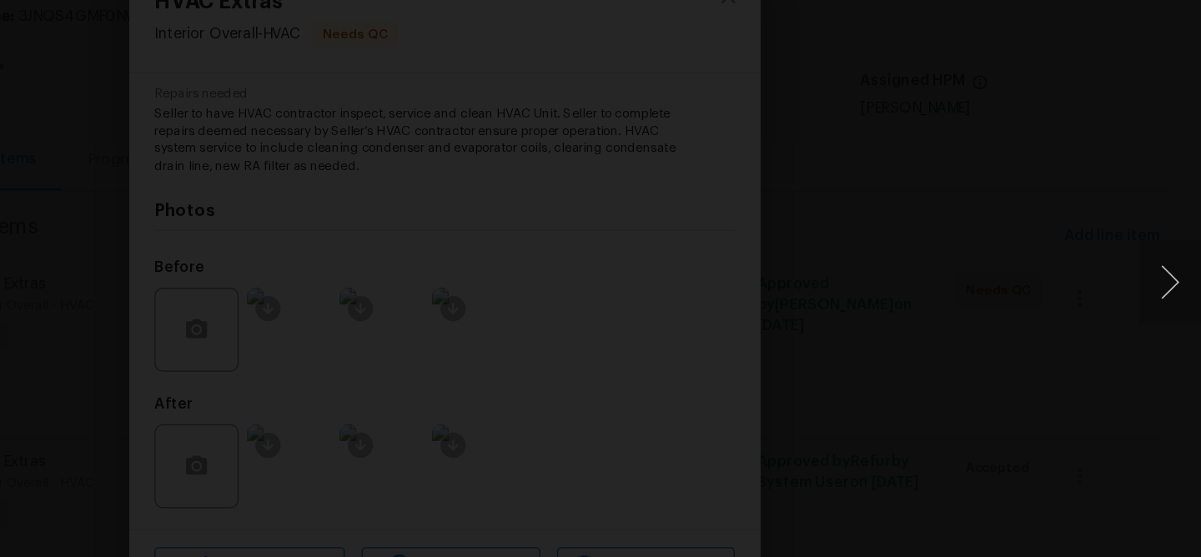
click at [917, 203] on div "Lightbox" at bounding box center [600, 278] width 1201 height 557
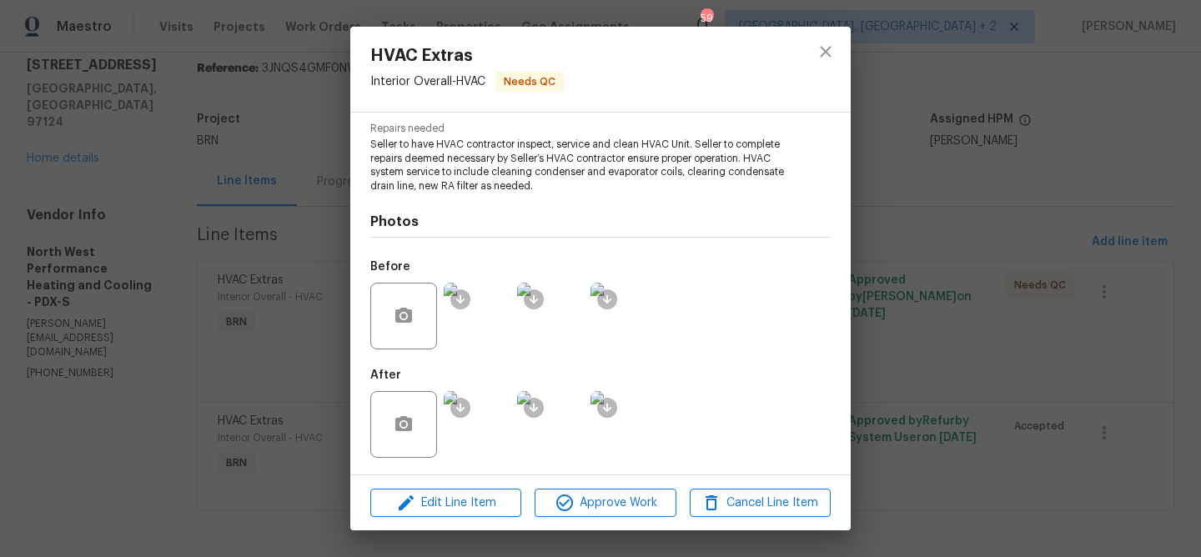
click at [473, 419] on img at bounding box center [477, 424] width 67 height 67
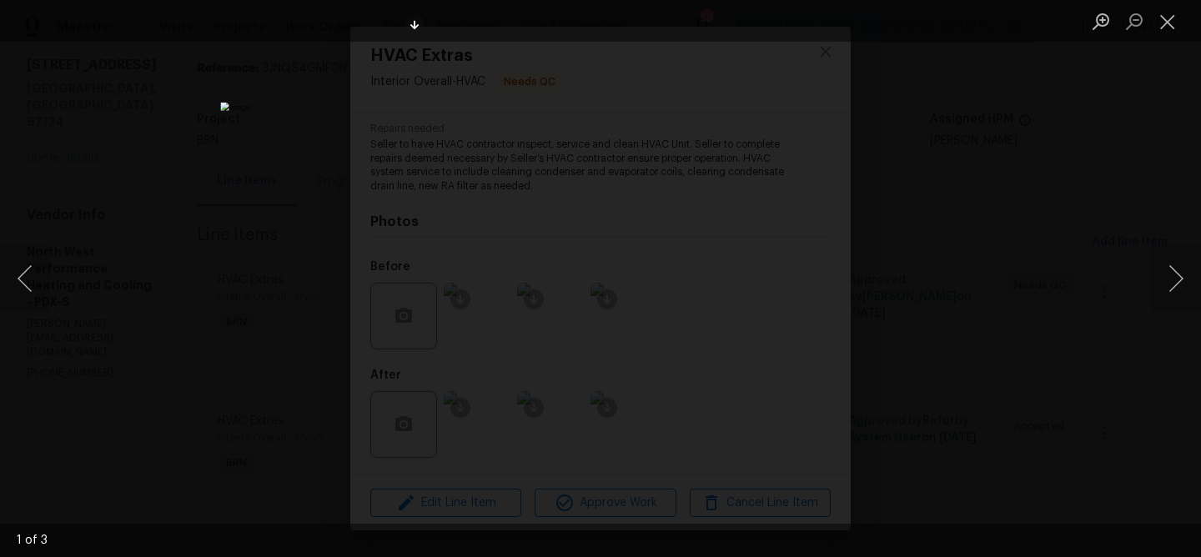
click at [466, 203] on img "Lightbox" at bounding box center [600, 279] width 760 height 353
click at [331, 269] on div "Lightbox" at bounding box center [600, 278] width 1201 height 557
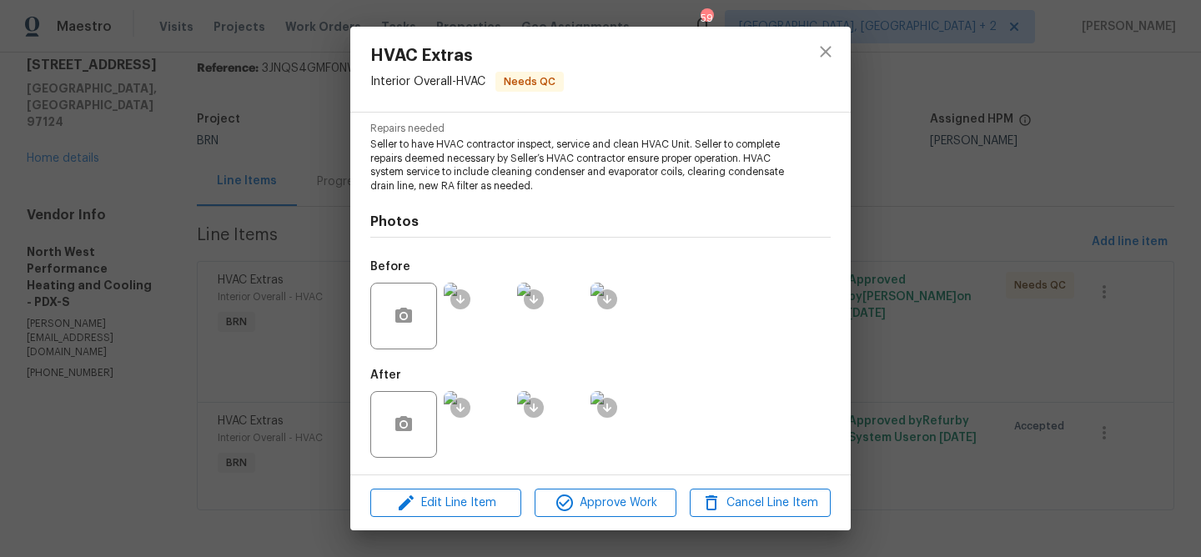
click at [250, 274] on div "HVAC Extras Interior Overall - HVAC Needs QC Vendor North West Performance Heat…" at bounding box center [600, 278] width 1201 height 557
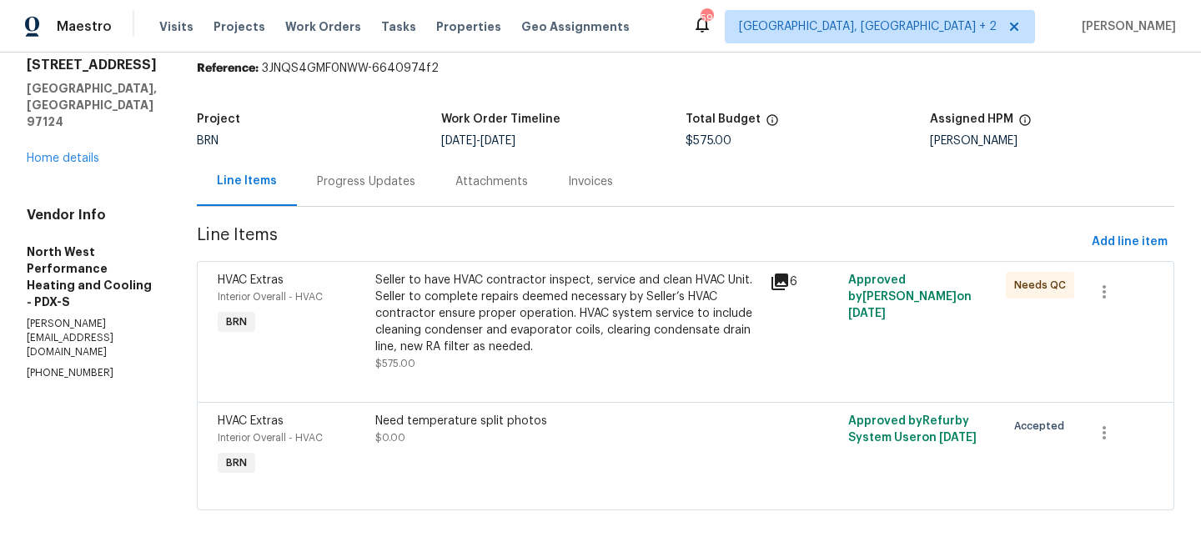
click at [435, 162] on div "Progress Updates" at bounding box center [366, 181] width 138 height 49
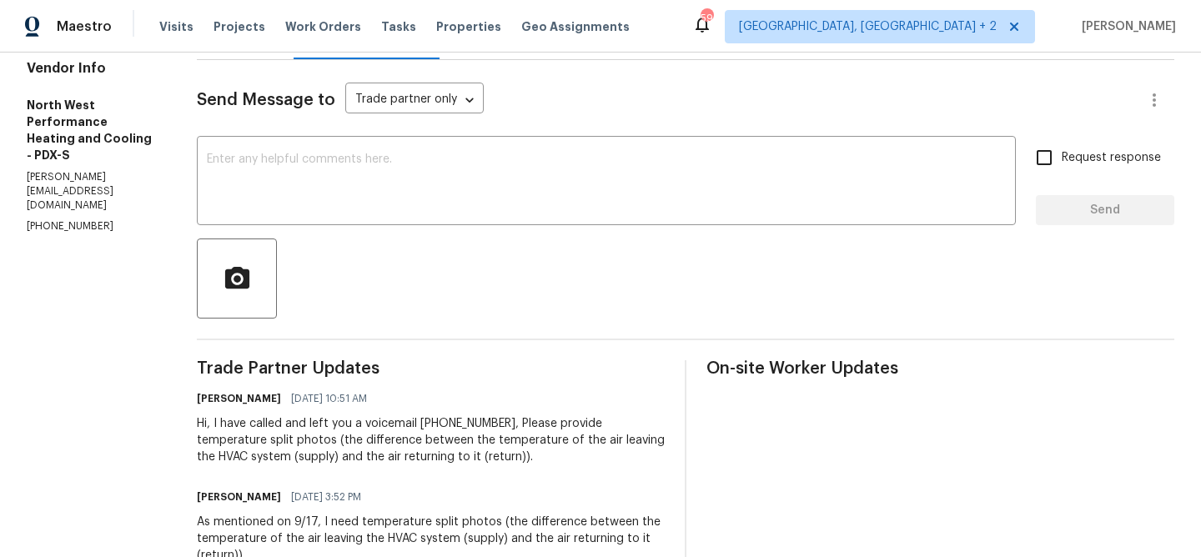
scroll to position [223, 0]
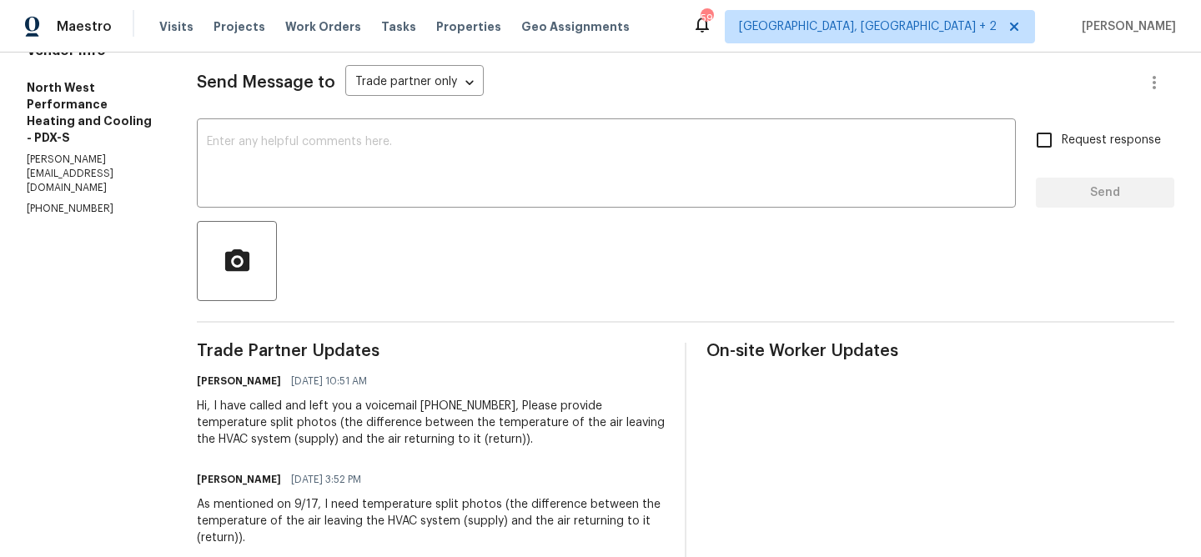
click at [60, 202] on p "[PHONE_NUMBER]" at bounding box center [92, 209] width 130 height 14
copy p "[PHONE_NUMBER]"
